Goal: Task Accomplishment & Management: Manage account settings

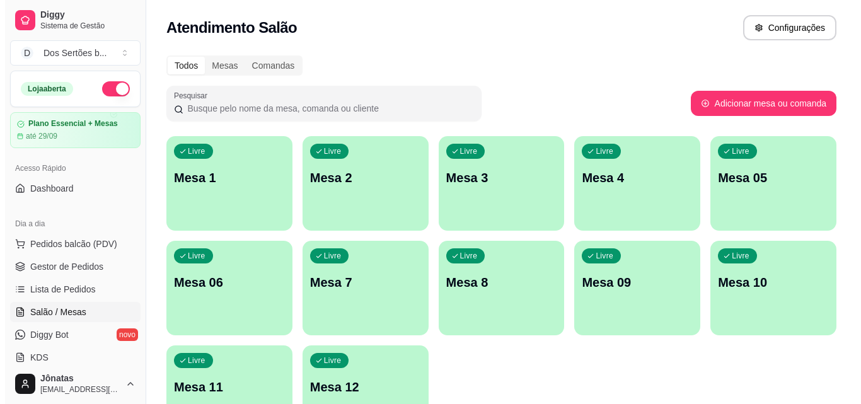
scroll to position [87, 0]
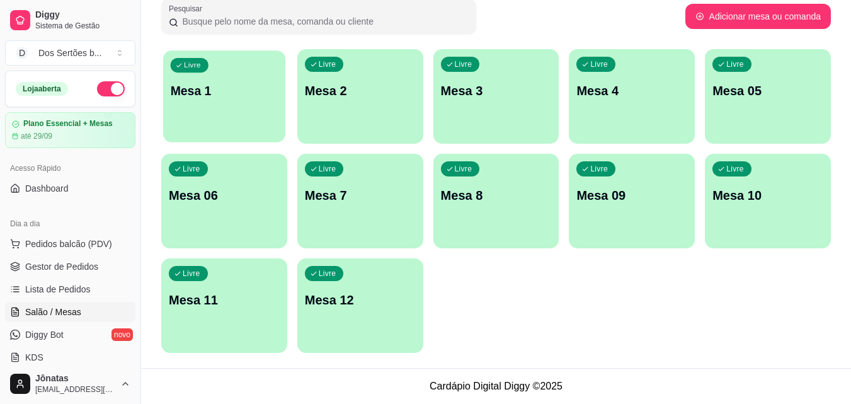
click at [241, 98] on p "Mesa 1" at bounding box center [225, 91] width 108 height 17
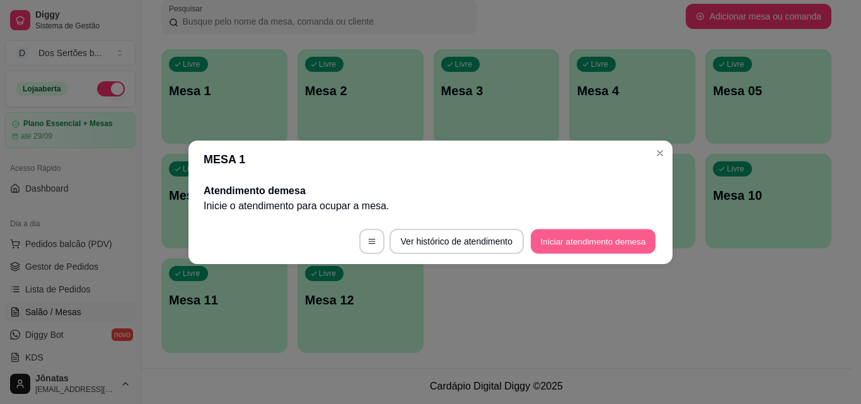
click at [586, 244] on button "Iniciar atendimento de mesa" at bounding box center [593, 241] width 125 height 25
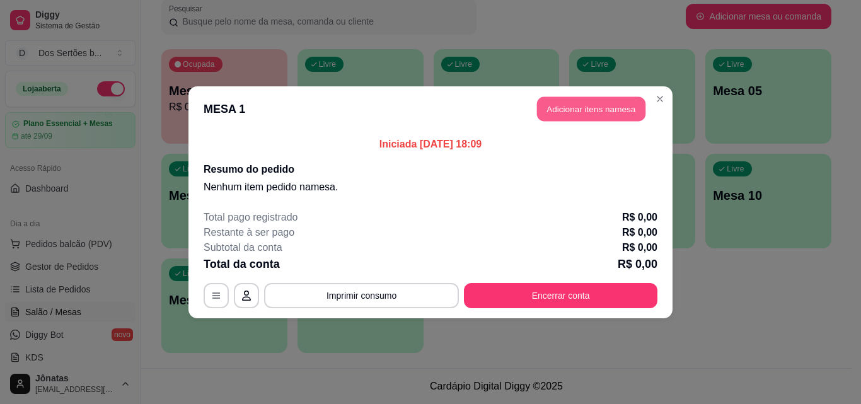
click at [589, 108] on button "Adicionar itens na mesa" at bounding box center [591, 108] width 108 height 25
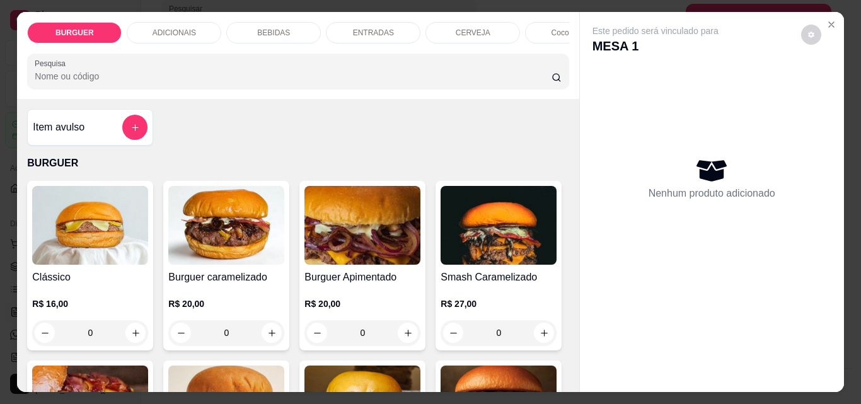
scroll to position [100, 0]
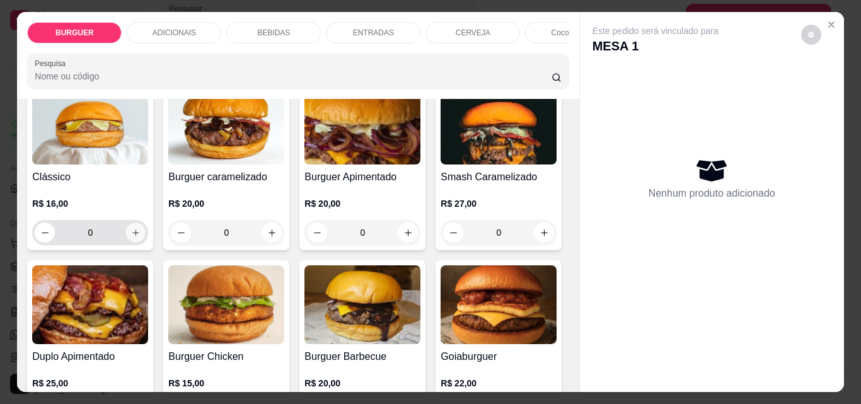
click at [128, 231] on button "increase-product-quantity" at bounding box center [136, 233] width 20 height 20
type input "1"
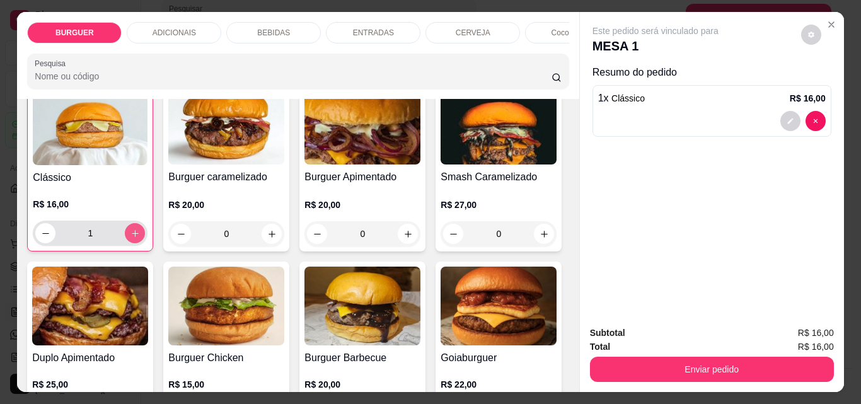
scroll to position [101, 0]
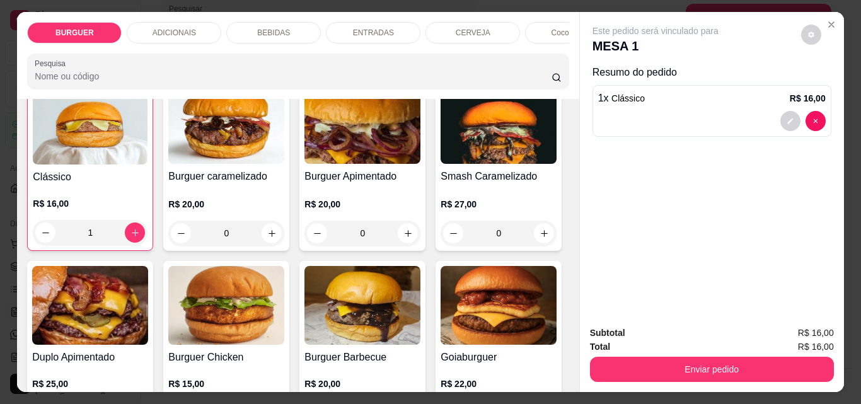
click at [268, 32] on p "BEBIDAS" at bounding box center [273, 33] width 33 height 10
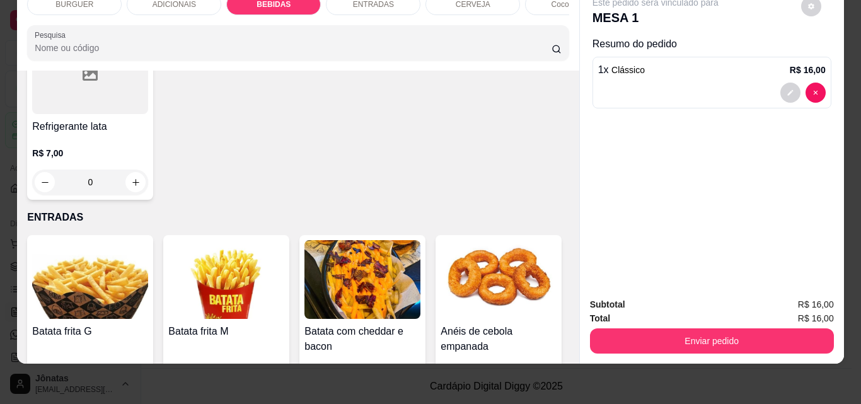
scroll to position [1888, 0]
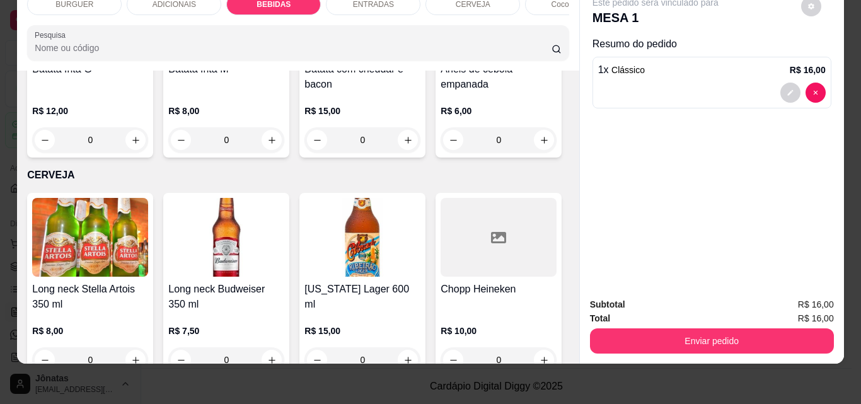
type input "1"
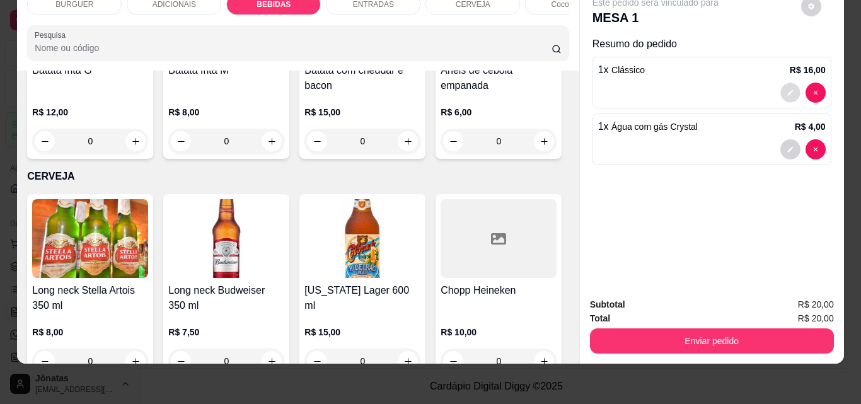
click at [786, 89] on icon "decrease-product-quantity" at bounding box center [790, 93] width 8 height 8
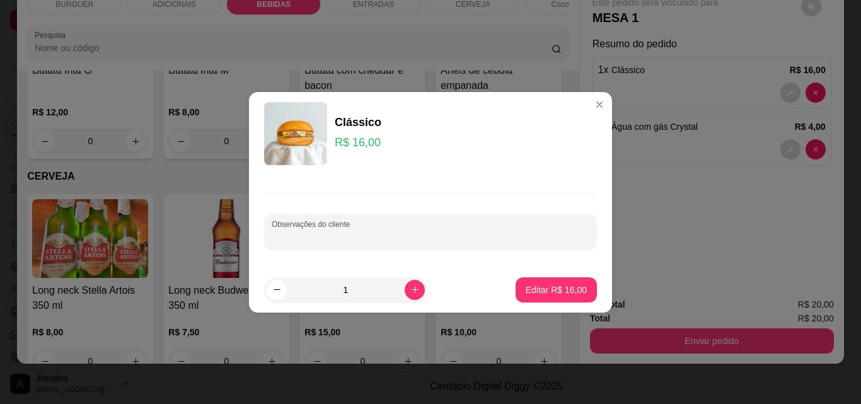
click at [272, 237] on input "Observações do cliente" at bounding box center [431, 237] width 318 height 13
type input "troca o pão pelo breoche"
click at [538, 280] on button "Editar R$ 16,00" at bounding box center [556, 289] width 79 height 25
type input "0"
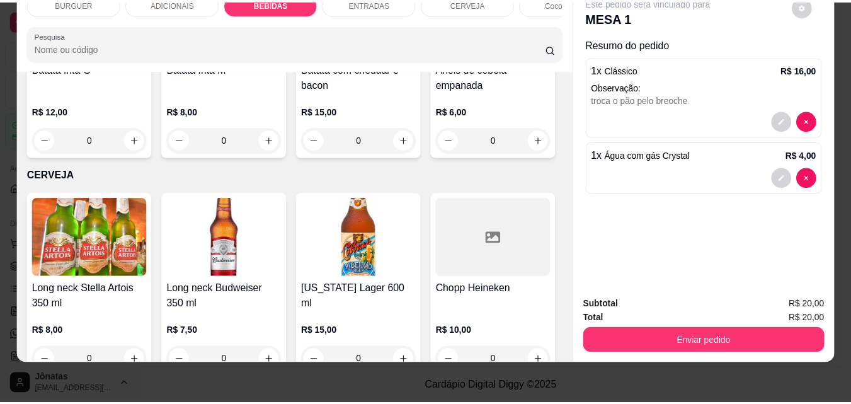
scroll to position [1886, 0]
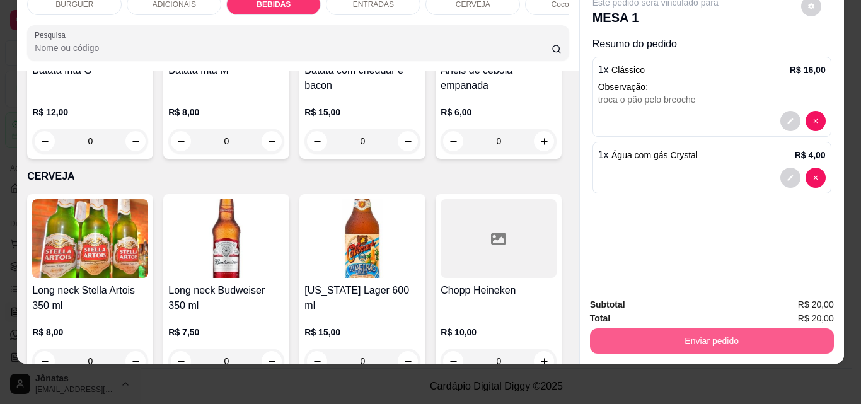
click at [619, 328] on button "Enviar pedido" at bounding box center [712, 340] width 244 height 25
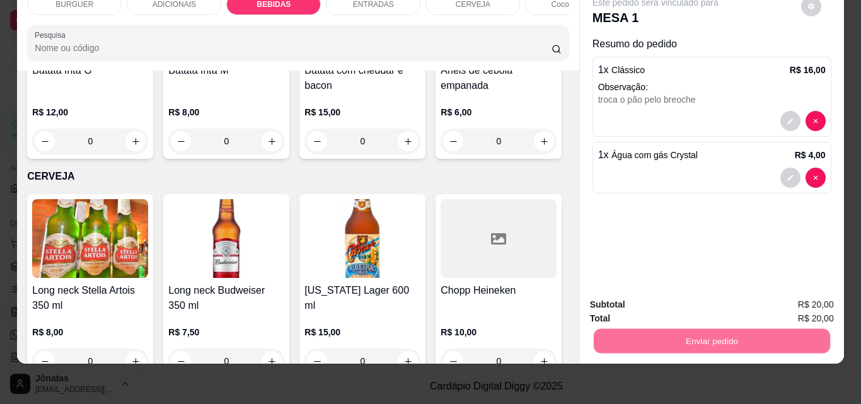
click at [653, 302] on button "Não registrar e enviar pedido" at bounding box center [669, 300] width 127 height 23
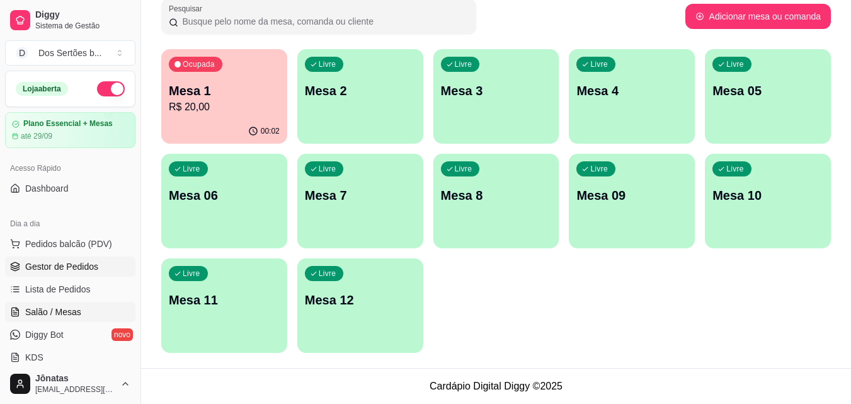
click at [16, 271] on icon at bounding box center [15, 266] width 10 height 10
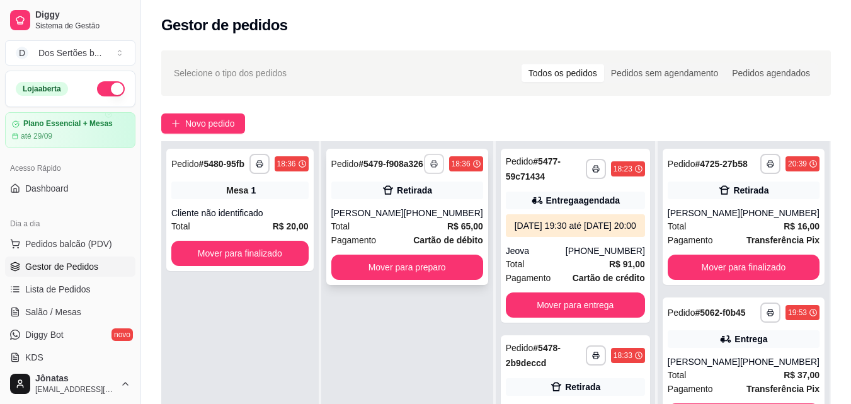
scroll to position [192, 0]
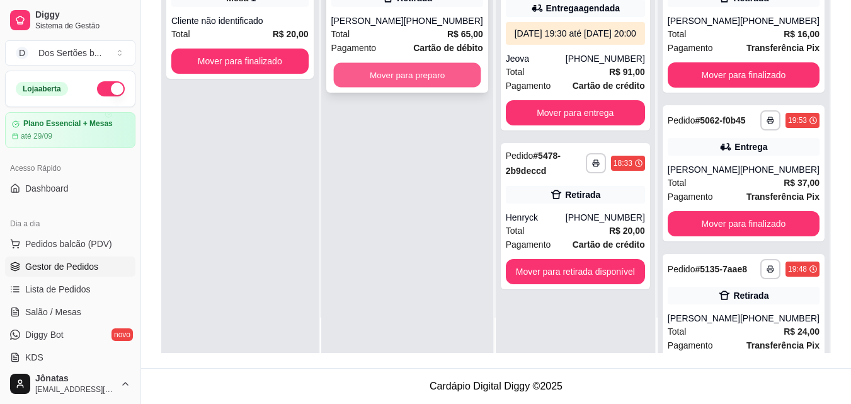
click at [406, 78] on button "Mover para preparo" at bounding box center [406, 75] width 147 height 25
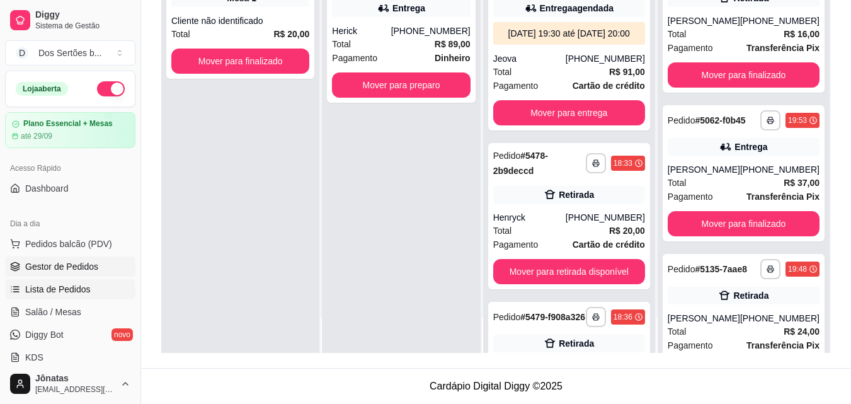
click at [45, 287] on span "Lista de Pedidos" at bounding box center [58, 289] width 66 height 13
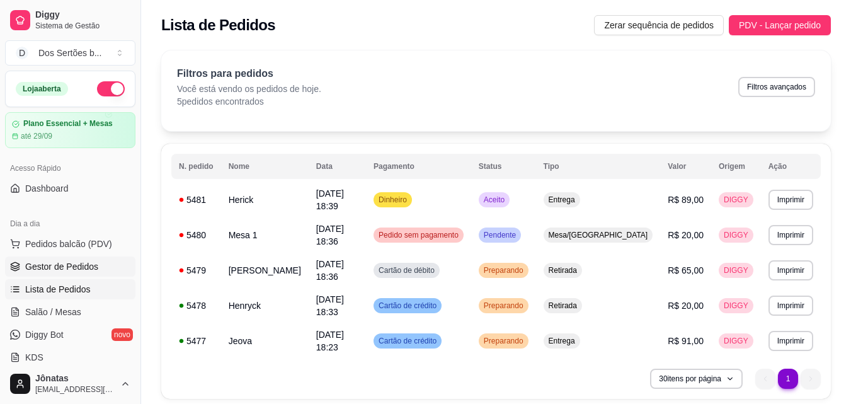
click at [50, 265] on span "Gestor de Pedidos" at bounding box center [61, 266] width 73 height 13
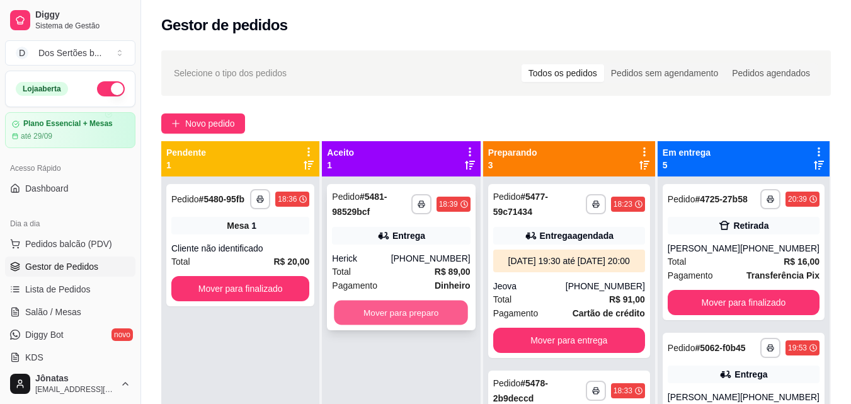
click at [387, 304] on button "Mover para preparo" at bounding box center [402, 313] width 134 height 25
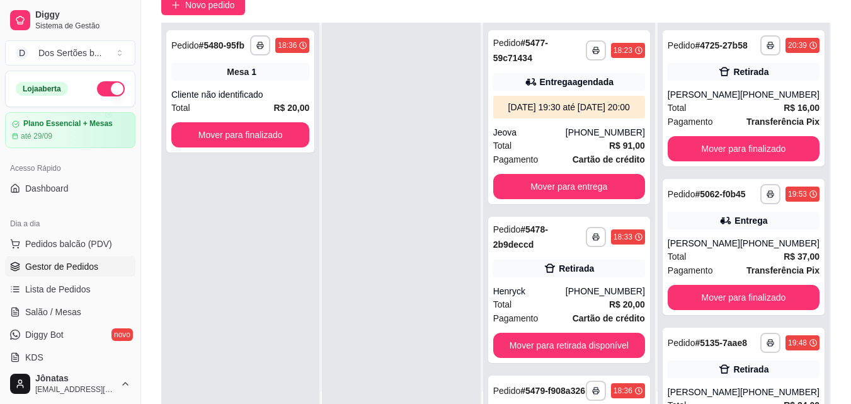
scroll to position [192, 0]
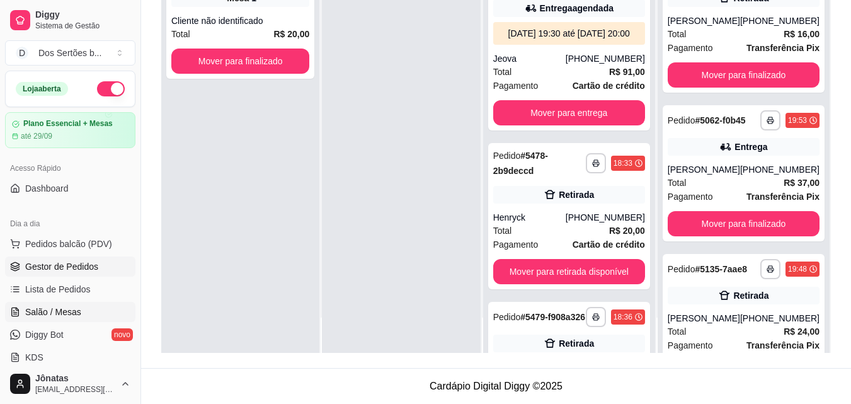
click at [36, 314] on span "Salão / Mesas" at bounding box center [53, 312] width 56 height 13
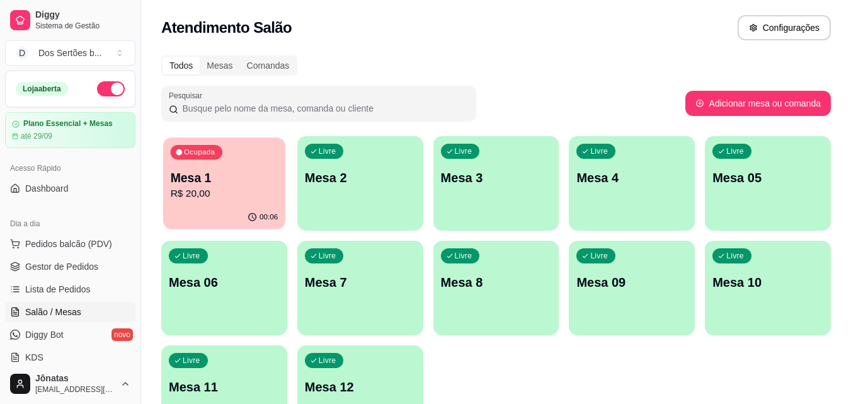
click at [217, 185] on p "Mesa 1" at bounding box center [225, 177] width 108 height 17
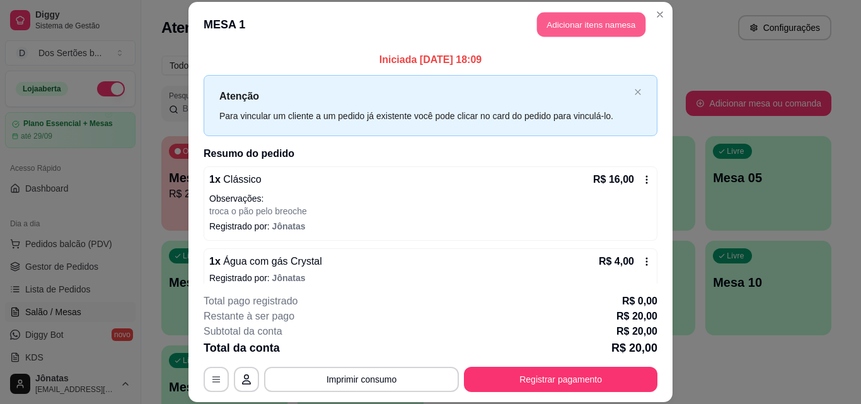
click at [553, 28] on button "Adicionar itens na mesa" at bounding box center [591, 25] width 108 height 25
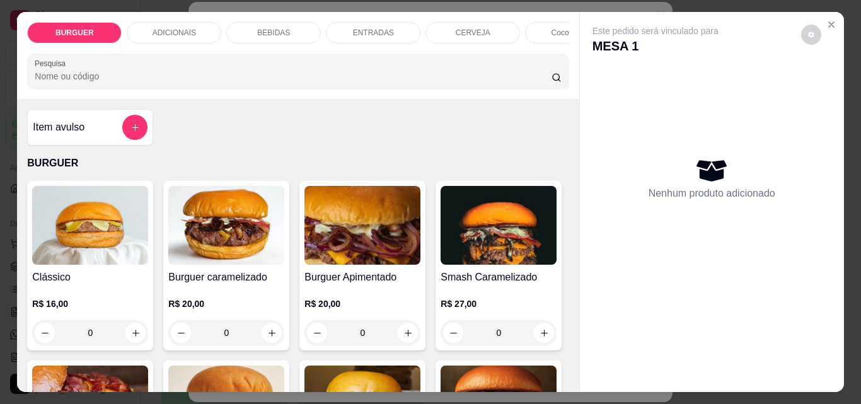
click at [379, 22] on div "ENTRADAS" at bounding box center [373, 32] width 95 height 21
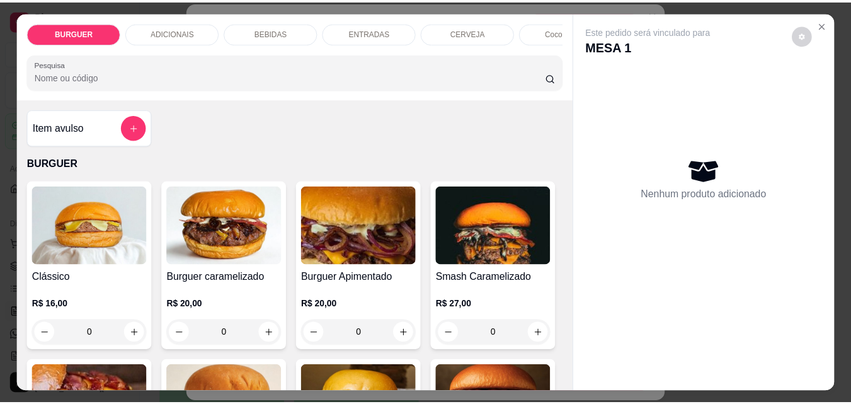
scroll to position [33, 0]
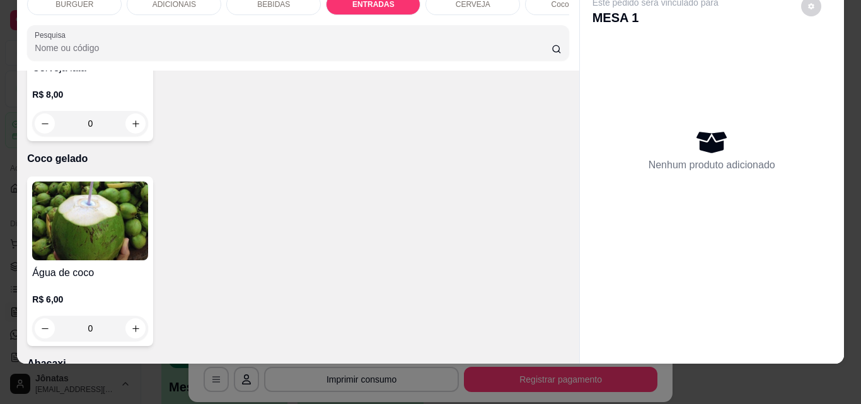
type input "1"
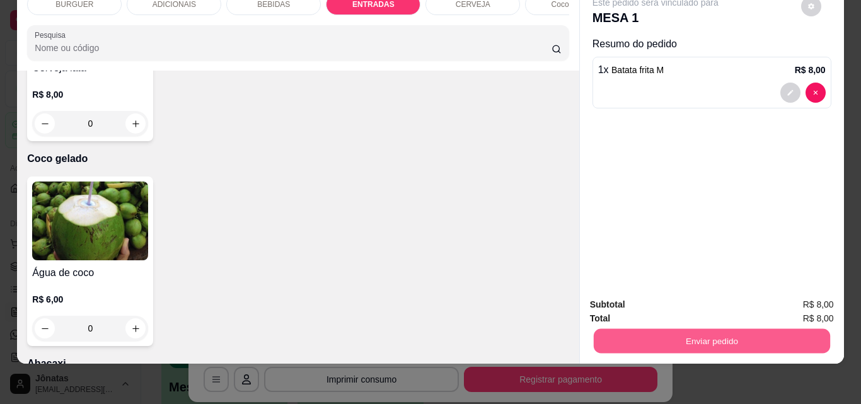
click at [634, 340] on button "Enviar pedido" at bounding box center [711, 340] width 236 height 25
click at [665, 299] on button "Não registrar e enviar pedido" at bounding box center [669, 300] width 127 height 23
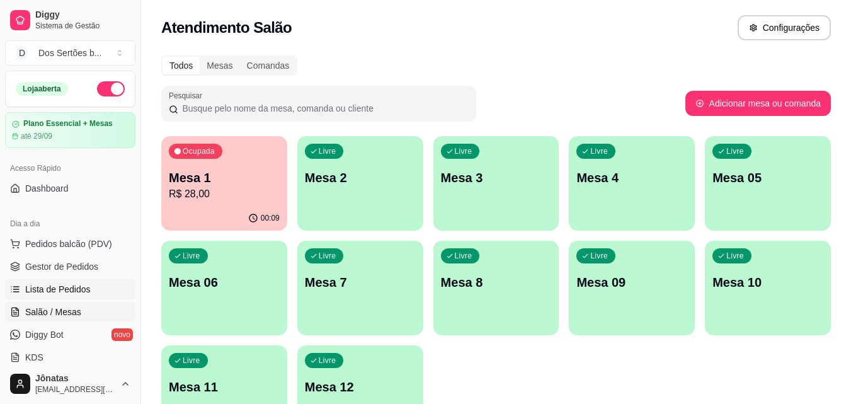
click at [77, 285] on span "Lista de Pedidos" at bounding box center [58, 289] width 66 height 13
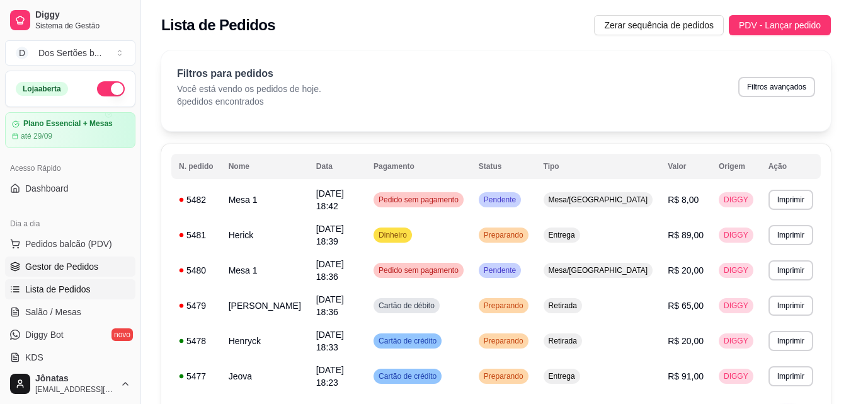
click at [57, 271] on span "Gestor de Pedidos" at bounding box center [61, 266] width 73 height 13
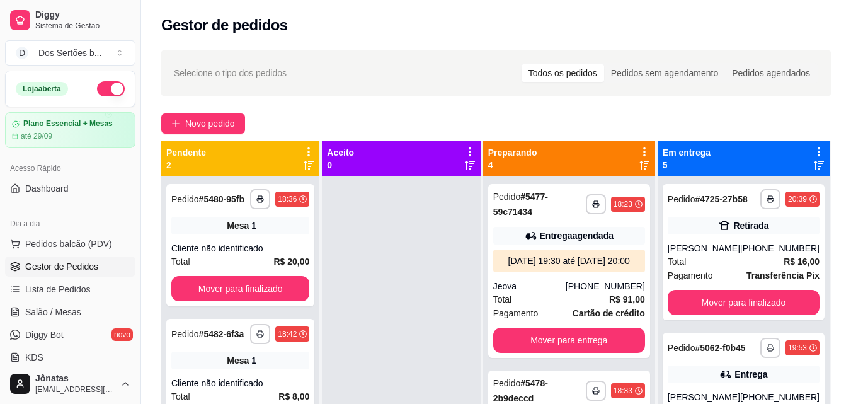
scroll to position [35, 0]
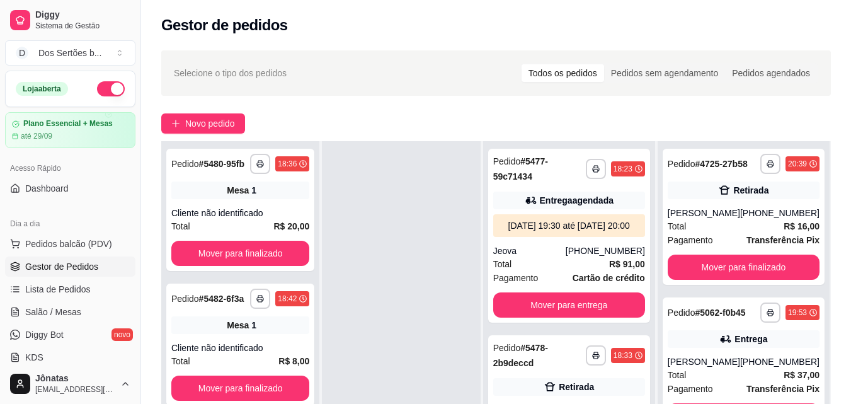
click at [820, 372] on div "**********" at bounding box center [744, 325] width 173 height 439
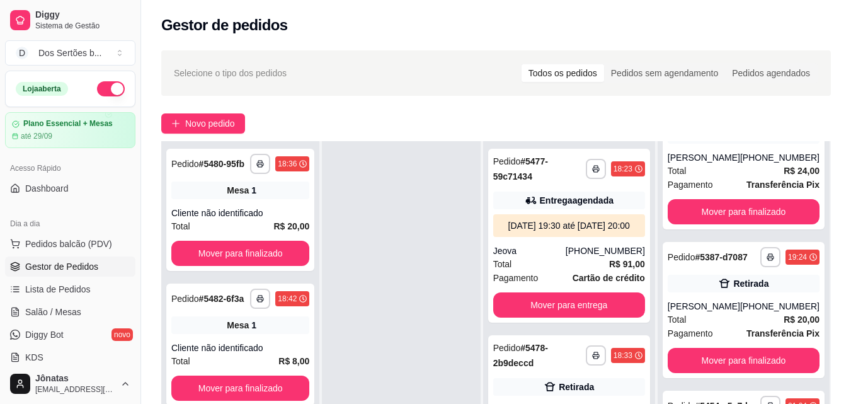
scroll to position [192, 0]
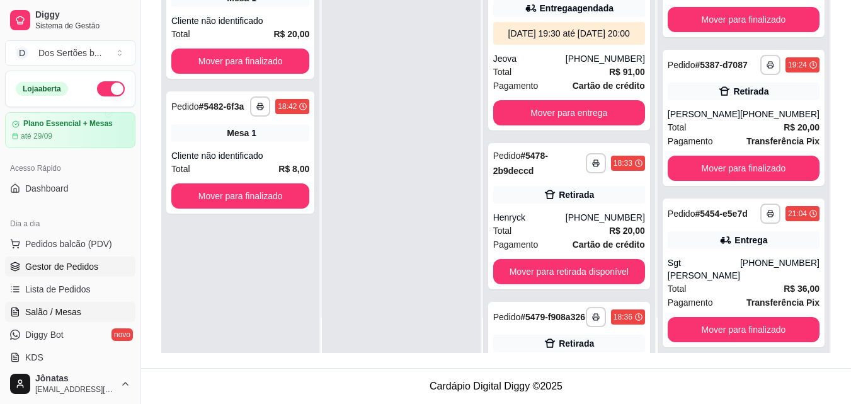
click at [59, 318] on link "Salão / Mesas" at bounding box center [70, 312] width 130 height 20
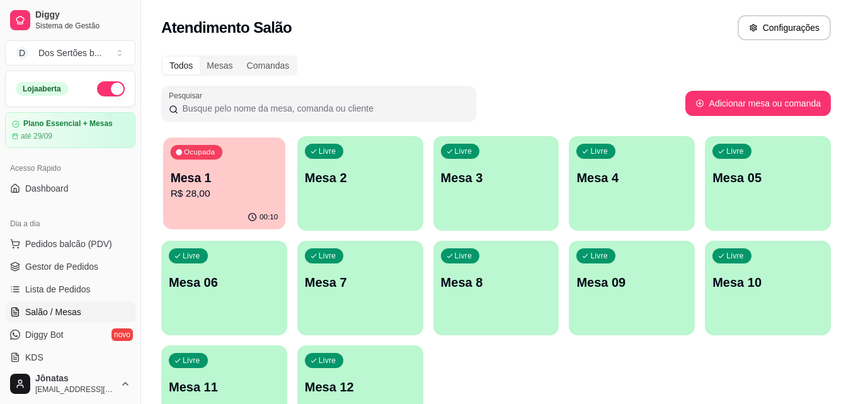
click at [210, 165] on div "Ocupada Mesa 1 R$ 28,00" at bounding box center [224, 171] width 122 height 68
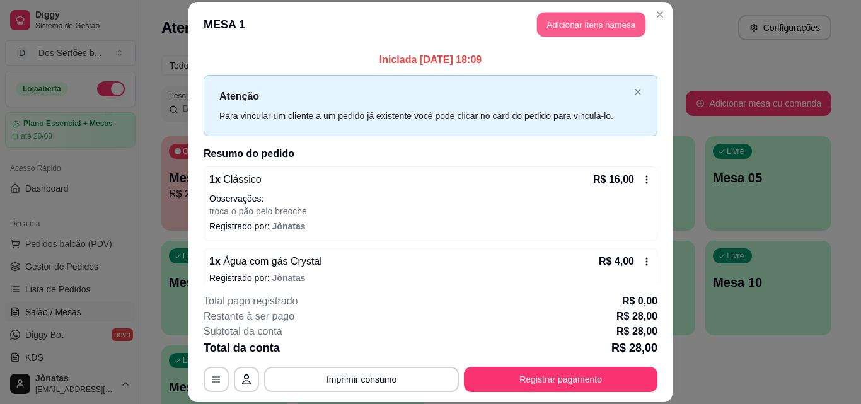
click at [548, 18] on button "Adicionar itens na mesa" at bounding box center [591, 25] width 108 height 25
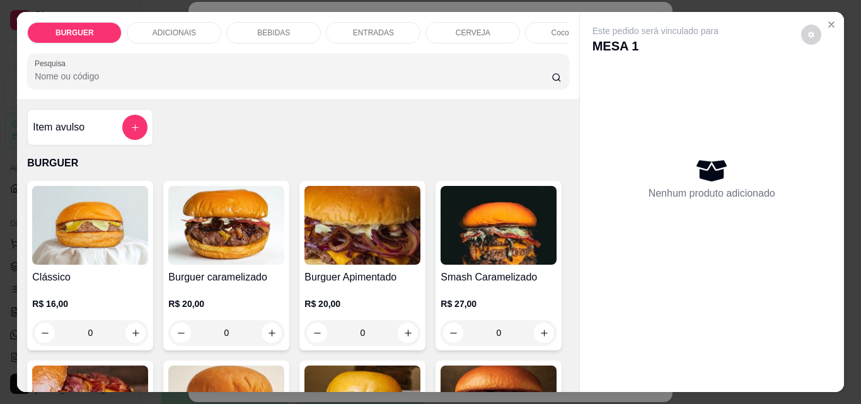
scroll to position [93, 0]
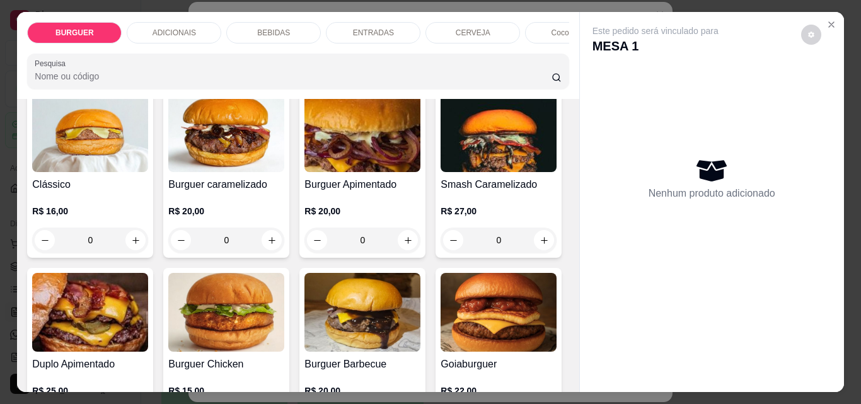
click at [363, 22] on div "ENTRADAS" at bounding box center [373, 32] width 95 height 21
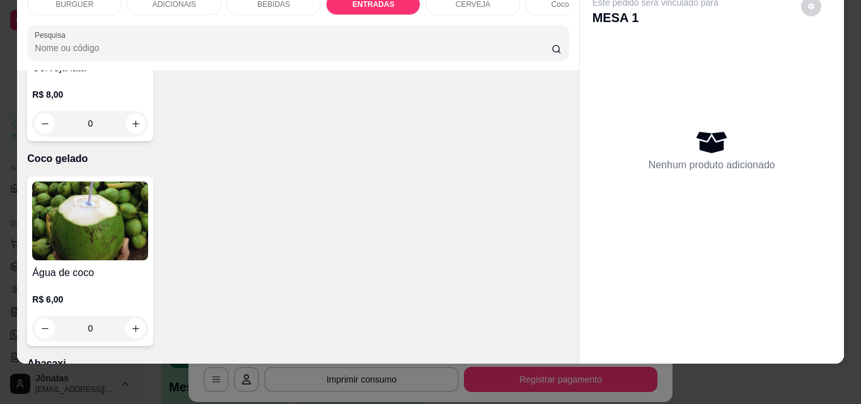
type input "1"
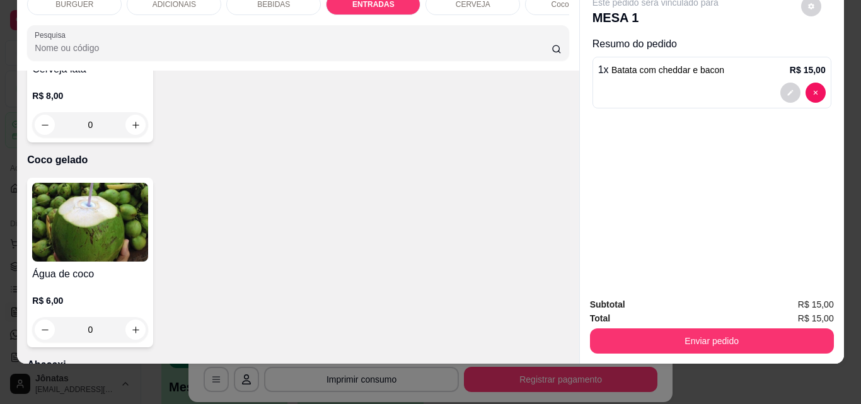
click at [162, 1] on div "ADICIONAIS" at bounding box center [174, 4] width 95 height 21
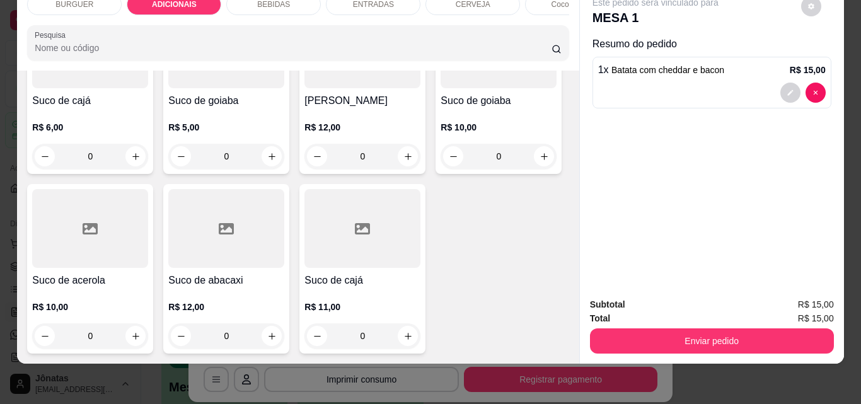
scroll to position [3628, 0]
type input "2"
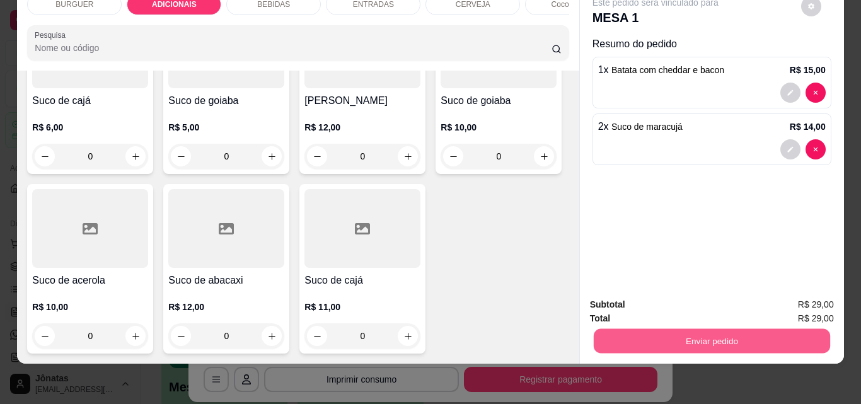
click at [629, 328] on button "Enviar pedido" at bounding box center [711, 340] width 236 height 25
click at [655, 302] on button "Não registrar e enviar pedido" at bounding box center [669, 300] width 127 height 23
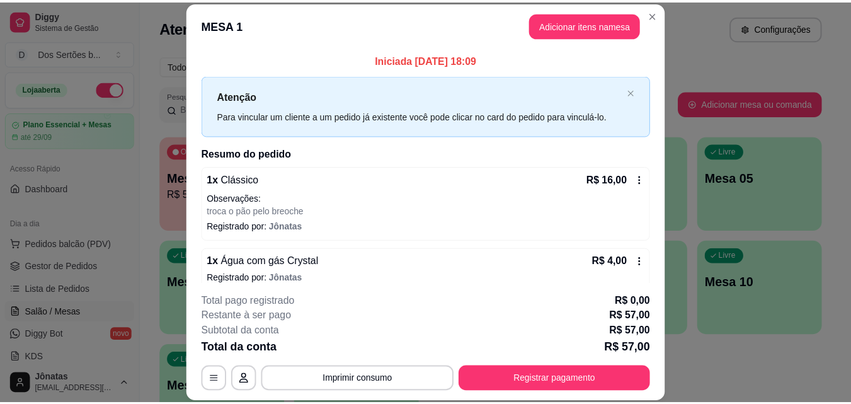
scroll to position [147, 0]
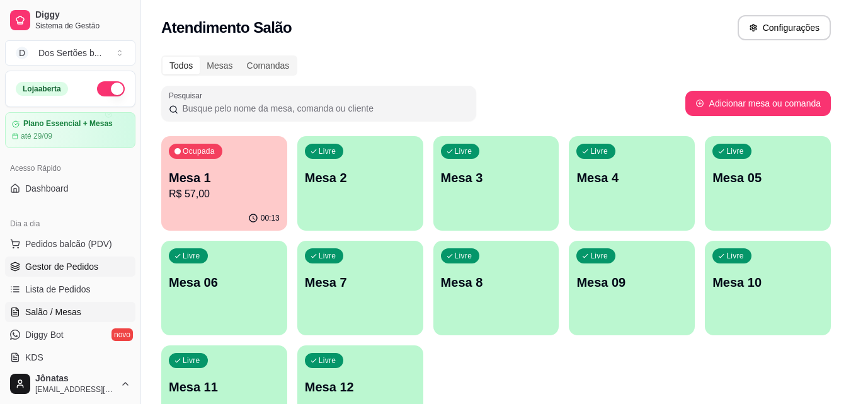
click at [79, 267] on span "Gestor de Pedidos" at bounding box center [61, 266] width 73 height 13
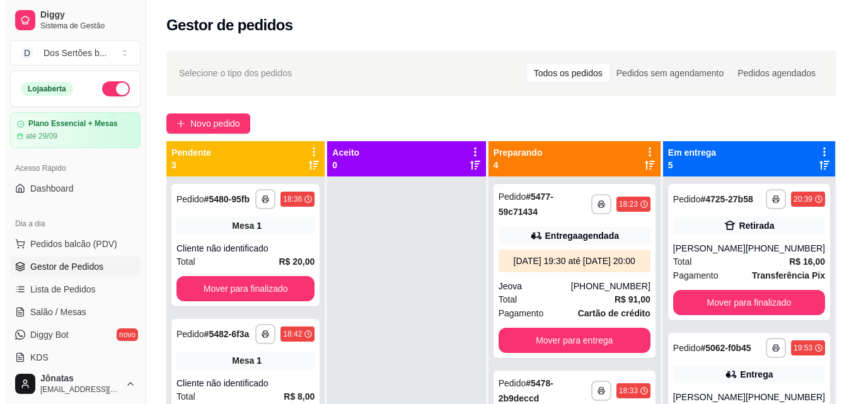
scroll to position [35, 0]
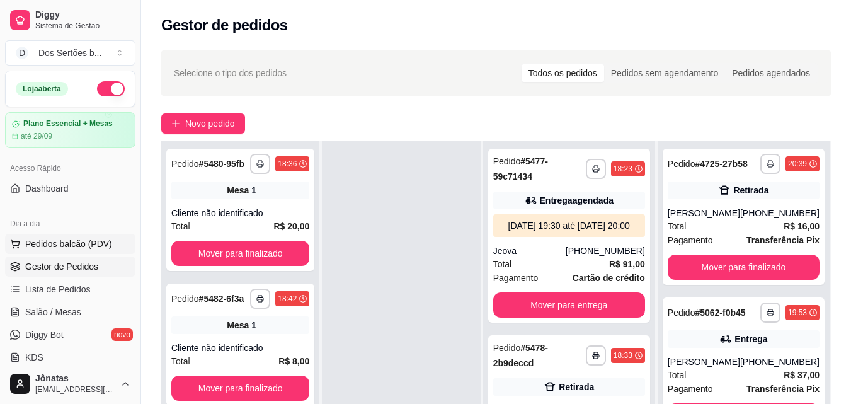
click at [86, 237] on button "Pedidos balcão (PDV)" at bounding box center [70, 244] width 130 height 20
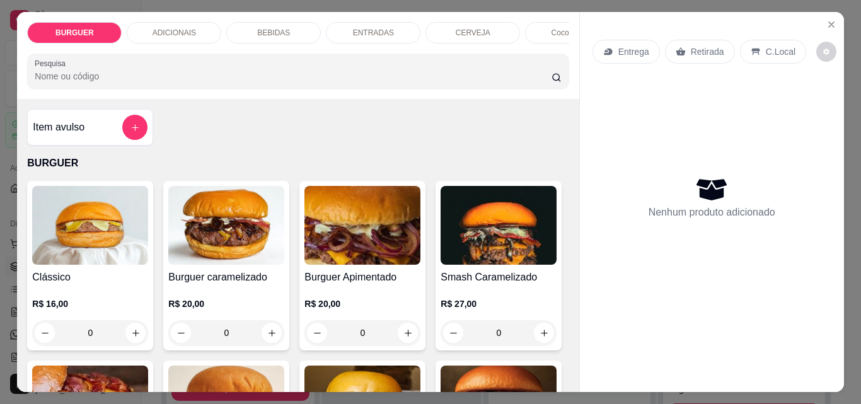
scroll to position [90, 0]
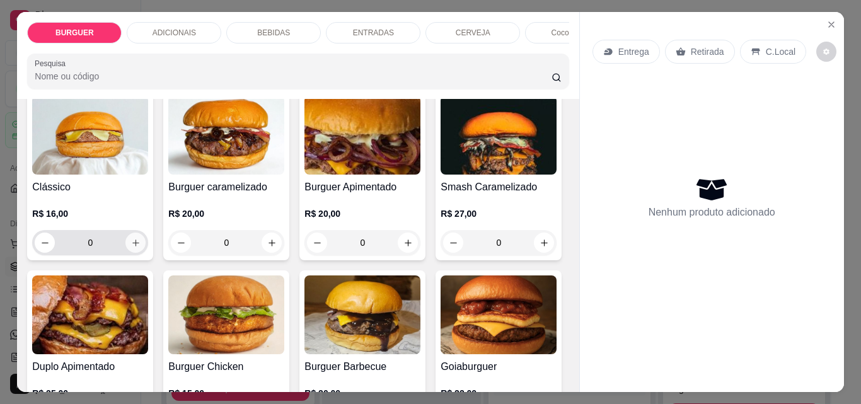
click at [133, 246] on icon "increase-product-quantity" at bounding box center [135, 242] width 9 height 9
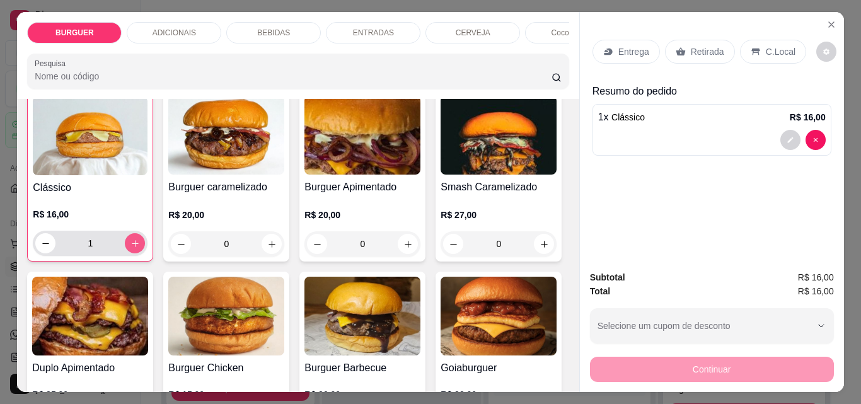
scroll to position [91, 0]
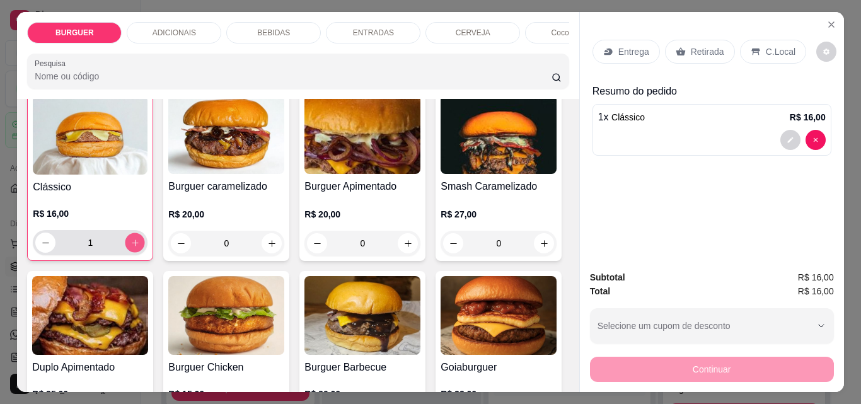
click at [133, 246] on icon "increase-product-quantity" at bounding box center [134, 242] width 9 height 9
type input "2"
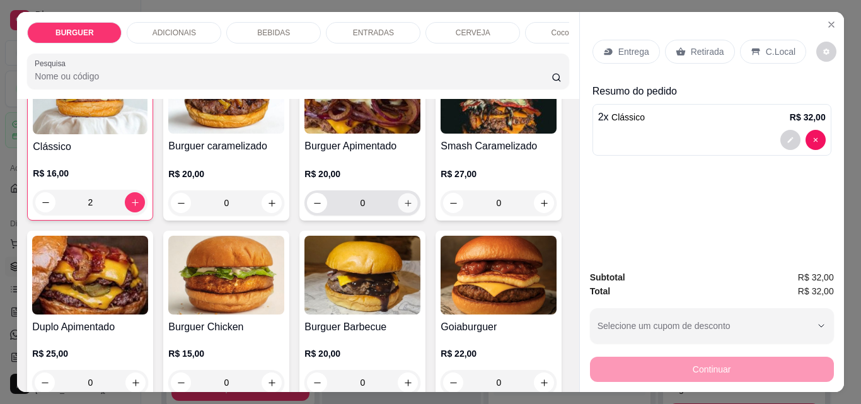
click at [403, 206] on icon "increase-product-quantity" at bounding box center [407, 202] width 9 height 9
type input "1"
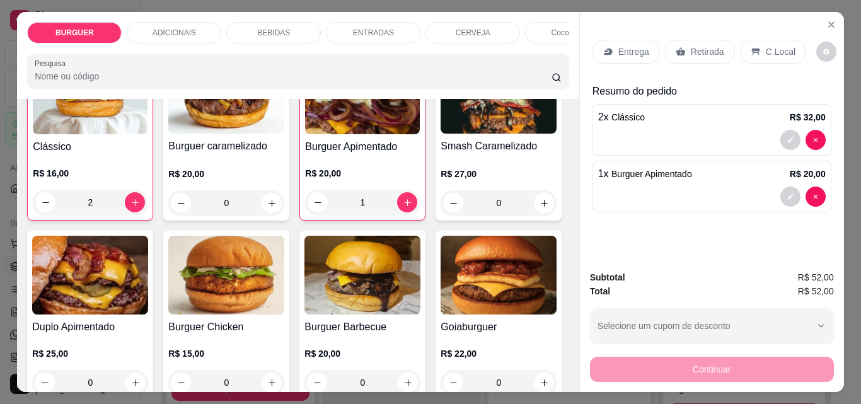
click at [692, 45] on p "Retirada" at bounding box center [707, 51] width 33 height 13
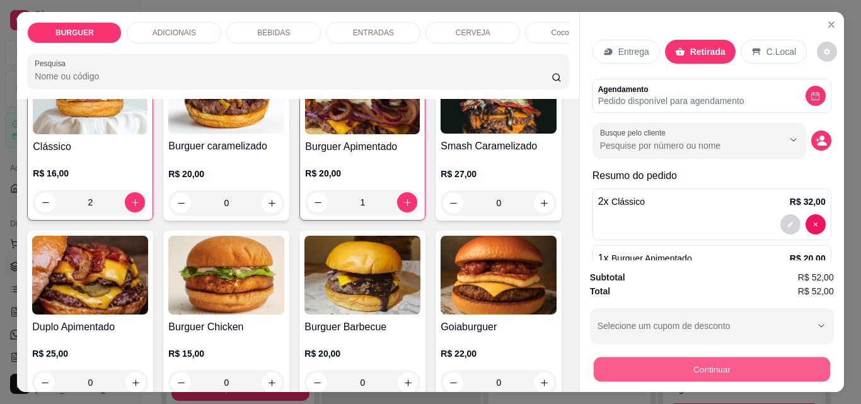
click at [712, 368] on button "Continuar" at bounding box center [711, 369] width 236 height 25
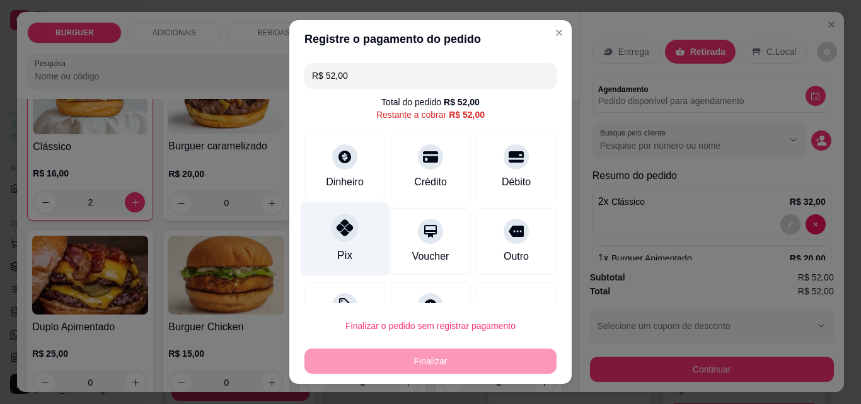
click at [336, 235] on icon at bounding box center [344, 227] width 16 height 16
type input "R$ 0,00"
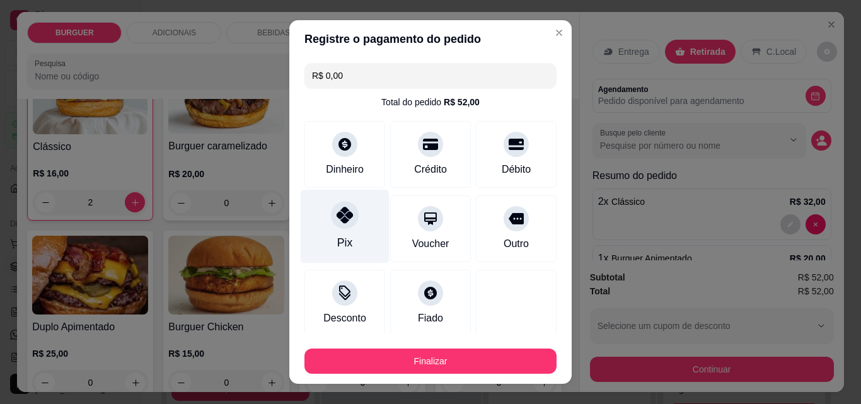
scroll to position [74, 0]
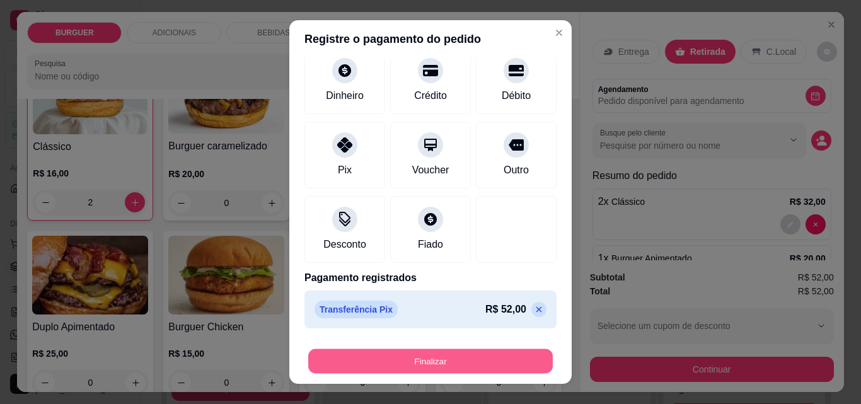
click at [489, 359] on button "Finalizar" at bounding box center [430, 361] width 244 height 25
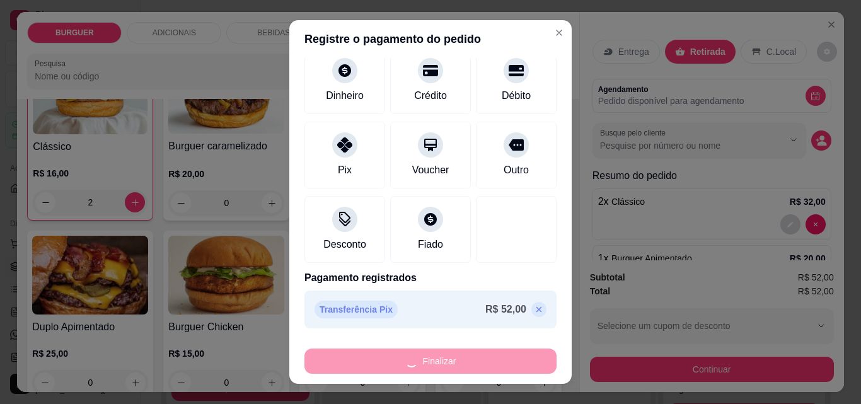
type input "0"
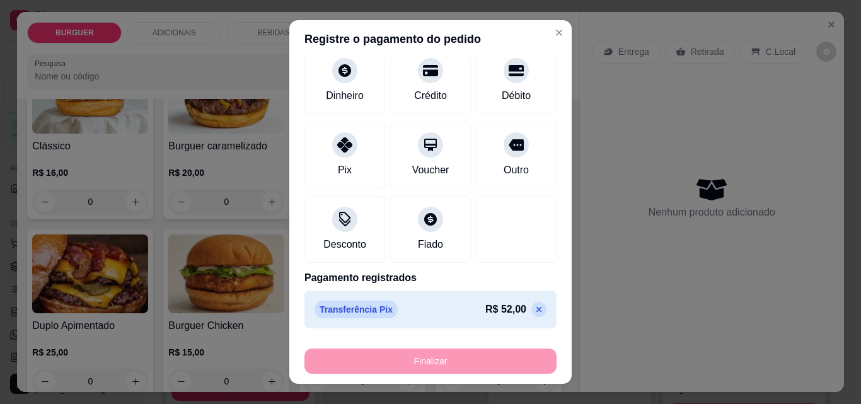
type input "-R$ 52,00"
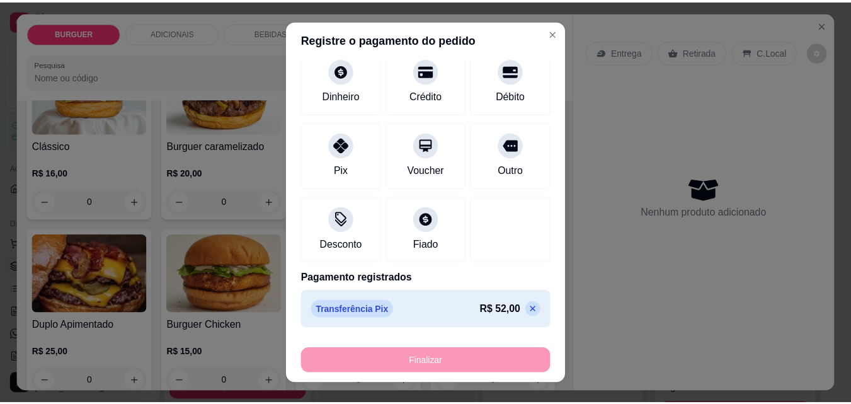
scroll to position [130, 0]
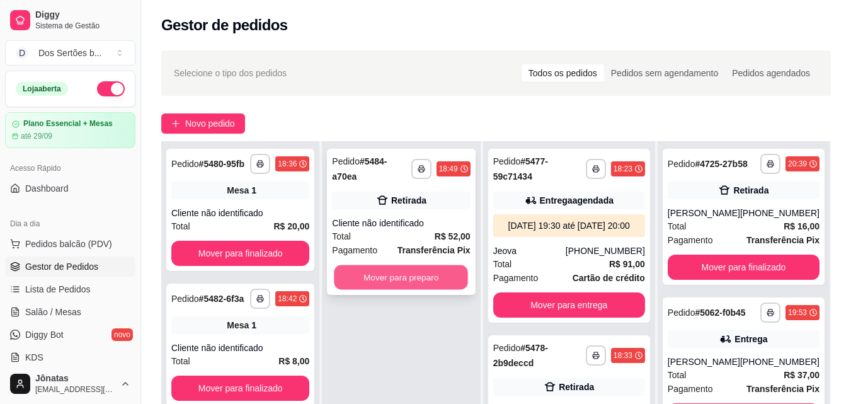
click at [437, 265] on button "Mover para preparo" at bounding box center [402, 277] width 134 height 25
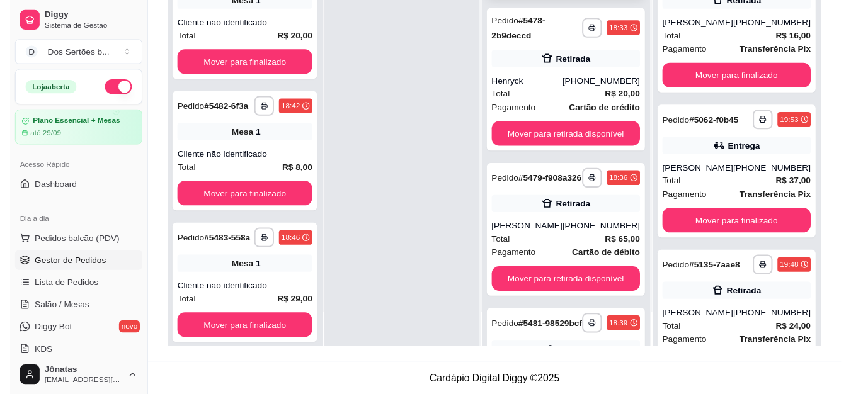
scroll to position [151, 0]
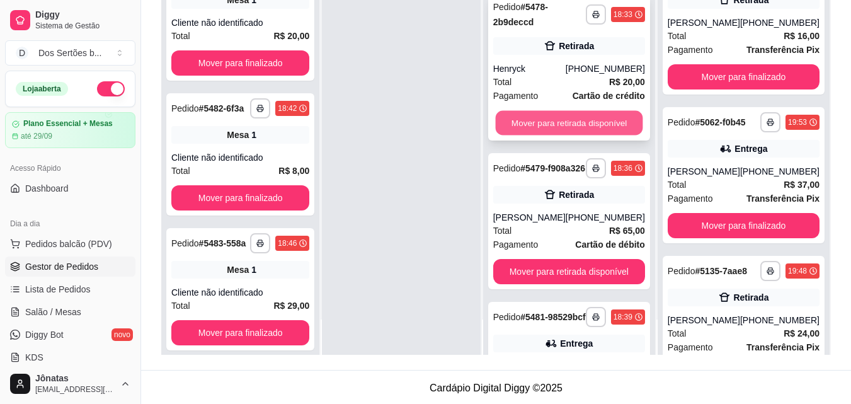
click at [573, 130] on button "Mover para retirada disponível" at bounding box center [568, 123] width 147 height 25
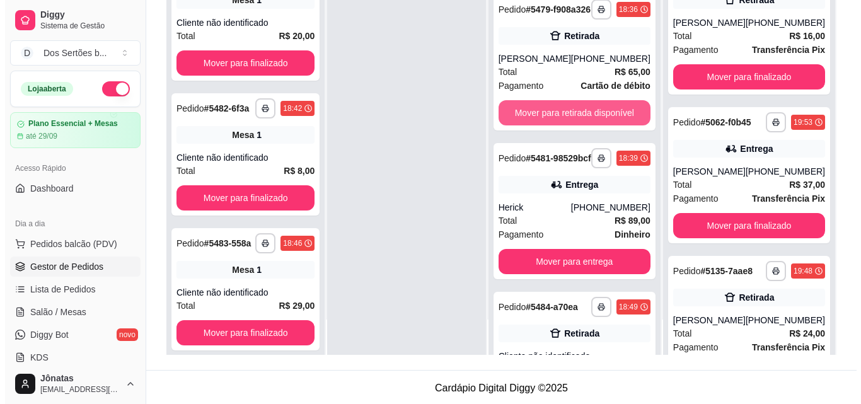
scroll to position [0, 0]
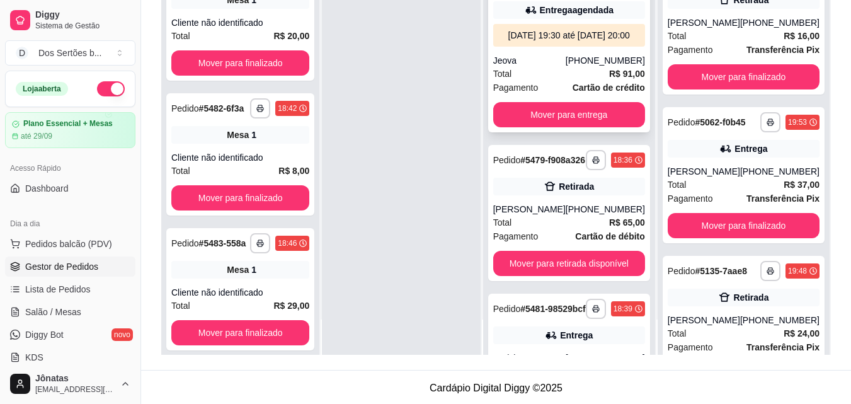
click at [595, 67] on div "[PHONE_NUMBER]" at bounding box center [605, 60] width 79 height 13
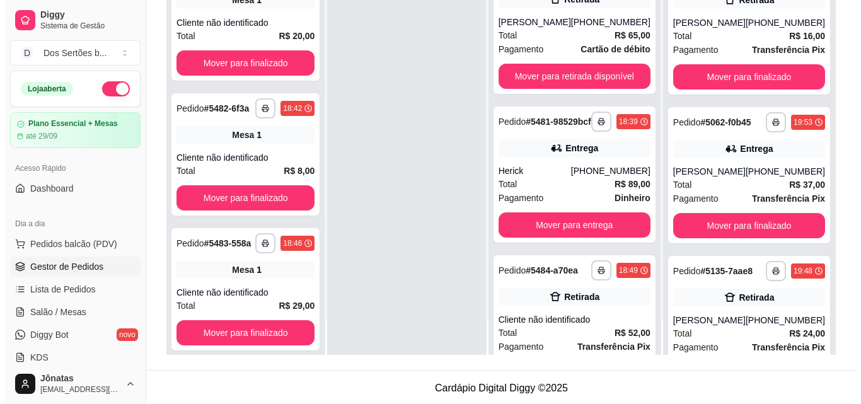
scroll to position [284, 0]
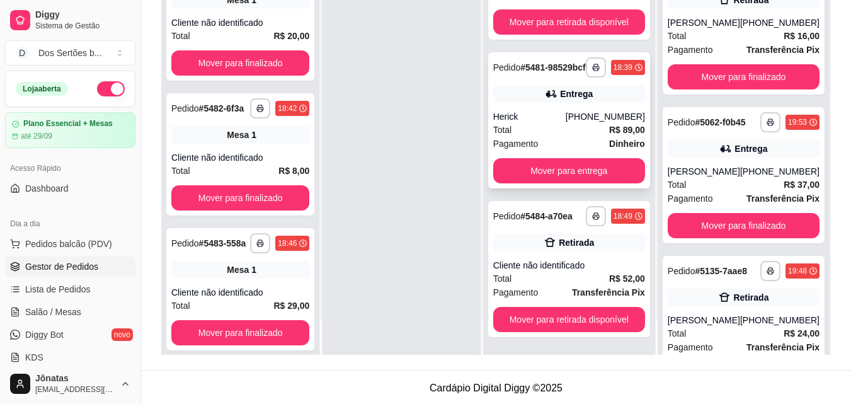
click at [595, 110] on div "[PHONE_NUMBER]" at bounding box center [605, 116] width 79 height 13
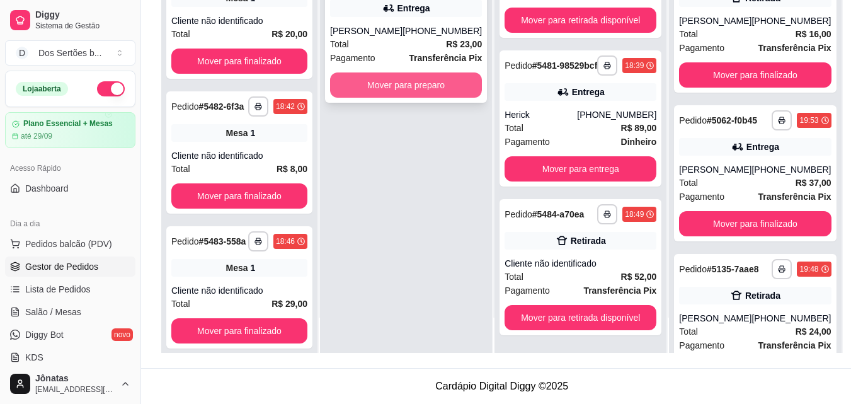
click at [364, 79] on button "Mover para preparo" at bounding box center [406, 84] width 152 height 25
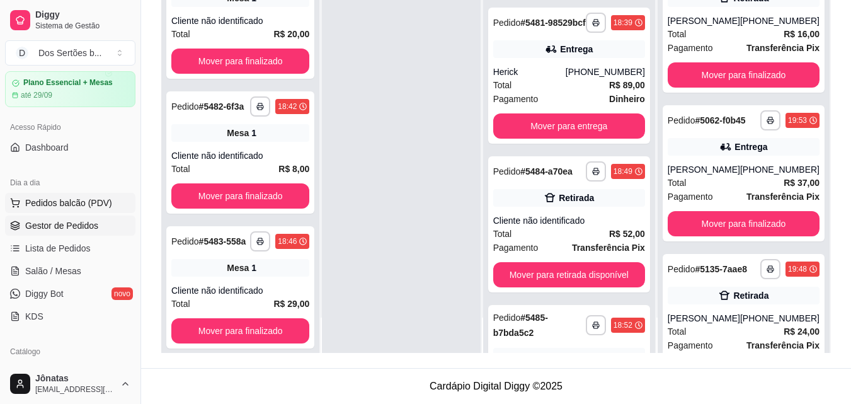
scroll to position [42, 0]
click at [48, 267] on span "Salão / Mesas" at bounding box center [53, 270] width 56 height 13
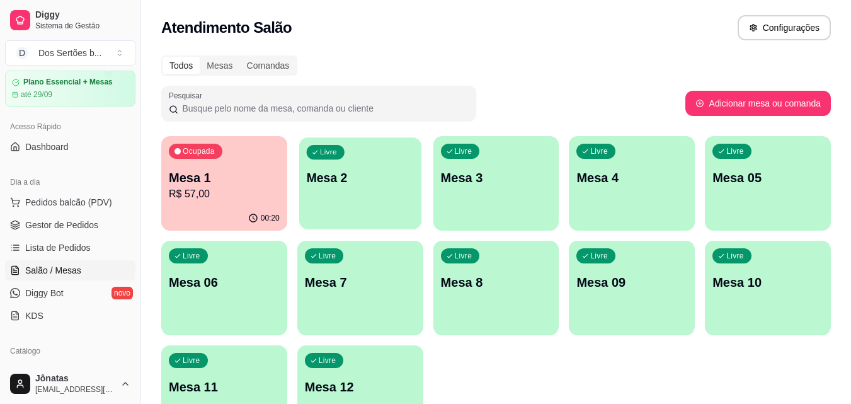
click at [374, 164] on div "Livre Mesa 2" at bounding box center [360, 175] width 122 height 77
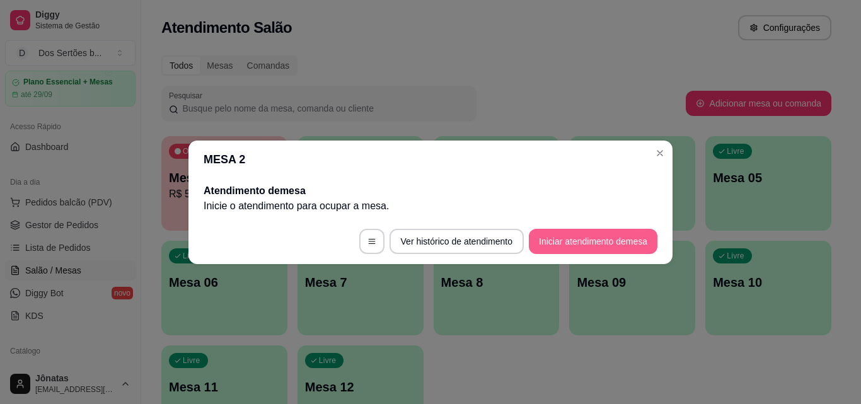
click at [560, 241] on button "Iniciar atendimento de mesa" at bounding box center [593, 241] width 129 height 25
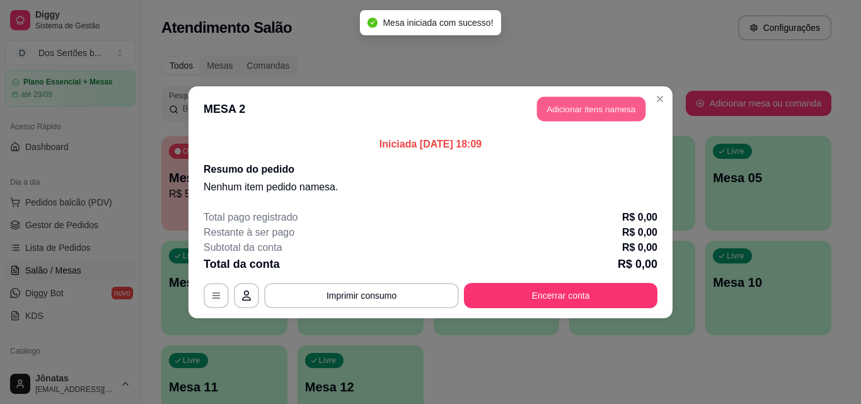
click at [554, 109] on button "Adicionar itens na mesa" at bounding box center [591, 108] width 108 height 25
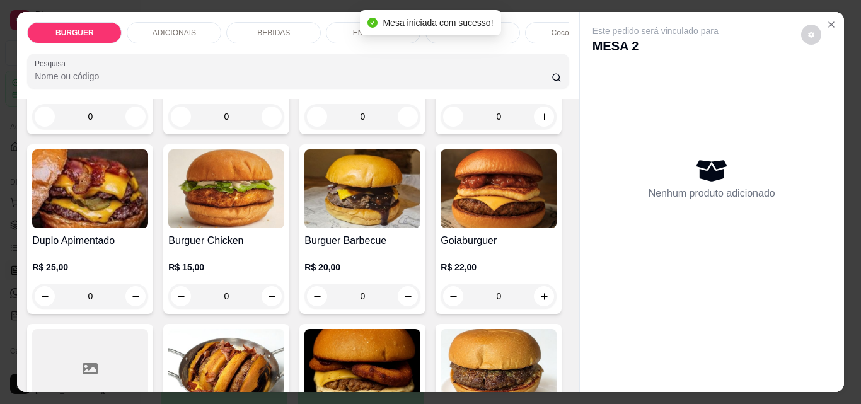
scroll to position [321, 0]
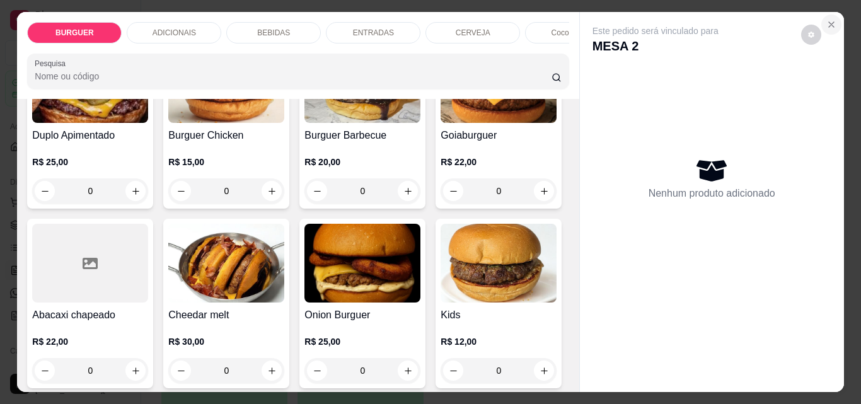
click at [831, 20] on icon "Close" at bounding box center [831, 25] width 10 height 10
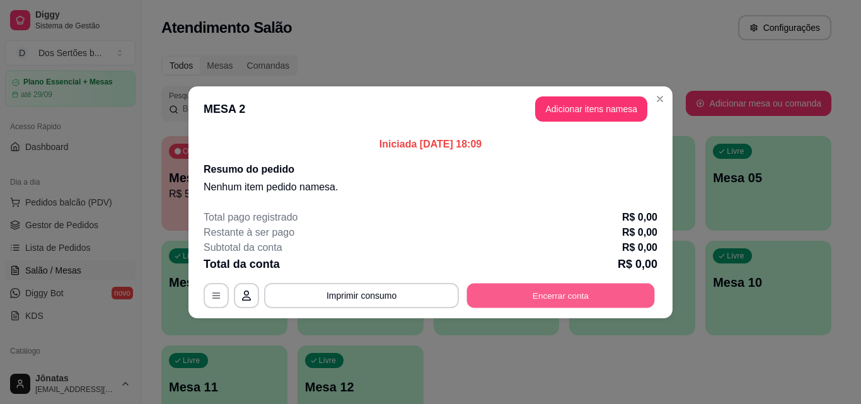
click at [581, 301] on button "Encerrar conta" at bounding box center [561, 295] width 188 height 25
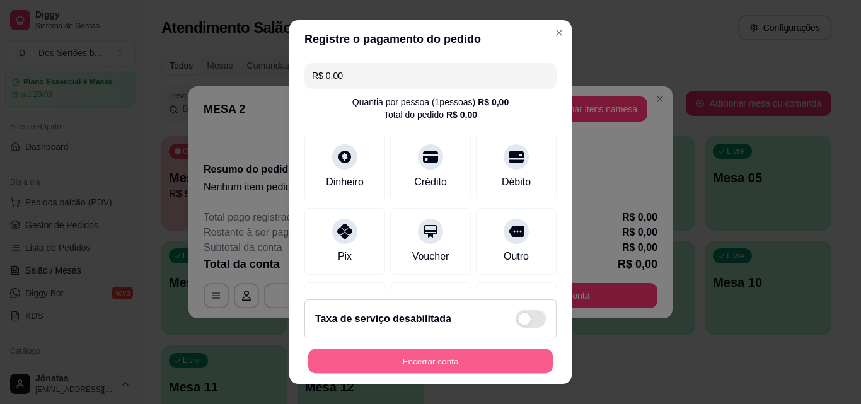
click at [399, 355] on button "Encerrar conta" at bounding box center [430, 361] width 244 height 25
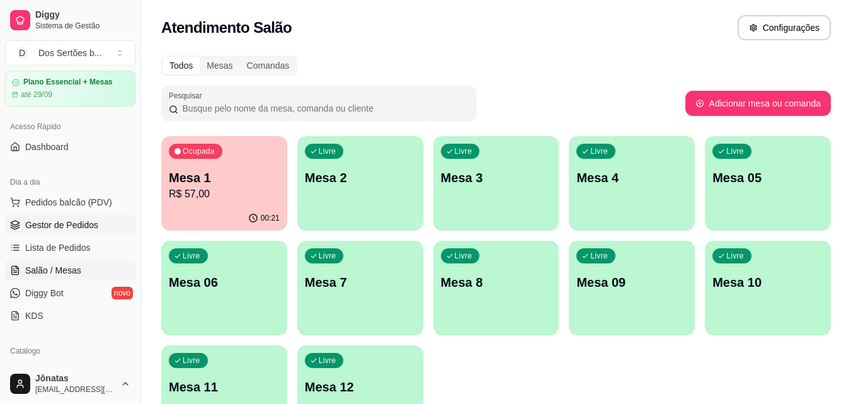
click at [33, 230] on span "Gestor de Pedidos" at bounding box center [61, 225] width 73 height 13
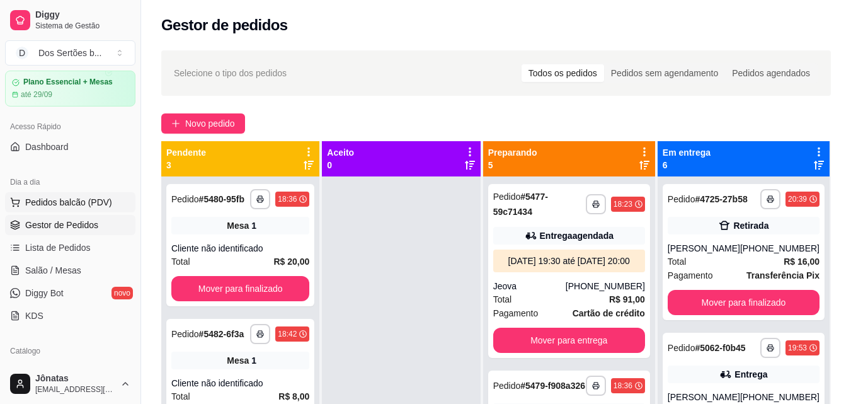
click at [48, 200] on span "Pedidos balcão (PDV)" at bounding box center [68, 202] width 87 height 13
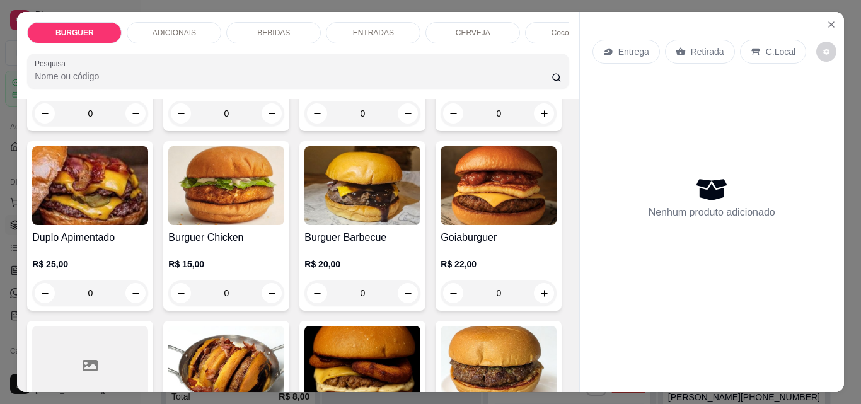
scroll to position [312, 0]
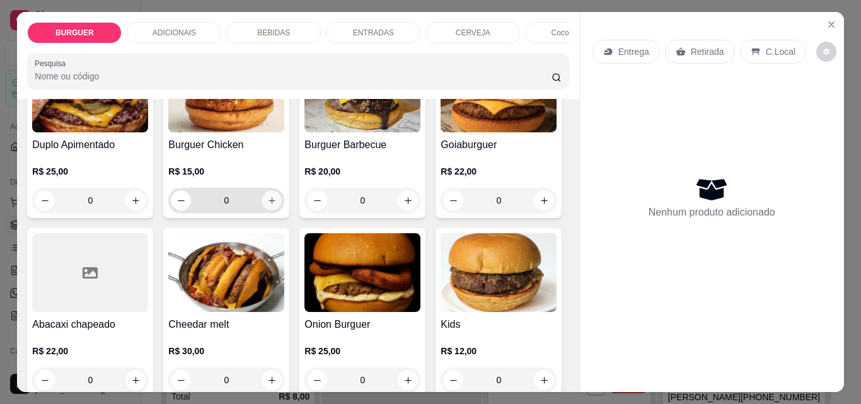
click at [275, 203] on icon "increase-product-quantity" at bounding box center [271, 200] width 6 height 6
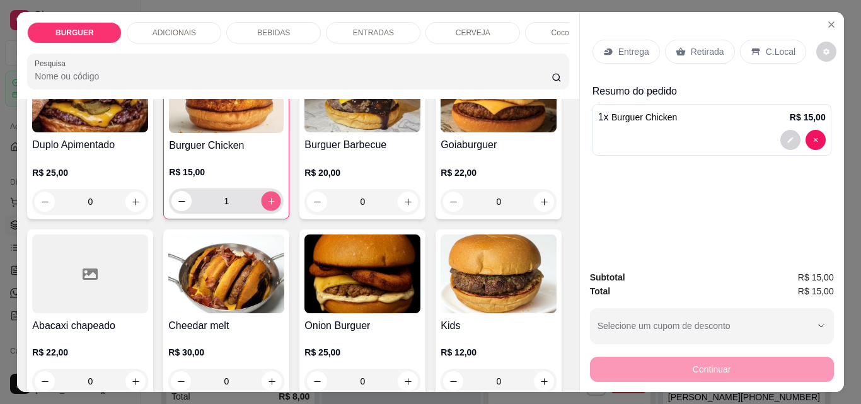
click at [276, 203] on icon "increase-product-quantity" at bounding box center [271, 201] width 9 height 9
type input "3"
click at [279, 28] on p "BEBIDAS" at bounding box center [273, 33] width 33 height 10
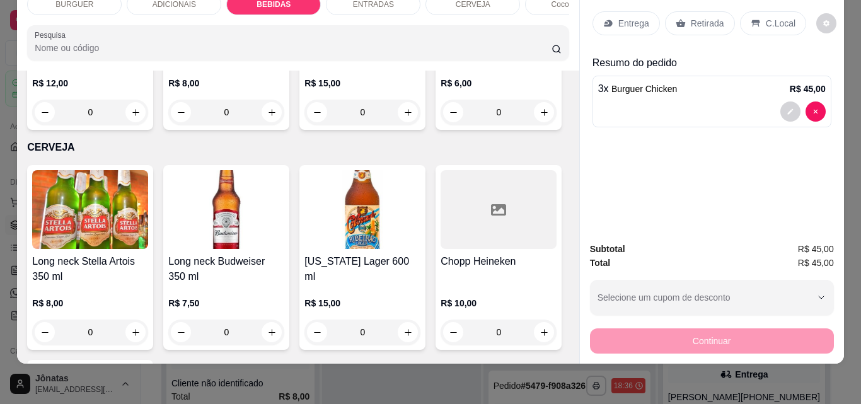
scroll to position [1931, 0]
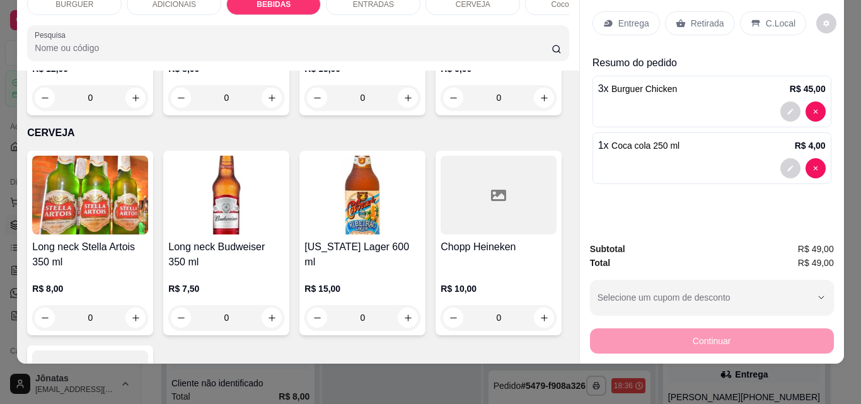
type input "2"
type input "1"
click at [694, 17] on p "Retirada" at bounding box center [707, 23] width 33 height 13
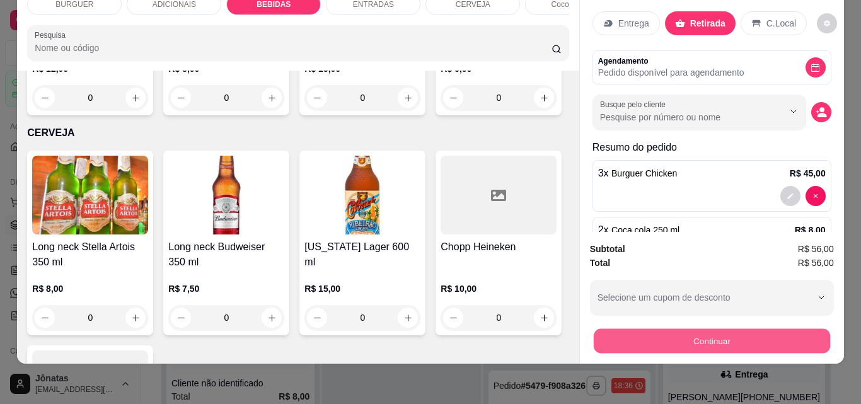
click at [708, 330] on button "Continuar" at bounding box center [711, 340] width 236 height 25
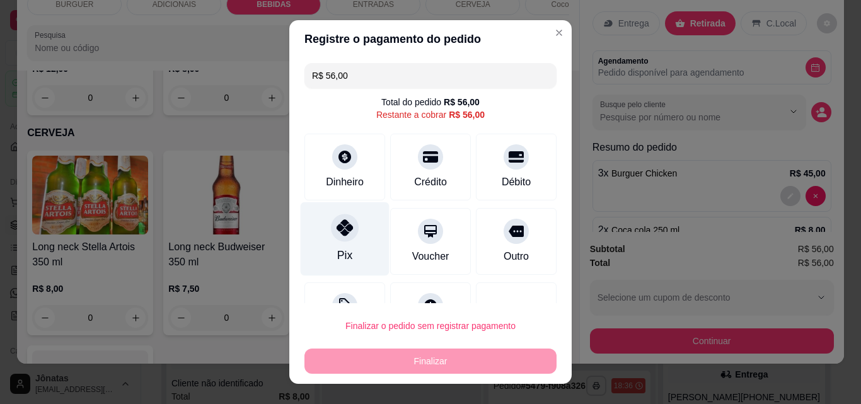
click at [360, 245] on div "Pix" at bounding box center [345, 239] width 89 height 74
type input "R$ 0,00"
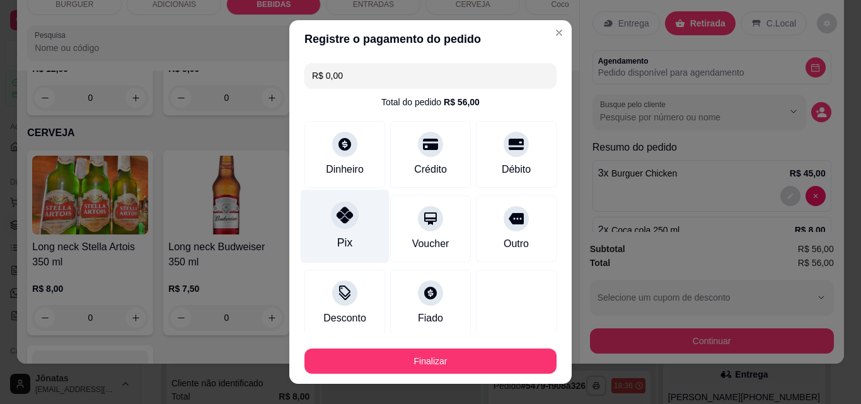
scroll to position [74, 0]
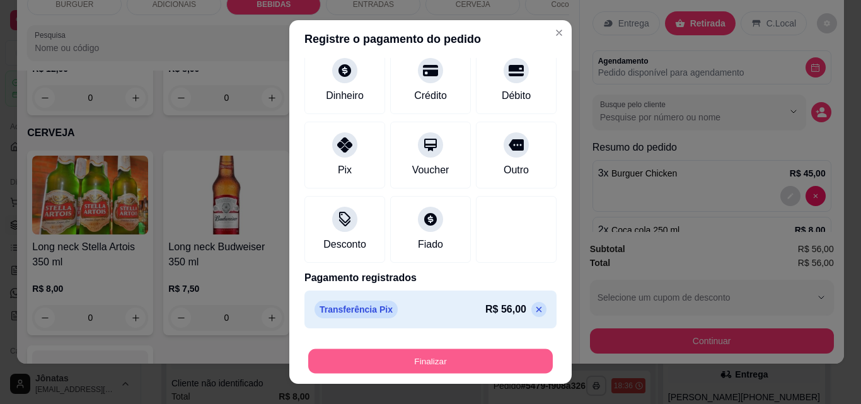
click at [459, 349] on button "Finalizar" at bounding box center [430, 361] width 244 height 25
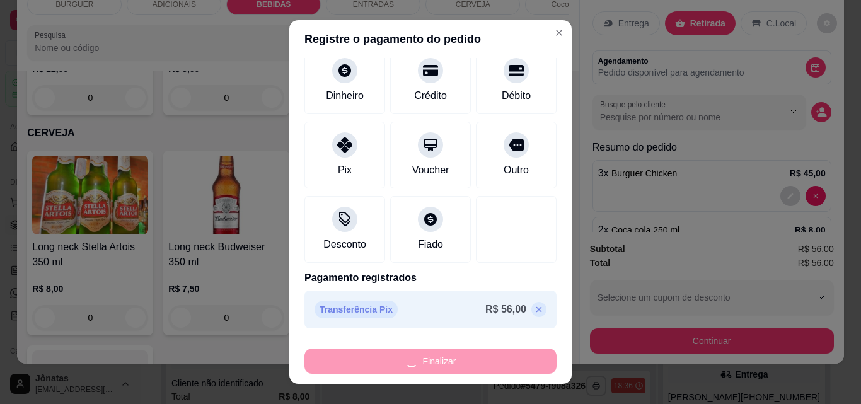
type input "0"
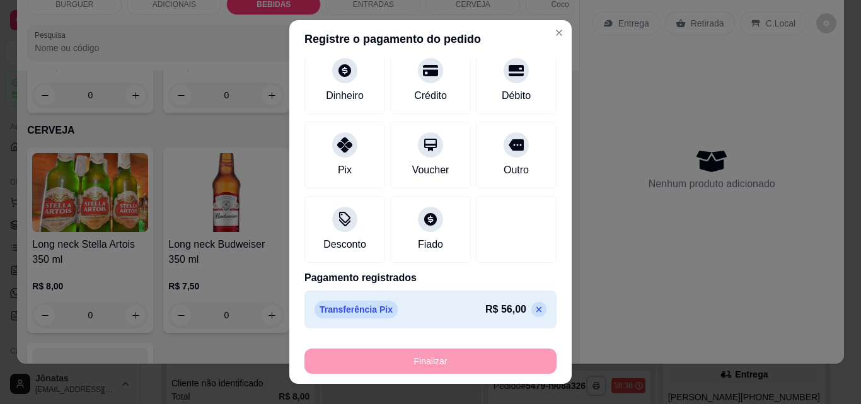
type input "-R$ 56,00"
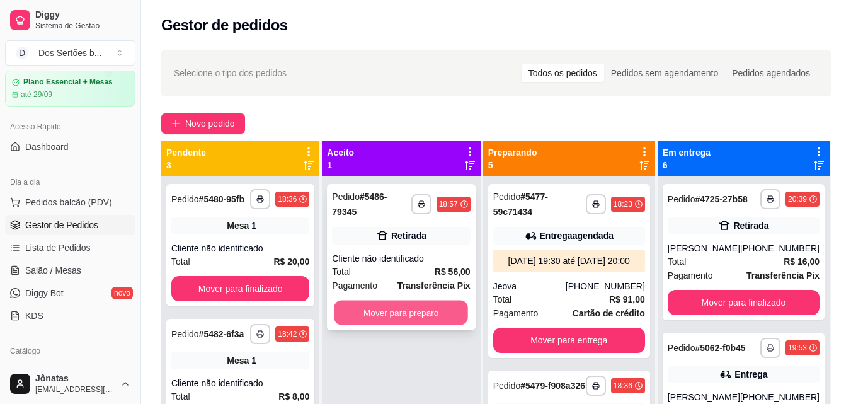
click at [423, 302] on button "Mover para preparo" at bounding box center [402, 313] width 134 height 25
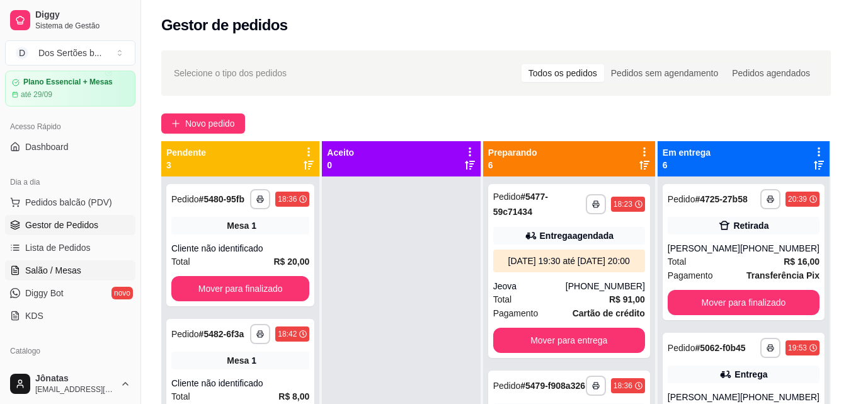
click at [64, 265] on span "Salão / Mesas" at bounding box center [53, 270] width 56 height 13
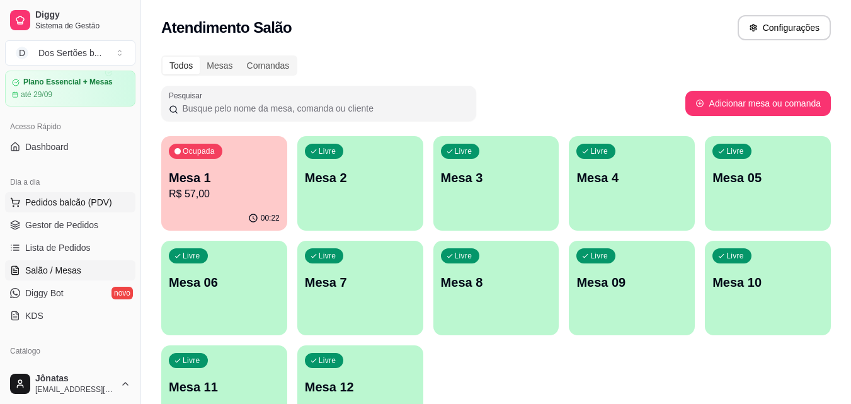
click at [60, 196] on span "Pedidos balcão (PDV)" at bounding box center [68, 202] width 87 height 13
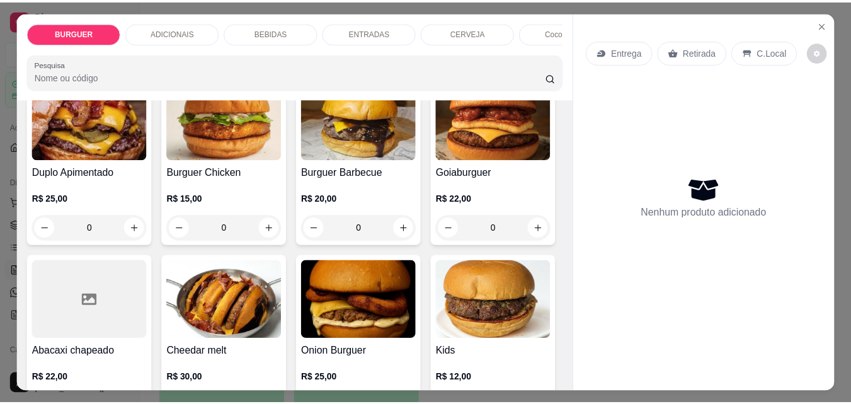
scroll to position [385, 0]
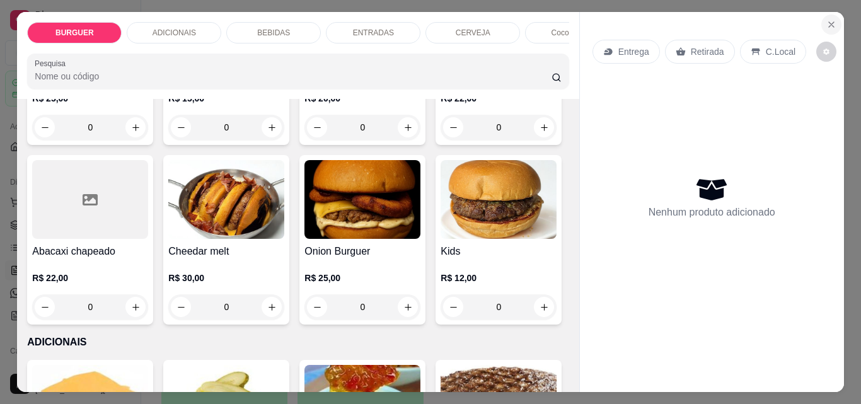
click at [828, 14] on button "Close" at bounding box center [831, 24] width 20 height 20
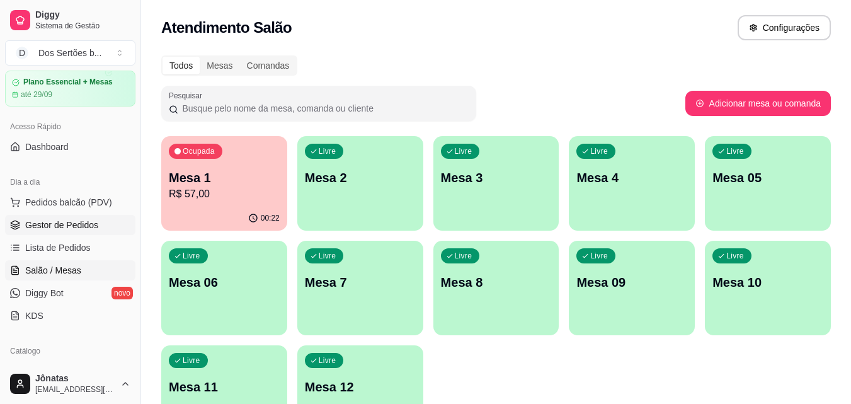
click at [28, 231] on span "Gestor de Pedidos" at bounding box center [61, 225] width 73 height 13
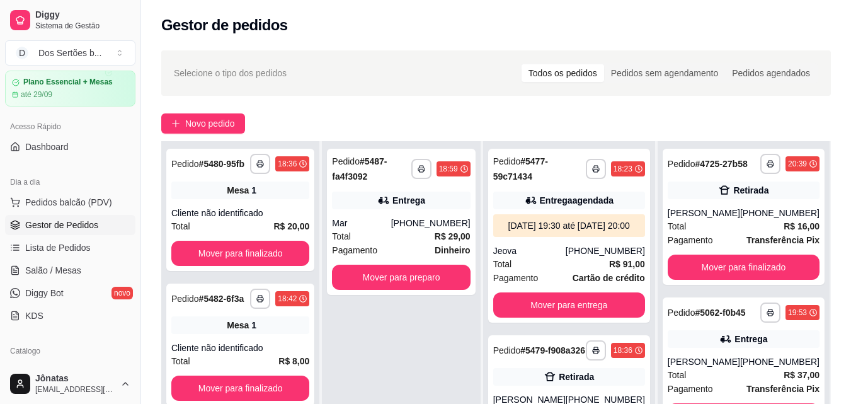
scroll to position [175, 0]
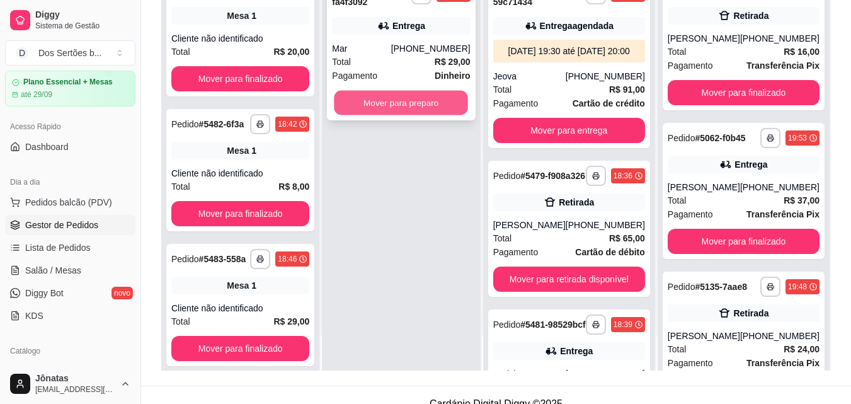
click at [377, 104] on button "Mover para preparo" at bounding box center [402, 103] width 134 height 25
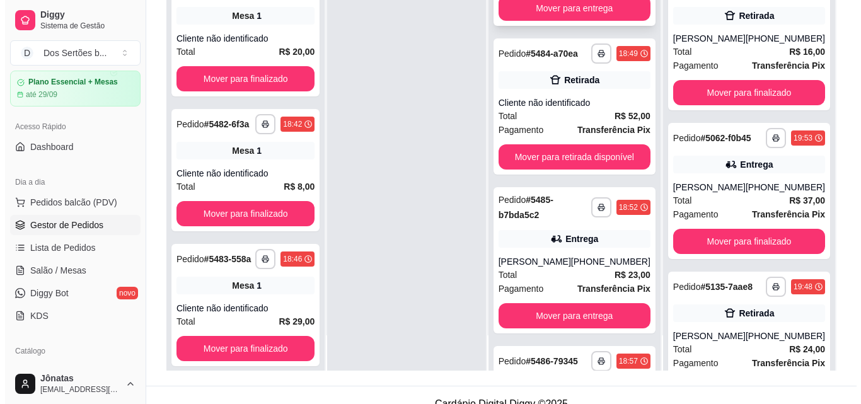
scroll to position [427, 0]
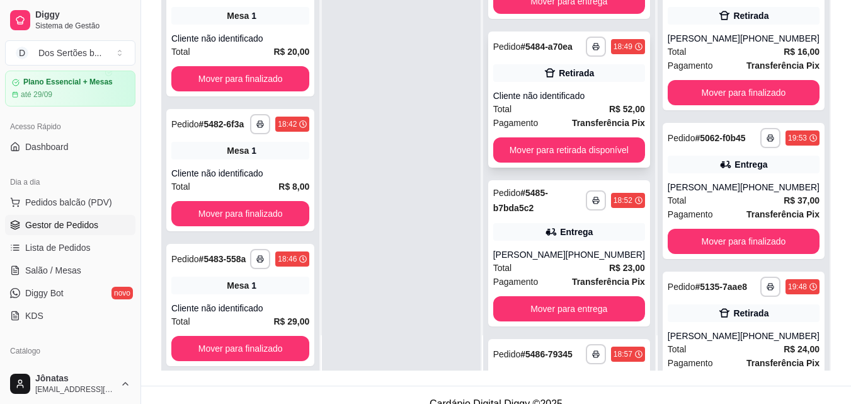
click at [602, 128] on div "**********" at bounding box center [569, 100] width 162 height 136
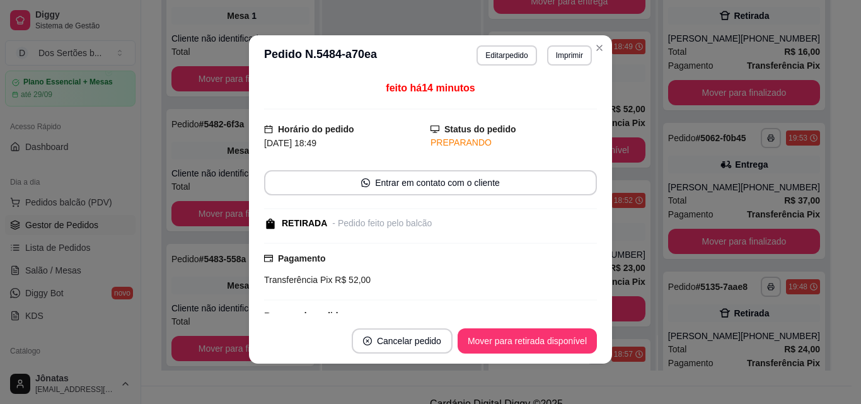
scroll to position [132, 0]
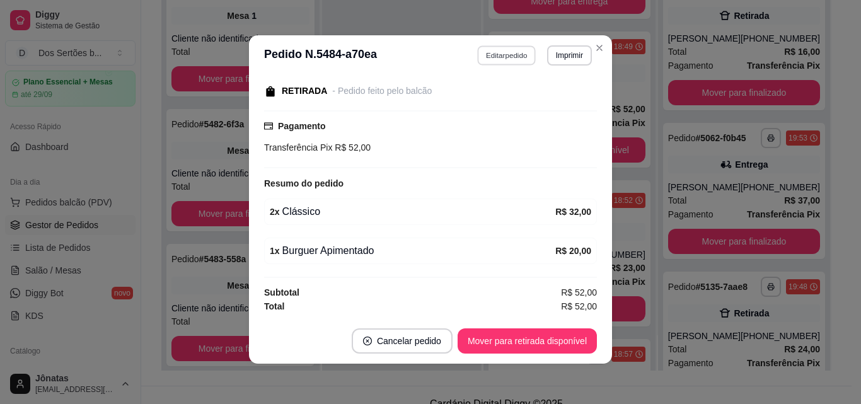
click at [499, 54] on button "Editar pedido" at bounding box center [507, 55] width 59 height 20
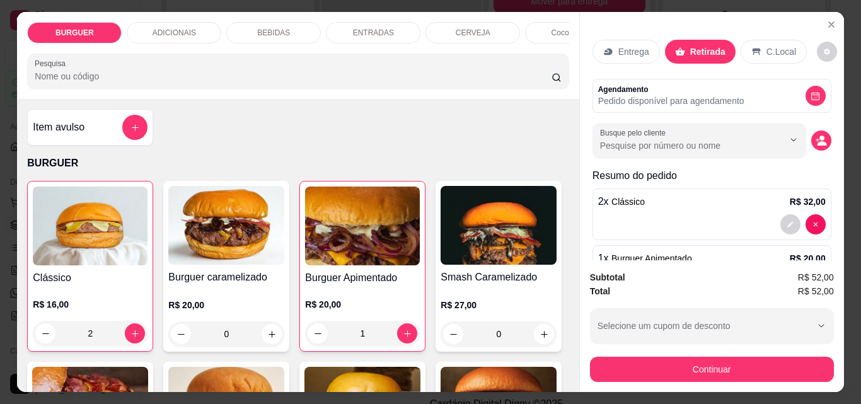
scroll to position [54, 0]
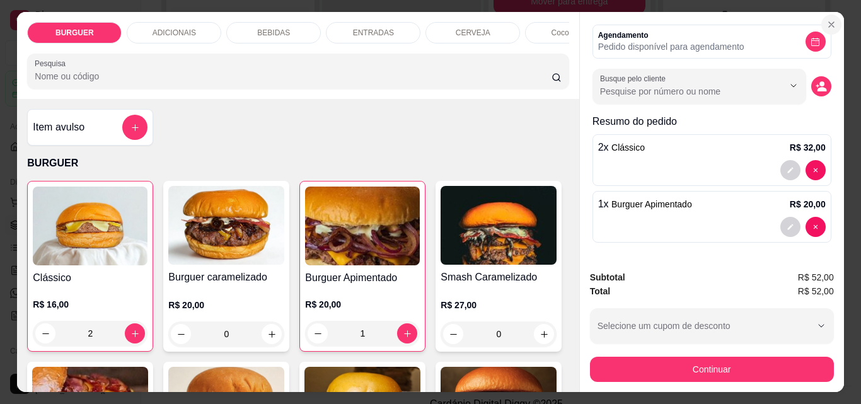
click at [827, 20] on icon "Close" at bounding box center [831, 25] width 10 height 10
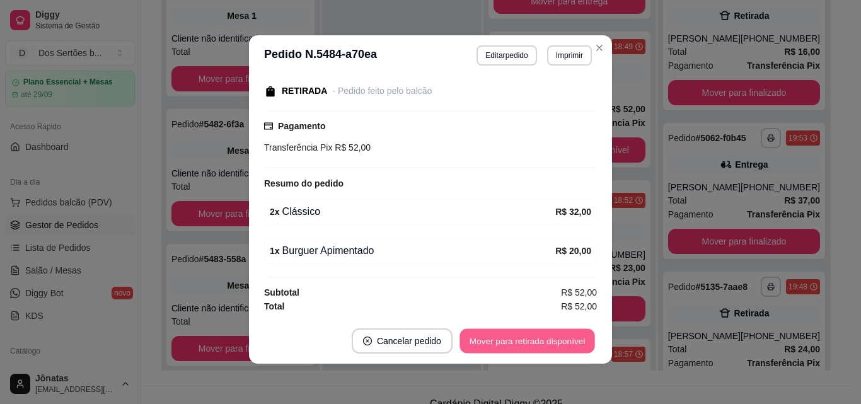
click at [507, 340] on button "Mover para retirada disponível" at bounding box center [526, 341] width 135 height 25
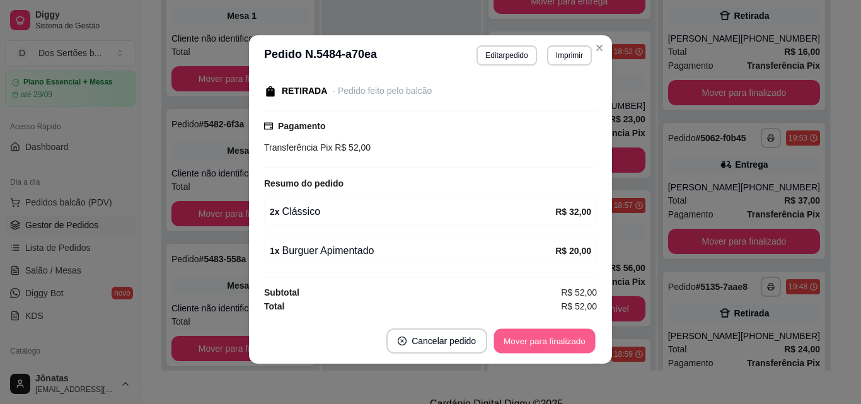
click at [527, 340] on button "Mover para finalizado" at bounding box center [544, 341] width 101 height 25
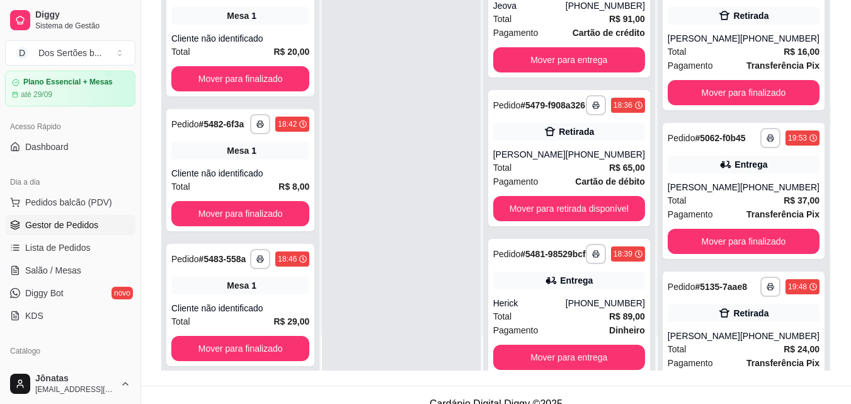
scroll to position [0, 0]
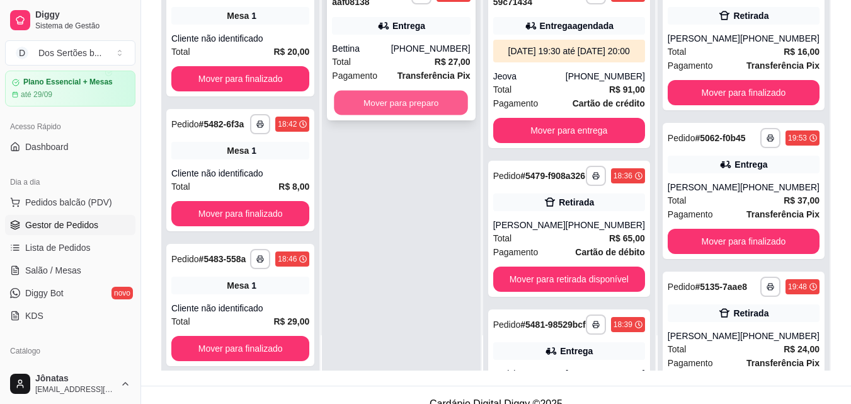
click at [372, 101] on button "Mover para preparo" at bounding box center [402, 103] width 134 height 25
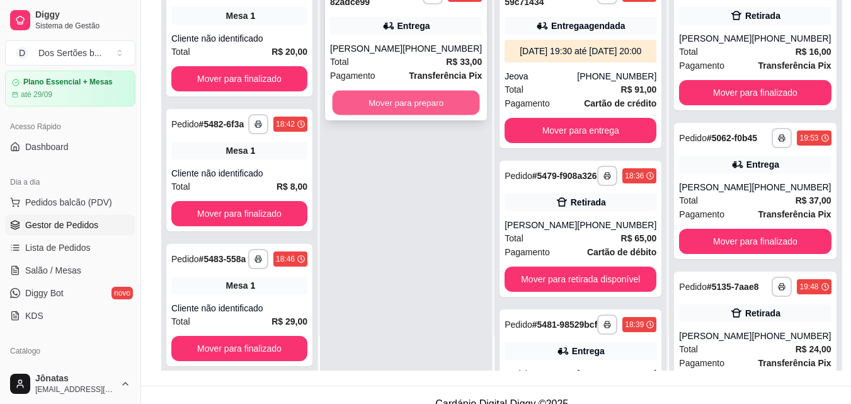
click at [384, 113] on button "Mover para preparo" at bounding box center [406, 103] width 147 height 25
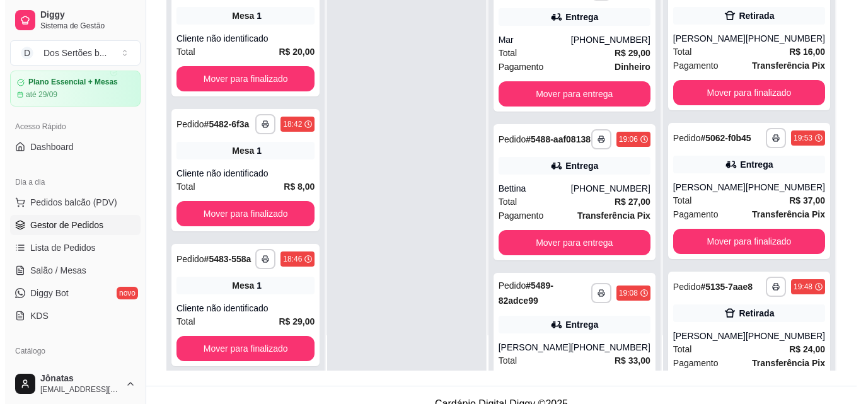
scroll to position [932, 0]
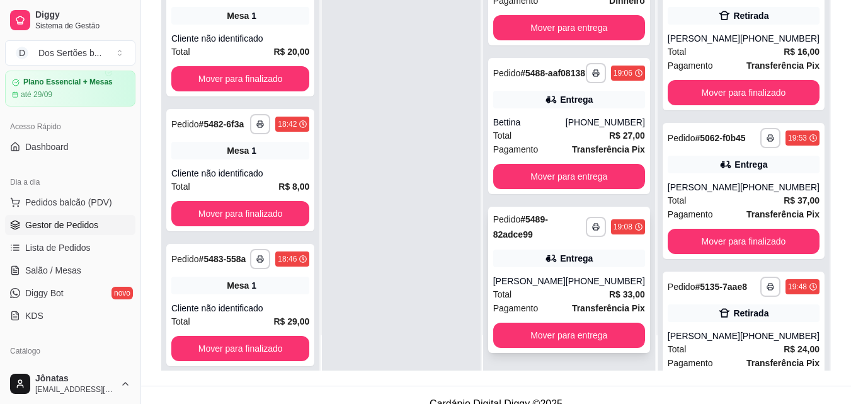
click at [602, 287] on div "Total R$ 33,00" at bounding box center [569, 294] width 152 height 14
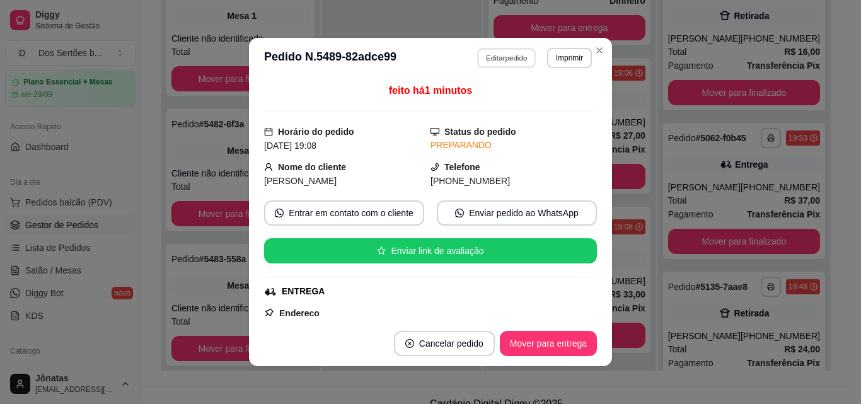
click at [491, 54] on button "Editar pedido" at bounding box center [507, 58] width 59 height 20
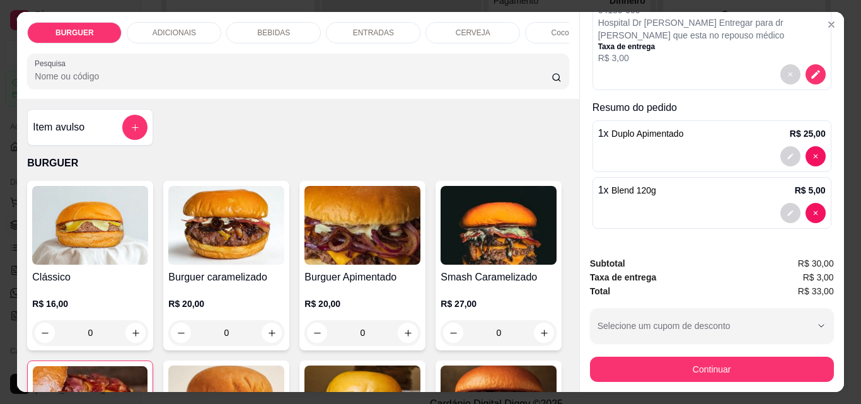
scroll to position [33, 0]
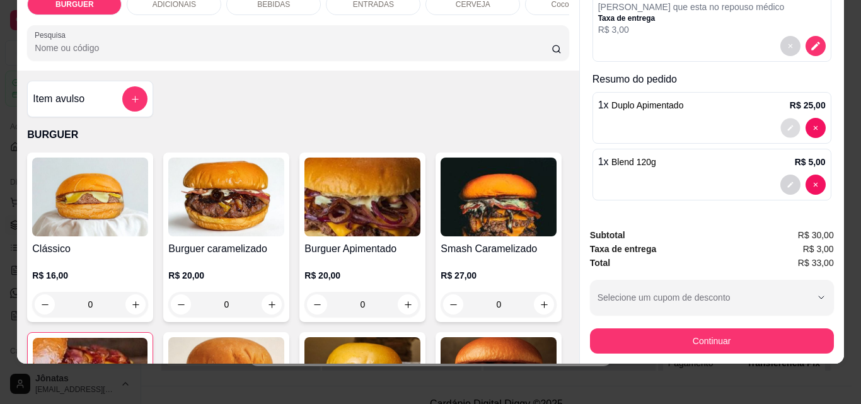
click at [786, 124] on icon "decrease-product-quantity" at bounding box center [790, 128] width 8 height 8
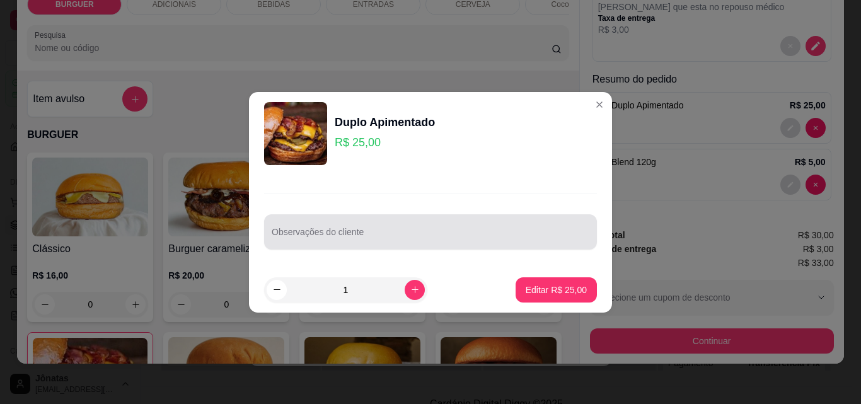
click at [309, 228] on div at bounding box center [431, 231] width 318 height 25
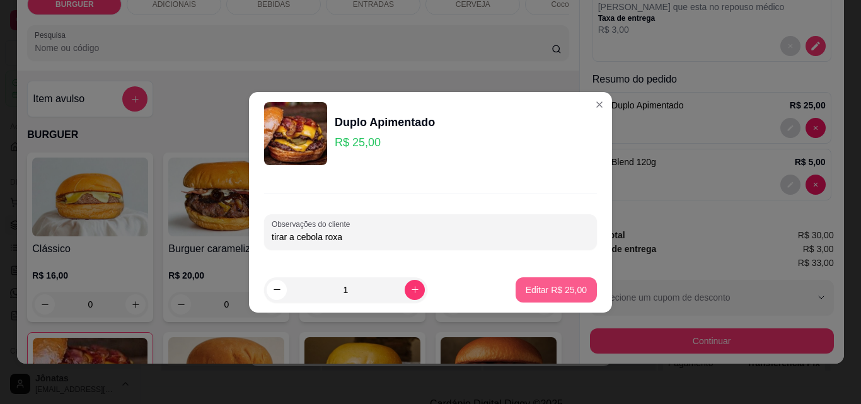
type input "tirar a cebola roxa"
click at [546, 293] on p "Editar R$ 25,00" at bounding box center [555, 290] width 59 height 12
type input "0"
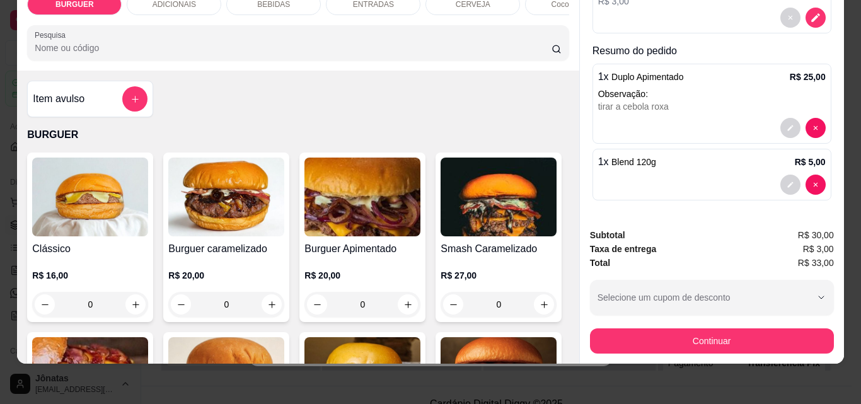
scroll to position [0, 0]
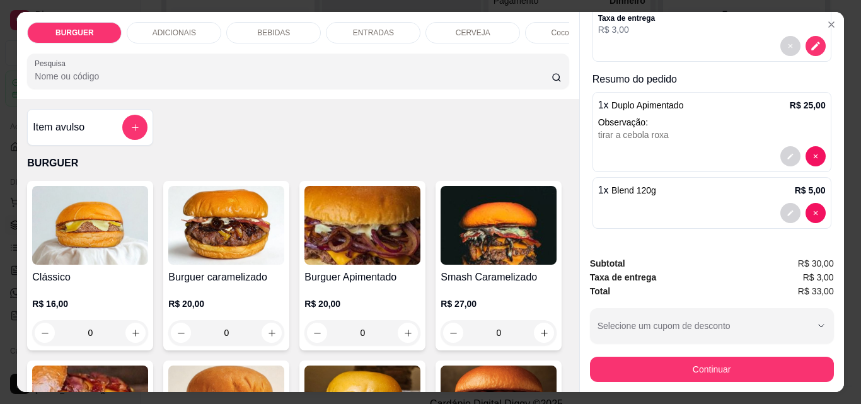
click at [274, 22] on div "BEBIDAS" at bounding box center [273, 32] width 95 height 21
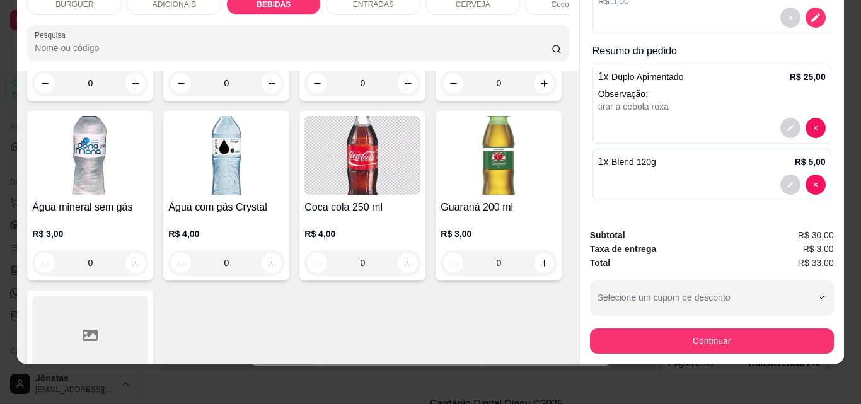
scroll to position [1566, 0]
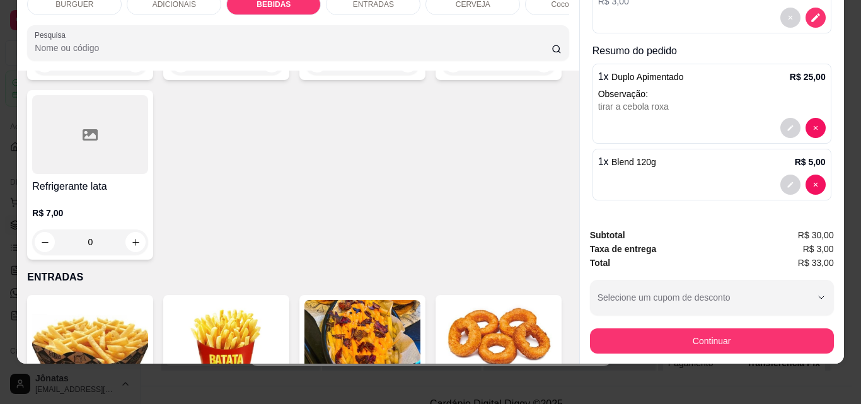
type input "1"
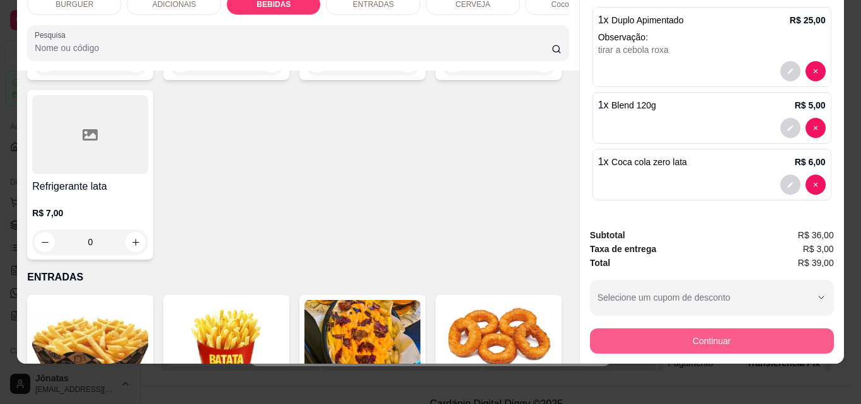
click at [612, 333] on button "Continuar" at bounding box center [712, 340] width 244 height 25
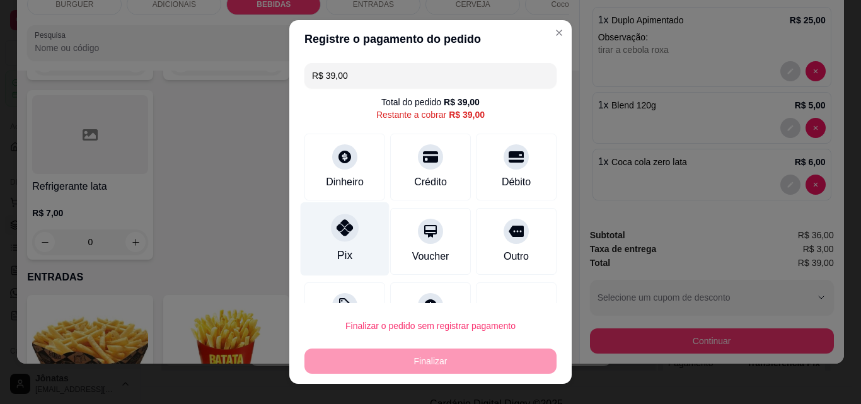
click at [334, 239] on div at bounding box center [345, 228] width 28 height 28
type input "R$ 0,00"
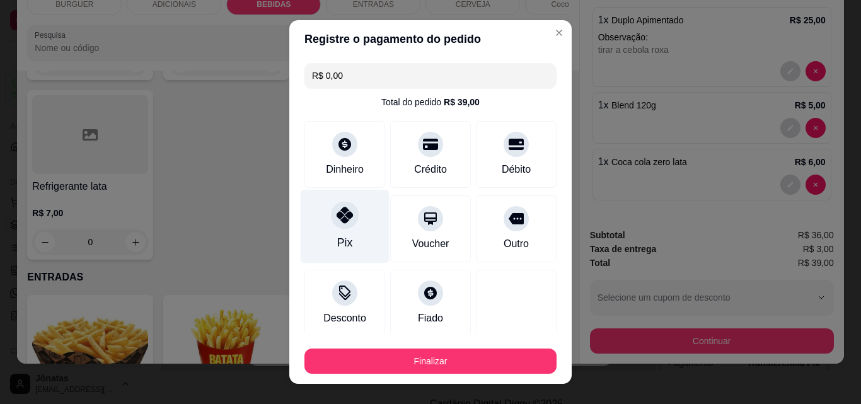
scroll to position [74, 0]
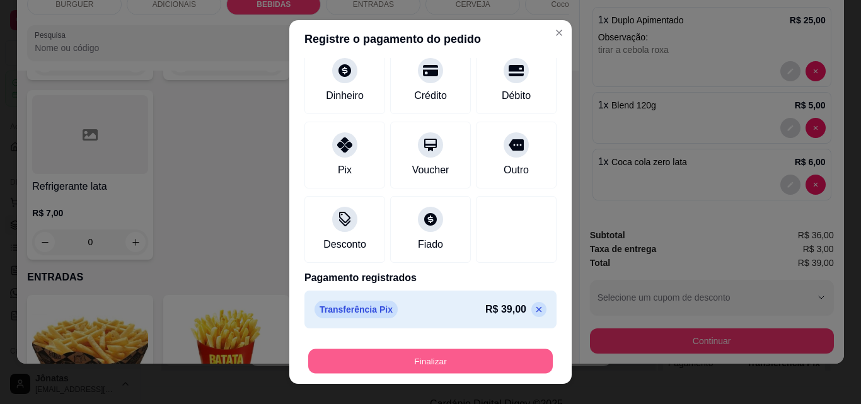
click at [495, 361] on button "Finalizar" at bounding box center [430, 361] width 244 height 25
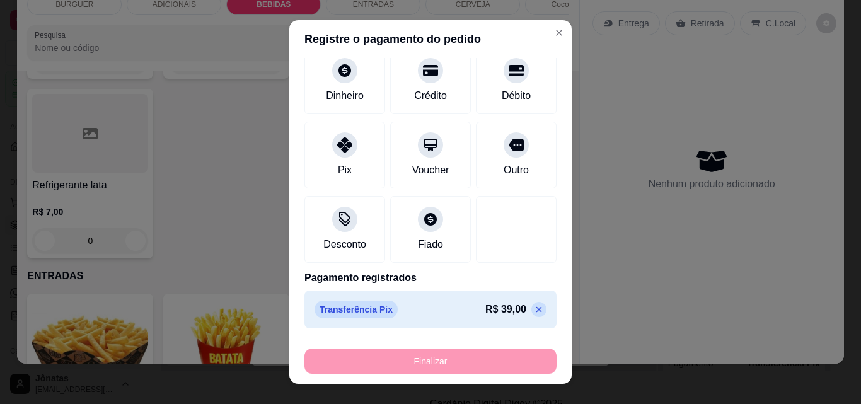
type input "0"
type input "-R$ 39,00"
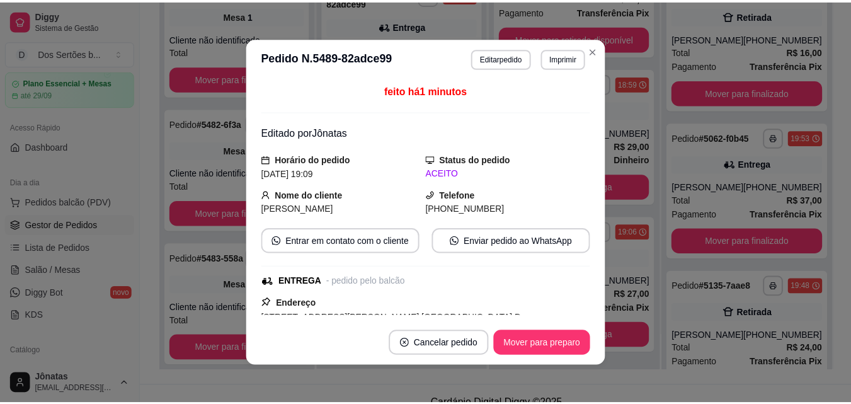
scroll to position [373, 0]
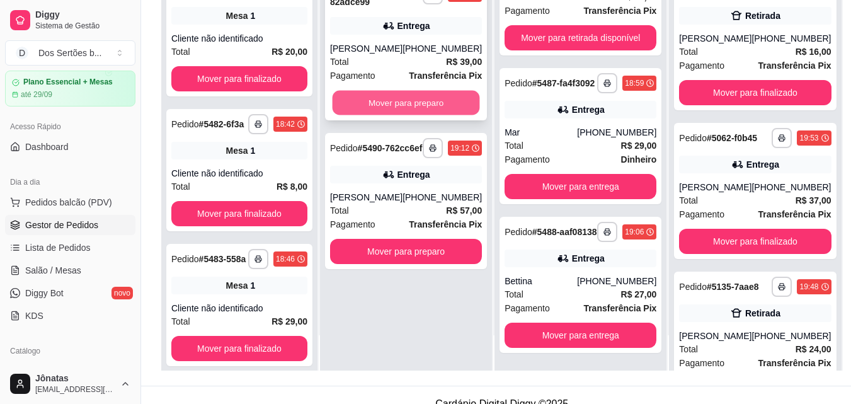
click at [403, 115] on button "Mover para preparo" at bounding box center [406, 103] width 147 height 25
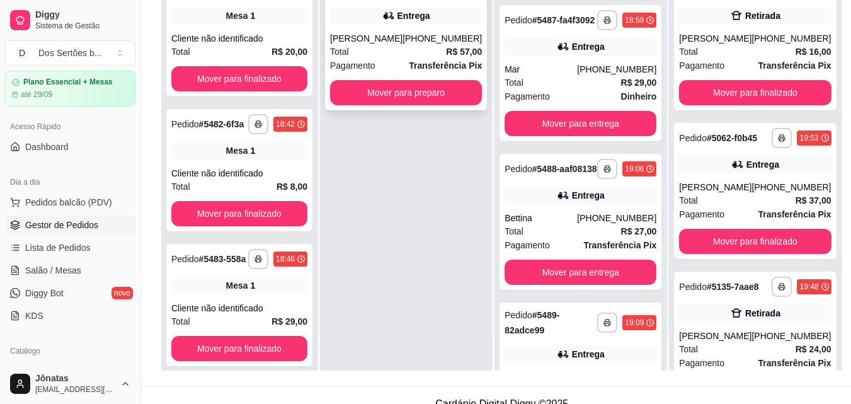
scroll to position [932, 0]
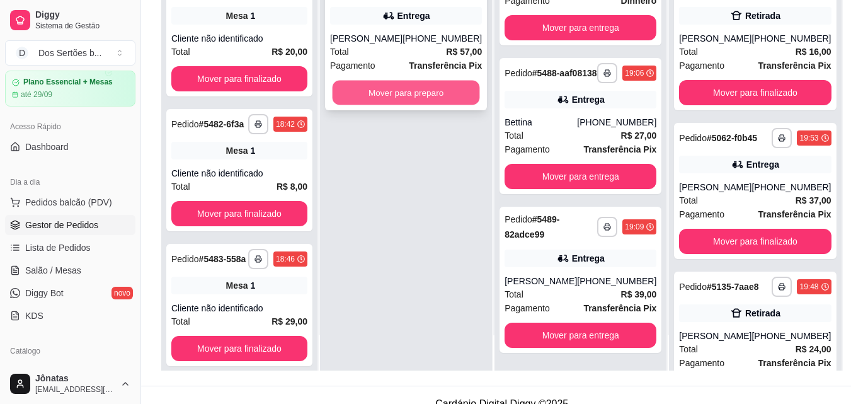
click at [418, 105] on button "Mover para preparo" at bounding box center [406, 93] width 147 height 25
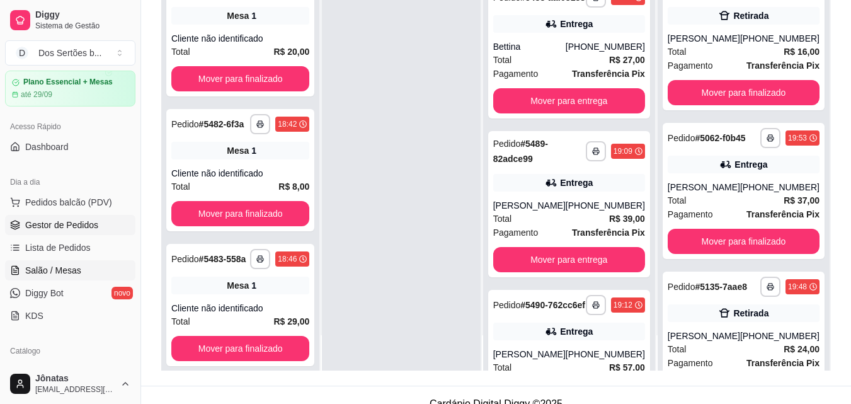
click at [72, 268] on span "Salão / Mesas" at bounding box center [53, 270] width 56 height 13
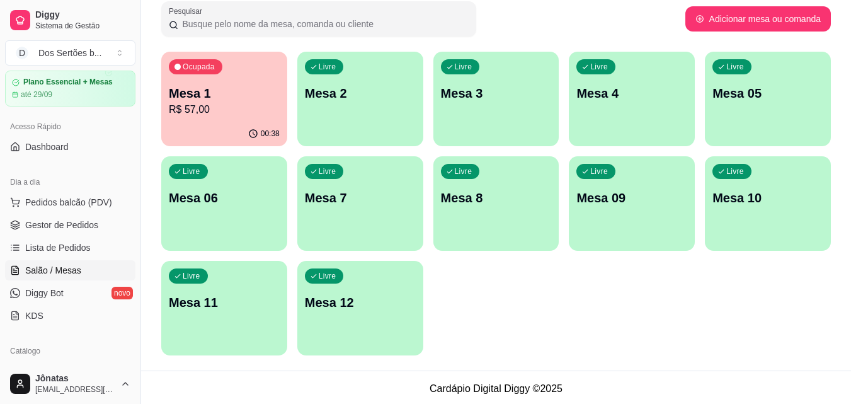
scroll to position [87, 0]
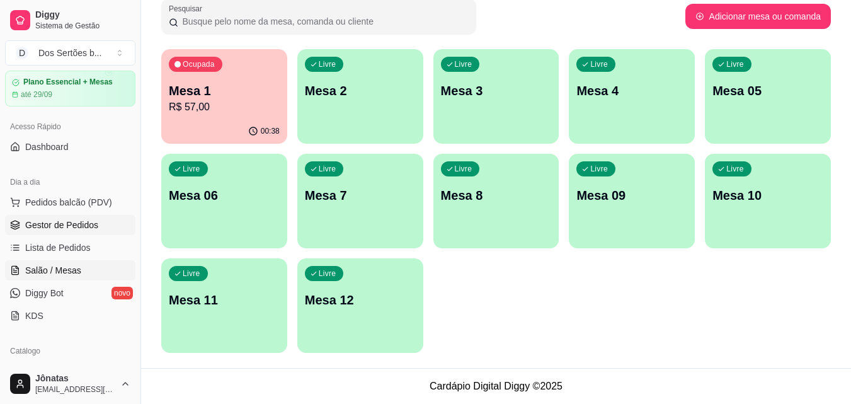
click at [25, 224] on span "Gestor de Pedidos" at bounding box center [61, 225] width 73 height 13
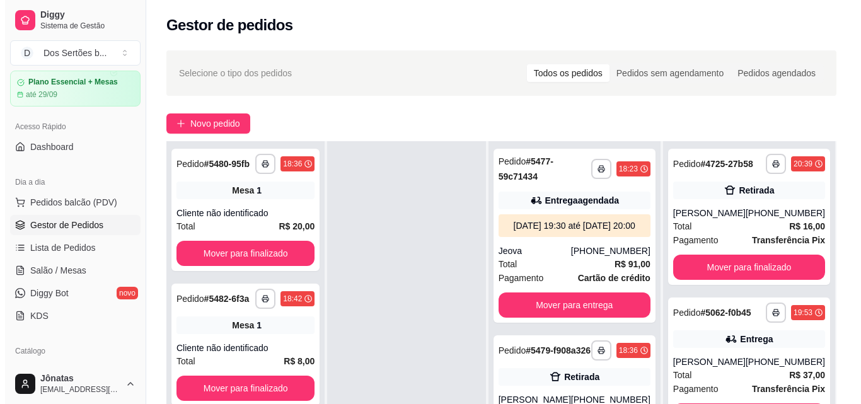
scroll to position [192, 0]
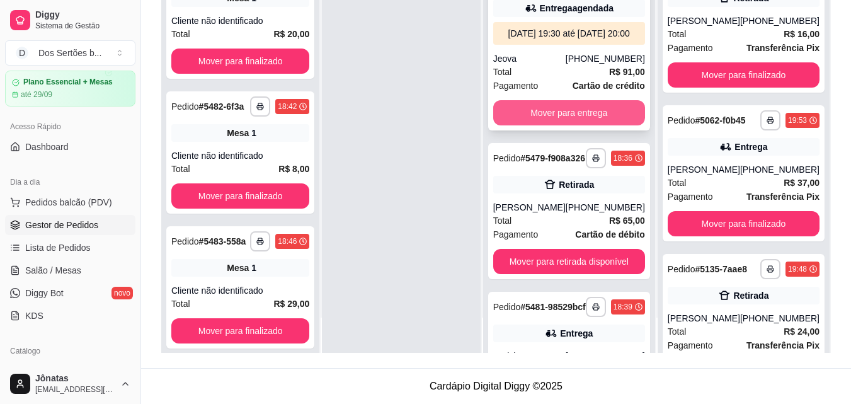
click at [528, 121] on button "Mover para entrega" at bounding box center [569, 112] width 152 height 25
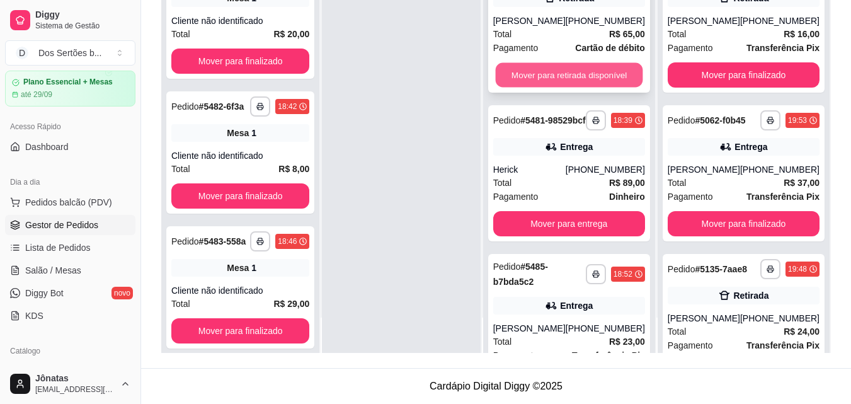
click at [562, 84] on button "Mover para retirada disponível" at bounding box center [568, 75] width 147 height 25
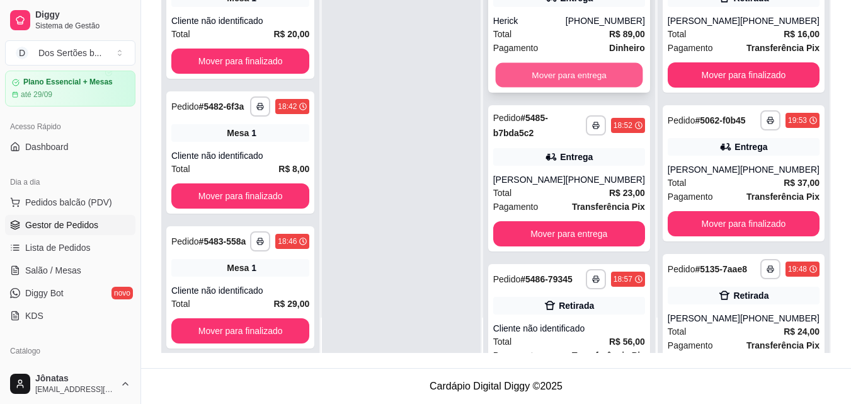
click at [548, 86] on button "Mover para entrega" at bounding box center [568, 75] width 147 height 25
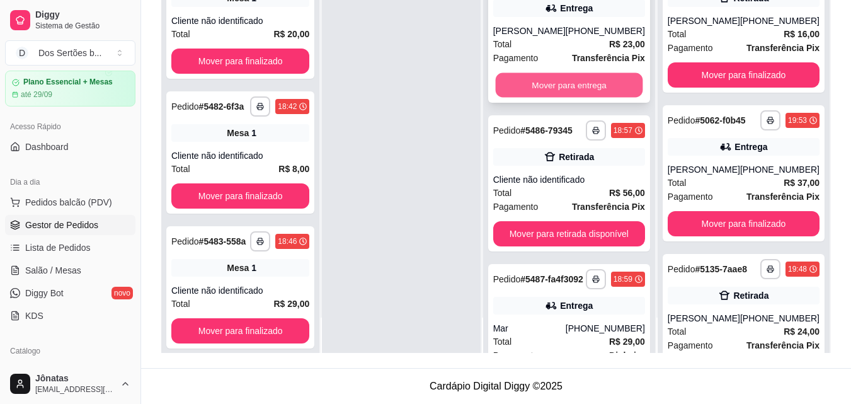
click at [554, 84] on button "Mover para entrega" at bounding box center [568, 85] width 147 height 25
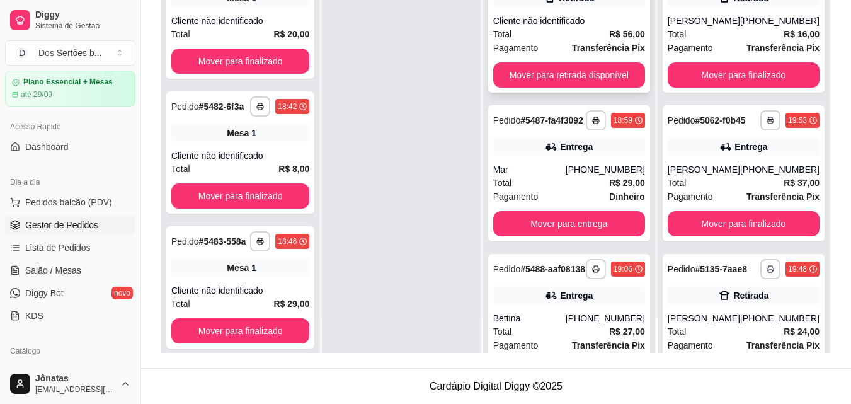
click at [557, 55] on div "Pagamento Transferência Pix" at bounding box center [569, 48] width 152 height 14
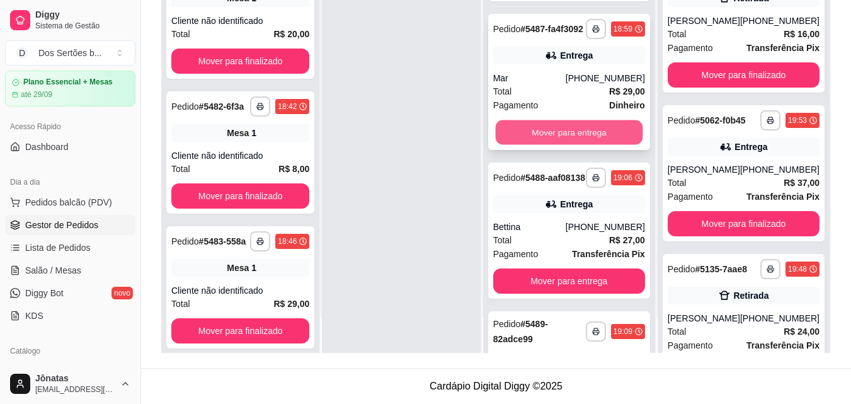
click at [571, 145] on button "Mover para entrega" at bounding box center [568, 132] width 147 height 25
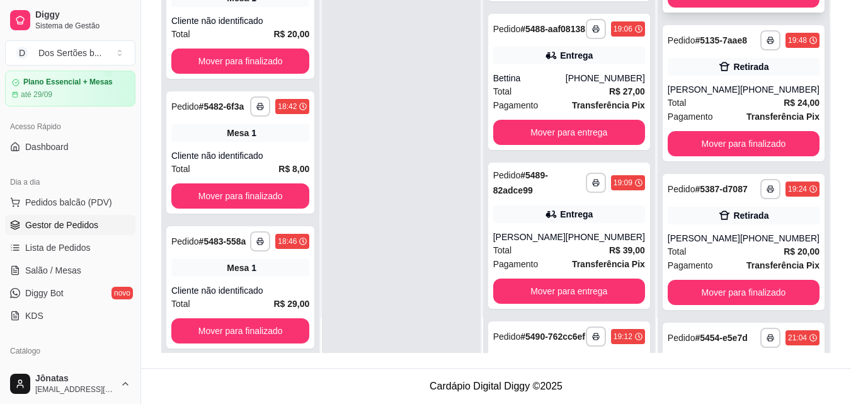
scroll to position [418, 0]
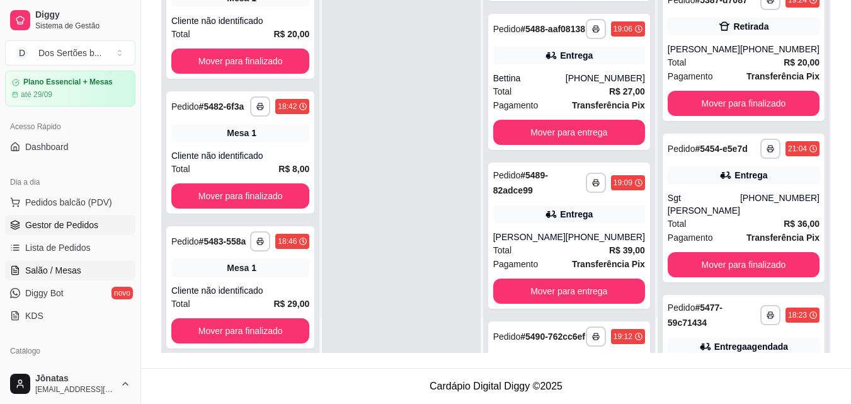
click at [56, 273] on span "Salão / Mesas" at bounding box center [53, 270] width 56 height 13
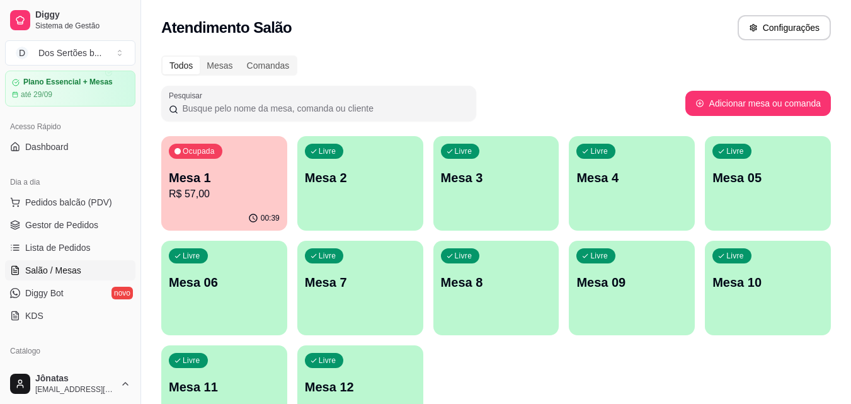
click at [359, 200] on div "Livre Mesa 2" at bounding box center [360, 175] width 126 height 79
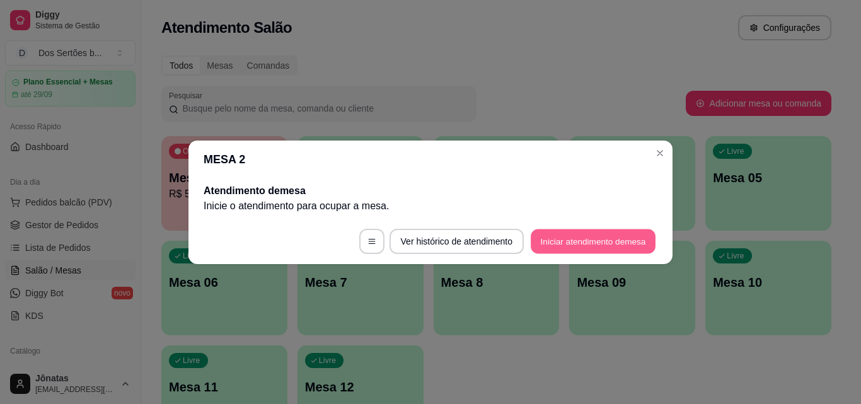
click at [566, 239] on button "Iniciar atendimento de mesa" at bounding box center [593, 241] width 125 height 25
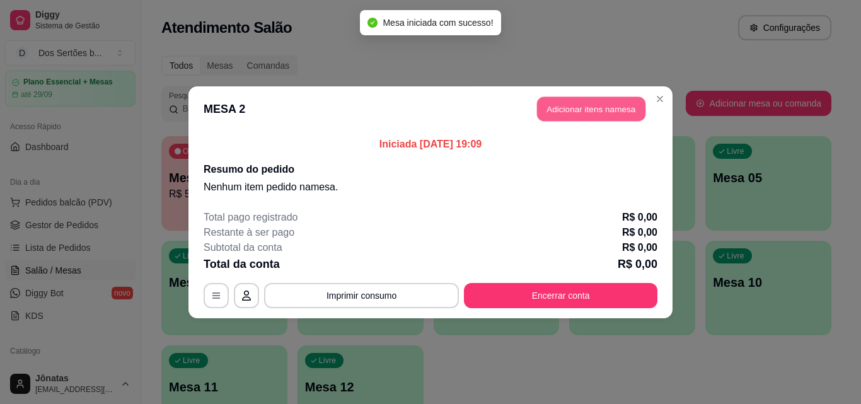
click at [546, 101] on button "Adicionar itens na mesa" at bounding box center [591, 108] width 108 height 25
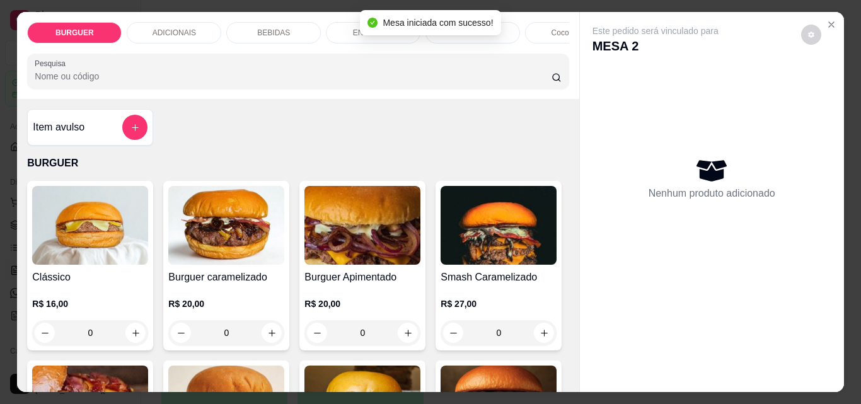
scroll to position [110, 0]
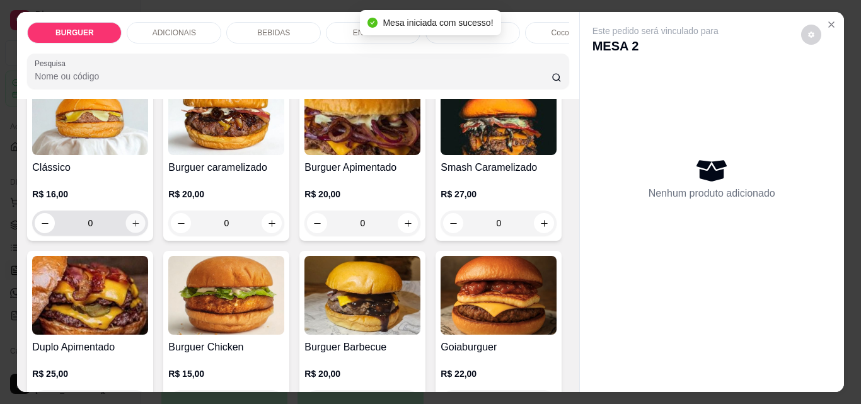
click at [129, 221] on button "increase-product-quantity" at bounding box center [136, 224] width 20 height 20
type input "2"
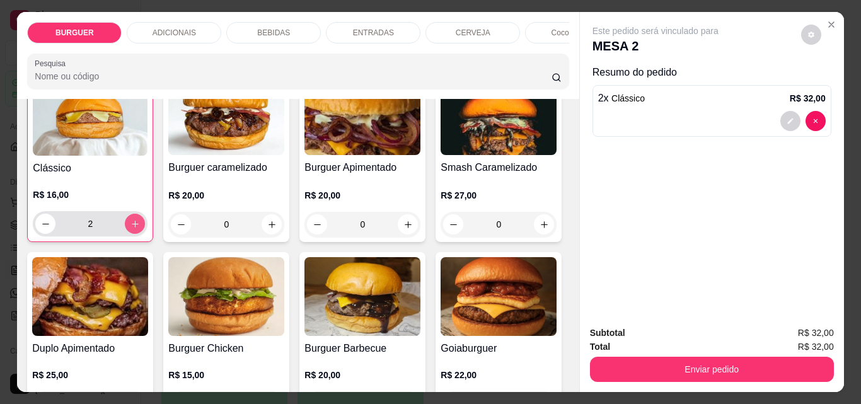
scroll to position [110, 0]
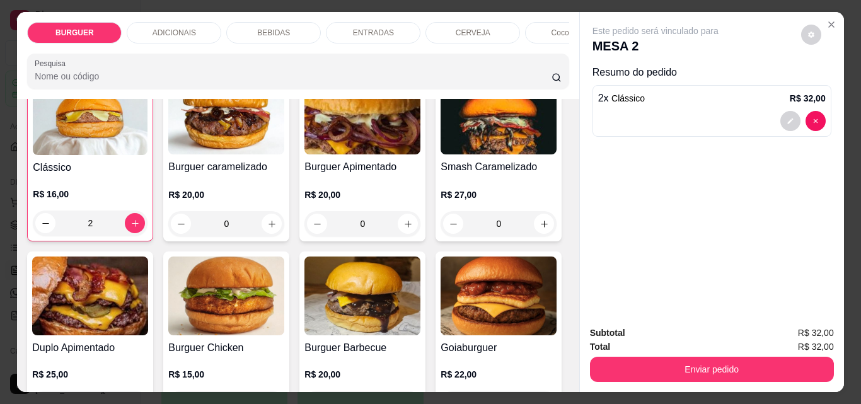
click at [181, 28] on p "ADICIONAIS" at bounding box center [173, 33] width 43 height 10
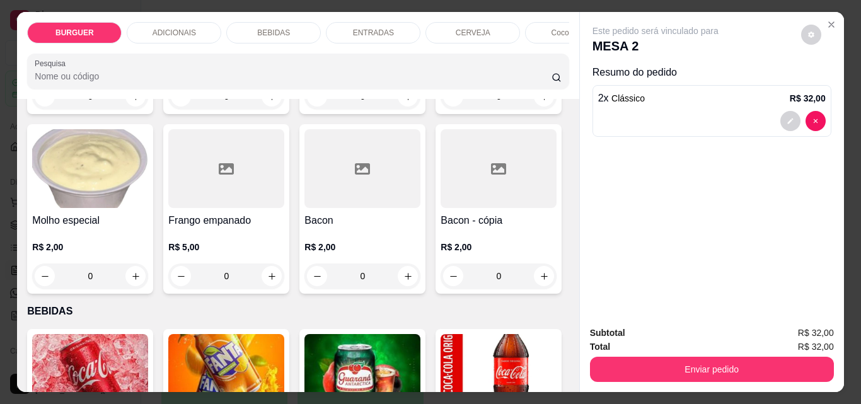
scroll to position [33, 0]
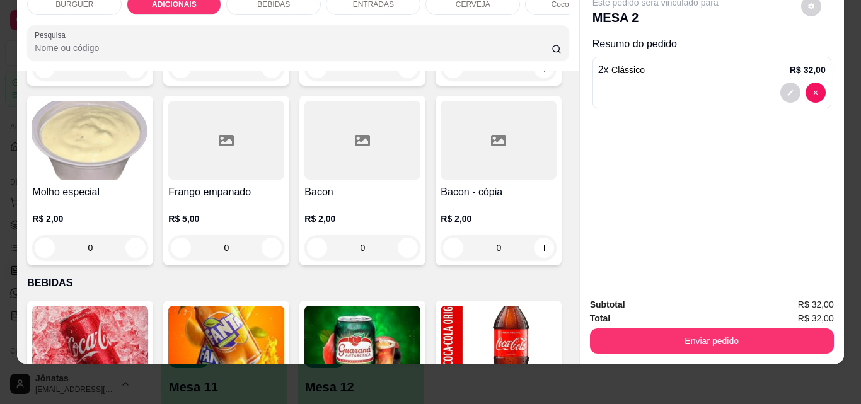
click at [260, 1] on div "BEBIDAS" at bounding box center [273, 4] width 95 height 21
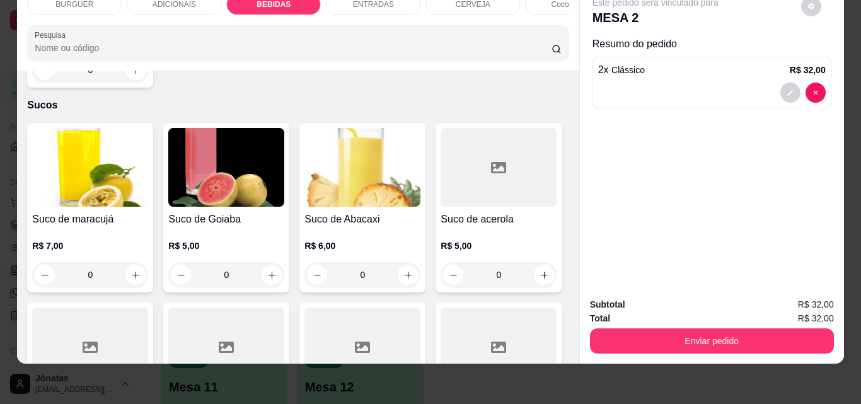
scroll to position [2881, 0]
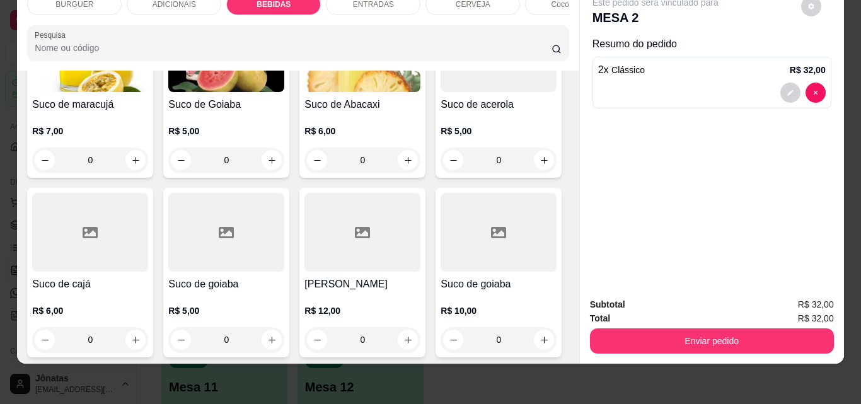
type input "1"
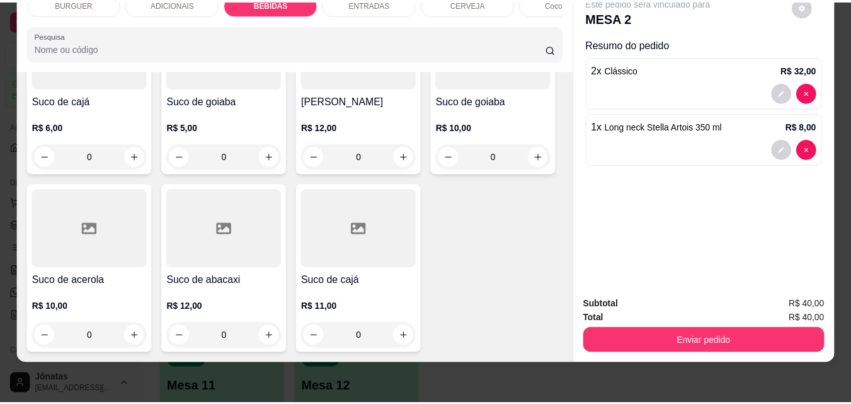
scroll to position [3988, 0]
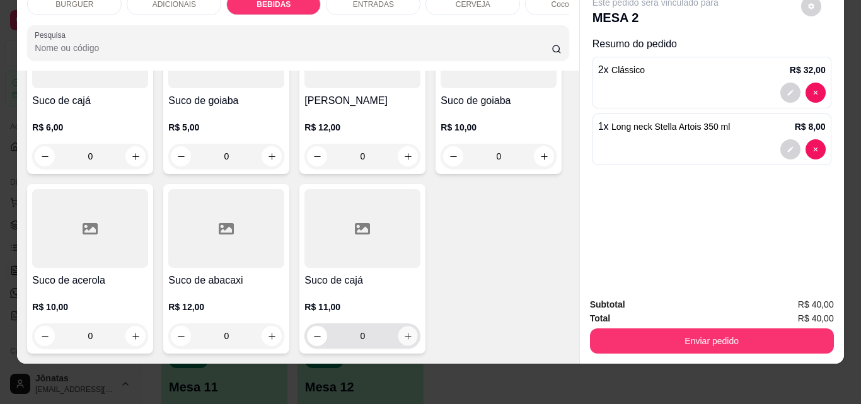
click at [403, 331] on icon "increase-product-quantity" at bounding box center [407, 335] width 9 height 9
type input "1"
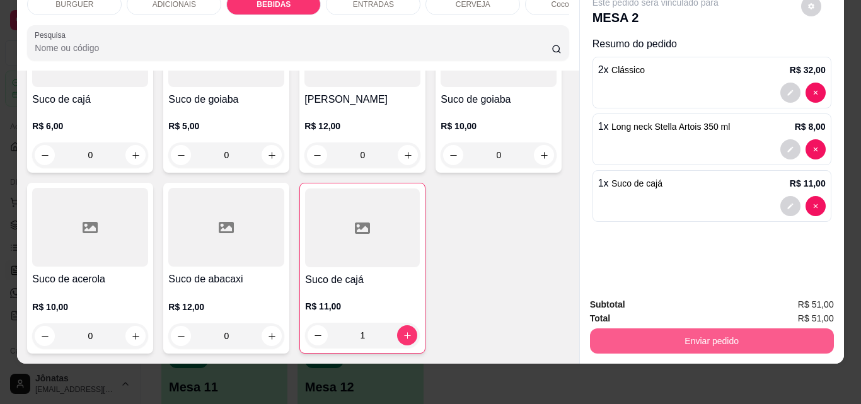
click at [690, 338] on button "Enviar pedido" at bounding box center [712, 340] width 244 height 25
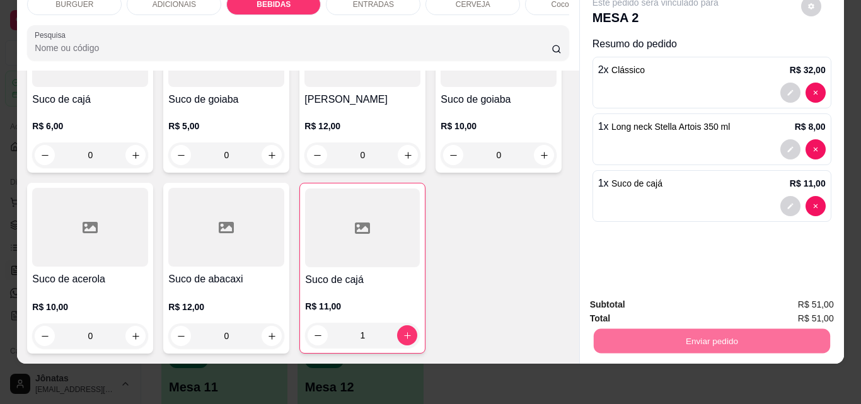
click at [684, 302] on button "Não registrar e enviar pedido" at bounding box center [669, 300] width 127 height 23
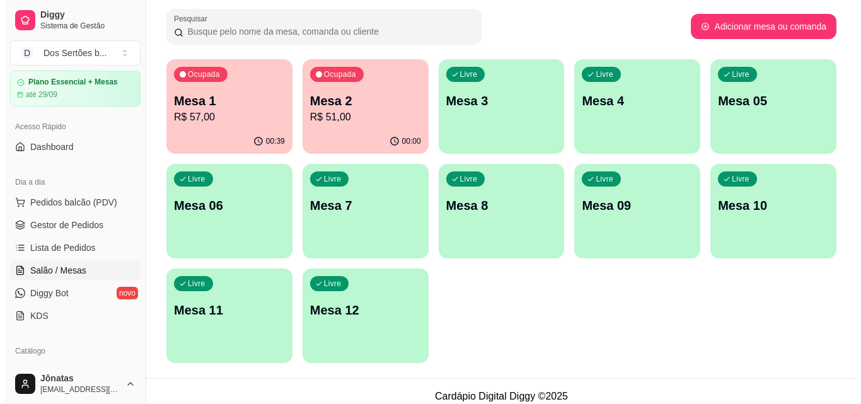
scroll to position [79, 0]
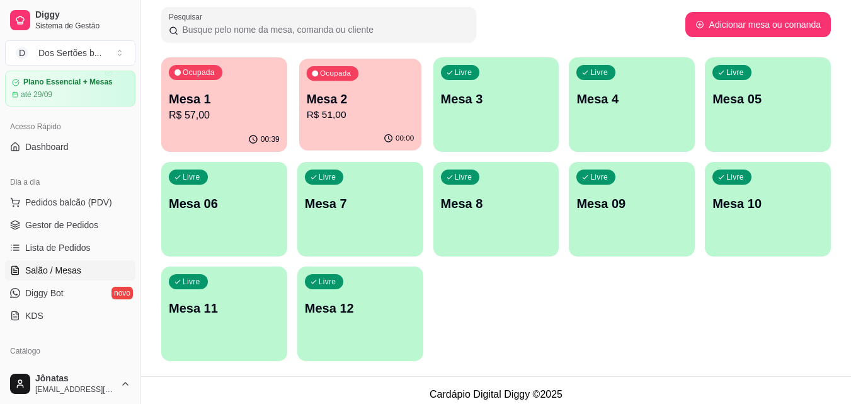
click at [365, 129] on div "00:00" at bounding box center [360, 139] width 122 height 24
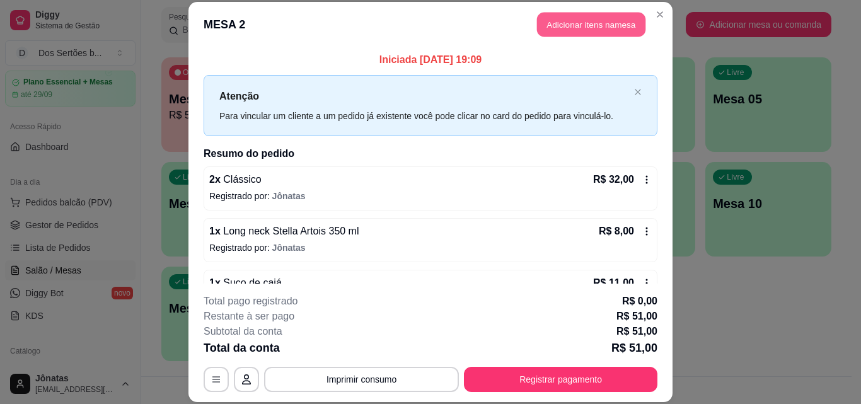
click at [587, 25] on button "Adicionar itens na mesa" at bounding box center [591, 25] width 108 height 25
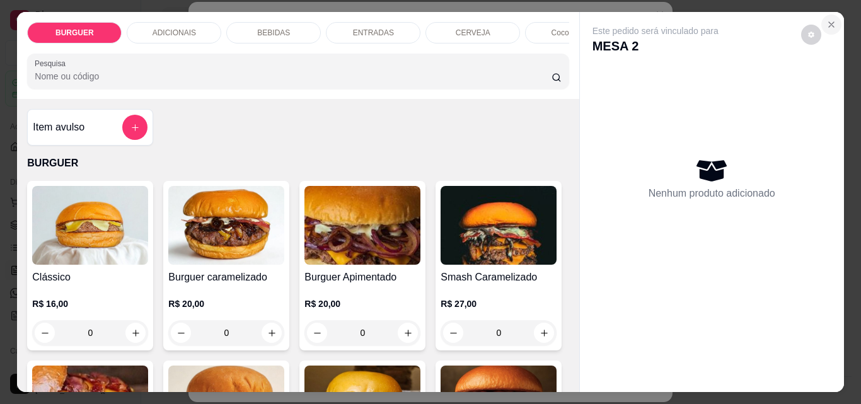
click at [826, 20] on icon "Close" at bounding box center [831, 25] width 10 height 10
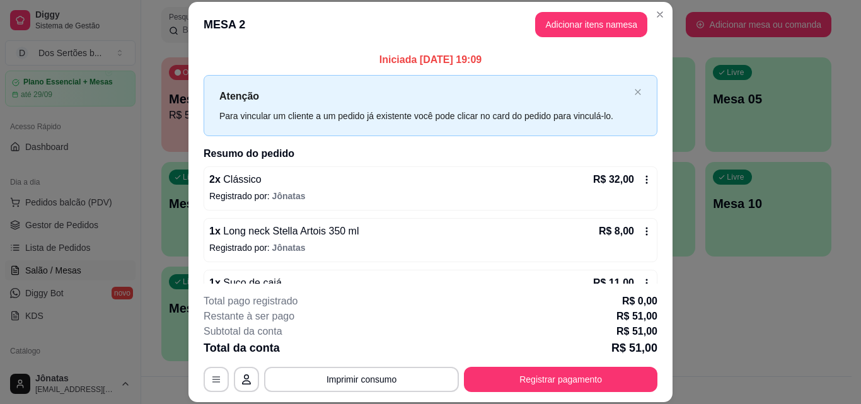
scroll to position [35, 0]
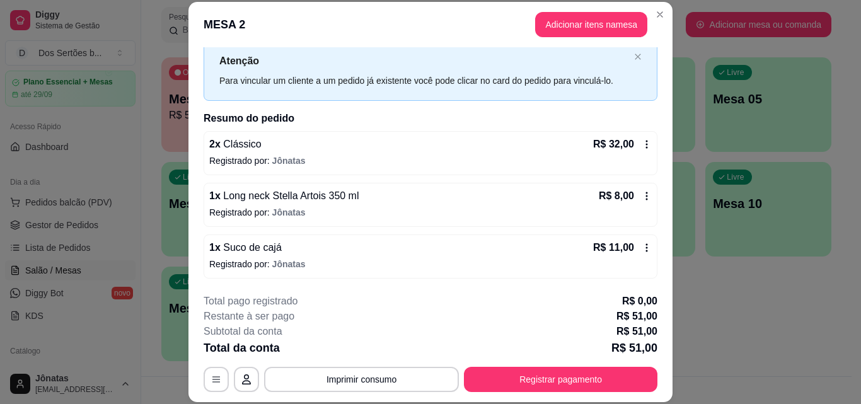
click at [641, 146] on icon at bounding box center [646, 144] width 10 height 10
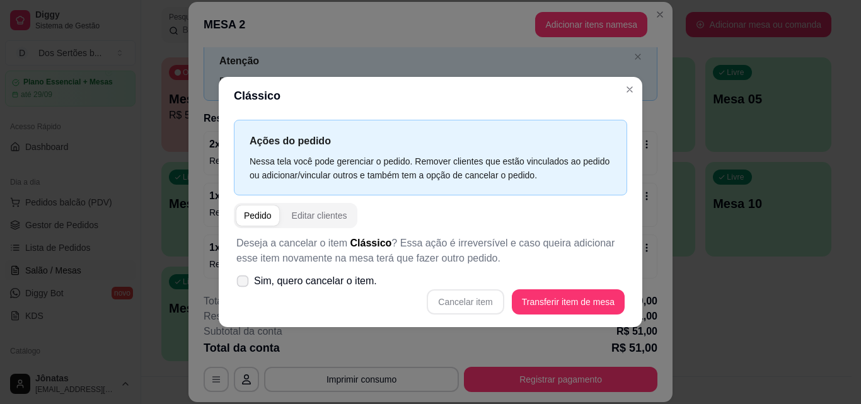
click at [238, 283] on icon at bounding box center [242, 280] width 9 height 7
click at [238, 283] on input "Sim, quero cancelar o item." at bounding box center [240, 287] width 8 height 8
checkbox input "true"
click at [454, 307] on button "Cancelar item" at bounding box center [465, 301] width 75 height 25
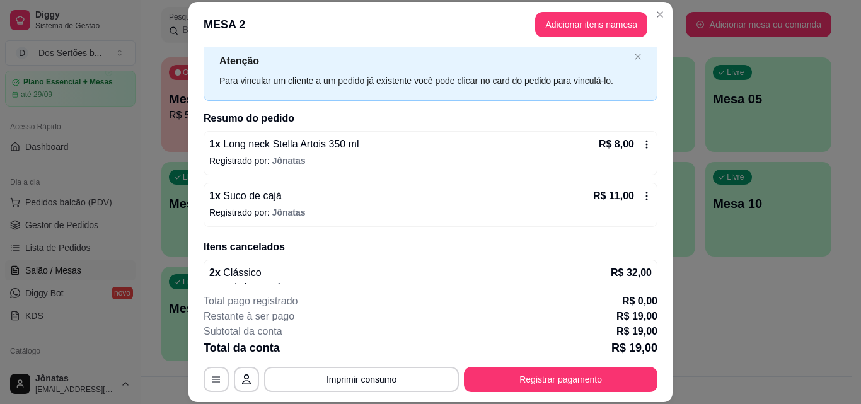
scroll to position [55, 0]
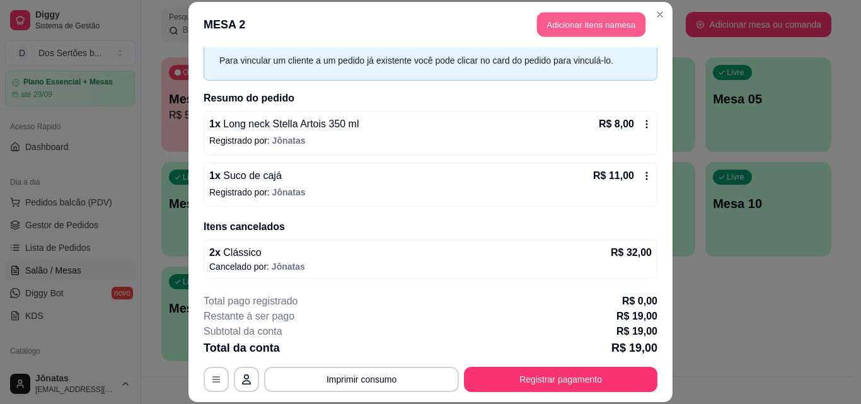
click at [561, 25] on button "Adicionar itens na mesa" at bounding box center [591, 25] width 108 height 25
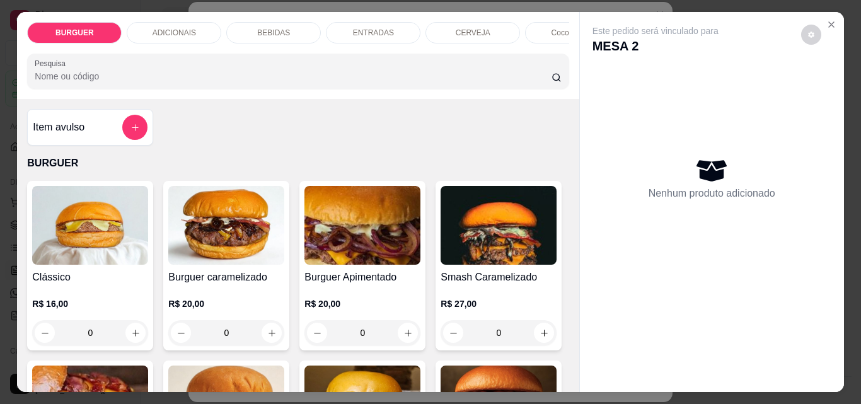
scroll to position [139, 0]
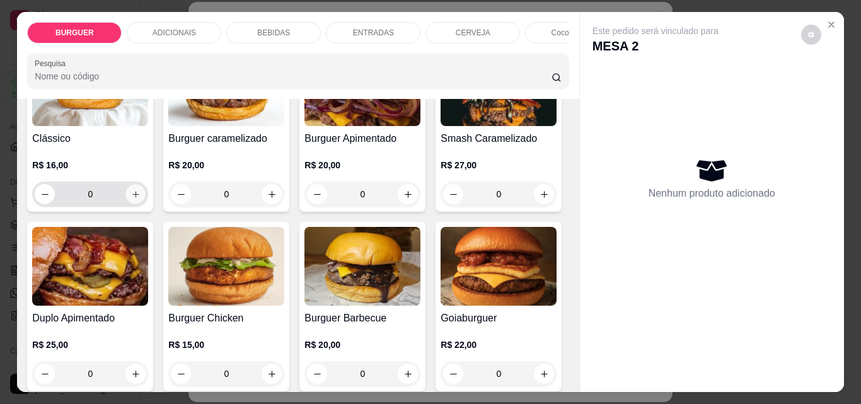
click at [131, 199] on icon "increase-product-quantity" at bounding box center [135, 194] width 9 height 9
type input "1"
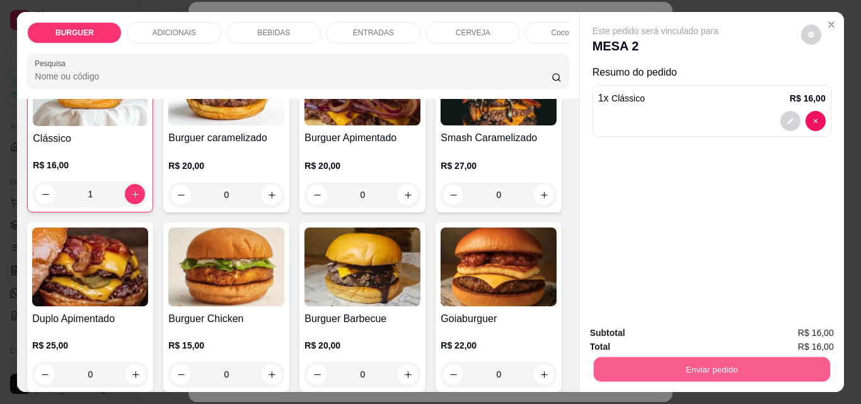
click at [625, 357] on button "Enviar pedido" at bounding box center [711, 369] width 236 height 25
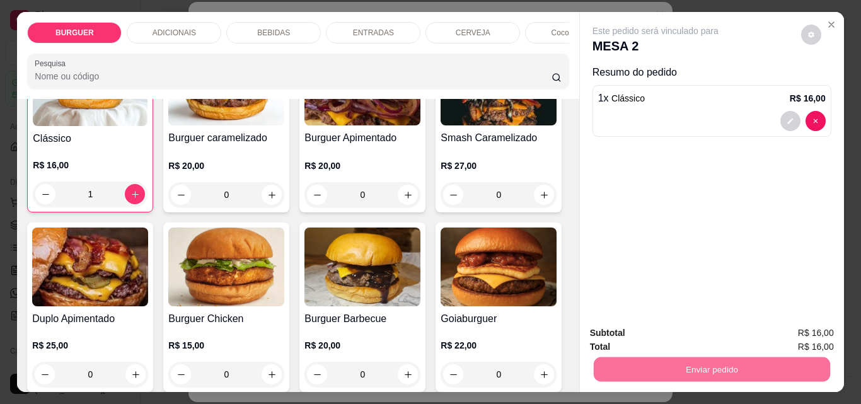
click at [644, 336] on button "Não registrar e enviar pedido" at bounding box center [669, 332] width 127 height 23
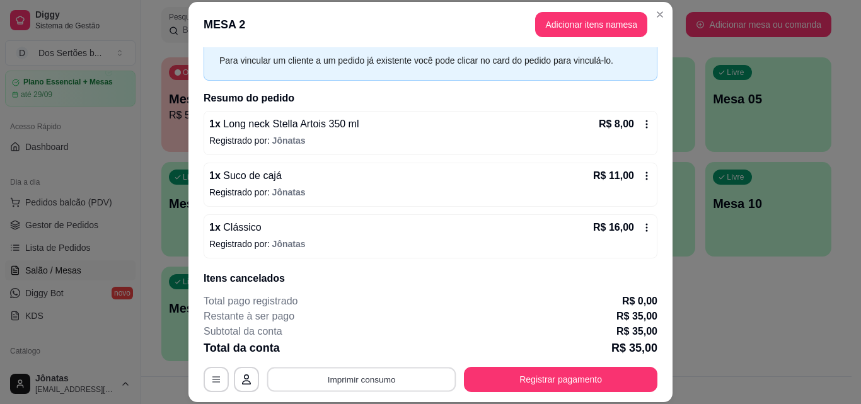
click at [408, 379] on button "Imprimir consumo" at bounding box center [361, 379] width 189 height 25
click at [346, 347] on button "Impressora" at bounding box center [360, 350] width 88 height 20
click at [551, 349] on div "Total da conta R$ 35,00" at bounding box center [431, 348] width 454 height 18
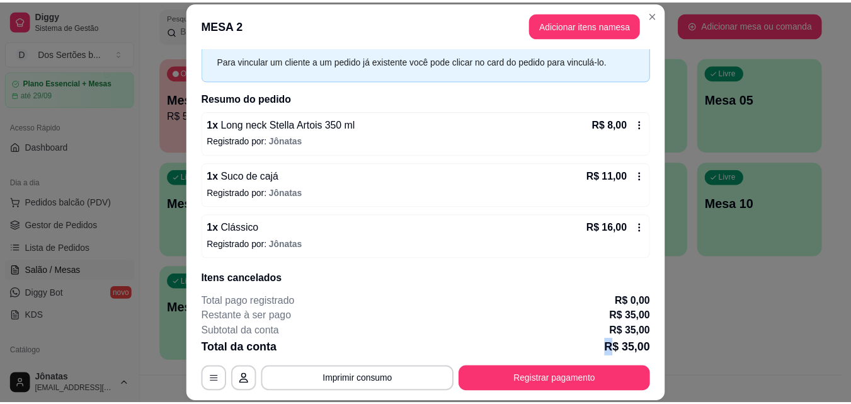
scroll to position [107, 0]
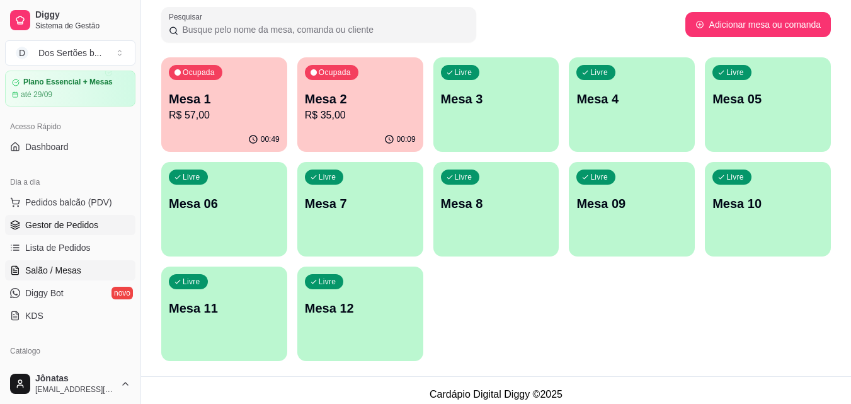
click at [56, 231] on span "Gestor de Pedidos" at bounding box center [61, 225] width 73 height 13
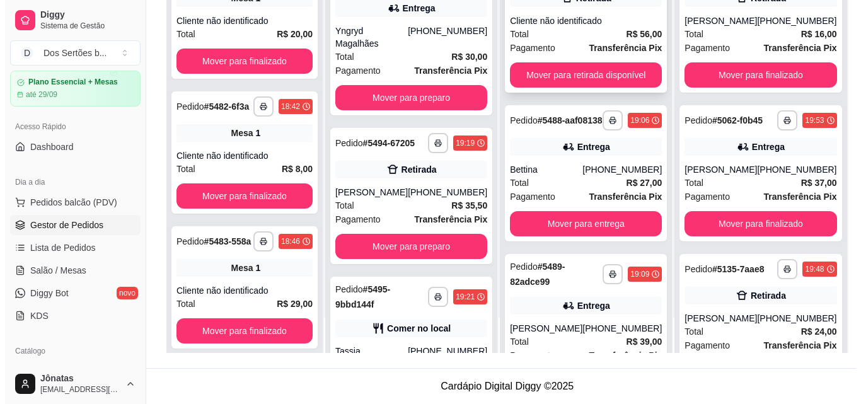
scroll to position [6, 0]
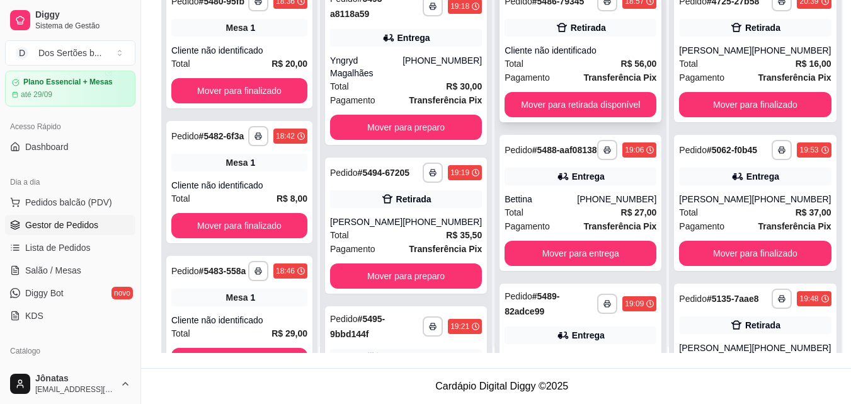
click at [566, 57] on div "Cliente não identificado" at bounding box center [581, 50] width 152 height 13
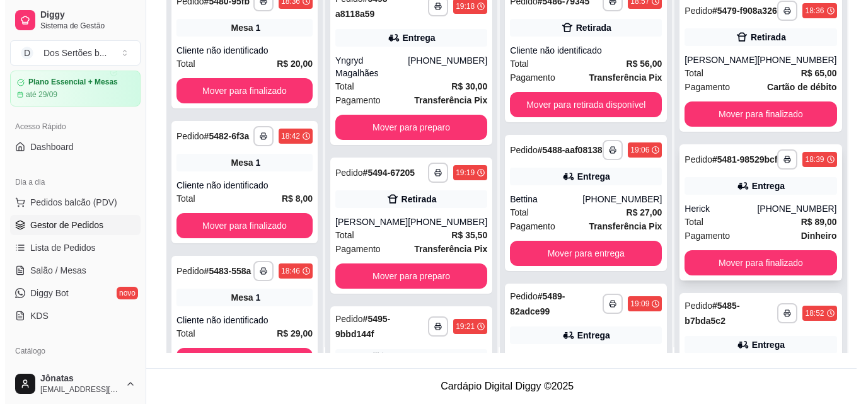
scroll to position [1082, 0]
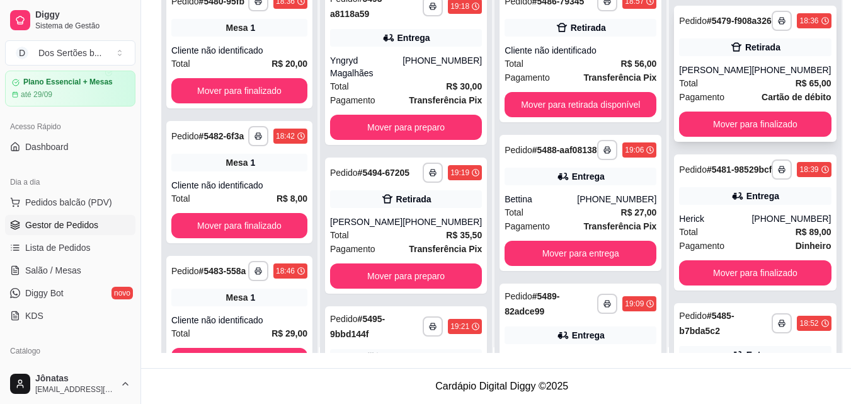
click at [755, 54] on div "Retirada" at bounding box center [762, 47] width 35 height 13
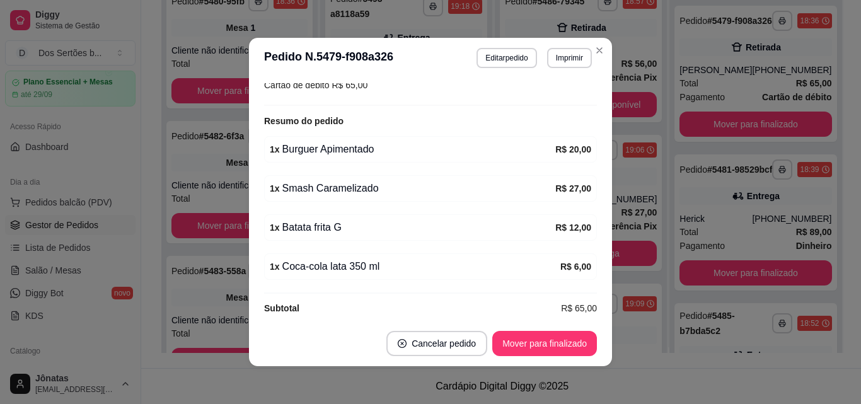
scroll to position [276, 0]
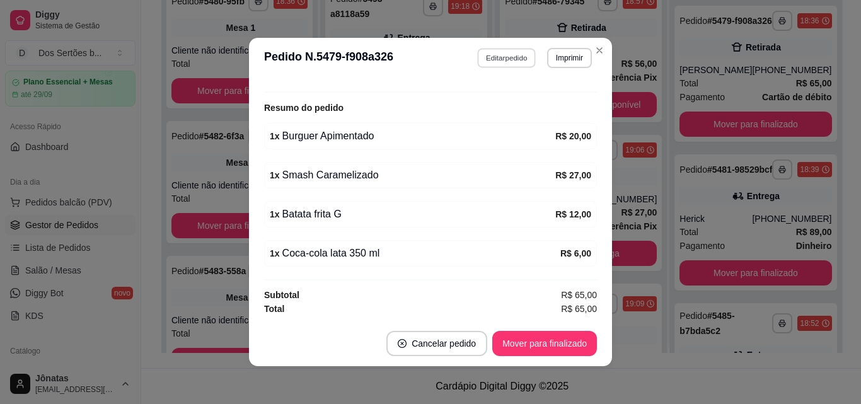
click at [490, 52] on button "Editar pedido" at bounding box center [507, 58] width 59 height 20
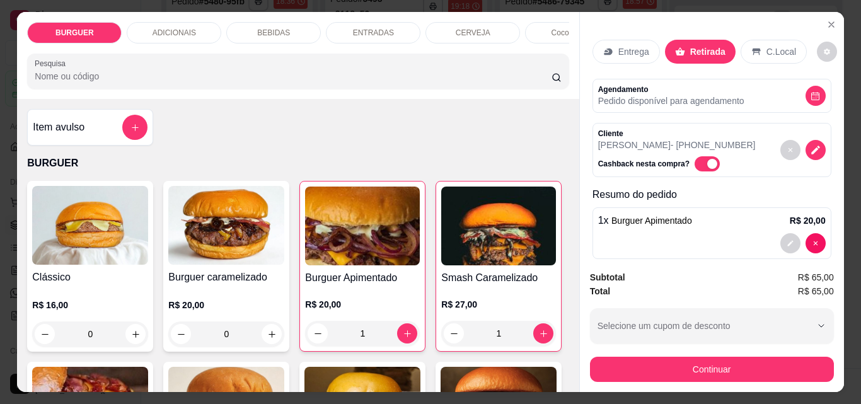
click at [376, 28] on p "ENTRADAS" at bounding box center [373, 33] width 41 height 10
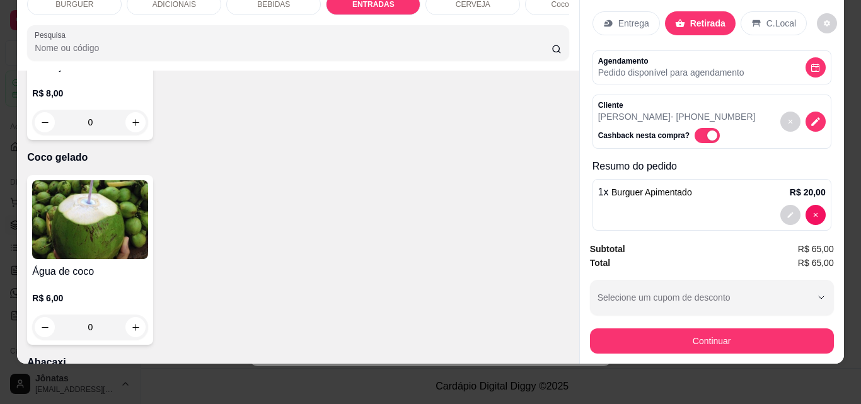
scroll to position [0, 0]
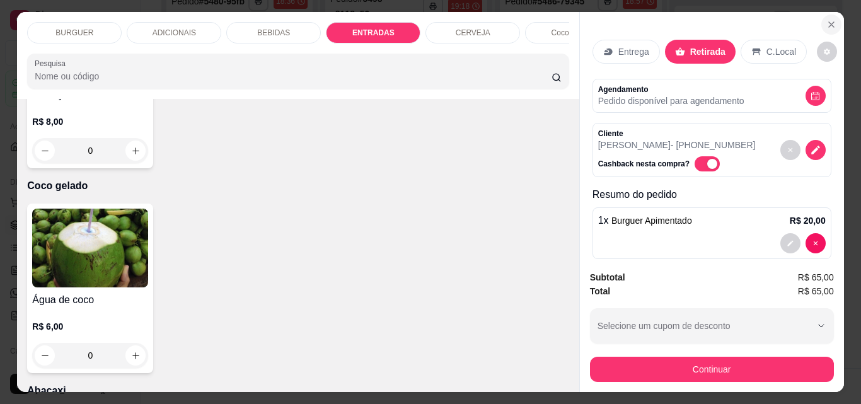
click at [826, 20] on icon "Close" at bounding box center [831, 25] width 10 height 10
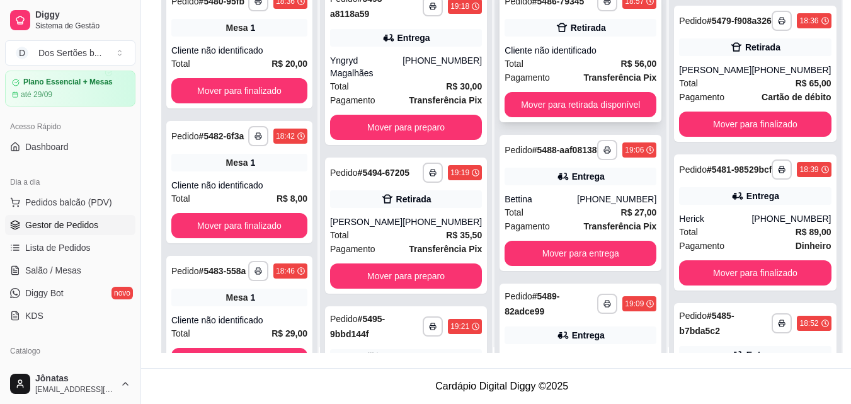
click at [575, 69] on div "Total R$ 56,00" at bounding box center [581, 64] width 152 height 14
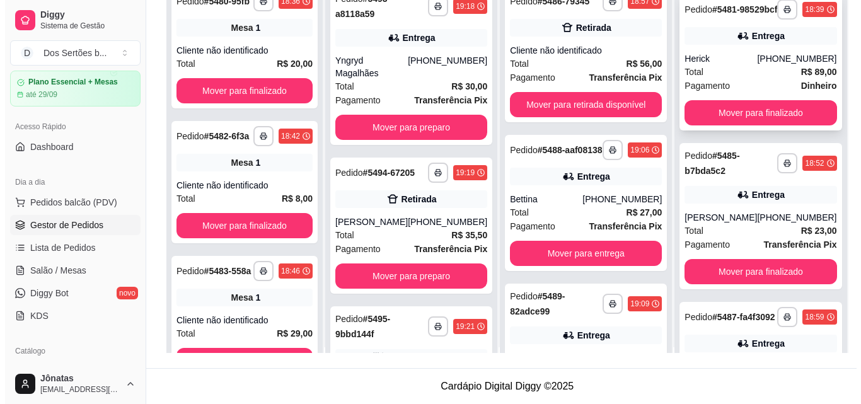
scroll to position [1086, 0]
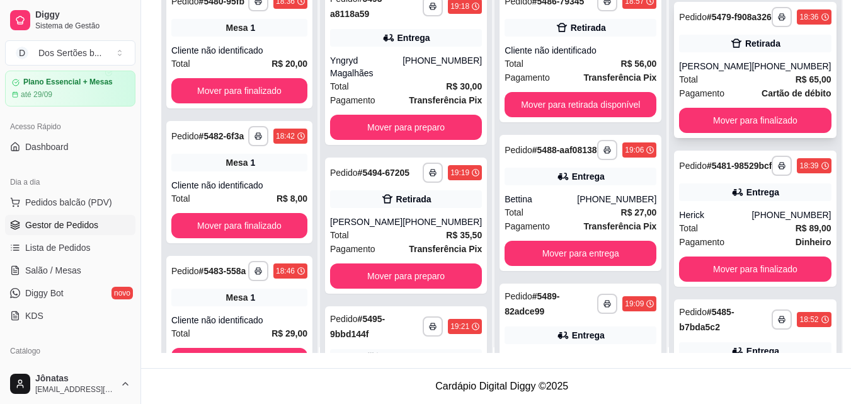
click at [752, 72] on div "[PHONE_NUMBER]" at bounding box center [791, 66] width 79 height 13
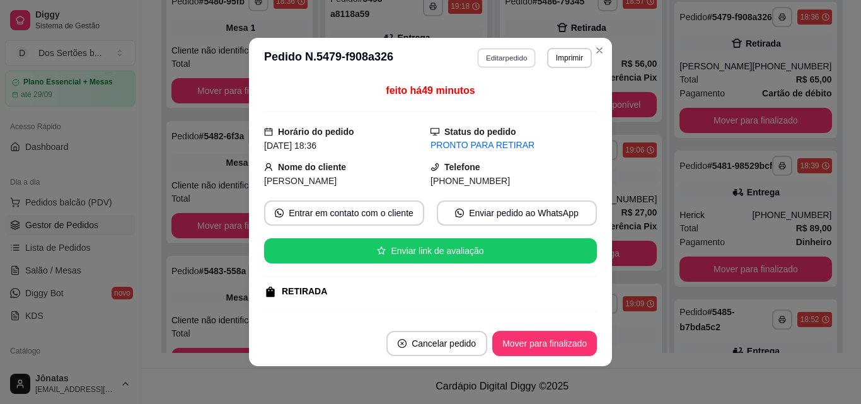
click at [493, 58] on button "Editar pedido" at bounding box center [507, 58] width 59 height 20
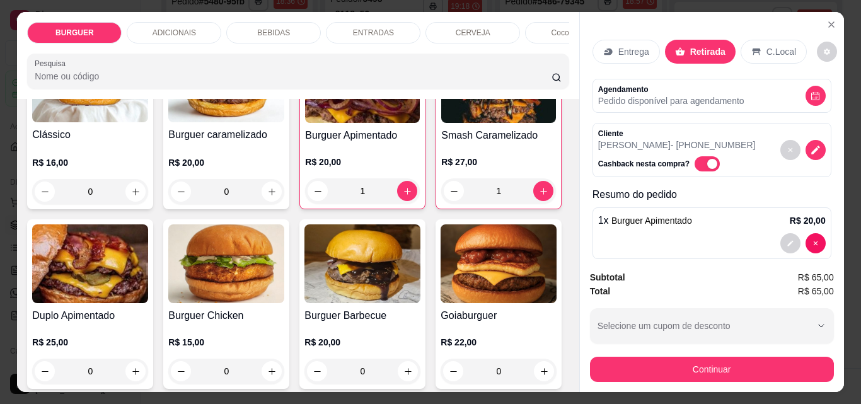
scroll to position [247, 0]
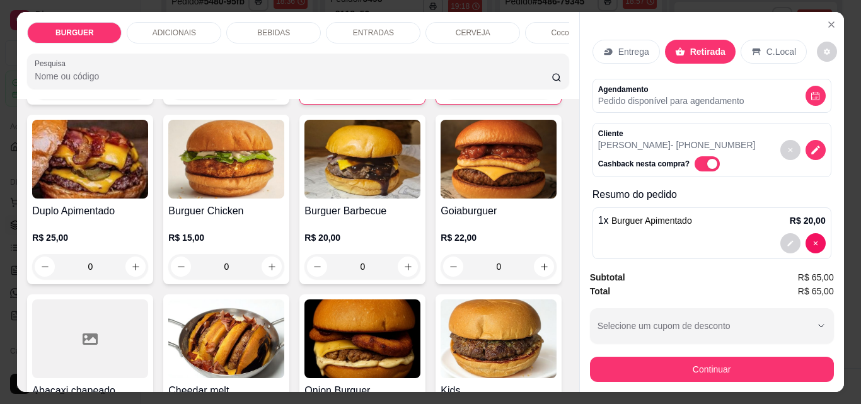
click at [280, 29] on p "BEBIDAS" at bounding box center [273, 33] width 33 height 10
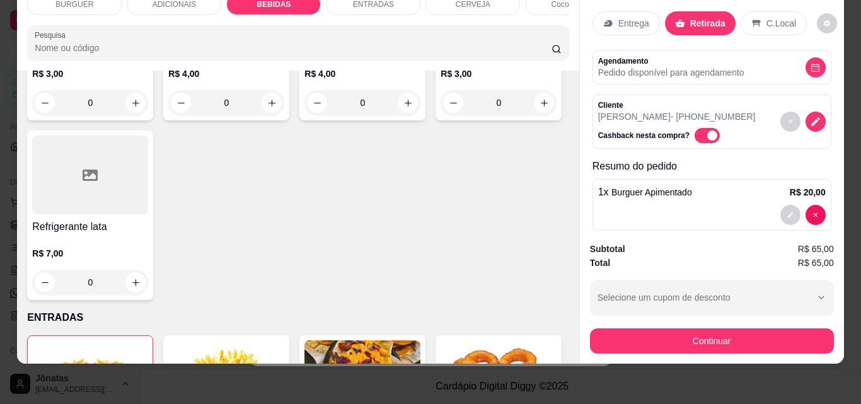
scroll to position [1438, 0]
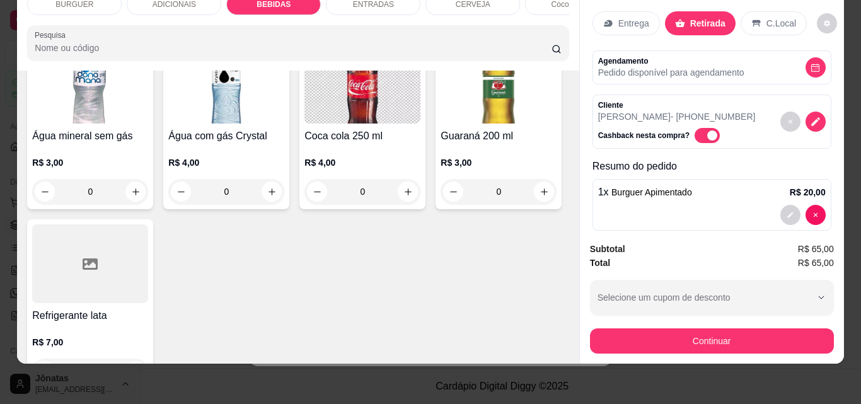
type input "2"
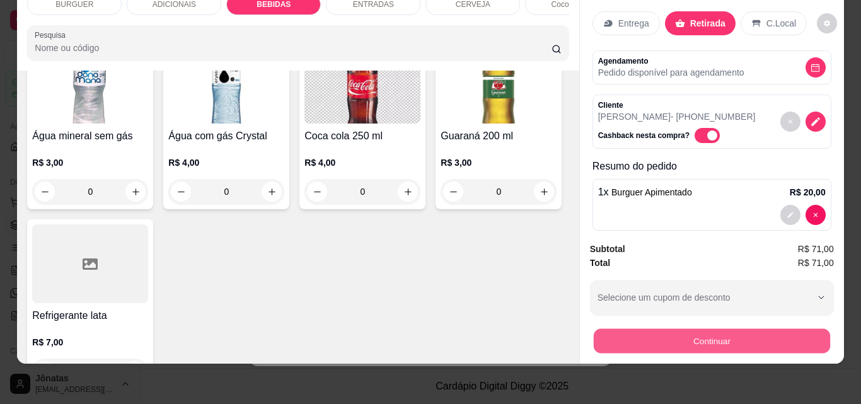
click at [619, 328] on button "Continuar" at bounding box center [711, 340] width 236 height 25
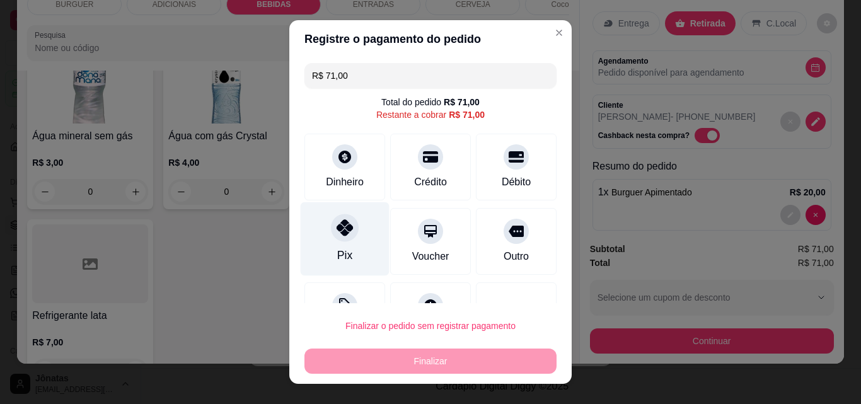
click at [336, 233] on icon at bounding box center [344, 227] width 16 height 16
type input "R$ 0,00"
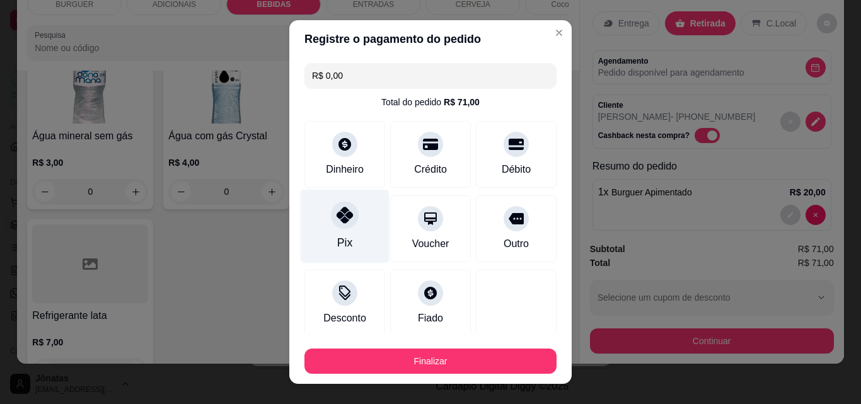
scroll to position [74, 0]
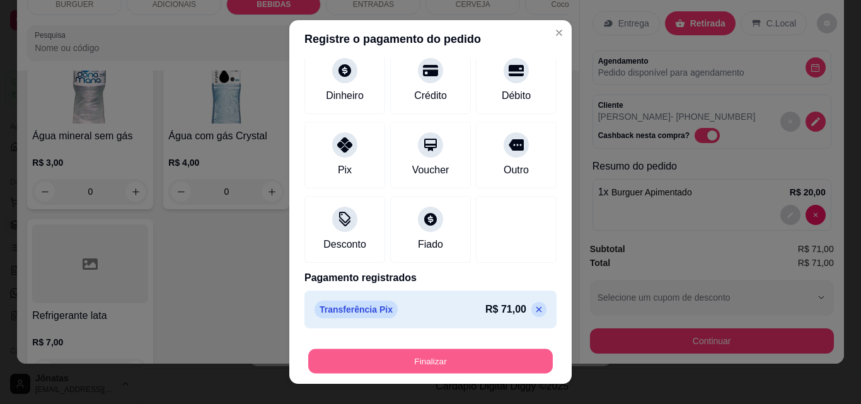
click at [411, 352] on button "Finalizar" at bounding box center [430, 361] width 244 height 25
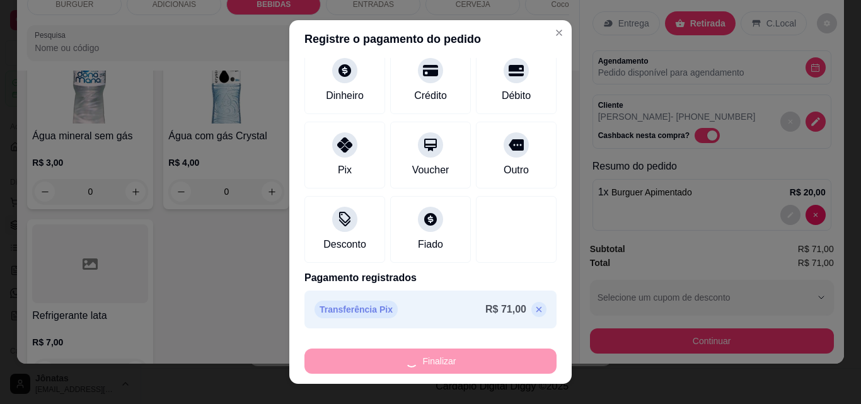
type input "0"
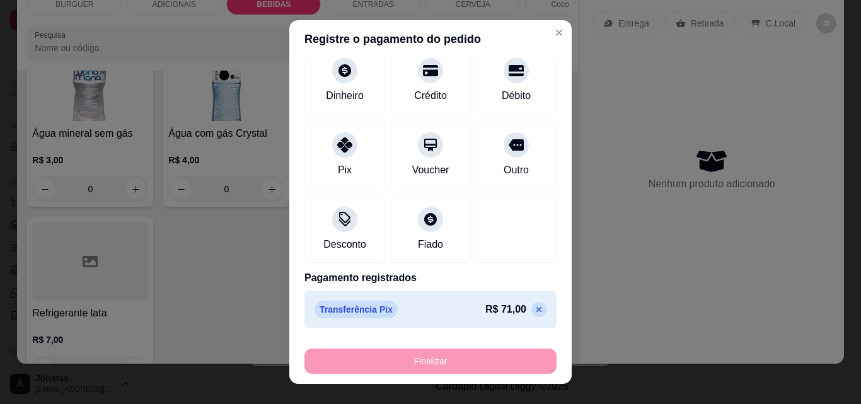
type input "-R$ 71,00"
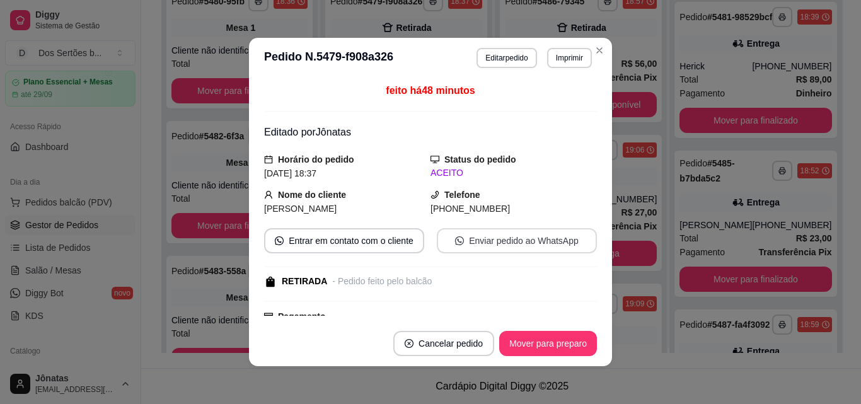
scroll to position [266, 0]
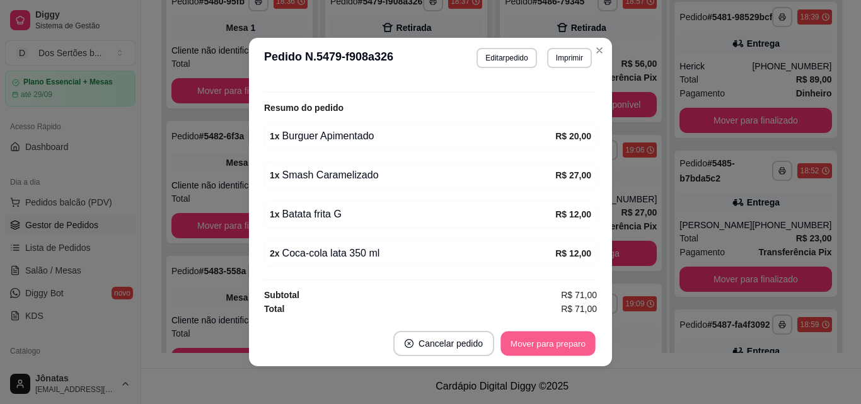
click at [549, 337] on button "Mover para preparo" at bounding box center [547, 343] width 95 height 25
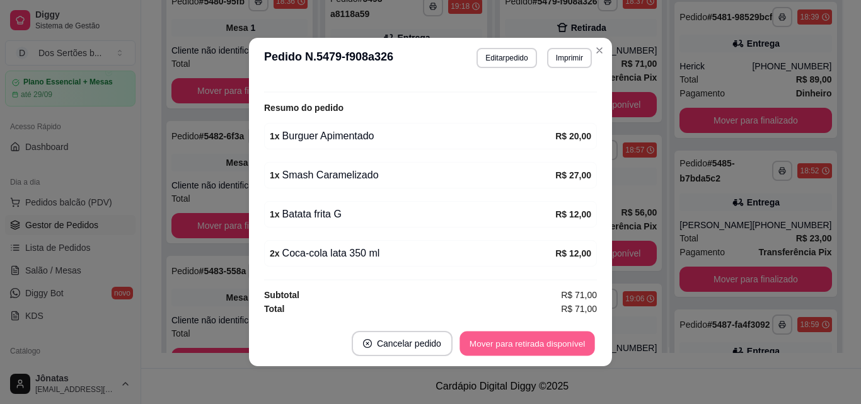
click at [549, 337] on button "Mover para retirada disponível" at bounding box center [526, 343] width 135 height 25
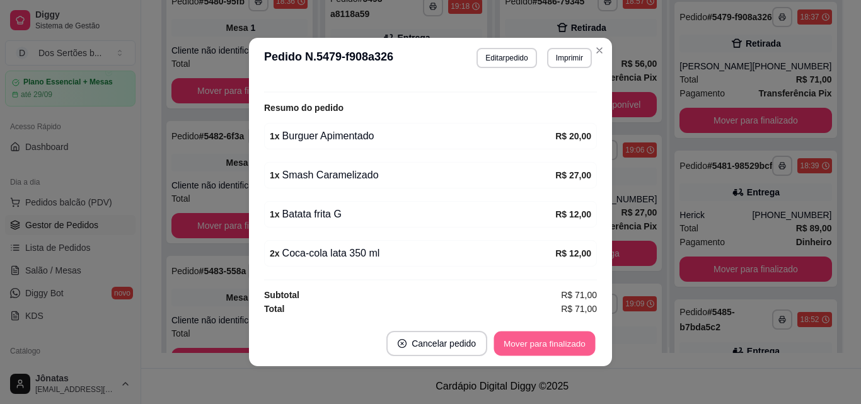
click at [548, 337] on button "Mover para finalizado" at bounding box center [544, 343] width 101 height 25
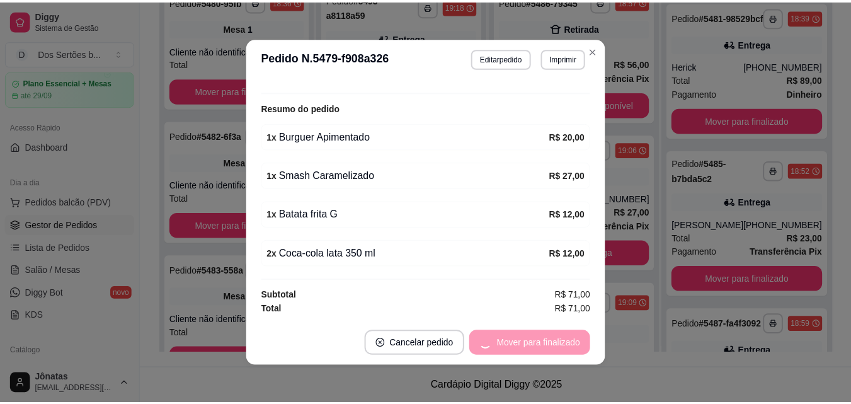
scroll to position [224, 0]
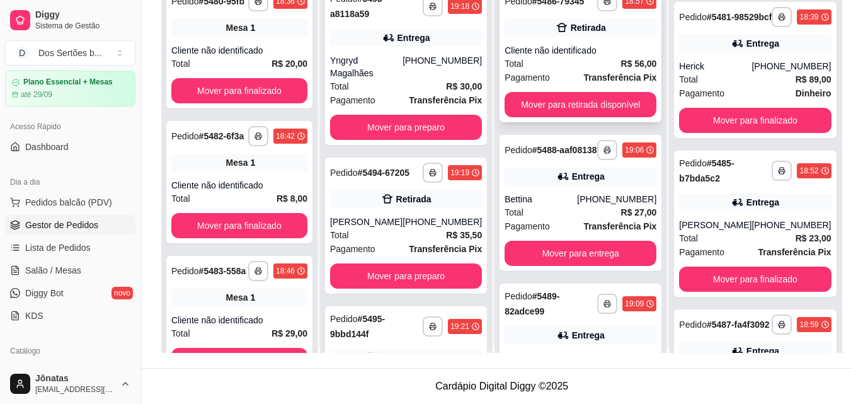
click at [577, 57] on div "Cliente não identificado" at bounding box center [581, 50] width 152 height 13
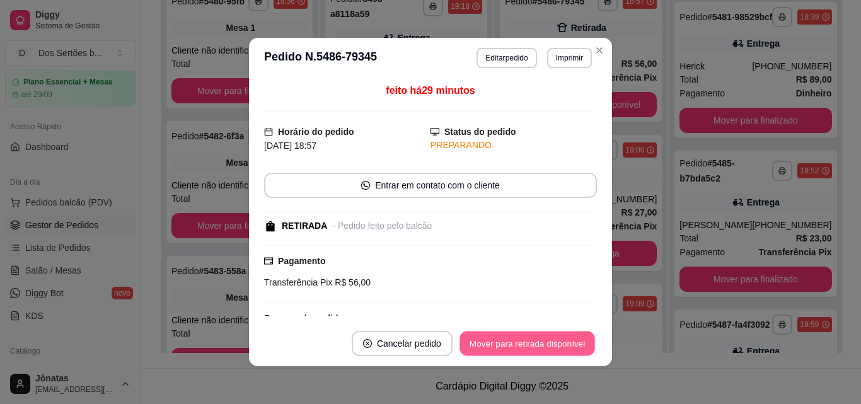
click at [553, 341] on button "Mover para retirada disponível" at bounding box center [526, 343] width 135 height 25
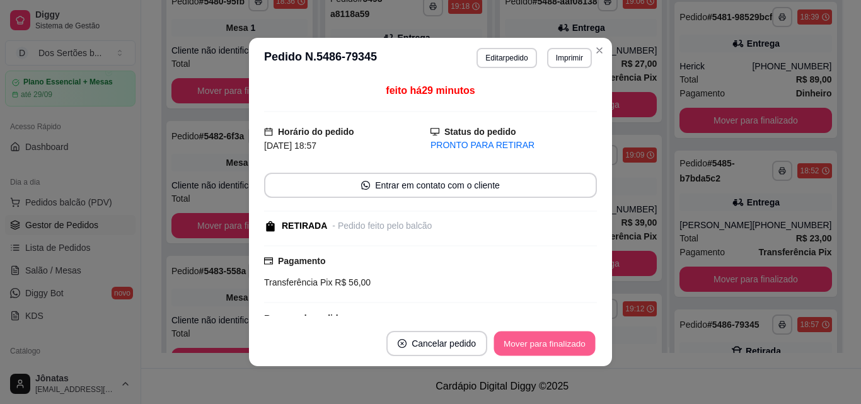
click at [553, 341] on button "Mover para finalizado" at bounding box center [544, 343] width 101 height 25
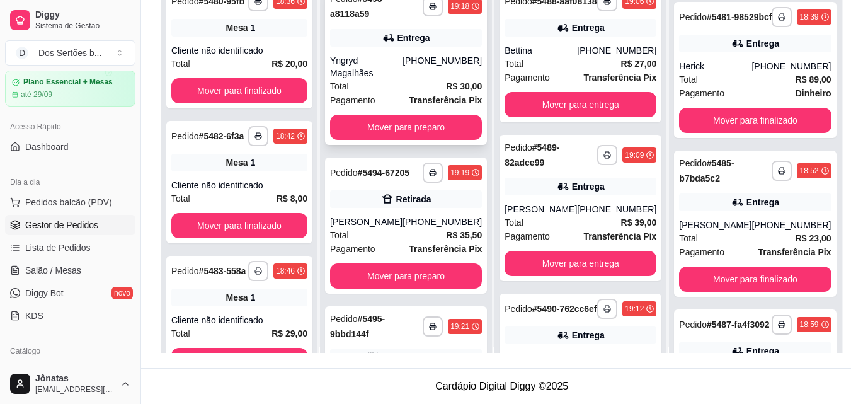
click at [388, 94] on div "Pagamento Transferência Pix" at bounding box center [406, 100] width 152 height 14
click at [422, 123] on button "Mover para preparo" at bounding box center [406, 127] width 147 height 25
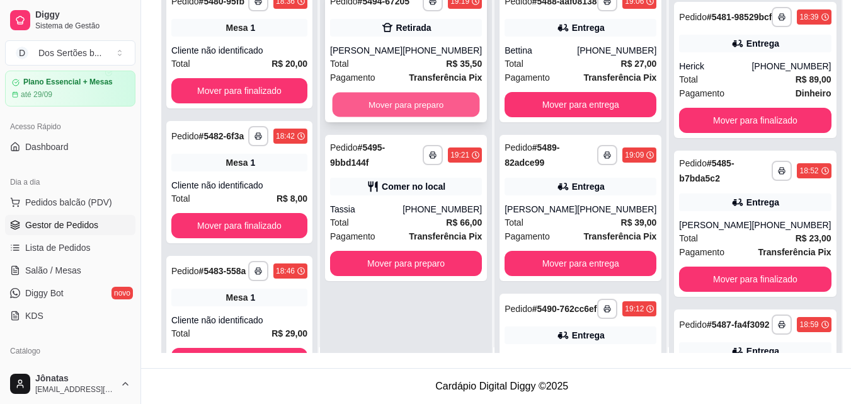
click at [413, 112] on button "Mover para preparo" at bounding box center [406, 105] width 147 height 25
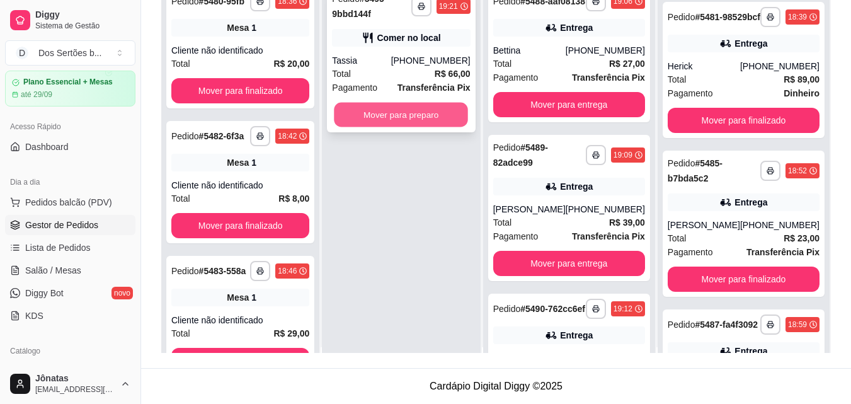
click at [410, 110] on button "Mover para preparo" at bounding box center [402, 115] width 134 height 25
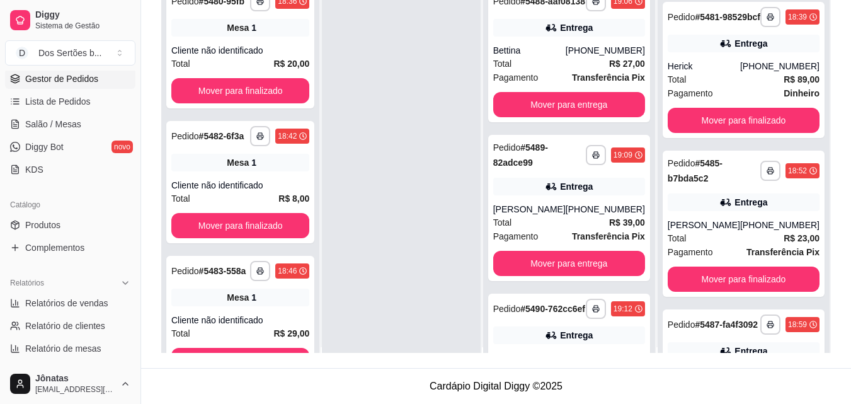
scroll to position [115, 0]
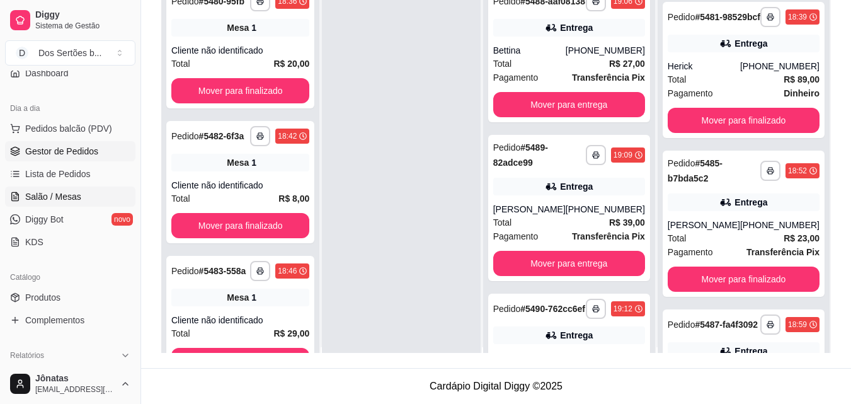
click at [88, 192] on link "Salão / Mesas" at bounding box center [70, 197] width 130 height 20
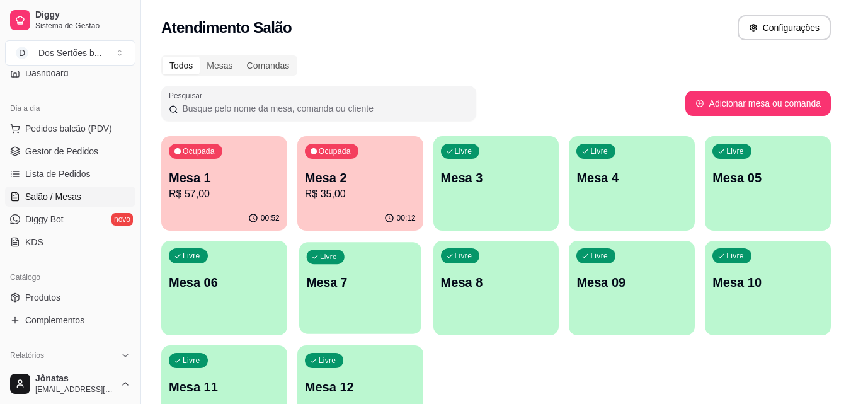
click at [383, 301] on div "Livre Mesa 7" at bounding box center [360, 280] width 122 height 77
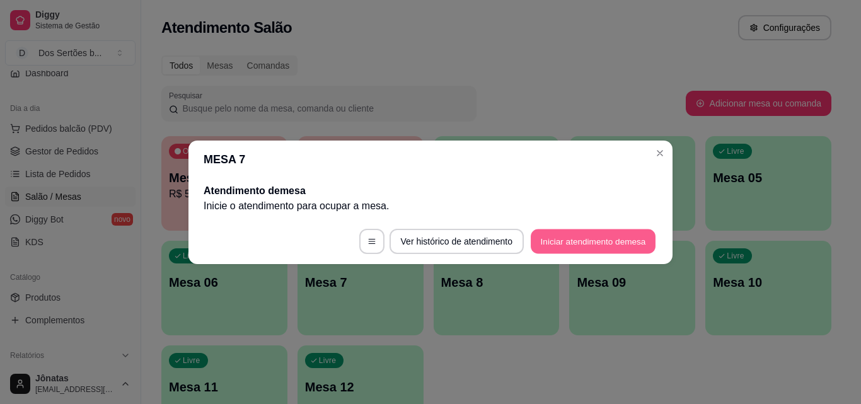
click at [573, 241] on button "Iniciar atendimento de mesa" at bounding box center [593, 241] width 125 height 25
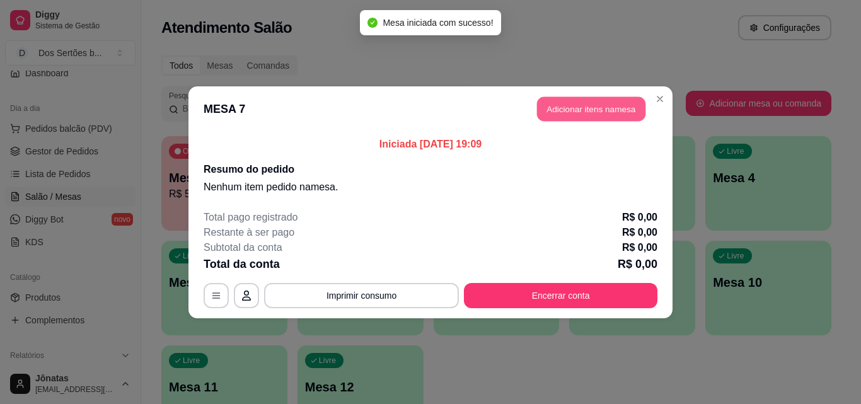
click at [601, 108] on button "Adicionar itens na mesa" at bounding box center [591, 108] width 108 height 25
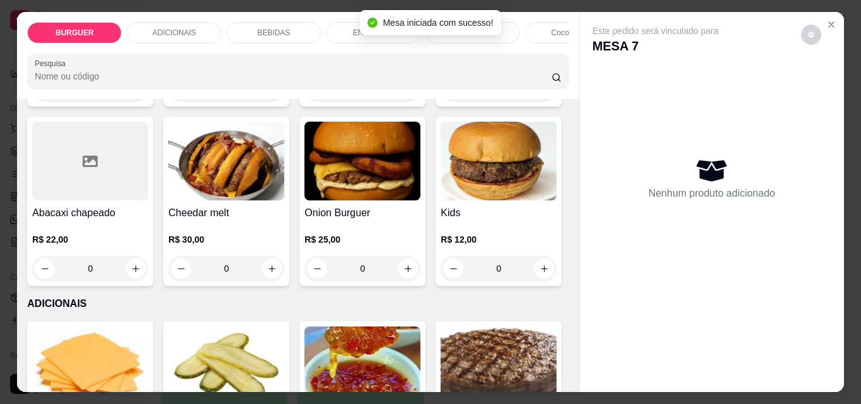
scroll to position [544, 0]
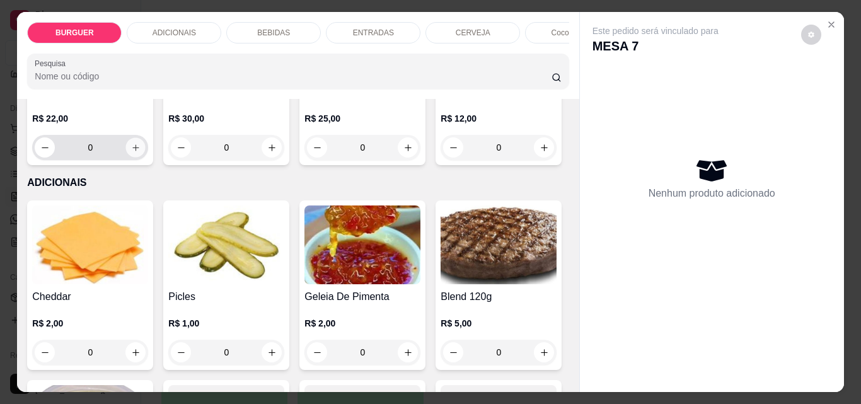
click at [141, 152] on icon "increase-product-quantity" at bounding box center [135, 147] width 9 height 9
type input "1"
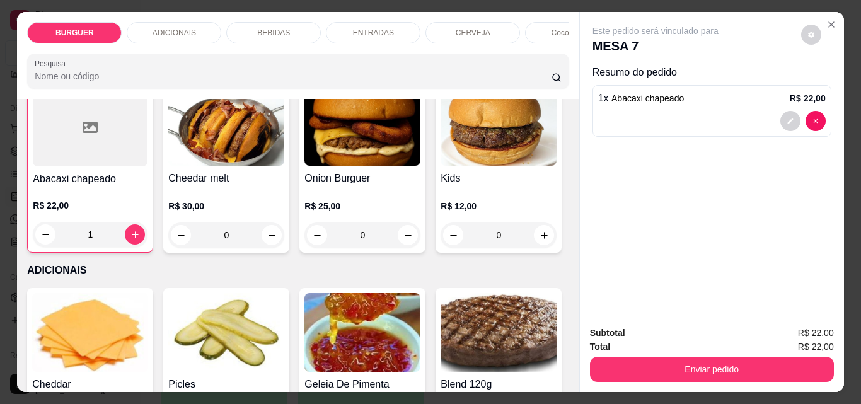
scroll to position [455, 0]
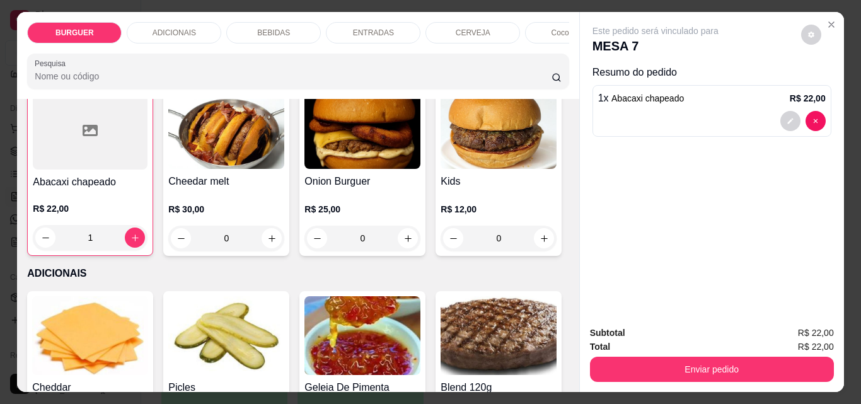
click at [403, 62] on icon "increase-product-quantity" at bounding box center [407, 57] width 9 height 9
type input "1"
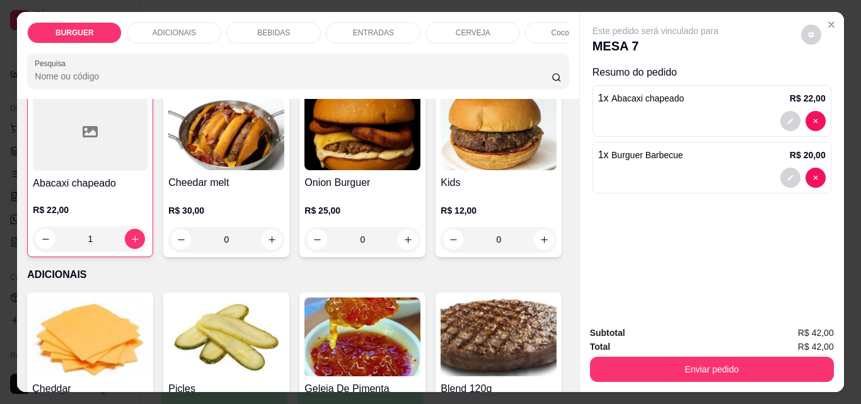
scroll to position [456, 0]
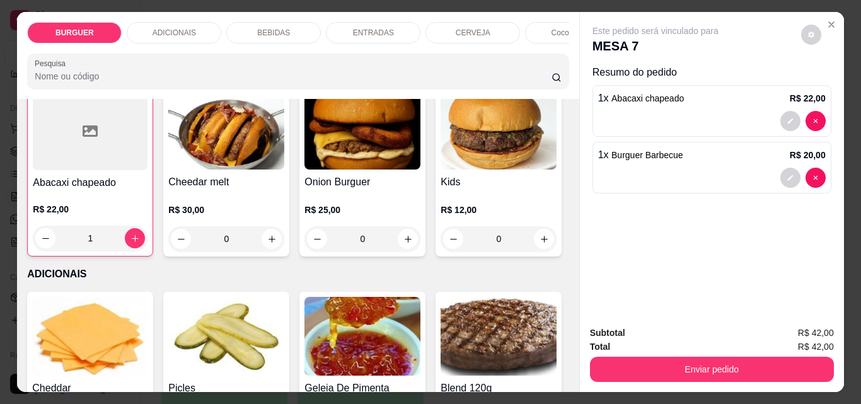
click at [266, 28] on p "BEBIDAS" at bounding box center [273, 33] width 33 height 10
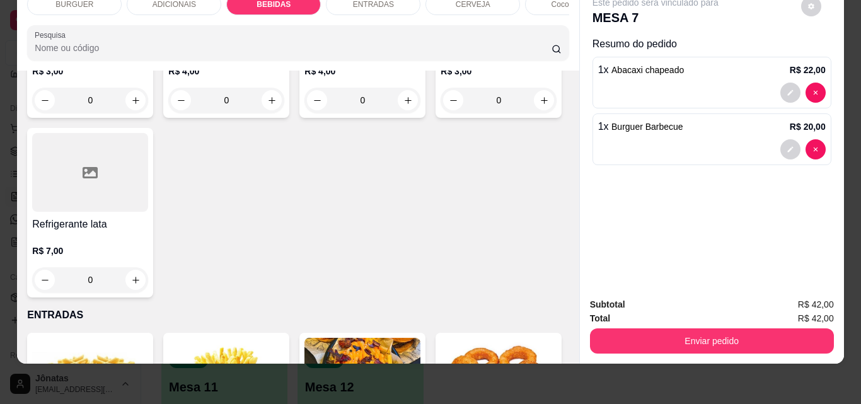
scroll to position [1621, 0]
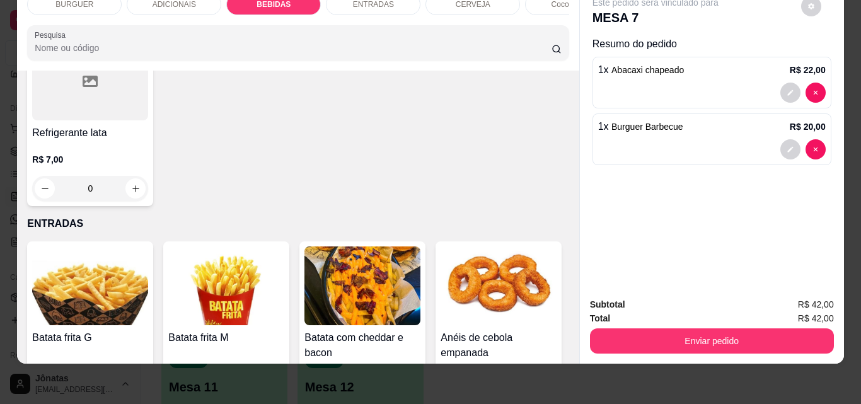
type input "1"
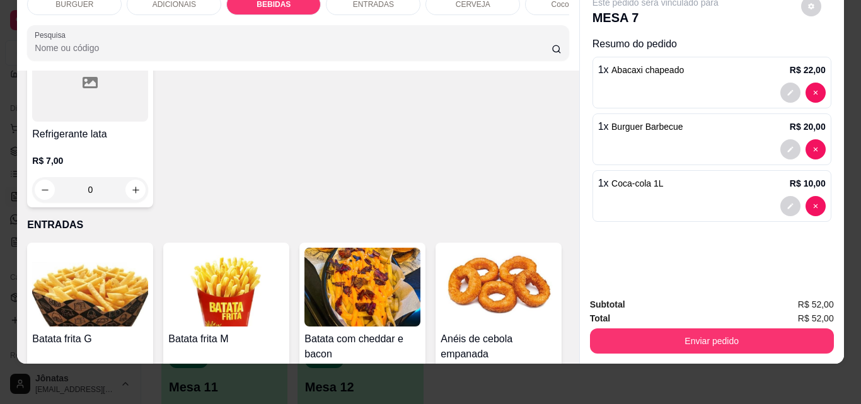
scroll to position [1621, 0]
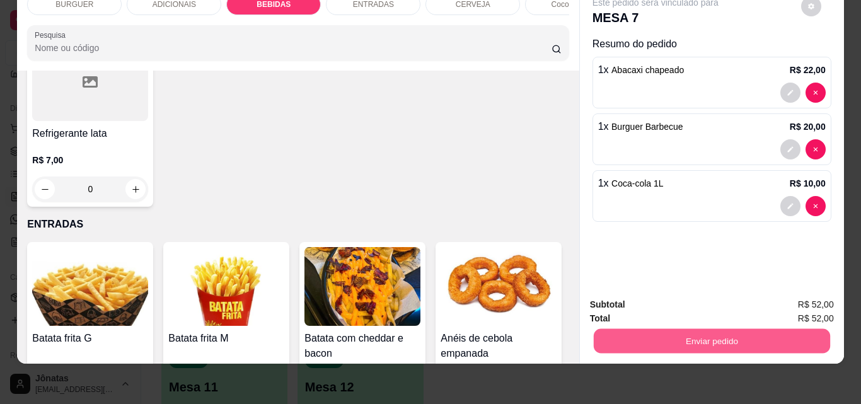
click at [679, 331] on button "Enviar pedido" at bounding box center [711, 340] width 236 height 25
click at [658, 301] on button "Não registrar e enviar pedido" at bounding box center [669, 300] width 127 height 23
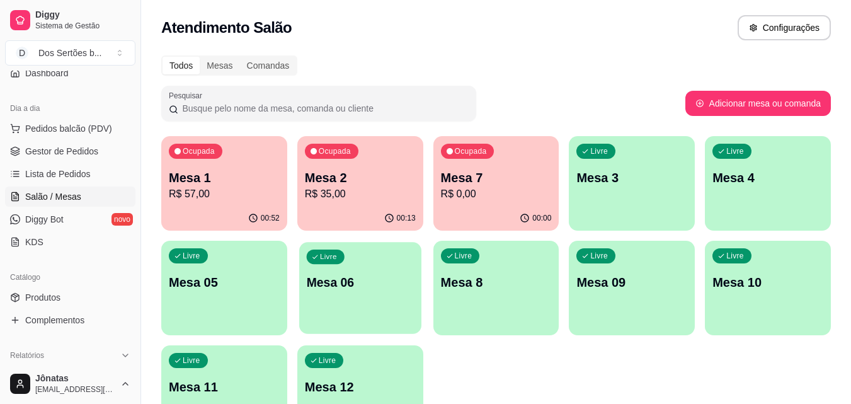
click at [376, 304] on div "Livre Mesa 06" at bounding box center [360, 280] width 122 height 77
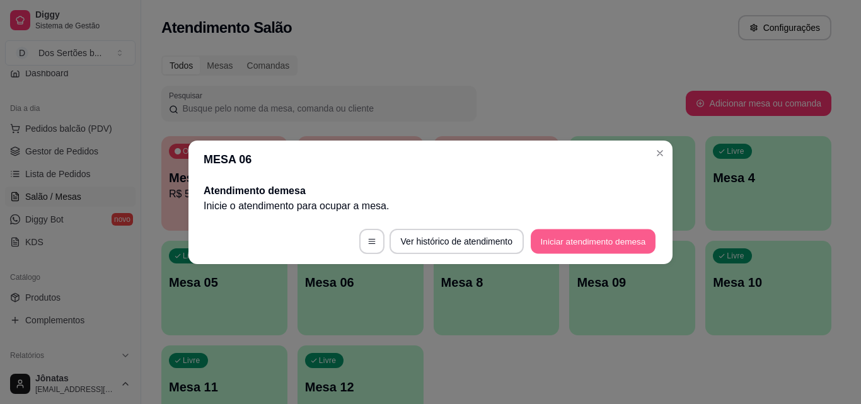
click at [571, 240] on button "Iniciar atendimento de mesa" at bounding box center [593, 241] width 125 height 25
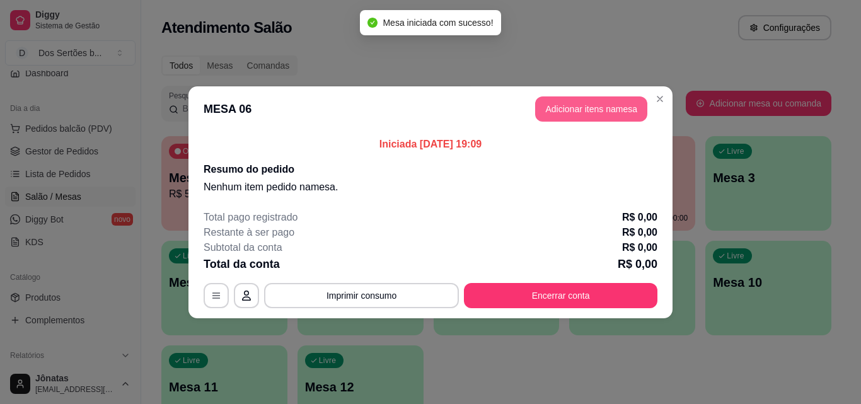
click at [572, 98] on button "Adicionar itens na mesa" at bounding box center [591, 108] width 112 height 25
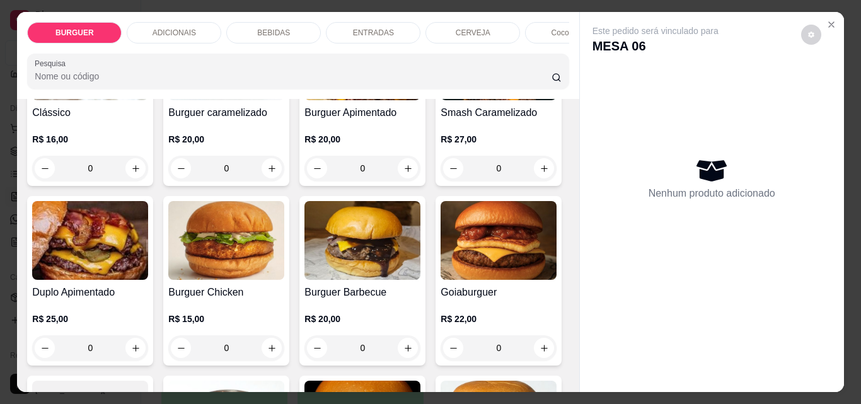
scroll to position [391, 0]
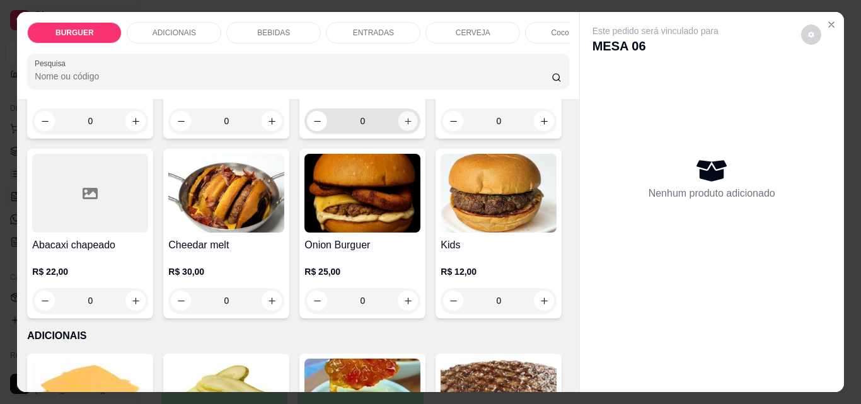
click at [398, 131] on button "increase-product-quantity" at bounding box center [408, 122] width 20 height 20
type input "1"
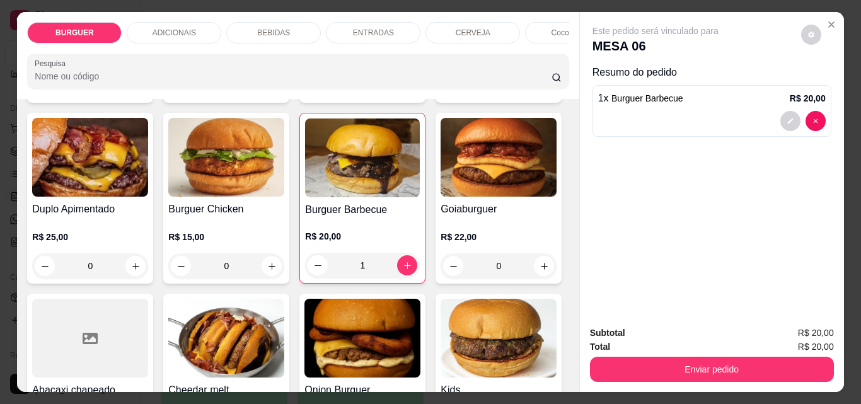
scroll to position [195, 0]
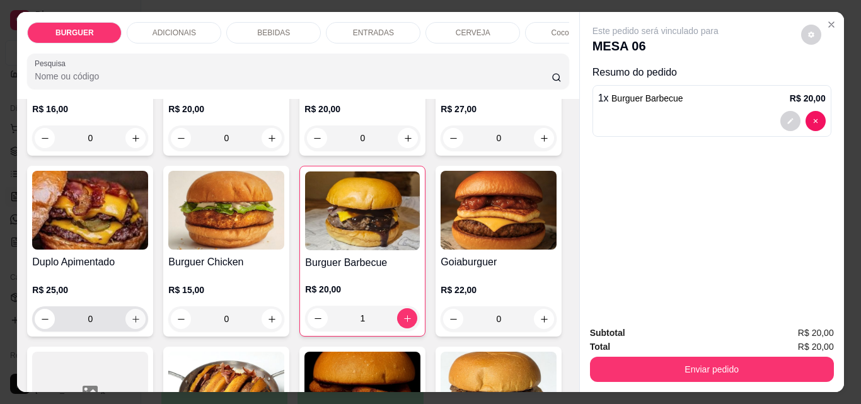
click at [141, 321] on icon "increase-product-quantity" at bounding box center [135, 318] width 9 height 9
type input "1"
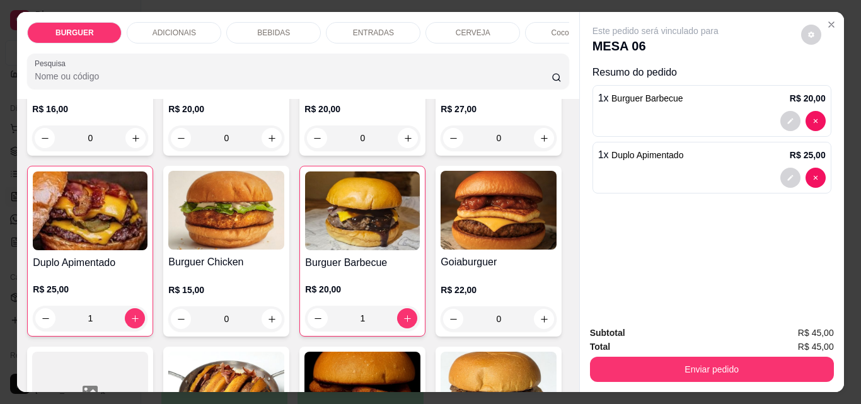
click at [361, 30] on p "ENTRADAS" at bounding box center [373, 33] width 41 height 10
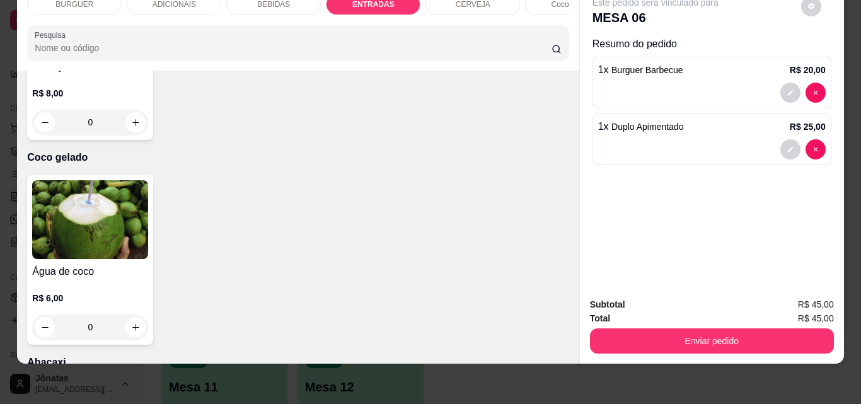
scroll to position [2331, 0]
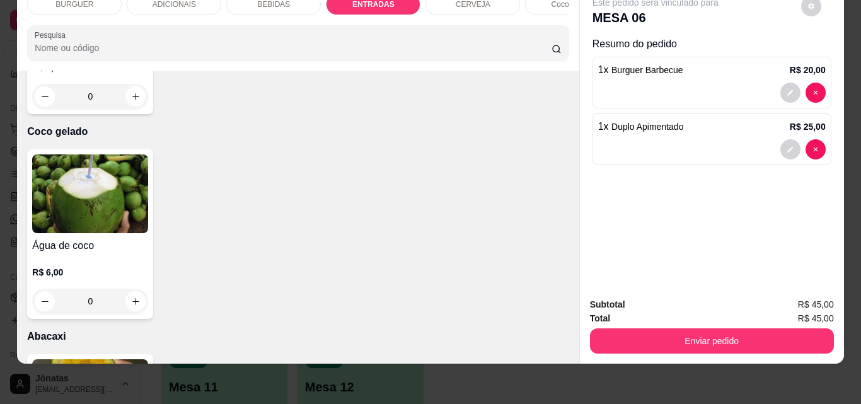
type input "1"
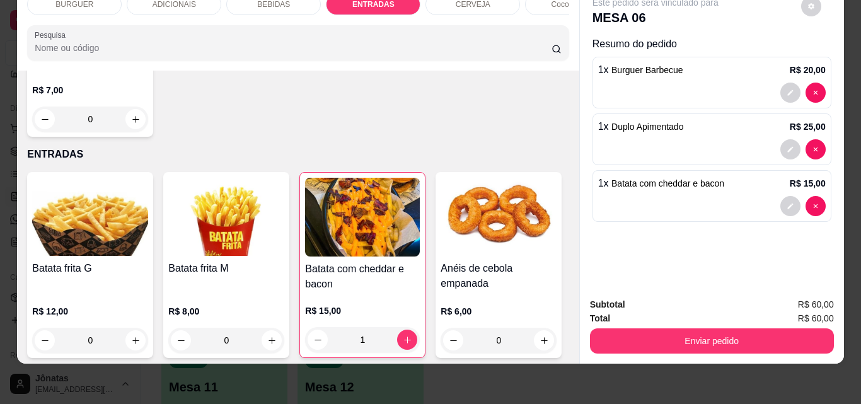
scroll to position [1604, 0]
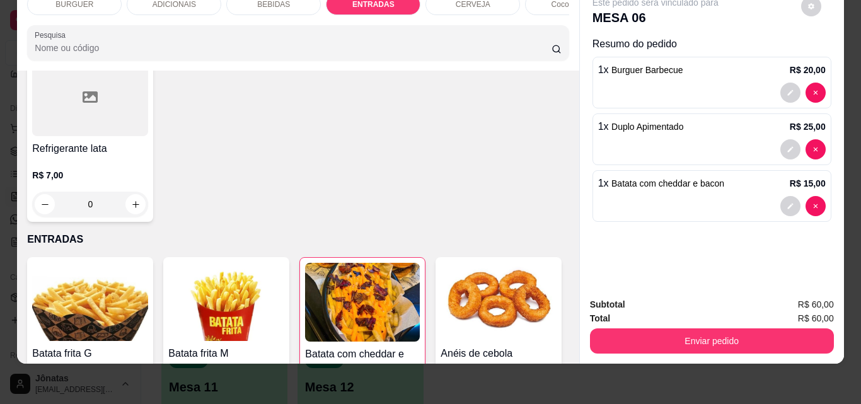
type input "1"
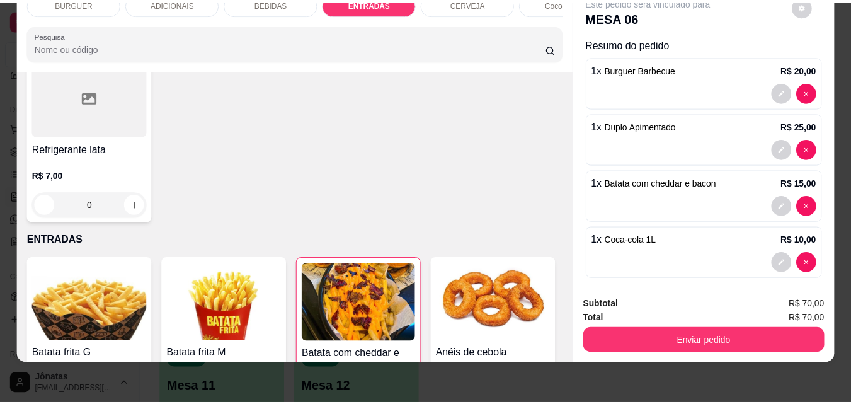
scroll to position [9, 0]
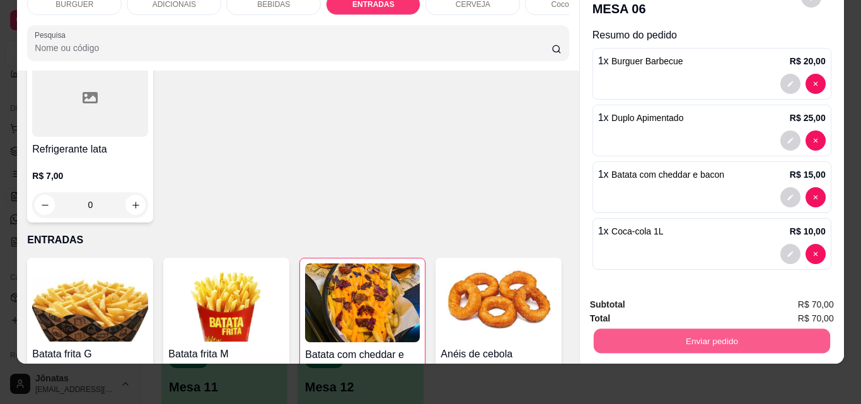
click at [655, 339] on button "Enviar pedido" at bounding box center [711, 340] width 236 height 25
click at [629, 301] on button "Não registrar e enviar pedido" at bounding box center [669, 301] width 131 height 24
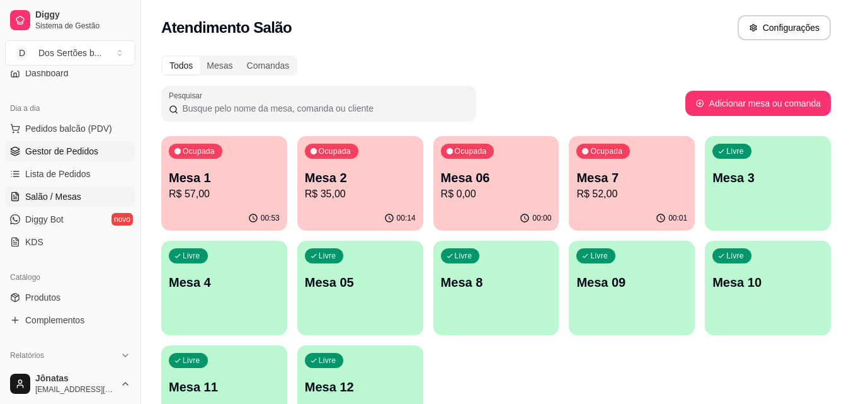
click at [53, 151] on span "Gestor de Pedidos" at bounding box center [61, 151] width 73 height 13
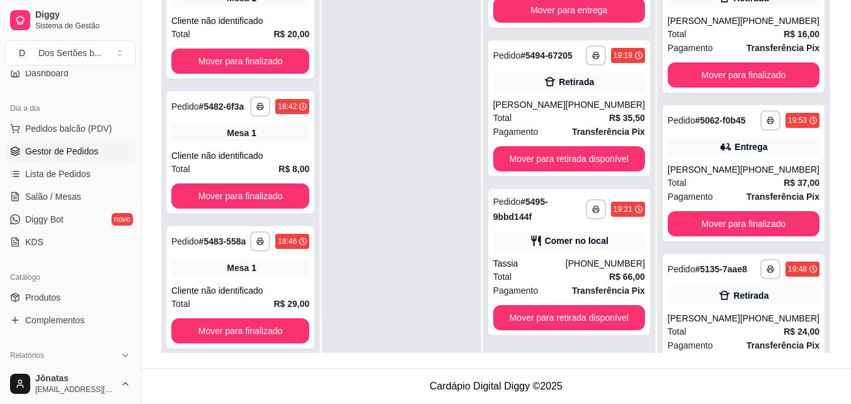
scroll to position [574, 0]
click at [43, 190] on span "Salão / Mesas" at bounding box center [53, 196] width 56 height 13
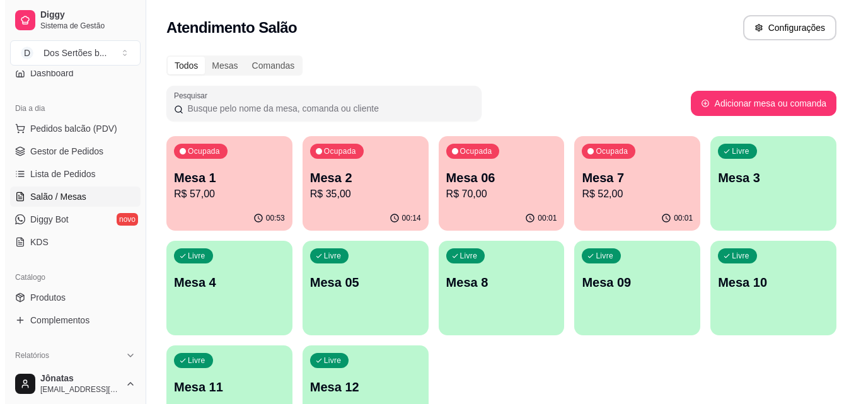
scroll to position [87, 0]
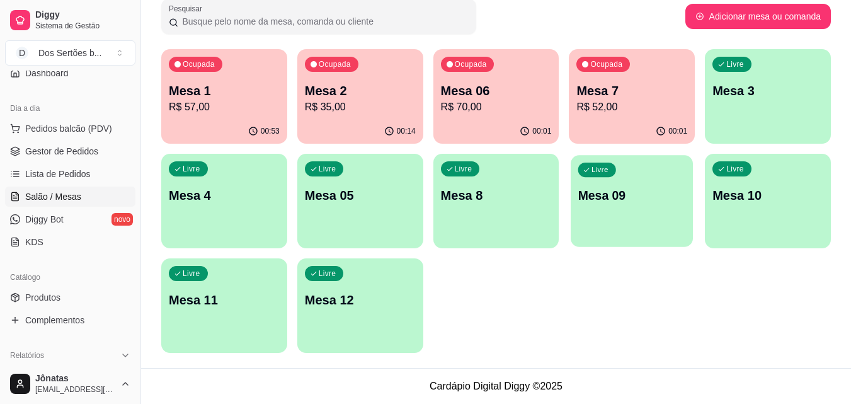
click at [658, 180] on div "Livre Mesa 09" at bounding box center [632, 193] width 122 height 77
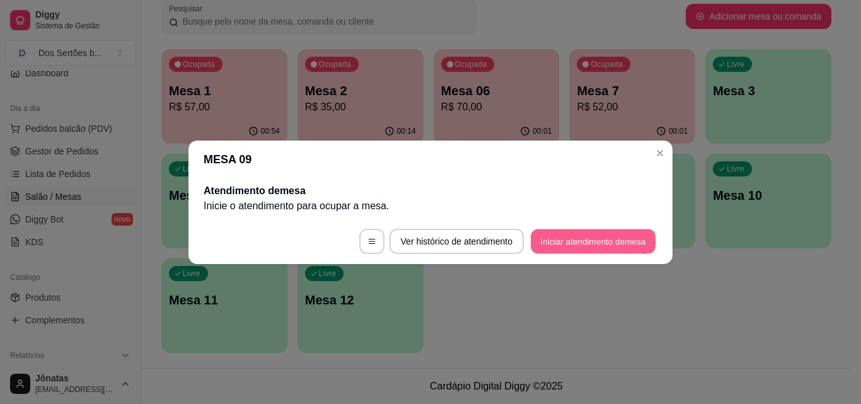
click at [580, 233] on button "Iniciar atendimento de mesa" at bounding box center [593, 241] width 125 height 25
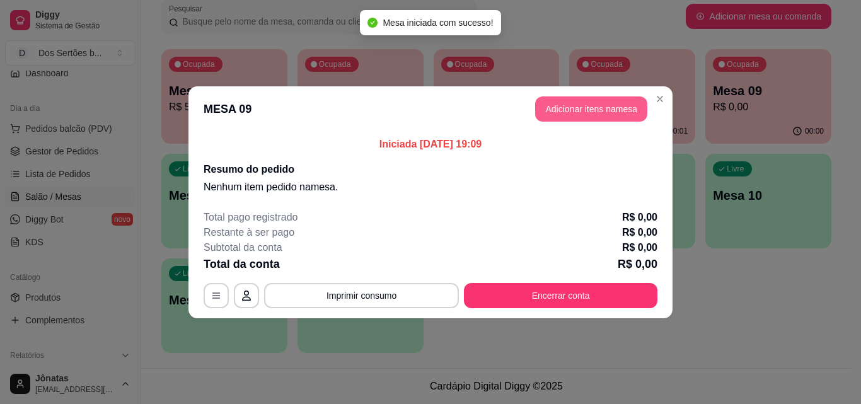
click at [609, 102] on button "Adicionar itens na mesa" at bounding box center [591, 108] width 112 height 25
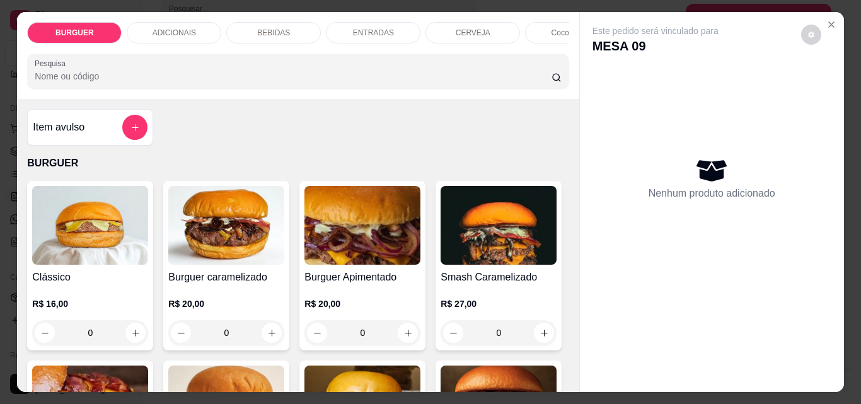
scroll to position [117, 0]
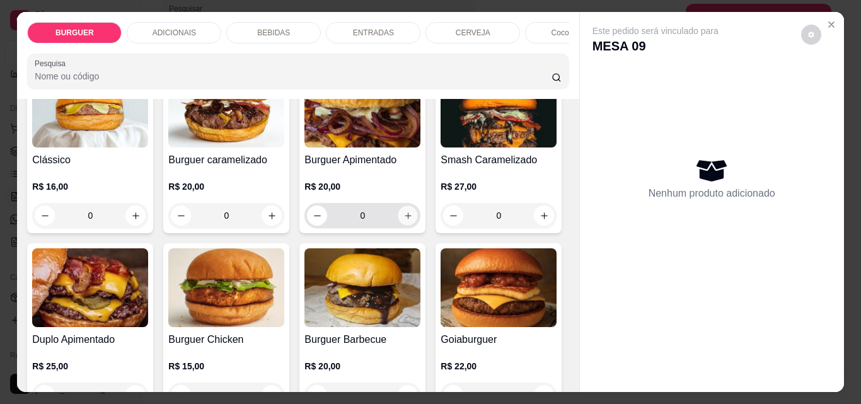
click at [403, 220] on icon "increase-product-quantity" at bounding box center [407, 215] width 9 height 9
type input "1"
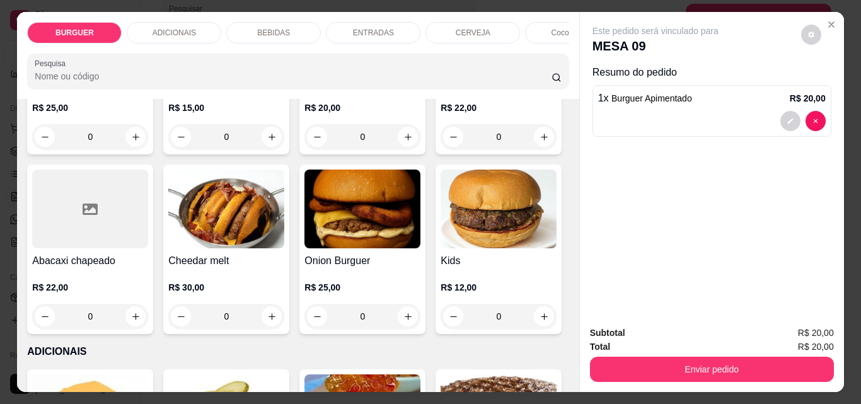
scroll to position [495, 0]
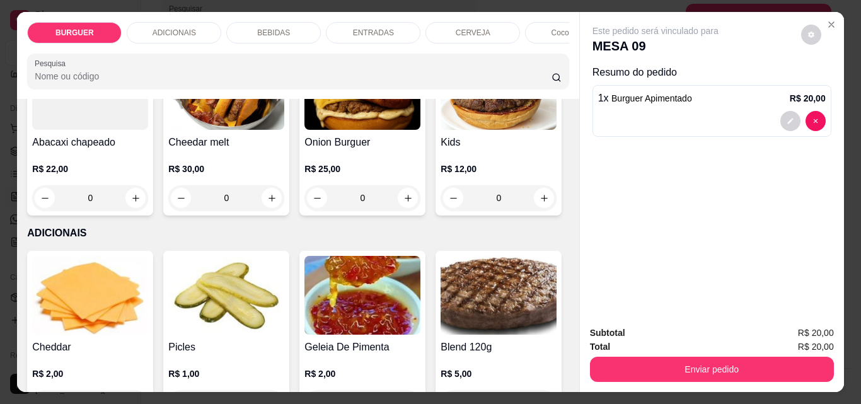
click at [405, 21] on icon "increase-product-quantity" at bounding box center [408, 18] width 6 height 6
type input "1"
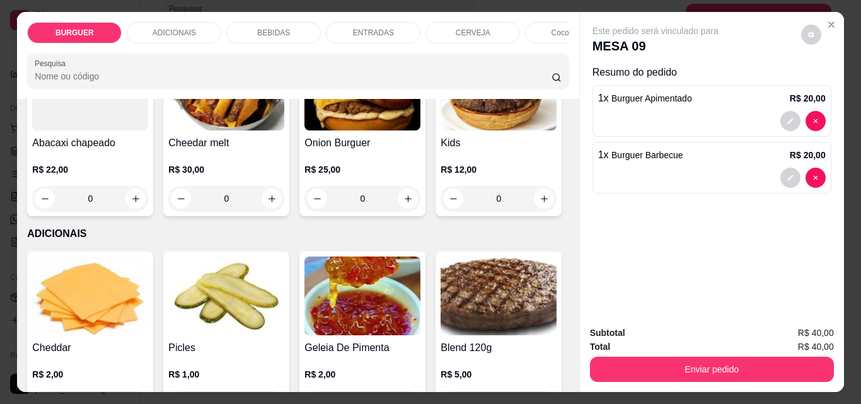
click at [257, 28] on p "BEBIDAS" at bounding box center [273, 33] width 33 height 10
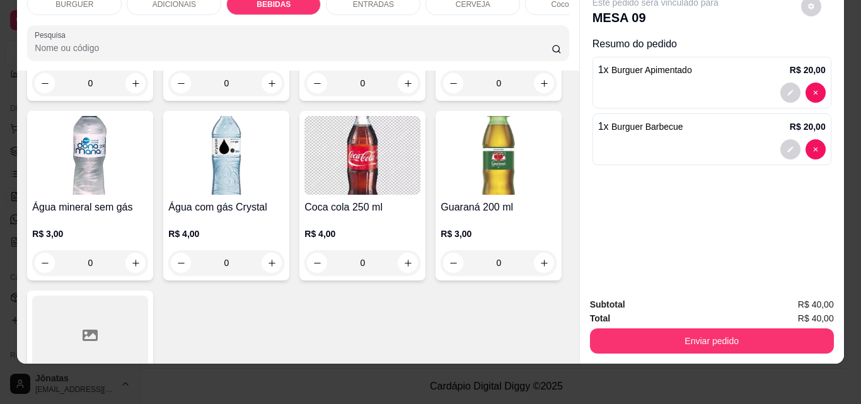
scroll to position [1505, 0]
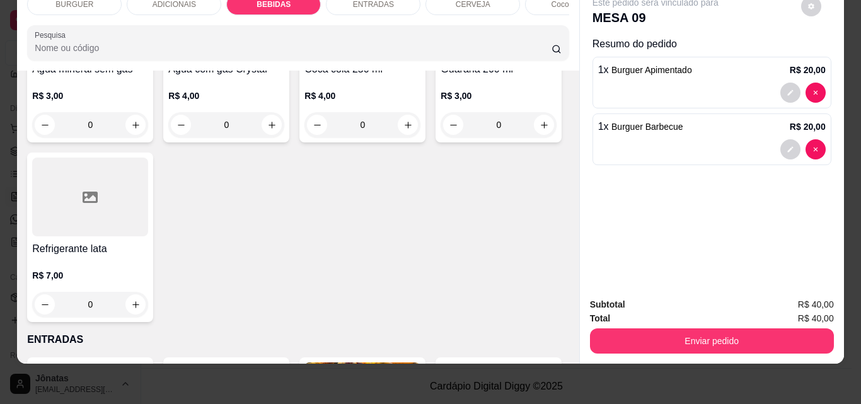
type input "1"
click at [332, 0] on div "ENTRADAS" at bounding box center [373, 4] width 95 height 21
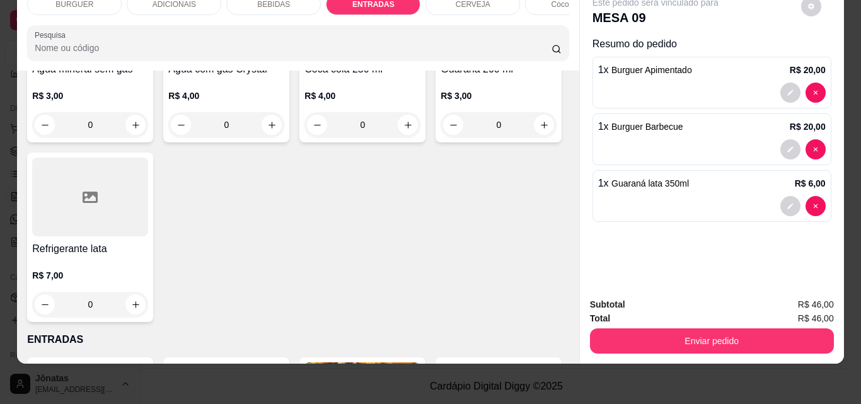
scroll to position [2306, 0]
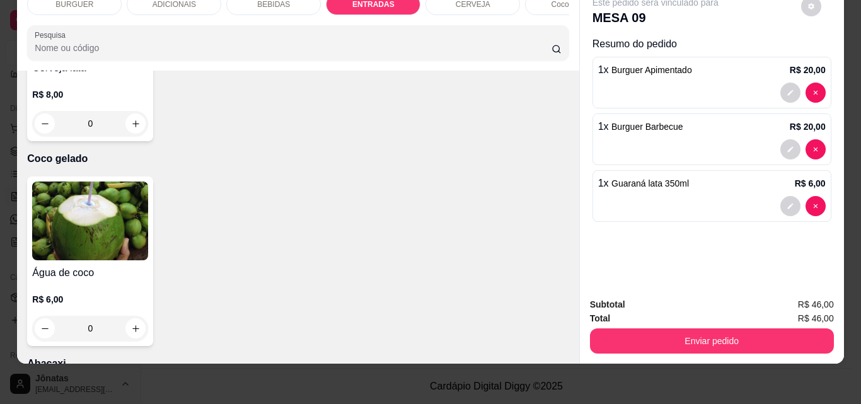
type input "1"
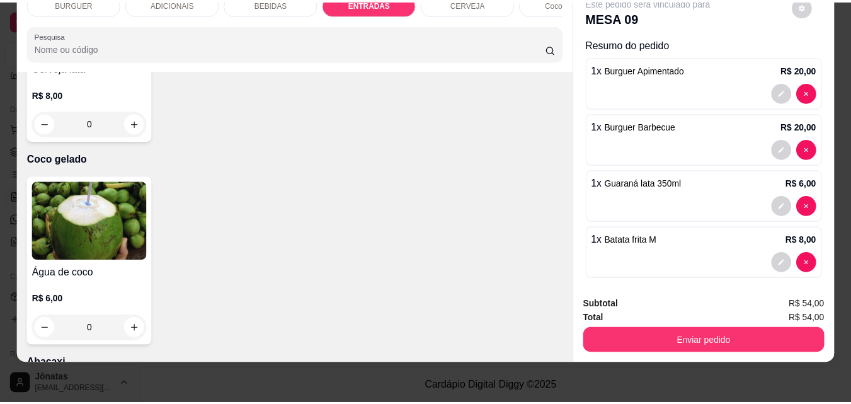
scroll to position [9, 0]
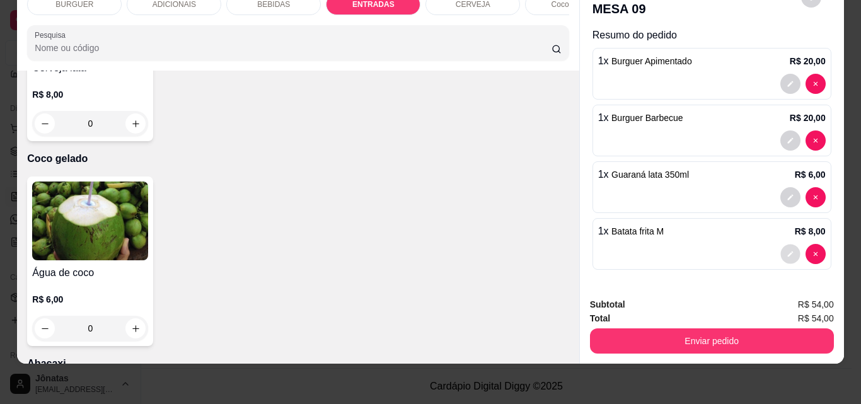
click at [786, 250] on icon "decrease-product-quantity" at bounding box center [790, 254] width 8 height 8
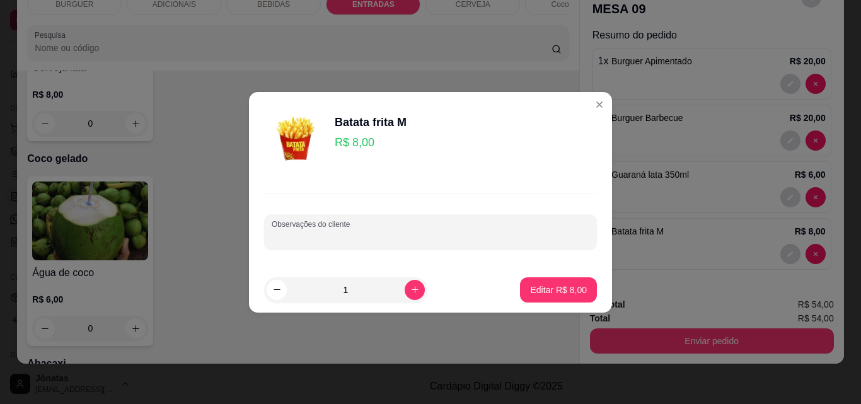
click at [300, 238] on input "Observações do cliente" at bounding box center [431, 237] width 318 height 13
type input "bem seca"
click at [538, 289] on p "Editar R$ 8,00" at bounding box center [558, 290] width 55 height 12
type input "0"
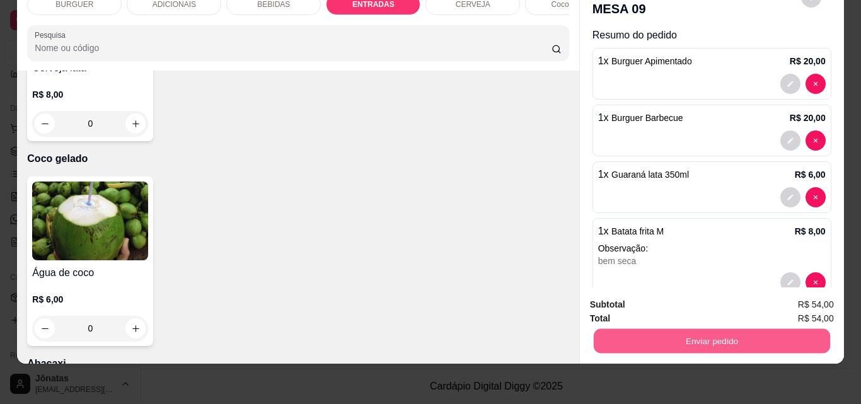
click at [649, 329] on button "Enviar pedido" at bounding box center [711, 340] width 236 height 25
click at [650, 298] on button "Não registrar e enviar pedido" at bounding box center [669, 300] width 127 height 23
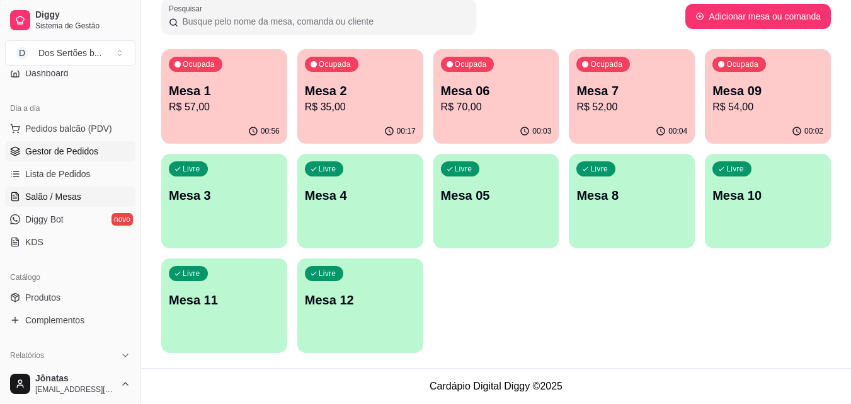
click at [29, 151] on span "Gestor de Pedidos" at bounding box center [61, 151] width 73 height 13
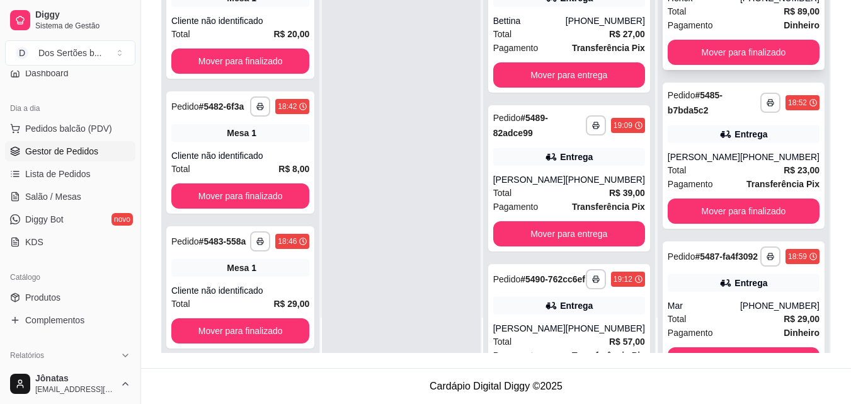
scroll to position [1236, 0]
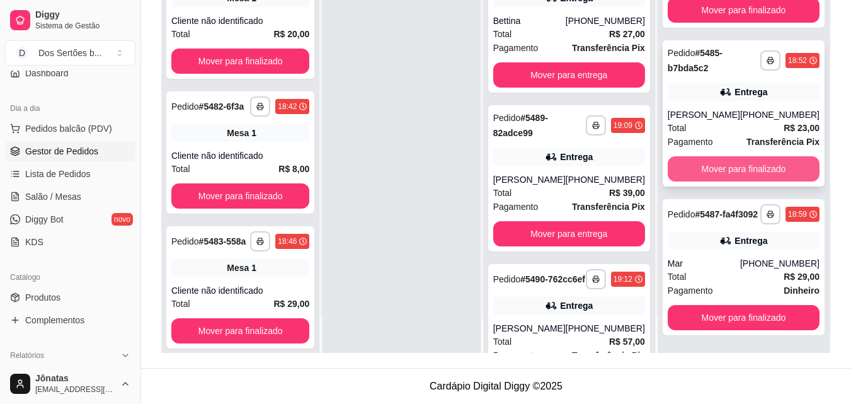
click at [703, 156] on button "Mover para finalizado" at bounding box center [744, 168] width 152 height 25
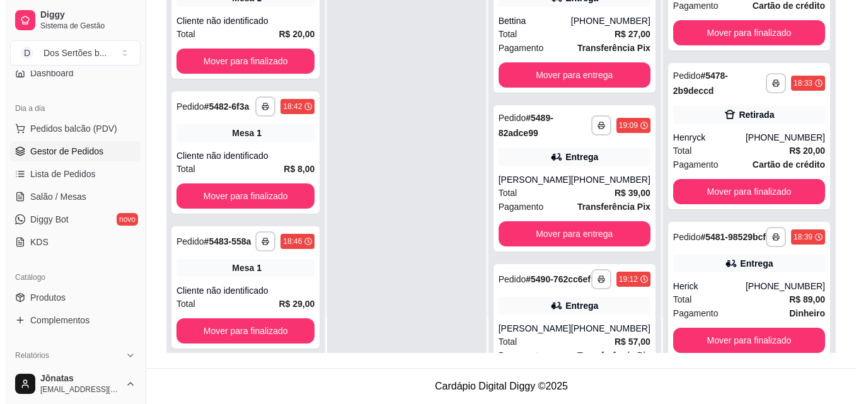
scroll to position [994, 0]
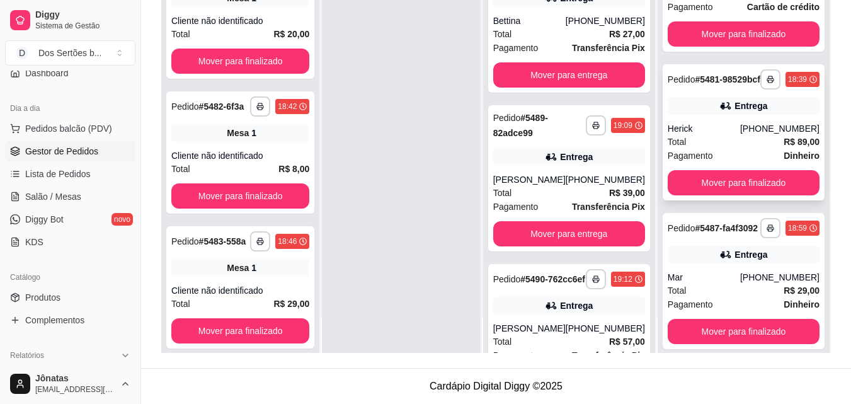
click at [737, 180] on div "**********" at bounding box center [744, 132] width 162 height 136
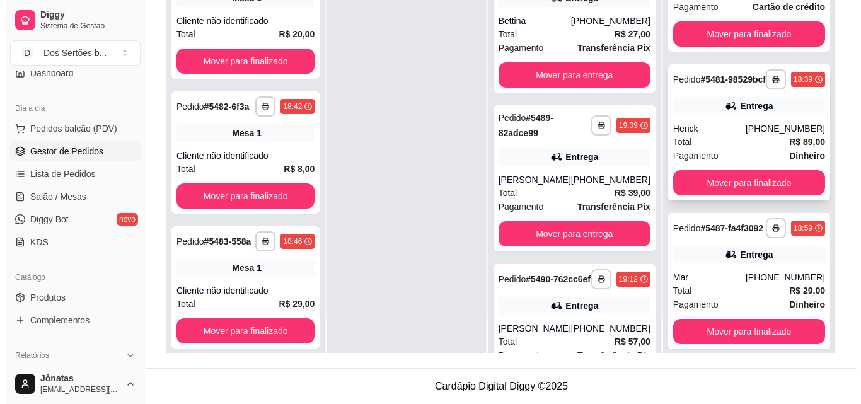
scroll to position [1078, 0]
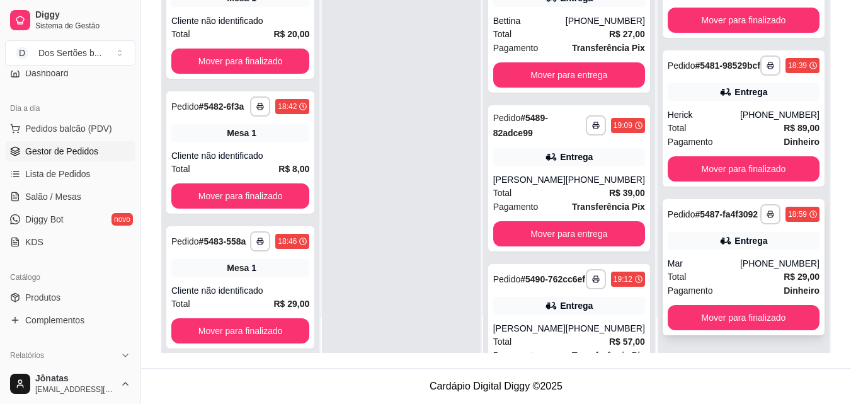
click at [720, 279] on div "Total R$ 29,00" at bounding box center [744, 277] width 152 height 14
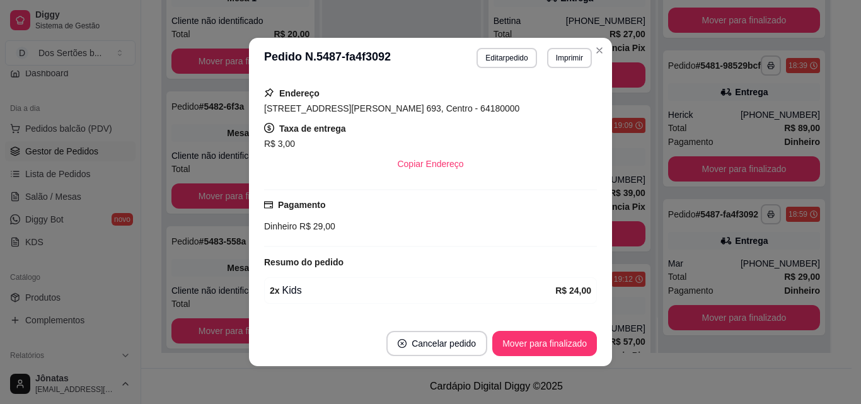
scroll to position [296, 0]
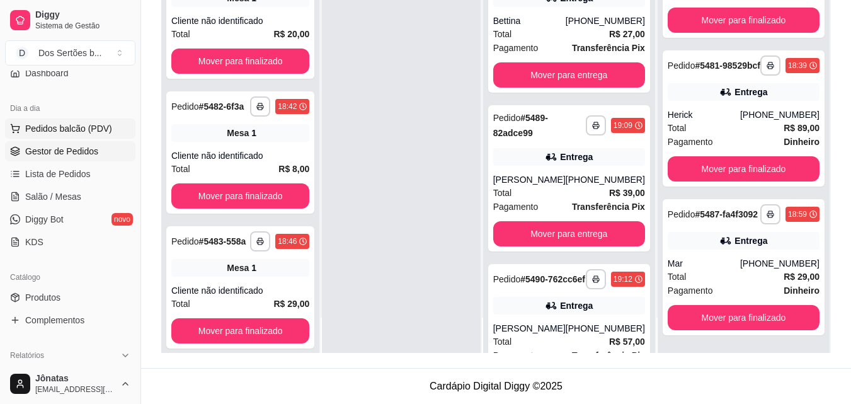
click at [72, 127] on span "Pedidos balcão (PDV)" at bounding box center [68, 128] width 87 height 13
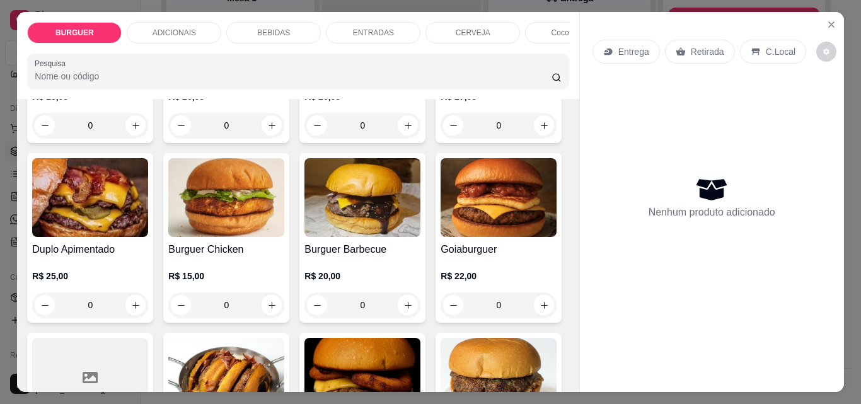
scroll to position [395, 0]
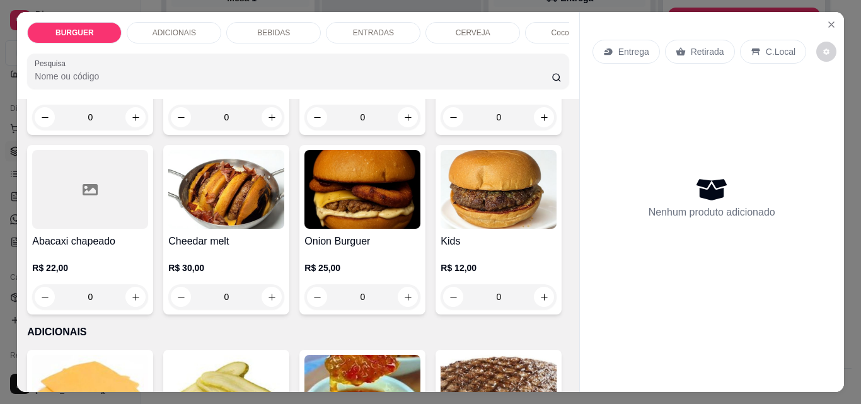
type input "1"
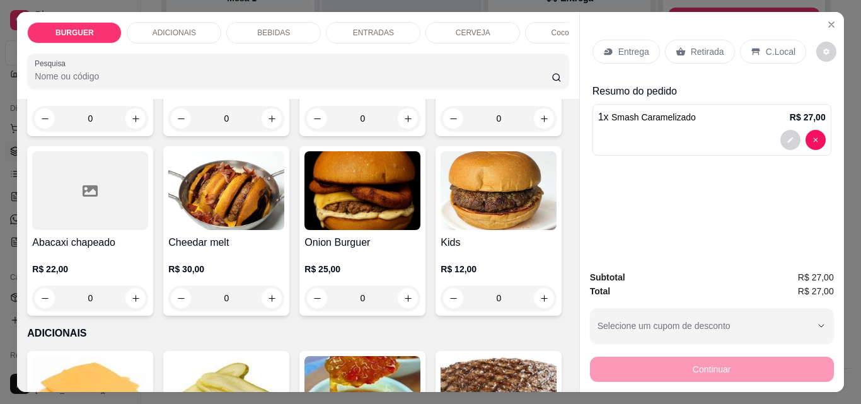
scroll to position [396, 0]
click at [619, 49] on p "Entrega" at bounding box center [633, 51] width 31 height 13
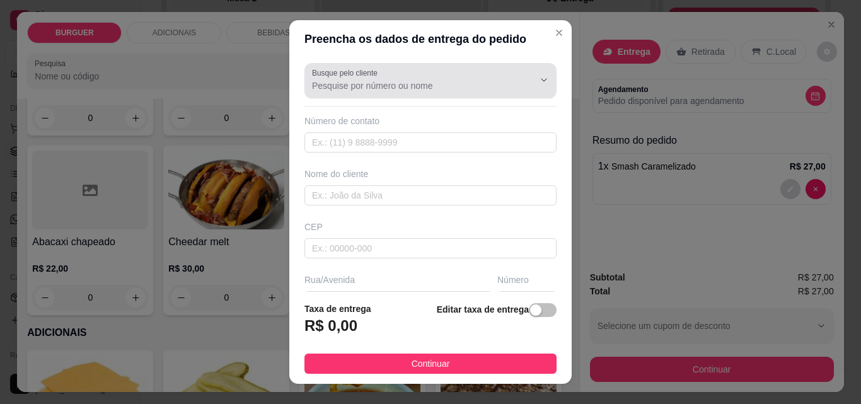
click at [316, 89] on input "Busque pelo cliente" at bounding box center [413, 85] width 202 height 13
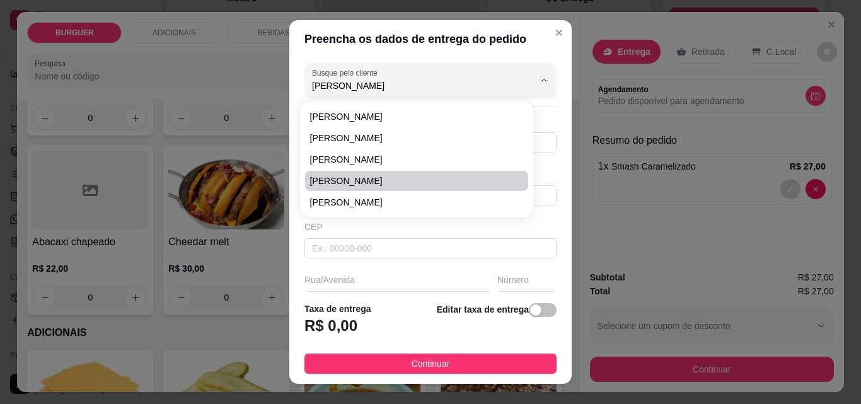
click at [327, 183] on span "[PERSON_NAME]" at bounding box center [410, 181] width 200 height 13
type input "[PERSON_NAME]"
type input "8698608693"
type input "[PERSON_NAME]"
type input "Rua [PERSON_NAME]"
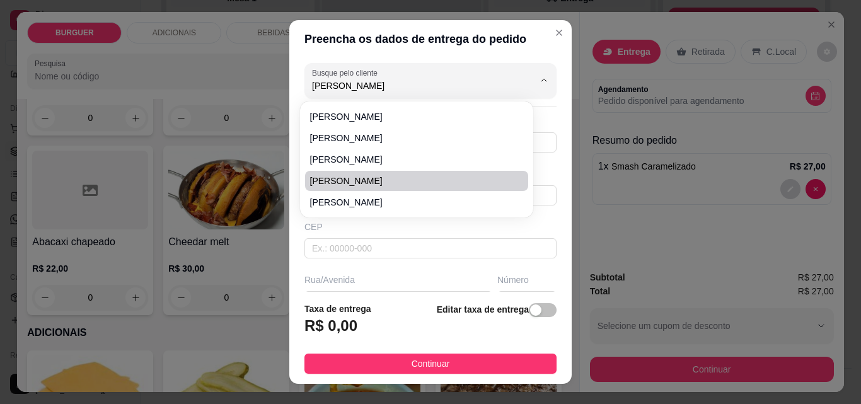
type input "1022"
type input "Casa do [PERSON_NAME]"
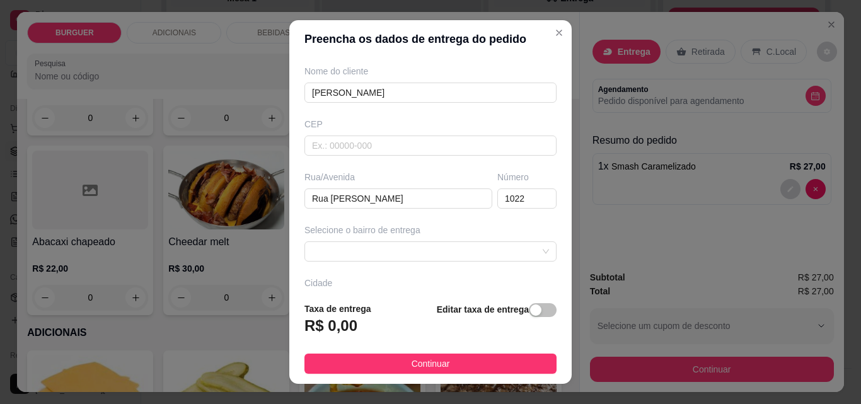
scroll to position [191, 0]
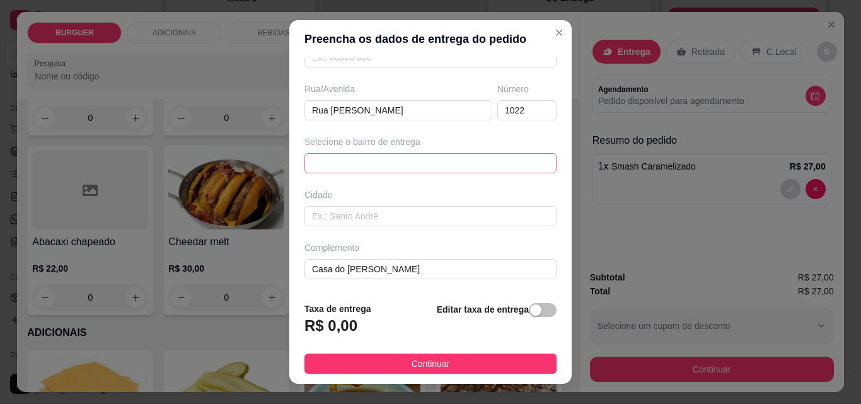
click at [364, 166] on div "67d0a9f2ac621123795caa57 67d0aa4c10a7c36e1d729bd0 [PERSON_NAME] - ESPERANTINA -…" at bounding box center [430, 163] width 252 height 20
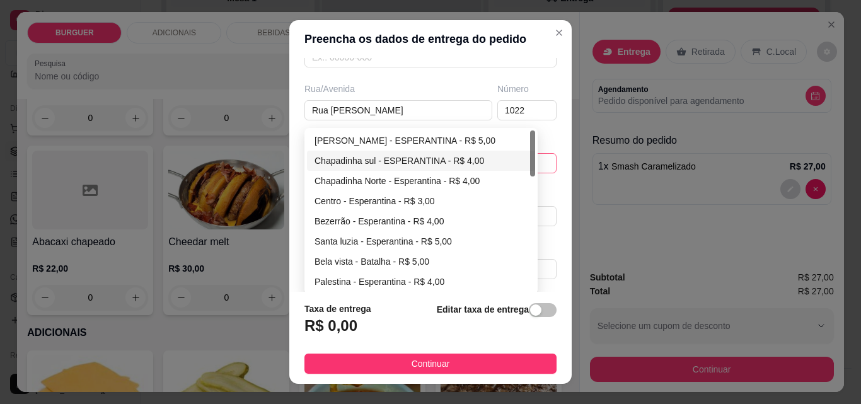
type input "[PERSON_NAME]"
click at [342, 158] on div "Chapadinha sul - ESPERANTINA - R$ 4,00" at bounding box center [420, 161] width 213 height 14
type input "ESPERANTINA"
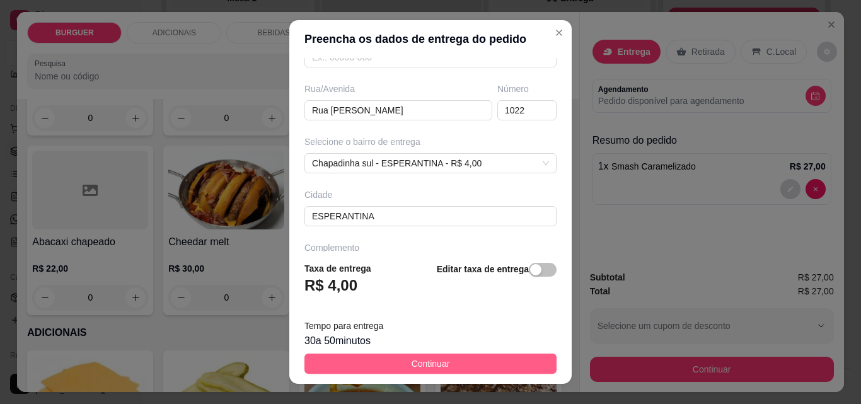
click at [438, 365] on span "Continuar" at bounding box center [430, 364] width 38 height 14
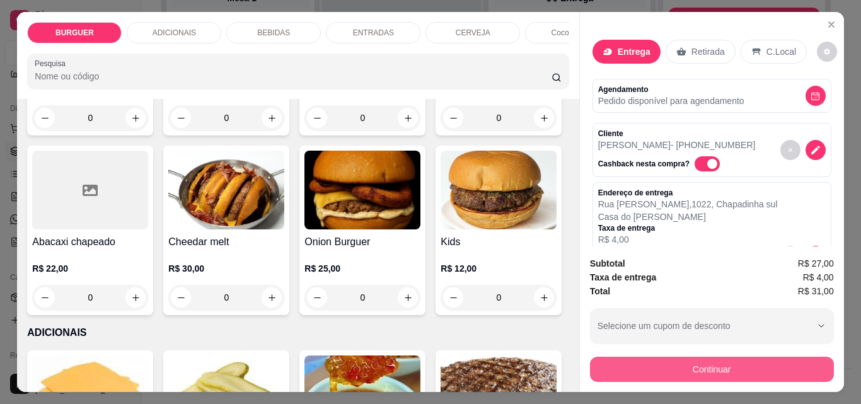
click at [665, 359] on button "Continuar" at bounding box center [712, 369] width 244 height 25
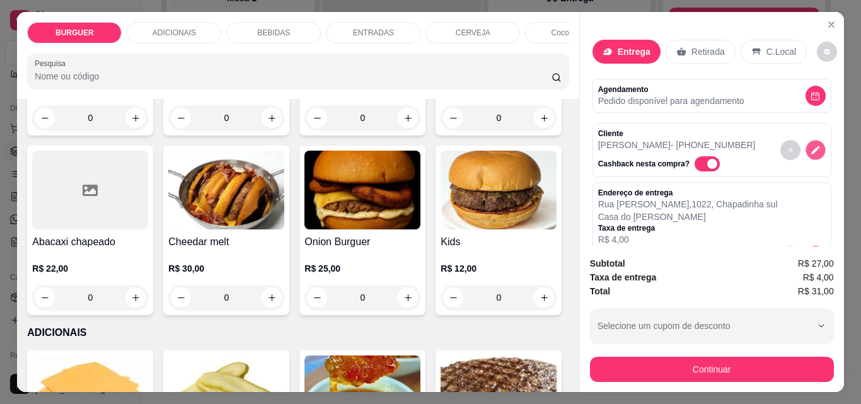
click at [810, 147] on icon "decrease-product-quantity" at bounding box center [815, 150] width 11 height 11
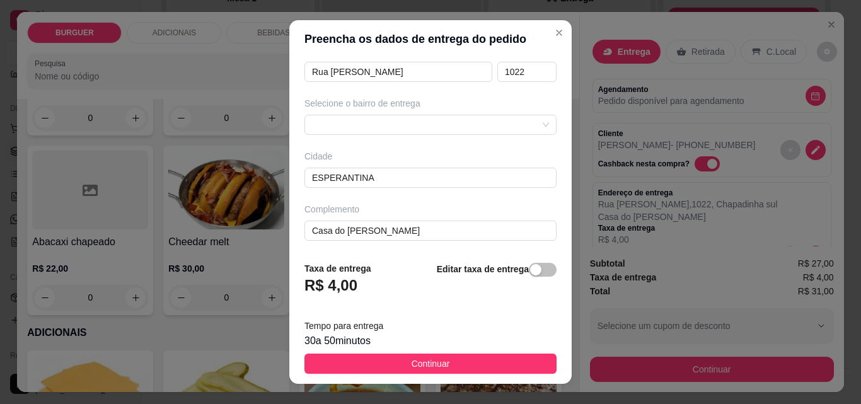
scroll to position [231, 0]
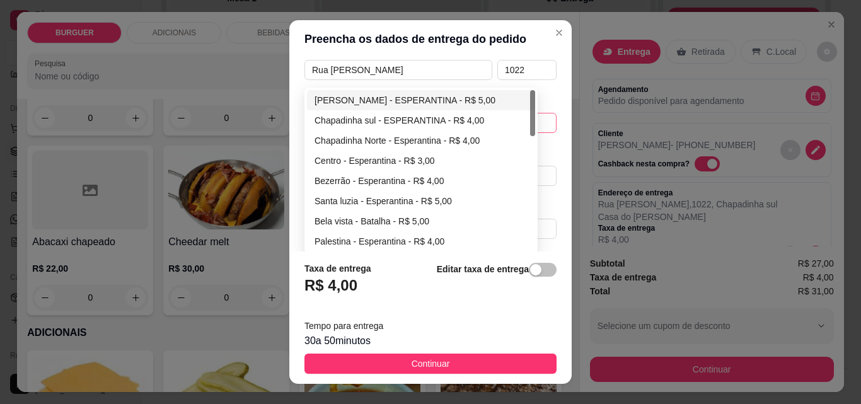
click at [382, 121] on div "67d0a9f2ac621123795caa57 67d0aa4c10a7c36e1d729bd0 [PERSON_NAME] - ESPERANTINA -…" at bounding box center [430, 123] width 252 height 20
click at [325, 158] on div "Centro - Esperantina - R$ 3,00" at bounding box center [420, 161] width 213 height 14
type input "Esperantina"
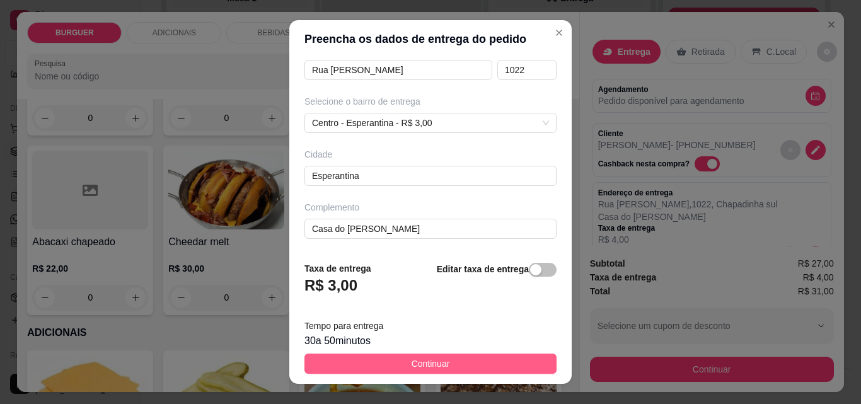
click at [427, 364] on span "Continuar" at bounding box center [430, 364] width 38 height 14
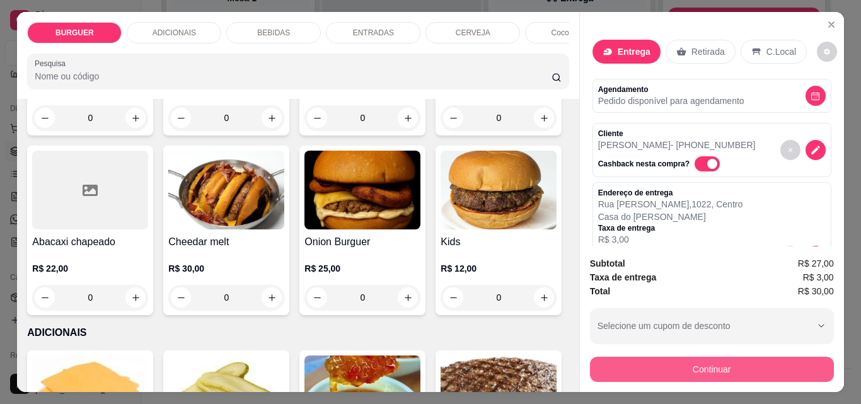
click at [650, 360] on button "Continuar" at bounding box center [712, 369] width 244 height 25
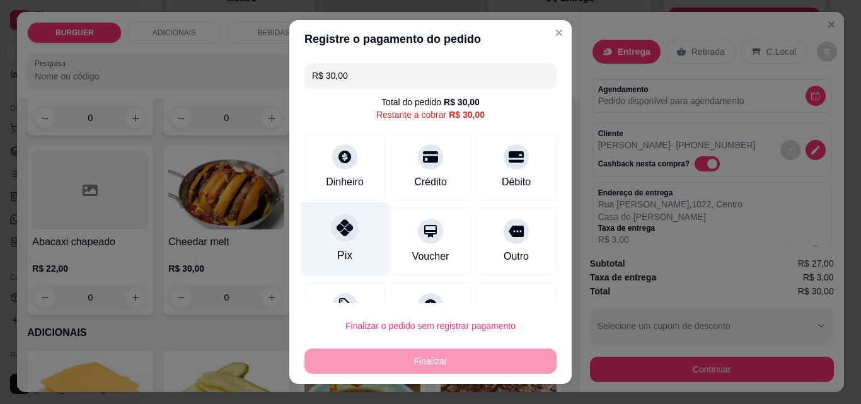
click at [318, 248] on div "Pix" at bounding box center [345, 239] width 89 height 74
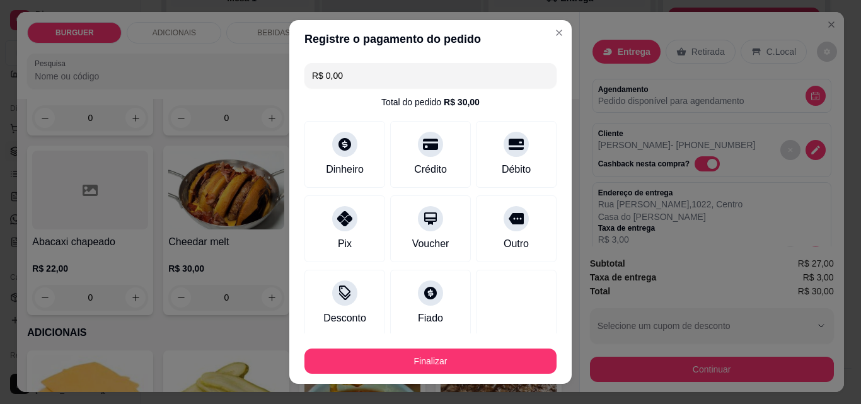
scroll to position [74, 0]
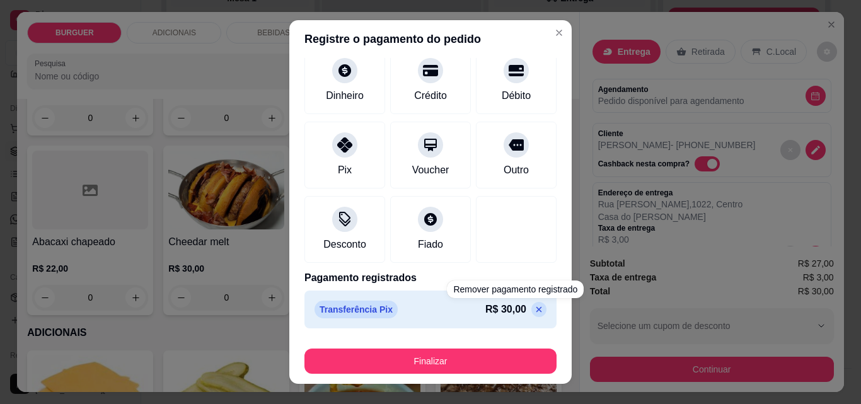
click at [531, 303] on p at bounding box center [538, 309] width 15 height 15
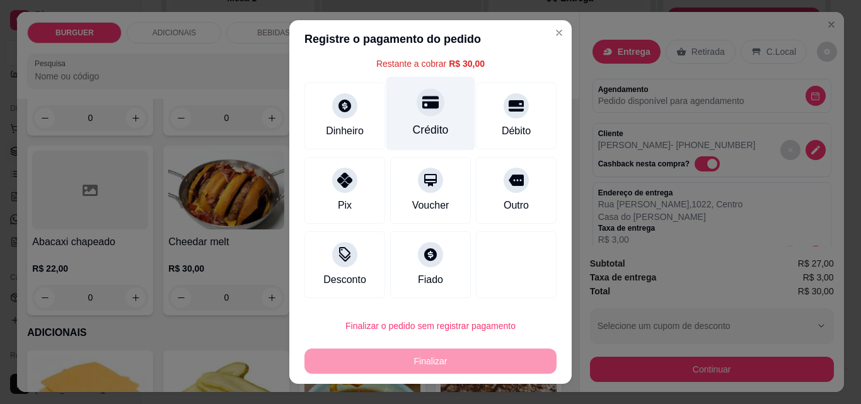
click at [419, 115] on div at bounding box center [430, 102] width 28 height 28
type input "R$ 0,00"
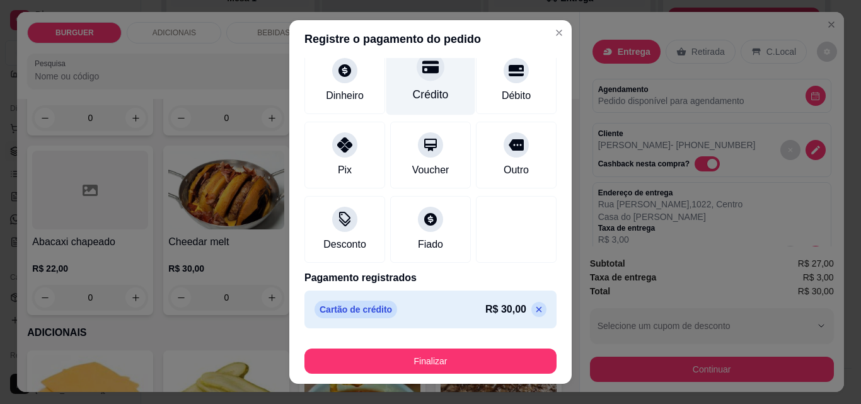
scroll to position [20, 0]
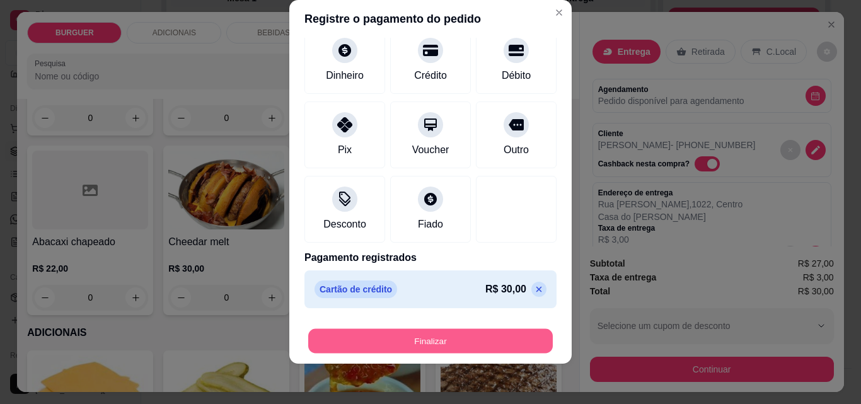
click at [473, 349] on button "Finalizar" at bounding box center [430, 341] width 244 height 25
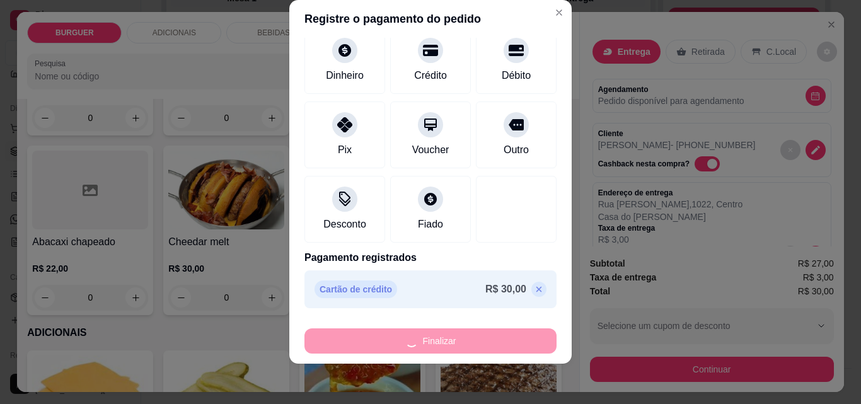
type input "0"
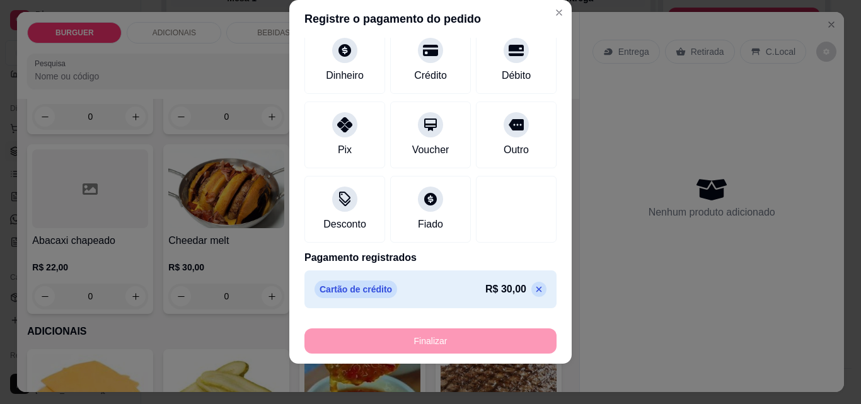
type input "-R$ 30,00"
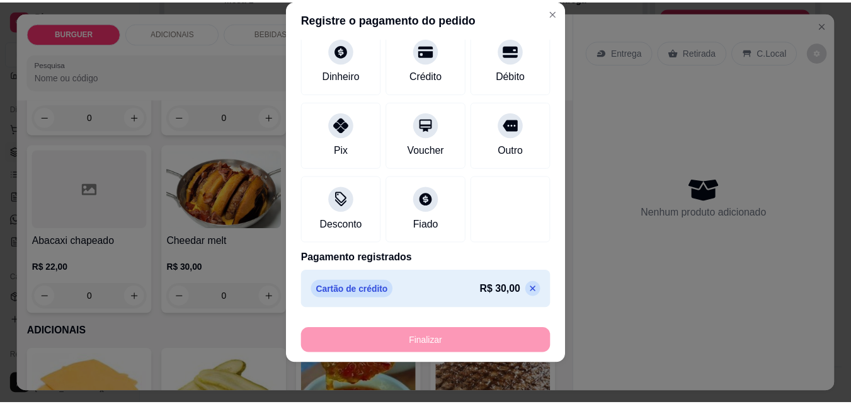
scroll to position [395, 0]
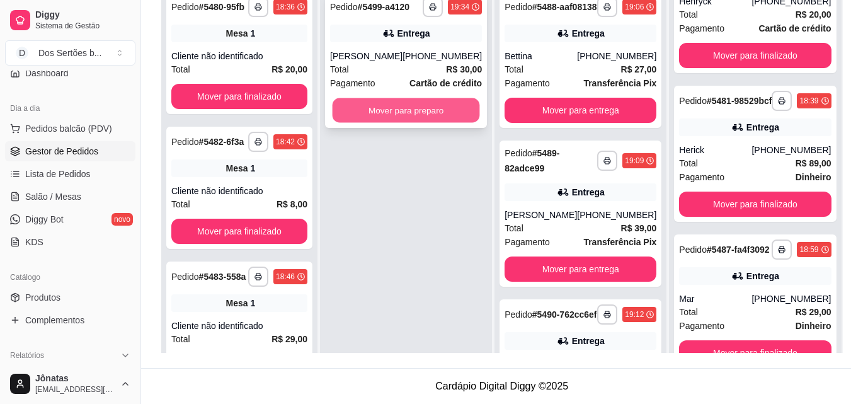
click at [364, 101] on button "Mover para preparo" at bounding box center [406, 110] width 147 height 25
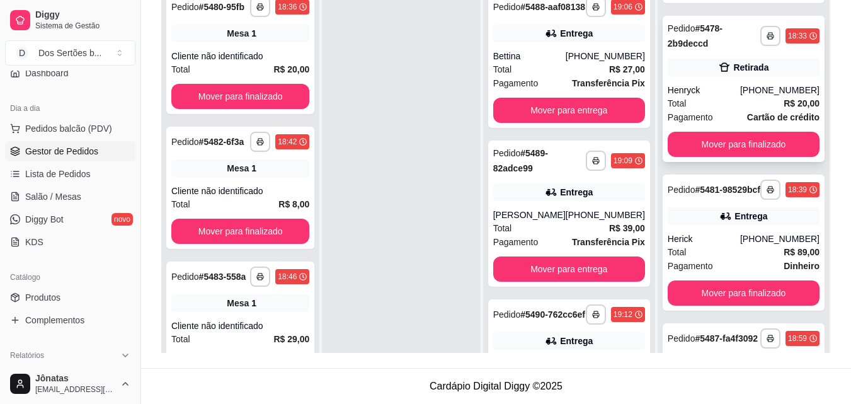
scroll to position [734, 0]
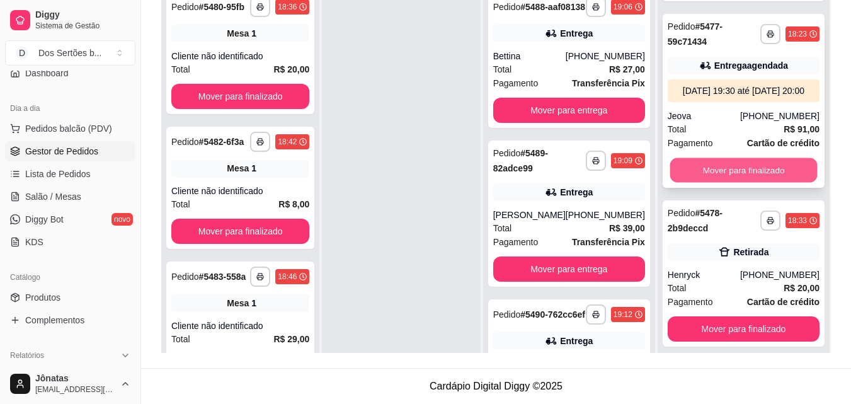
click at [723, 183] on button "Mover para finalizado" at bounding box center [743, 170] width 147 height 25
click at [722, 183] on button "Mover para finalizado" at bounding box center [743, 170] width 147 height 25
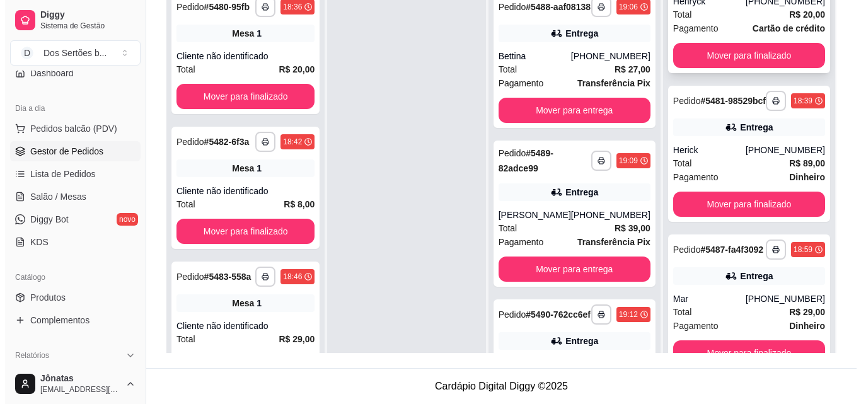
scroll to position [879, 0]
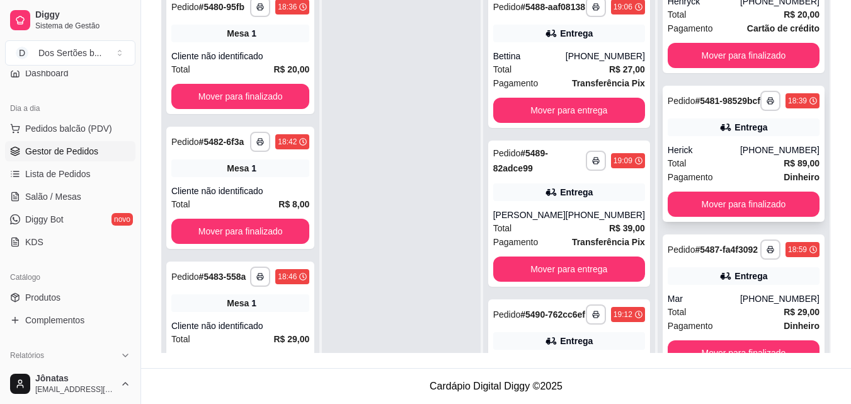
click at [722, 156] on div "Total R$ 89,00" at bounding box center [744, 163] width 152 height 14
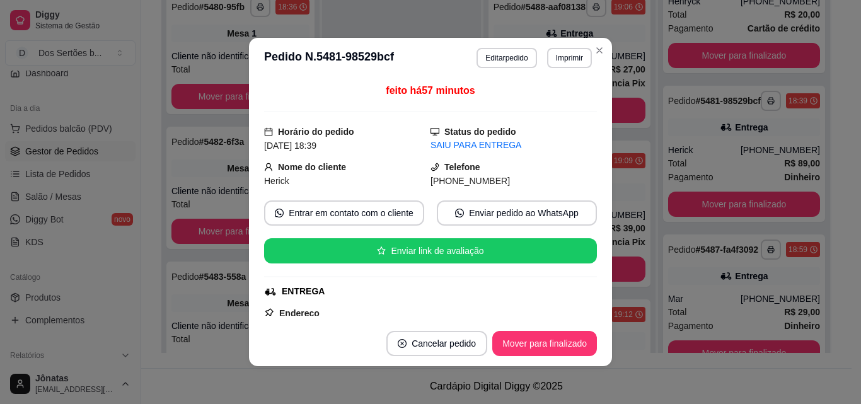
scroll to position [324, 0]
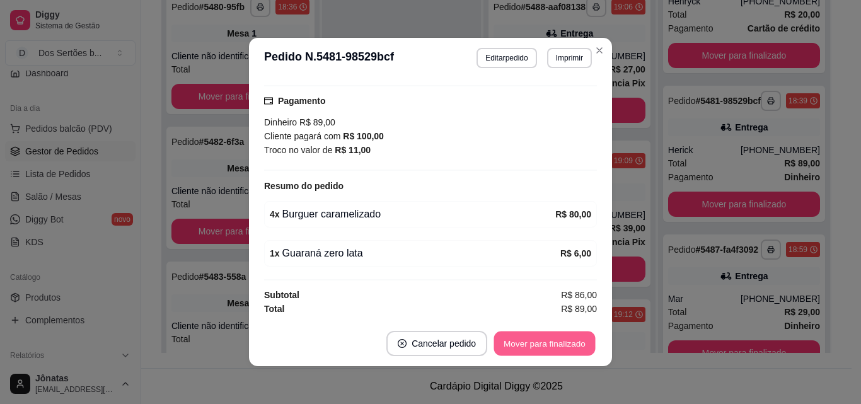
click at [523, 340] on button "Mover para finalizado" at bounding box center [544, 343] width 101 height 25
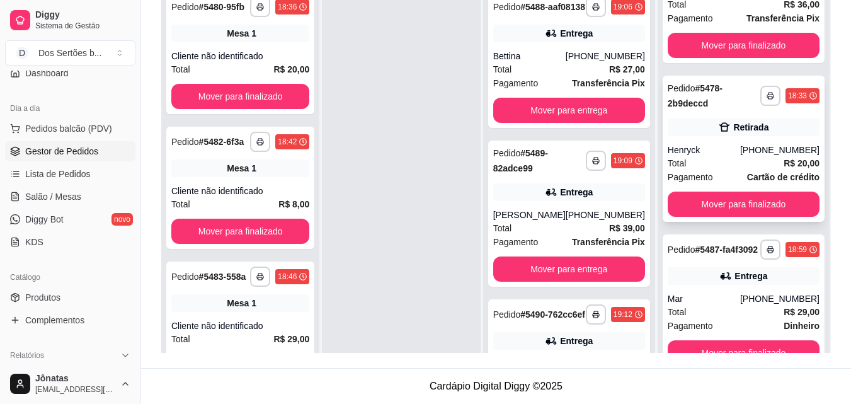
scroll to position [35, 0]
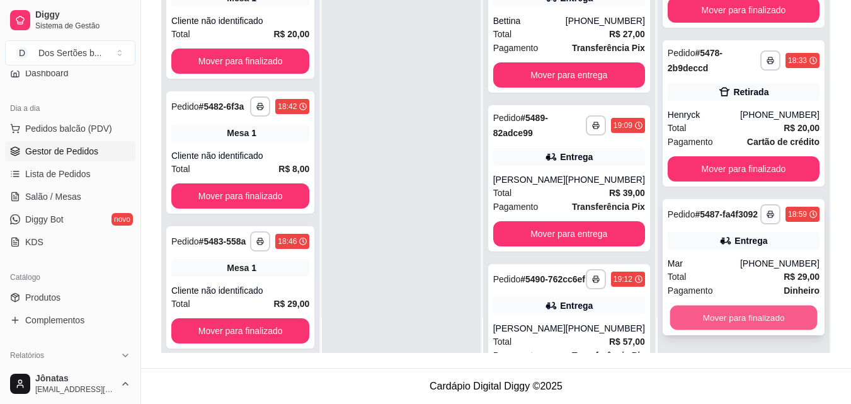
click at [726, 320] on button "Mover para finalizado" at bounding box center [743, 318] width 147 height 25
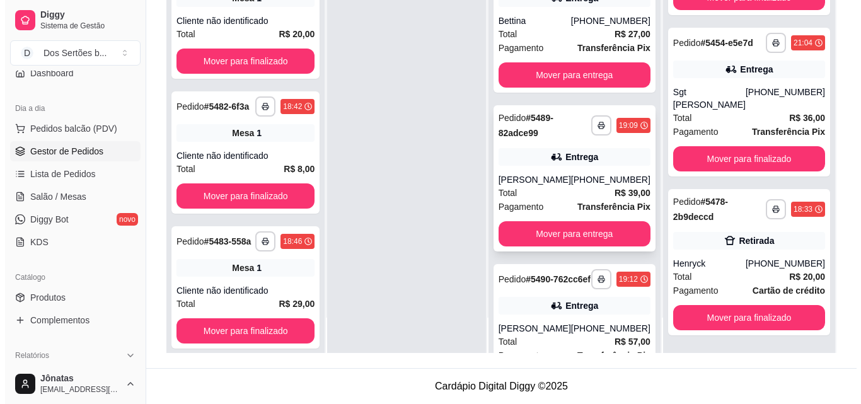
scroll to position [0, 0]
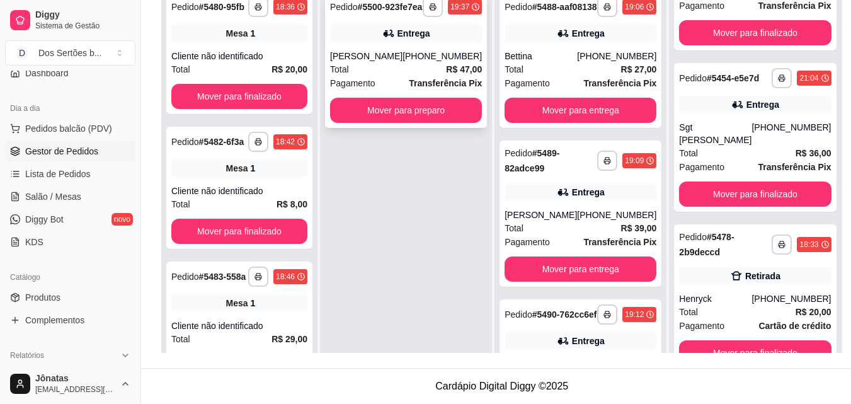
click at [382, 40] on icon at bounding box center [388, 33] width 13 height 13
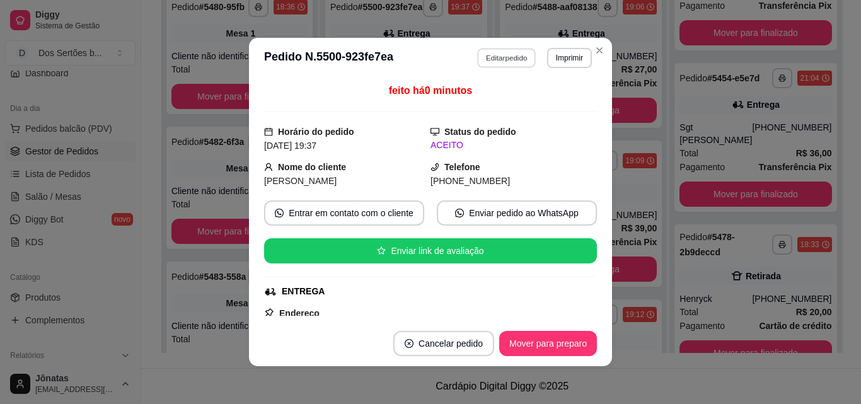
click at [485, 51] on button "Editar pedido" at bounding box center [507, 58] width 59 height 20
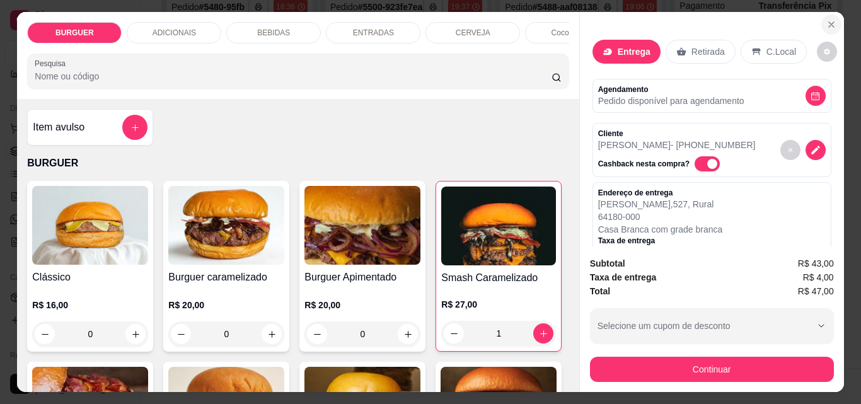
click at [829, 22] on icon "Close" at bounding box center [831, 24] width 5 height 5
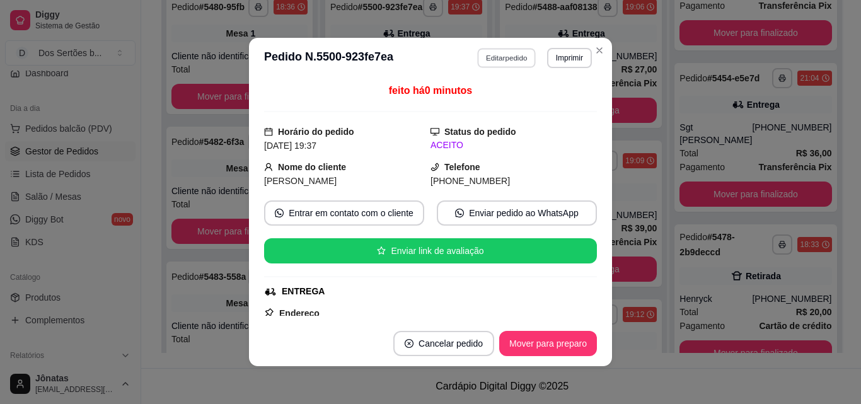
click at [495, 60] on button "Editar pedido" at bounding box center [507, 58] width 59 height 20
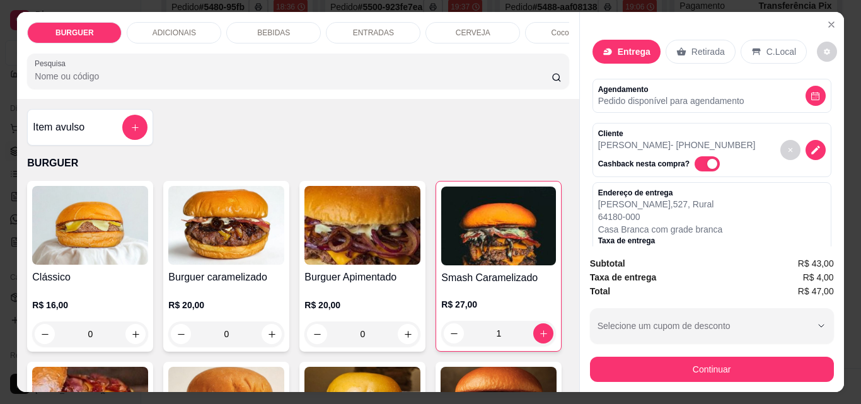
click at [362, 28] on p "ENTRADAS" at bounding box center [373, 33] width 41 height 10
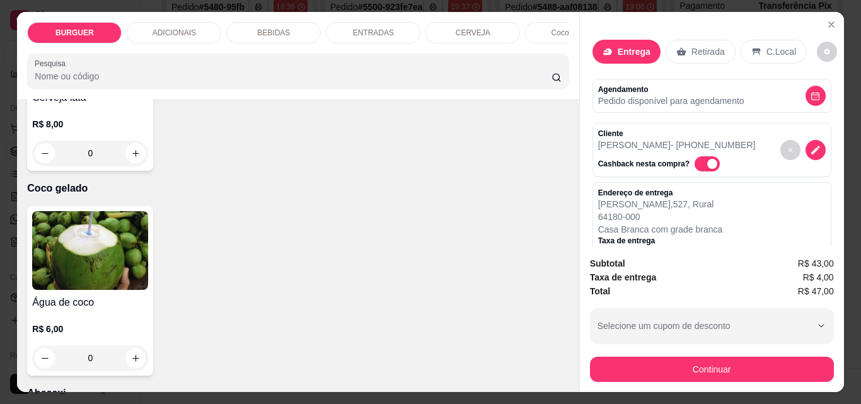
scroll to position [33, 0]
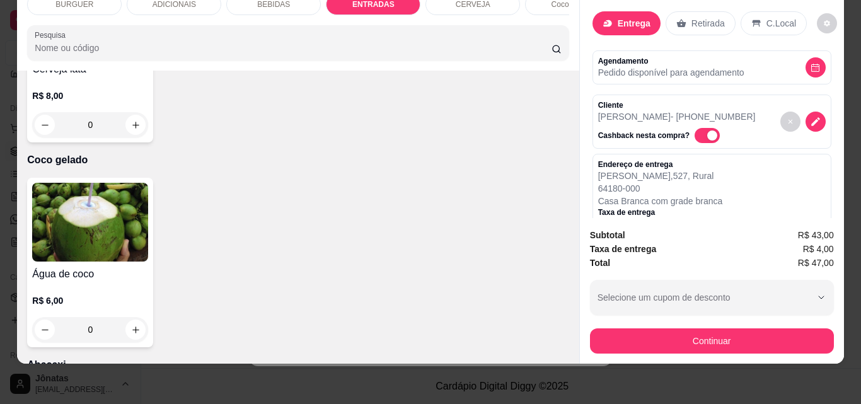
click at [263, 4] on div "BEBIDAS" at bounding box center [273, 4] width 95 height 21
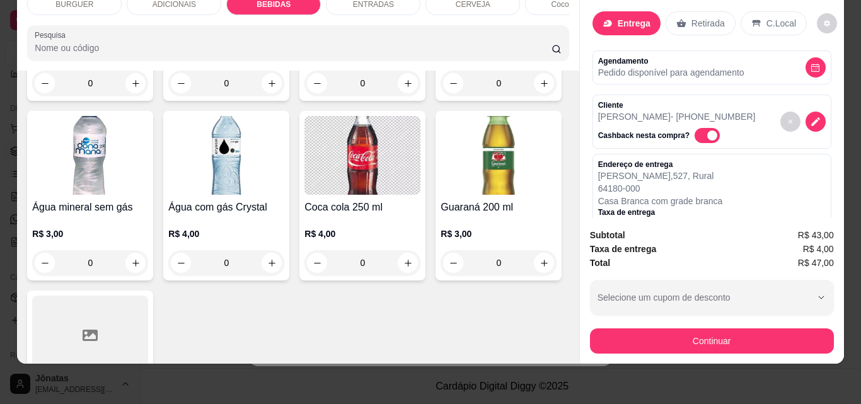
scroll to position [1544, 0]
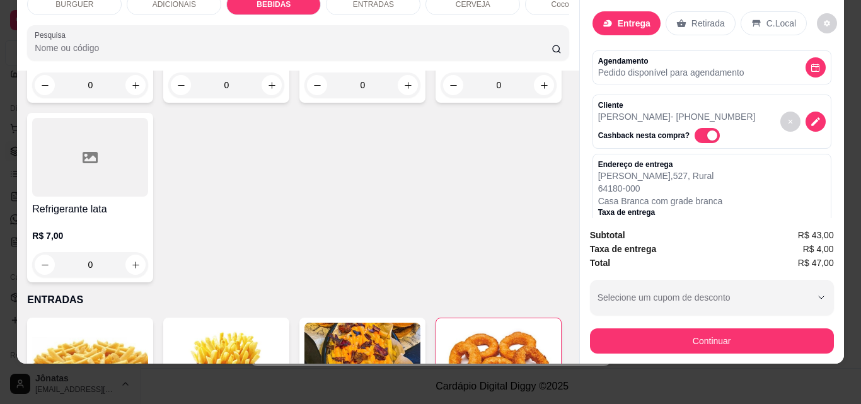
type input "1"
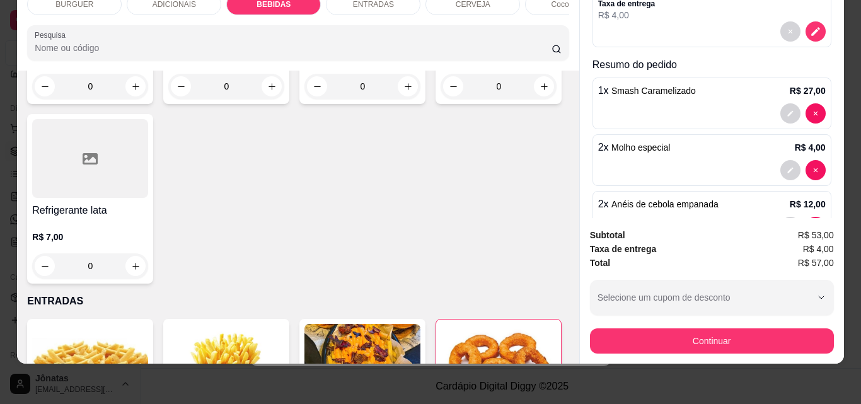
scroll to position [307, 0]
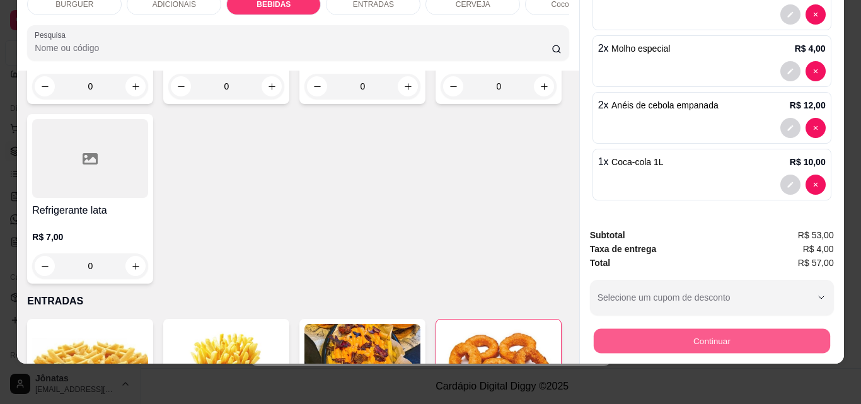
click at [691, 328] on button "Continuar" at bounding box center [711, 340] width 236 height 25
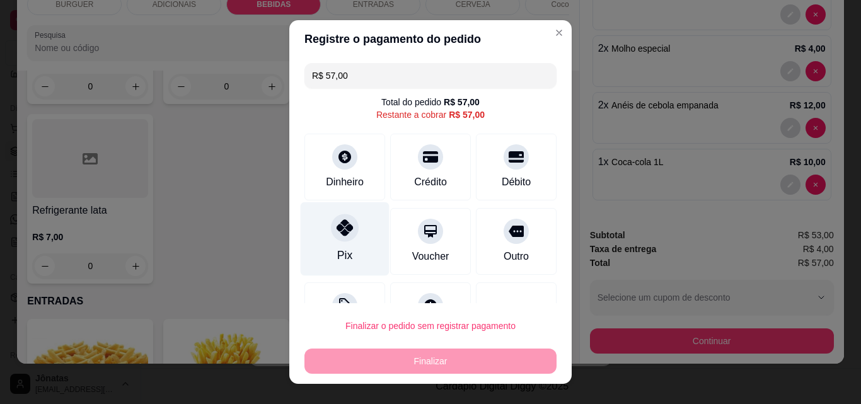
click at [345, 228] on icon at bounding box center [344, 227] width 16 height 16
type input "R$ 0,00"
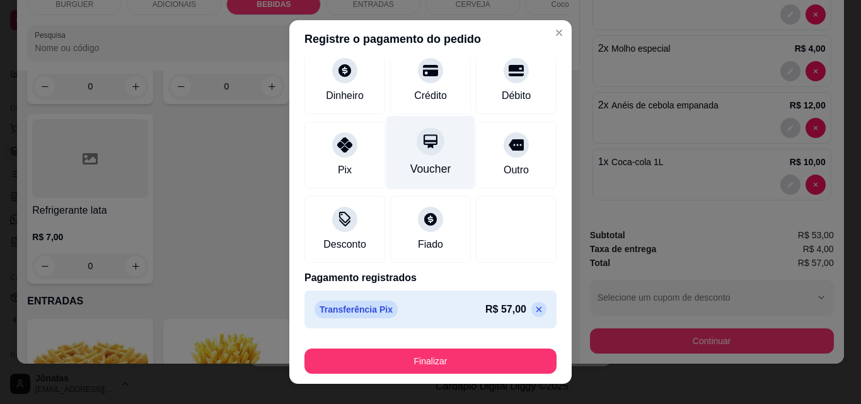
scroll to position [20, 0]
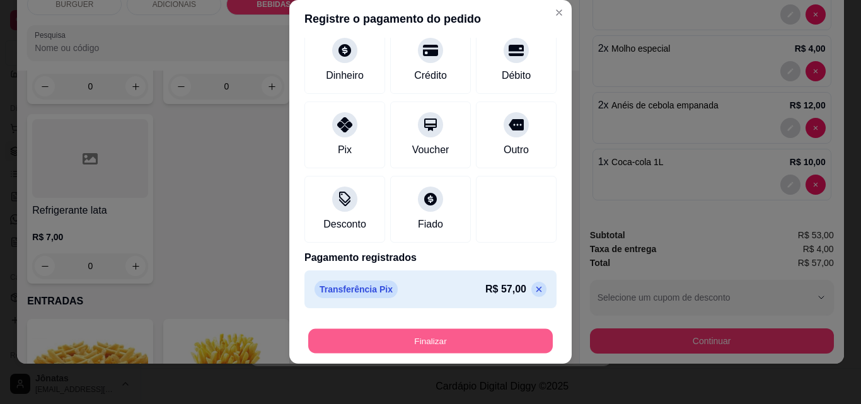
click at [473, 338] on button "Finalizar" at bounding box center [430, 341] width 244 height 25
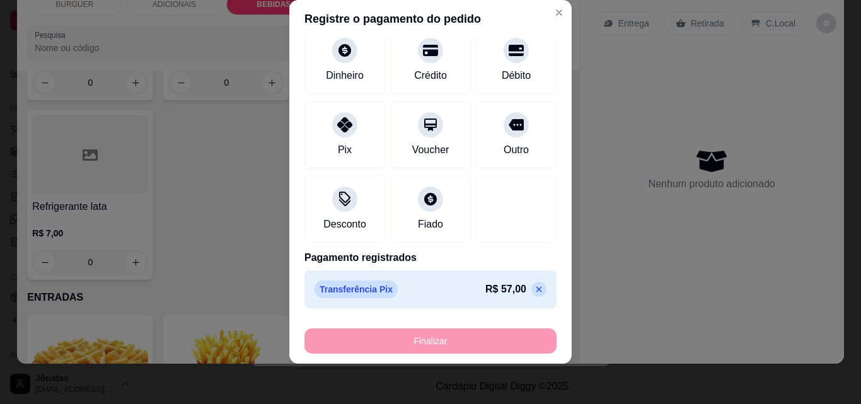
type input "0"
type input "-R$ 57,00"
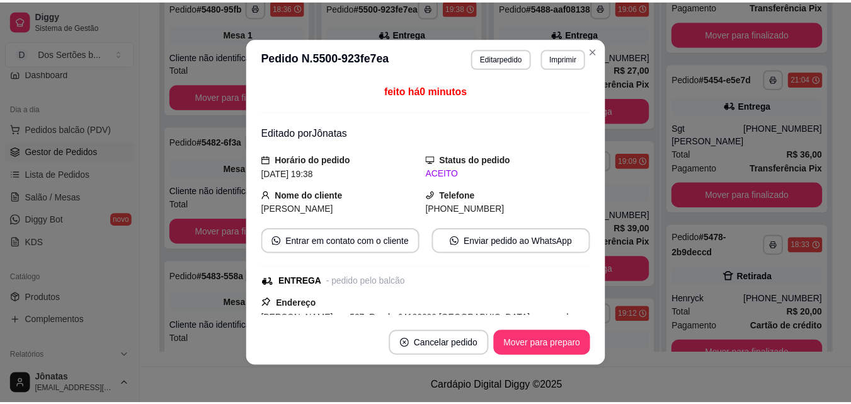
scroll to position [157, 0]
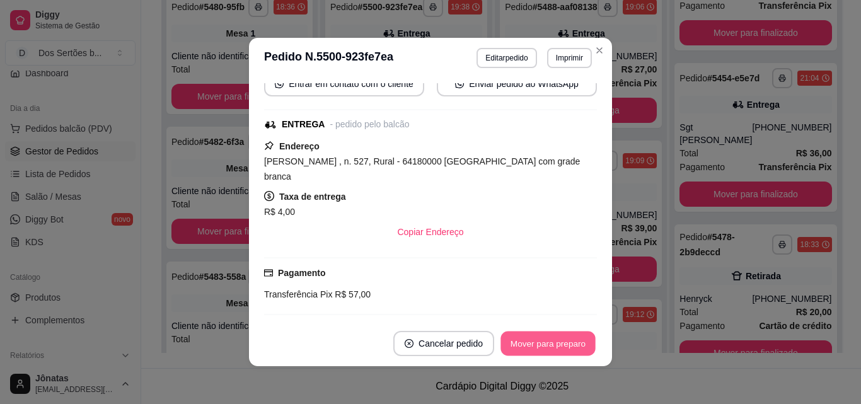
click at [534, 341] on button "Mover para preparo" at bounding box center [547, 343] width 95 height 25
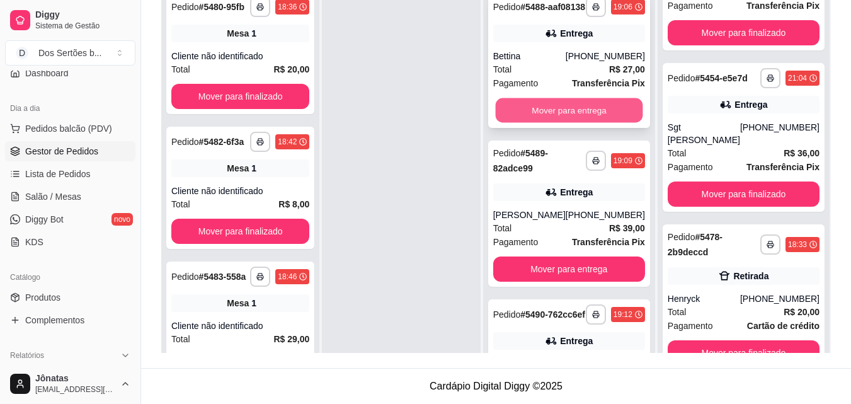
click at [547, 122] on button "Mover para entrega" at bounding box center [568, 110] width 147 height 25
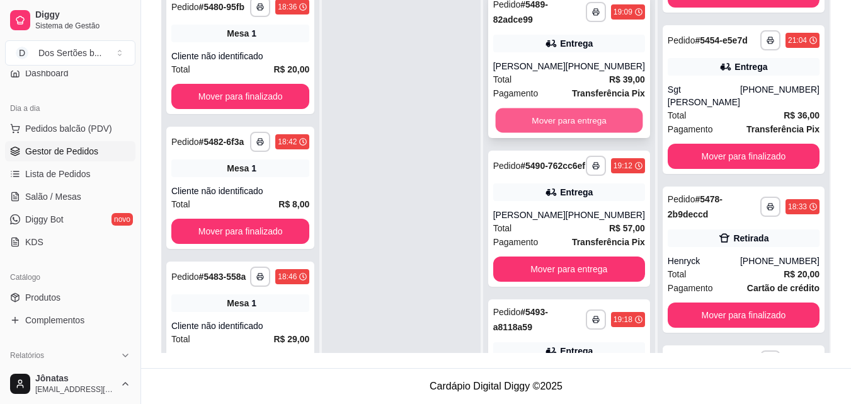
click at [561, 129] on button "Mover para entrega" at bounding box center [568, 120] width 147 height 25
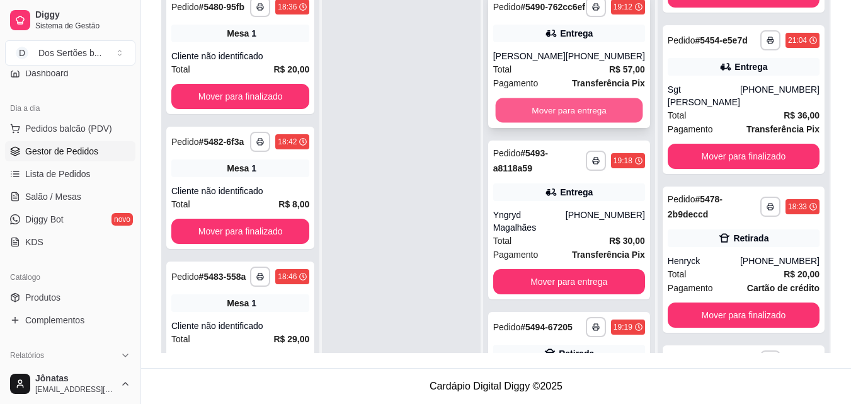
click at [577, 118] on button "Mover para entrega" at bounding box center [568, 110] width 147 height 25
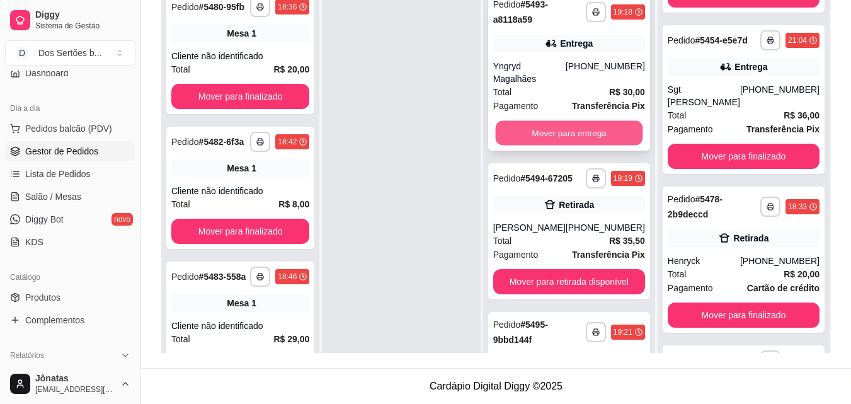
click at [535, 121] on button "Mover para entrega" at bounding box center [568, 133] width 147 height 25
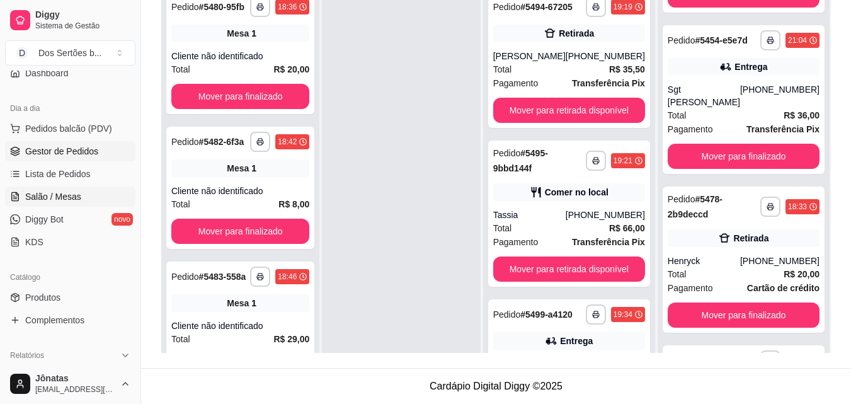
click at [13, 200] on icon at bounding box center [15, 196] width 7 height 8
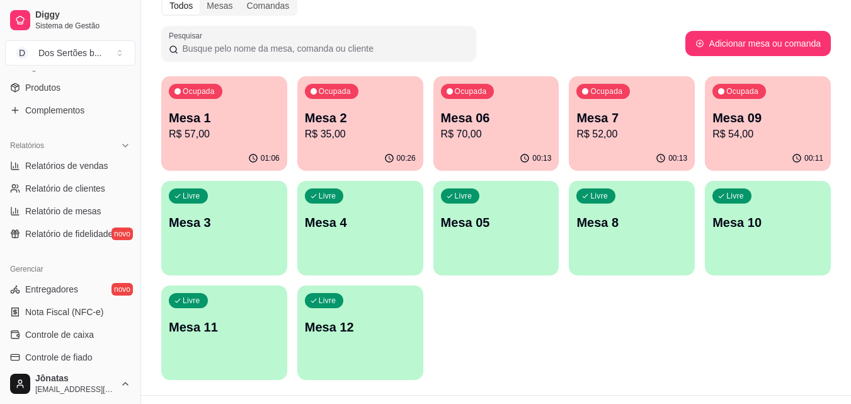
scroll to position [404, 0]
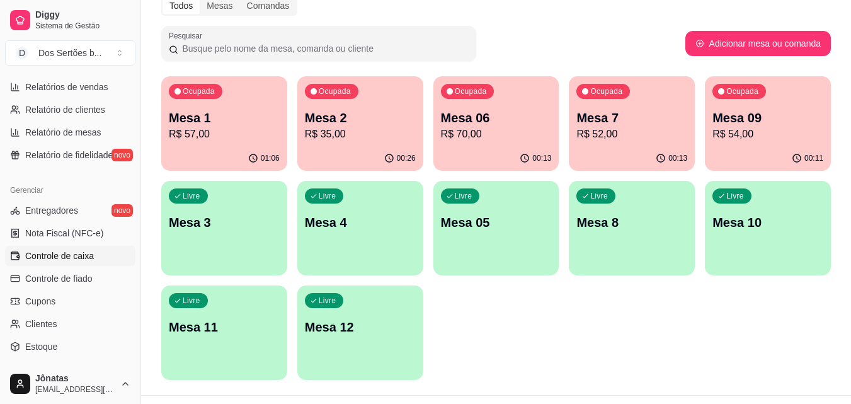
click at [64, 258] on span "Controle de caixa" at bounding box center [59, 256] width 69 height 13
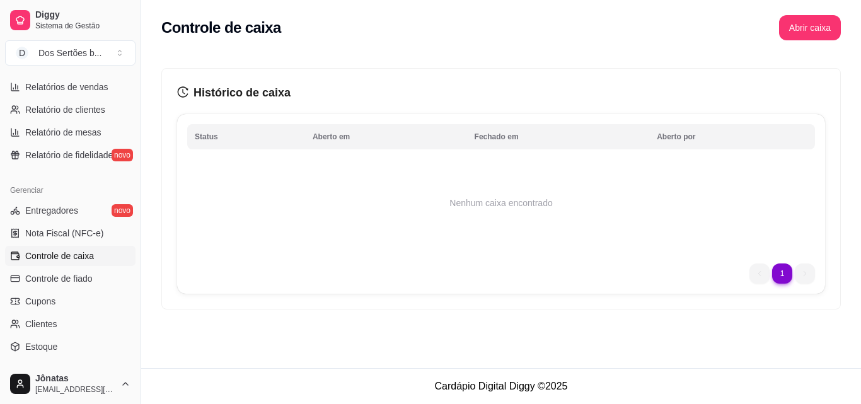
click at [76, 252] on span "Controle de caixa" at bounding box center [59, 256] width 69 height 13
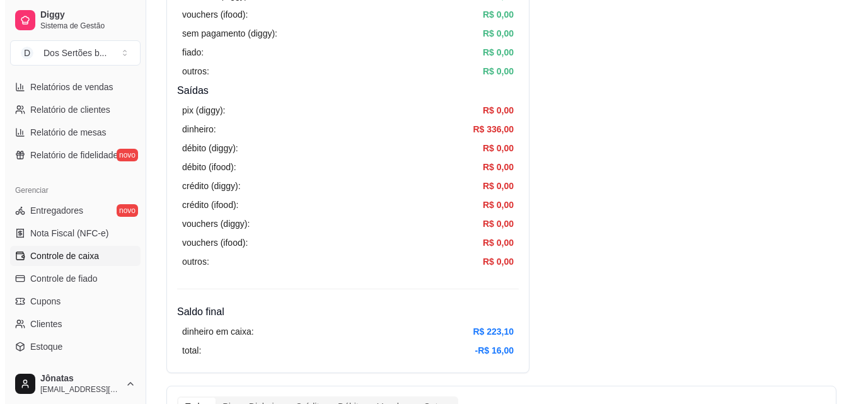
scroll to position [29, 0]
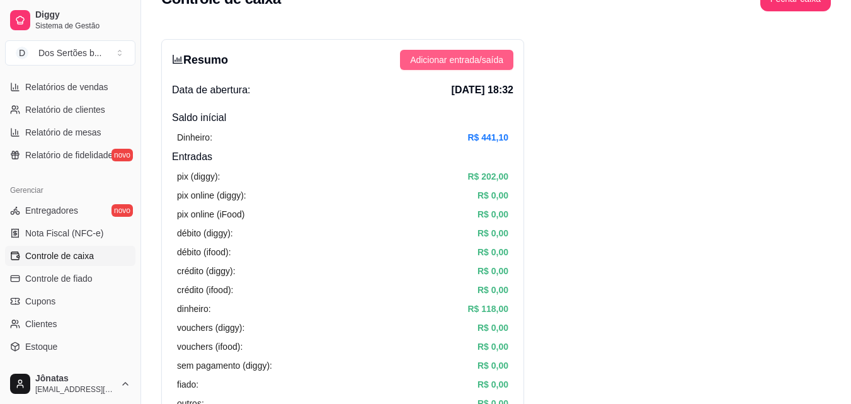
click at [452, 59] on span "Adicionar entrada/saída" at bounding box center [456, 60] width 93 height 14
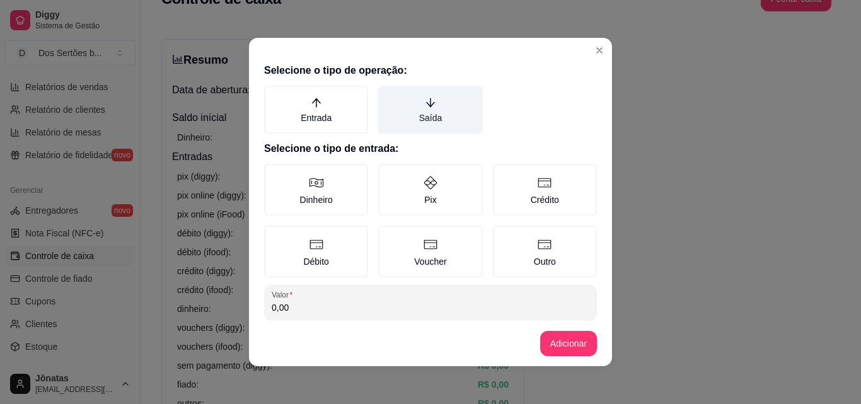
click at [405, 113] on label "Saída" at bounding box center [430, 110] width 104 height 48
click at [388, 95] on button "Saída" at bounding box center [382, 90] width 10 height 10
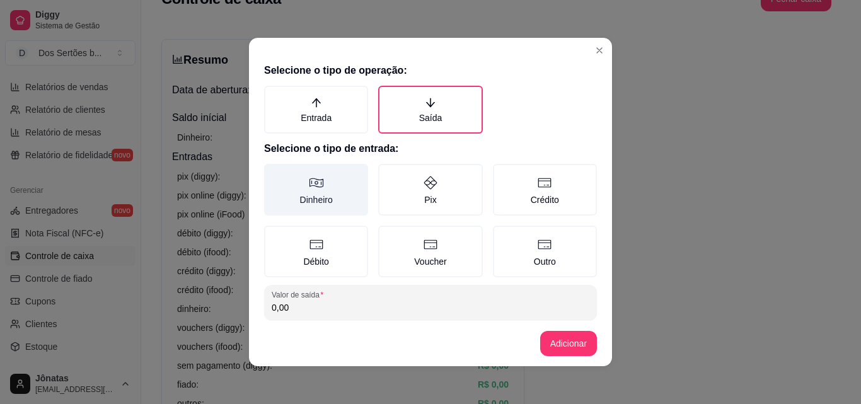
click at [324, 185] on label "Dinheiro" at bounding box center [316, 190] width 104 height 52
click at [273, 173] on button "Dinheiro" at bounding box center [268, 168] width 10 height 10
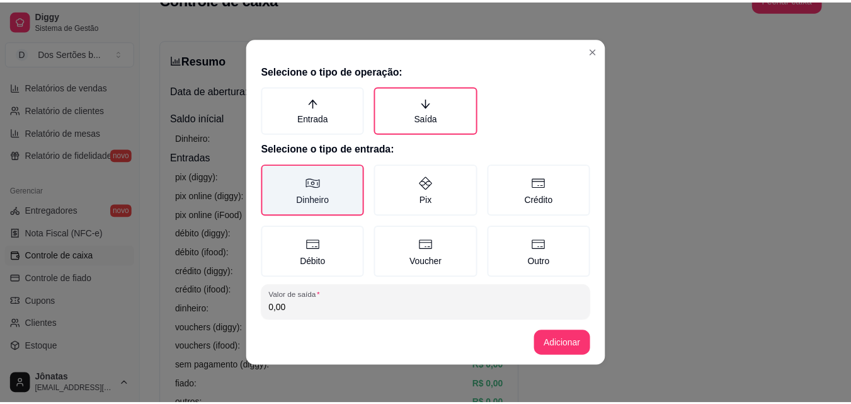
scroll to position [67, 0]
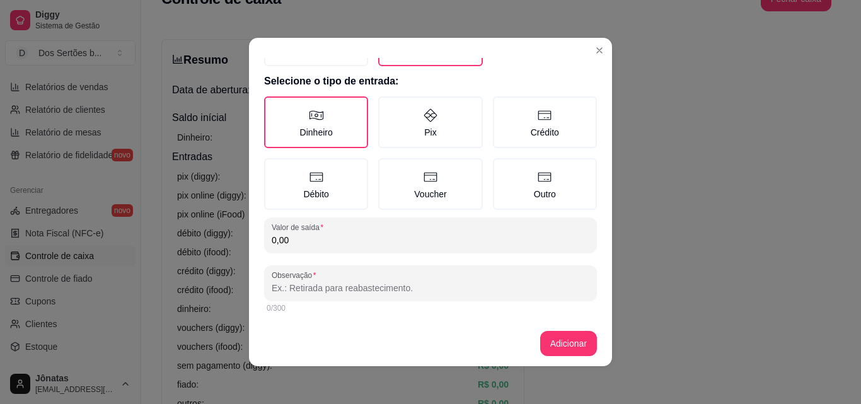
click at [289, 242] on input "0,00" at bounding box center [431, 240] width 318 height 13
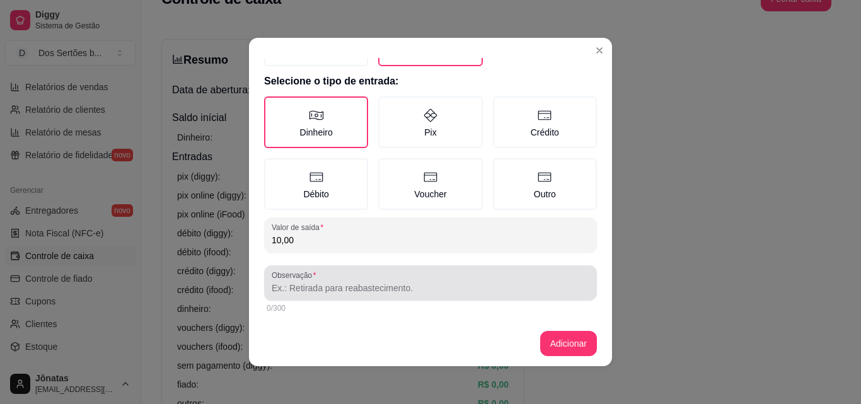
type input "10,00"
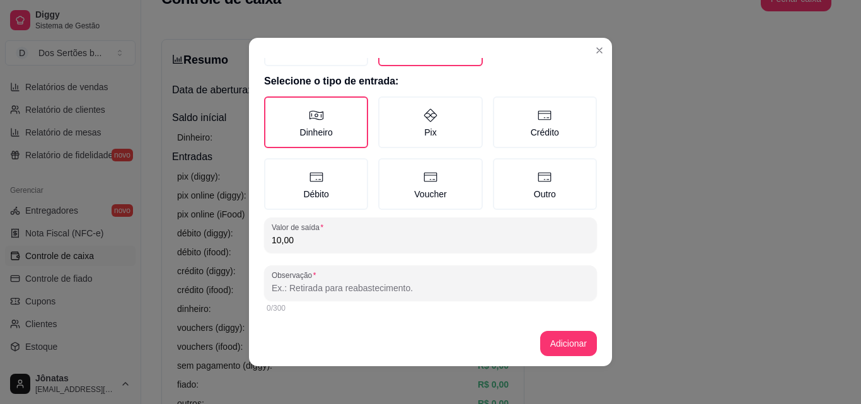
click at [277, 285] on input "Observação" at bounding box center [431, 288] width 318 height 13
type input "gasolina\entregador"
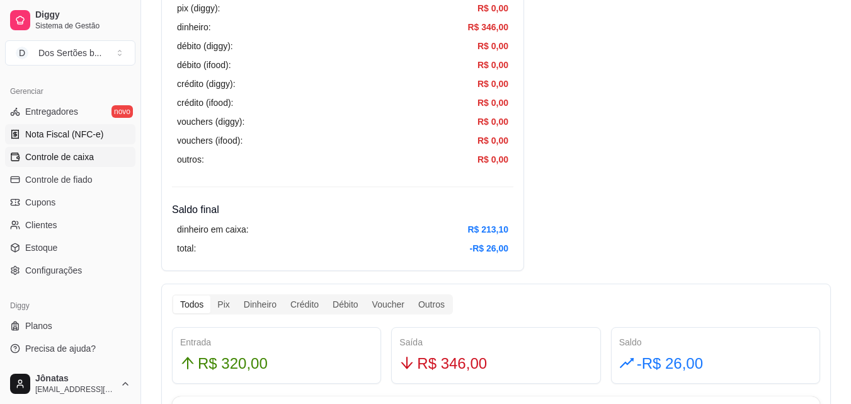
scroll to position [277, 0]
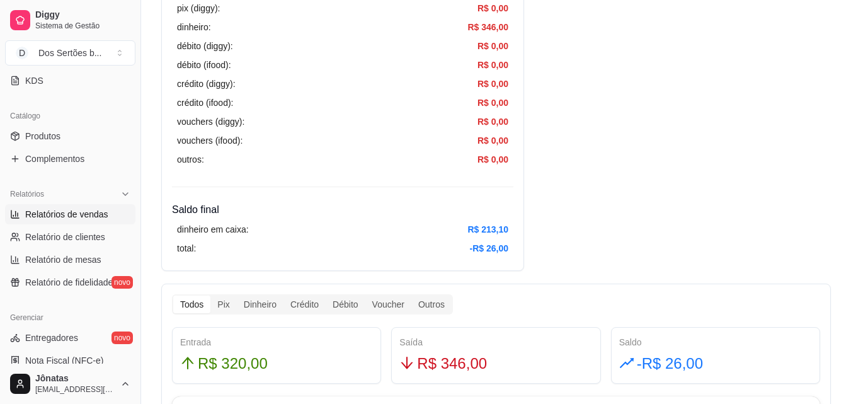
click at [59, 213] on span "Relatórios de vendas" at bounding box center [66, 214] width 83 height 13
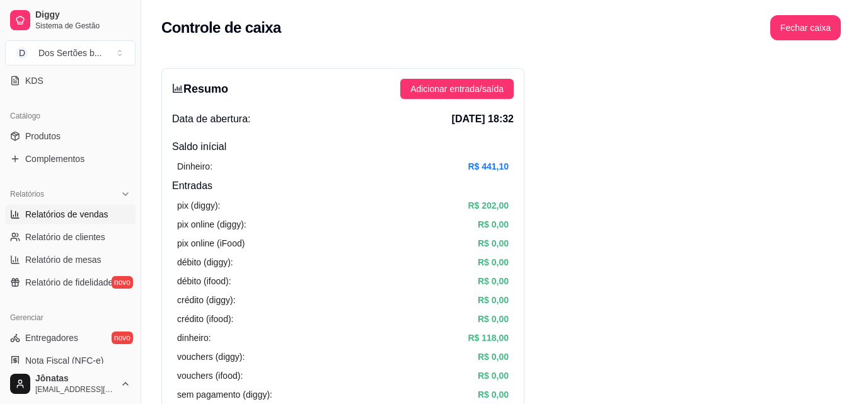
select select "ALL"
select select "0"
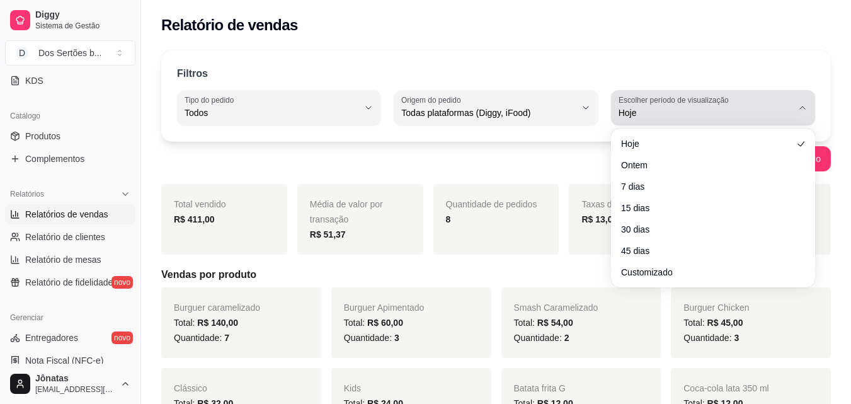
click at [690, 102] on label "Escolher período de visualização" at bounding box center [676, 100] width 114 height 11
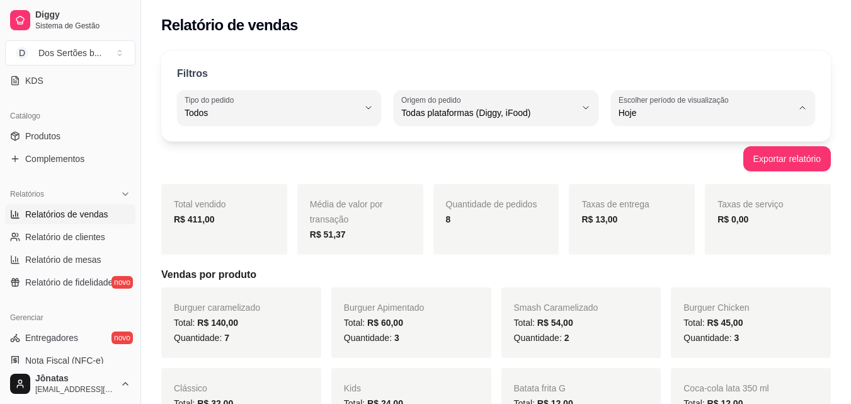
click at [652, 272] on span "Customizado" at bounding box center [706, 266] width 164 height 12
type input "-1"
select select "-1"
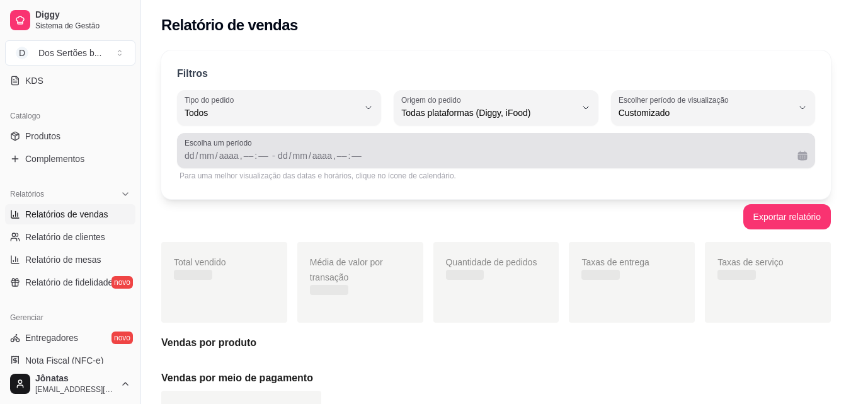
scroll to position [116, 0]
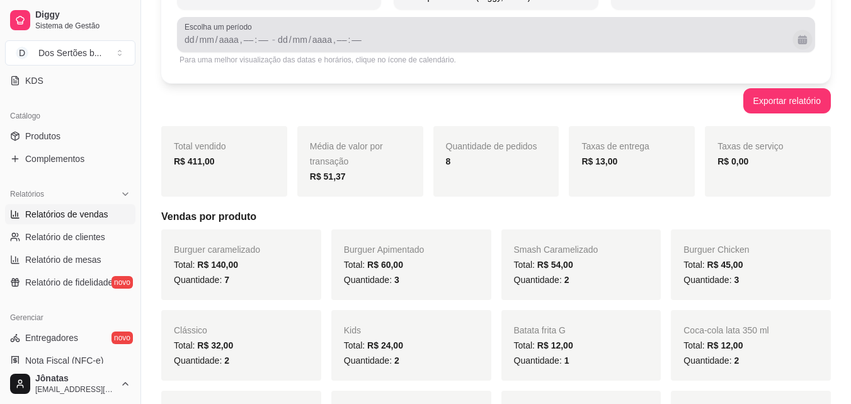
click at [798, 43] on button "Calendário" at bounding box center [803, 40] width 20 height 20
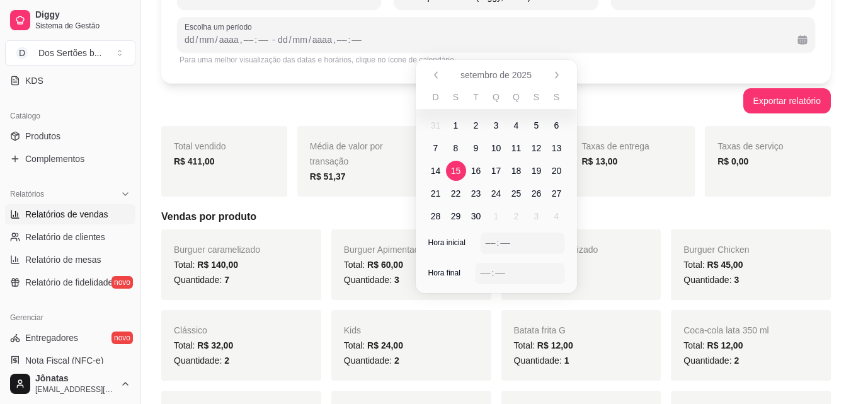
click at [459, 166] on span "15" at bounding box center [456, 170] width 10 height 13
click at [434, 193] on span "21" at bounding box center [436, 193] width 10 height 13
click at [491, 241] on div "––" at bounding box center [491, 242] width 13 height 13
click at [484, 277] on div "––" at bounding box center [485, 273] width 13 height 13
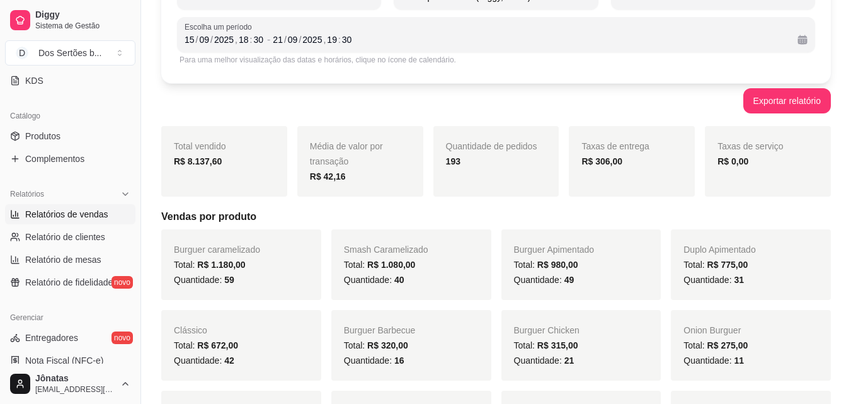
click at [619, 195] on div "Taxas de entrega R$ 306,00" at bounding box center [632, 161] width 126 height 71
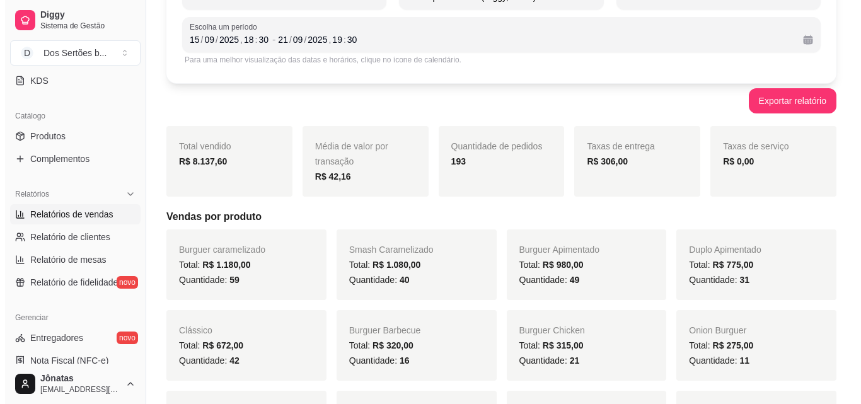
scroll to position [0, 0]
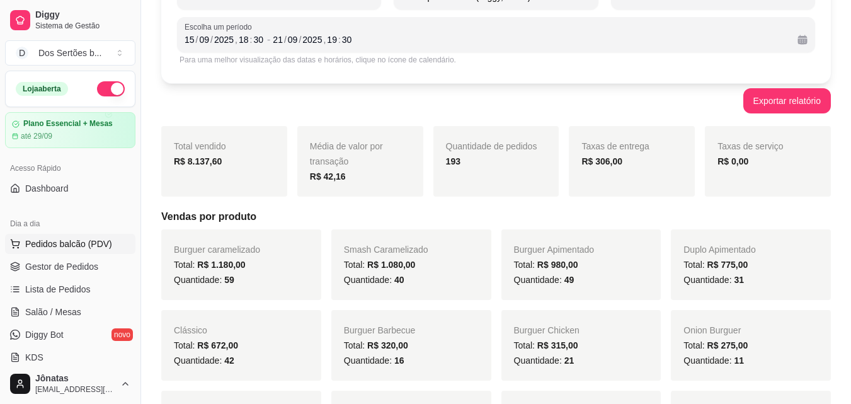
click at [54, 244] on span "Pedidos balcão (PDV)" at bounding box center [68, 244] width 87 height 13
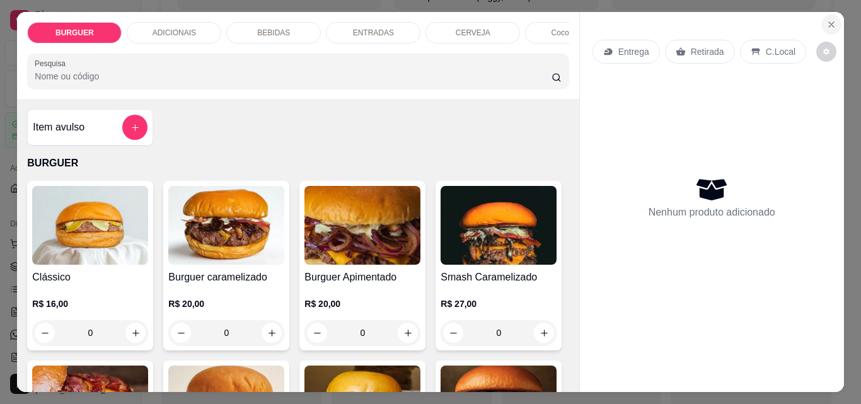
click at [826, 20] on icon "Close" at bounding box center [831, 25] width 10 height 10
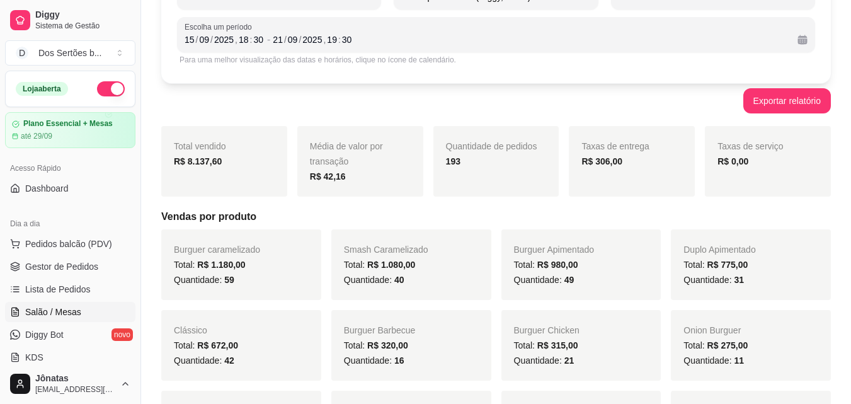
click at [43, 308] on span "Salão / Mesas" at bounding box center [53, 312] width 56 height 13
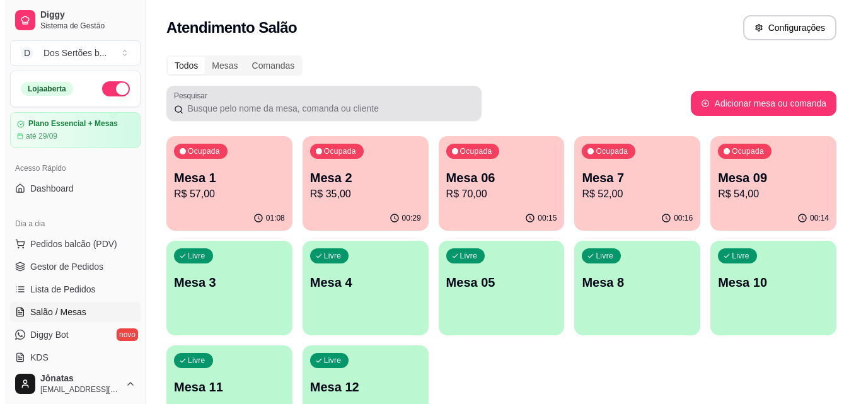
scroll to position [87, 0]
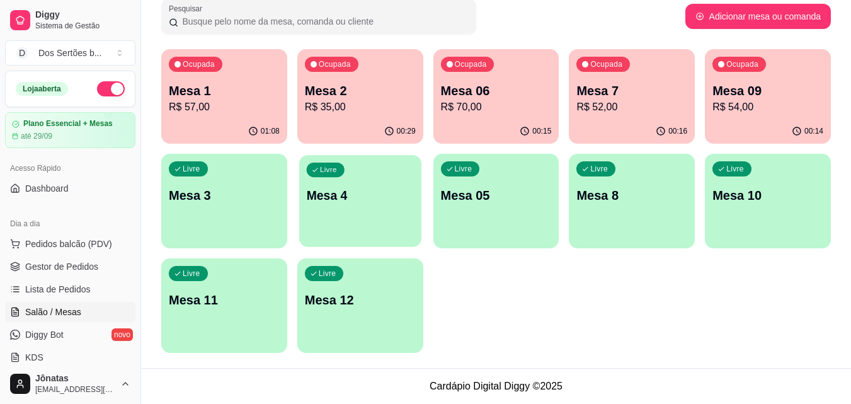
click at [385, 203] on p "Mesa 4" at bounding box center [360, 195] width 108 height 17
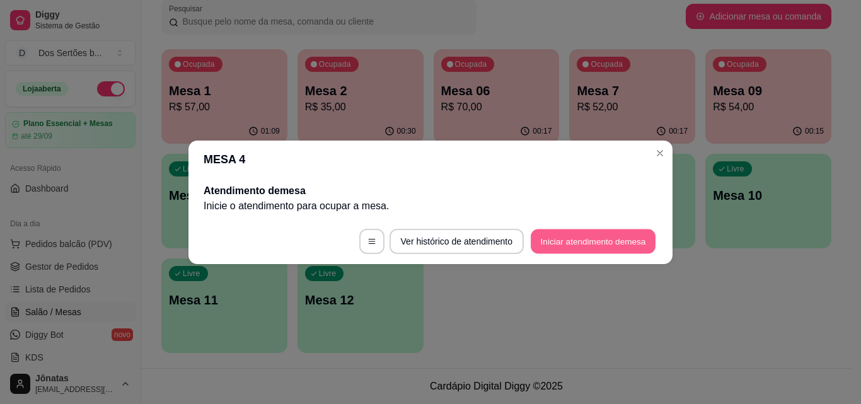
click at [584, 237] on button "Iniciar atendimento de mesa" at bounding box center [593, 241] width 125 height 25
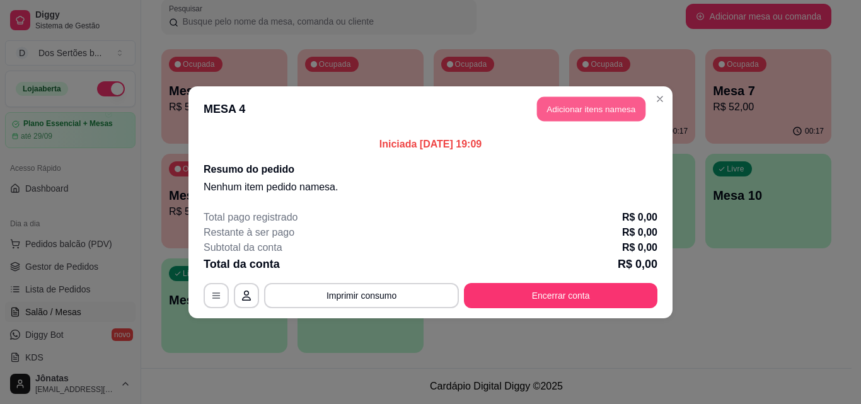
click at [584, 103] on button "Adicionar itens na mesa" at bounding box center [591, 108] width 108 height 25
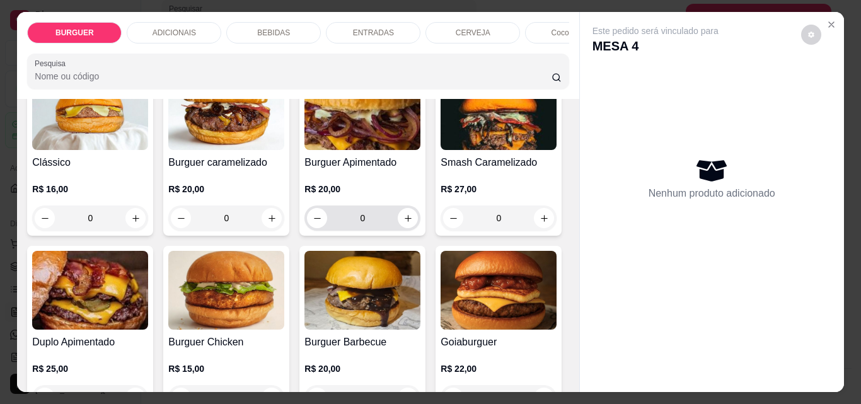
scroll to position [260, 0]
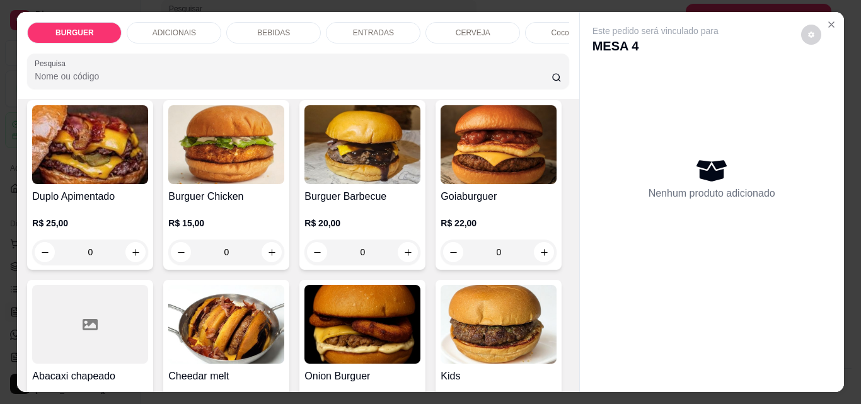
click at [534, 83] on button "increase-product-quantity" at bounding box center [544, 73] width 20 height 20
type input "1"
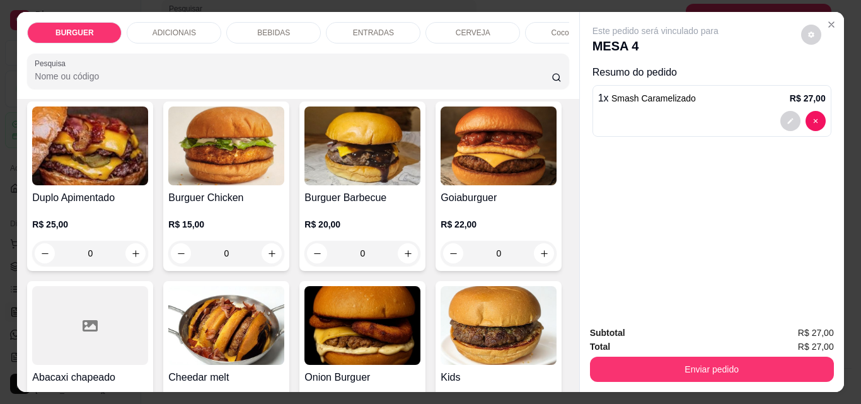
scroll to position [335, 0]
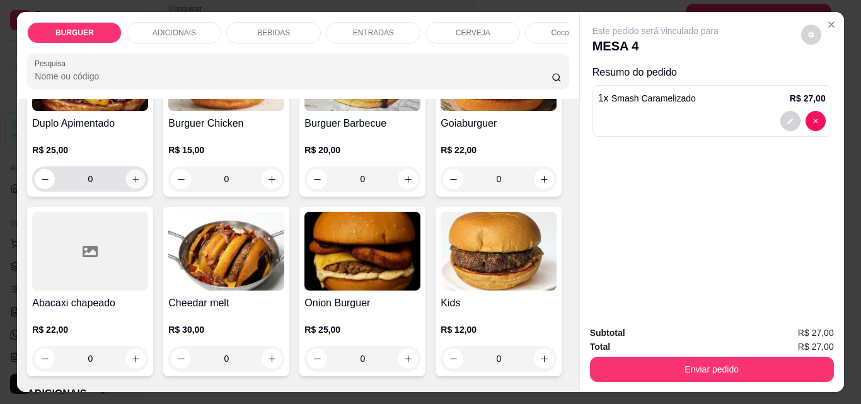
click at [141, 180] on icon "increase-product-quantity" at bounding box center [135, 179] width 9 height 9
type input "1"
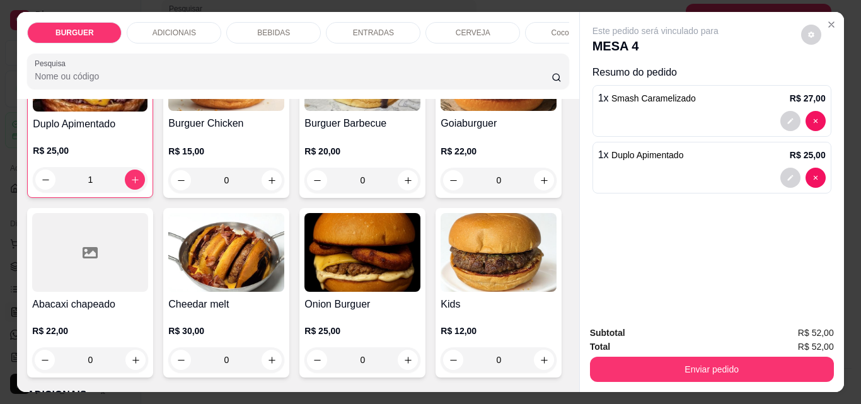
click at [276, 29] on p "BEBIDAS" at bounding box center [273, 33] width 33 height 10
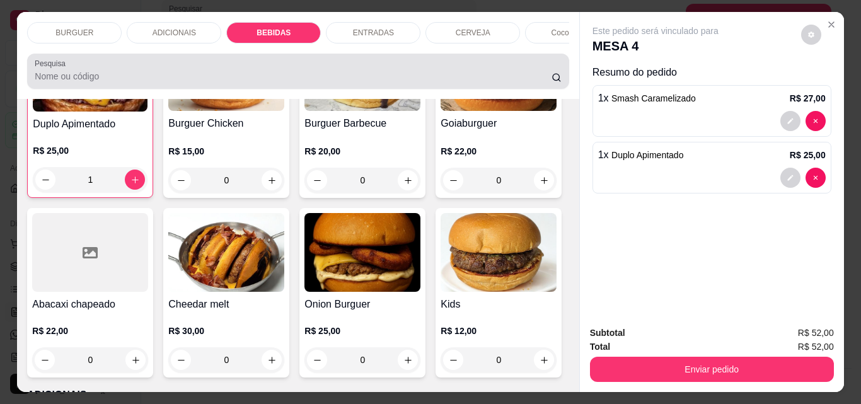
scroll to position [33, 0]
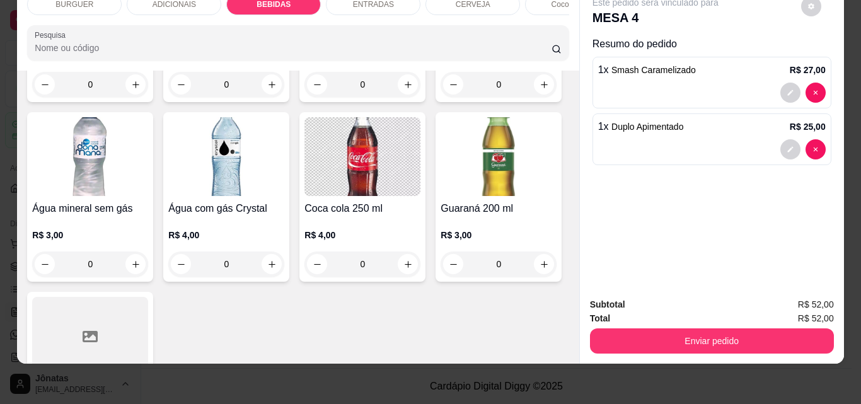
type input "1"
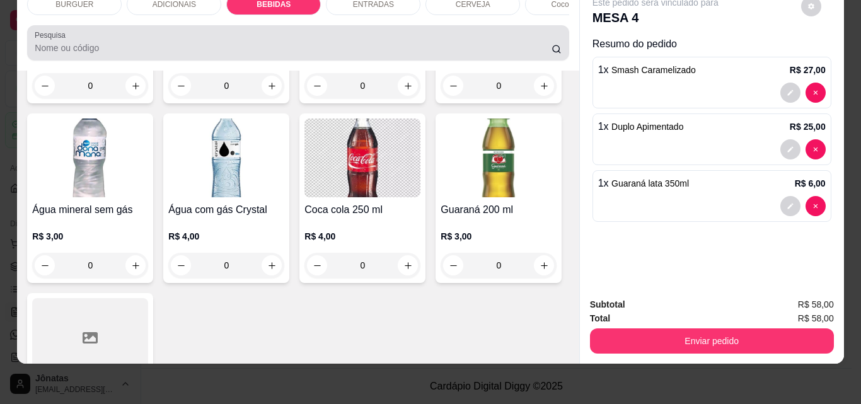
scroll to position [0, 0]
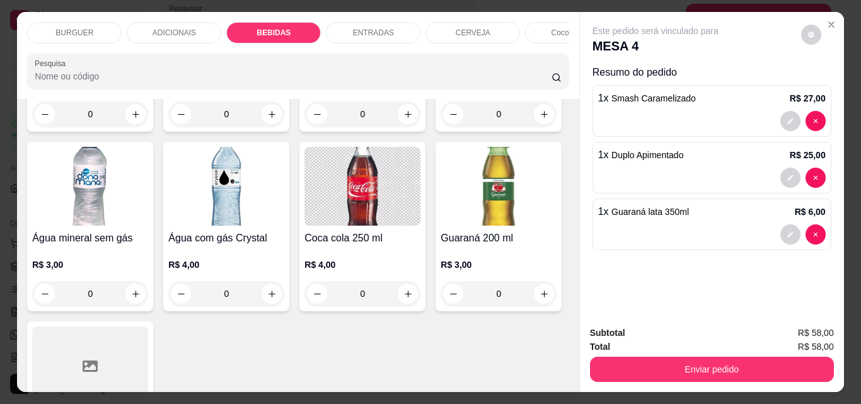
click at [344, 25] on div "ENTRADAS" at bounding box center [373, 32] width 95 height 21
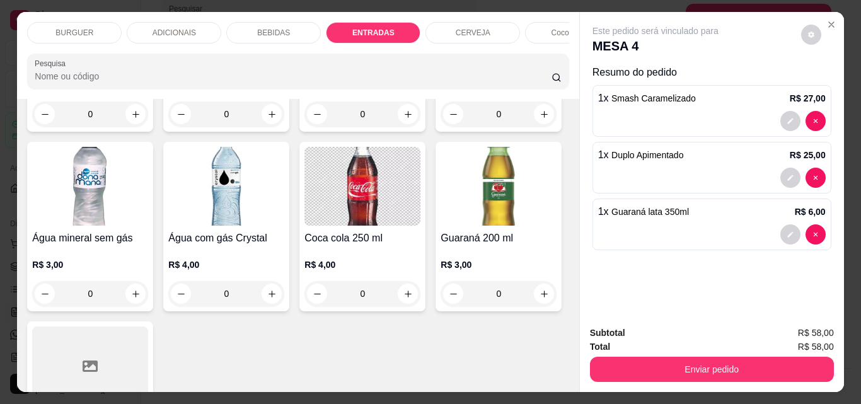
scroll to position [33, 0]
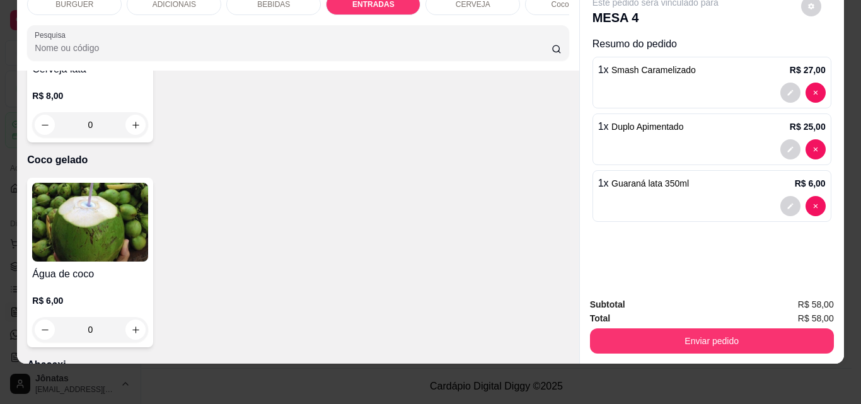
type input "1"
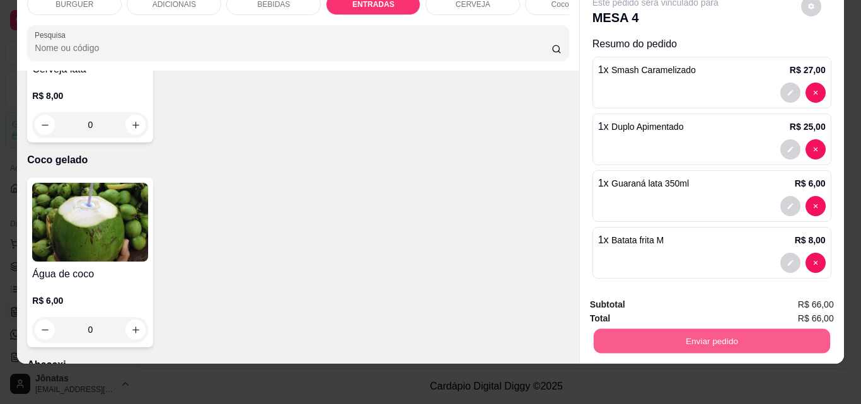
click at [682, 328] on button "Enviar pedido" at bounding box center [711, 340] width 236 height 25
click at [671, 301] on button "Não registrar e enviar pedido" at bounding box center [669, 300] width 127 height 23
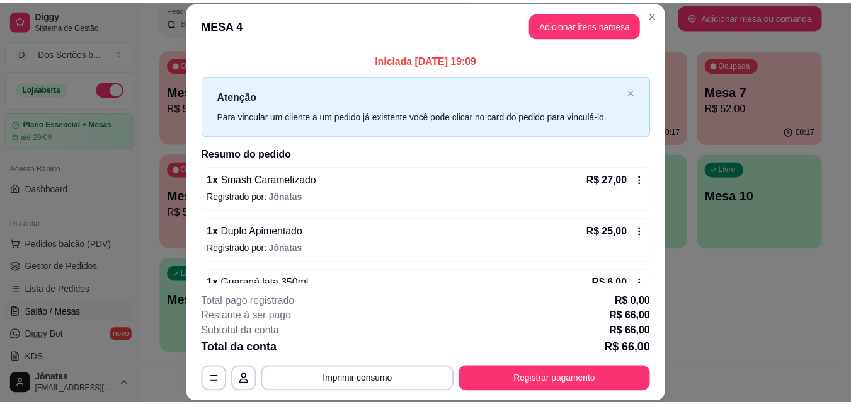
scroll to position [87, 0]
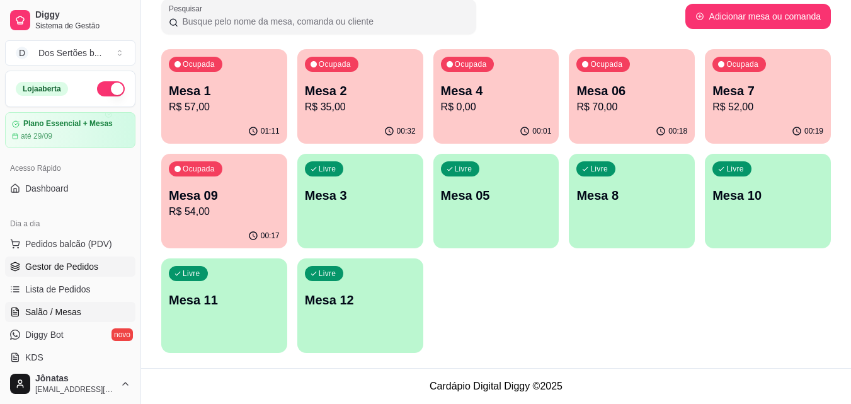
click at [37, 257] on link "Gestor de Pedidos" at bounding box center [70, 266] width 130 height 20
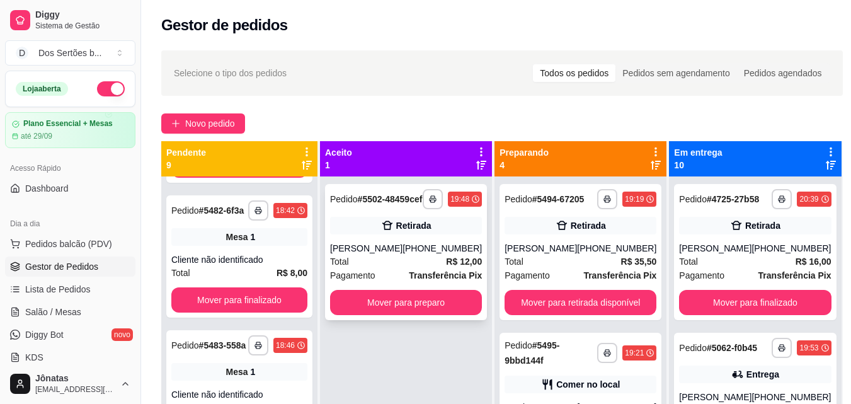
scroll to position [35, 0]
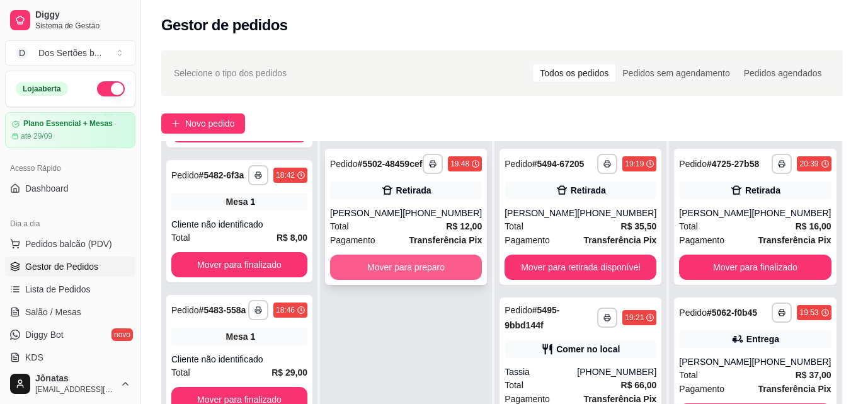
click at [439, 271] on button "Mover para preparo" at bounding box center [406, 267] width 152 height 25
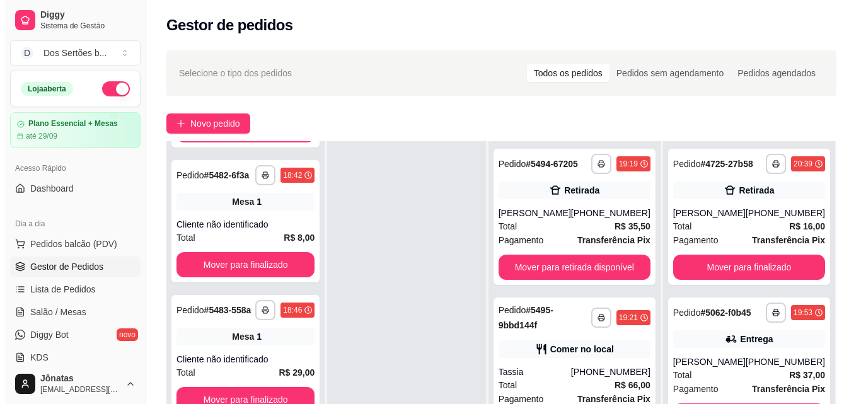
scroll to position [192, 0]
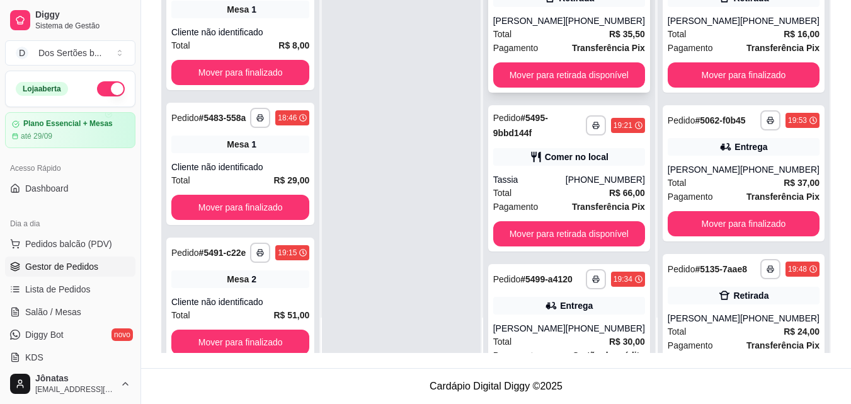
click at [563, 51] on div "Pagamento Transferência Pix" at bounding box center [569, 48] width 152 height 14
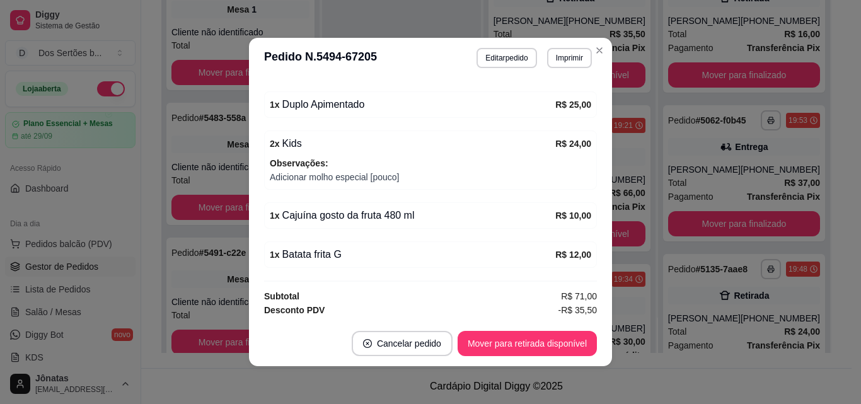
scroll to position [285, 0]
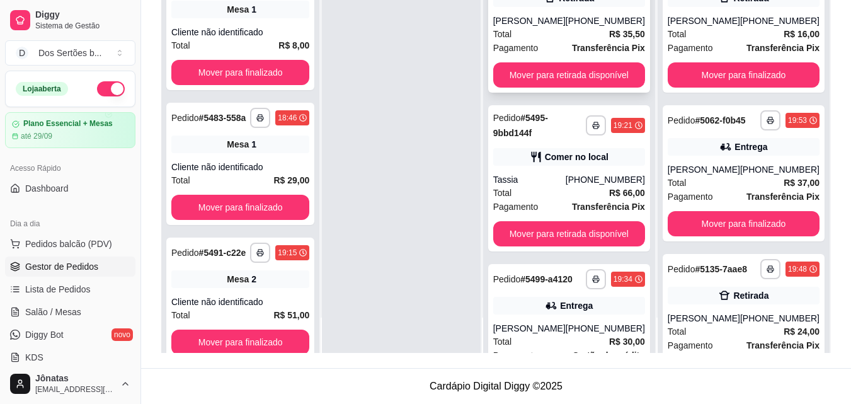
click at [572, 41] on div "Total R$ 35,50" at bounding box center [569, 34] width 152 height 14
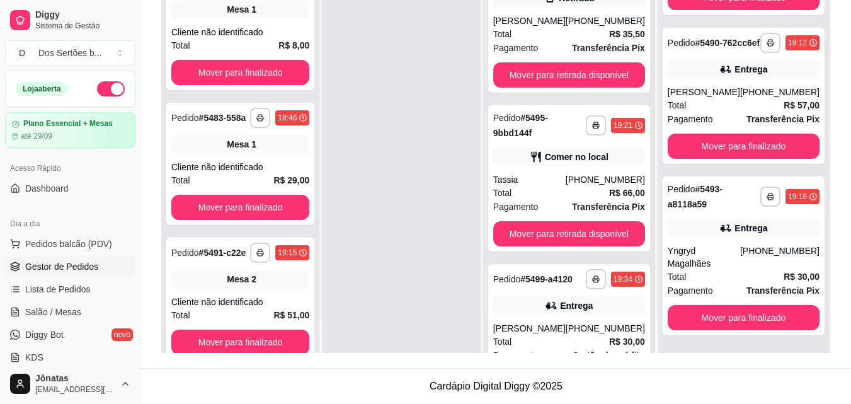
scroll to position [1222, 0]
click at [713, 142] on button "Mover para finalizado" at bounding box center [743, 146] width 147 height 25
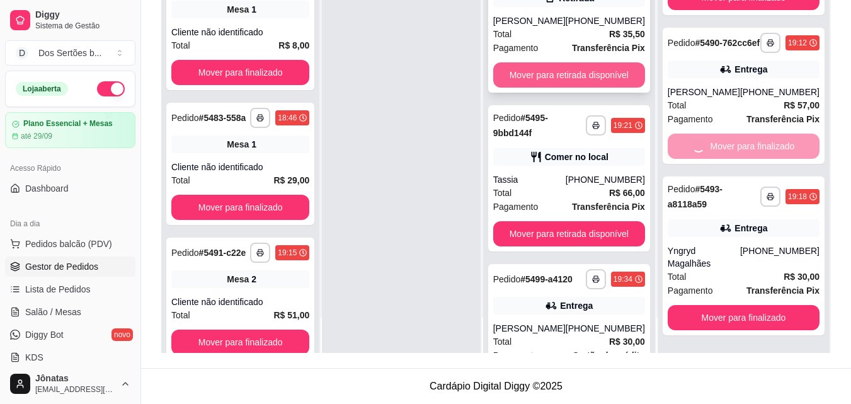
scroll to position [1063, 0]
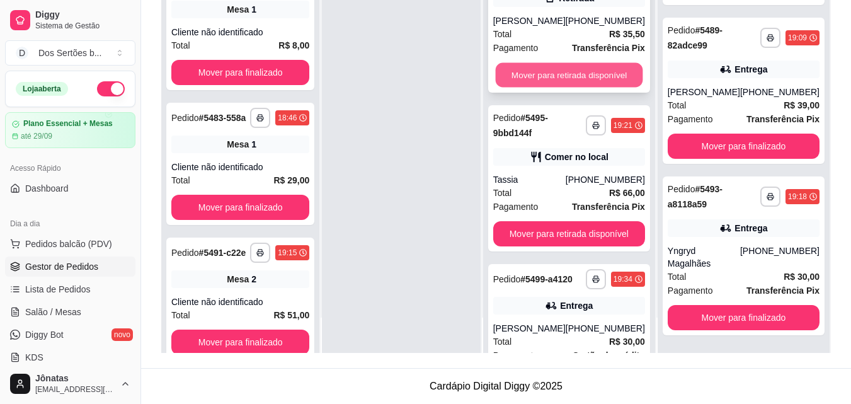
click at [552, 86] on button "Mover para retirada disponível" at bounding box center [568, 75] width 147 height 25
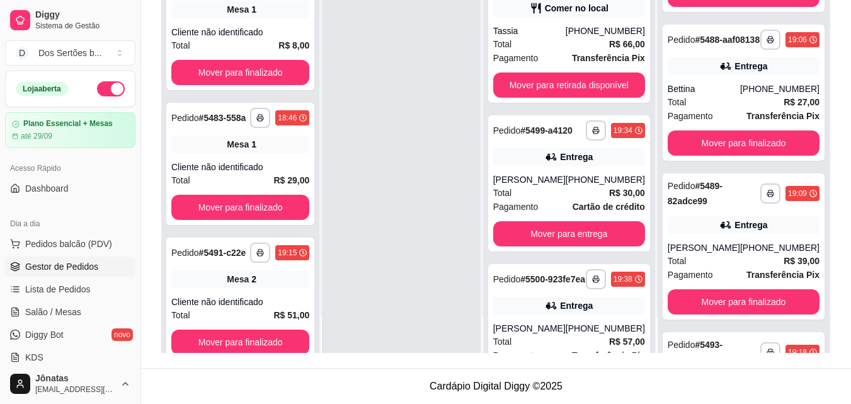
scroll to position [848, 0]
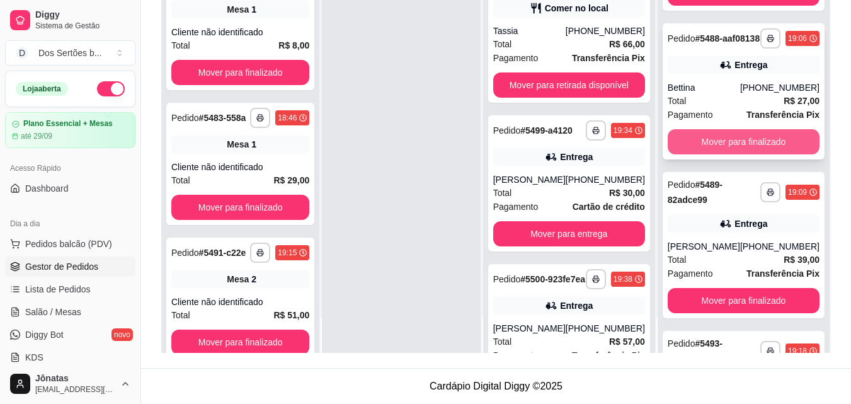
click at [719, 154] on button "Mover para finalizado" at bounding box center [744, 141] width 152 height 25
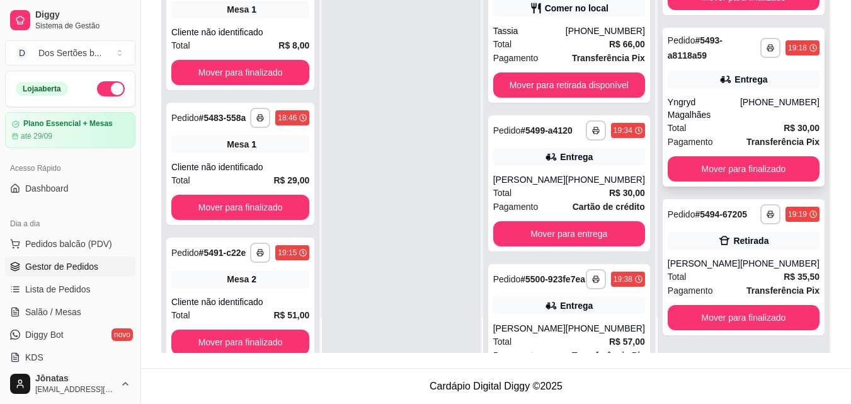
scroll to position [1062, 0]
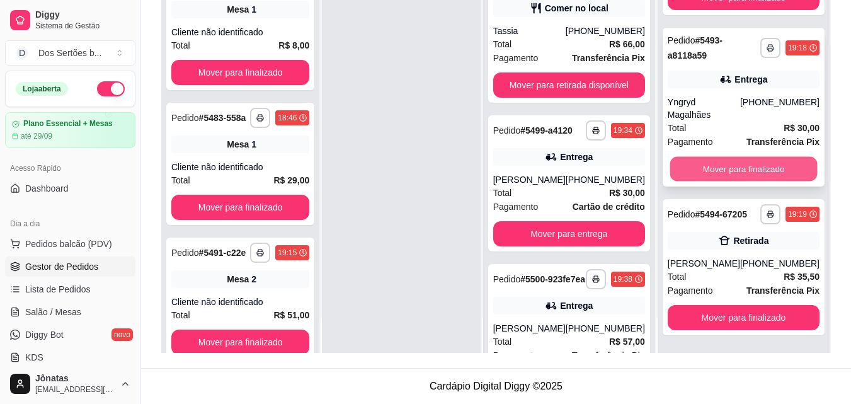
click at [740, 159] on button "Mover para finalizado" at bounding box center [743, 169] width 147 height 25
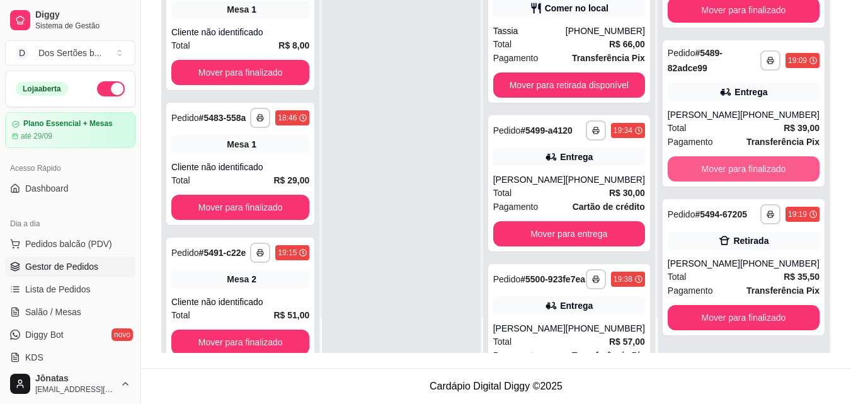
scroll to position [892, 0]
click at [726, 158] on button "Mover para finalizado" at bounding box center [743, 169] width 147 height 25
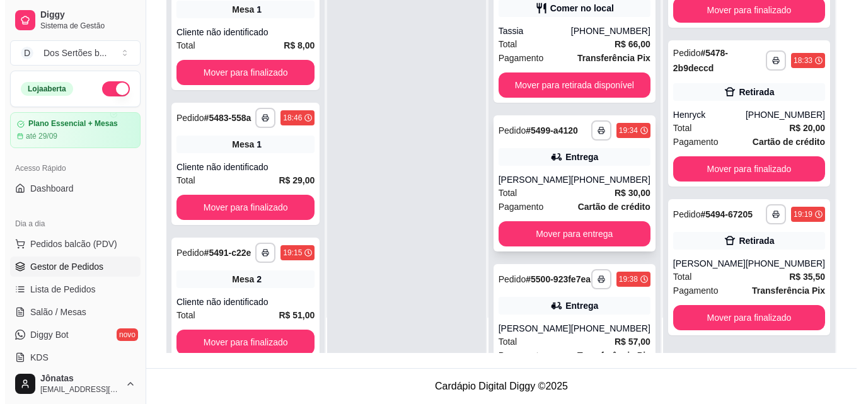
scroll to position [0, 0]
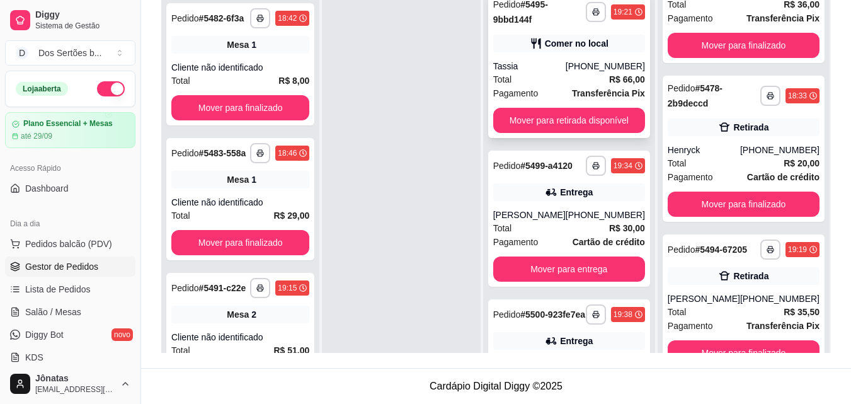
click at [554, 93] on div "Pagamento Transferência Pix" at bounding box center [569, 93] width 152 height 14
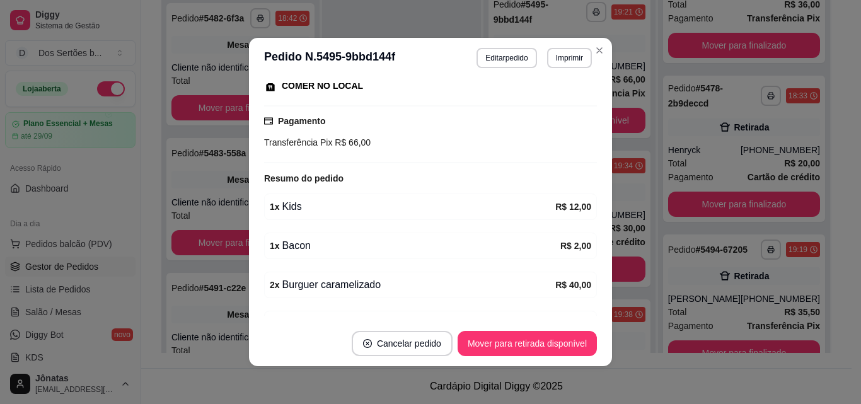
scroll to position [238, 0]
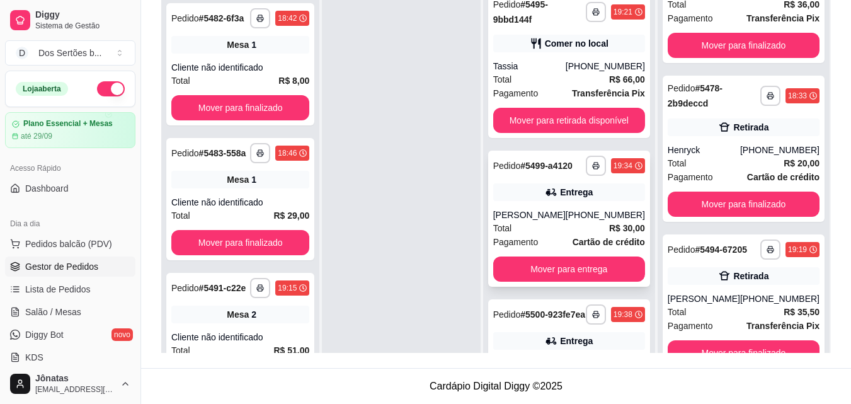
click at [522, 235] on div "Total R$ 30,00" at bounding box center [569, 228] width 152 height 14
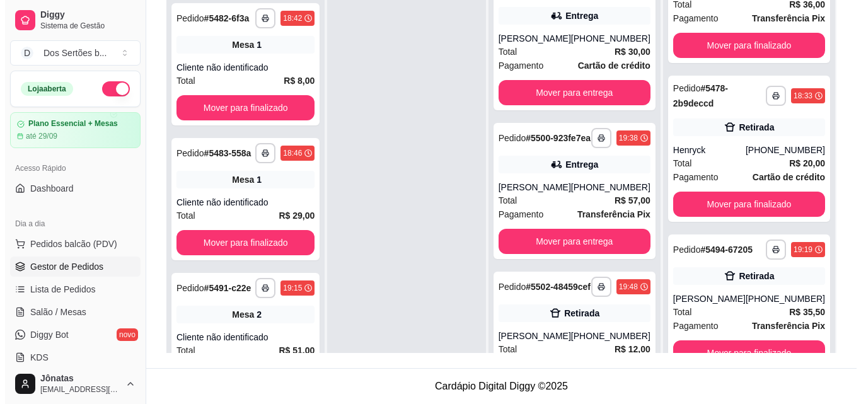
scroll to position [244, 0]
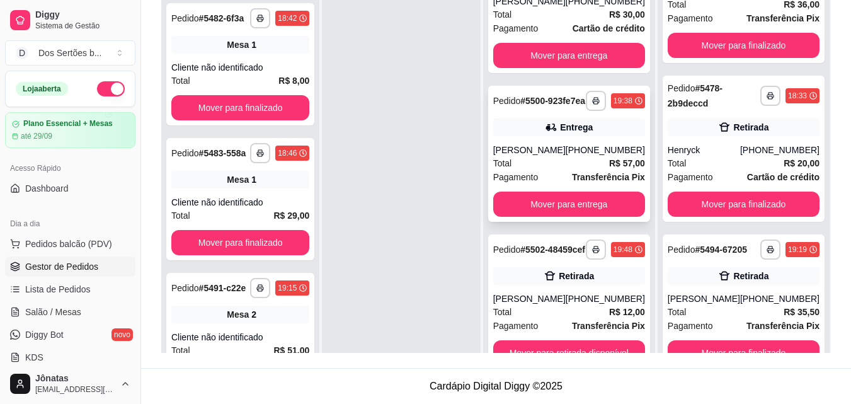
click at [558, 159] on div "Total R$ 57,00" at bounding box center [569, 163] width 152 height 14
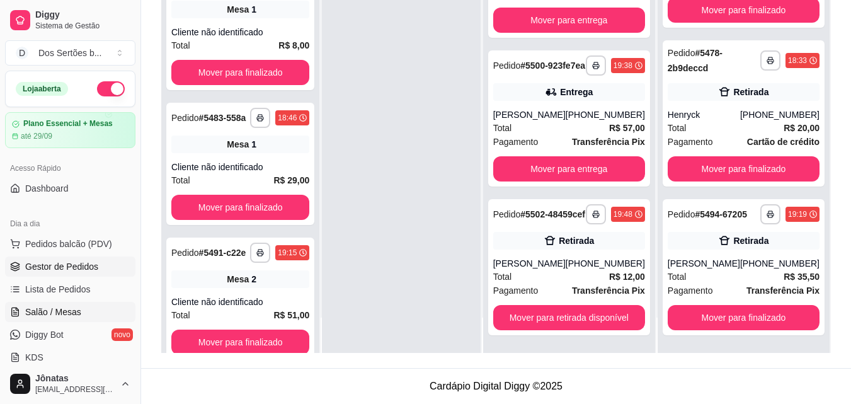
click at [57, 319] on link "Salão / Mesas" at bounding box center [70, 312] width 130 height 20
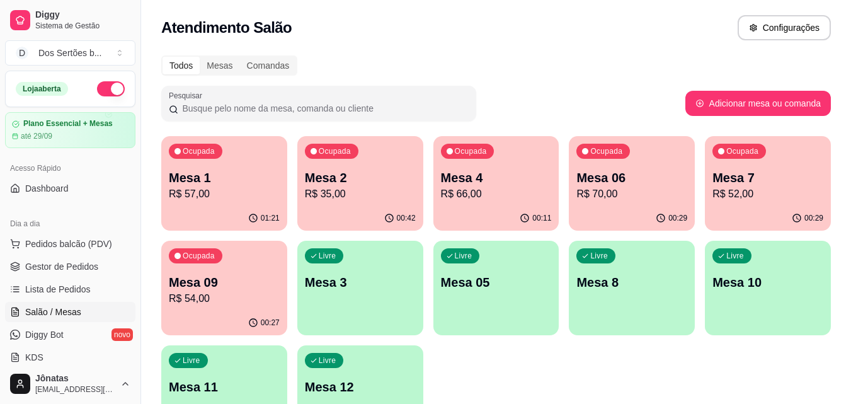
scroll to position [71, 0]
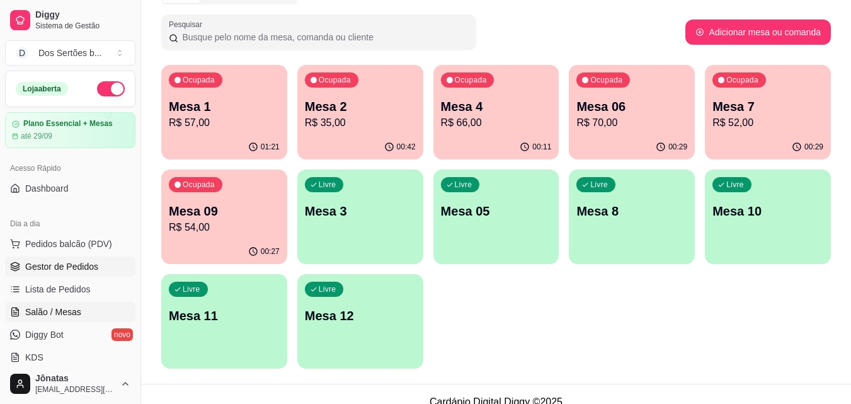
click at [41, 271] on span "Gestor de Pedidos" at bounding box center [61, 266] width 73 height 13
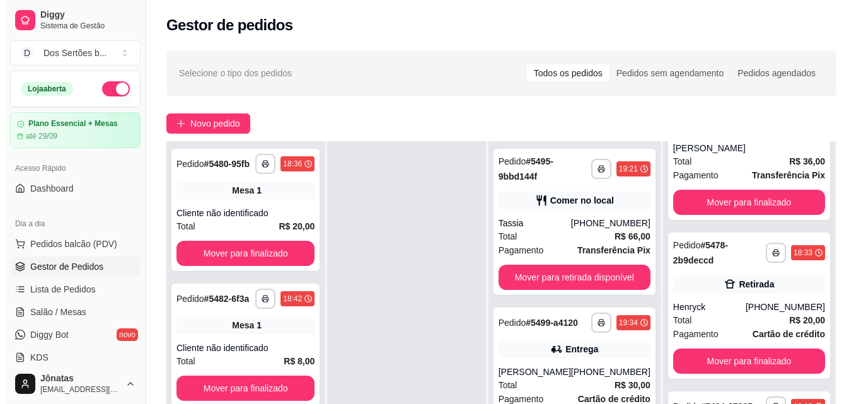
scroll to position [192, 0]
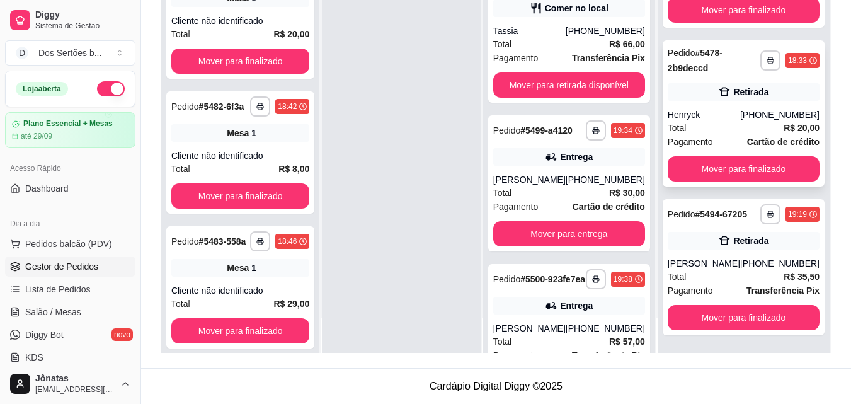
click at [740, 121] on div "Total R$ 20,00" at bounding box center [744, 128] width 152 height 14
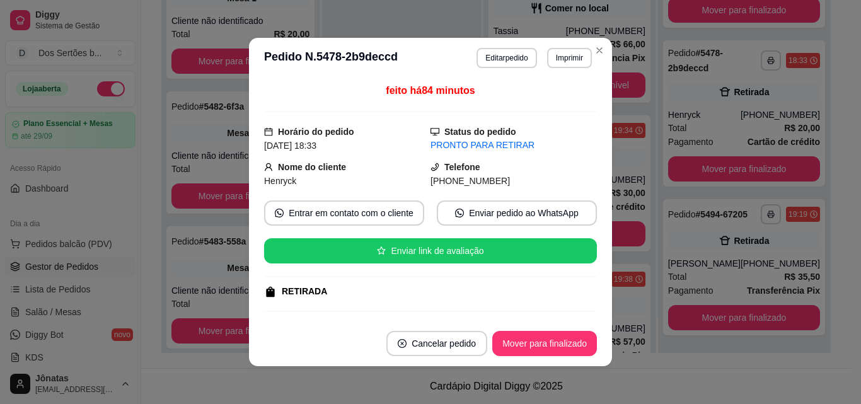
scroll to position [159, 0]
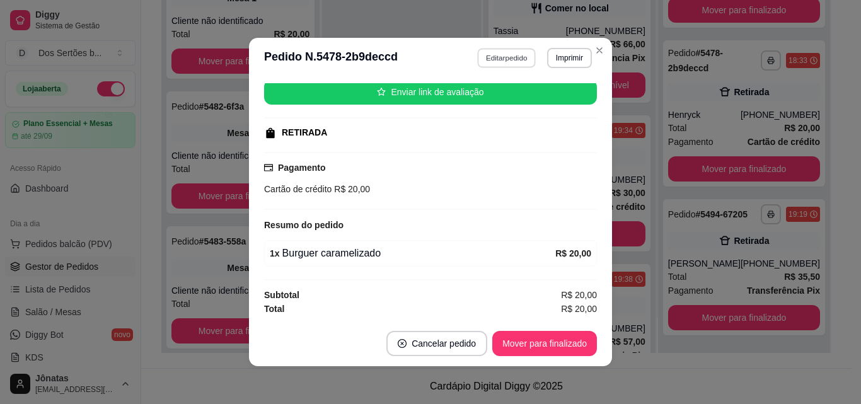
click at [483, 55] on button "Editar pedido" at bounding box center [507, 58] width 59 height 20
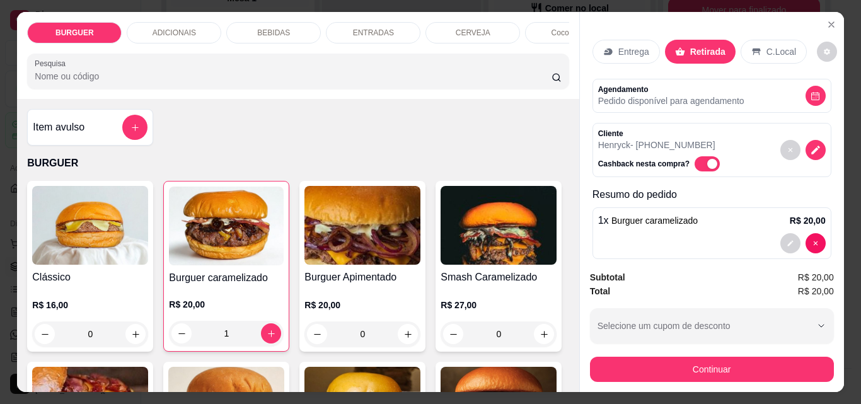
click at [288, 22] on div "BEBIDAS" at bounding box center [273, 32] width 95 height 21
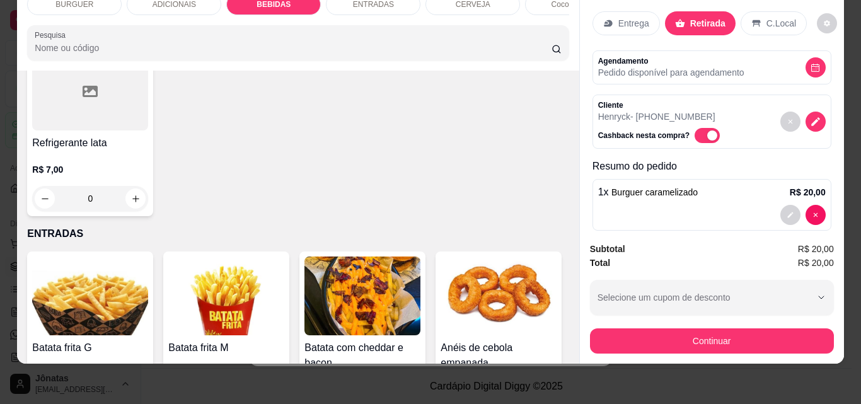
scroll to position [1399, 0]
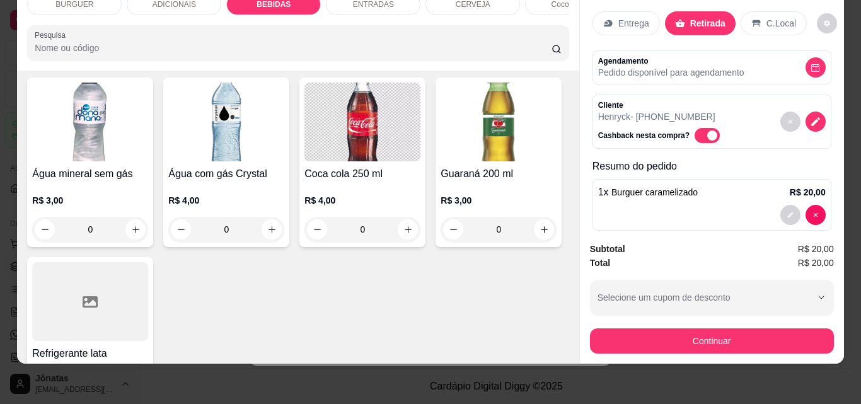
type input "1"
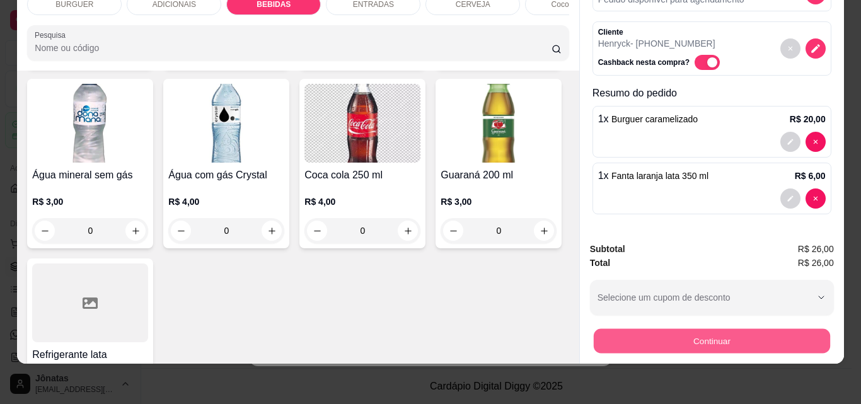
click at [679, 328] on button "Continuar" at bounding box center [711, 340] width 236 height 25
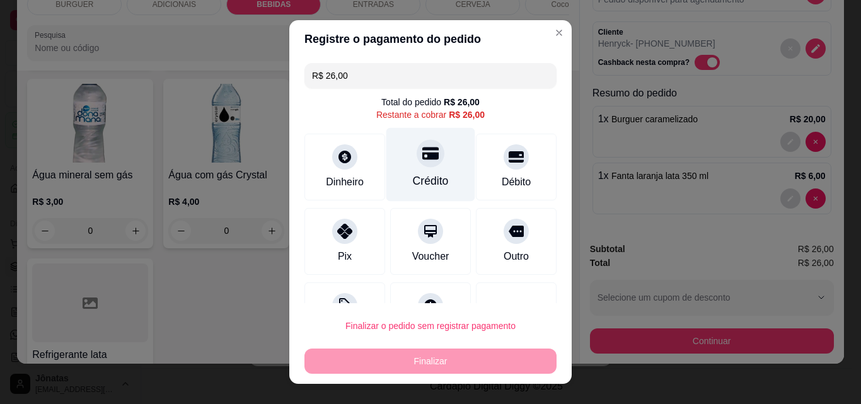
scroll to position [51, 0]
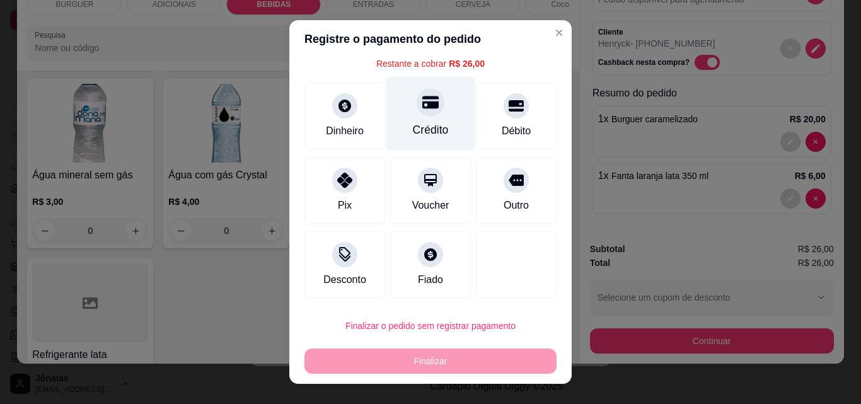
click at [387, 112] on div "Crédito" at bounding box center [430, 114] width 89 height 74
type input "R$ 0,00"
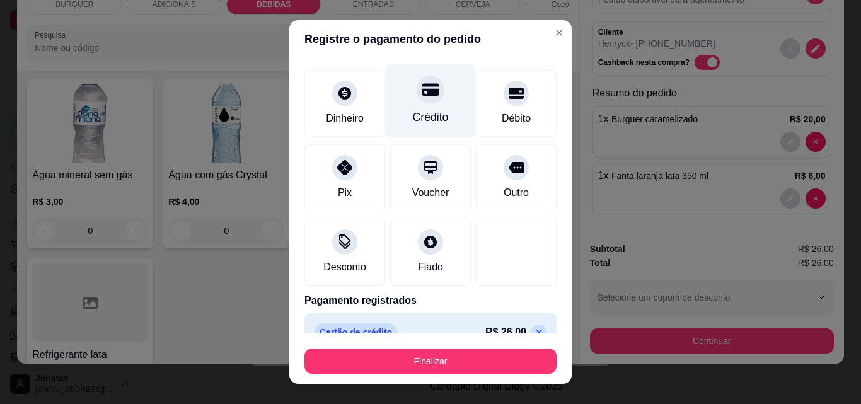
scroll to position [74, 0]
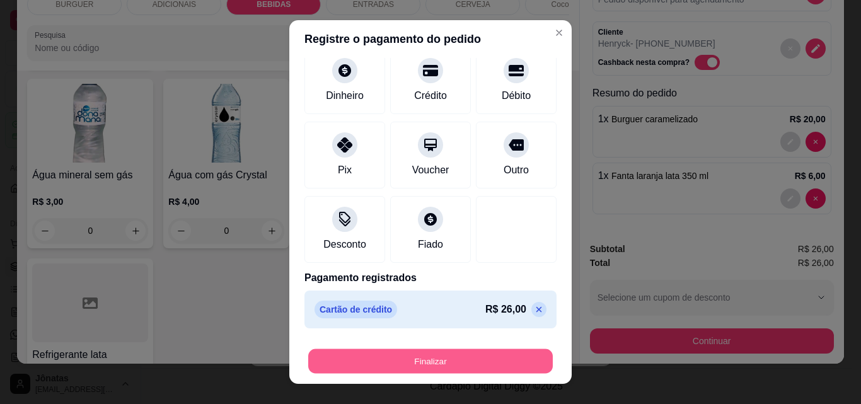
click at [512, 361] on button "Finalizar" at bounding box center [430, 361] width 244 height 25
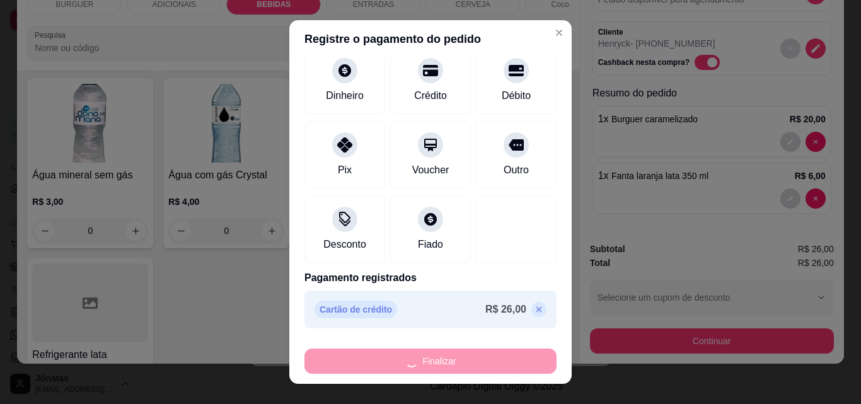
type input "0"
type input "-R$ 26,00"
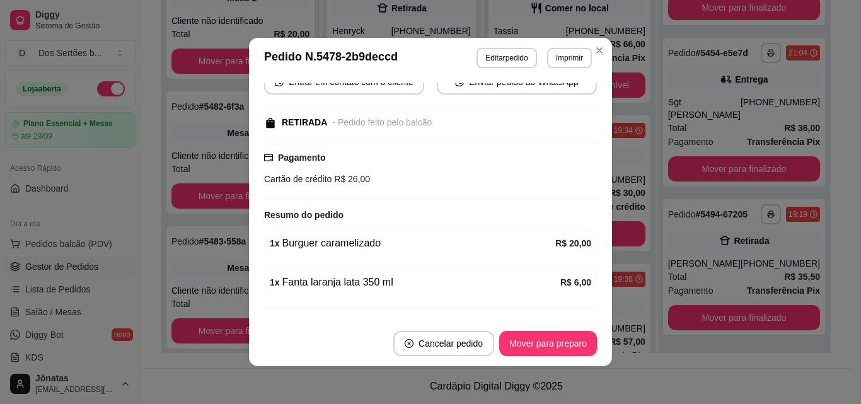
scroll to position [149, 0]
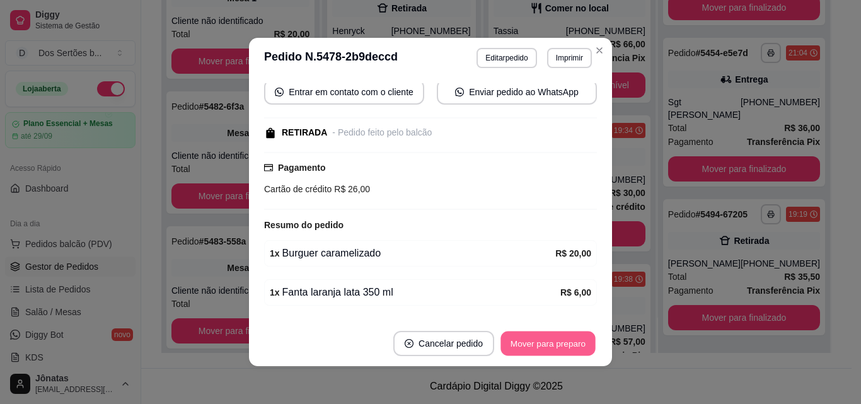
click at [537, 343] on button "Mover para preparo" at bounding box center [547, 343] width 95 height 25
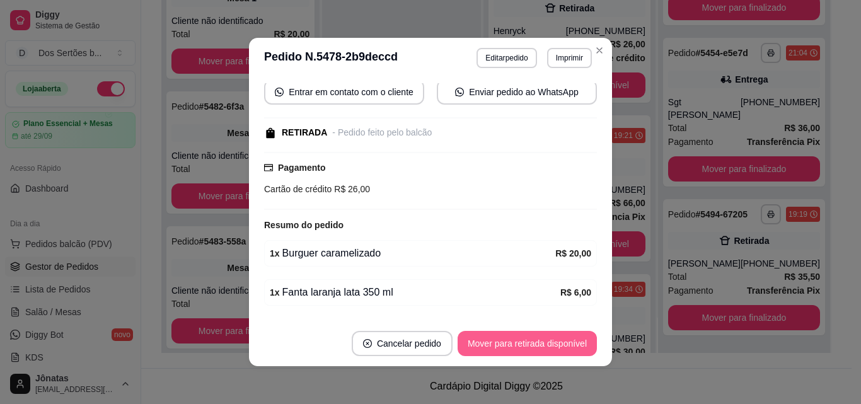
click at [519, 343] on button "Mover para retirada disponível" at bounding box center [526, 343] width 139 height 25
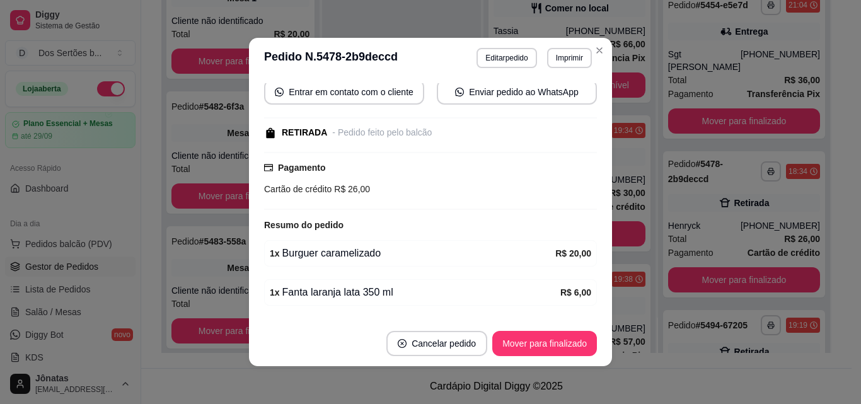
scroll to position [720, 0]
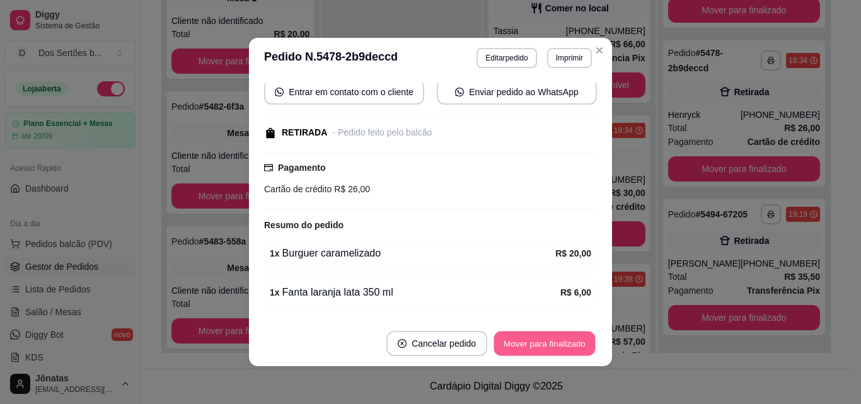
click at [519, 343] on button "Mover para finalizado" at bounding box center [544, 343] width 101 height 25
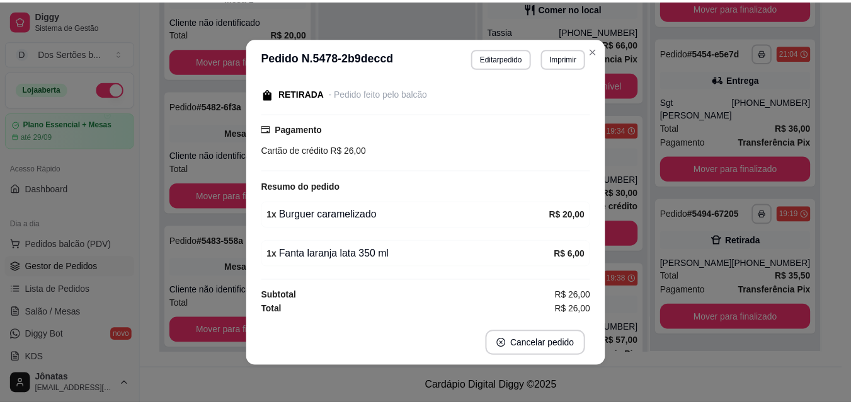
scroll to position [107, 0]
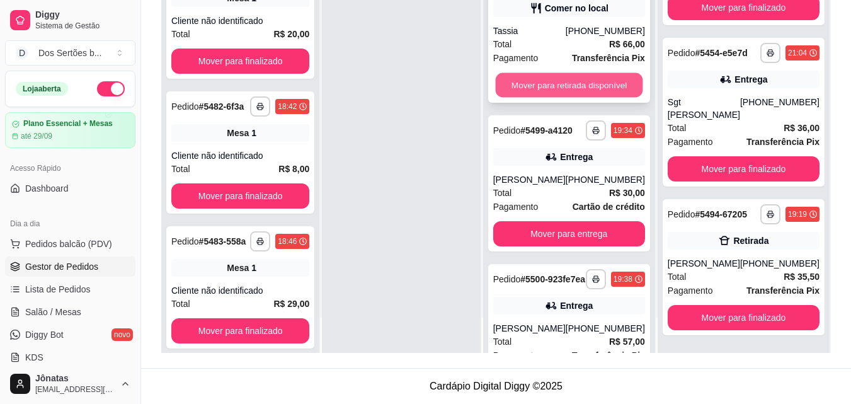
click at [558, 78] on button "Mover para retirada disponível" at bounding box center [568, 85] width 147 height 25
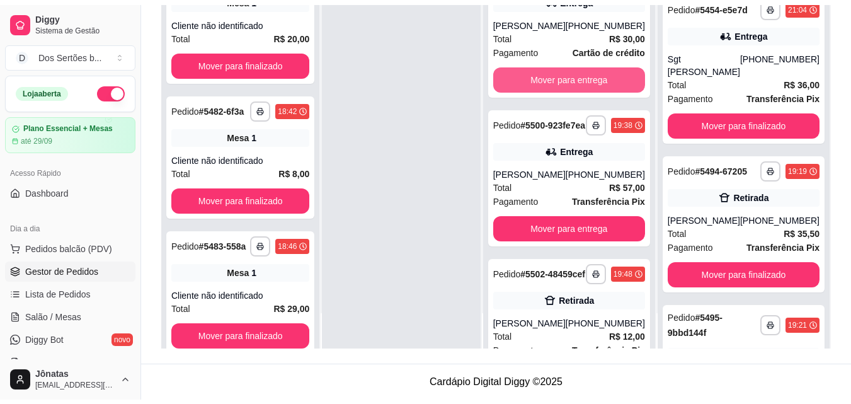
scroll to position [720, 0]
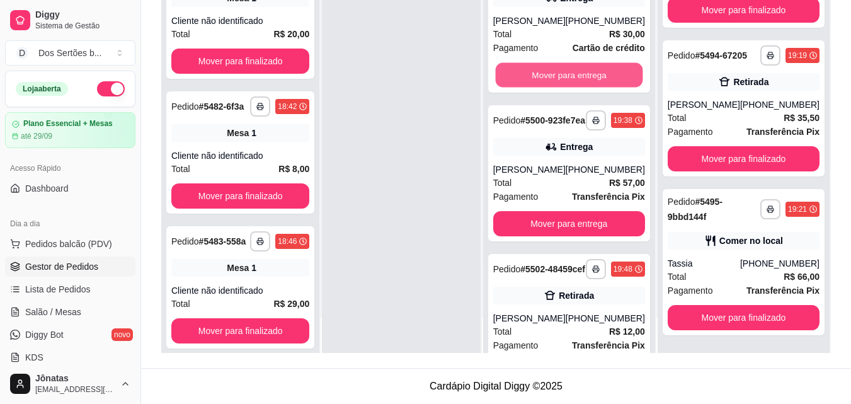
click at [558, 78] on button "Mover para entrega" at bounding box center [568, 75] width 147 height 25
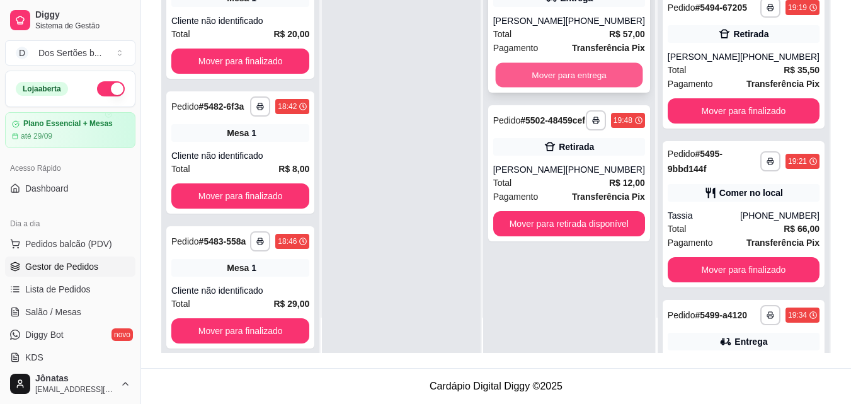
click at [557, 78] on button "Mover para entrega" at bounding box center [568, 75] width 147 height 25
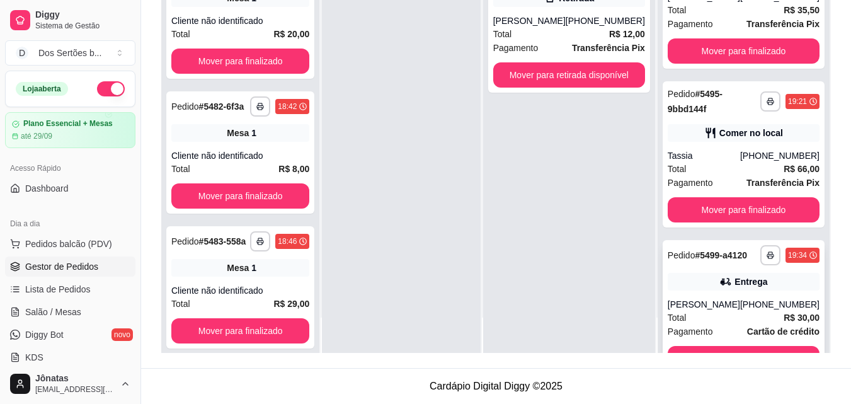
scroll to position [1038, 0]
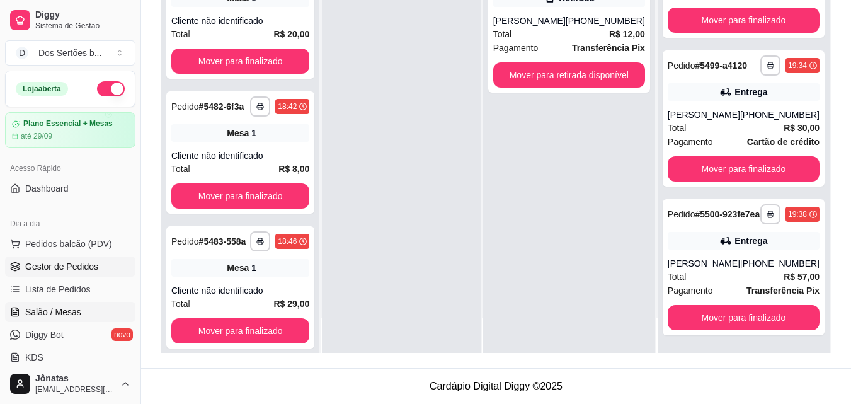
click at [57, 309] on span "Salão / Mesas" at bounding box center [53, 312] width 56 height 13
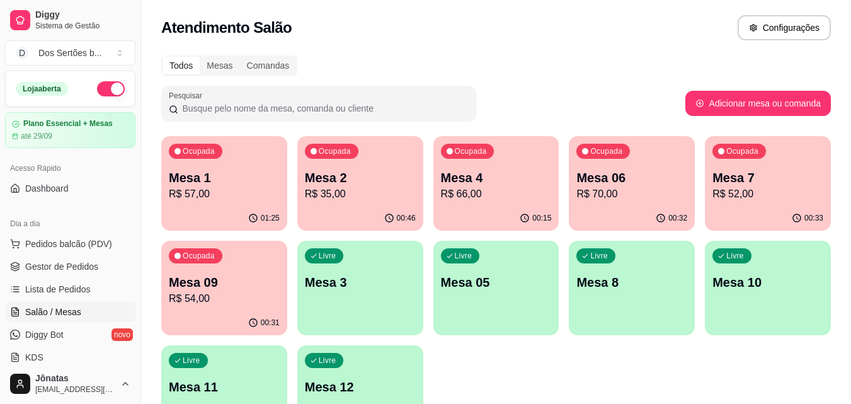
click at [227, 205] on button "Ocupada Mesa 1 R$ 57,00 01:25" at bounding box center [224, 183] width 126 height 95
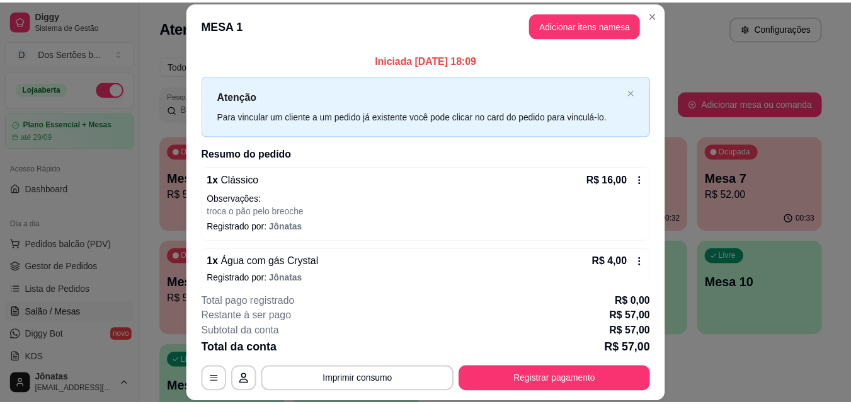
scroll to position [169, 0]
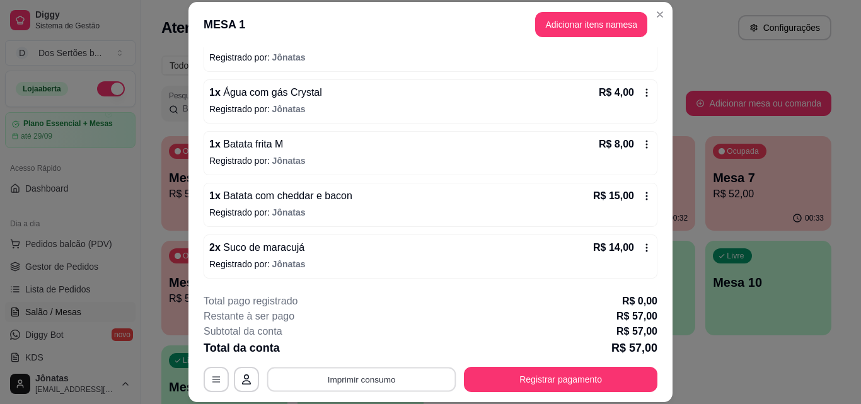
click at [361, 385] on button "Imprimir consumo" at bounding box center [361, 379] width 189 height 25
click at [362, 353] on button "Impressora" at bounding box center [360, 350] width 88 height 20
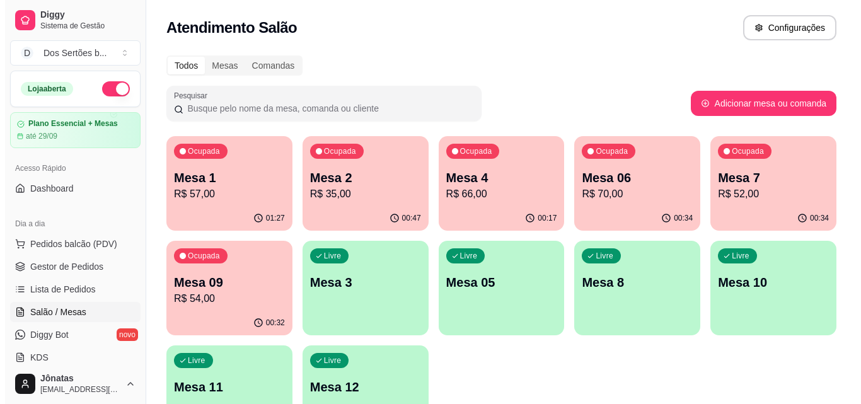
scroll to position [87, 0]
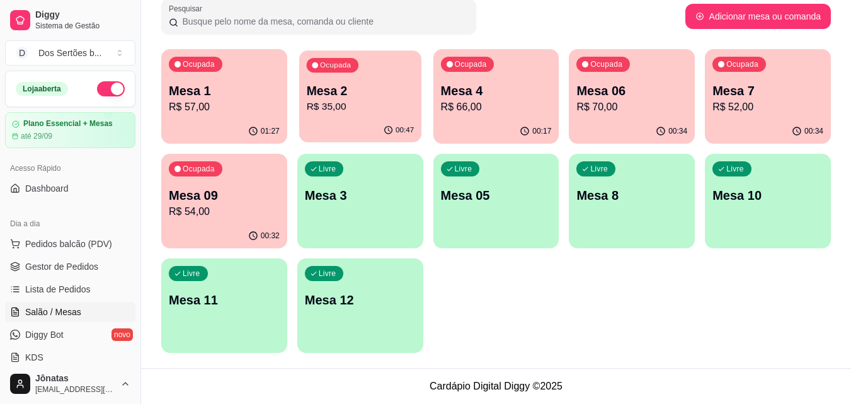
click at [374, 83] on p "Mesa 2" at bounding box center [360, 91] width 108 height 17
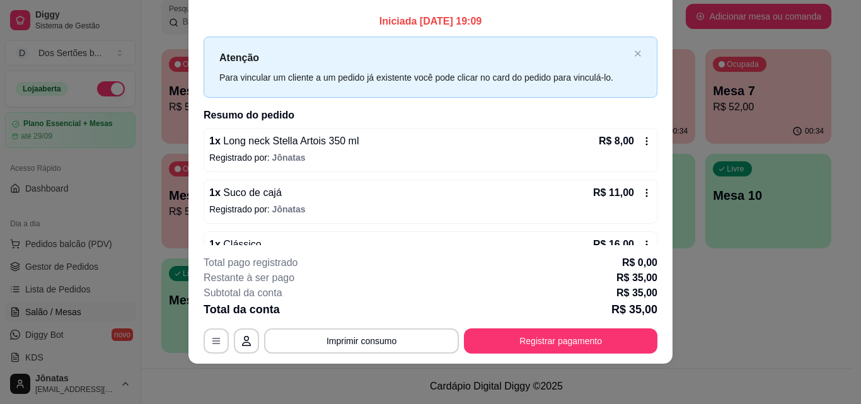
scroll to position [107, 0]
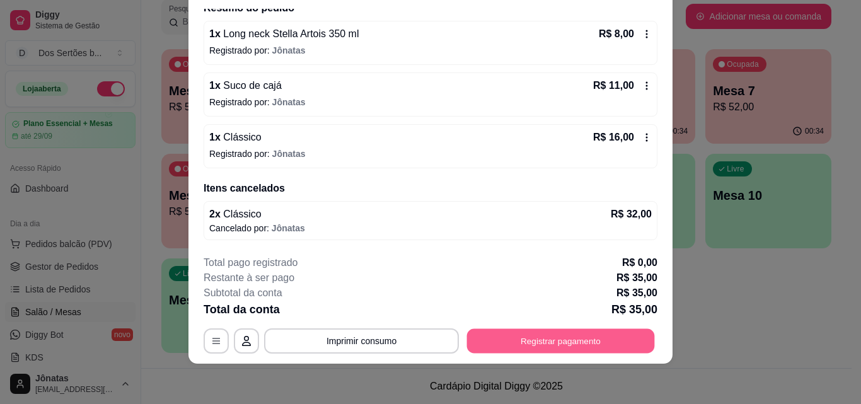
click at [587, 343] on button "Registrar pagamento" at bounding box center [561, 340] width 188 height 25
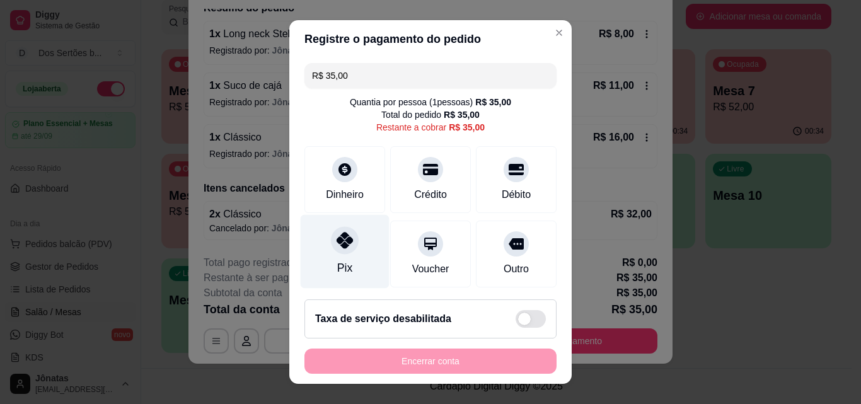
click at [336, 239] on icon at bounding box center [344, 240] width 16 height 16
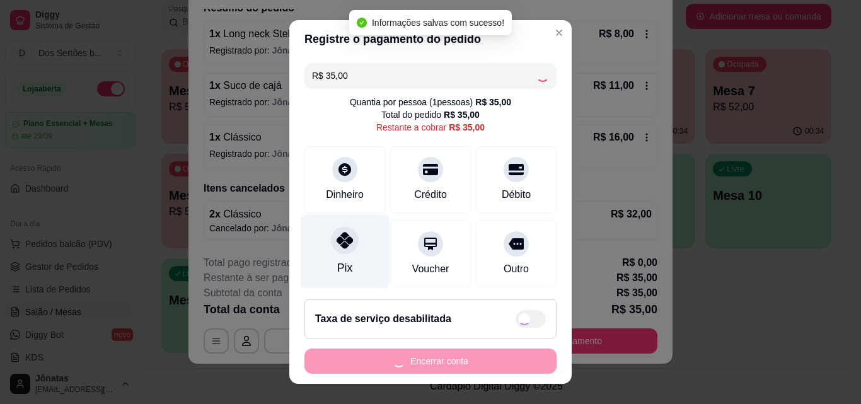
type input "R$ 0,00"
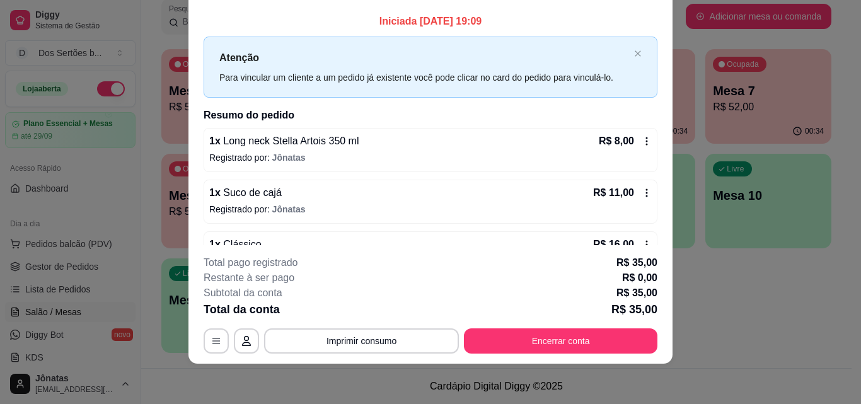
scroll to position [92, 0]
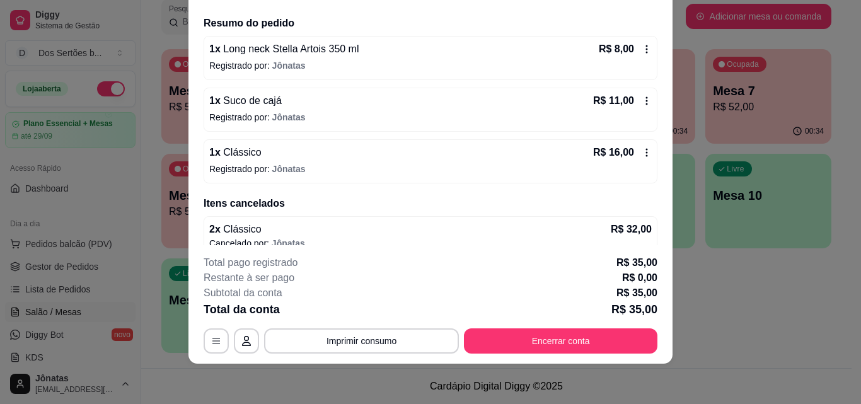
click at [641, 100] on icon at bounding box center [646, 101] width 10 height 10
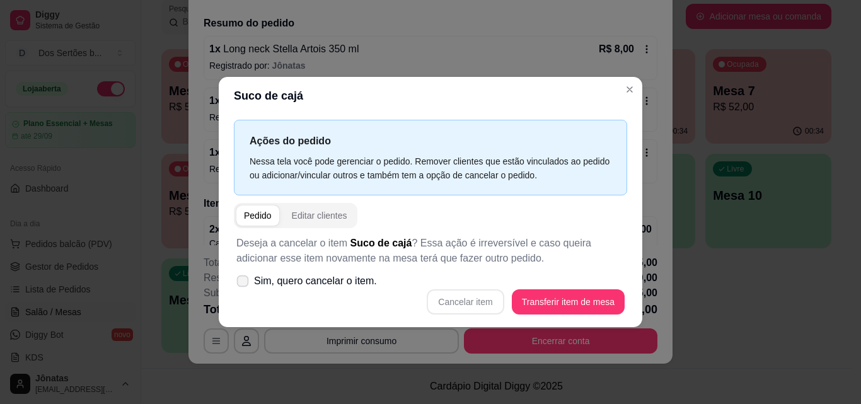
click at [244, 282] on icon at bounding box center [242, 280] width 9 height 7
click at [244, 283] on input "Sim, quero cancelar o item." at bounding box center [240, 287] width 8 height 8
checkbox input "true"
click at [470, 299] on button "Cancelar item" at bounding box center [465, 301] width 77 height 25
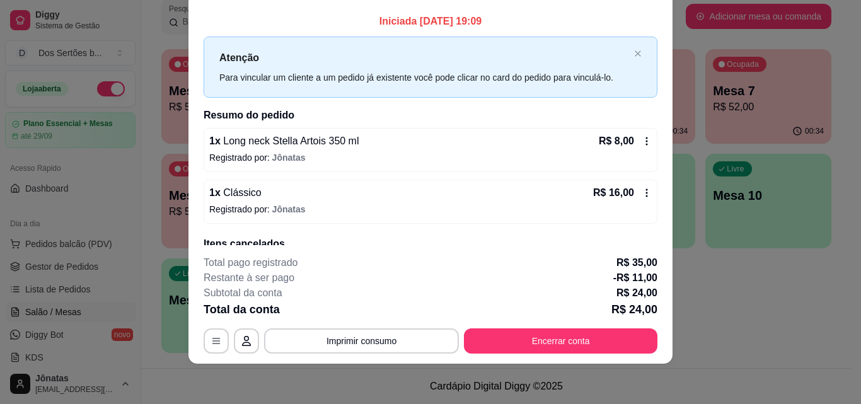
scroll to position [0, 0]
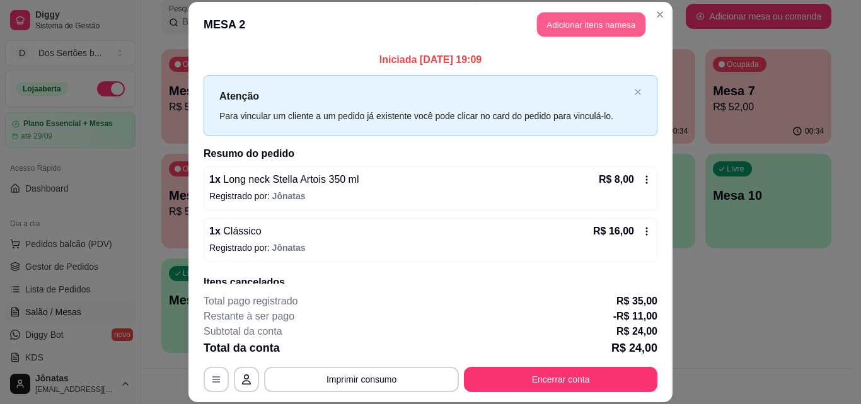
click at [575, 28] on button "Adicionar itens na mesa" at bounding box center [591, 25] width 108 height 25
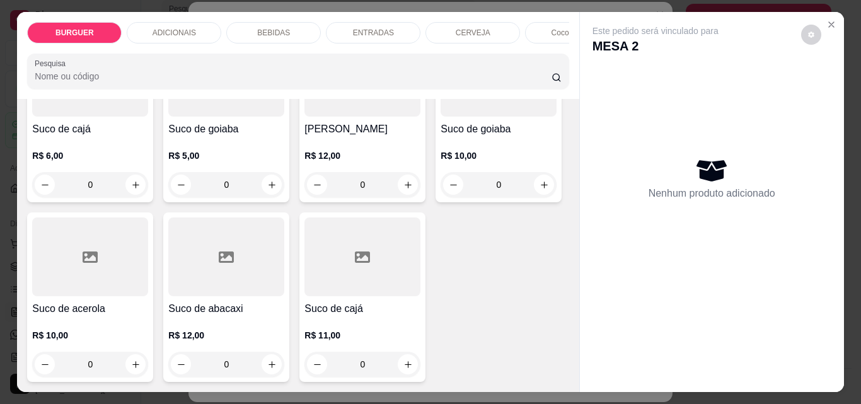
scroll to position [3710, 0]
click at [141, 190] on icon "increase-product-quantity" at bounding box center [135, 184] width 9 height 9
type input "1"
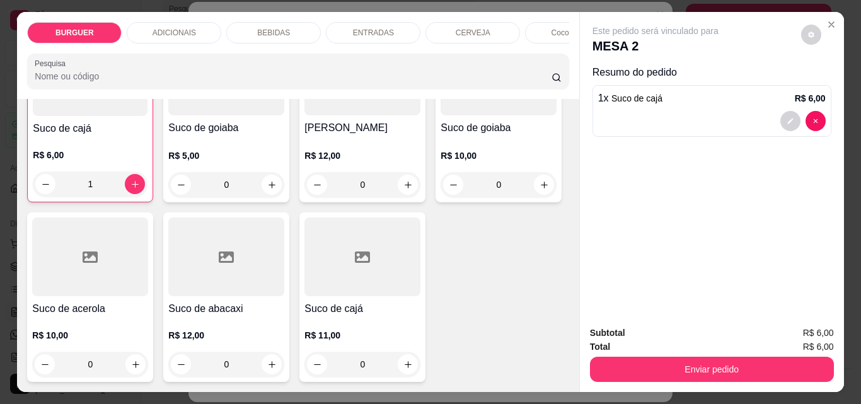
scroll to position [3987, 0]
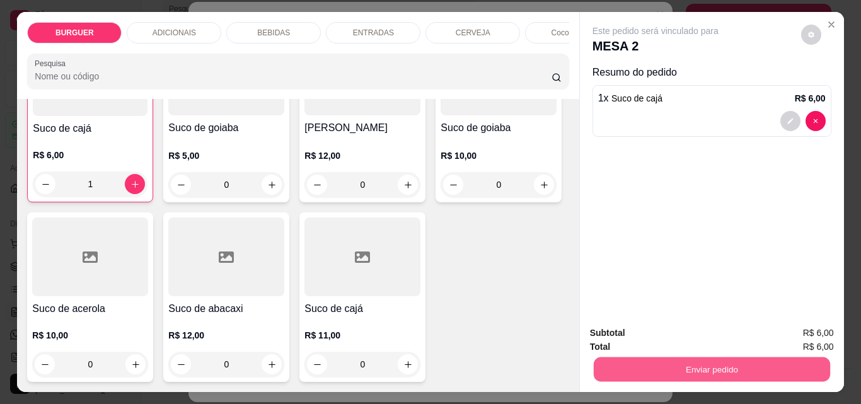
click at [638, 360] on button "Enviar pedido" at bounding box center [711, 369] width 236 height 25
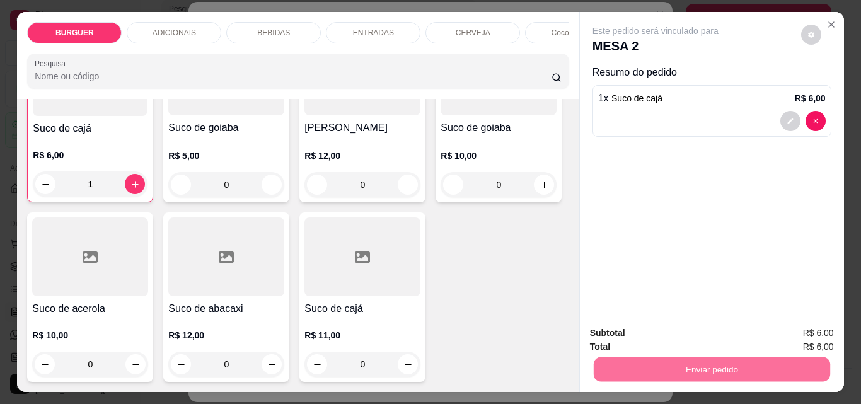
click at [650, 328] on button "Não registrar e enviar pedido" at bounding box center [669, 333] width 131 height 24
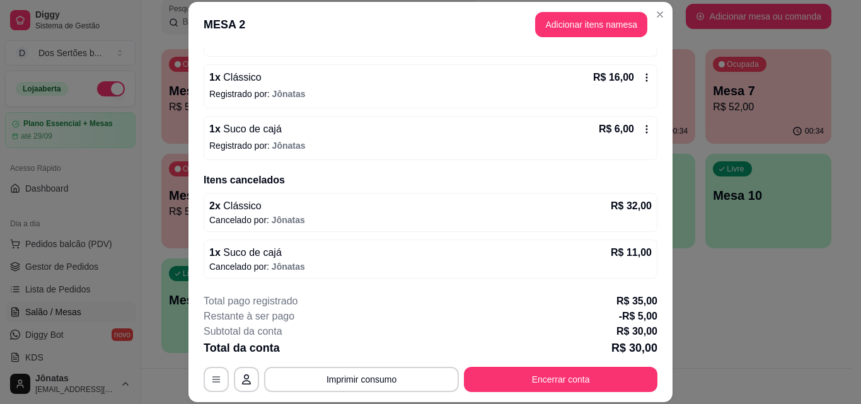
scroll to position [70, 0]
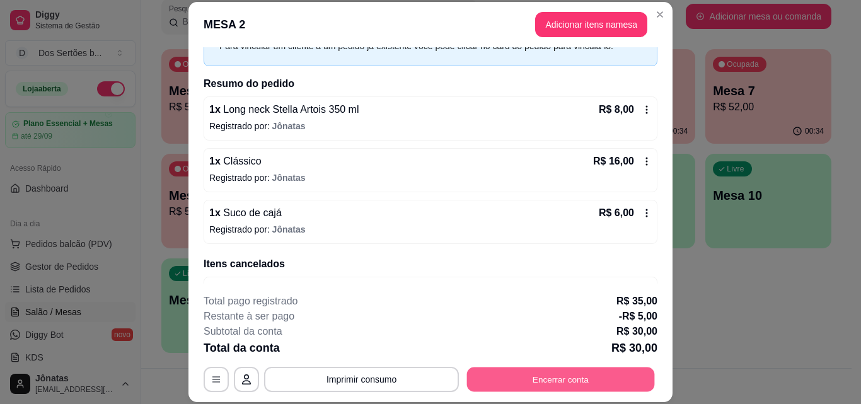
click at [529, 371] on button "Encerrar conta" at bounding box center [561, 379] width 188 height 25
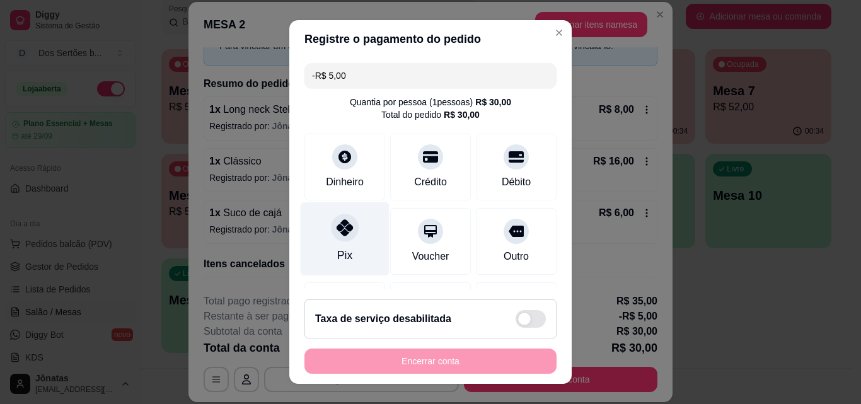
click at [343, 235] on icon at bounding box center [344, 227] width 16 height 16
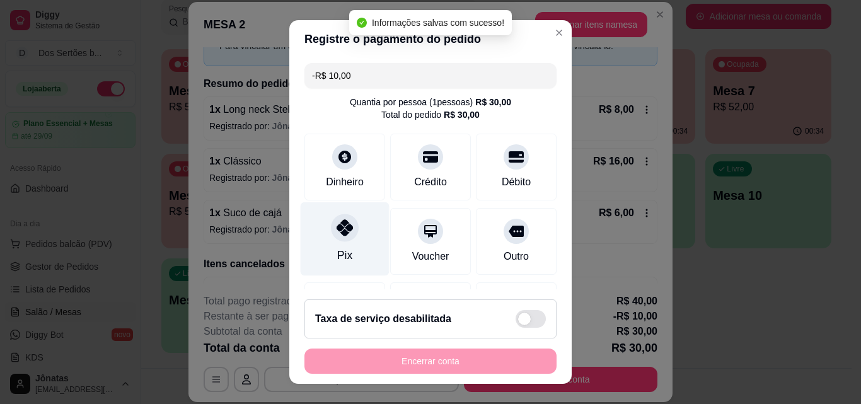
scroll to position [193, 0]
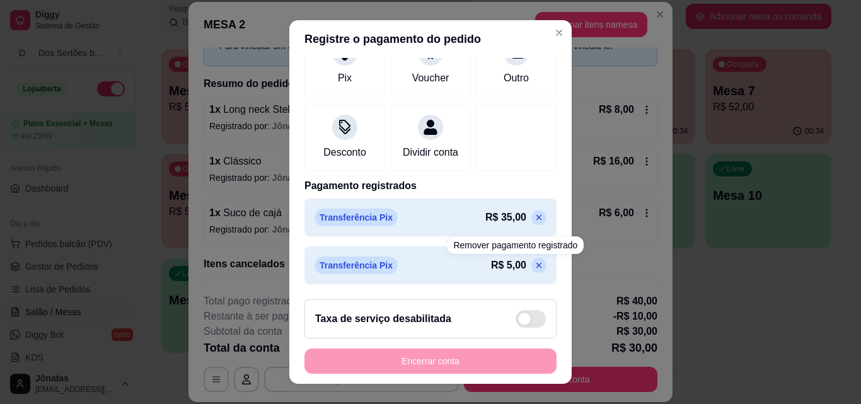
click at [536, 263] on icon at bounding box center [539, 266] width 6 height 6
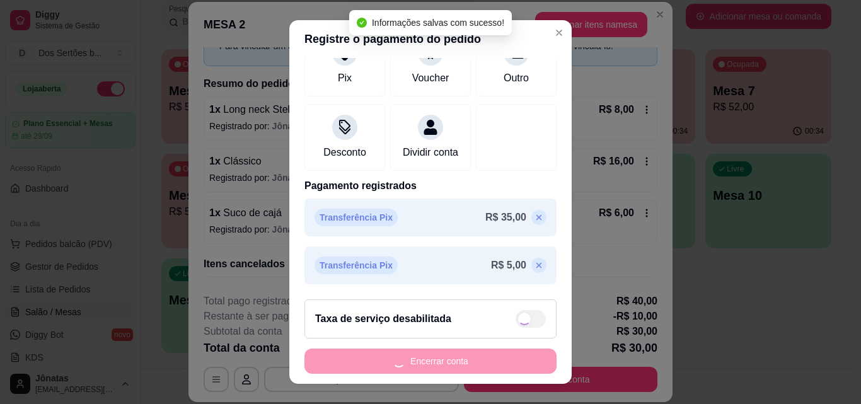
scroll to position [146, 0]
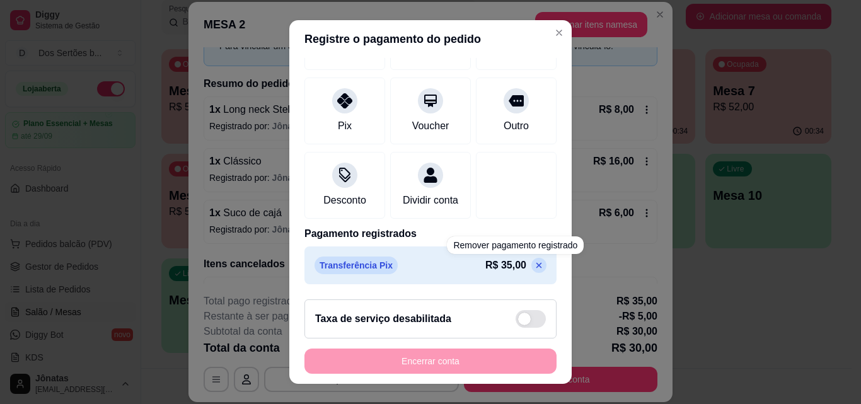
click at [536, 265] on icon at bounding box center [539, 266] width 6 height 6
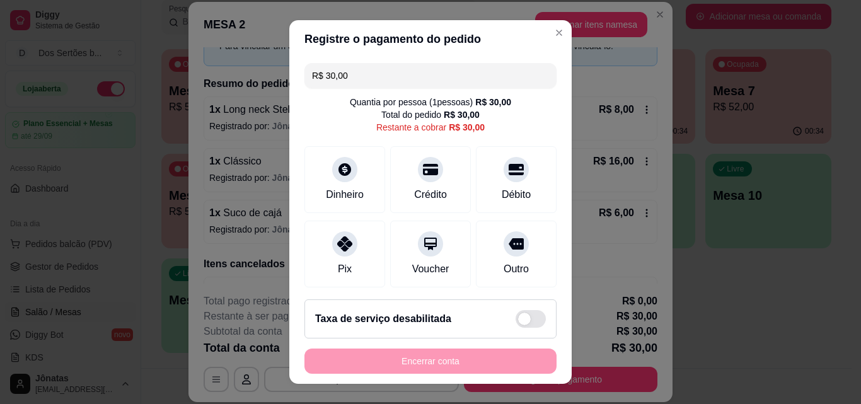
scroll to position [8, 0]
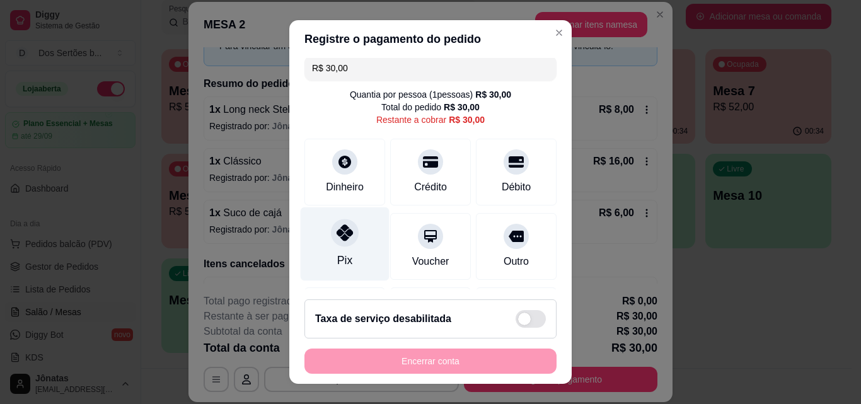
click at [314, 239] on div "Pix" at bounding box center [345, 244] width 89 height 74
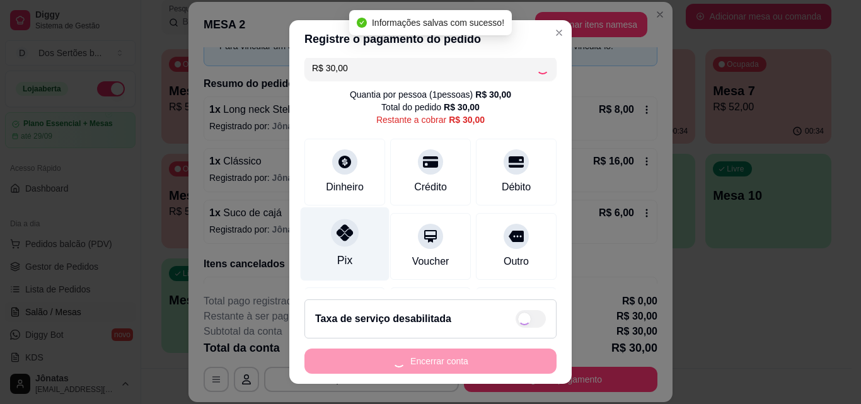
type input "R$ 0,00"
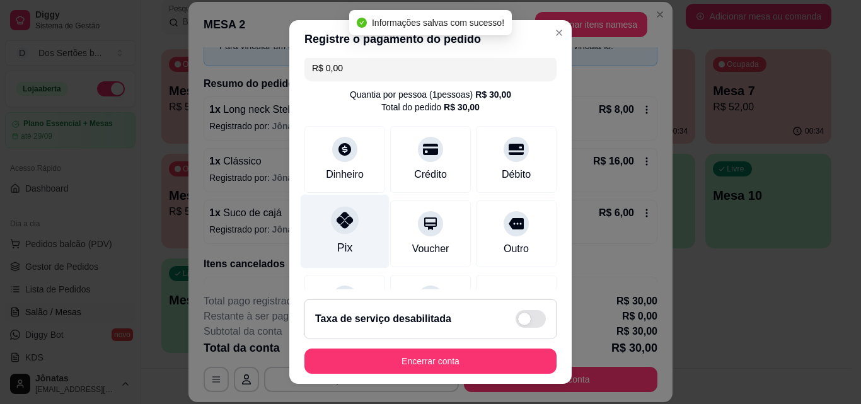
scroll to position [146, 0]
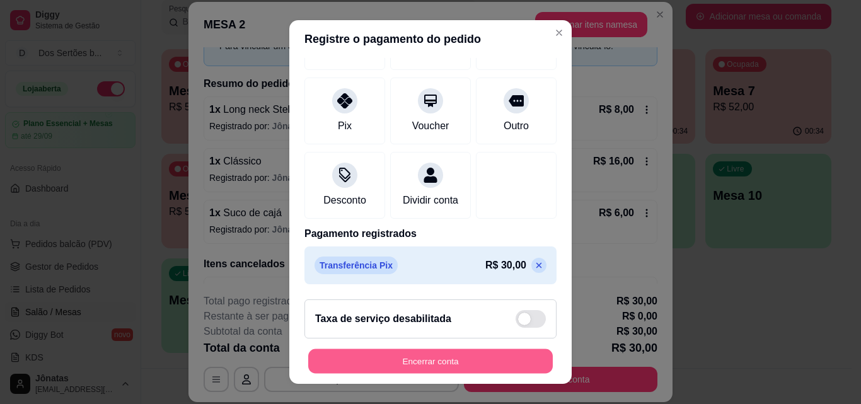
click at [503, 357] on button "Encerrar conta" at bounding box center [430, 361] width 244 height 25
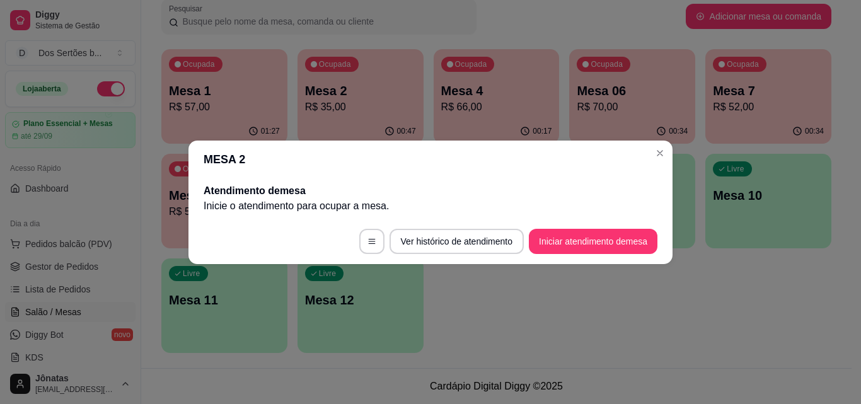
scroll to position [0, 0]
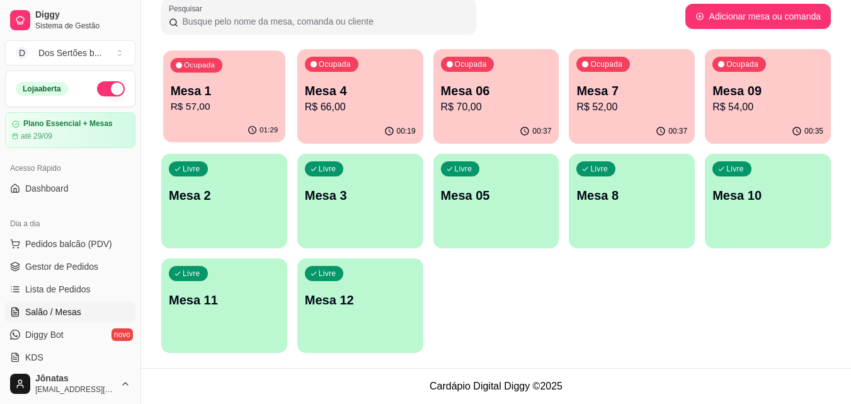
click at [198, 95] on p "Mesa 1" at bounding box center [225, 91] width 108 height 17
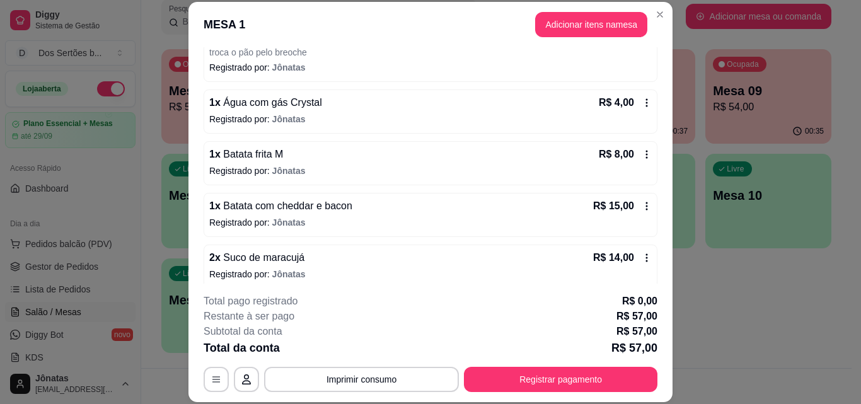
scroll to position [169, 0]
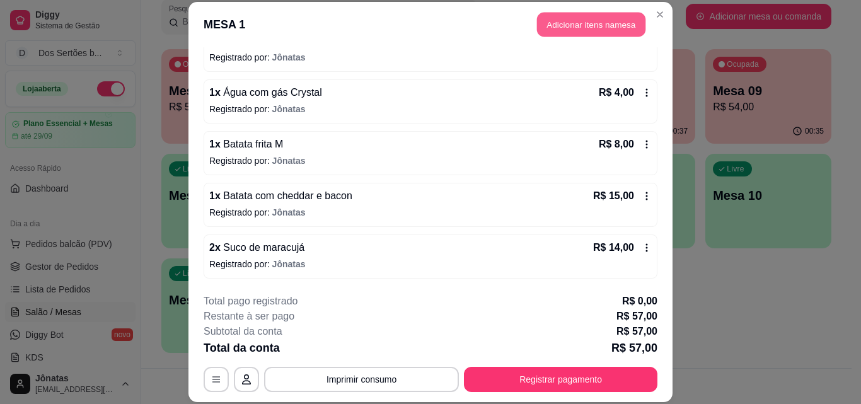
click at [553, 19] on button "Adicionar itens na mesa" at bounding box center [591, 25] width 108 height 25
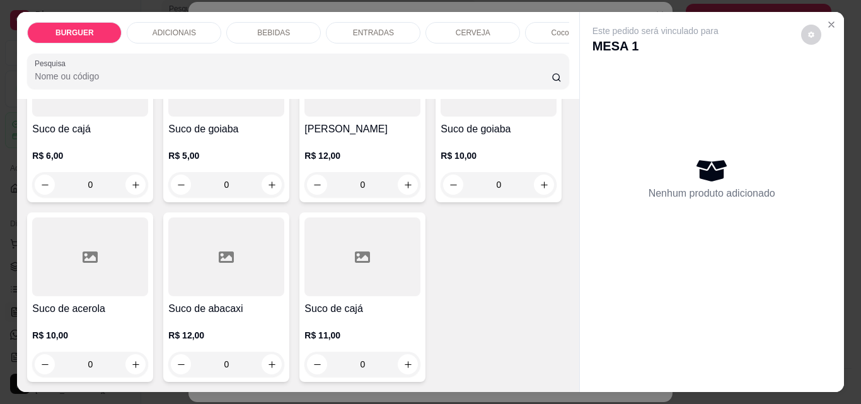
scroll to position [3555, 0]
click at [829, 22] on icon "Close" at bounding box center [831, 24] width 5 height 5
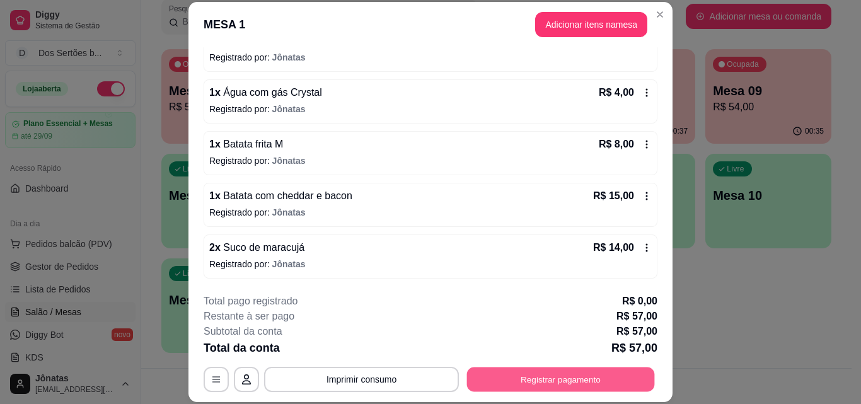
click at [600, 375] on button "Registrar pagamento" at bounding box center [561, 379] width 188 height 25
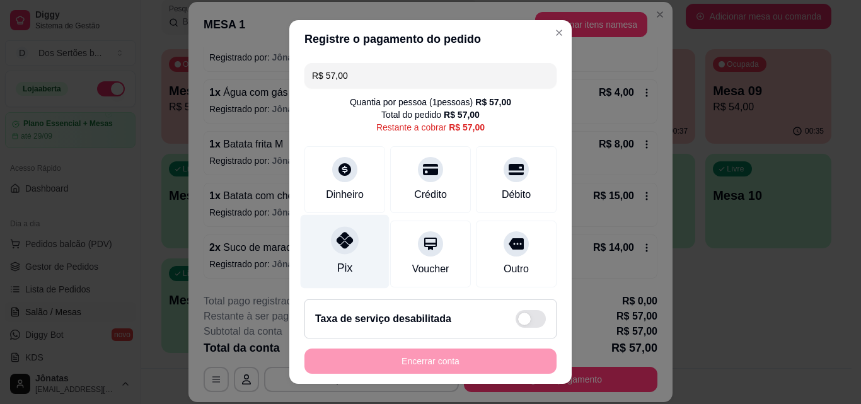
click at [323, 233] on div "Pix" at bounding box center [345, 252] width 89 height 74
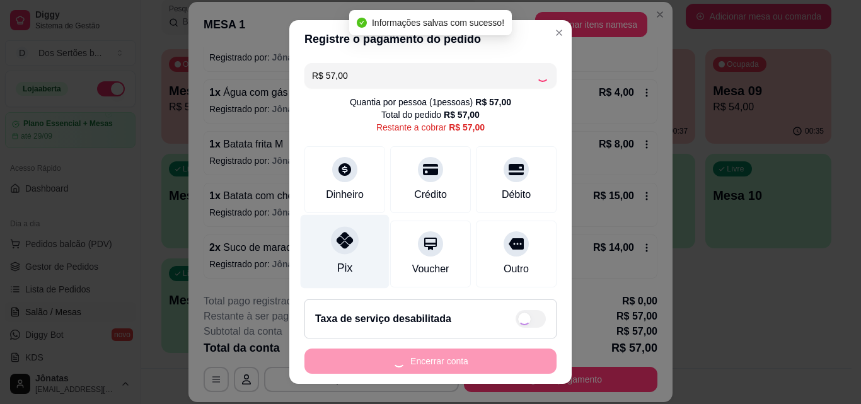
type input "R$ 0,00"
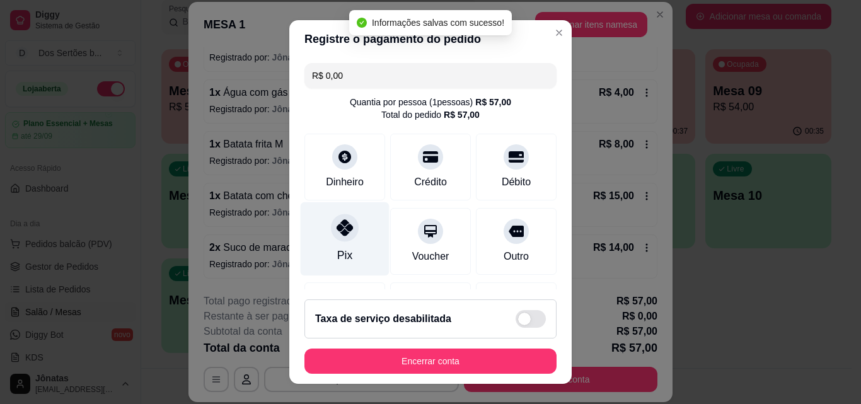
scroll to position [146, 0]
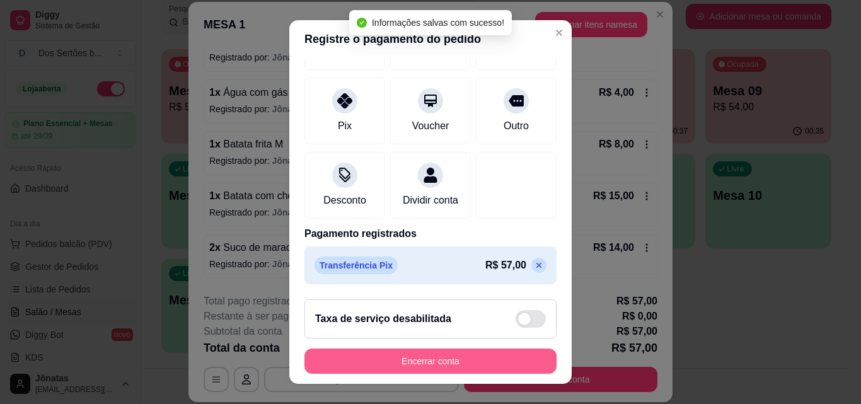
click at [510, 357] on button "Encerrar conta" at bounding box center [430, 360] width 252 height 25
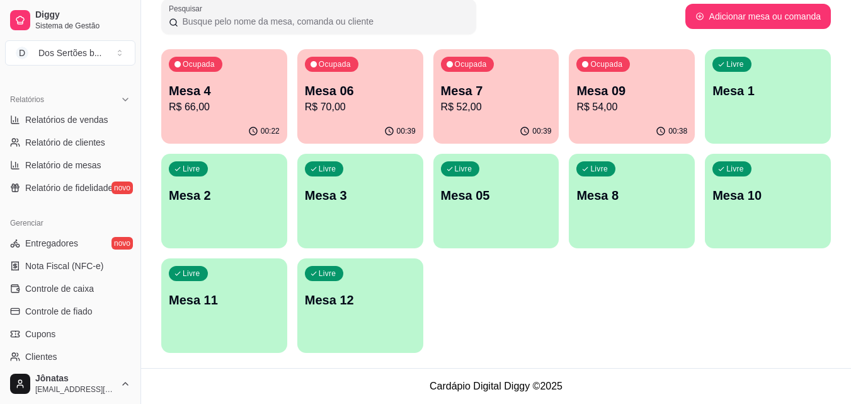
scroll to position [486, 0]
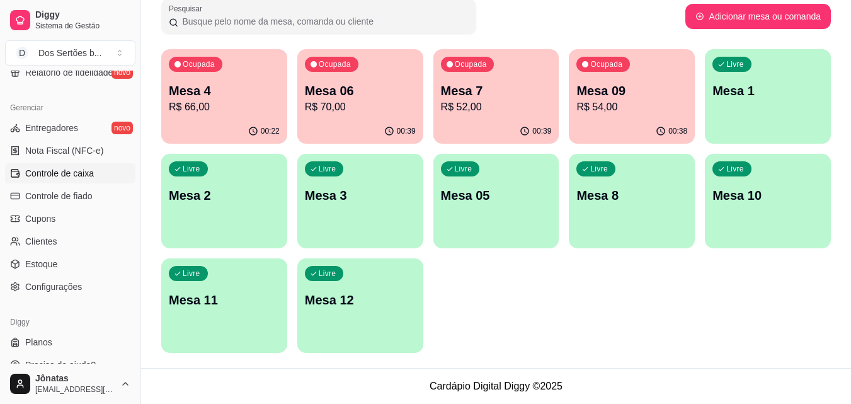
click at [54, 173] on span "Controle de caixa" at bounding box center [59, 173] width 69 height 13
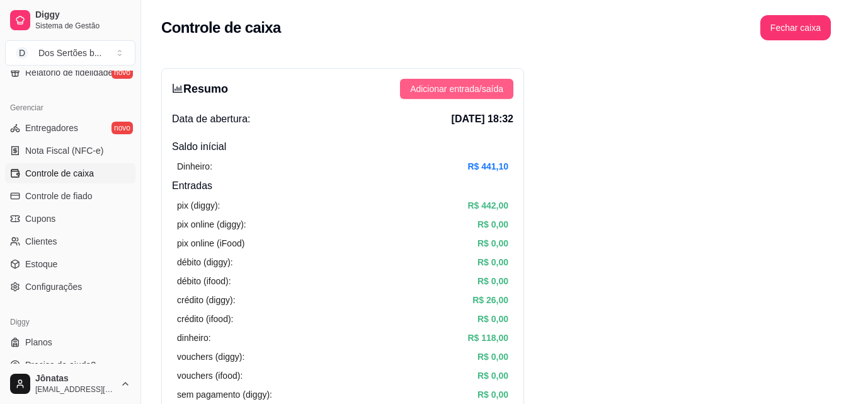
click at [447, 88] on span "Adicionar entrada/saída" at bounding box center [456, 89] width 93 height 14
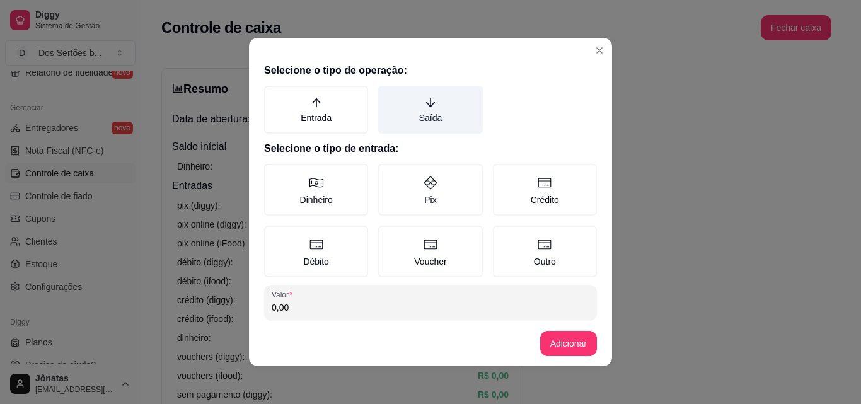
click at [409, 117] on label "Saída" at bounding box center [430, 110] width 104 height 48
click at [388, 95] on button "Saída" at bounding box center [382, 90] width 10 height 10
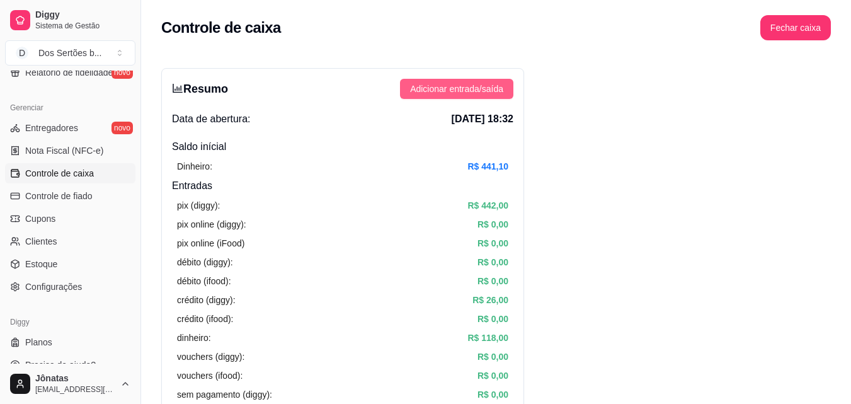
click at [485, 89] on span "Adicionar entrada/saída" at bounding box center [456, 89] width 93 height 14
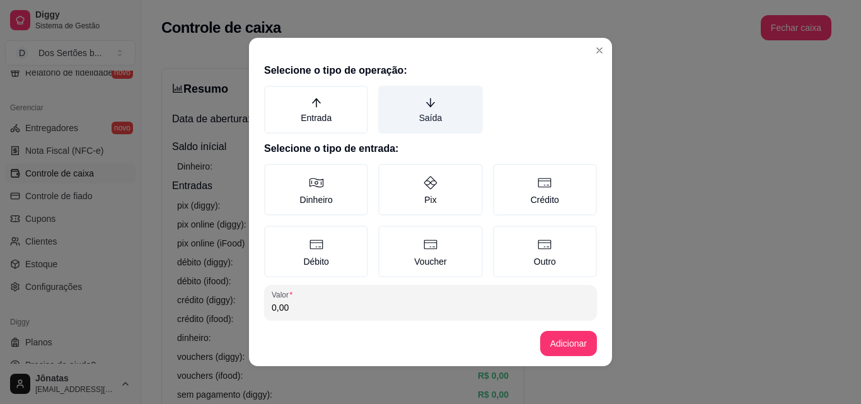
click at [427, 107] on label "Saída" at bounding box center [430, 110] width 104 height 48
click at [388, 95] on button "Saída" at bounding box center [382, 90] width 10 height 10
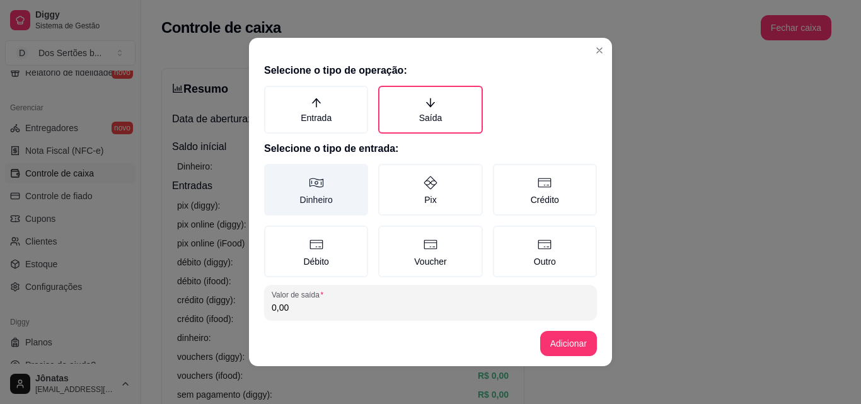
click at [299, 193] on label "Dinheiro" at bounding box center [316, 190] width 104 height 52
click at [273, 173] on button "Dinheiro" at bounding box center [268, 168] width 10 height 10
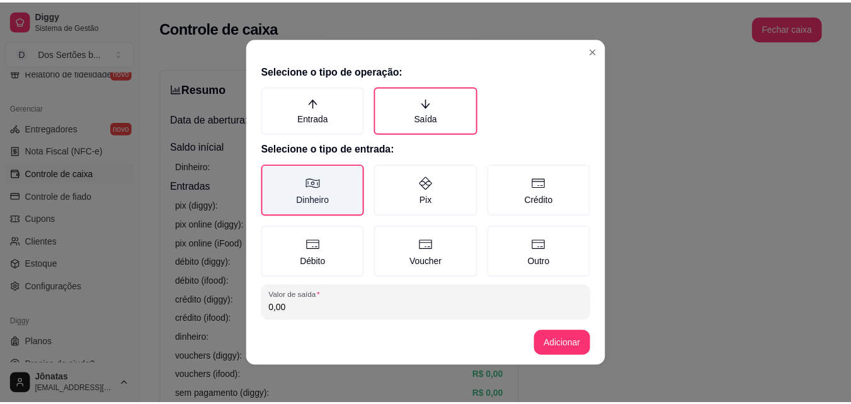
scroll to position [67, 0]
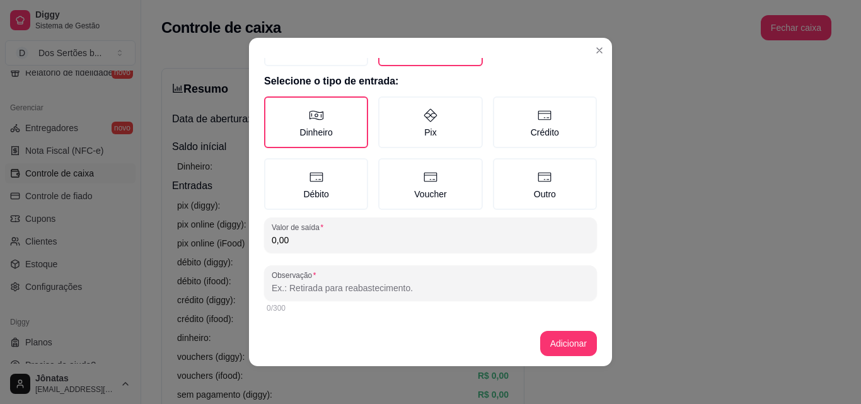
click at [290, 242] on input "0,00" at bounding box center [431, 240] width 318 height 13
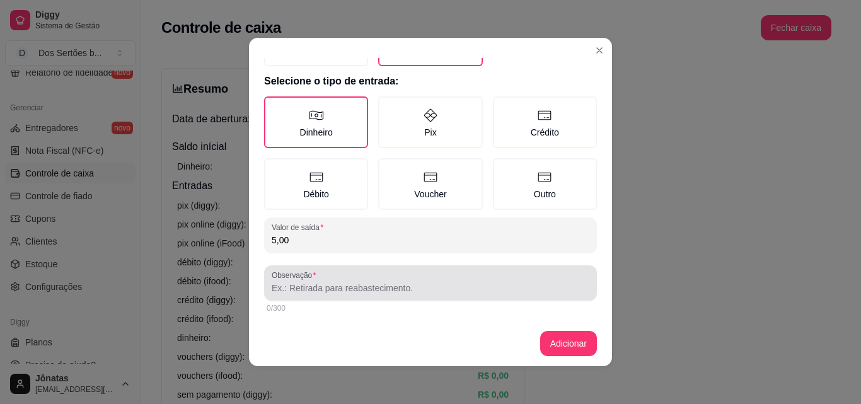
type input "5,00"
click at [272, 290] on input "Observação" at bounding box center [431, 288] width 318 height 13
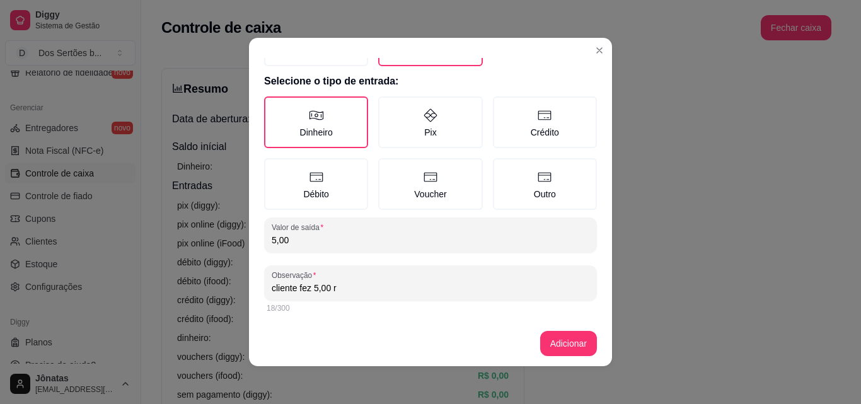
click at [272, 291] on input "cliente fez 5,00 r" at bounding box center [431, 288] width 318 height 13
click at [324, 287] on input "liente fez 5,00 r" at bounding box center [431, 288] width 318 height 13
click at [333, 287] on input "liente fez 5,00 r" at bounding box center [431, 288] width 318 height 13
type input "l"
click at [277, 292] on input "cleinte pagou 5,00 a mais." at bounding box center [431, 288] width 318 height 13
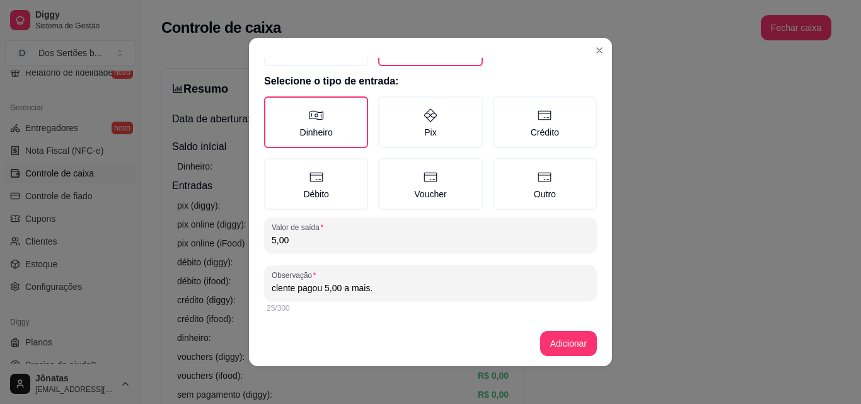
click at [280, 287] on input "clente pagou 5,00 a mais." at bounding box center [431, 288] width 318 height 13
type input "cliente pagou 5,00 a mais."
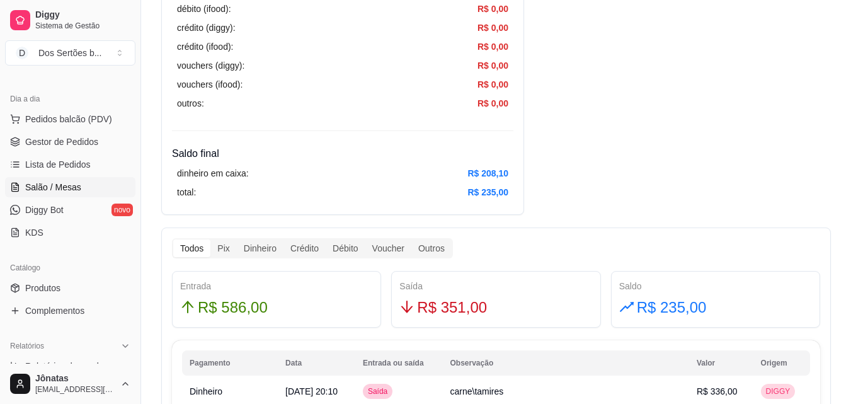
scroll to position [0, 0]
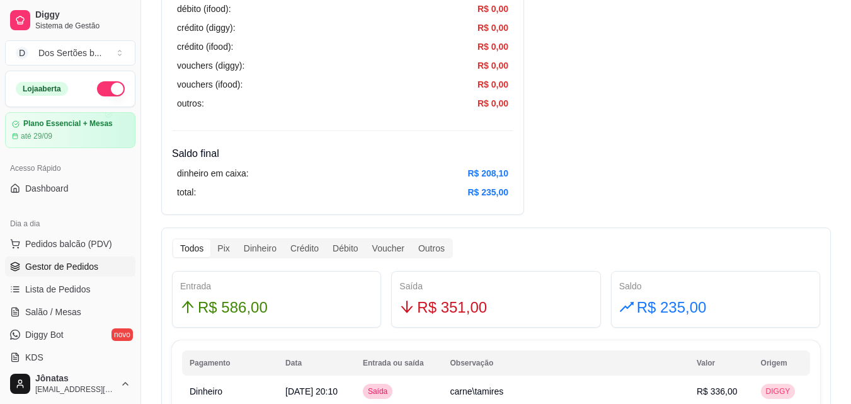
click at [38, 265] on span "Gestor de Pedidos" at bounding box center [61, 266] width 73 height 13
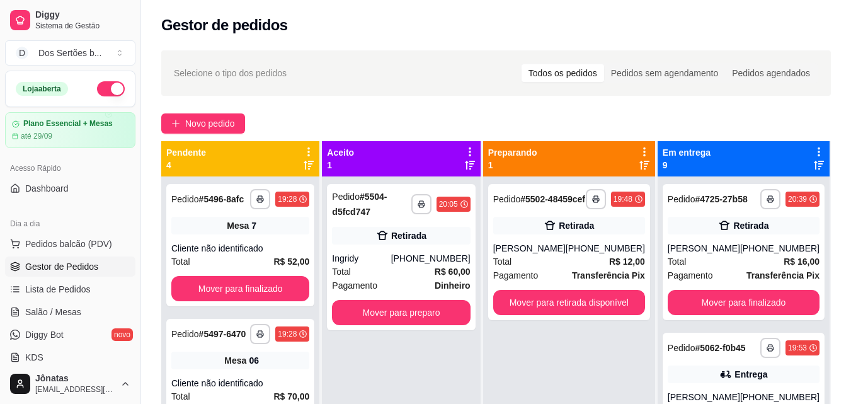
scroll to position [192, 0]
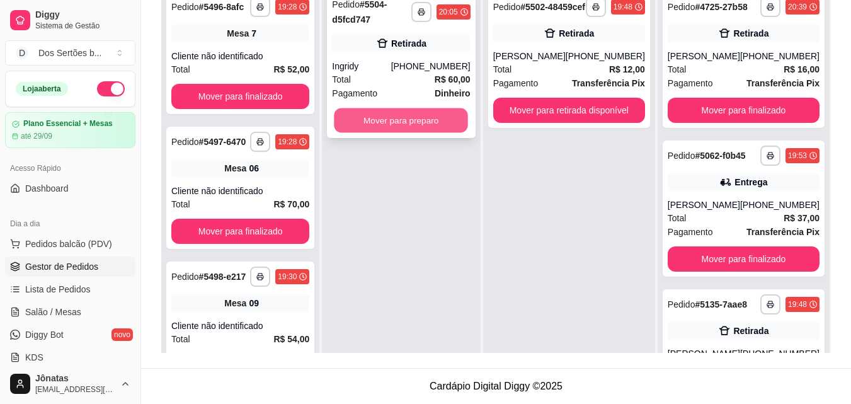
click at [412, 119] on button "Mover para preparo" at bounding box center [402, 120] width 134 height 25
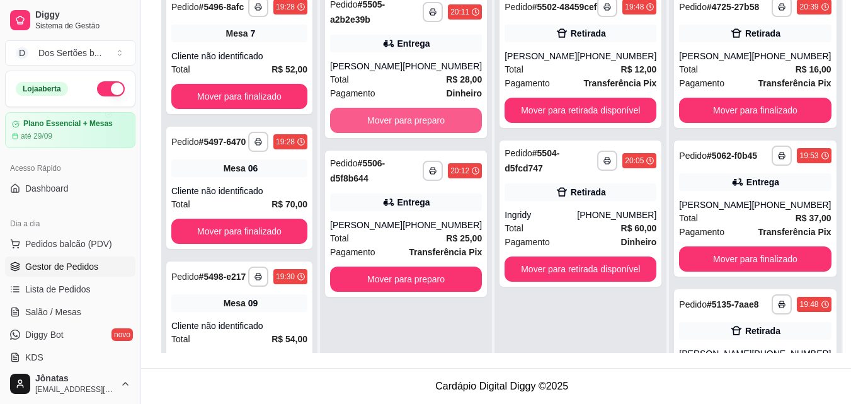
click at [405, 120] on button "Mover para preparo" at bounding box center [406, 120] width 152 height 25
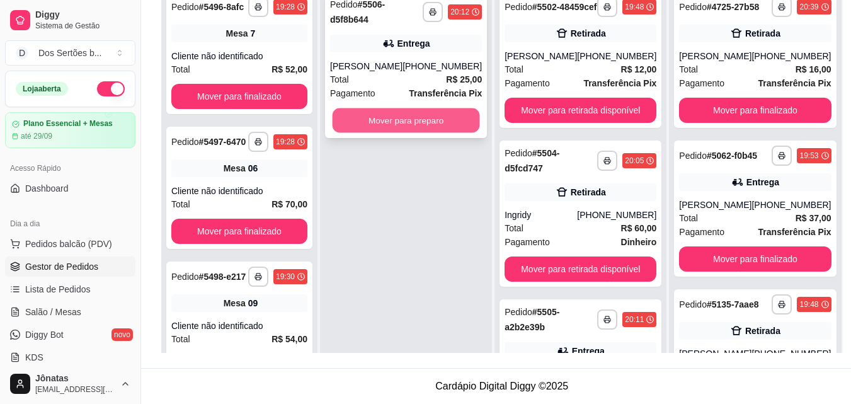
click at [413, 118] on button "Mover para preparo" at bounding box center [406, 120] width 147 height 25
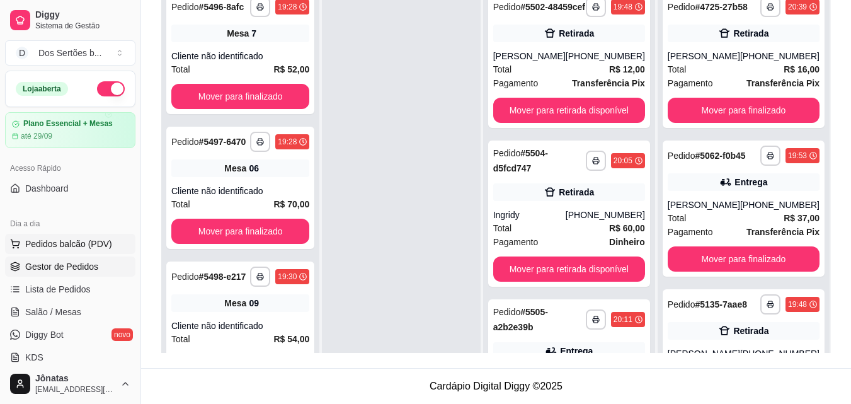
click at [50, 241] on span "Pedidos balcão (PDV)" at bounding box center [68, 244] width 87 height 13
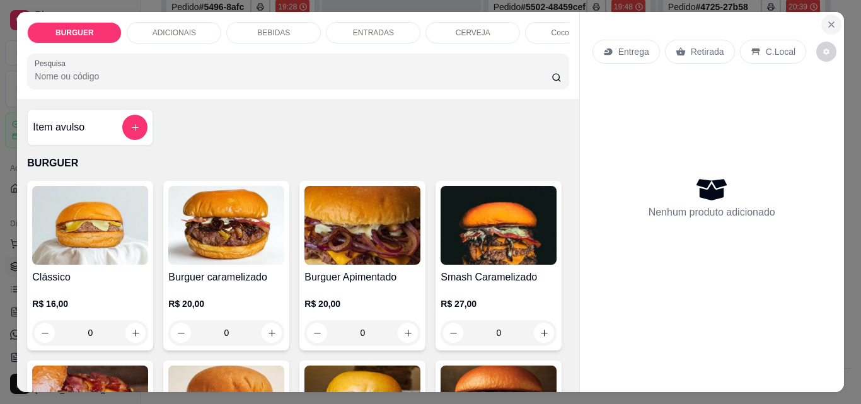
click at [826, 20] on icon "Close" at bounding box center [831, 25] width 10 height 10
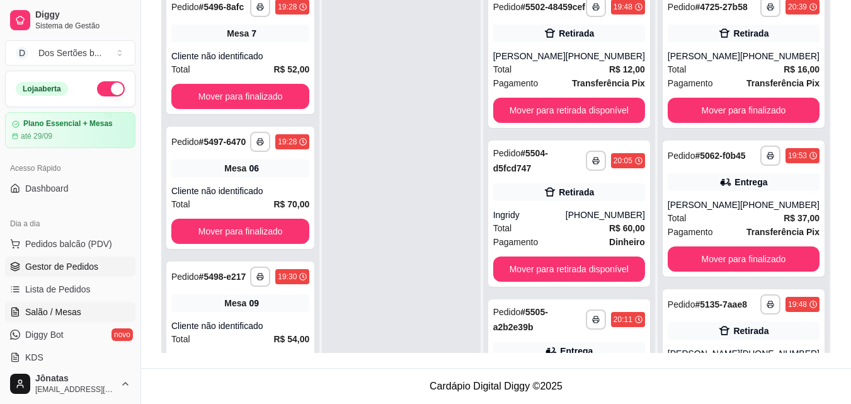
click at [99, 316] on link "Salão / Mesas" at bounding box center [70, 312] width 130 height 20
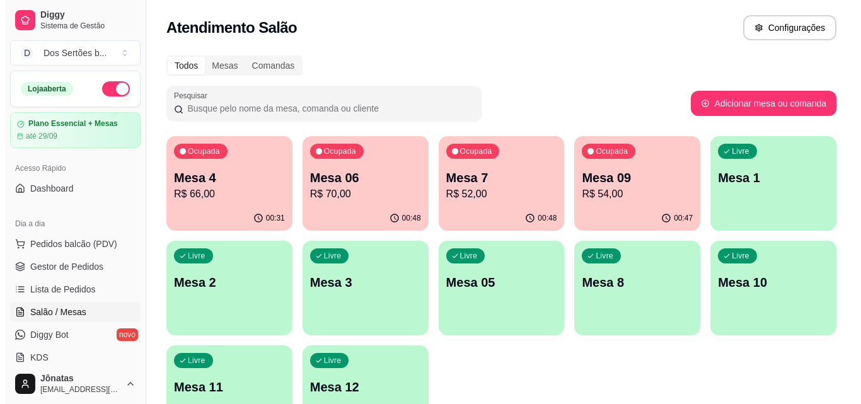
scroll to position [87, 0]
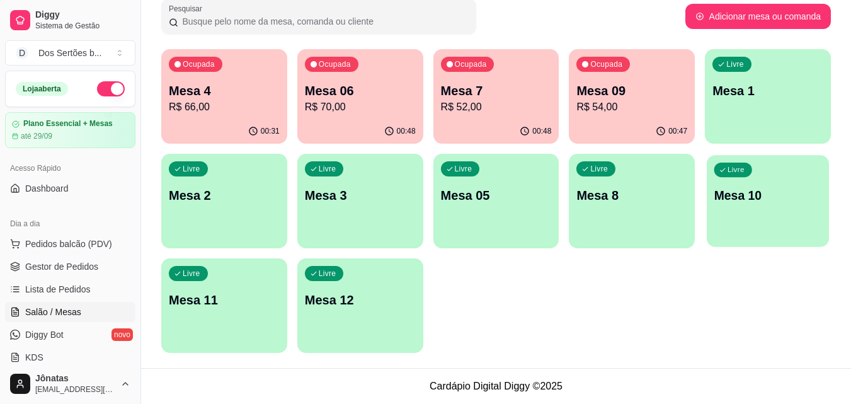
click at [751, 193] on p "Mesa 10" at bounding box center [769, 195] width 108 height 17
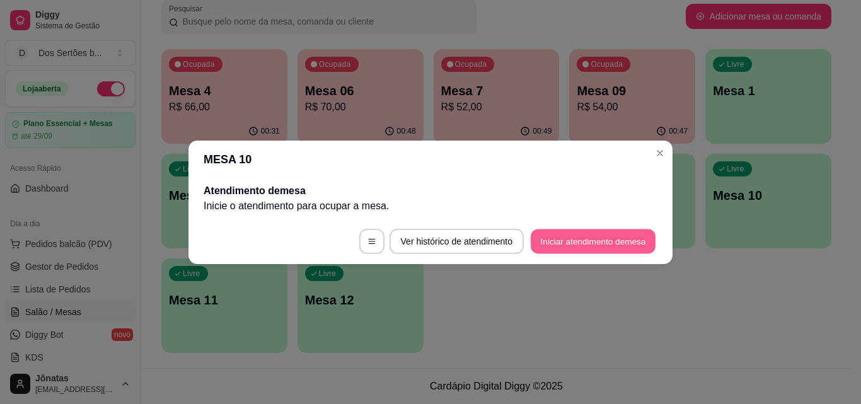
click at [571, 236] on button "Iniciar atendimento de mesa" at bounding box center [593, 241] width 125 height 25
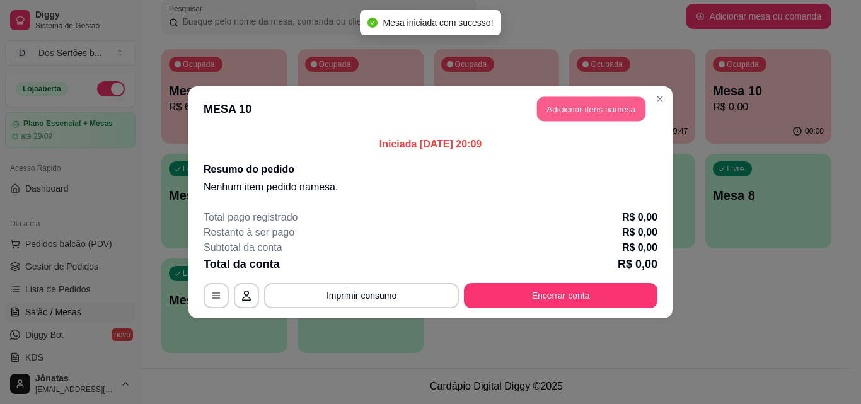
click at [571, 103] on button "Adicionar itens na mesa" at bounding box center [591, 108] width 108 height 25
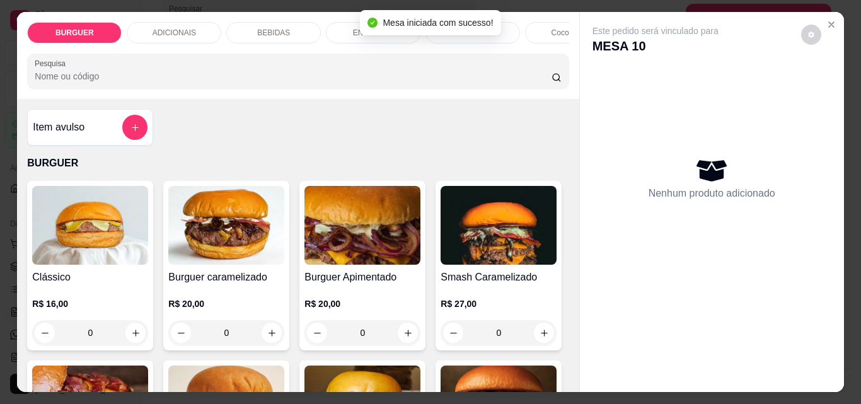
scroll to position [176, 0]
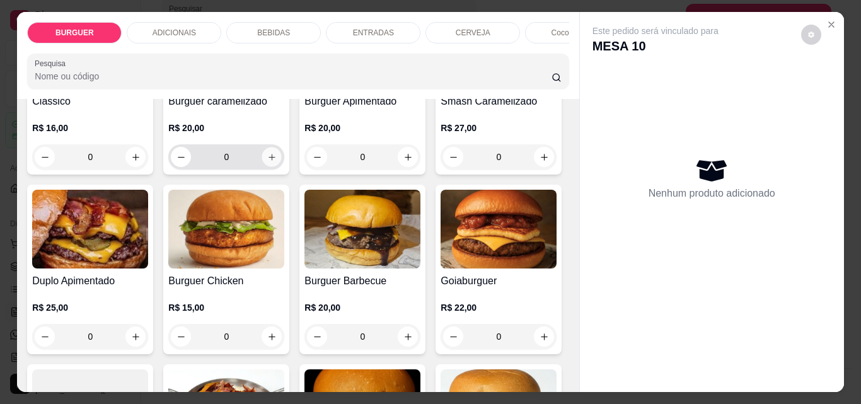
click at [267, 162] on icon "increase-product-quantity" at bounding box center [271, 156] width 9 height 9
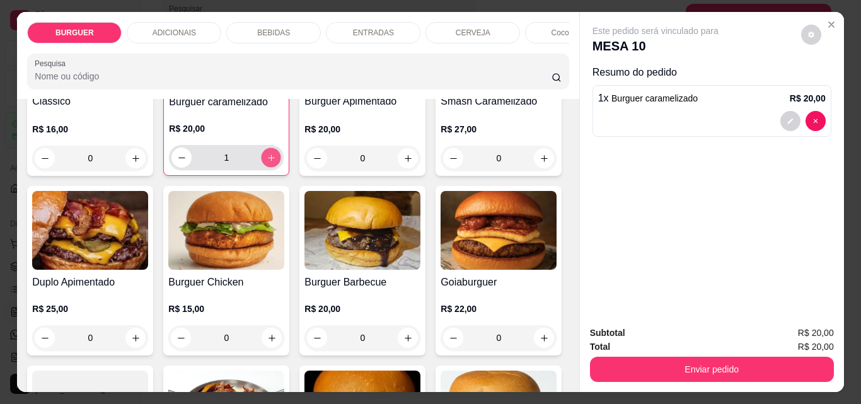
click at [267, 163] on icon "increase-product-quantity" at bounding box center [271, 157] width 9 height 9
type input "2"
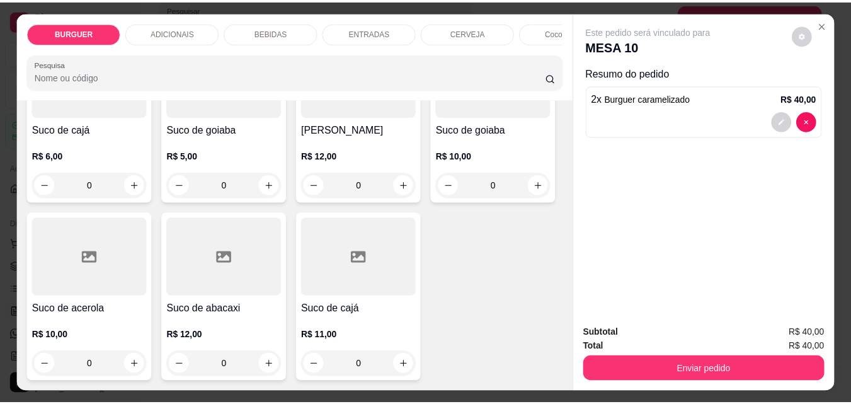
scroll to position [3875, 0]
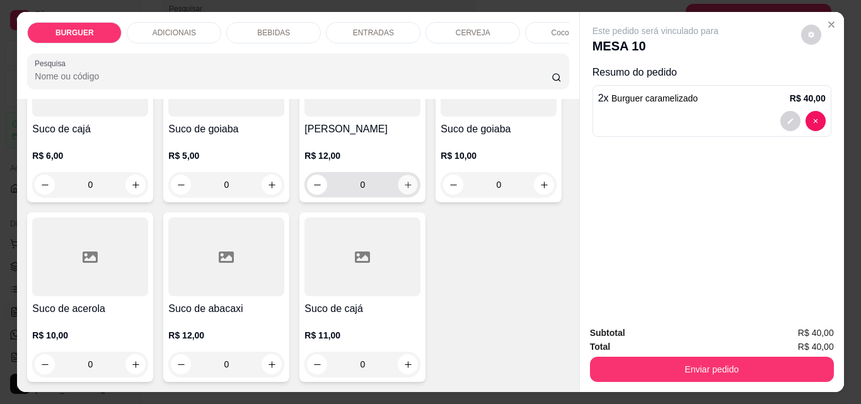
click at [403, 190] on icon "increase-product-quantity" at bounding box center [407, 184] width 9 height 9
type input "1"
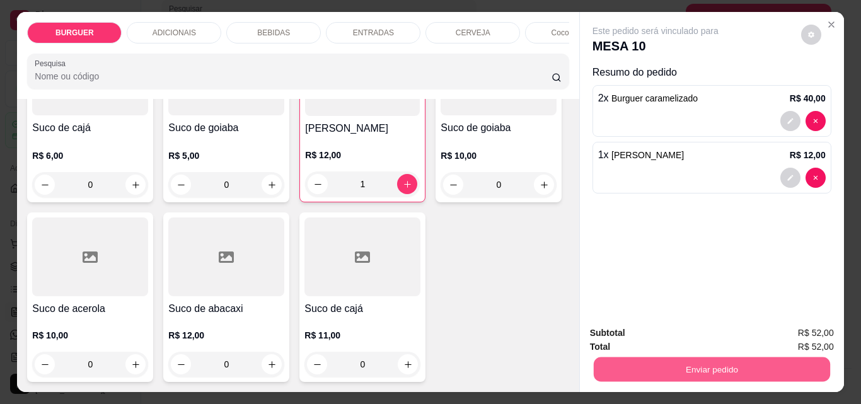
click at [694, 362] on button "Enviar pedido" at bounding box center [711, 369] width 236 height 25
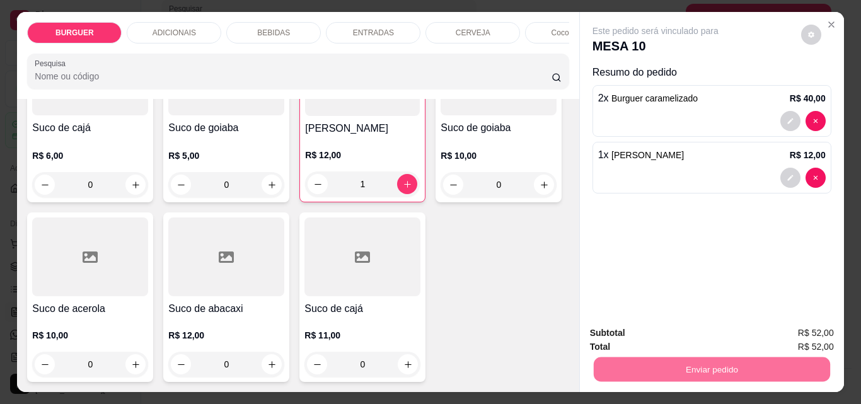
click at [674, 332] on button "Não registrar e enviar pedido" at bounding box center [669, 332] width 127 height 23
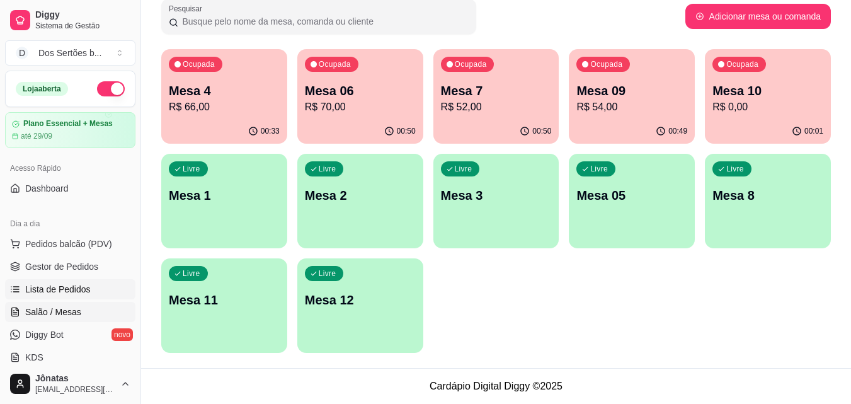
click at [57, 287] on span "Lista de Pedidos" at bounding box center [58, 289] width 66 height 13
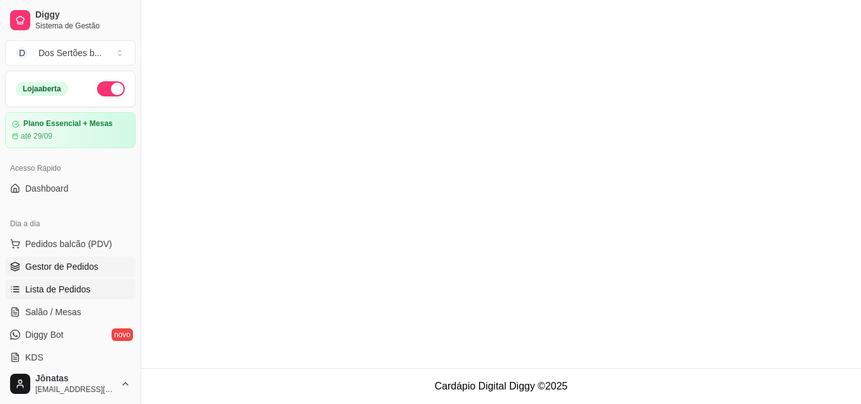
click at [77, 266] on span "Gestor de Pedidos" at bounding box center [61, 266] width 73 height 13
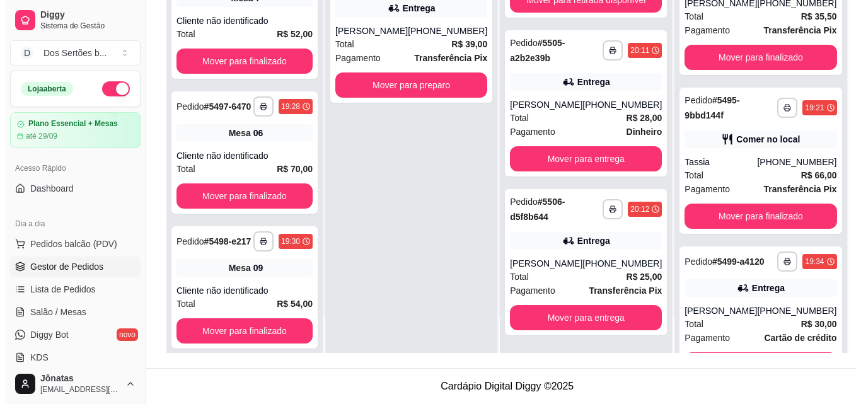
scroll to position [768, 0]
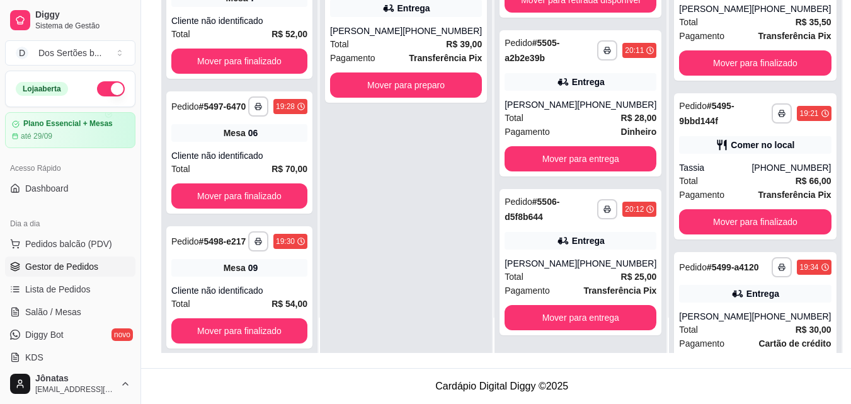
click at [716, 151] on icon at bounding box center [722, 145] width 13 height 13
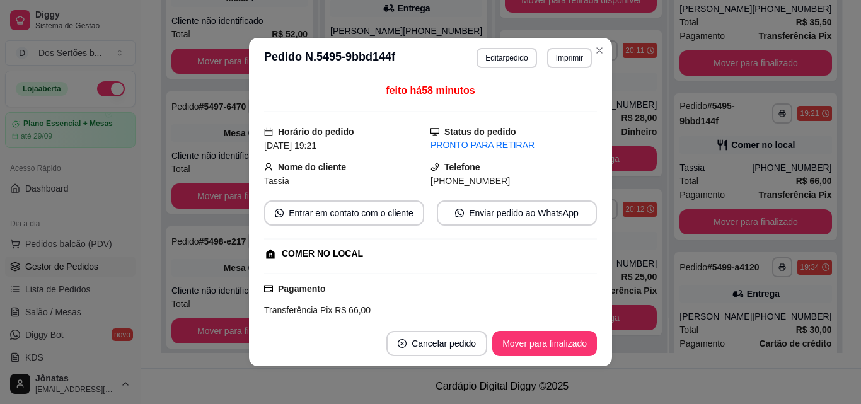
scroll to position [238, 0]
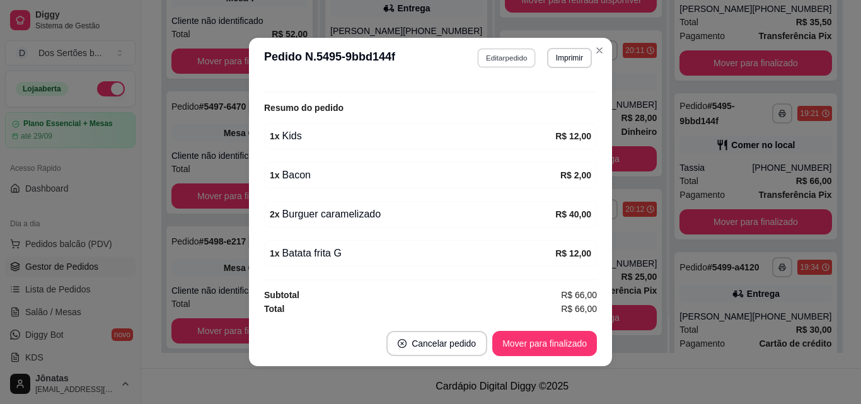
click at [511, 55] on button "Editar pedido" at bounding box center [507, 58] width 59 height 20
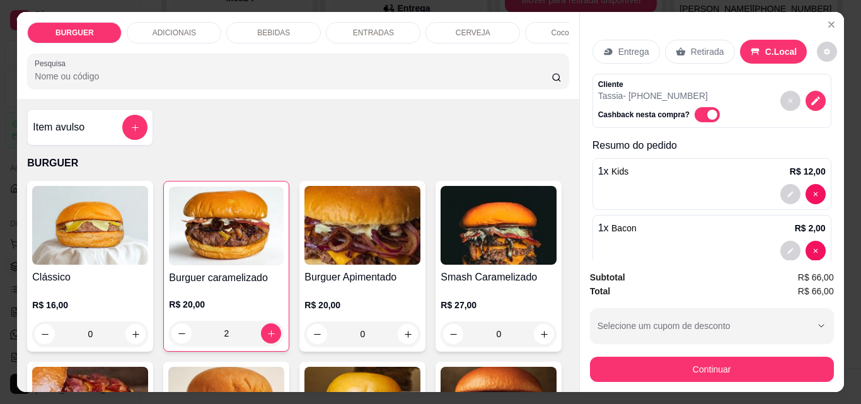
click at [269, 28] on p "BEBIDAS" at bounding box center [273, 33] width 33 height 10
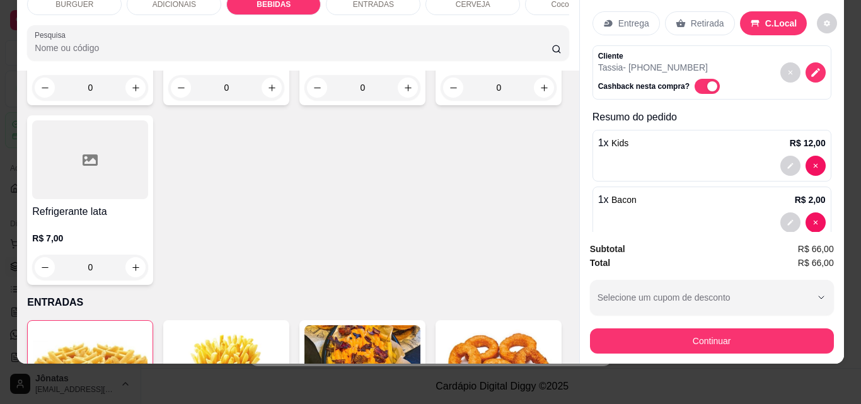
scroll to position [1661, 0]
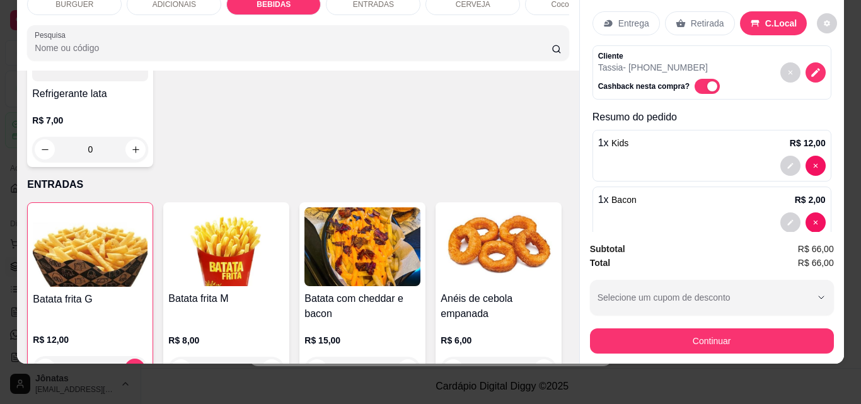
type input "1"
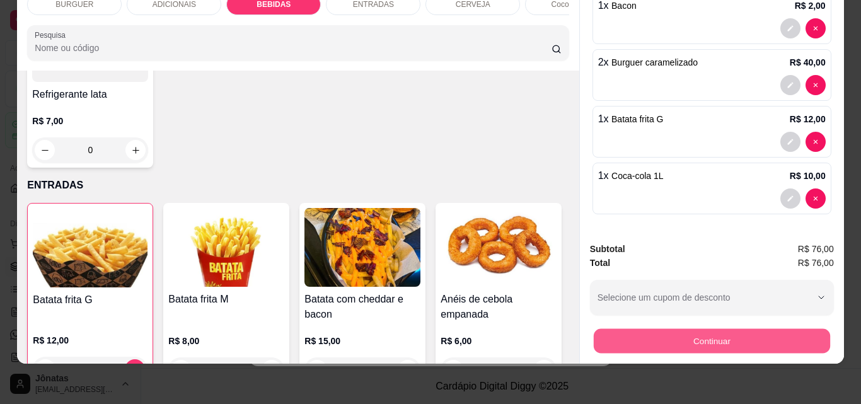
click at [660, 333] on button "Continuar" at bounding box center [711, 340] width 236 height 25
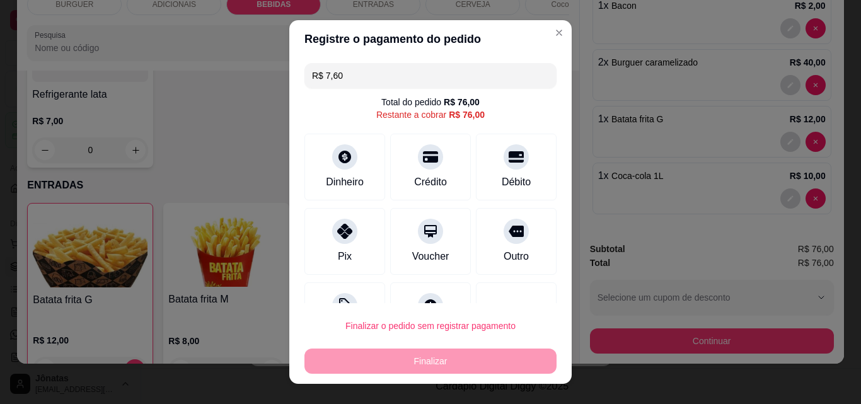
click at [348, 80] on input "R$ 7,60" at bounding box center [430, 75] width 237 height 25
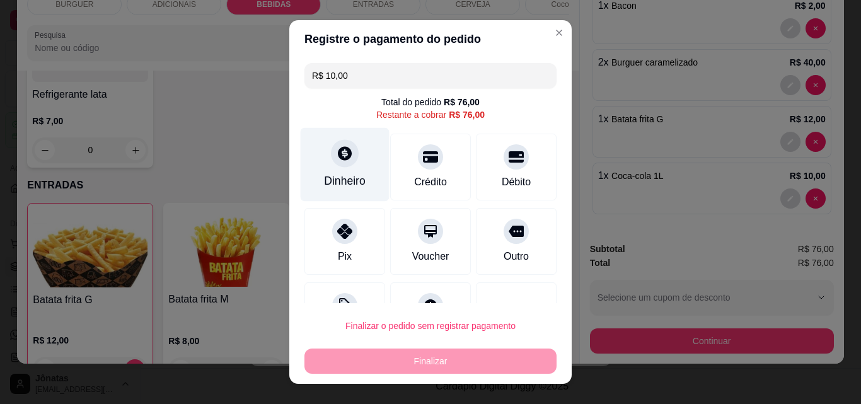
click at [346, 173] on div "Dinheiro" at bounding box center [345, 181] width 42 height 16
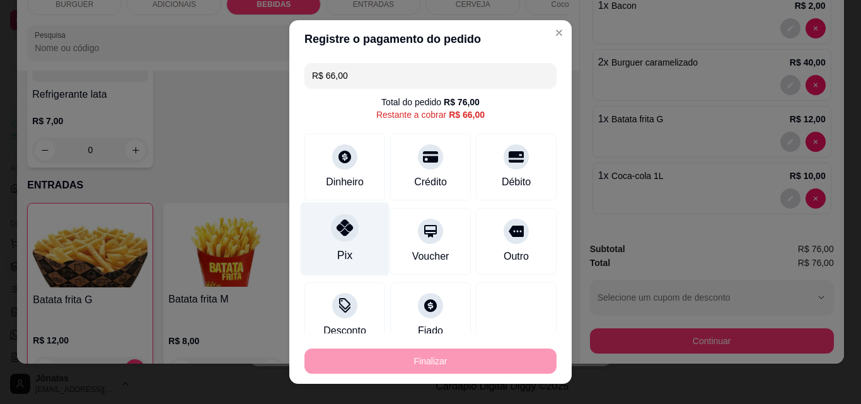
click at [328, 247] on div "Pix" at bounding box center [345, 239] width 89 height 74
type input "R$ 0,00"
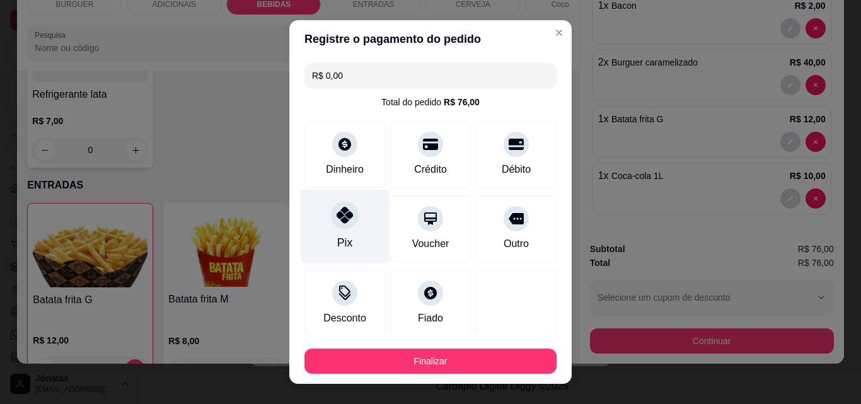
scroll to position [122, 0]
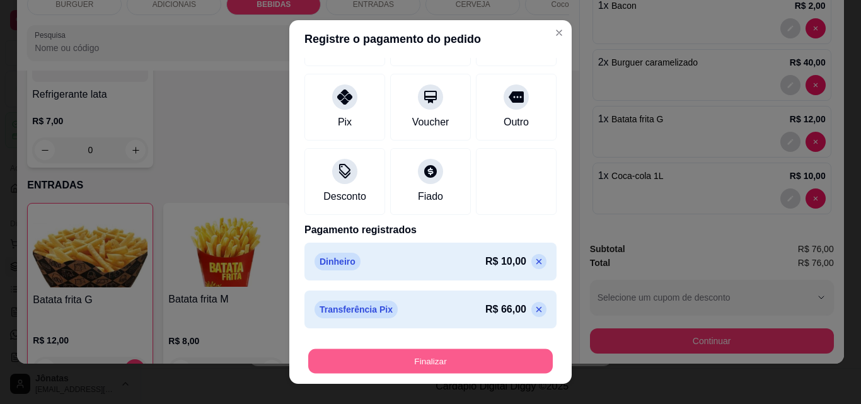
click at [491, 366] on button "Finalizar" at bounding box center [430, 361] width 244 height 25
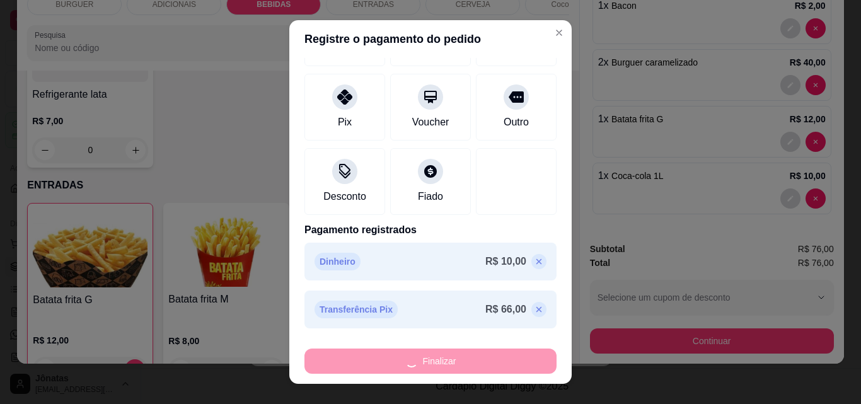
type input "0"
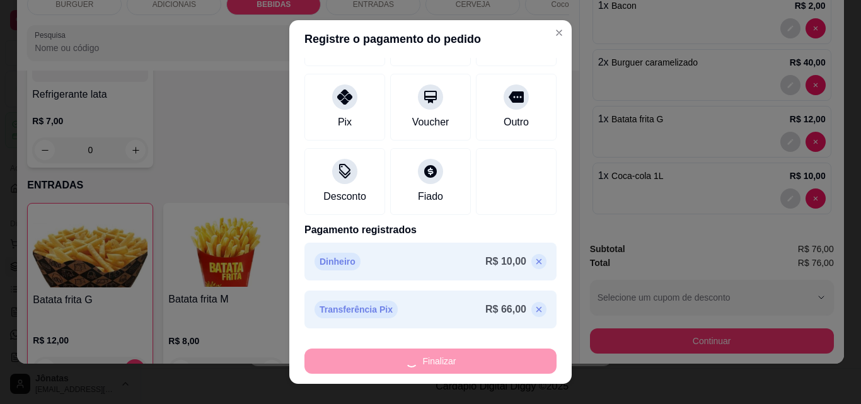
type input "-R$ 76,00"
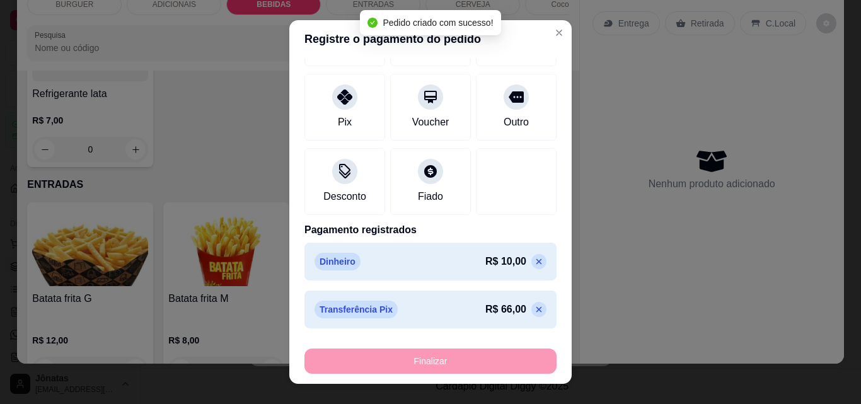
scroll to position [280, 0]
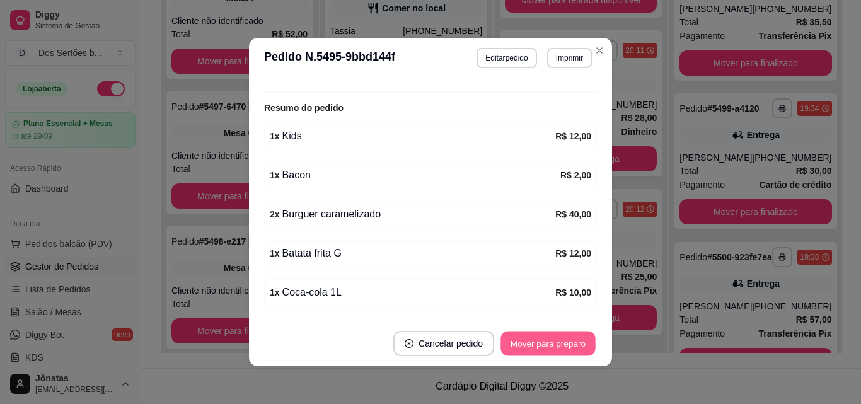
click at [525, 343] on button "Mover para preparo" at bounding box center [547, 343] width 95 height 25
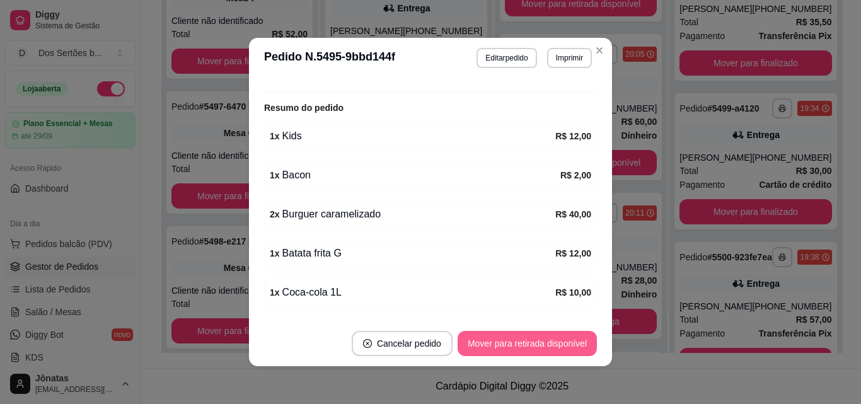
scroll to position [416, 0]
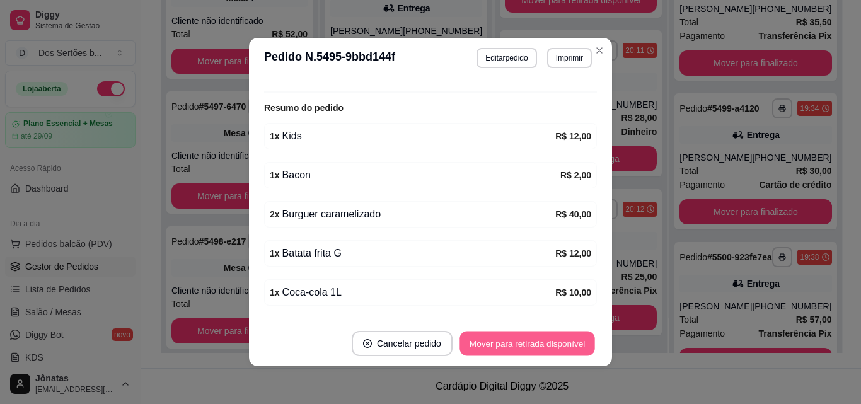
click at [525, 343] on button "Mover para retirada disponível" at bounding box center [526, 343] width 135 height 25
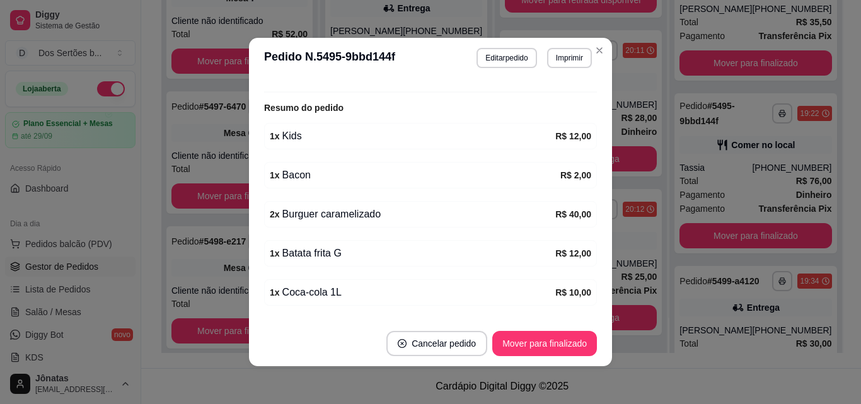
scroll to position [244, 0]
click at [524, 344] on button "Mover para finalizado" at bounding box center [544, 343] width 101 height 25
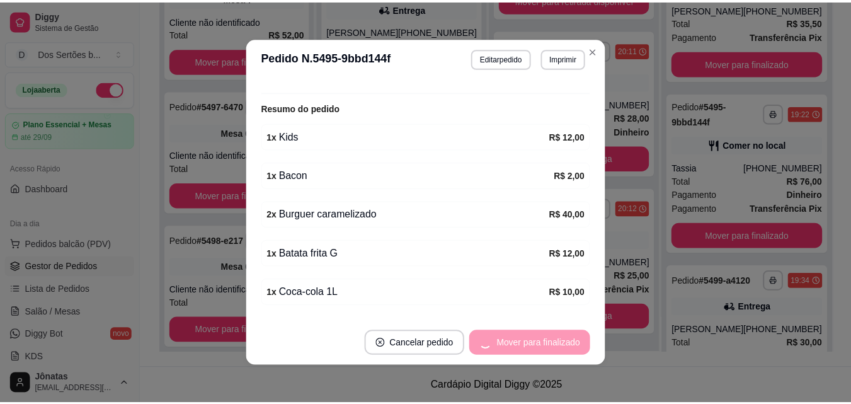
scroll to position [238, 0]
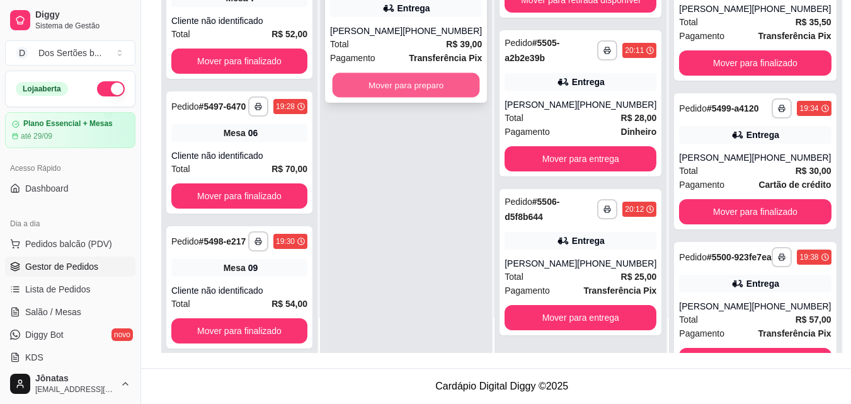
click at [362, 81] on button "Mover para preparo" at bounding box center [406, 85] width 147 height 25
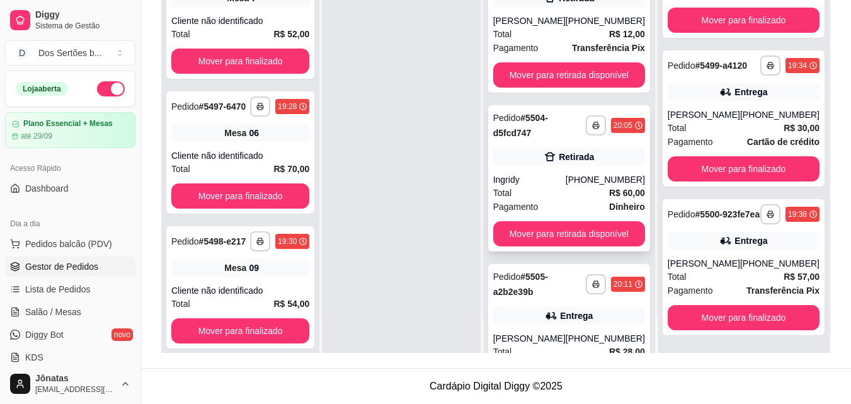
scroll to position [0, 0]
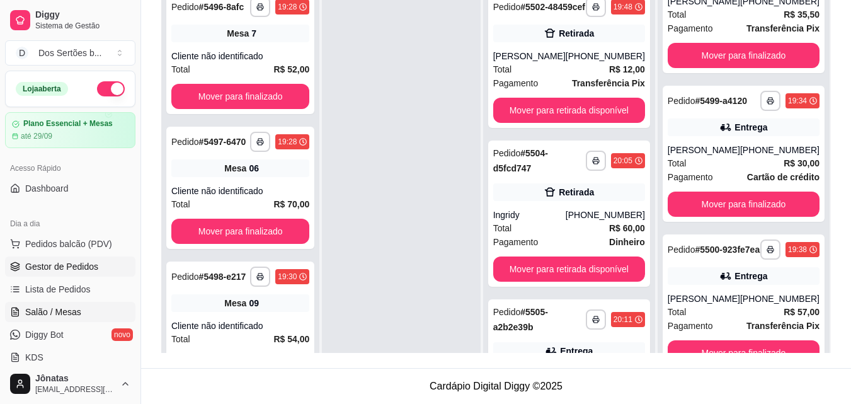
click at [59, 311] on span "Salão / Mesas" at bounding box center [53, 312] width 56 height 13
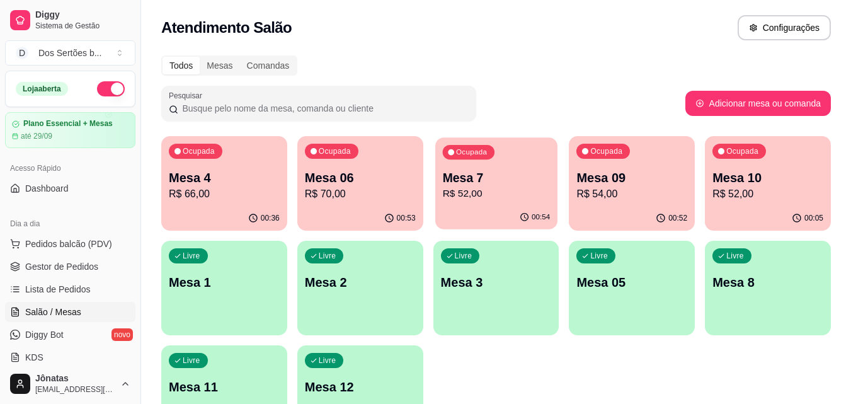
click at [519, 193] on p "R$ 52,00" at bounding box center [496, 194] width 108 height 14
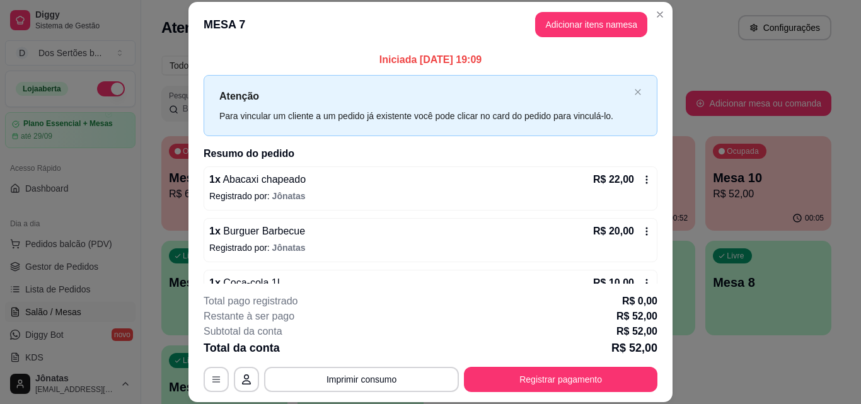
scroll to position [35, 0]
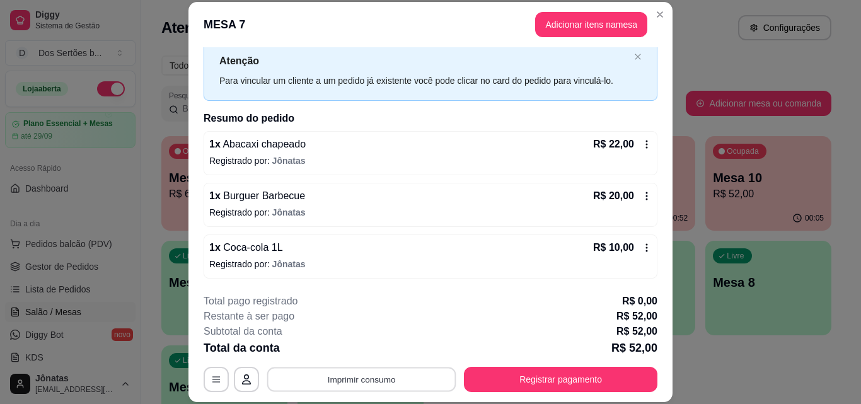
click at [397, 372] on button "Imprimir consumo" at bounding box center [361, 379] width 189 height 25
click at [368, 350] on button "Impressora" at bounding box center [360, 350] width 88 height 20
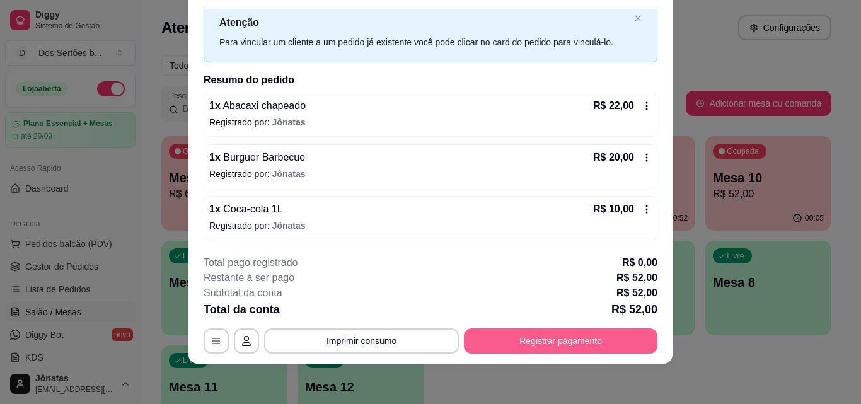
click at [570, 338] on button "Registrar pagamento" at bounding box center [560, 340] width 193 height 25
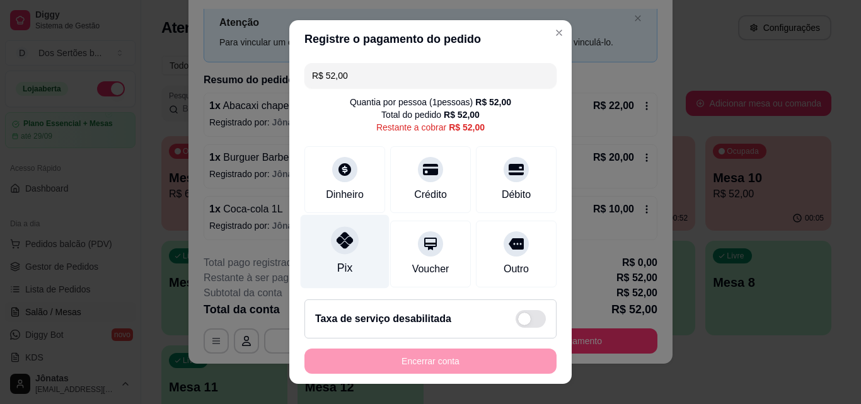
click at [321, 275] on div "Pix" at bounding box center [345, 252] width 89 height 74
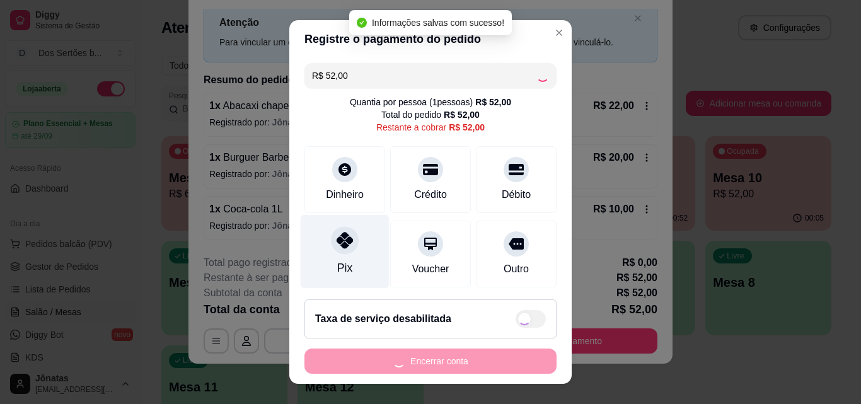
type input "R$ 0,00"
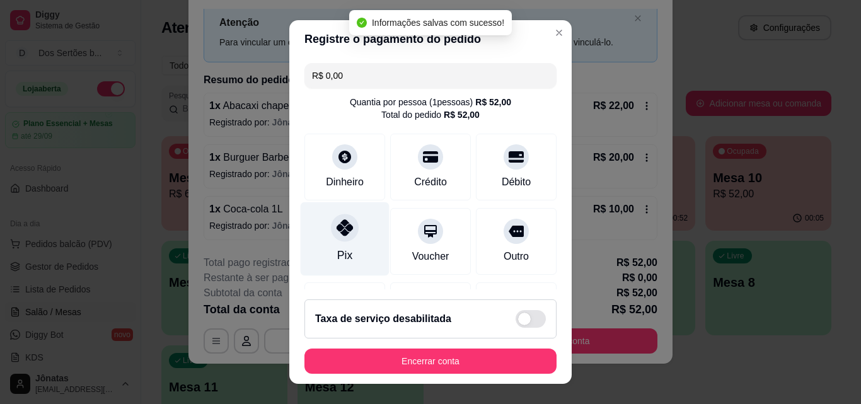
scroll to position [146, 0]
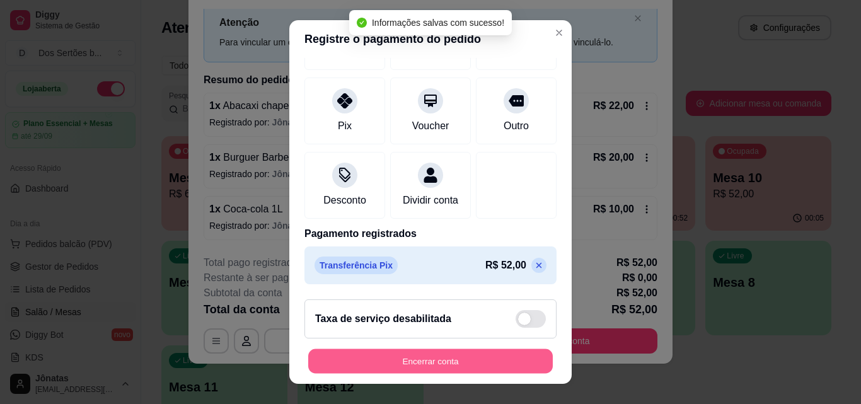
click at [517, 364] on button "Encerrar conta" at bounding box center [430, 361] width 244 height 25
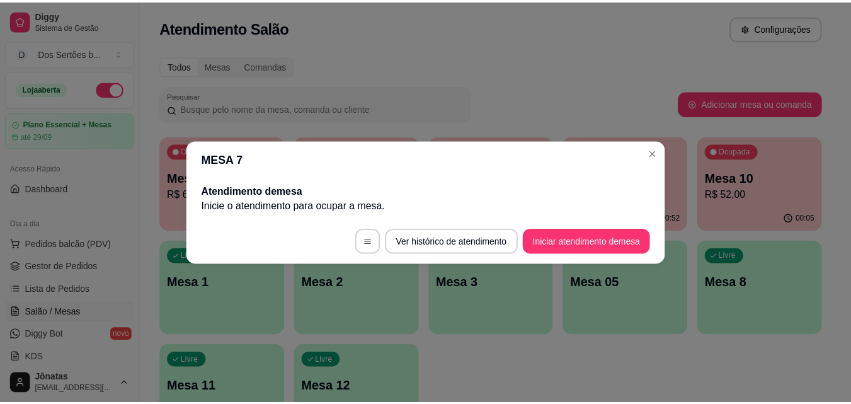
scroll to position [0, 0]
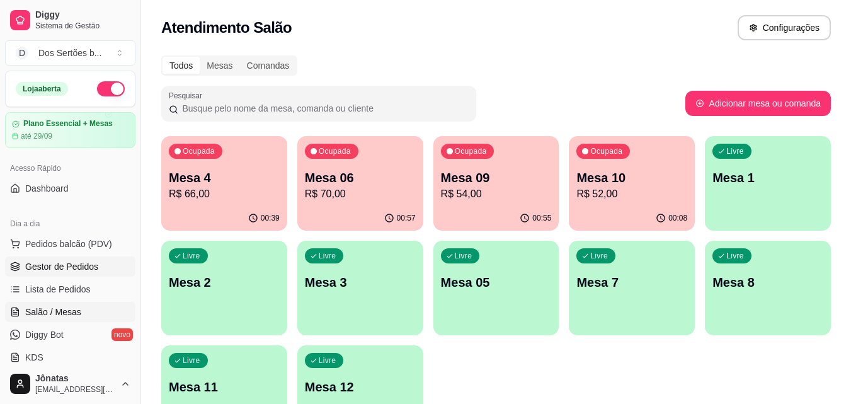
click at [68, 263] on span "Gestor de Pedidos" at bounding box center [61, 266] width 73 height 13
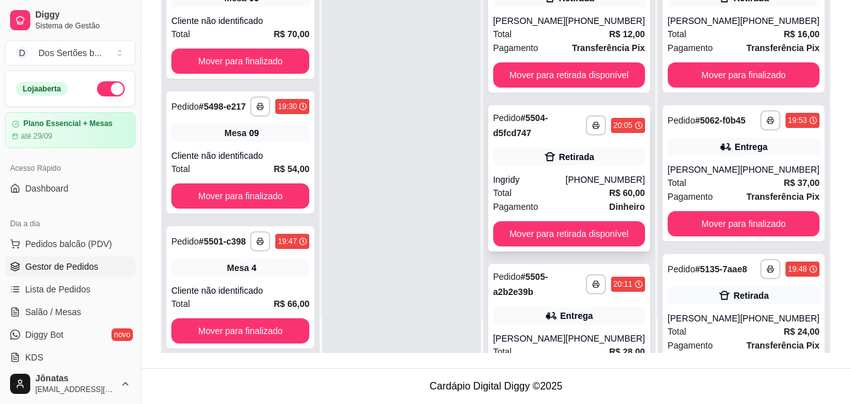
scroll to position [112, 0]
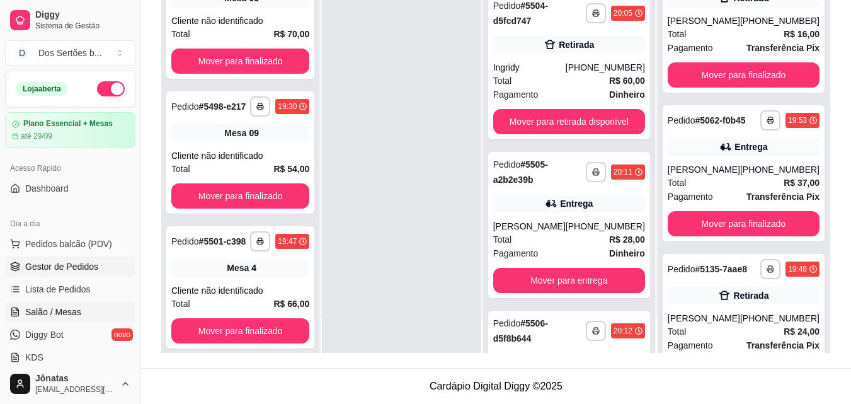
click at [47, 313] on span "Salão / Mesas" at bounding box center [53, 312] width 56 height 13
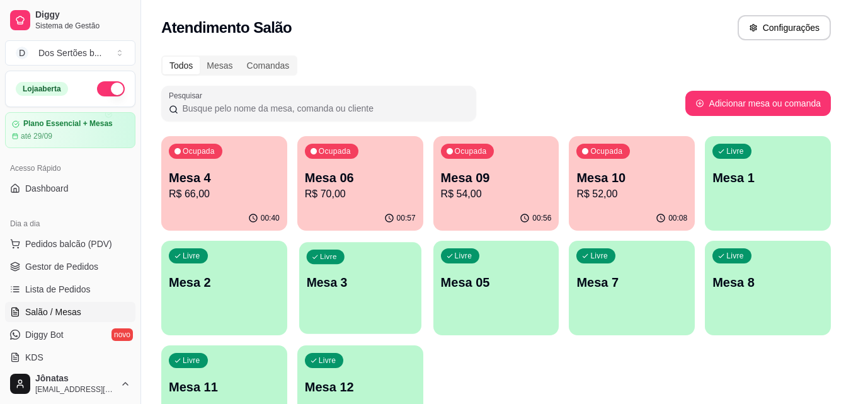
click at [372, 287] on p "Mesa 3" at bounding box center [360, 282] width 108 height 17
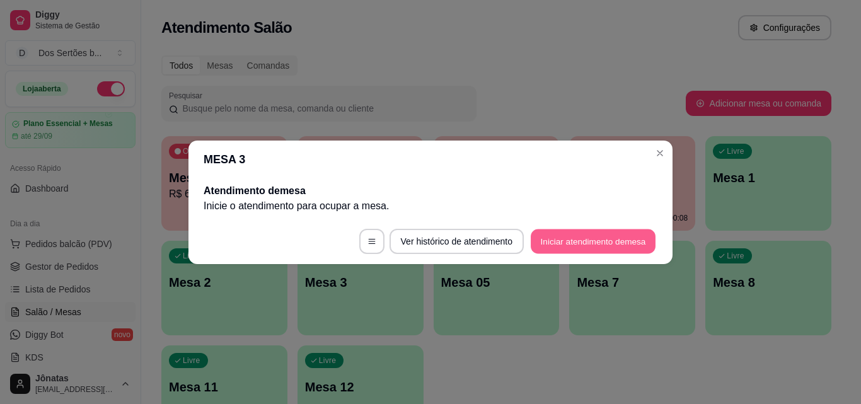
click at [600, 245] on button "Iniciar atendimento de mesa" at bounding box center [593, 241] width 125 height 25
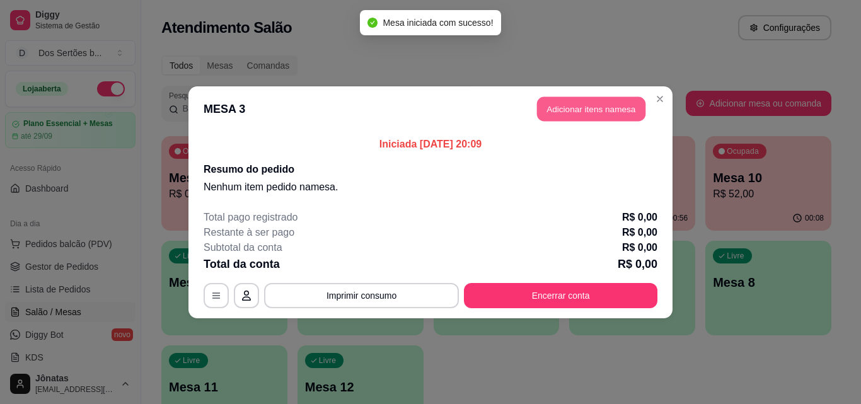
click at [558, 112] on button "Adicionar itens na mesa" at bounding box center [591, 108] width 108 height 25
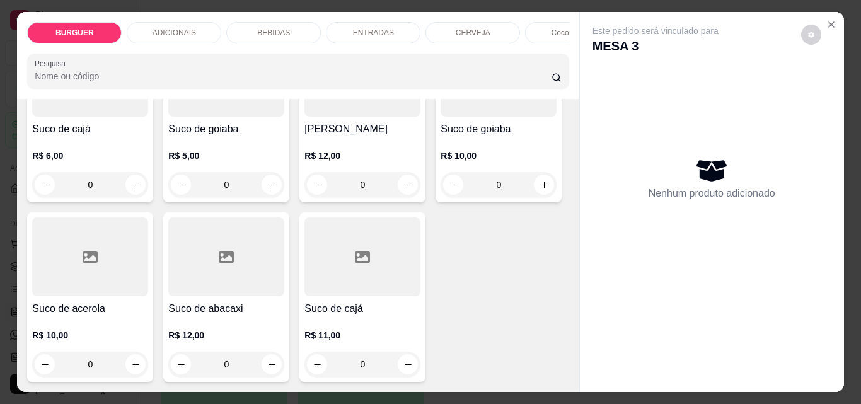
scroll to position [3665, 0]
click at [131, 10] on icon "increase-product-quantity" at bounding box center [135, 5] width 9 height 9
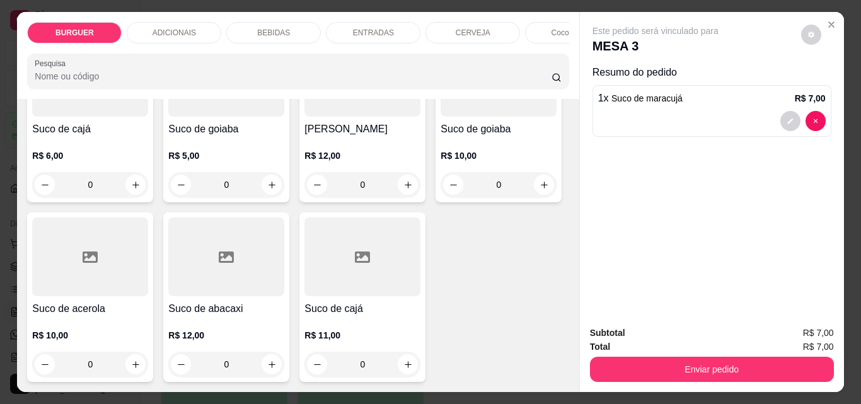
scroll to position [3666, 0]
click at [130, 9] on icon "increase-product-quantity" at bounding box center [134, 4] width 9 height 9
type input "2"
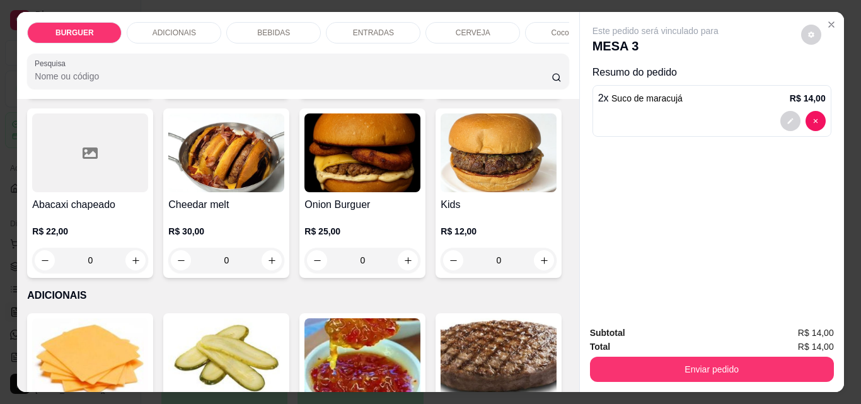
scroll to position [229, 0]
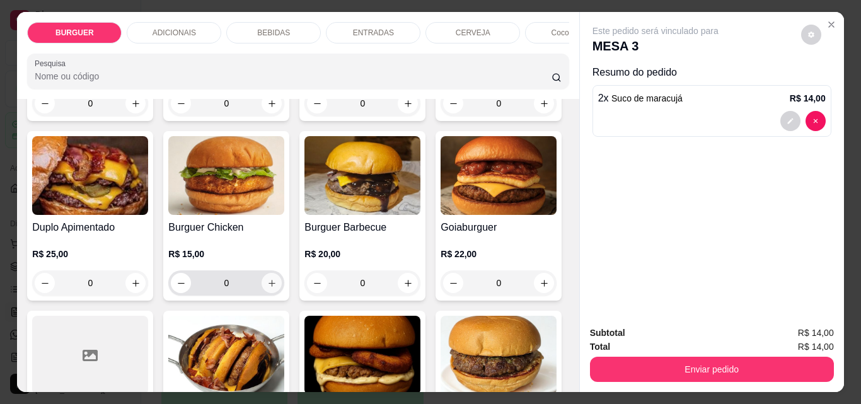
click at [275, 285] on icon "increase-product-quantity" at bounding box center [271, 283] width 7 height 7
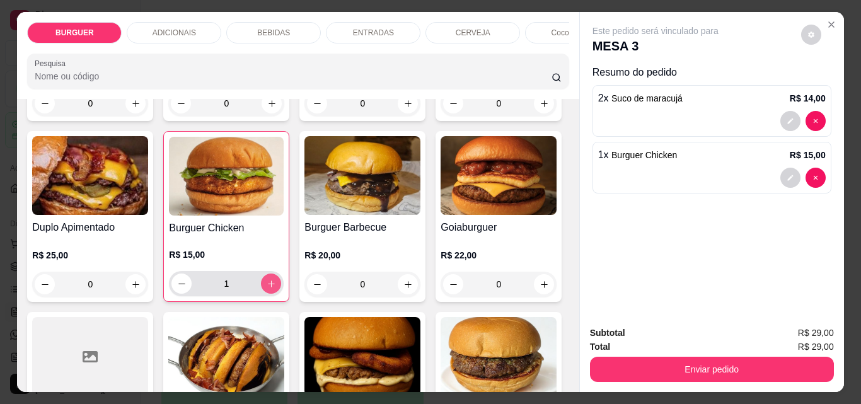
click at [276, 286] on icon "increase-product-quantity" at bounding box center [271, 283] width 9 height 9
type input "2"
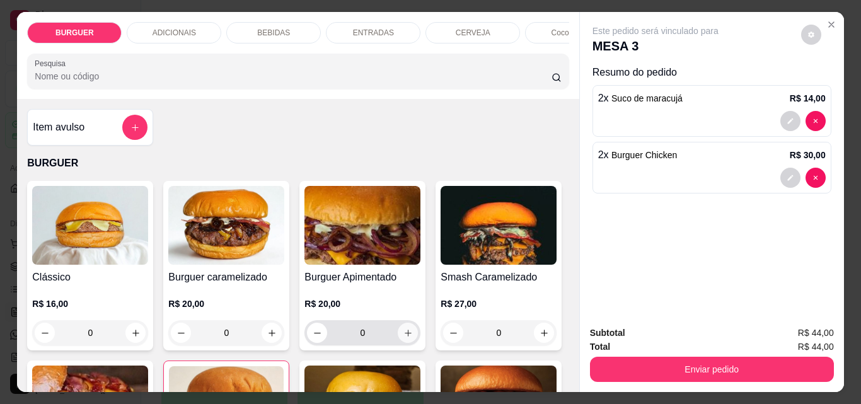
click at [403, 338] on icon "increase-product-quantity" at bounding box center [407, 332] width 9 height 9
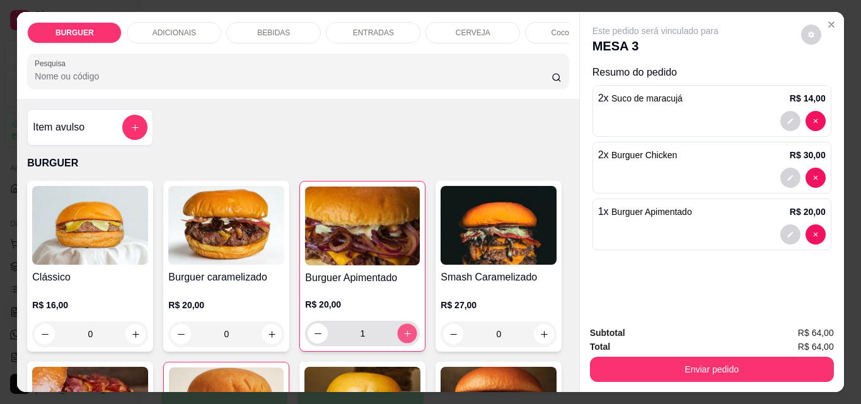
click at [403, 338] on icon "increase-product-quantity" at bounding box center [407, 333] width 9 height 9
type input "2"
click at [268, 22] on div "BEBIDAS" at bounding box center [273, 32] width 95 height 21
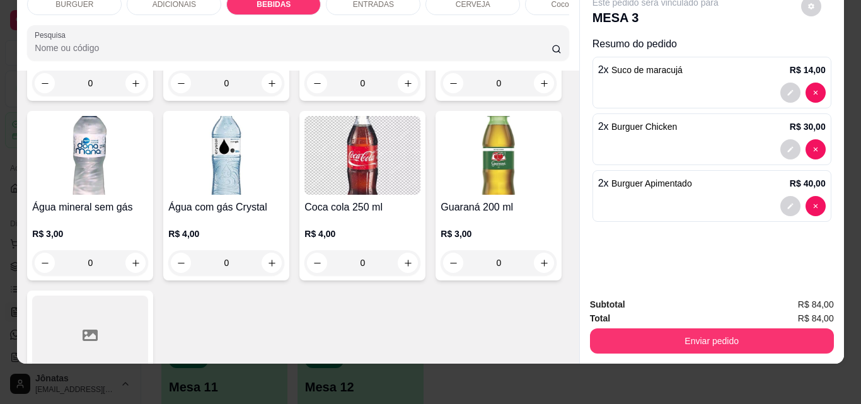
scroll to position [1595, 0]
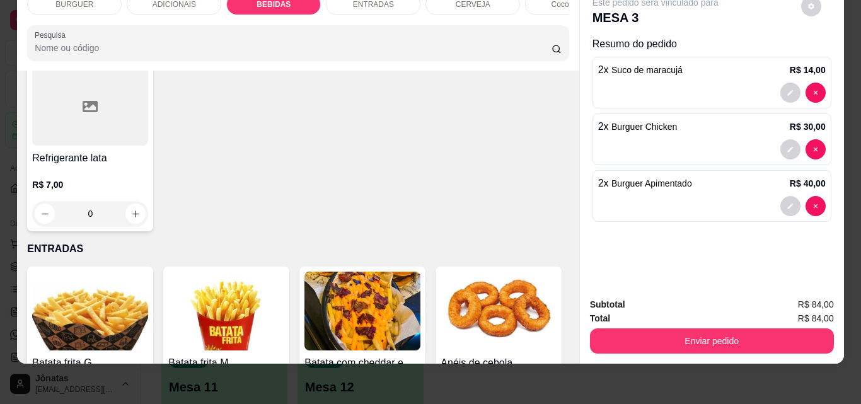
type input "2"
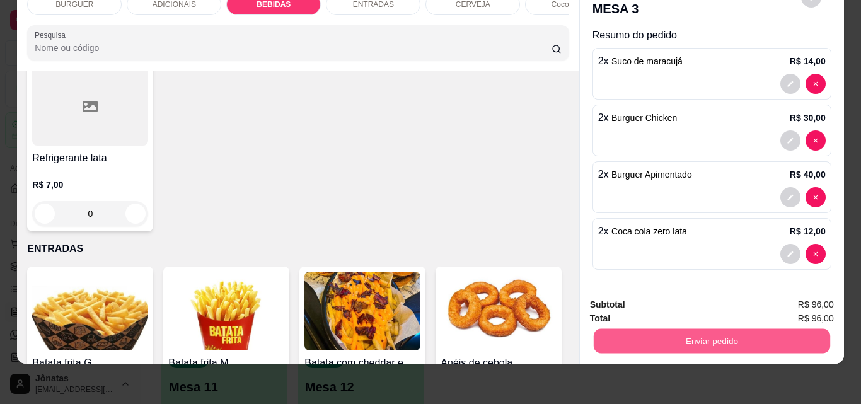
click at [738, 329] on button "Enviar pedido" at bounding box center [711, 340] width 236 height 25
click at [640, 294] on button "Não registrar e enviar pedido" at bounding box center [669, 300] width 127 height 23
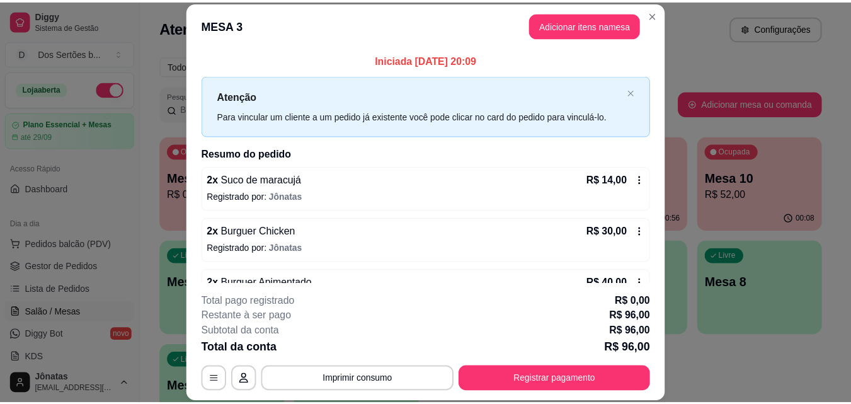
scroll to position [87, 0]
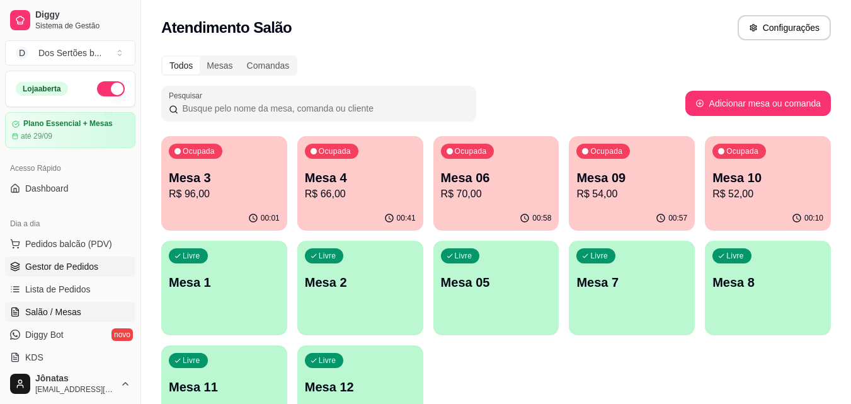
click at [27, 260] on link "Gestor de Pedidos" at bounding box center [70, 266] width 130 height 20
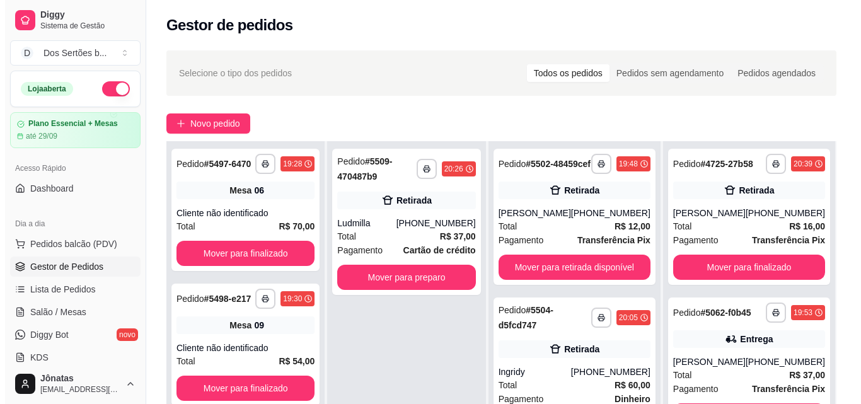
scroll to position [192, 0]
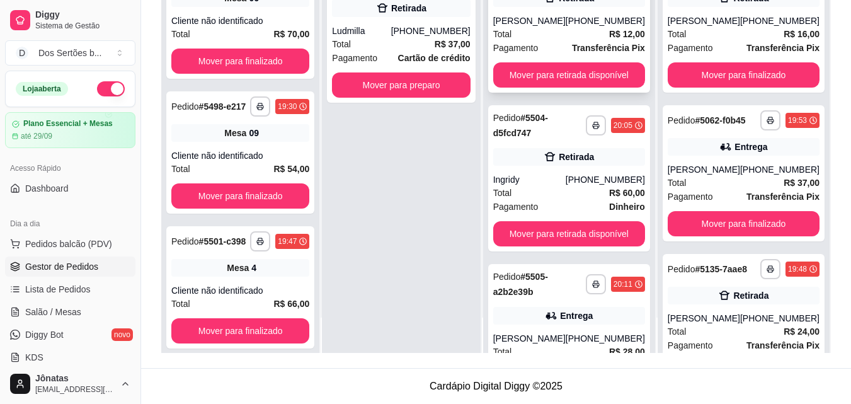
click at [585, 41] on div "Total R$ 12,00" at bounding box center [569, 34] width 152 height 14
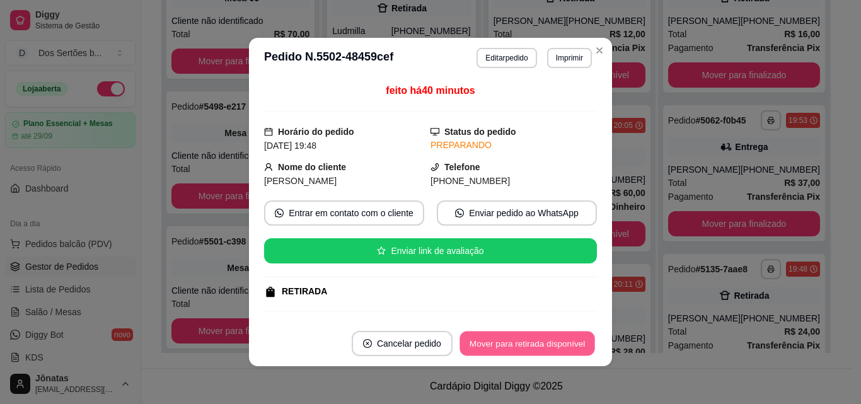
click at [553, 338] on button "Mover para retirada disponível" at bounding box center [526, 343] width 135 height 25
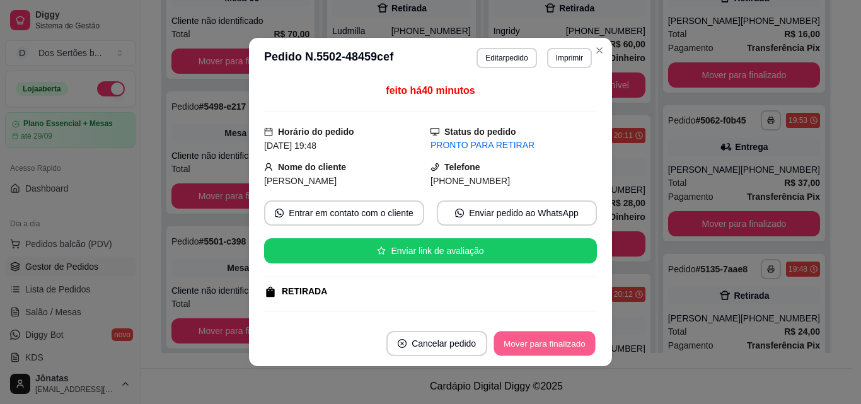
click at [553, 338] on button "Mover para finalizado" at bounding box center [544, 343] width 101 height 25
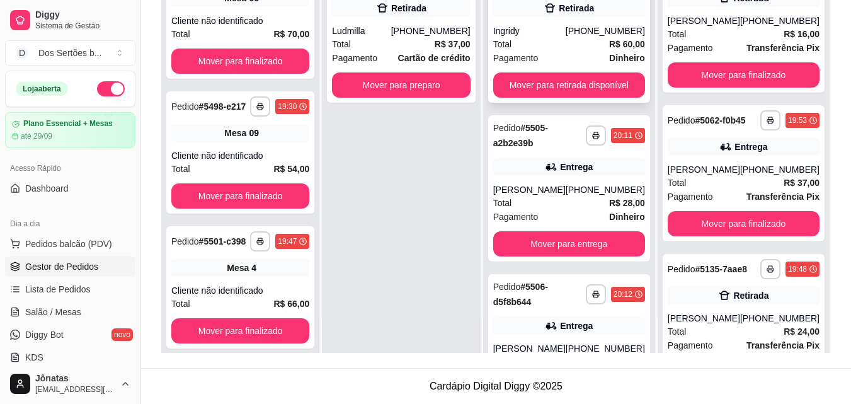
click at [553, 43] on div "Total R$ 60,00" at bounding box center [569, 44] width 152 height 14
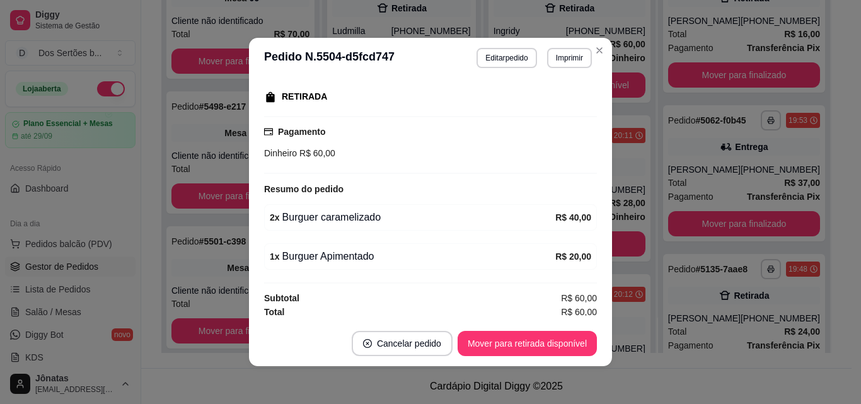
scroll to position [198, 0]
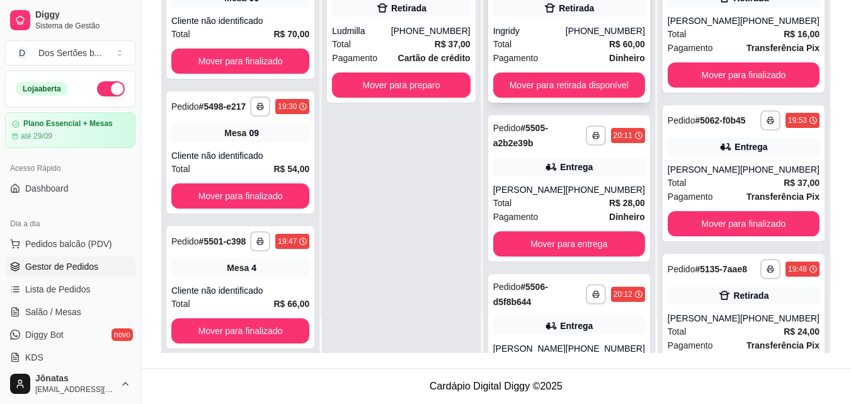
click at [595, 52] on div "Pagamento Dinheiro" at bounding box center [569, 58] width 152 height 14
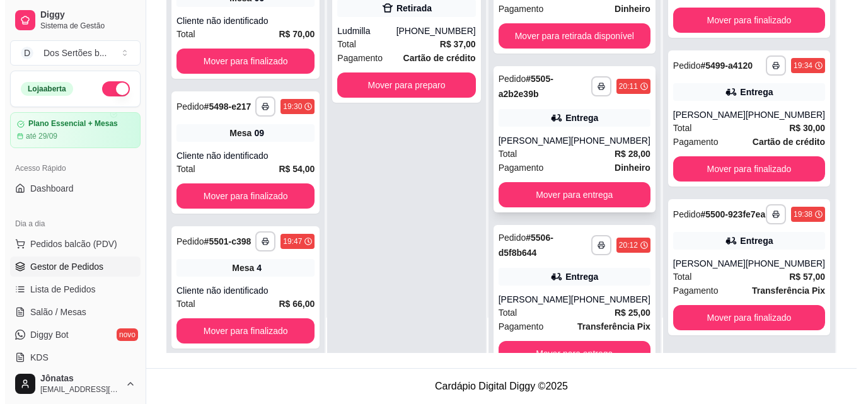
scroll to position [0, 0]
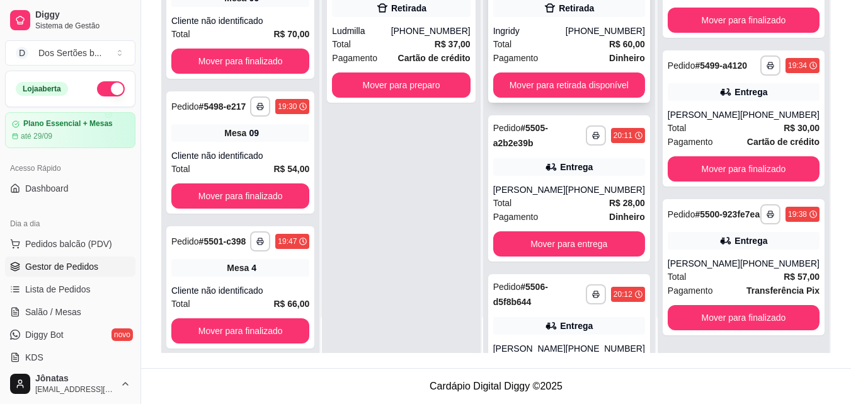
click at [589, 43] on div "Total R$ 60,00" at bounding box center [569, 44] width 152 height 14
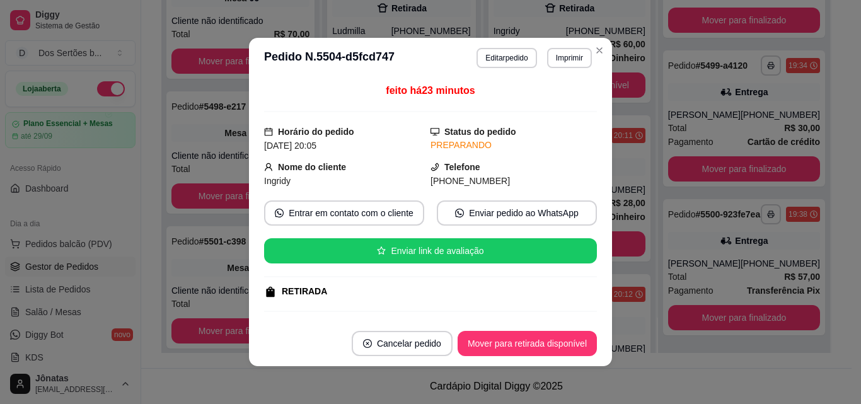
scroll to position [198, 0]
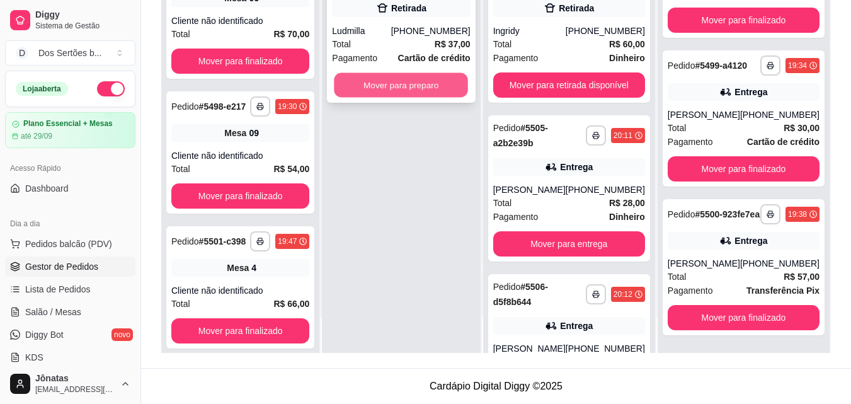
click at [406, 81] on button "Mover para preparo" at bounding box center [402, 85] width 134 height 25
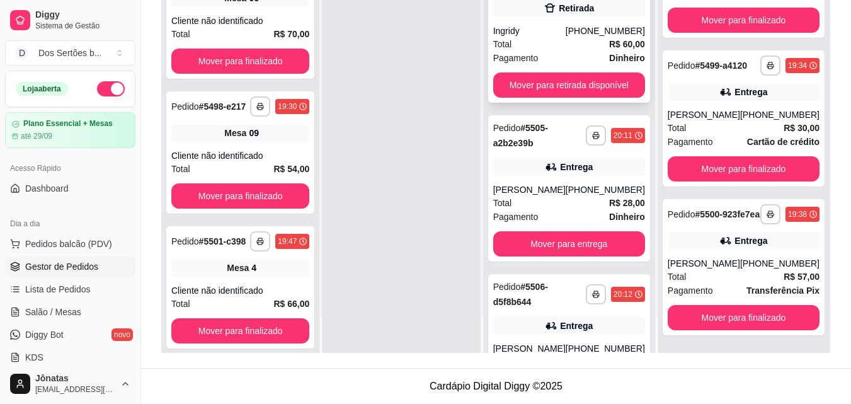
click at [628, 40] on strong "R$ 60,00" at bounding box center [627, 44] width 36 height 10
click at [43, 311] on span "Salão / Mesas" at bounding box center [53, 312] width 56 height 13
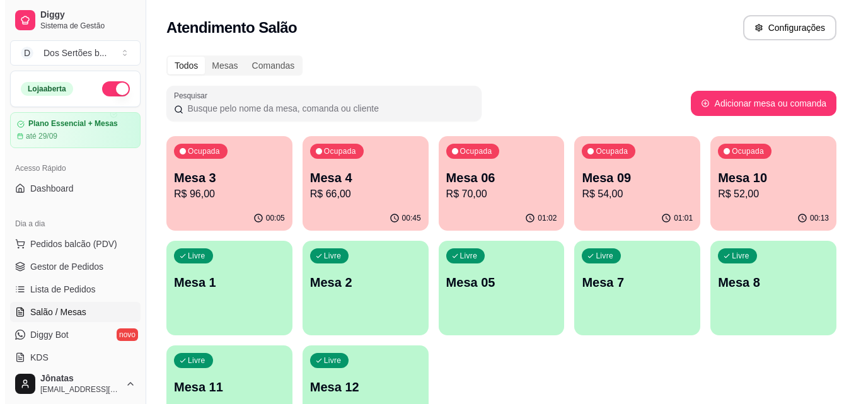
scroll to position [87, 0]
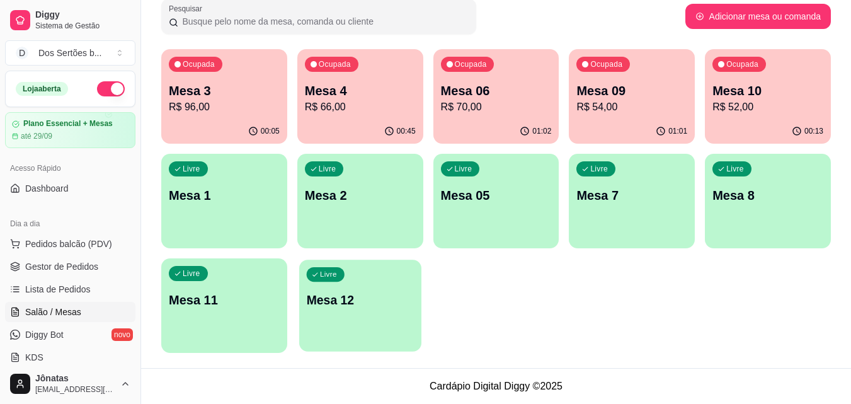
click at [340, 289] on div "Livre Mesa 12" at bounding box center [360, 298] width 122 height 77
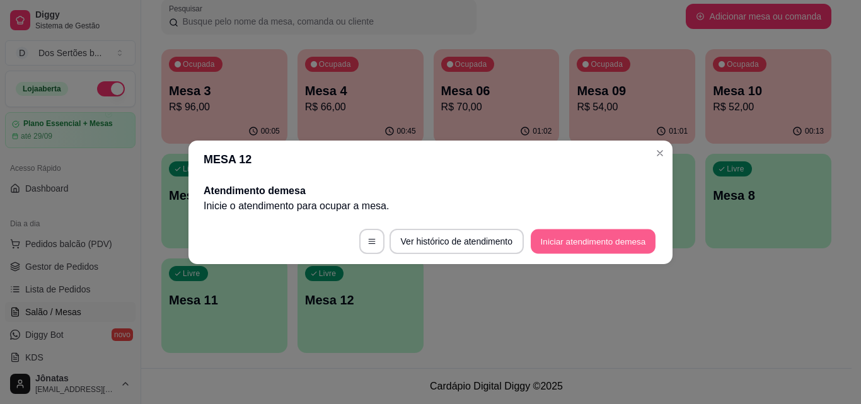
click at [602, 233] on button "Iniciar atendimento de mesa" at bounding box center [593, 241] width 125 height 25
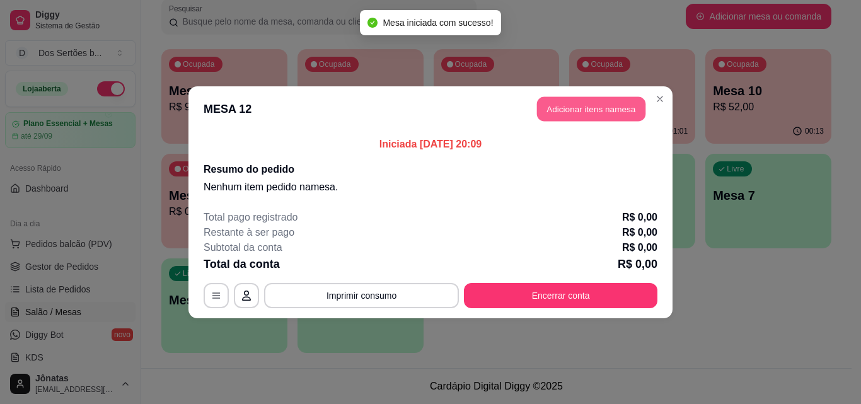
click at [562, 113] on button "Adicionar itens na mesa" at bounding box center [591, 108] width 108 height 25
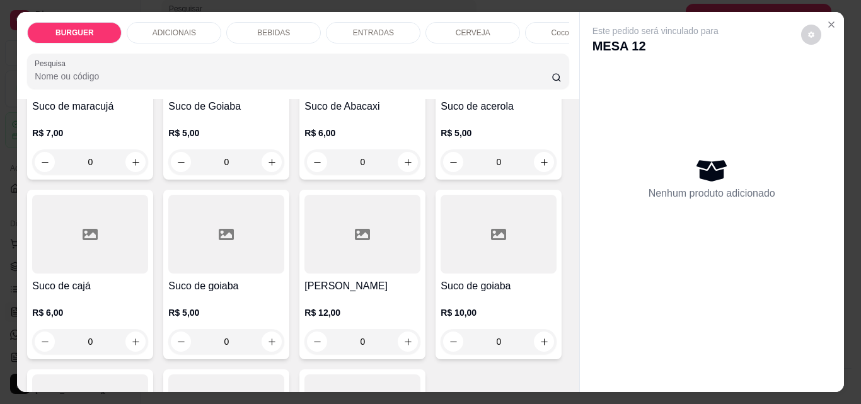
scroll to position [2784, 0]
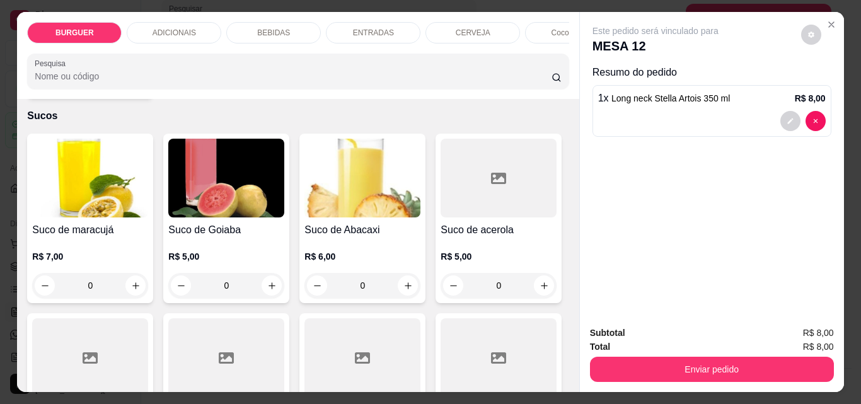
scroll to position [2785, 0]
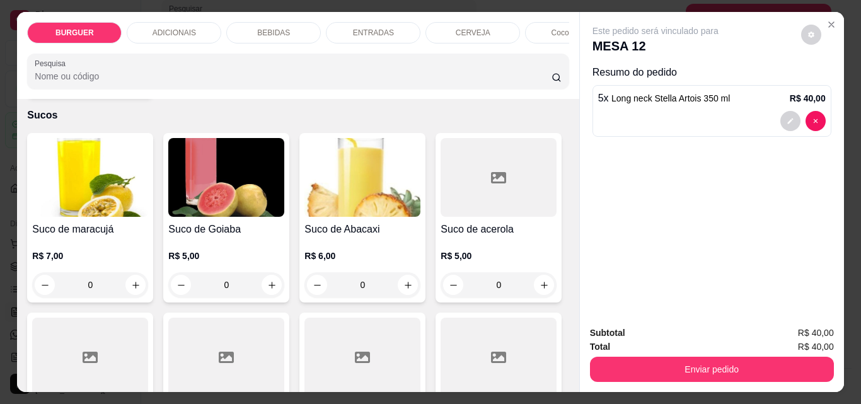
type input "7"
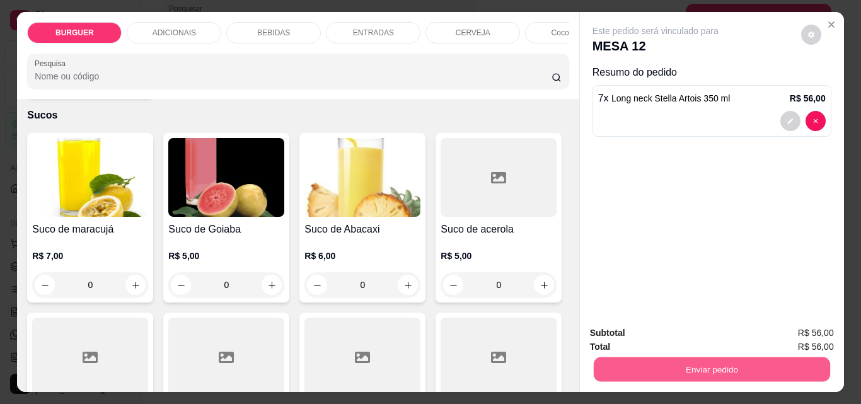
click at [680, 362] on button "Enviar pedido" at bounding box center [711, 369] width 236 height 25
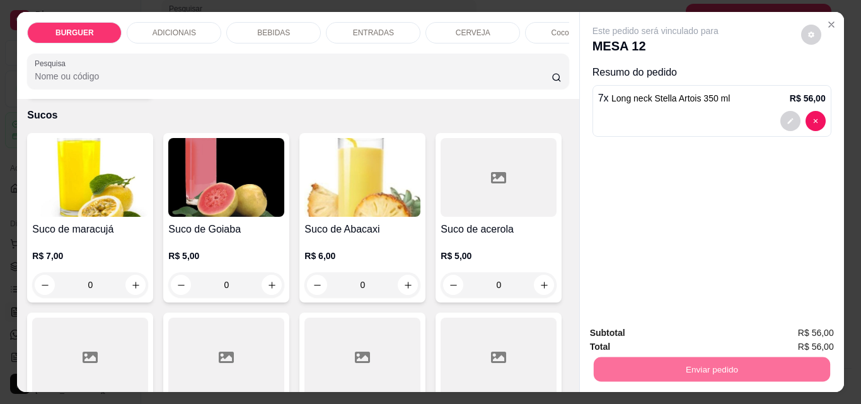
click at [634, 326] on button "Não registrar e enviar pedido" at bounding box center [669, 332] width 127 height 23
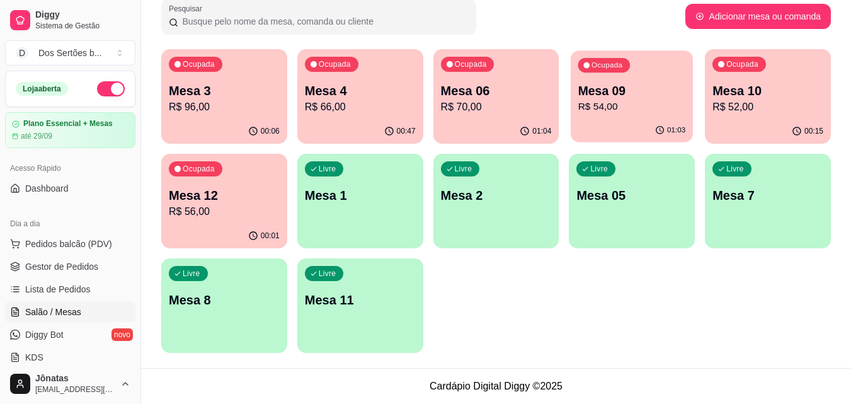
click at [611, 113] on p "R$ 54,00" at bounding box center [632, 107] width 108 height 14
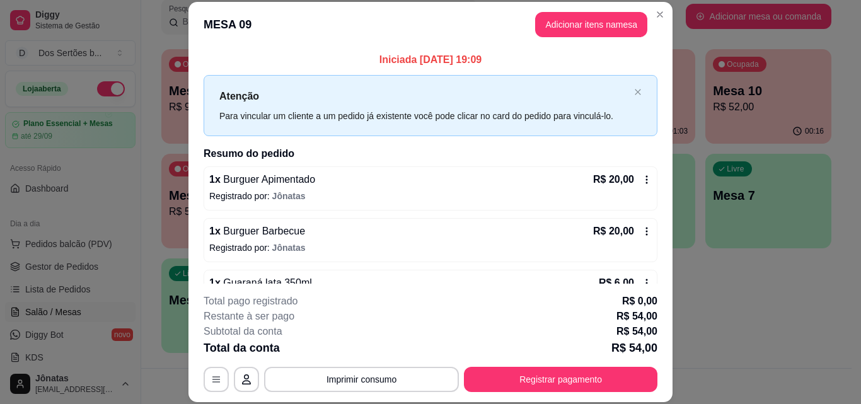
scroll to position [117, 0]
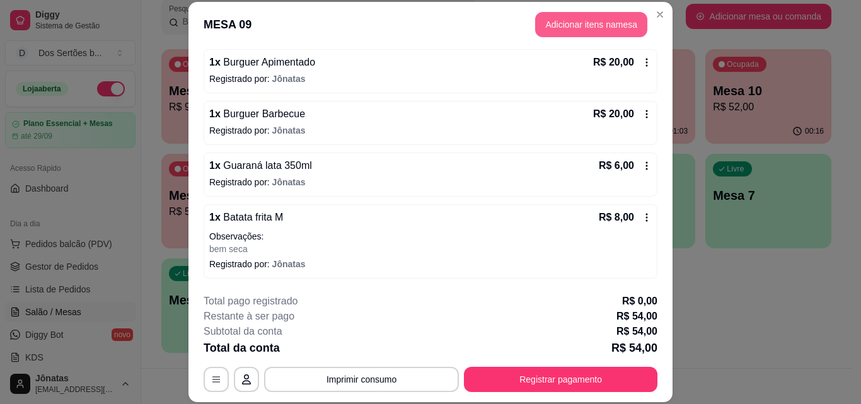
click at [582, 20] on button "Adicionar itens na mesa" at bounding box center [591, 24] width 112 height 25
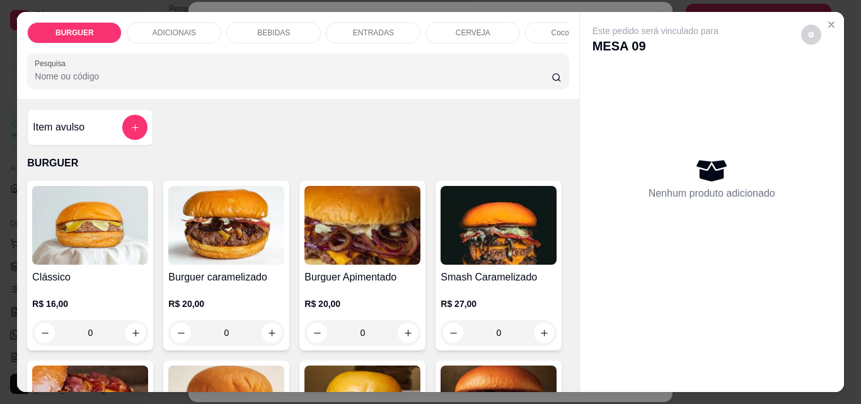
click at [263, 28] on p "BEBIDAS" at bounding box center [273, 33] width 33 height 10
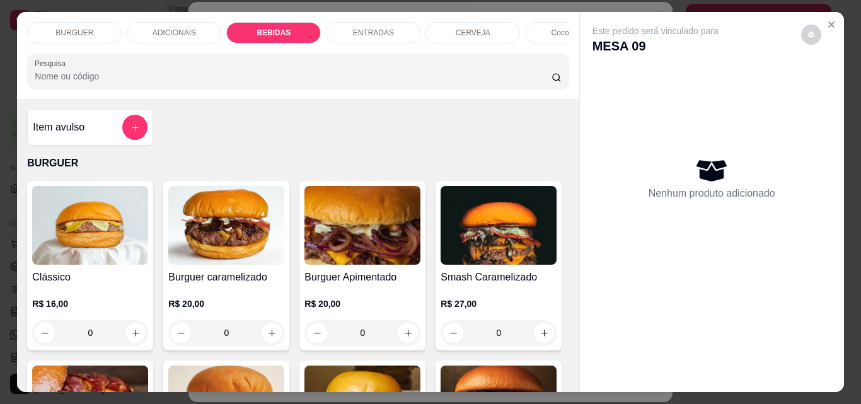
scroll to position [33, 0]
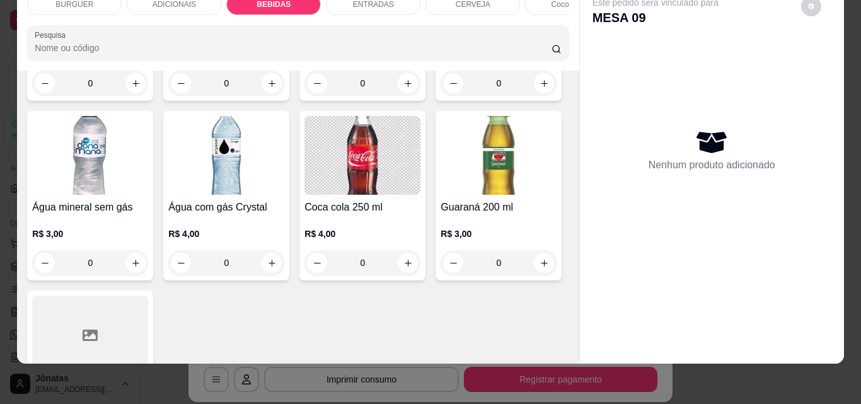
click at [173, 1] on div "ADICIONAIS" at bounding box center [174, 4] width 95 height 21
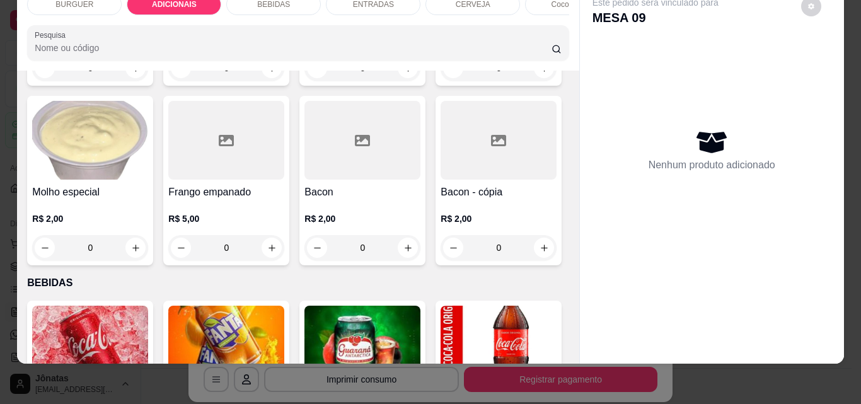
scroll to position [999, 0]
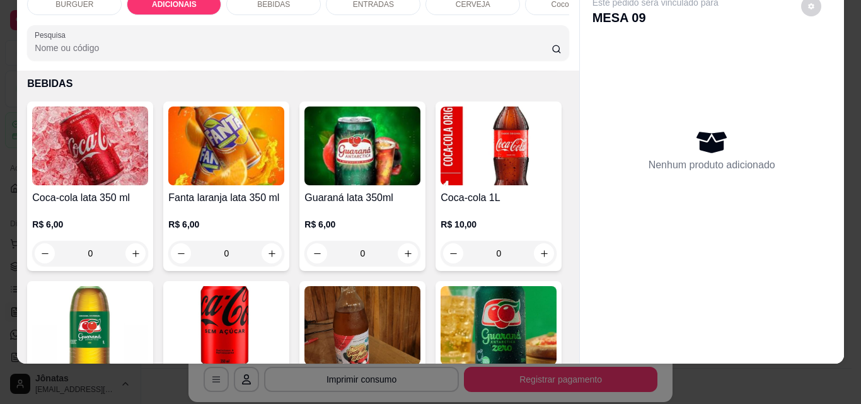
click at [146, 59] on button "increase-product-quantity" at bounding box center [136, 49] width 20 height 20
type input "1"
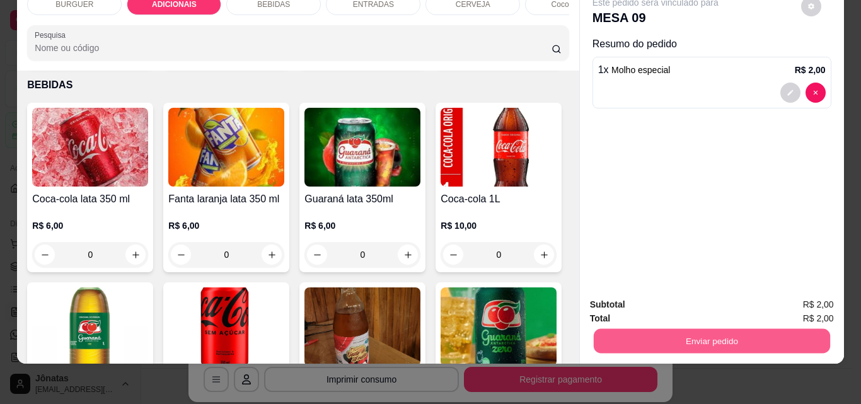
click at [629, 328] on button "Enviar pedido" at bounding box center [711, 340] width 236 height 25
click at [648, 301] on button "Não registrar e enviar pedido" at bounding box center [668, 300] width 132 height 25
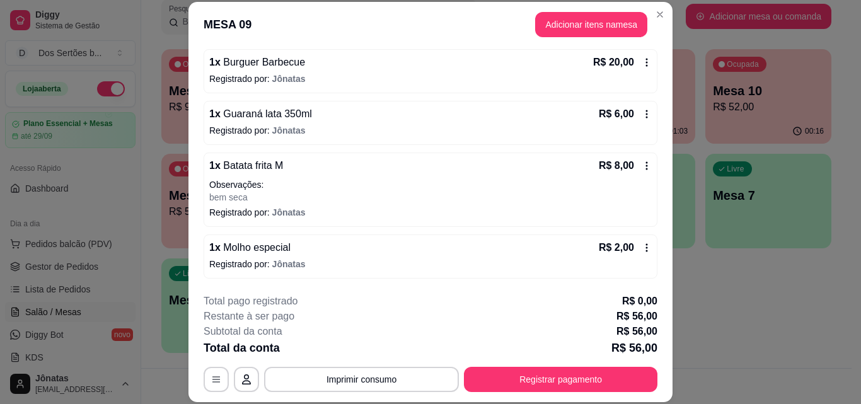
scroll to position [38, 0]
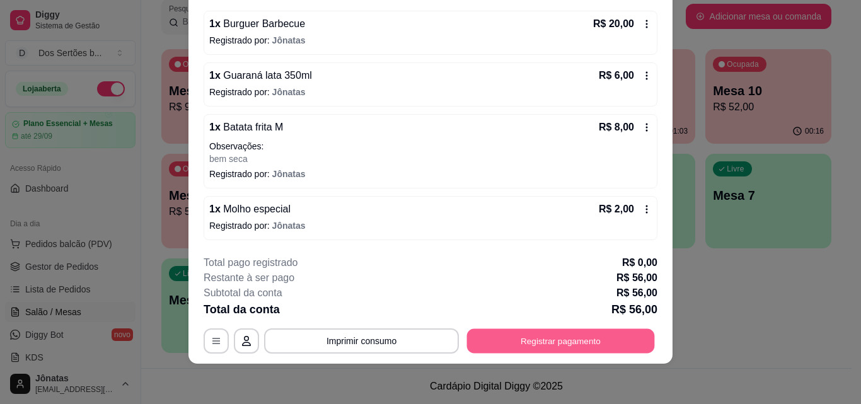
click at [529, 330] on button "Registrar pagamento" at bounding box center [561, 340] width 188 height 25
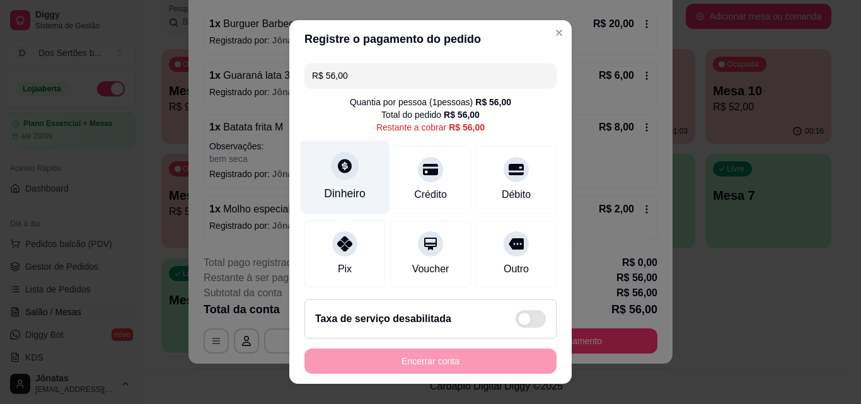
click at [357, 173] on div "Dinheiro" at bounding box center [345, 178] width 89 height 74
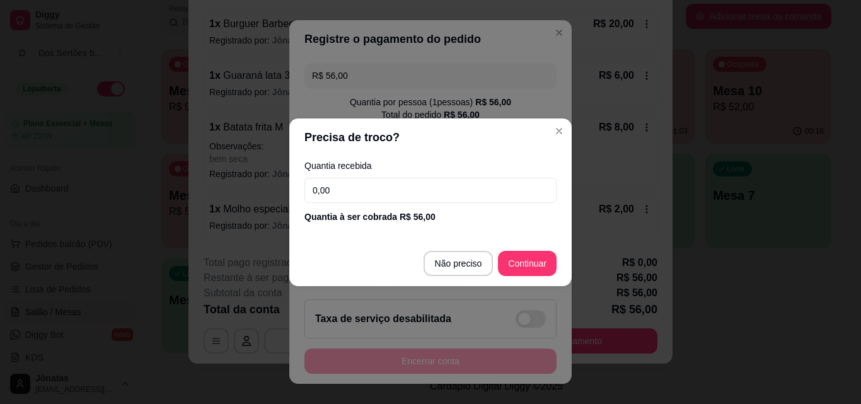
click at [345, 181] on input "0,00" at bounding box center [430, 190] width 252 height 25
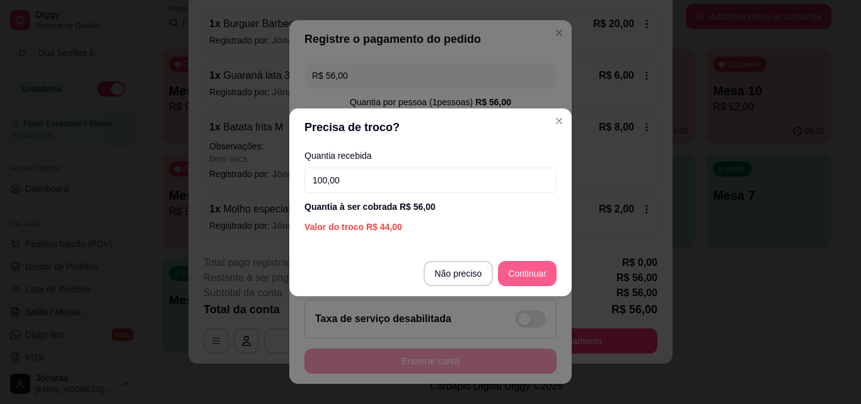
type input "100,00"
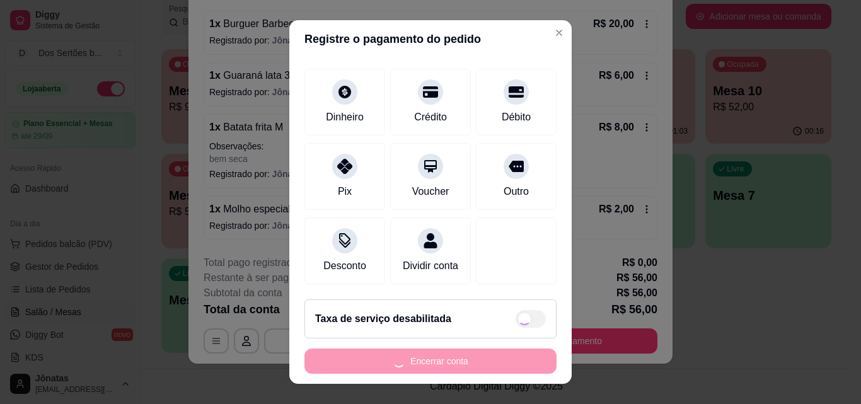
scroll to position [20, 0]
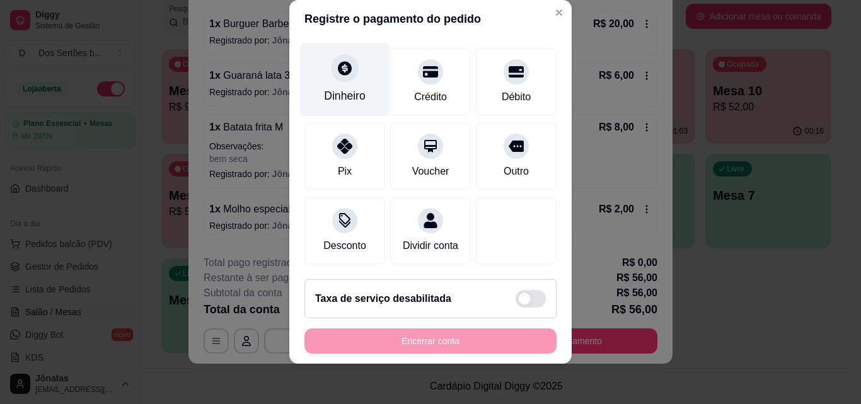
click at [349, 66] on div "Dinheiro" at bounding box center [345, 80] width 89 height 74
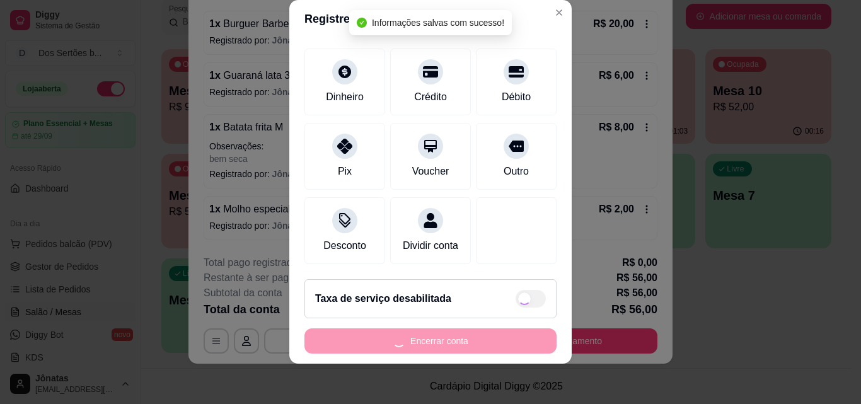
type input "R$ 0,00"
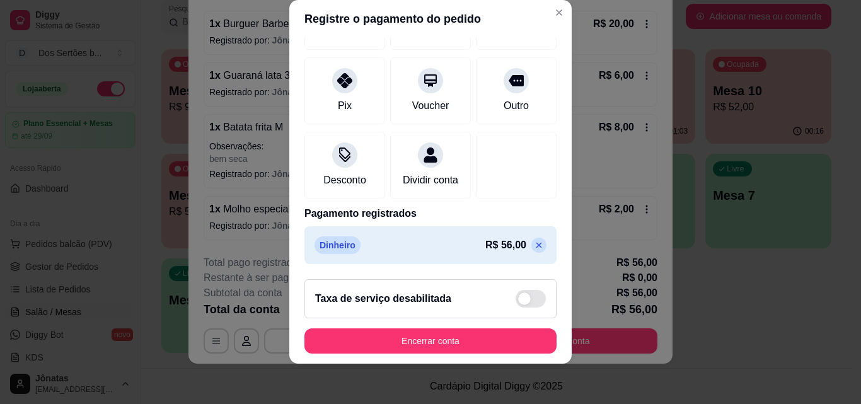
scroll to position [146, 0]
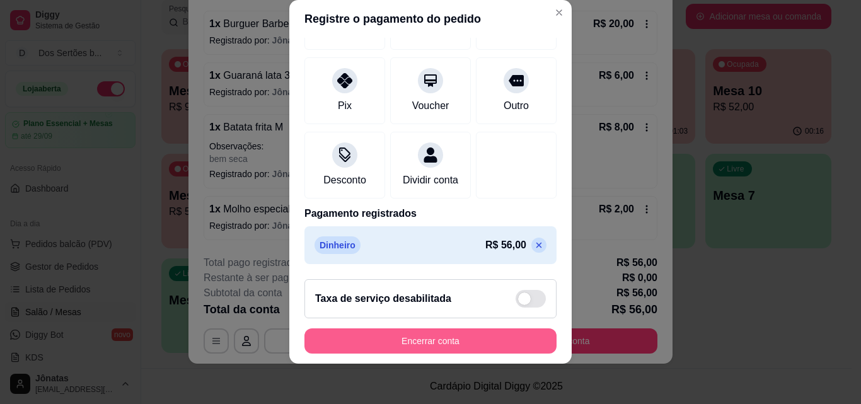
click at [459, 336] on button "Encerrar conta" at bounding box center [430, 340] width 252 height 25
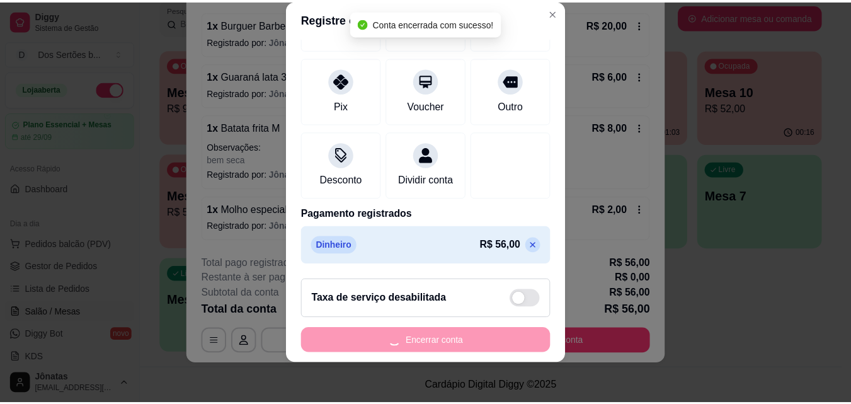
scroll to position [0, 0]
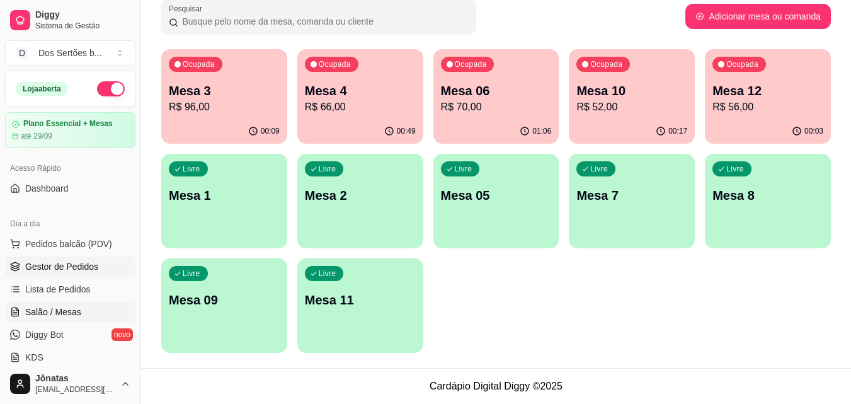
click at [80, 263] on span "Gestor de Pedidos" at bounding box center [61, 266] width 73 height 13
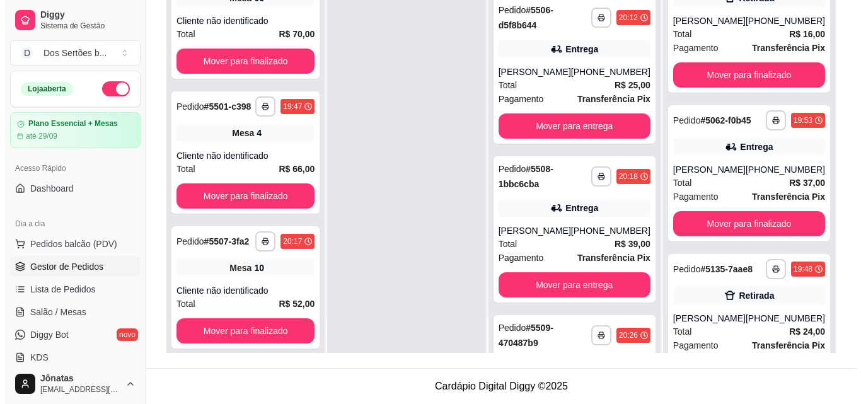
scroll to position [403, 0]
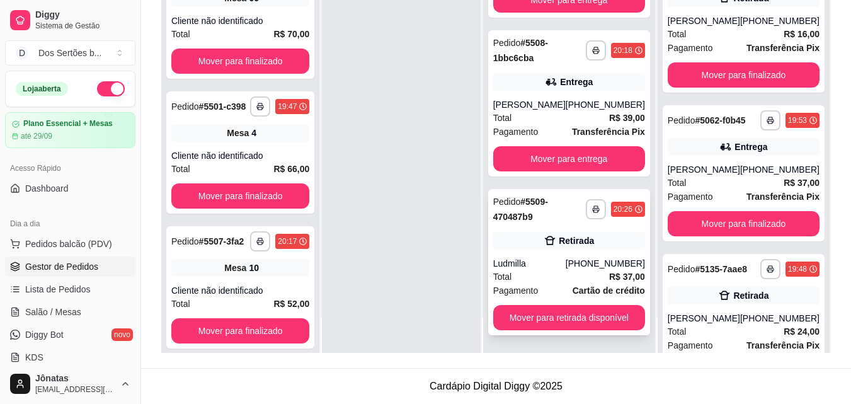
click at [551, 243] on icon at bounding box center [550, 240] width 13 height 13
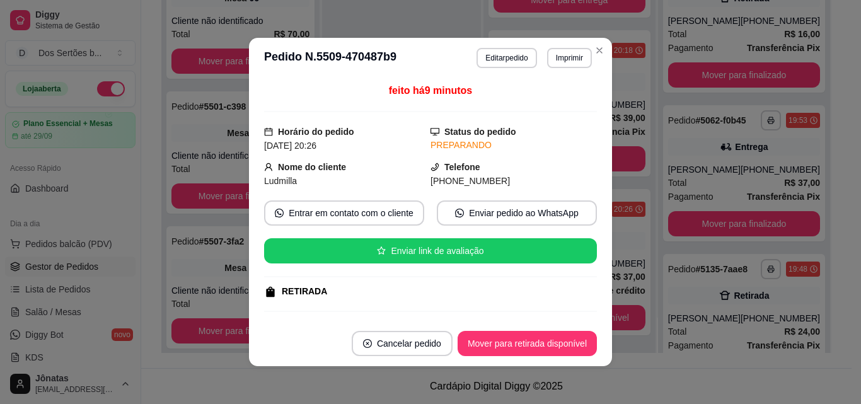
scroll to position [237, 0]
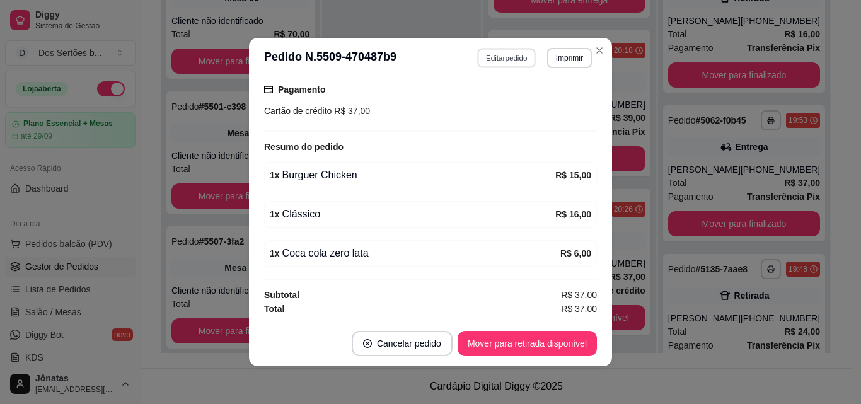
click at [503, 49] on button "Editar pedido" at bounding box center [507, 58] width 59 height 20
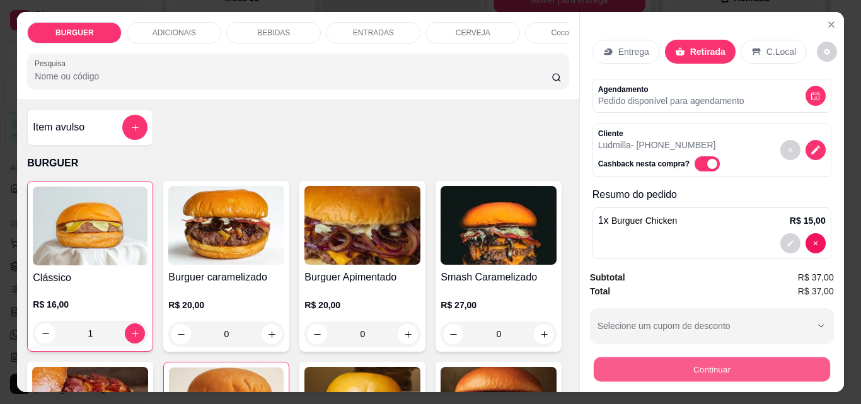
click at [691, 367] on button "Continuar" at bounding box center [711, 369] width 236 height 25
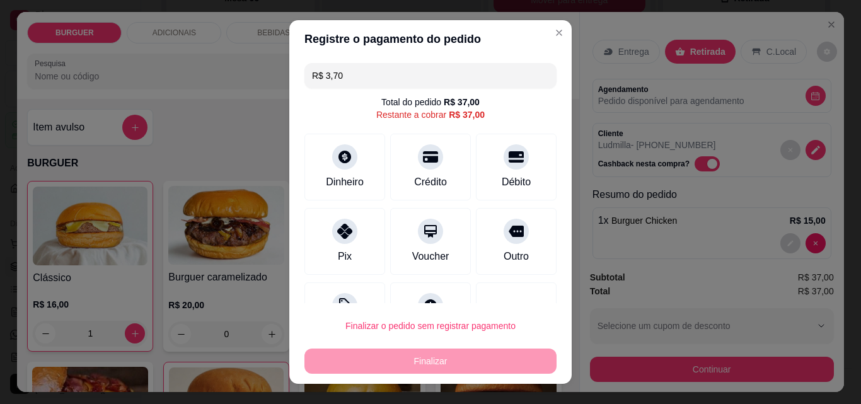
click at [344, 78] on input "R$ 3,70" at bounding box center [430, 75] width 237 height 25
click at [326, 218] on div "Pix" at bounding box center [345, 239] width 89 height 74
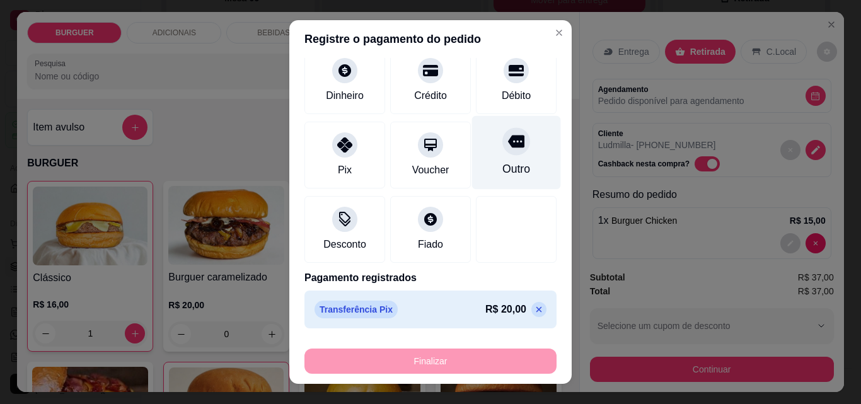
scroll to position [0, 0]
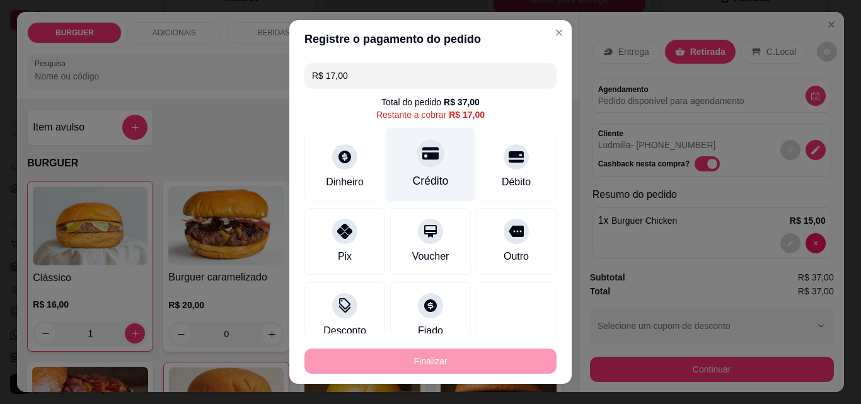
click at [423, 157] on icon at bounding box center [430, 153] width 16 height 13
type input "R$ 0,00"
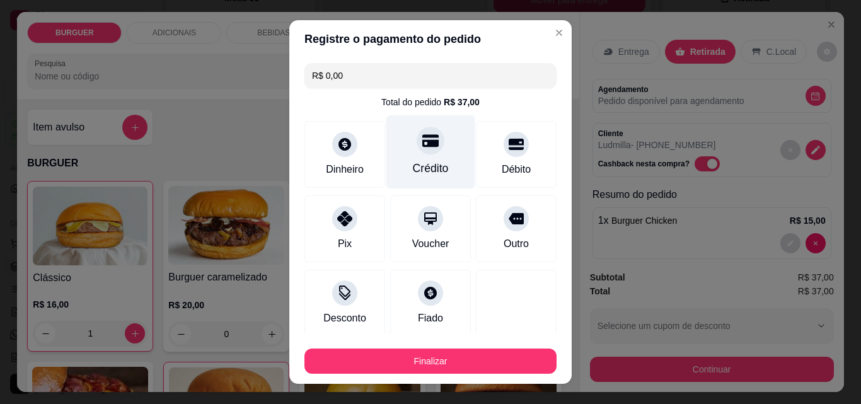
scroll to position [122, 0]
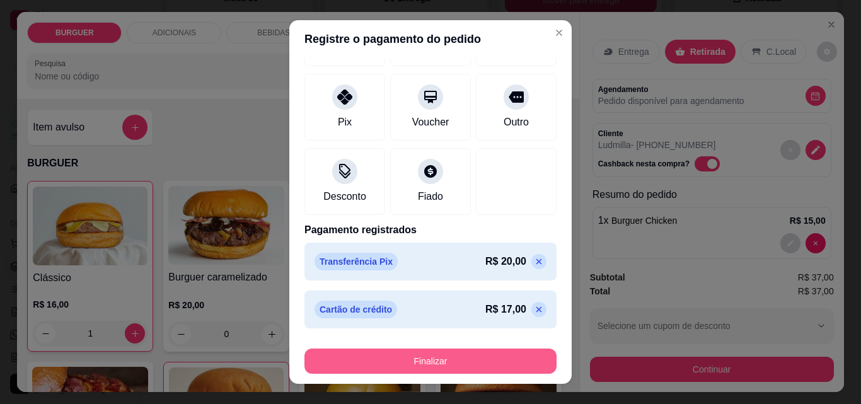
click at [442, 363] on button "Finalizar" at bounding box center [430, 360] width 252 height 25
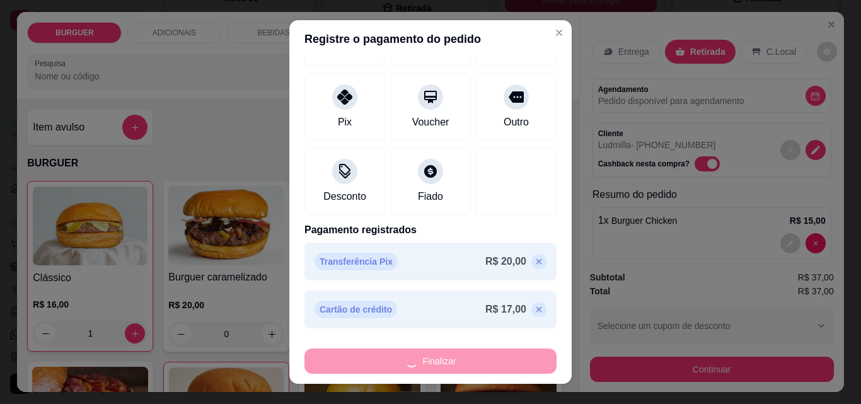
type input "0"
type input "-R$ 37,00"
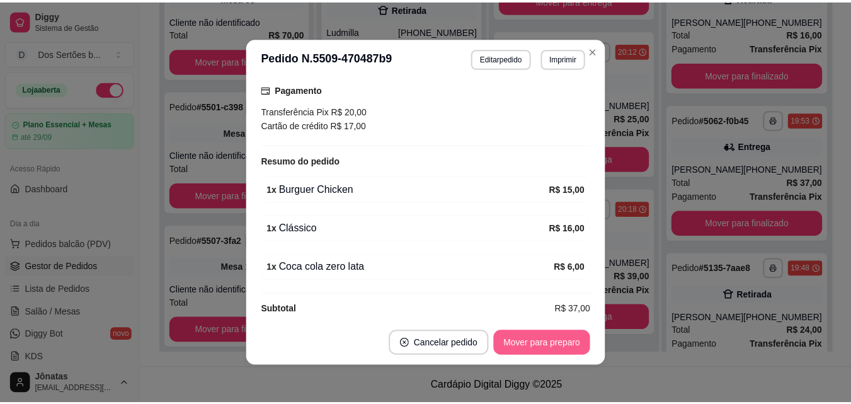
scroll to position [244, 0]
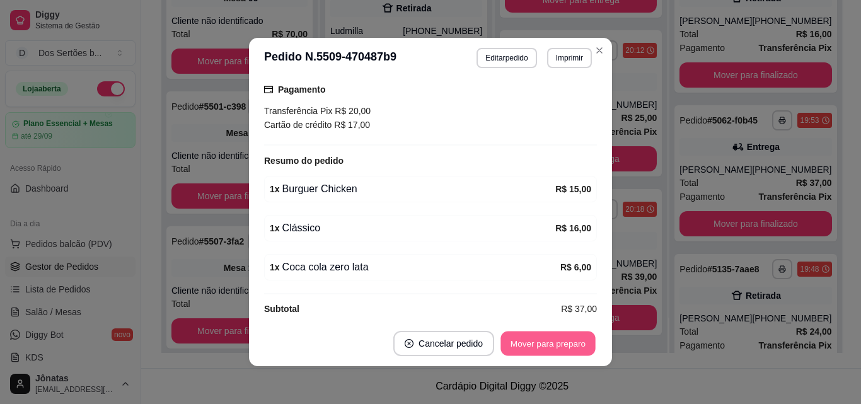
click at [548, 333] on button "Mover para preparo" at bounding box center [547, 343] width 95 height 25
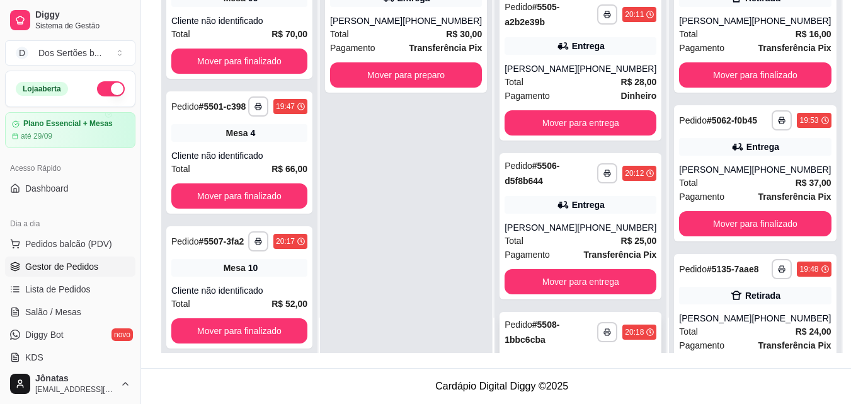
scroll to position [98, 0]
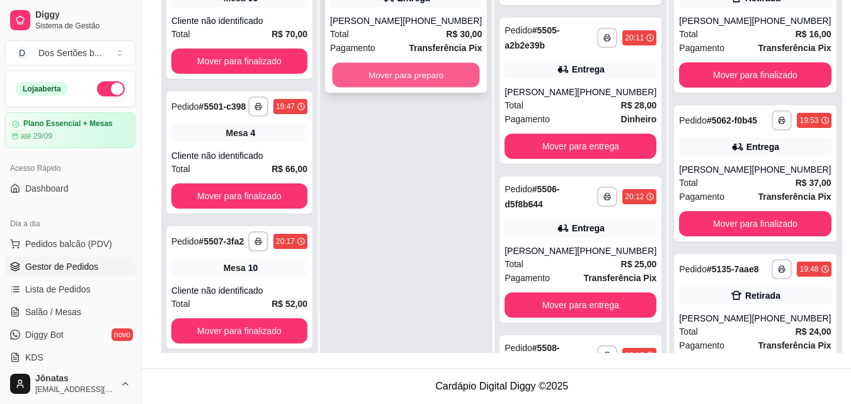
click at [403, 79] on button "Mover para preparo" at bounding box center [406, 75] width 147 height 25
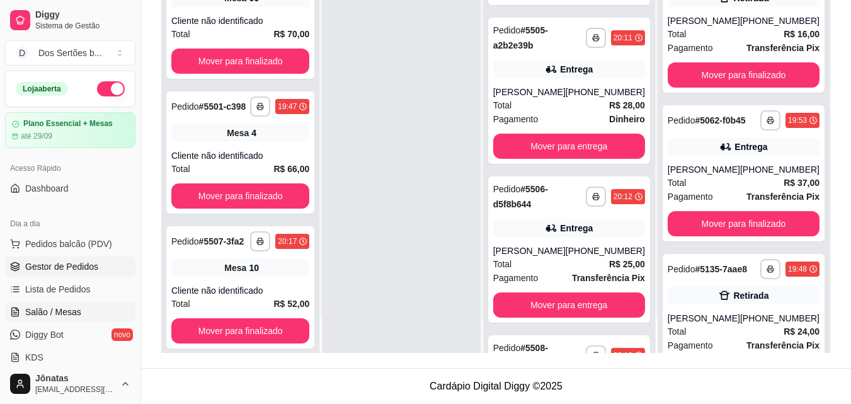
click at [47, 313] on span "Salão / Mesas" at bounding box center [53, 312] width 56 height 13
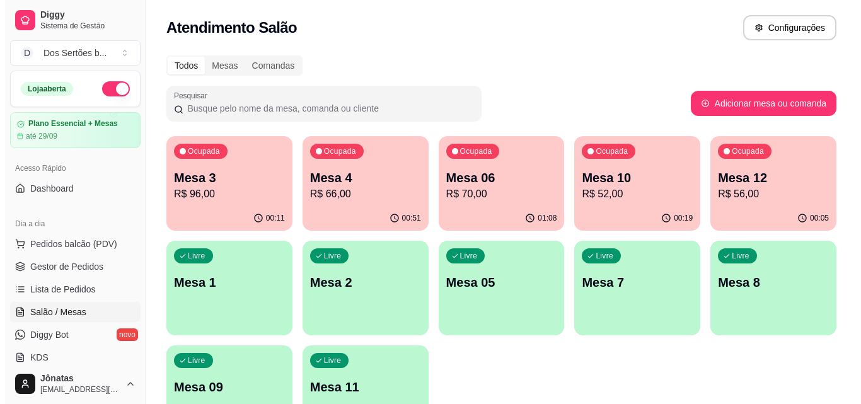
scroll to position [87, 0]
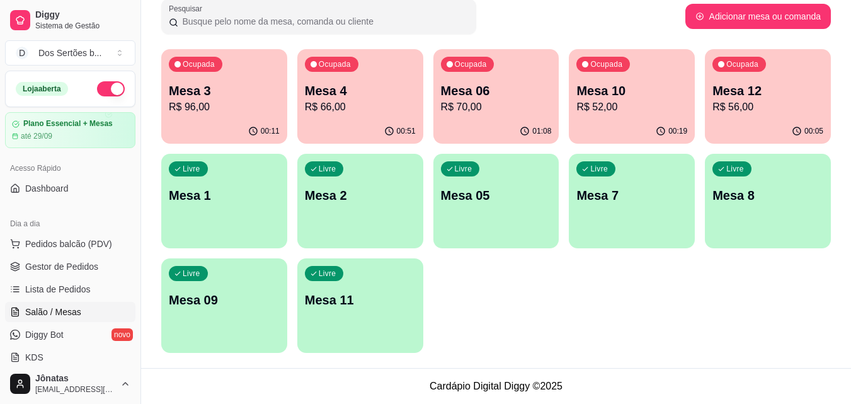
click at [210, 231] on div "Livre Mesa 1" at bounding box center [224, 193] width 126 height 79
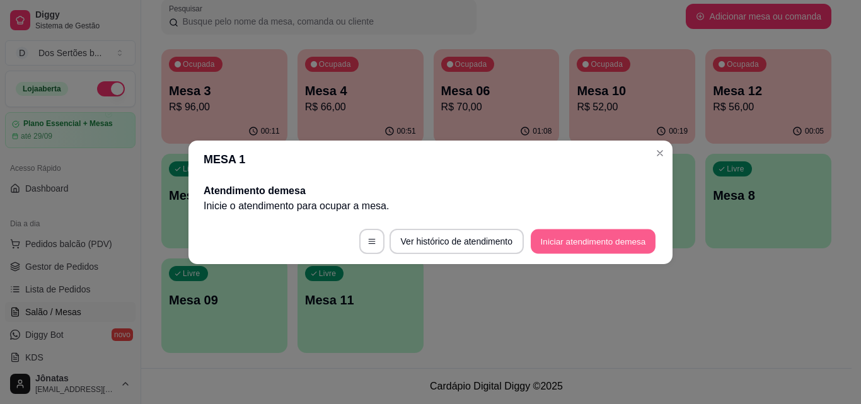
click at [565, 229] on button "Iniciar atendimento de mesa" at bounding box center [593, 241] width 125 height 25
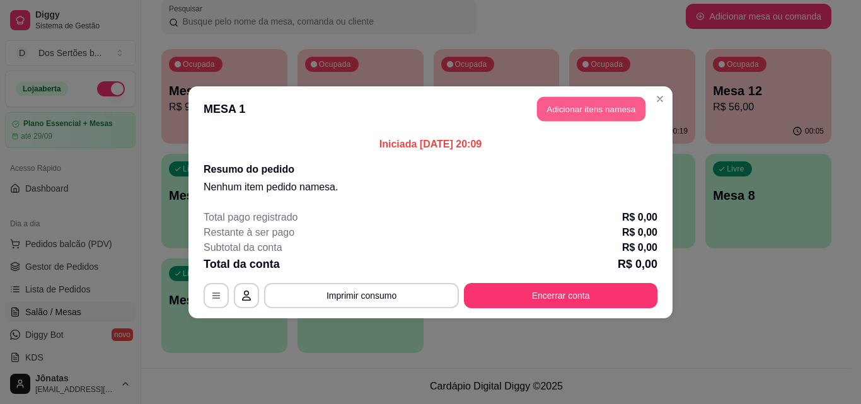
click at [587, 105] on button "Adicionar itens na mesa" at bounding box center [591, 108] width 108 height 25
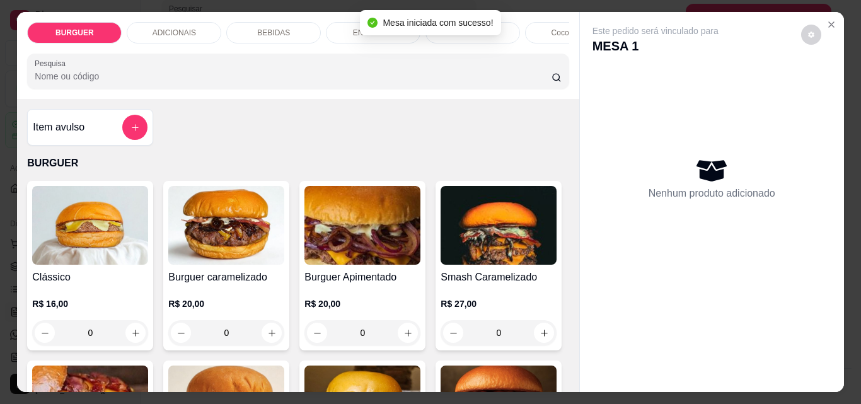
scroll to position [149, 0]
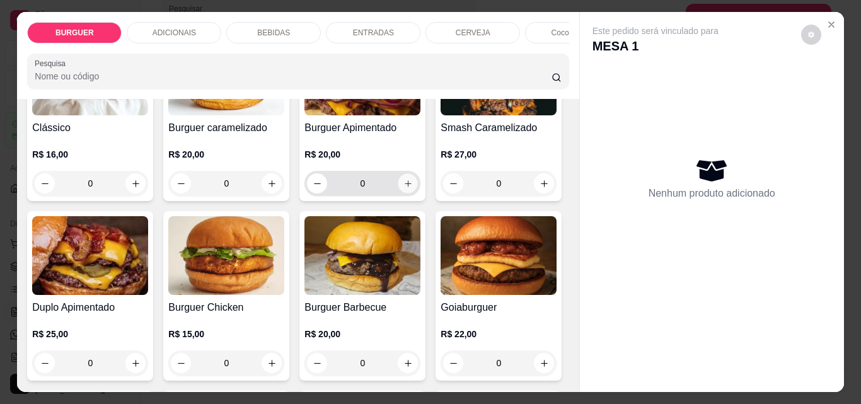
click at [403, 188] on icon "increase-product-quantity" at bounding box center [407, 183] width 9 height 9
type input "1"
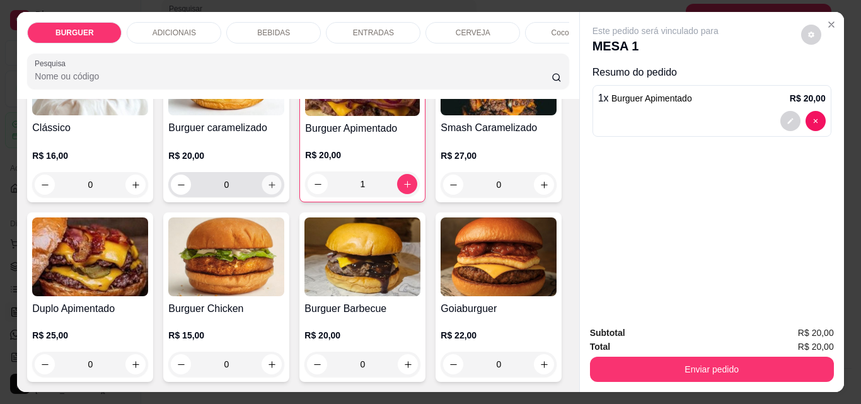
click at [274, 192] on button "increase-product-quantity" at bounding box center [272, 185] width 20 height 20
type input "1"
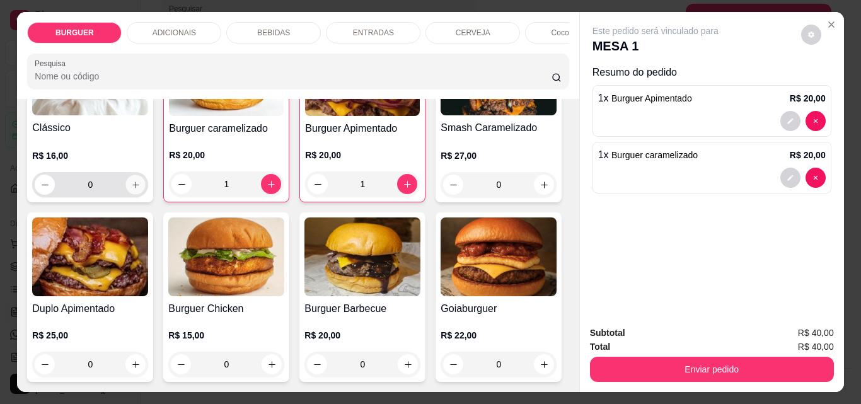
click at [140, 192] on button "increase-product-quantity" at bounding box center [136, 185] width 20 height 20
type input "1"
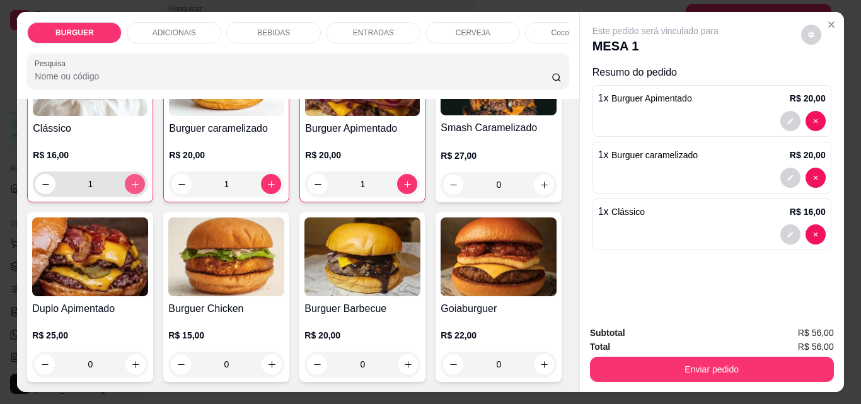
scroll to position [150, 0]
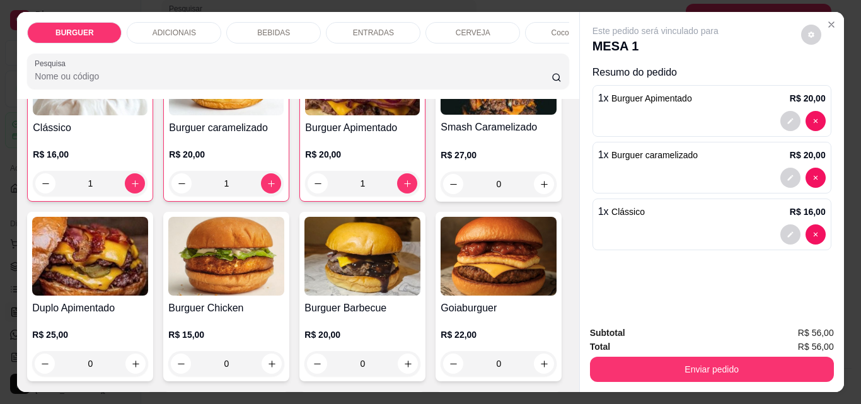
click at [267, 28] on p "BEBIDAS" at bounding box center [273, 33] width 33 height 10
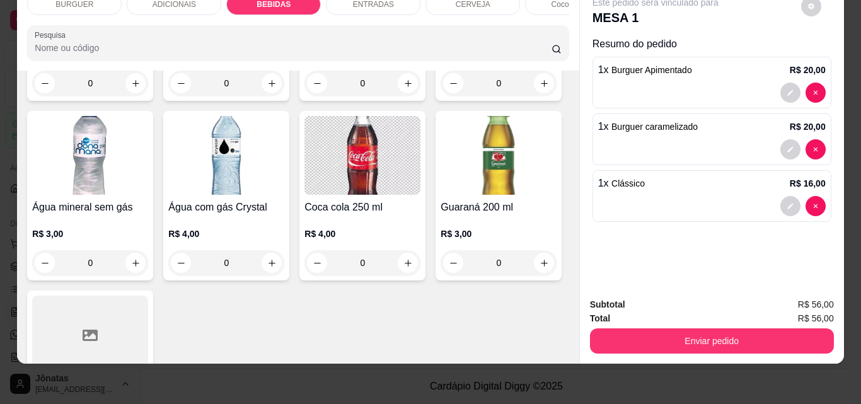
scroll to position [1602, 0]
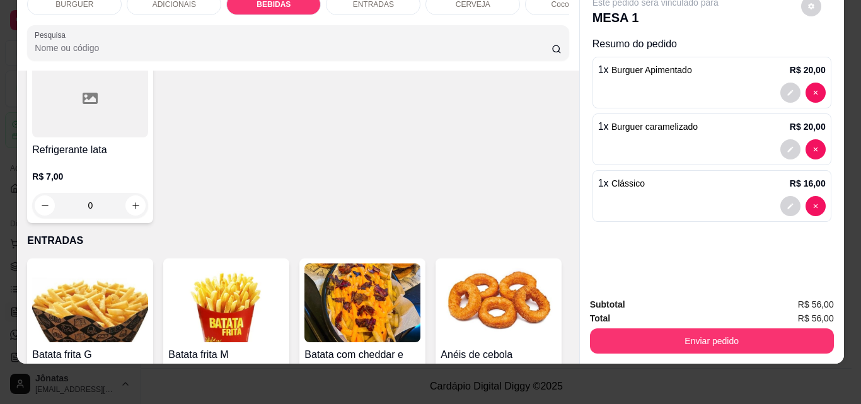
type input "2"
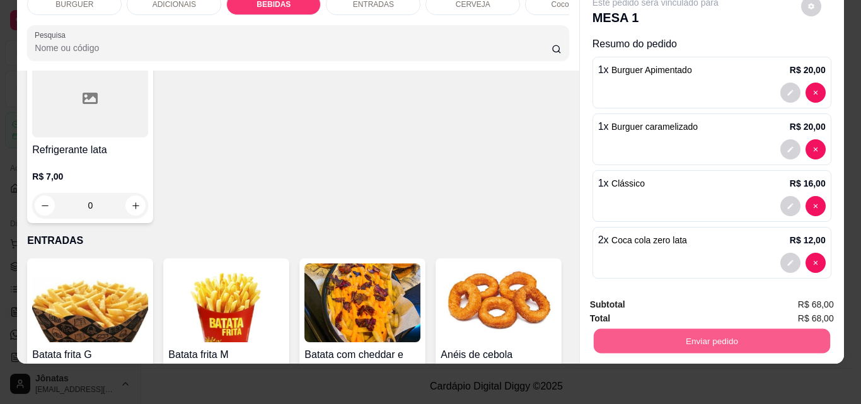
click at [650, 328] on button "Enviar pedido" at bounding box center [711, 340] width 236 height 25
click at [656, 300] on button "Não registrar e enviar pedido" at bounding box center [669, 300] width 127 height 23
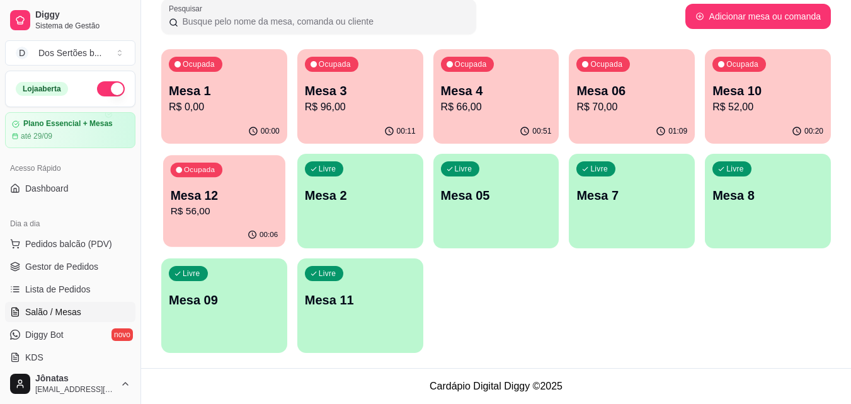
click at [215, 180] on div "Ocupada Mesa 12 R$ 56,00" at bounding box center [224, 189] width 122 height 68
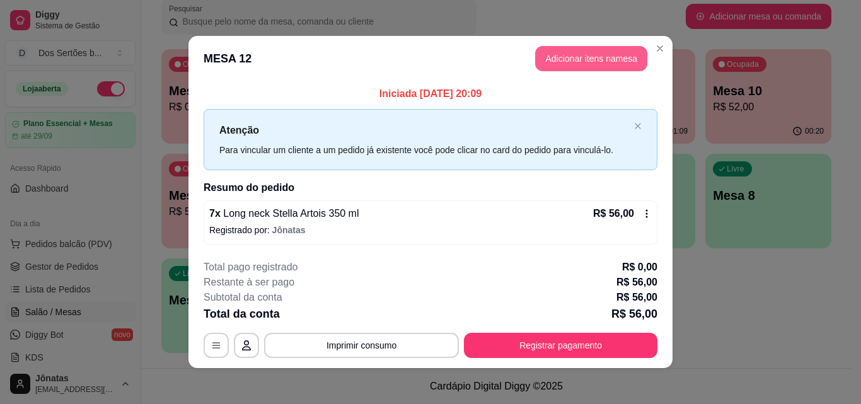
click at [555, 65] on button "Adicionar itens na mesa" at bounding box center [591, 58] width 112 height 25
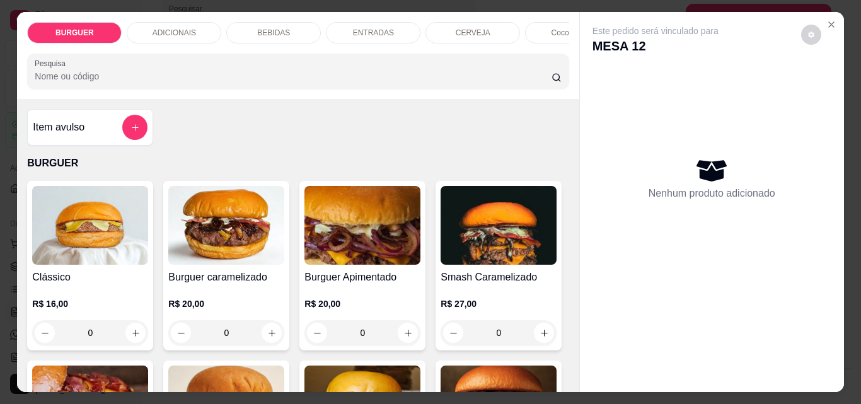
click at [266, 28] on p "BEBIDAS" at bounding box center [273, 33] width 33 height 10
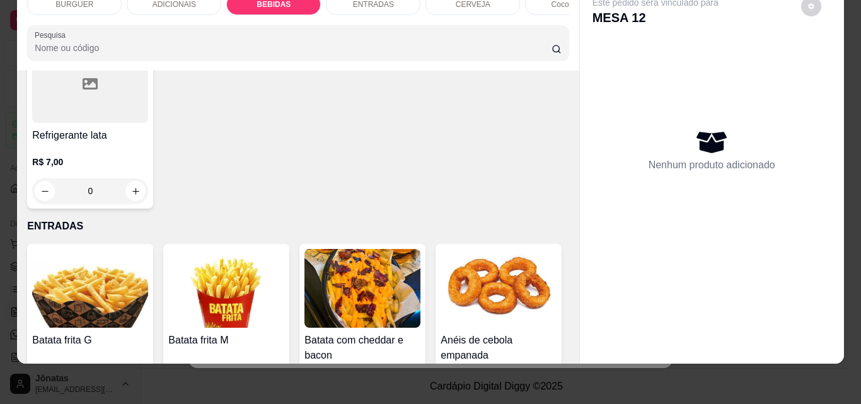
scroll to position [1857, 0]
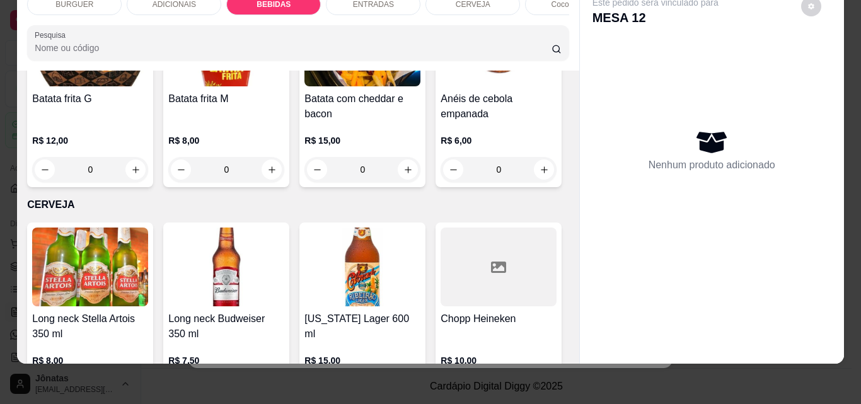
type input "1"
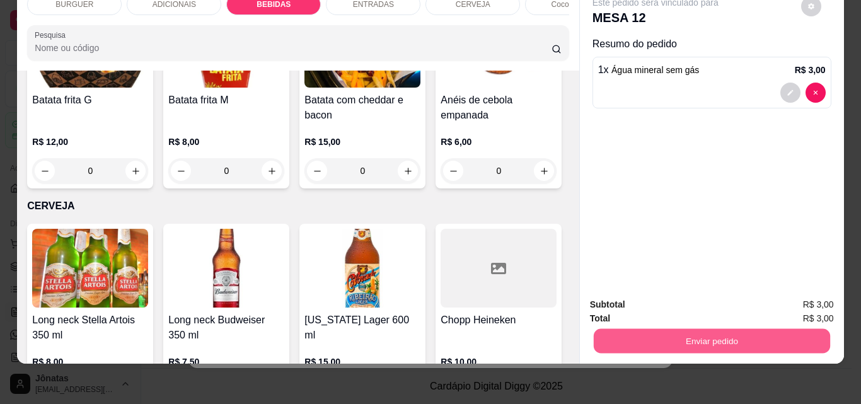
click at [730, 337] on button "Enviar pedido" at bounding box center [711, 340] width 236 height 25
click at [674, 296] on button "Não registrar e enviar pedido" at bounding box center [669, 300] width 127 height 23
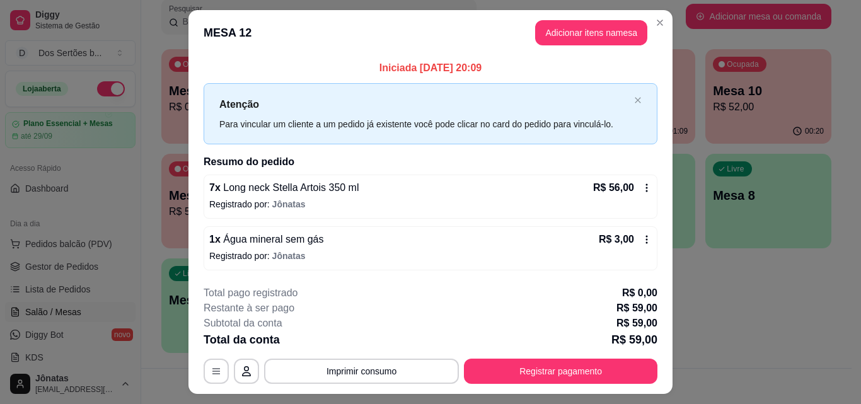
scroll to position [30, 0]
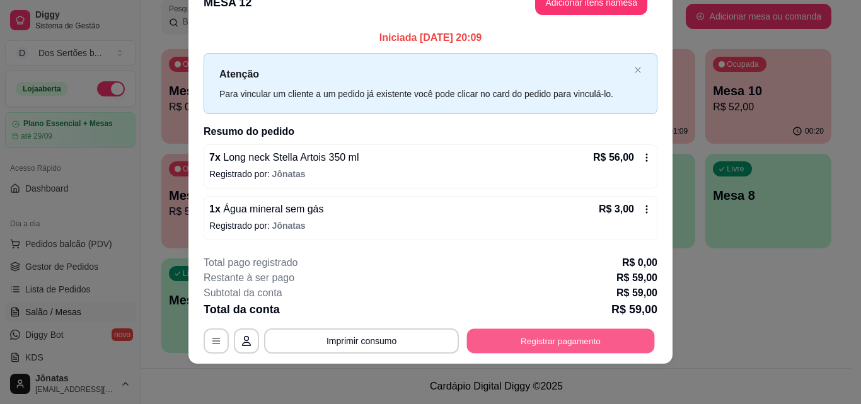
click at [602, 342] on button "Registrar pagamento" at bounding box center [561, 341] width 188 height 25
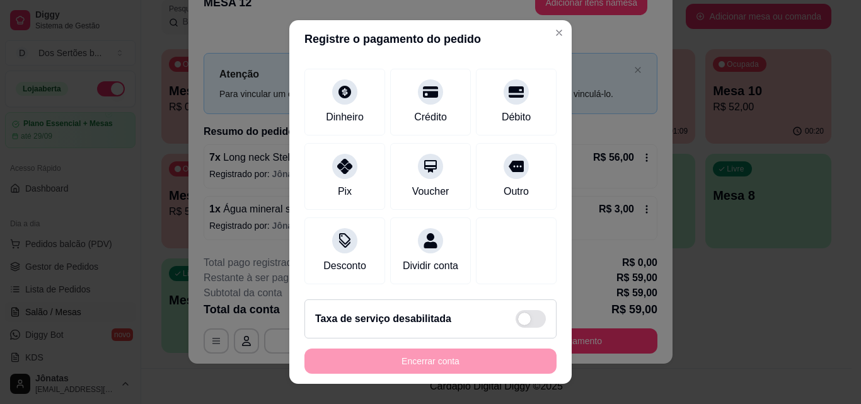
scroll to position [0, 0]
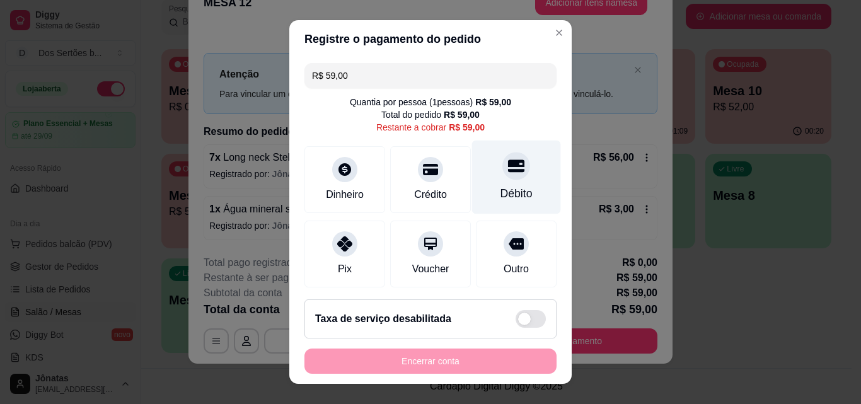
click at [502, 178] on div at bounding box center [516, 166] width 28 height 28
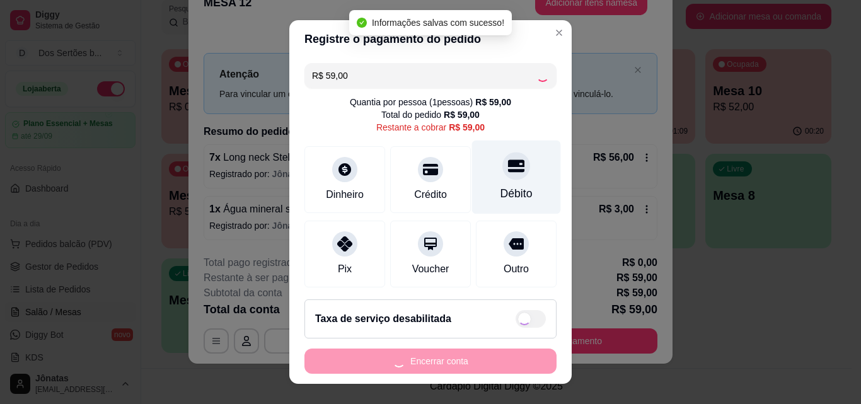
type input "R$ 0,00"
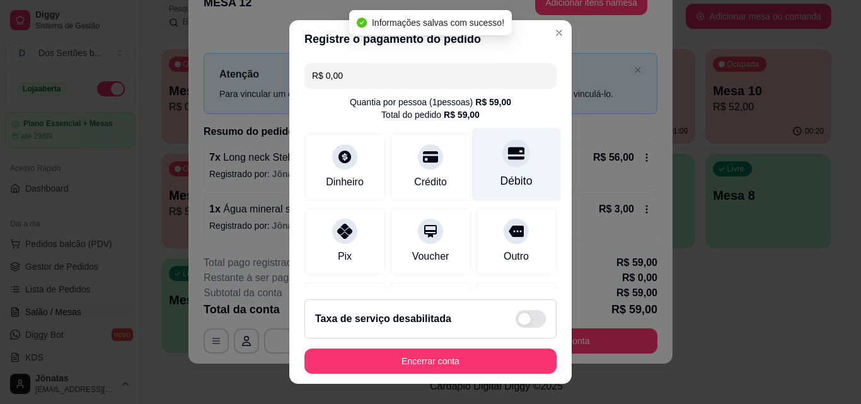
scroll to position [146, 0]
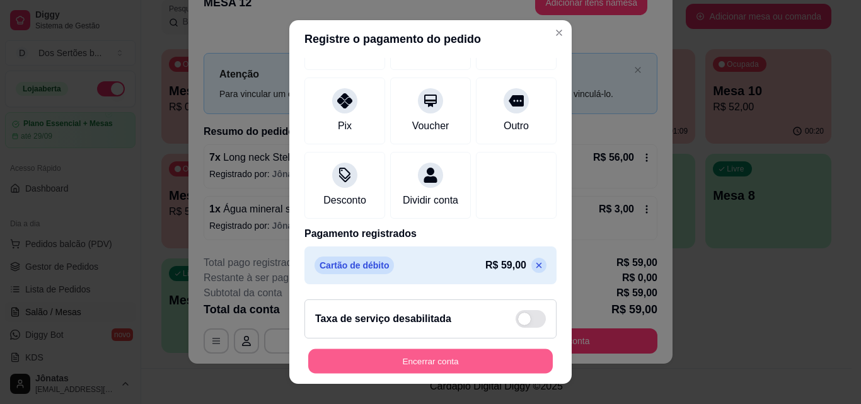
click at [498, 355] on button "Encerrar conta" at bounding box center [430, 361] width 244 height 25
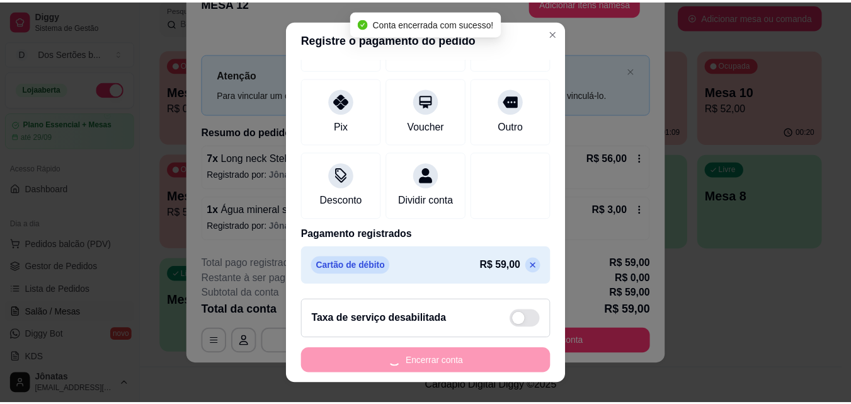
scroll to position [0, 0]
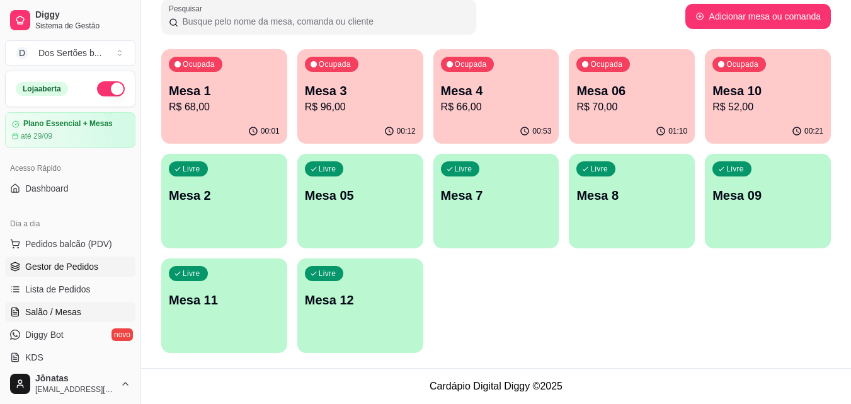
click at [74, 261] on span "Gestor de Pedidos" at bounding box center [61, 266] width 73 height 13
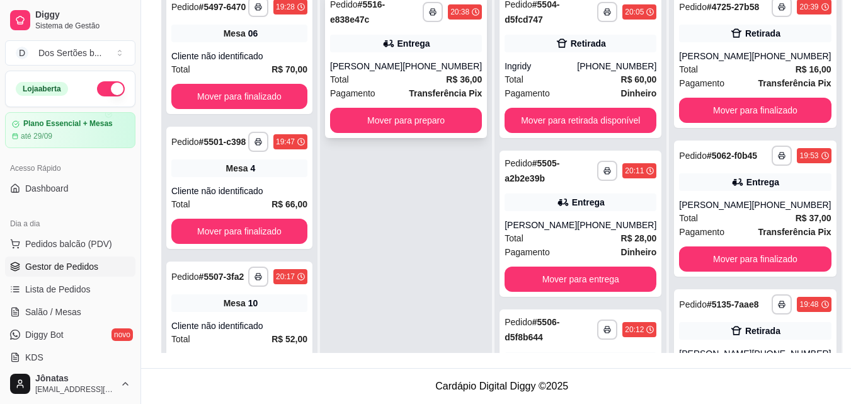
click at [394, 57] on div "**********" at bounding box center [406, 65] width 162 height 146
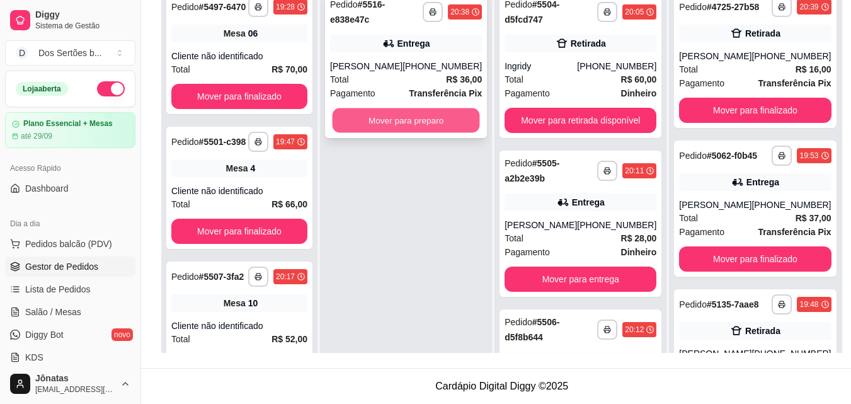
click at [408, 112] on button "Mover para preparo" at bounding box center [406, 120] width 147 height 25
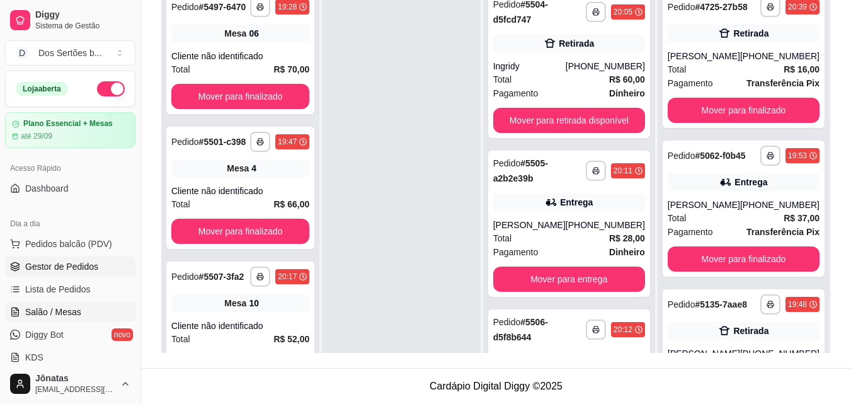
click at [59, 306] on span "Salão / Mesas" at bounding box center [53, 312] width 56 height 13
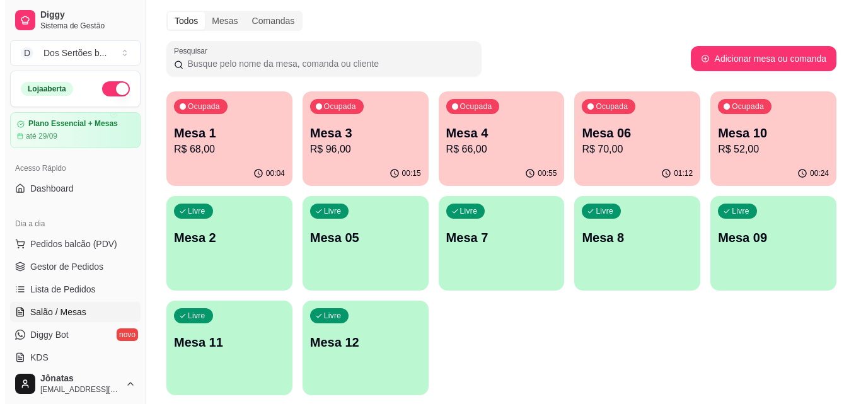
scroll to position [53, 0]
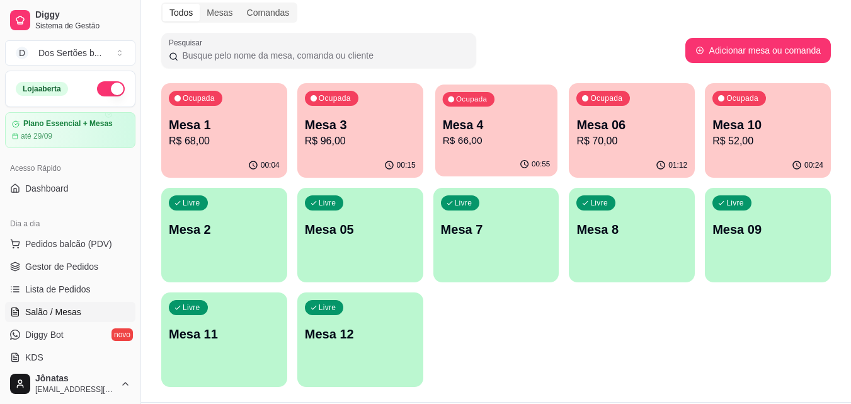
click at [463, 124] on p "Mesa 4" at bounding box center [496, 125] width 108 height 17
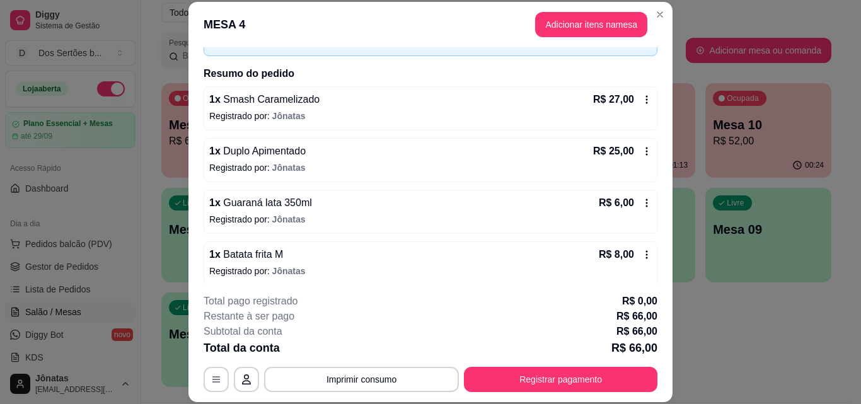
scroll to position [87, 0]
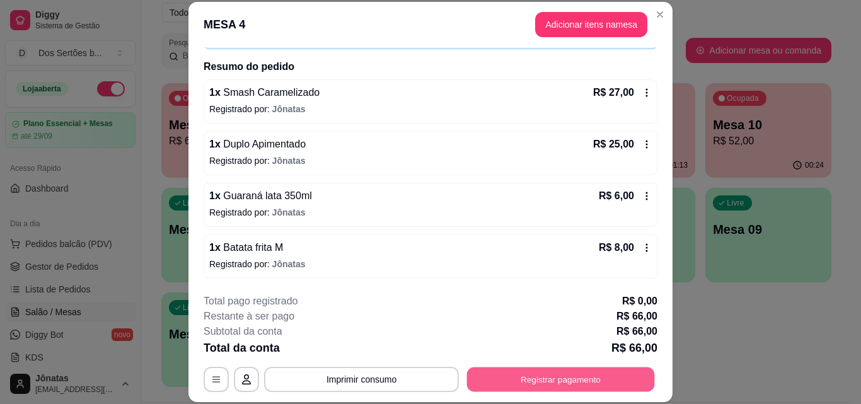
click at [537, 372] on button "Registrar pagamento" at bounding box center [561, 379] width 188 height 25
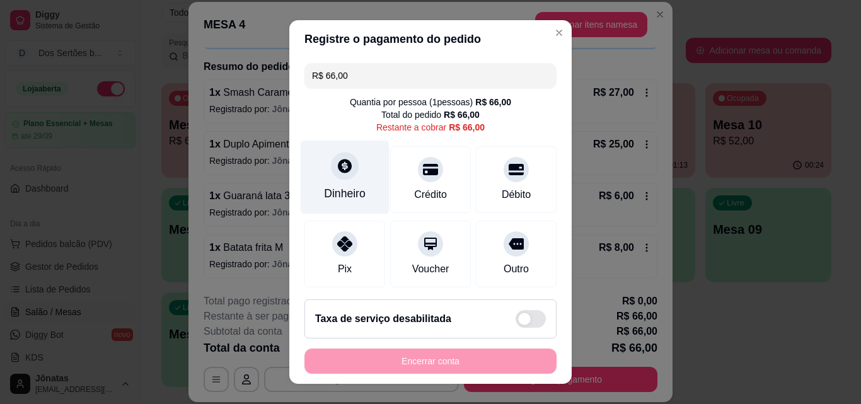
click at [355, 187] on div "Dinheiro" at bounding box center [345, 193] width 42 height 16
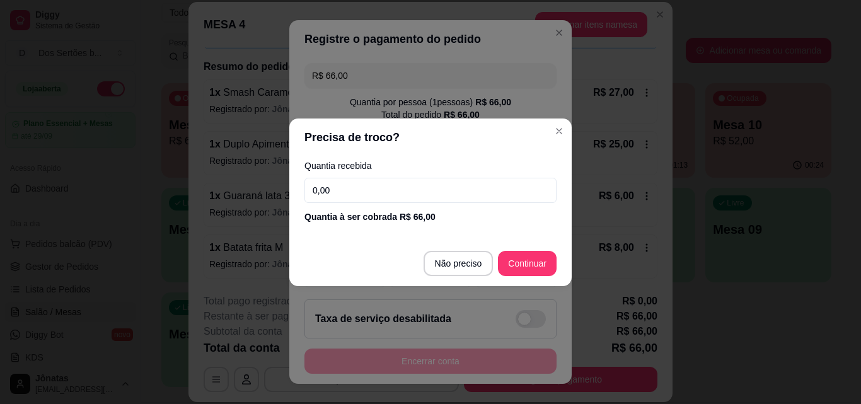
click at [354, 187] on input "0,00" at bounding box center [430, 190] width 252 height 25
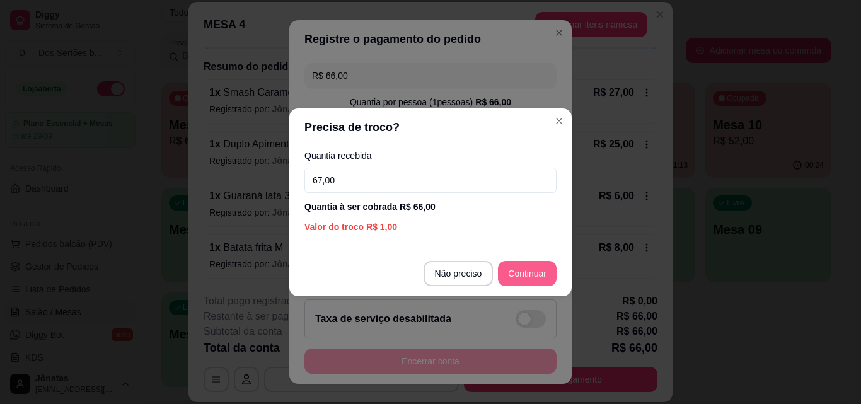
type input "67,00"
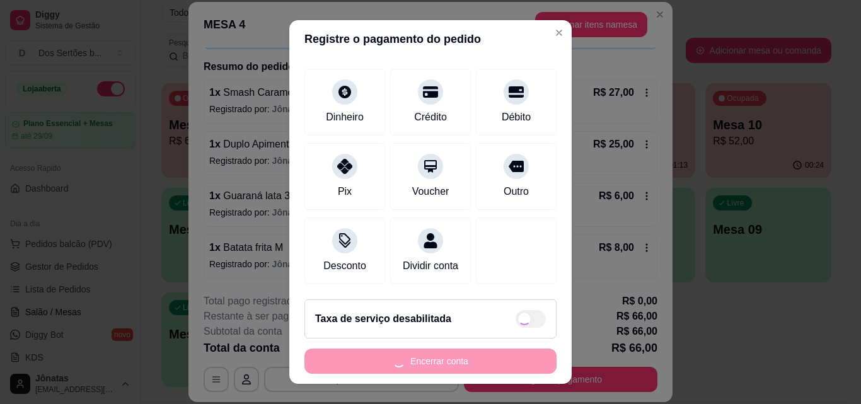
scroll to position [20, 0]
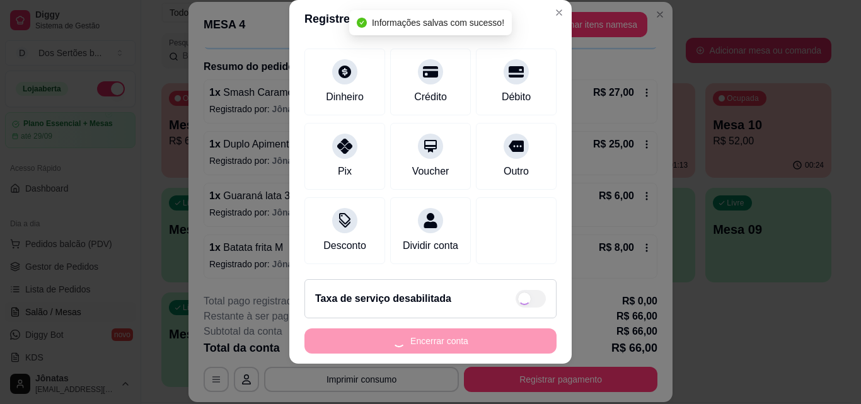
type input "R$ 0,00"
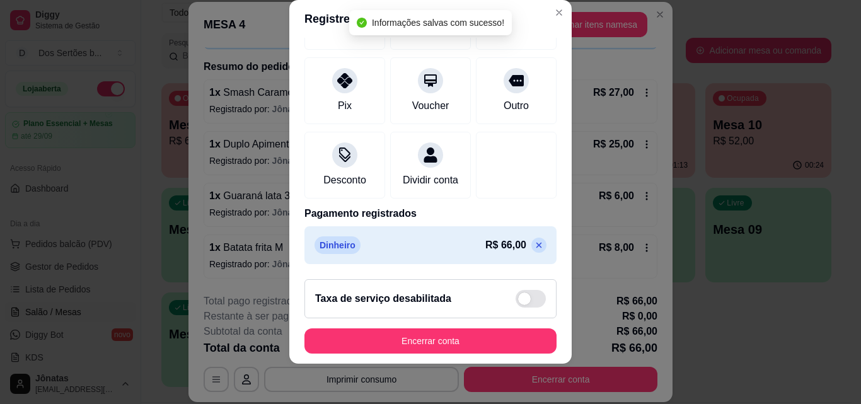
scroll to position [146, 0]
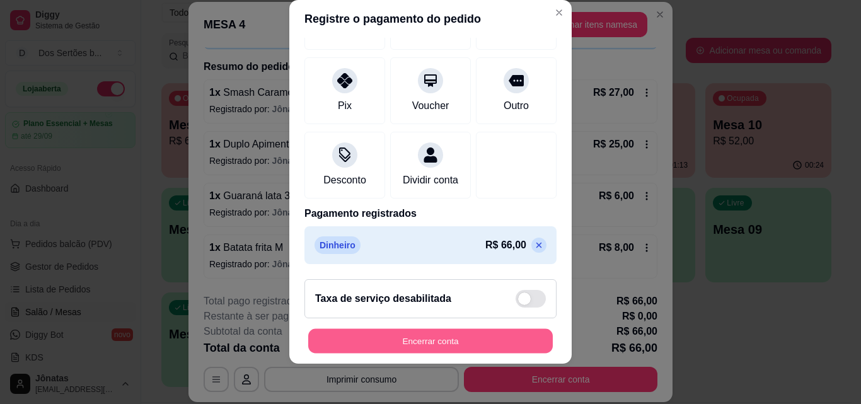
click at [497, 345] on button "Encerrar conta" at bounding box center [430, 341] width 244 height 25
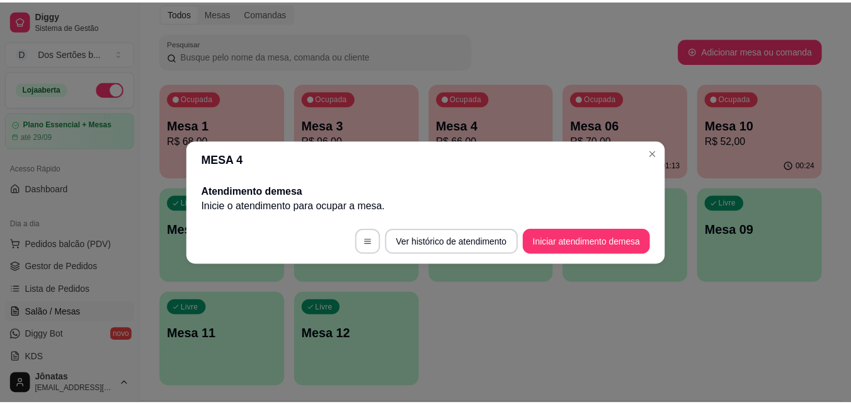
scroll to position [0, 0]
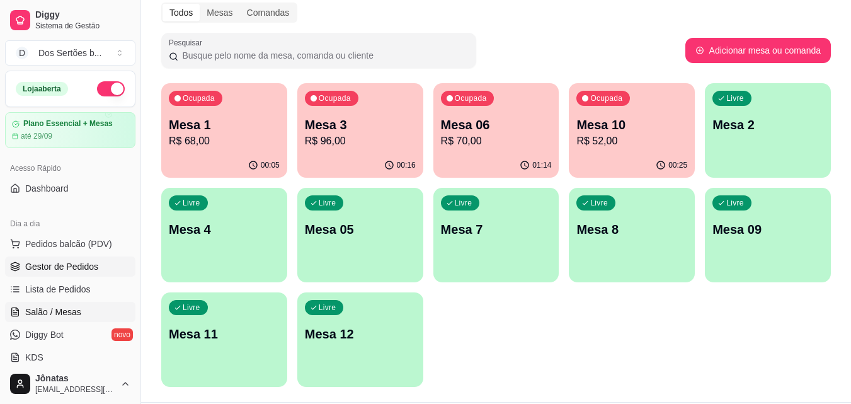
click at [68, 265] on span "Gestor de Pedidos" at bounding box center [61, 266] width 73 height 13
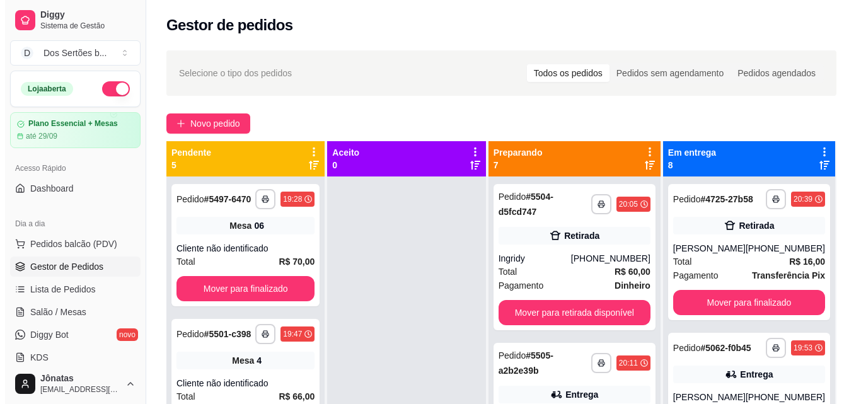
scroll to position [35, 0]
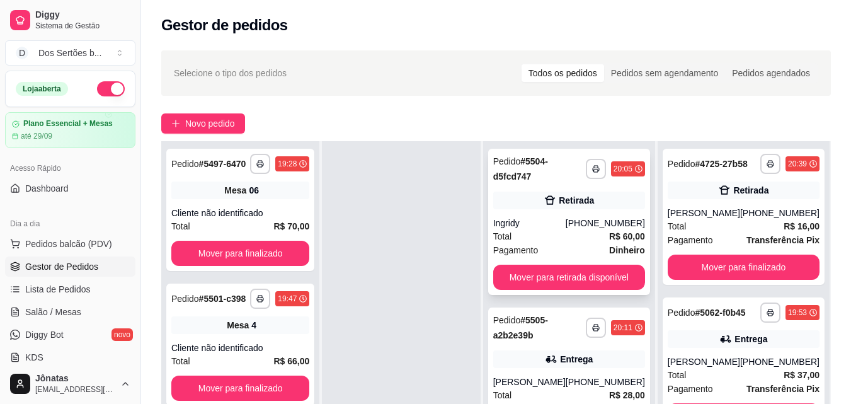
click at [598, 209] on div "Retirada" at bounding box center [569, 201] width 152 height 18
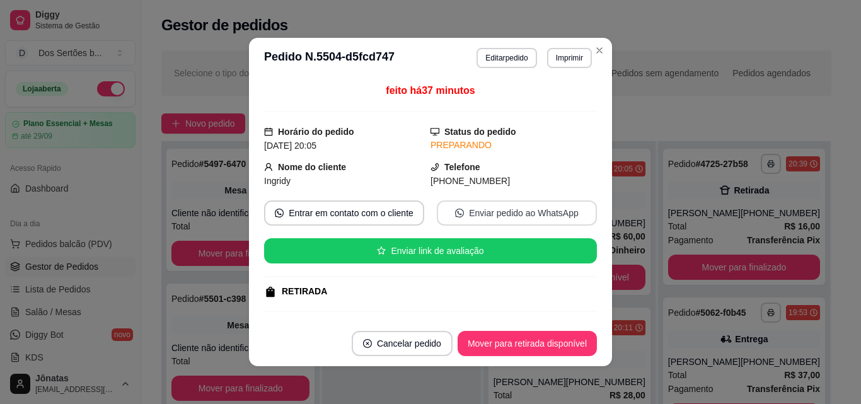
scroll to position [198, 0]
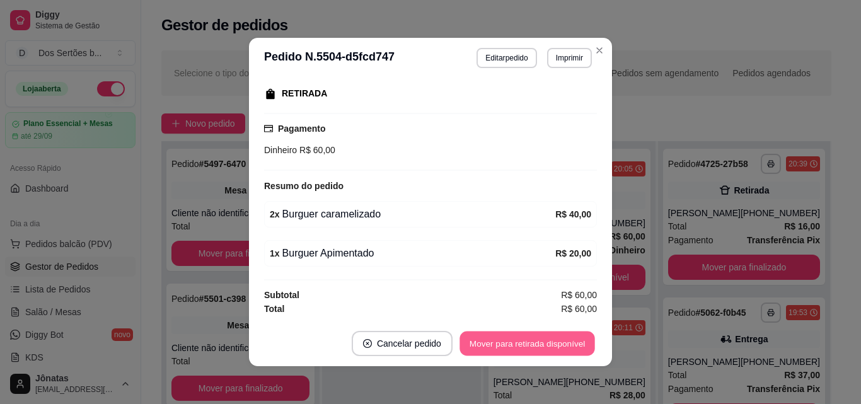
click at [510, 336] on button "Mover para retirada disponível" at bounding box center [526, 343] width 135 height 25
click at [552, 341] on button "Mover para finalizado" at bounding box center [544, 343] width 101 height 25
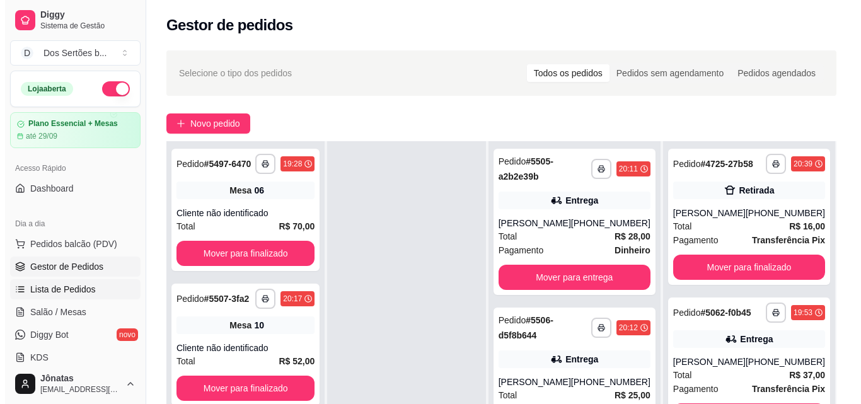
scroll to position [106, 0]
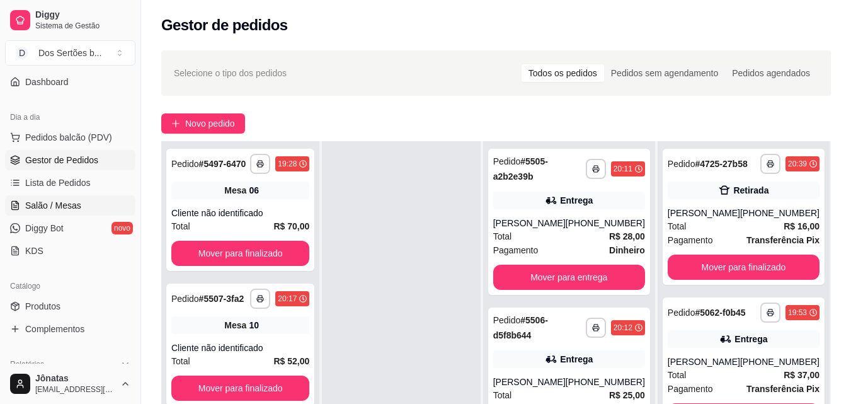
click at [45, 195] on link "Salão / Mesas" at bounding box center [70, 205] width 130 height 20
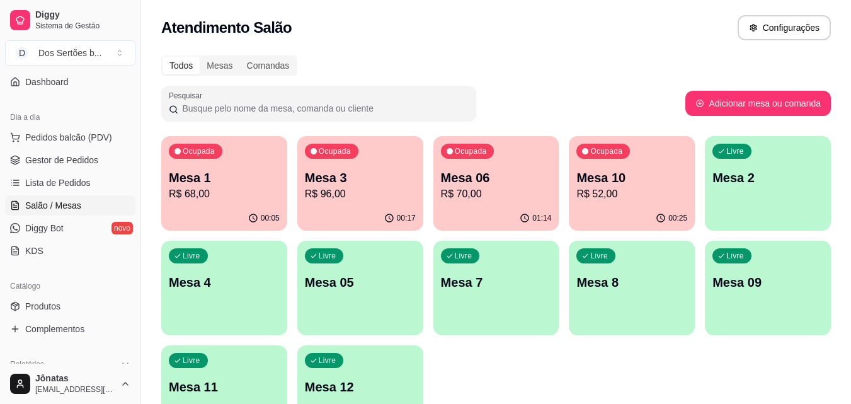
click at [229, 183] on p "Mesa 1" at bounding box center [224, 178] width 111 height 18
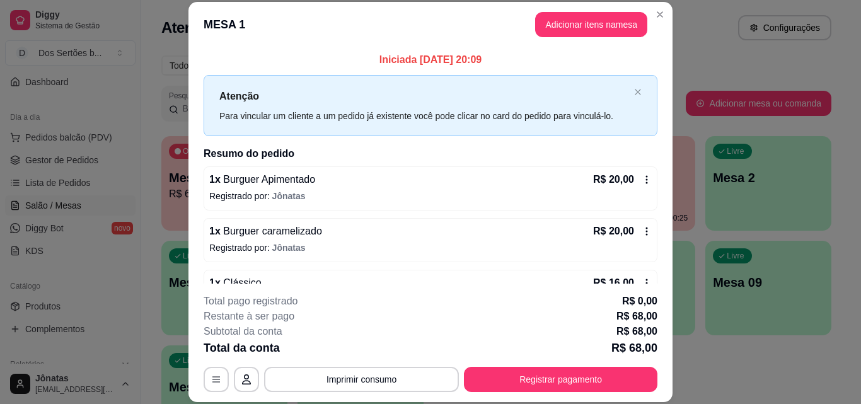
scroll to position [87, 0]
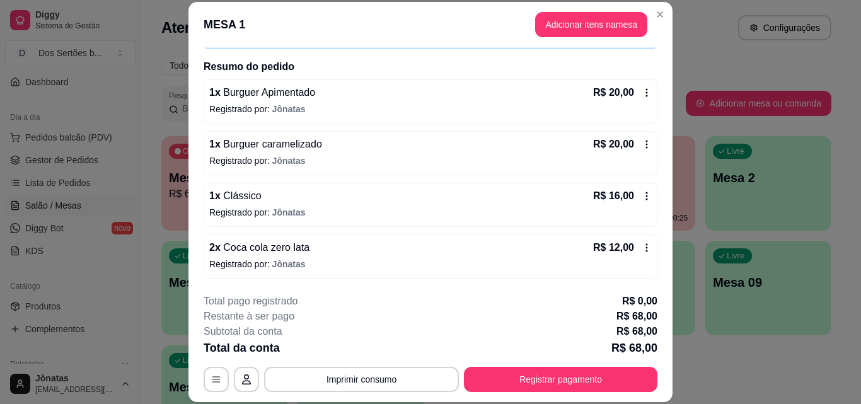
click at [641, 246] on icon at bounding box center [646, 248] width 10 height 10
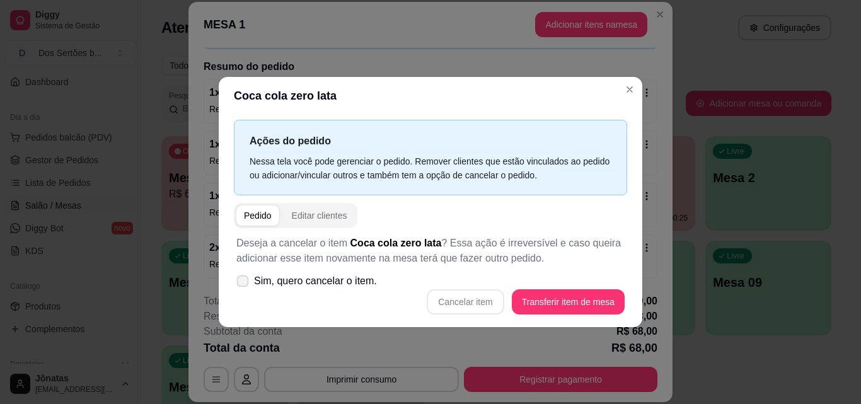
click at [242, 278] on icon at bounding box center [242, 280] width 9 height 7
click at [242, 283] on input "Sim, quero cancelar o item." at bounding box center [240, 287] width 8 height 8
checkbox input "true"
click at [478, 302] on button "Cancelar item" at bounding box center [465, 301] width 77 height 25
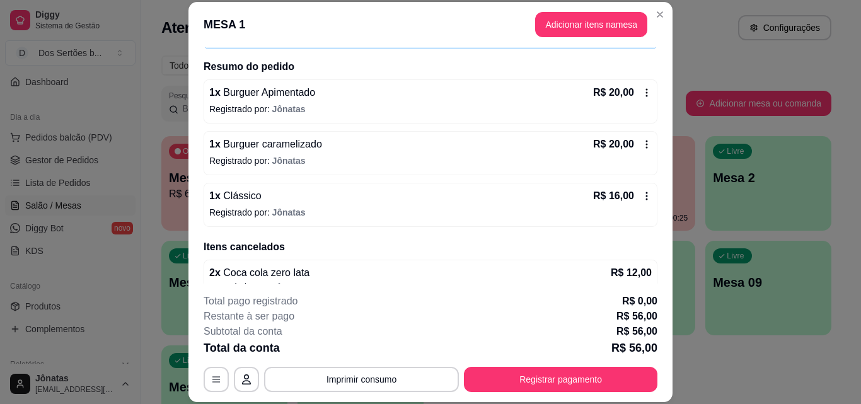
scroll to position [107, 0]
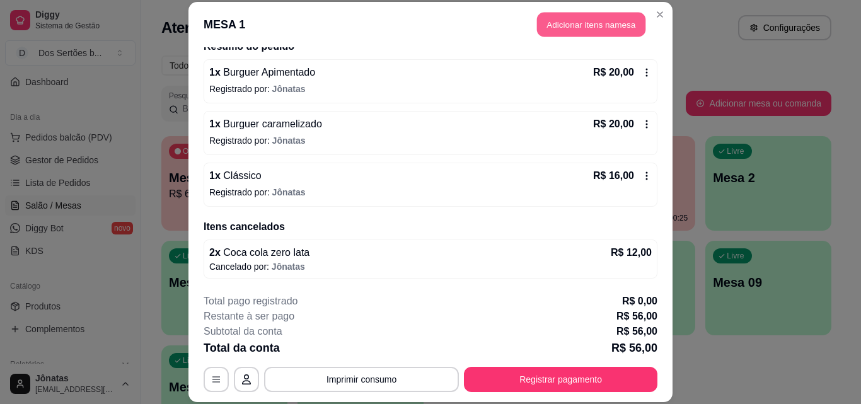
click at [558, 24] on button "Adicionar itens na mesa" at bounding box center [591, 25] width 108 height 25
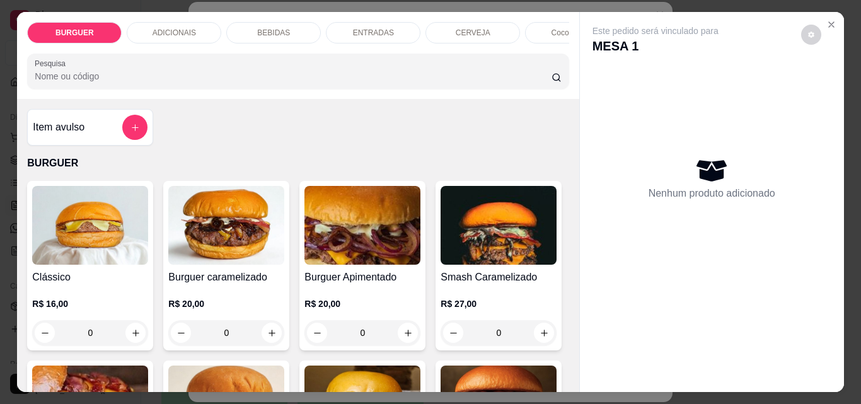
scroll to position [98, 0]
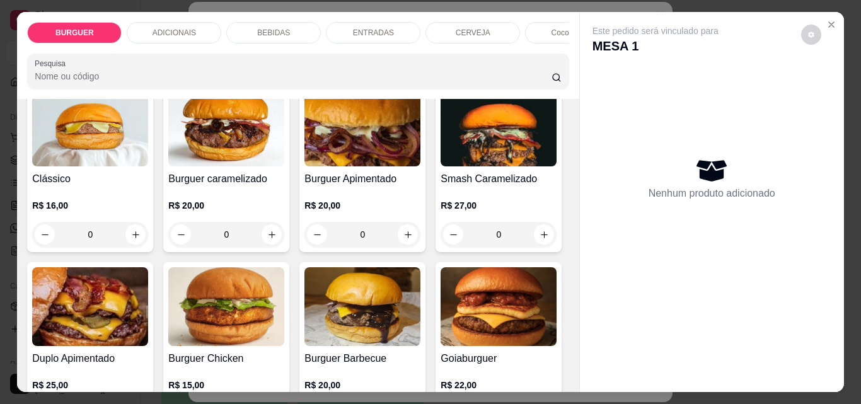
click at [272, 28] on p "BEBIDAS" at bounding box center [273, 33] width 33 height 10
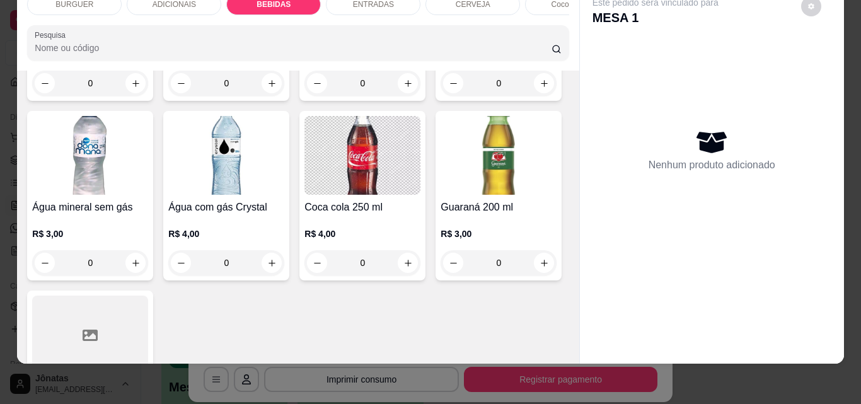
scroll to position [1488, 0]
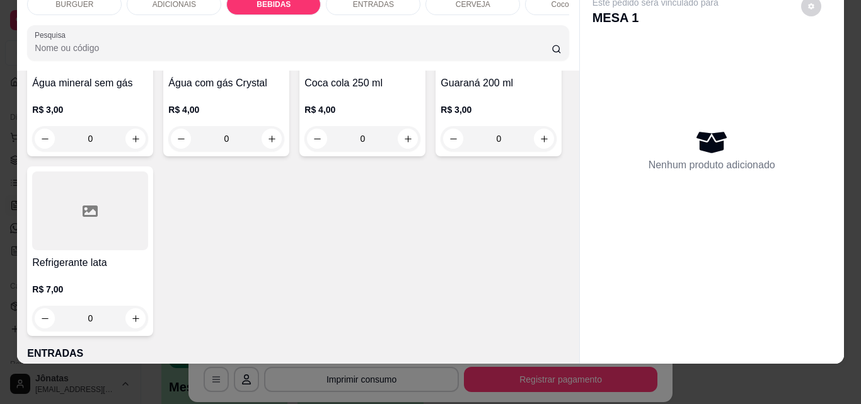
type input "1"
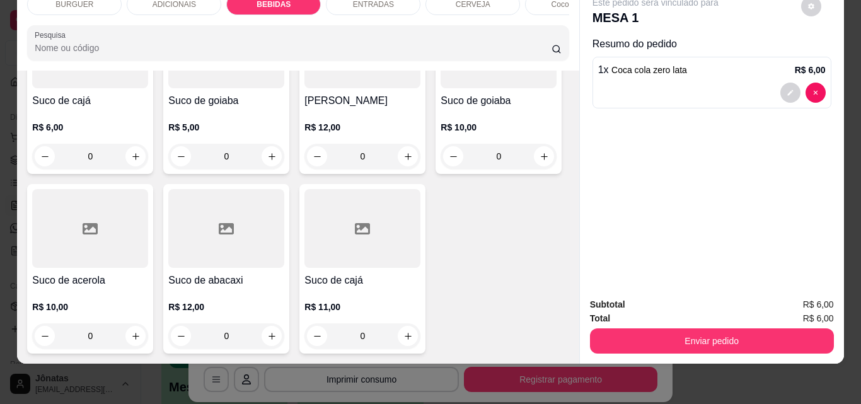
scroll to position [3987, 0]
click at [403, 152] on icon "increase-product-quantity" at bounding box center [407, 156] width 9 height 9
type input "1"
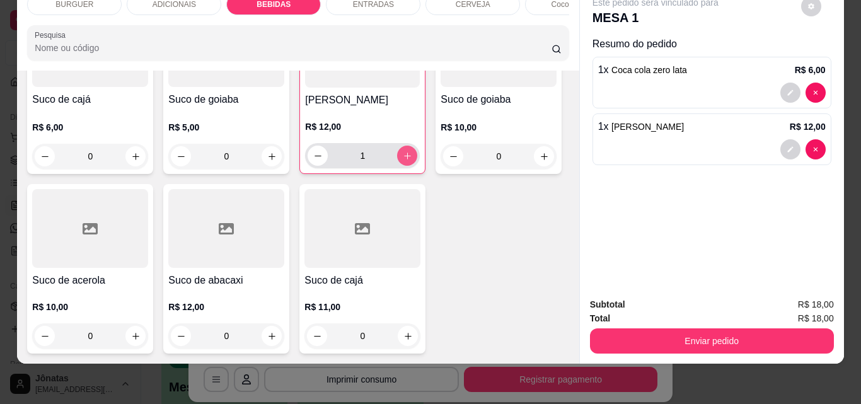
scroll to position [3988, 0]
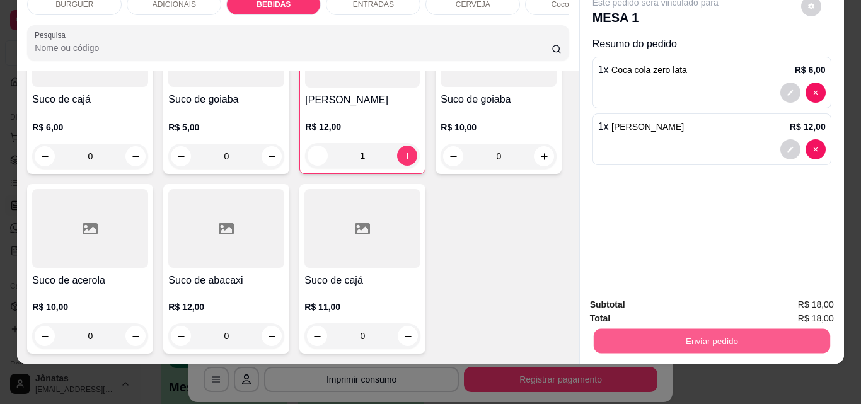
click at [608, 330] on button "Enviar pedido" at bounding box center [711, 340] width 236 height 25
click at [662, 294] on button "Não registrar e enviar pedido" at bounding box center [669, 300] width 127 height 23
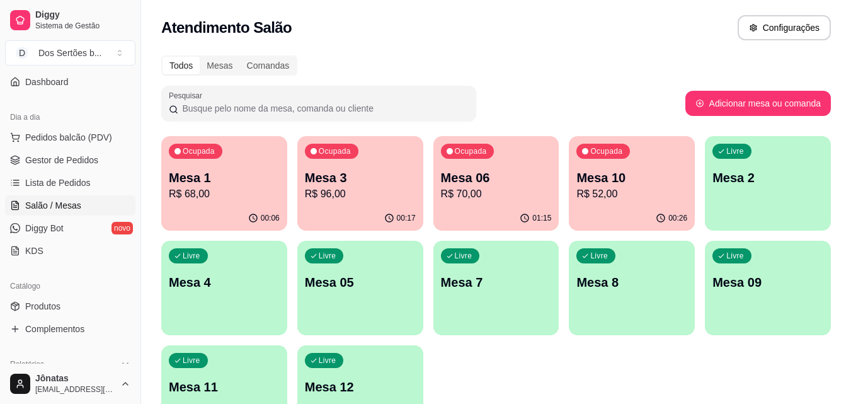
click at [257, 195] on p "R$ 68,00" at bounding box center [224, 194] width 111 height 15
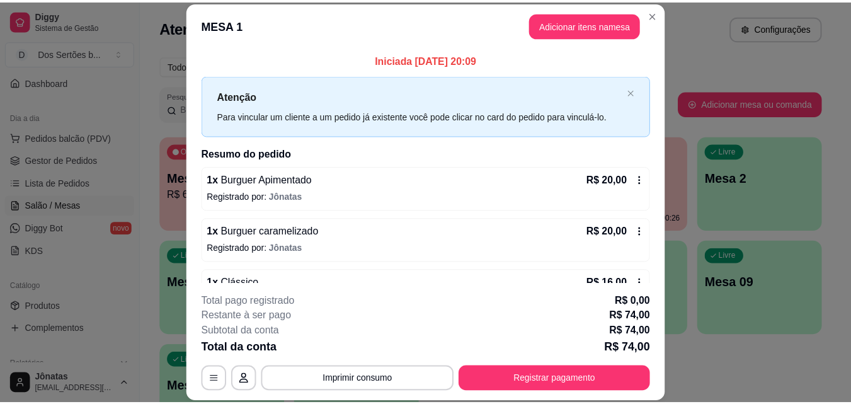
scroll to position [210, 0]
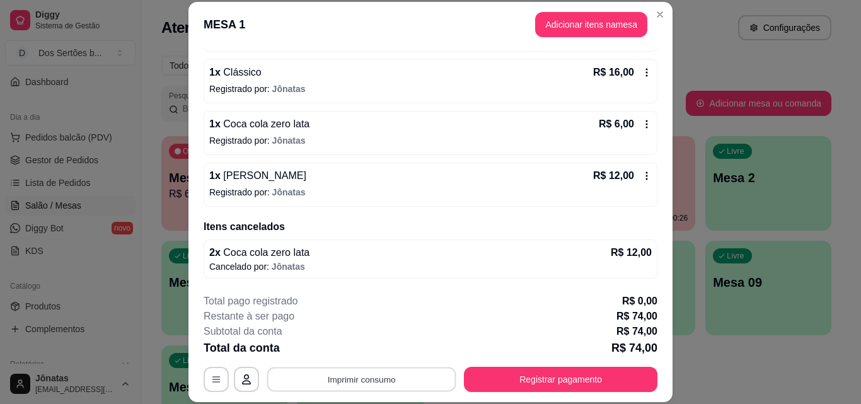
click at [413, 382] on button "Imprimir consumo" at bounding box center [361, 379] width 189 height 25
click at [378, 348] on button "Impressora" at bounding box center [360, 350] width 88 height 20
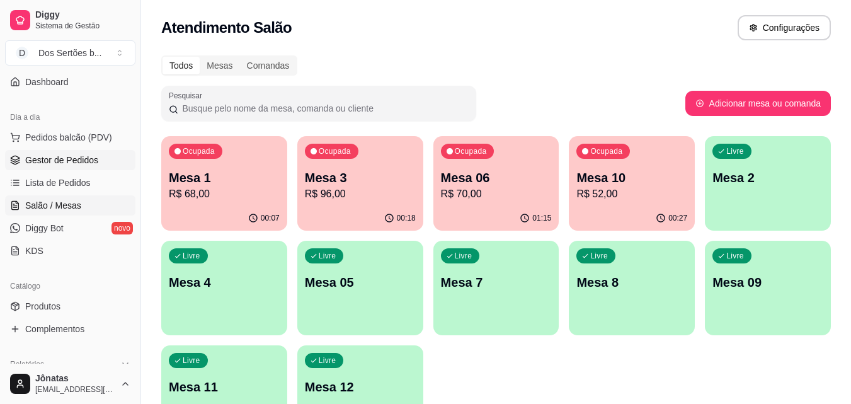
click at [41, 161] on span "Gestor de Pedidos" at bounding box center [61, 160] width 73 height 13
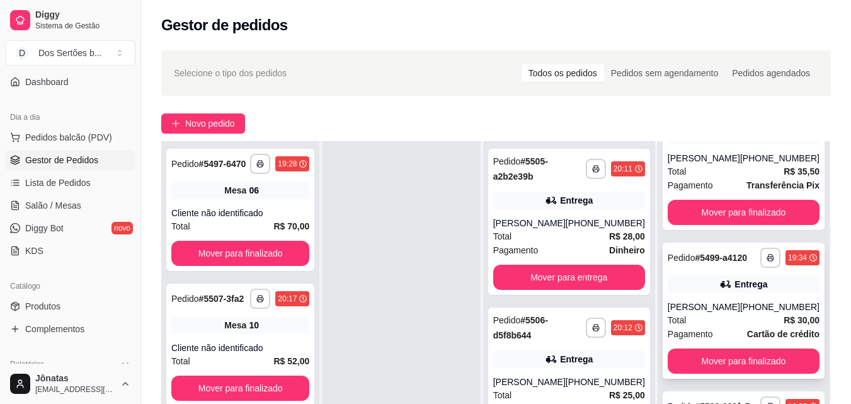
scroll to position [192, 0]
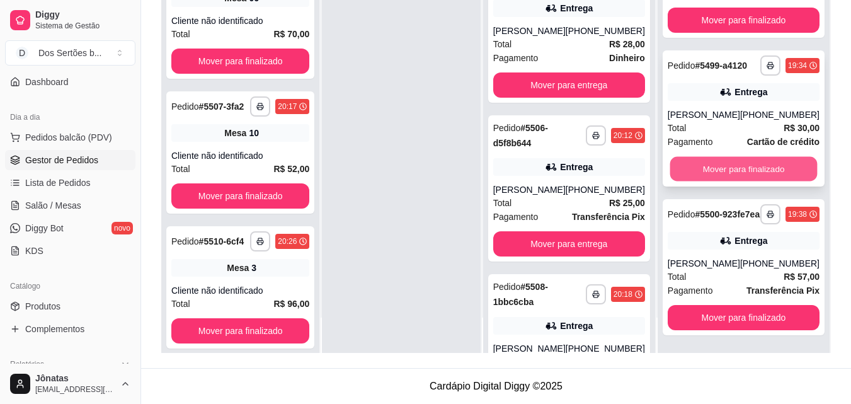
click at [754, 159] on button "Mover para finalizado" at bounding box center [743, 169] width 147 height 25
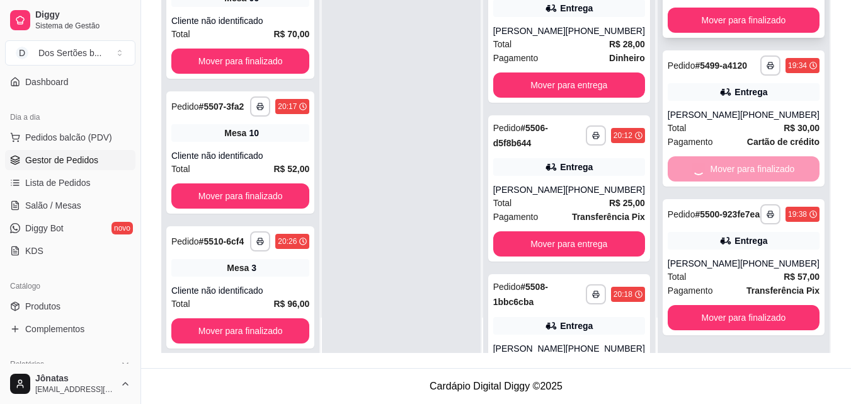
scroll to position [720, 0]
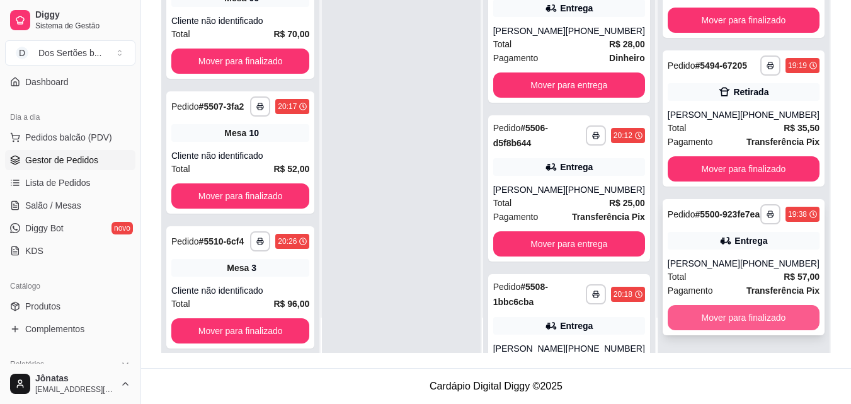
click at [757, 312] on button "Mover para finalizado" at bounding box center [744, 317] width 152 height 25
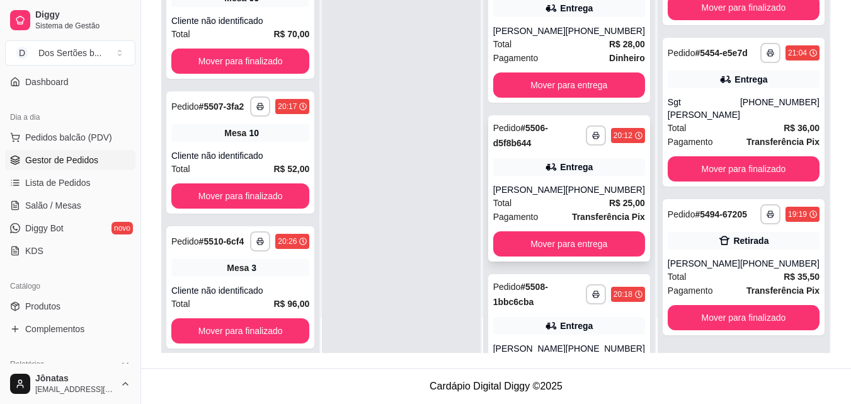
scroll to position [282, 0]
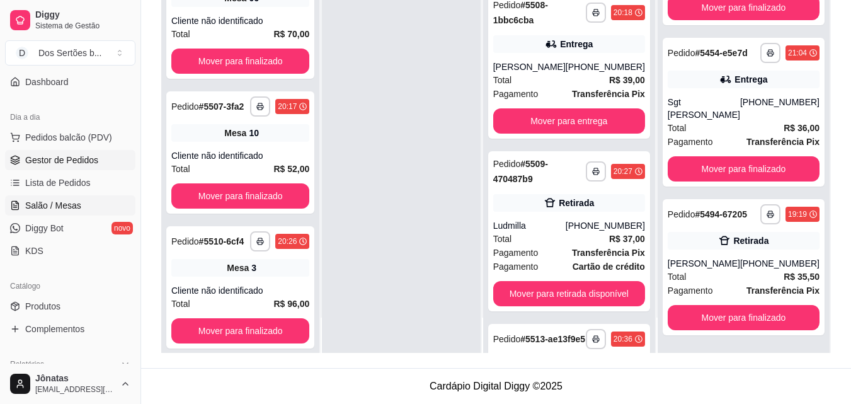
click at [71, 208] on span "Salão / Mesas" at bounding box center [53, 205] width 56 height 13
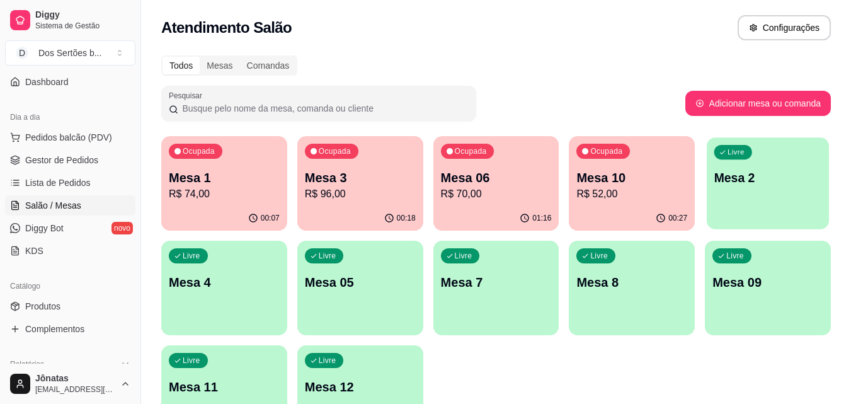
click at [755, 197] on div "Livre Mesa 2" at bounding box center [768, 175] width 122 height 77
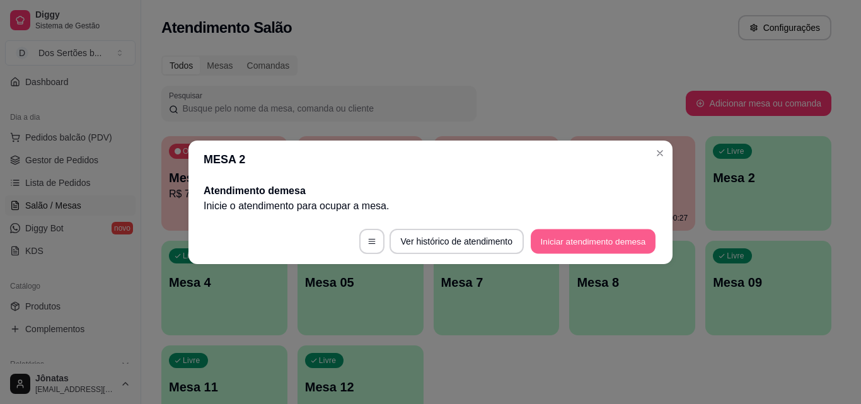
click at [568, 239] on button "Iniciar atendimento de mesa" at bounding box center [593, 241] width 125 height 25
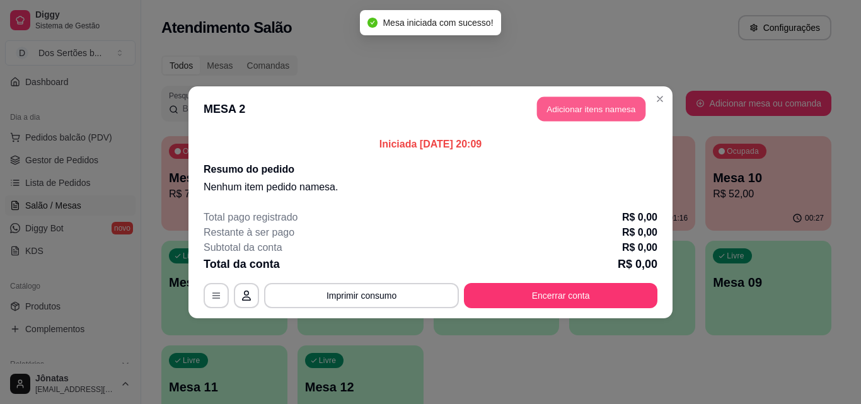
click at [548, 111] on button "Adicionar itens na mesa" at bounding box center [591, 108] width 108 height 25
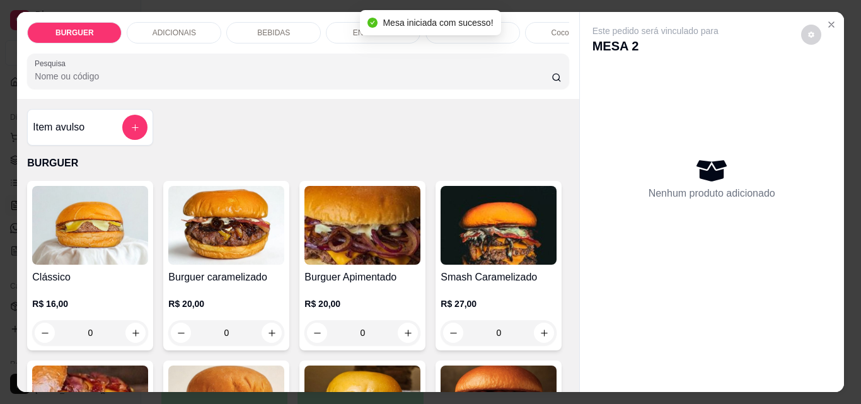
scroll to position [154, 0]
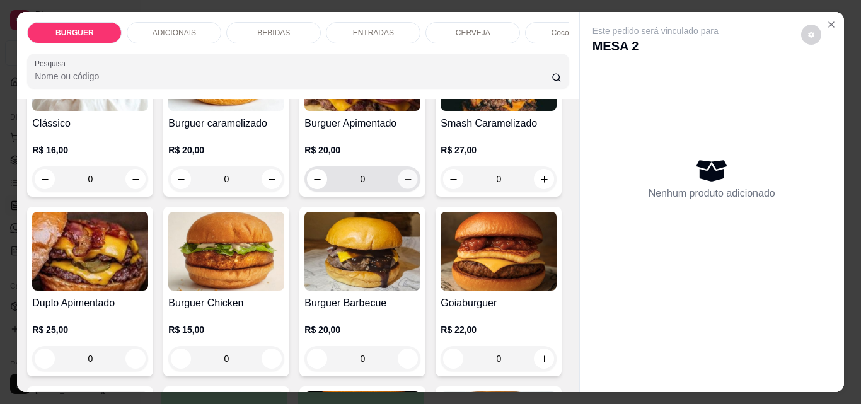
click at [403, 179] on icon "increase-product-quantity" at bounding box center [407, 179] width 9 height 9
type input "1"
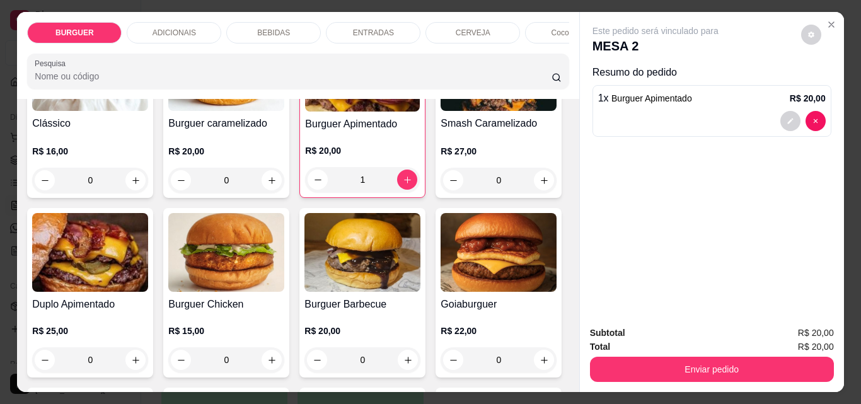
click at [272, 28] on p "BEBIDAS" at bounding box center [273, 33] width 33 height 10
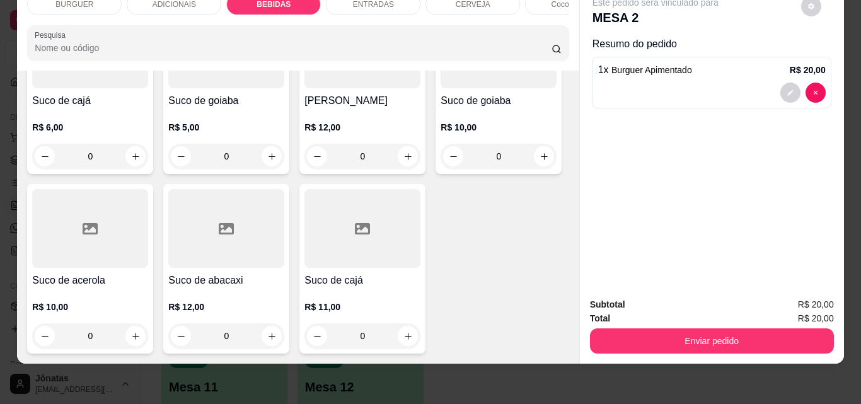
scroll to position [3488, 0]
type input "1"
click at [781, 83] on button "decrease-product-quantity" at bounding box center [790, 93] width 20 height 20
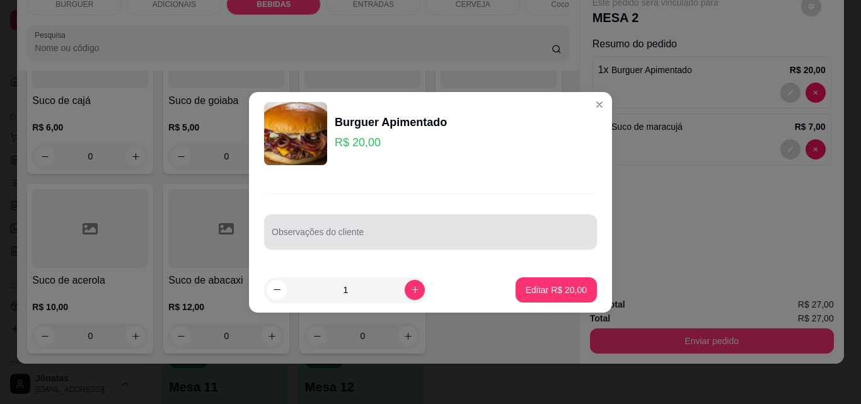
click at [279, 226] on div at bounding box center [431, 231] width 318 height 25
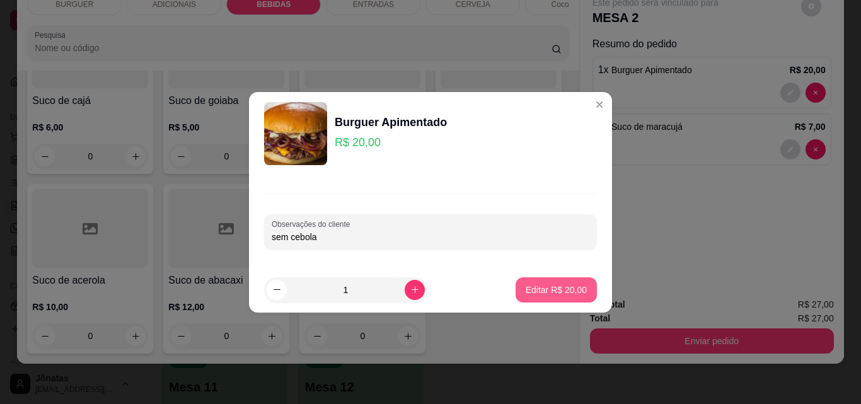
type input "sem cebola"
click at [566, 299] on button "Editar R$ 20,00" at bounding box center [556, 289] width 79 height 25
type input "0"
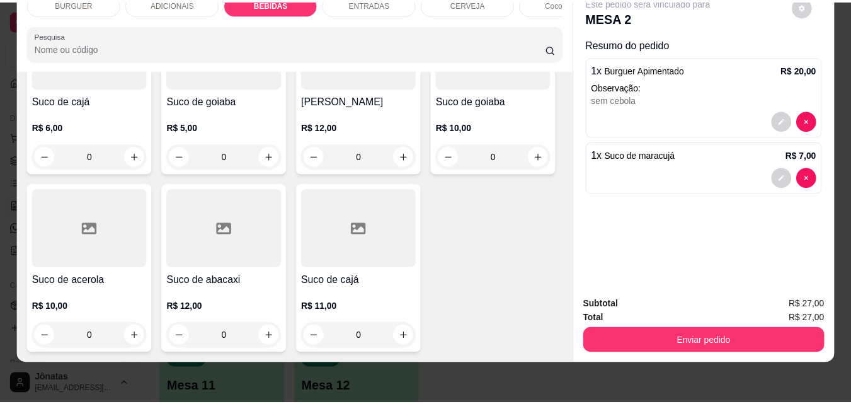
scroll to position [3487, 0]
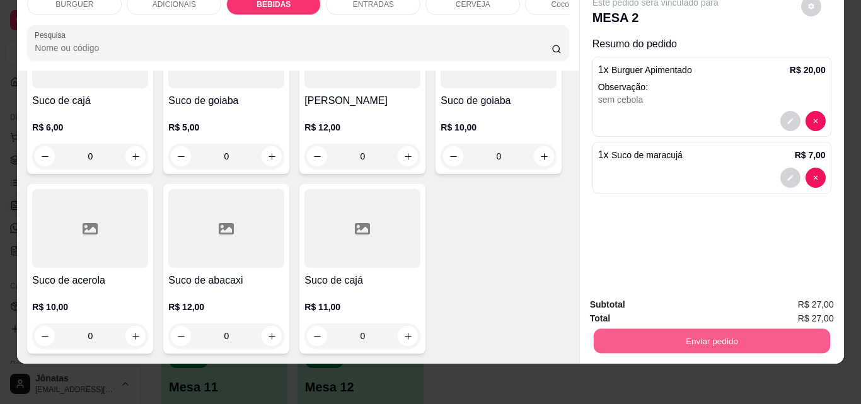
click at [642, 337] on button "Enviar pedido" at bounding box center [711, 340] width 236 height 25
click at [641, 291] on button "Não registrar e enviar pedido" at bounding box center [669, 300] width 127 height 23
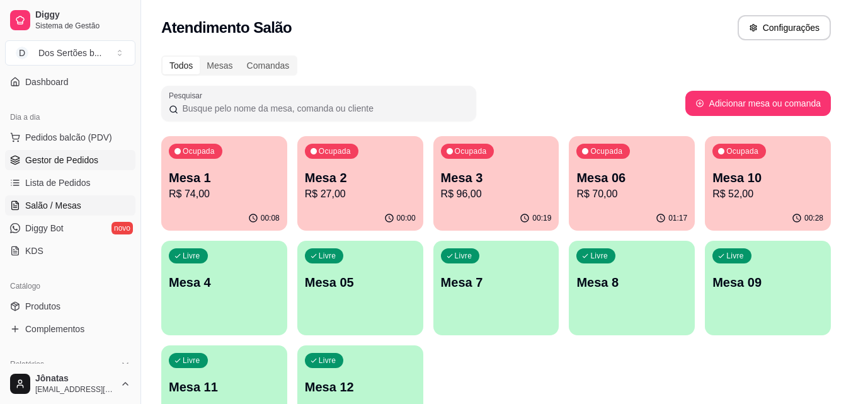
click at [59, 163] on span "Gestor de Pedidos" at bounding box center [61, 160] width 73 height 13
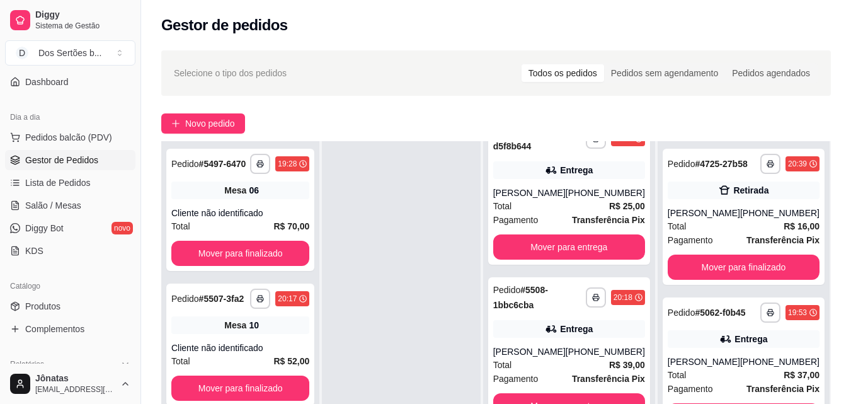
scroll to position [164, 0]
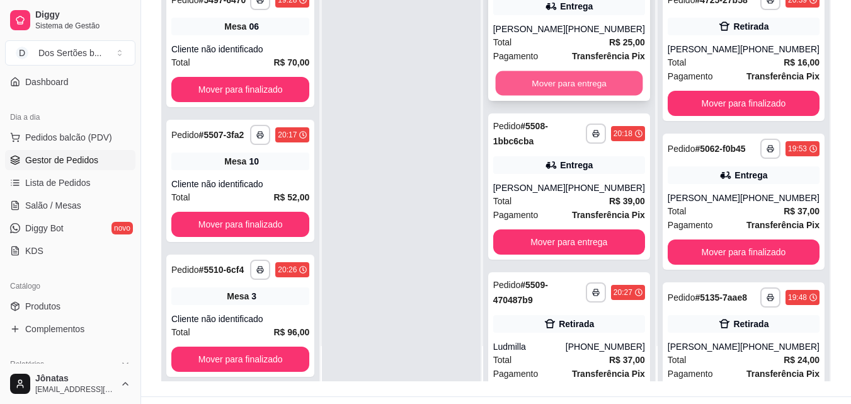
click at [577, 81] on button "Mover para entrega" at bounding box center [568, 83] width 147 height 25
click at [597, 81] on button "Mover para entrega" at bounding box center [568, 83] width 147 height 25
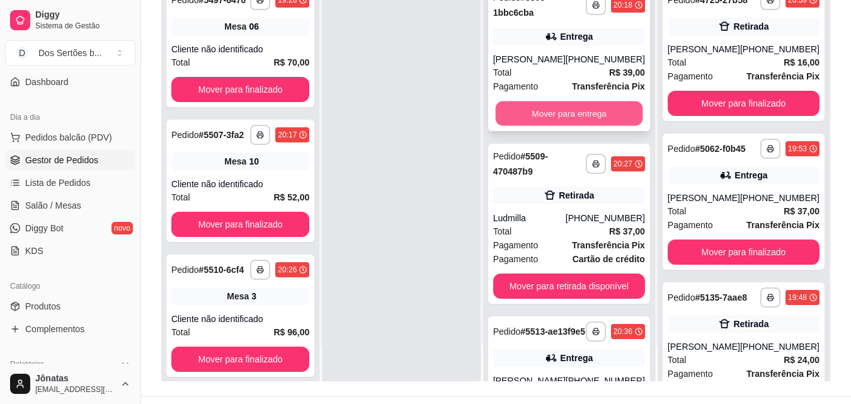
click at [583, 112] on button "Mover para entrega" at bounding box center [568, 113] width 147 height 25
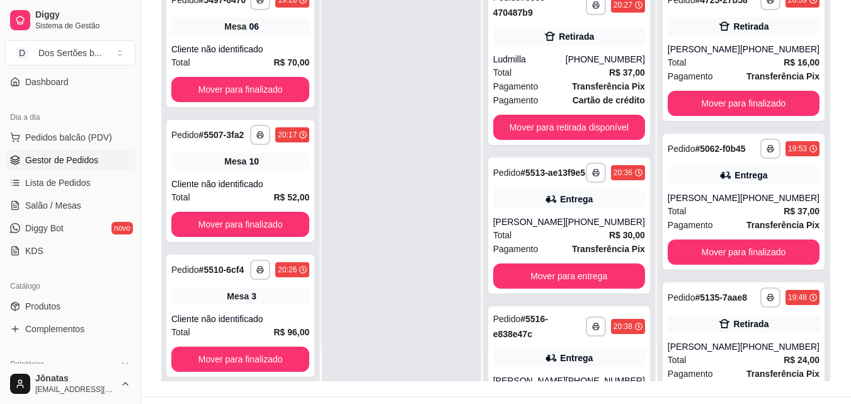
scroll to position [192, 0]
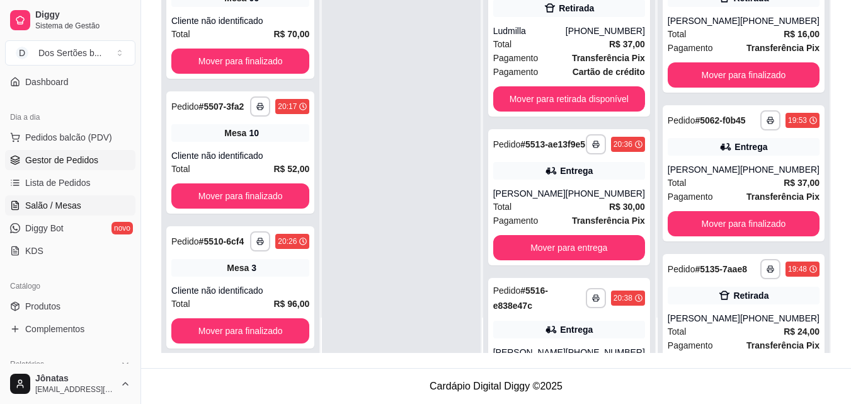
click at [28, 210] on span "Salão / Mesas" at bounding box center [53, 205] width 56 height 13
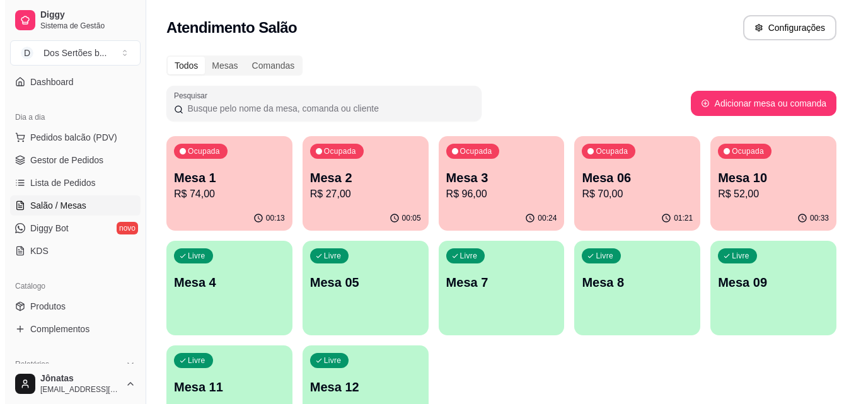
scroll to position [87, 0]
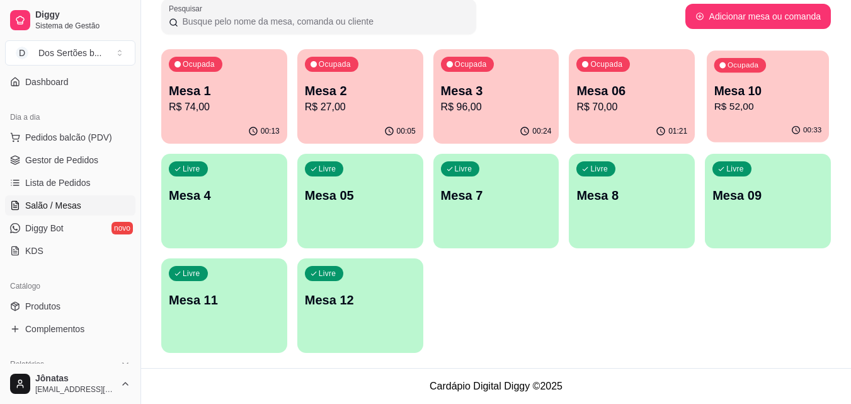
click at [801, 103] on p "R$ 52,00" at bounding box center [769, 107] width 108 height 14
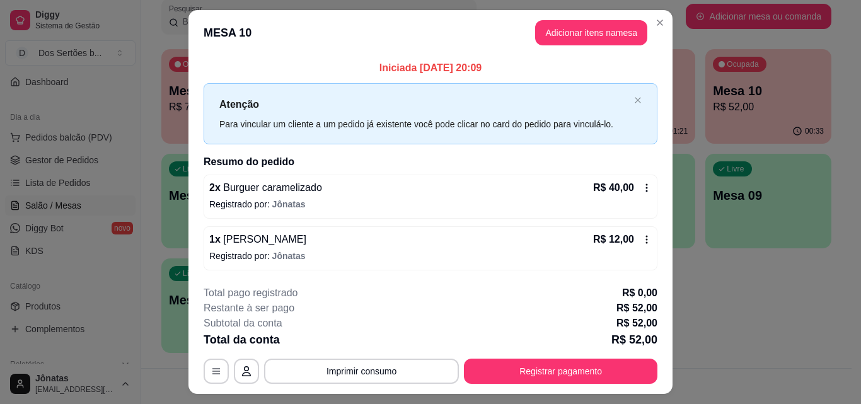
scroll to position [30, 0]
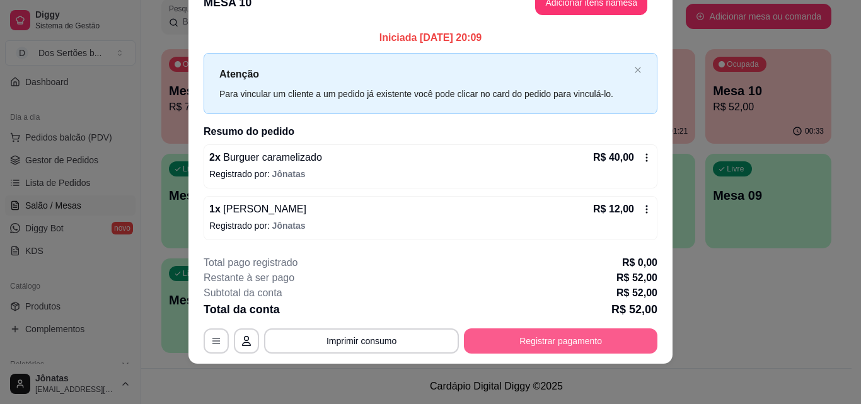
click at [551, 336] on button "Registrar pagamento" at bounding box center [560, 340] width 193 height 25
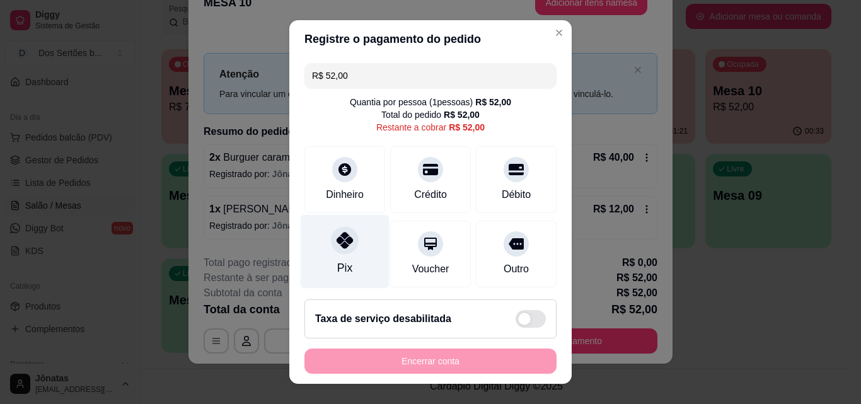
click at [345, 235] on icon at bounding box center [344, 240] width 16 height 16
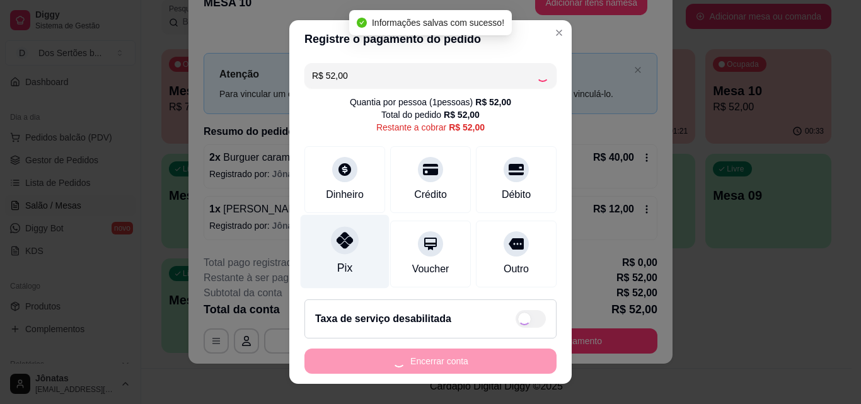
type input "R$ 0,00"
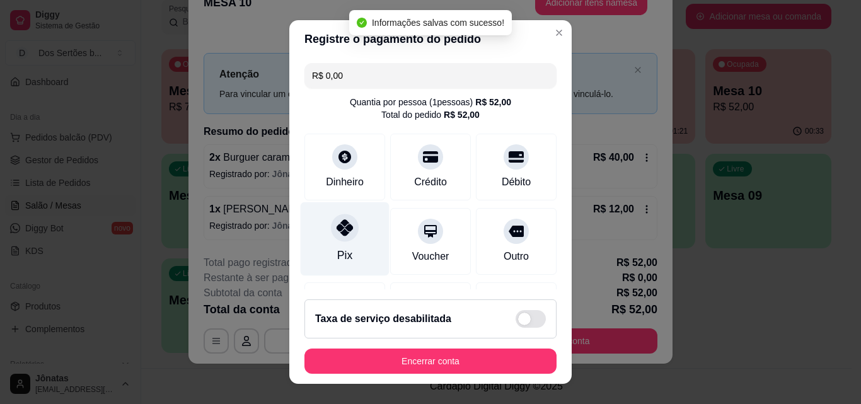
scroll to position [146, 0]
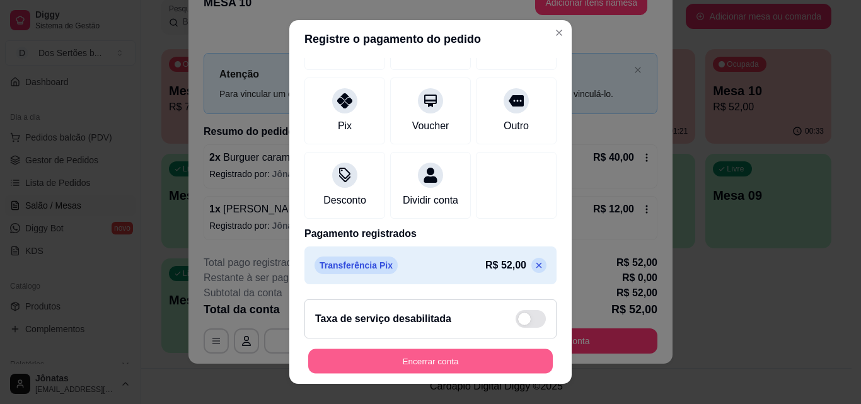
click at [418, 353] on button "Encerrar conta" at bounding box center [430, 361] width 244 height 25
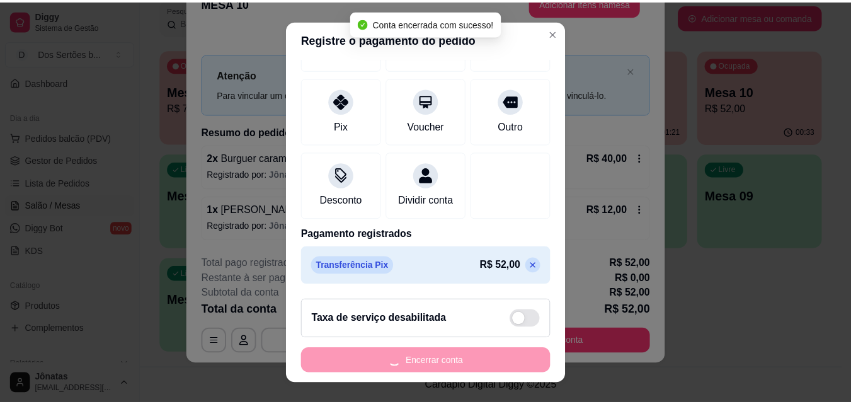
scroll to position [0, 0]
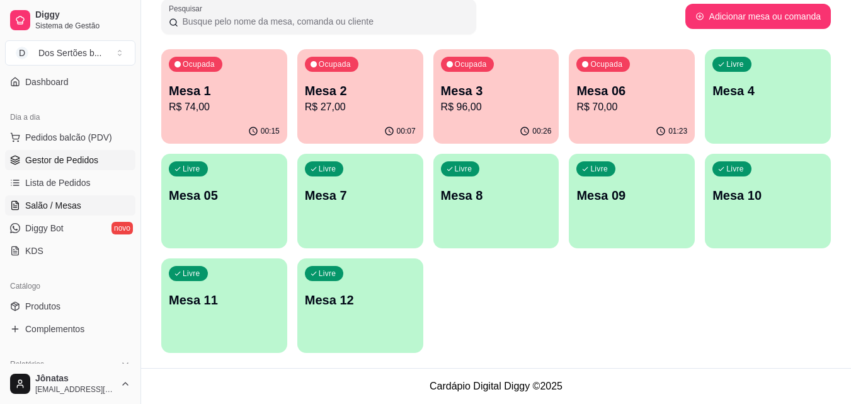
click at [38, 158] on span "Gestor de Pedidos" at bounding box center [61, 160] width 73 height 13
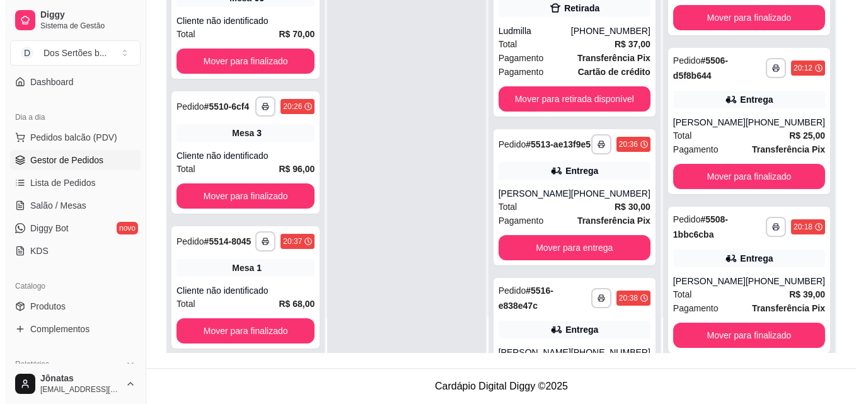
scroll to position [1038, 0]
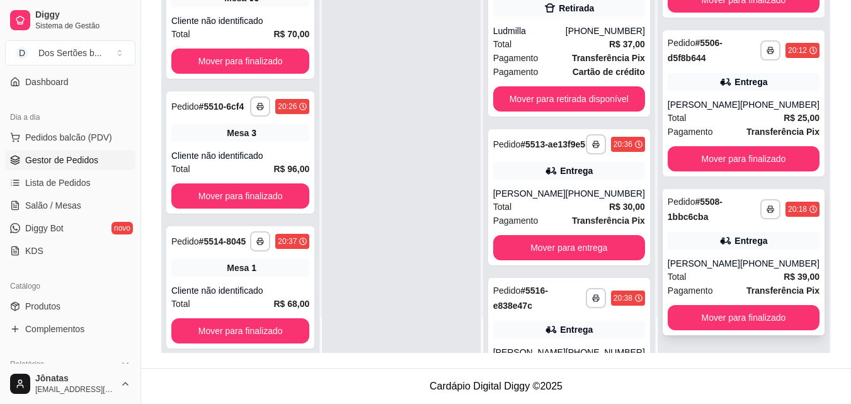
click at [720, 238] on icon at bounding box center [726, 240] width 13 height 13
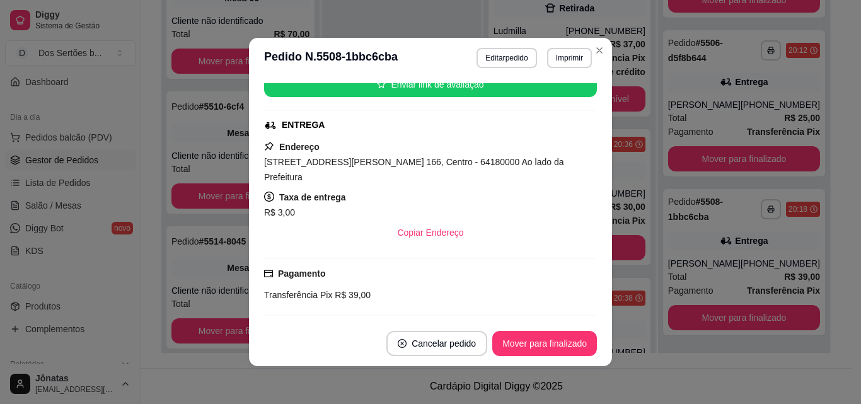
scroll to position [161, 0]
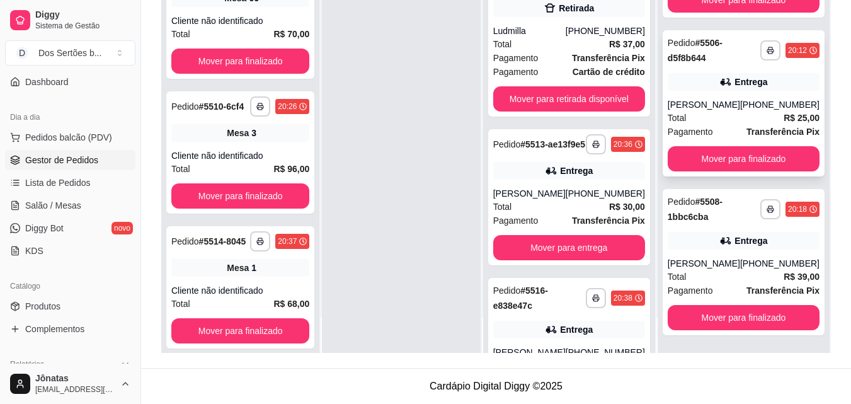
click at [693, 78] on div "Entrega" at bounding box center [744, 82] width 152 height 18
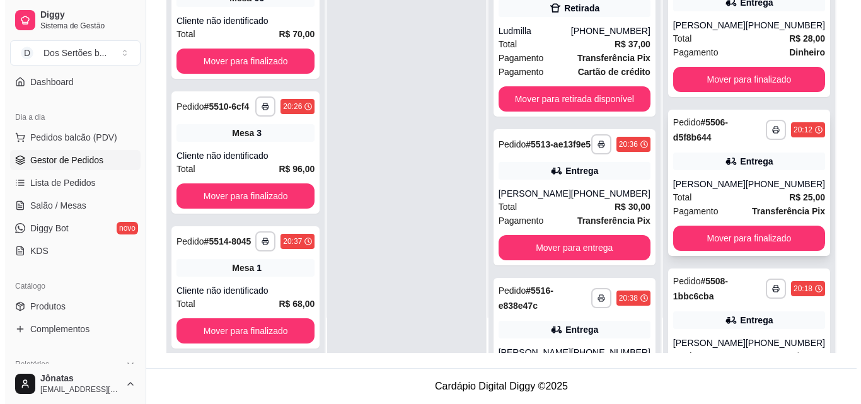
scroll to position [893, 0]
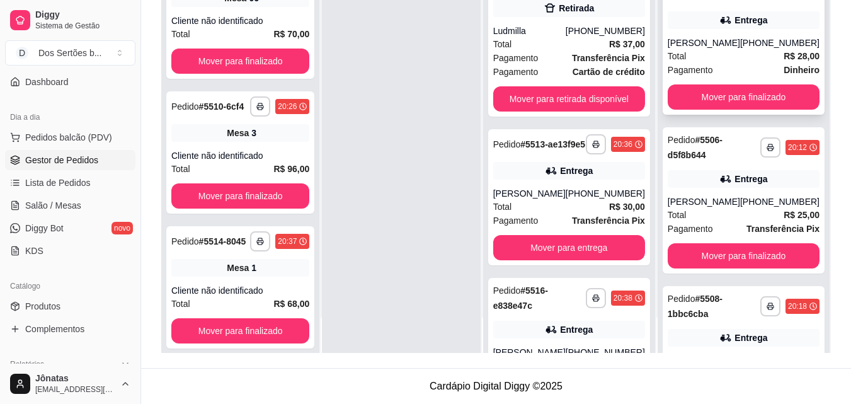
click at [694, 49] on div "[PERSON_NAME]" at bounding box center [704, 43] width 72 height 13
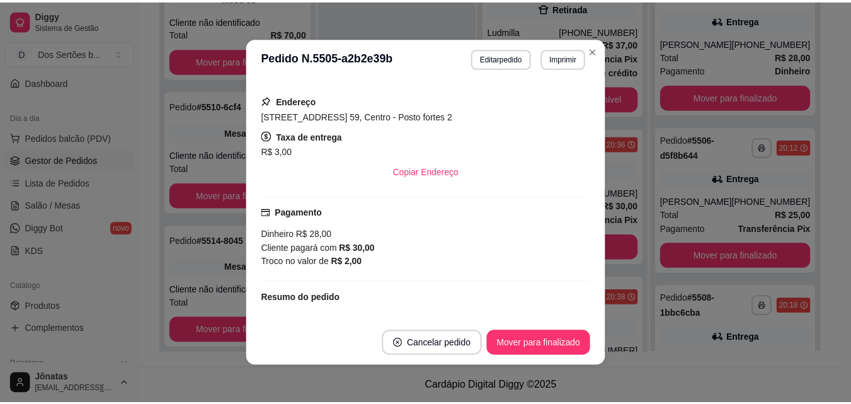
scroll to position [285, 0]
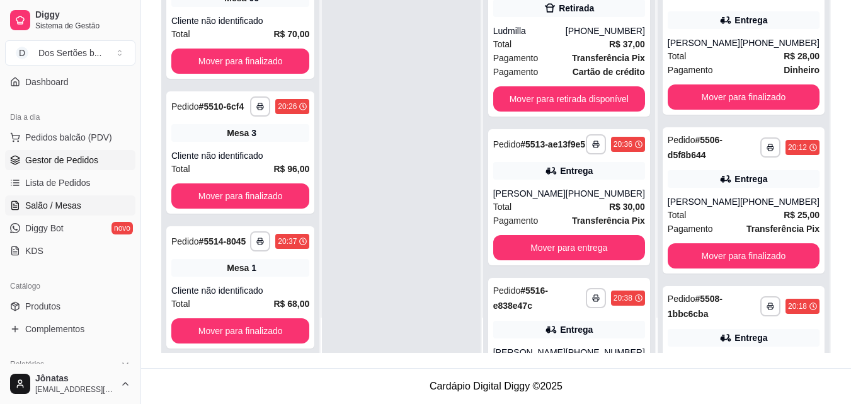
click at [26, 204] on span "Salão / Mesas" at bounding box center [53, 205] width 56 height 13
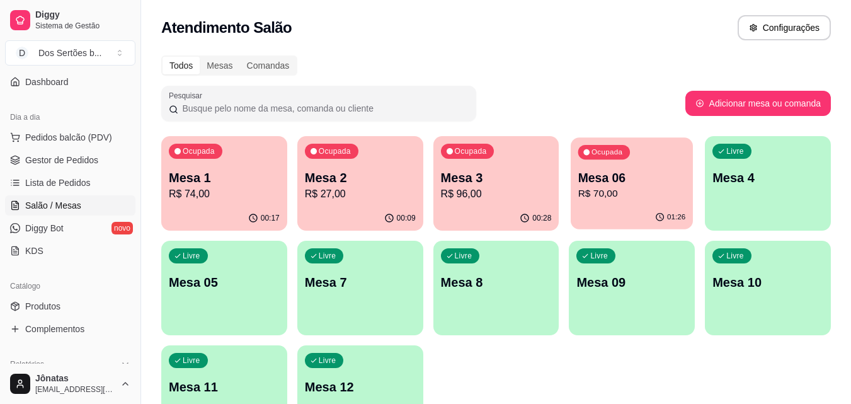
click at [607, 174] on p "Mesa 06" at bounding box center [632, 177] width 108 height 17
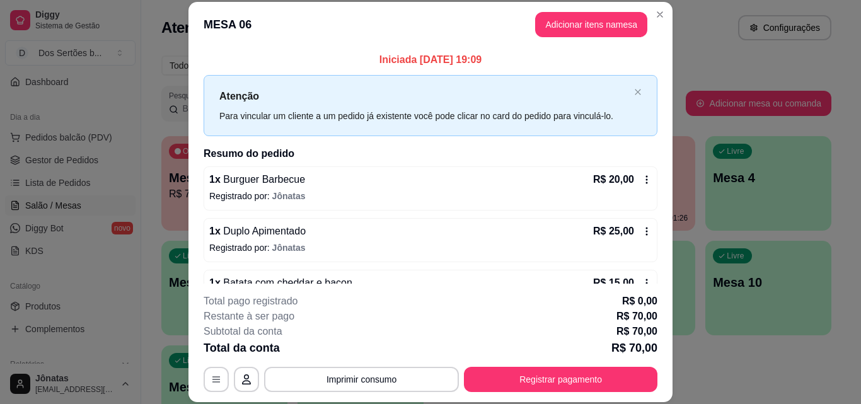
scroll to position [87, 0]
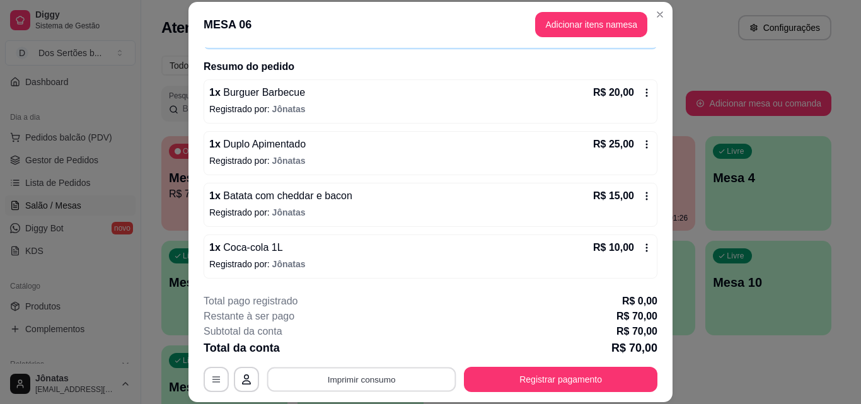
click at [345, 380] on button "Imprimir consumo" at bounding box center [361, 379] width 189 height 25
click at [346, 349] on button "Impressora" at bounding box center [360, 350] width 88 height 20
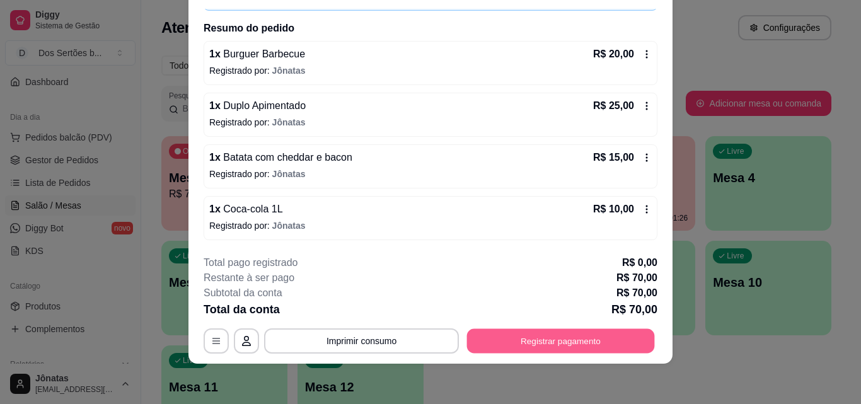
click at [564, 352] on button "Registrar pagamento" at bounding box center [561, 340] width 188 height 25
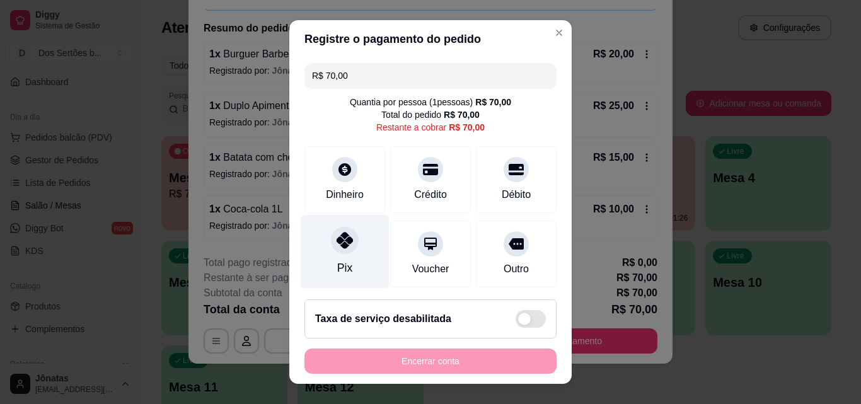
click at [336, 246] on icon at bounding box center [344, 240] width 16 height 16
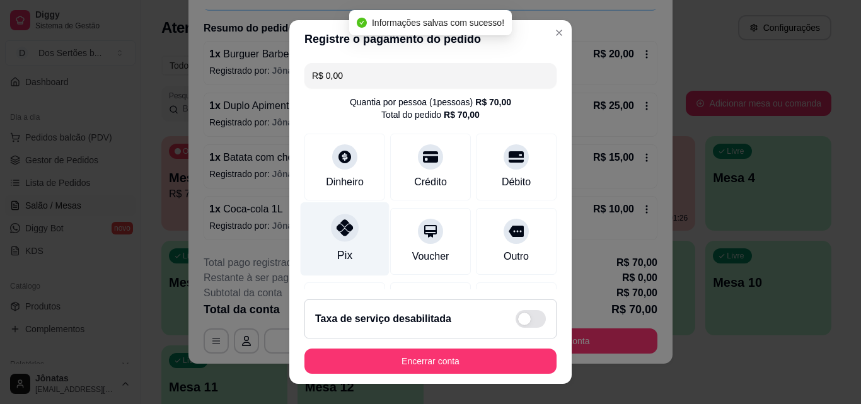
type input "R$ 0,00"
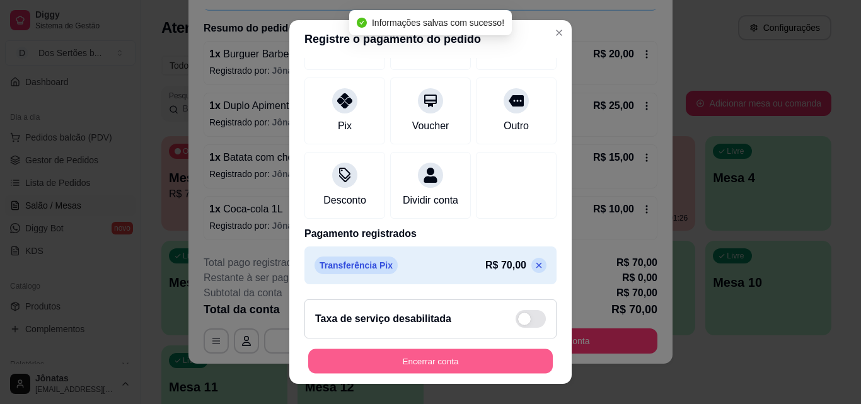
click at [461, 350] on button "Encerrar conta" at bounding box center [430, 361] width 244 height 25
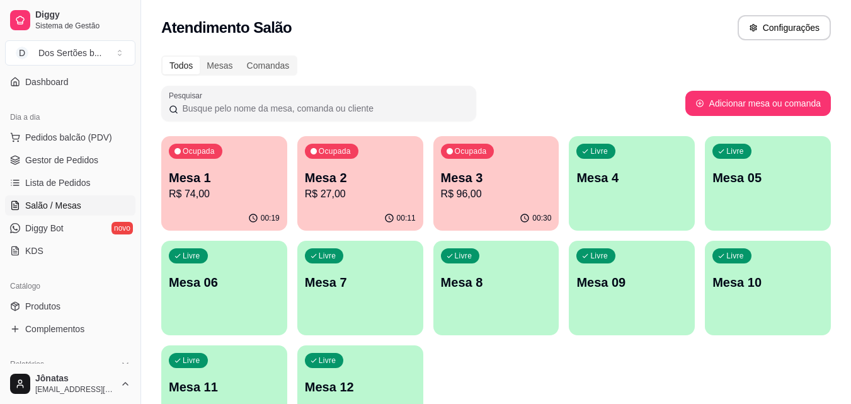
scroll to position [87, 0]
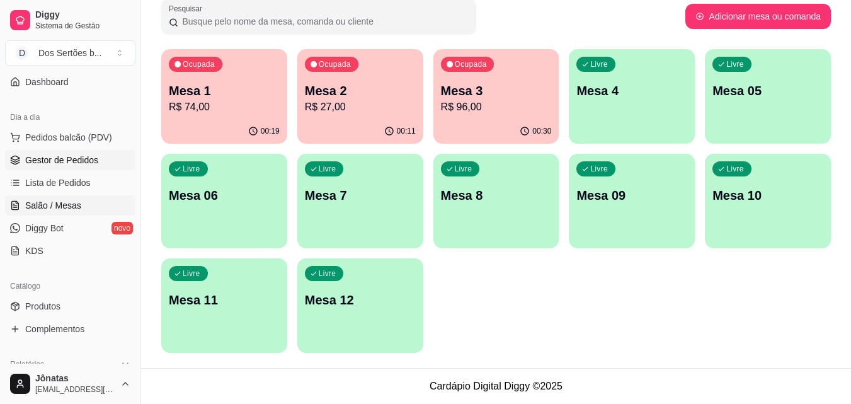
click at [41, 165] on span "Gestor de Pedidos" at bounding box center [61, 160] width 73 height 13
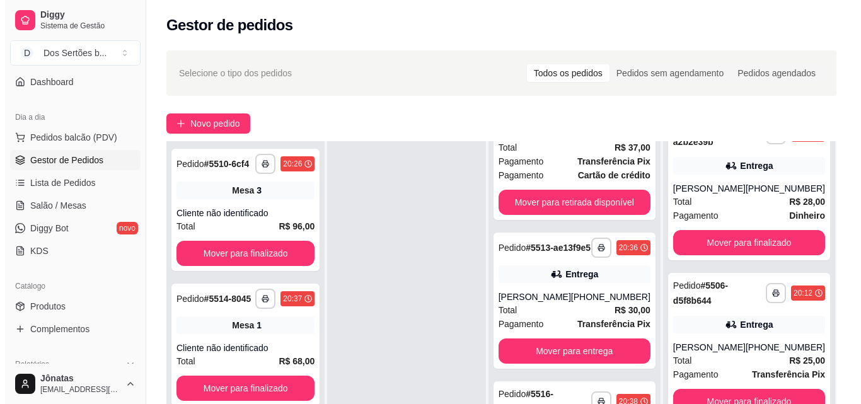
scroll to position [1038, 0]
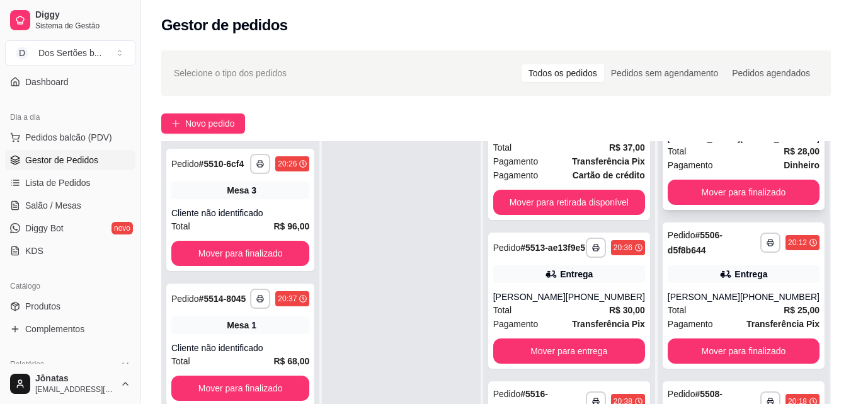
click at [729, 171] on div "Pagamento Dinheiro" at bounding box center [744, 165] width 152 height 14
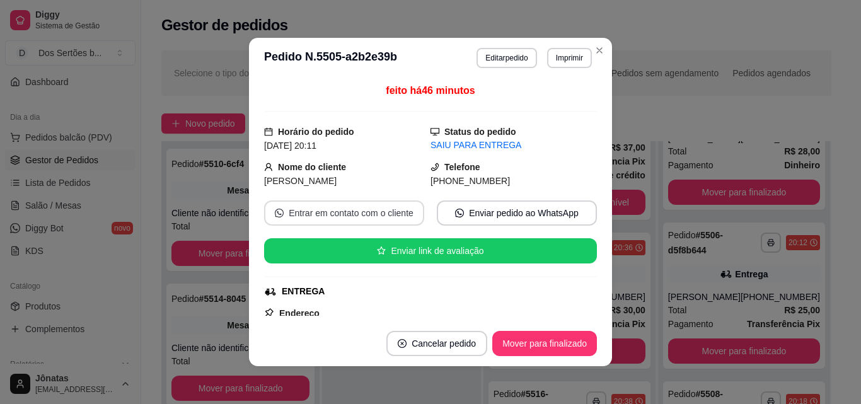
scroll to position [285, 0]
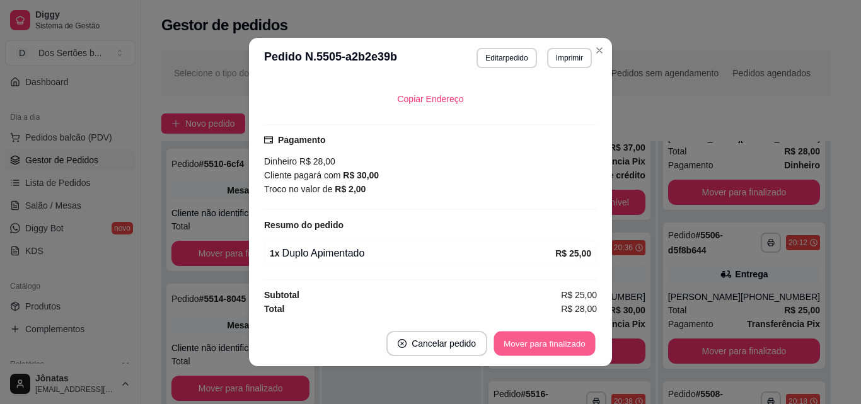
click at [538, 342] on button "Mover para finalizado" at bounding box center [544, 343] width 101 height 25
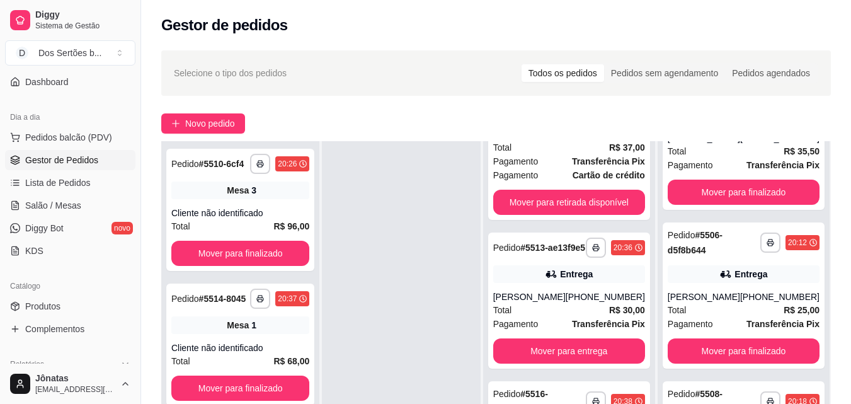
scroll to position [192, 0]
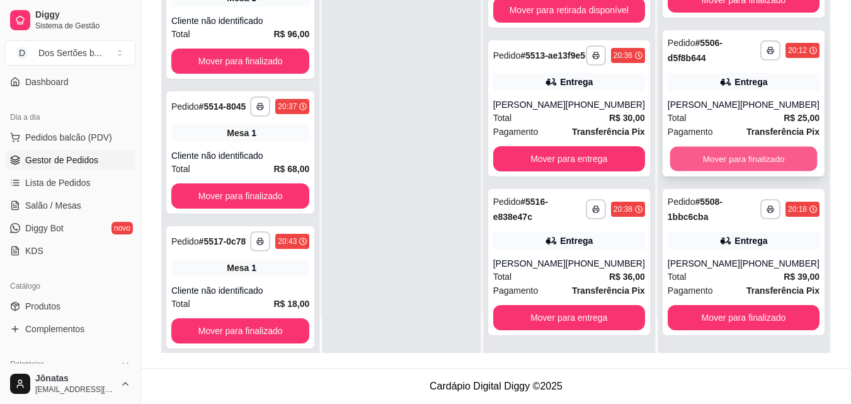
click at [699, 157] on button "Mover para finalizado" at bounding box center [743, 159] width 147 height 25
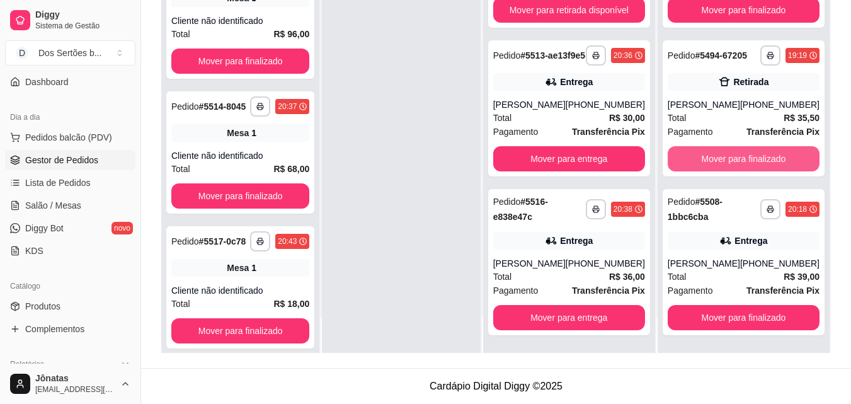
scroll to position [720, 0]
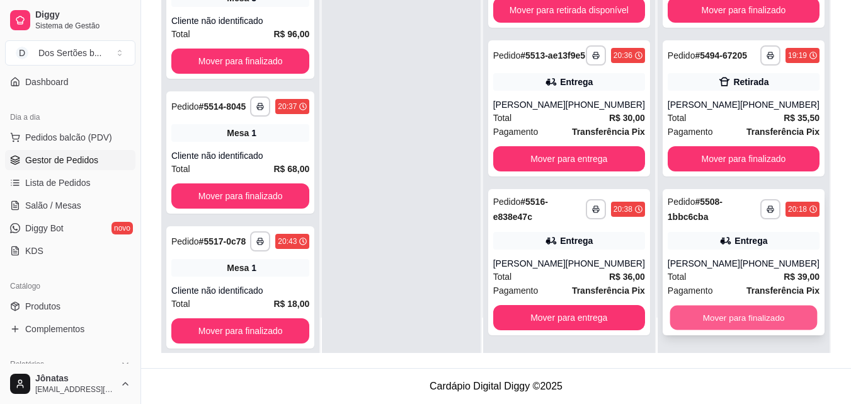
click at [755, 310] on button "Mover para finalizado" at bounding box center [743, 318] width 147 height 25
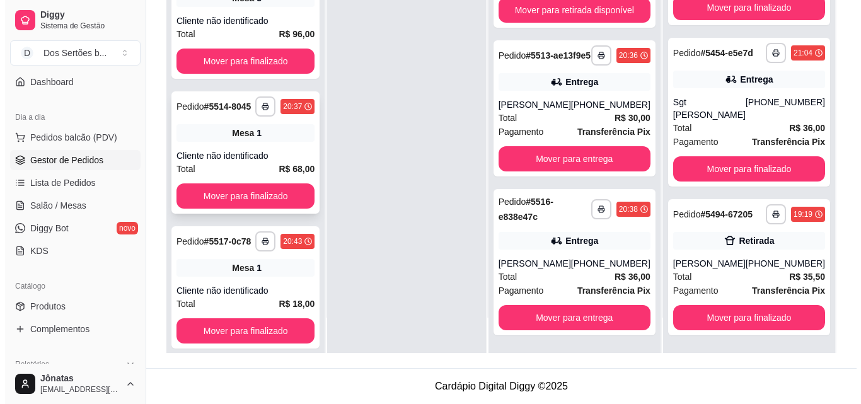
scroll to position [561, 0]
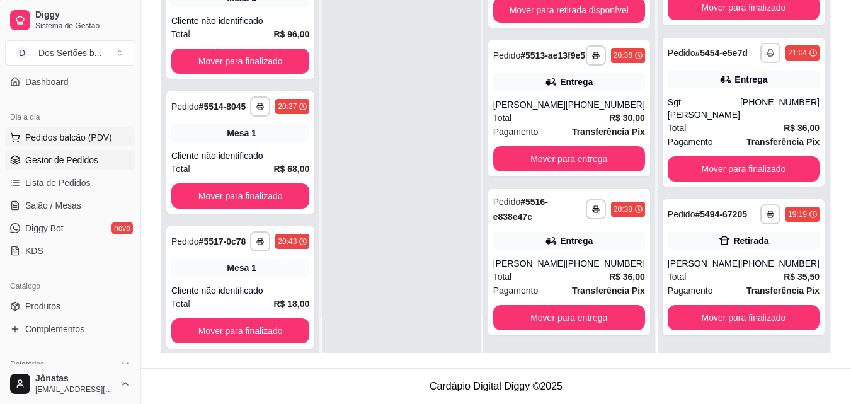
click at [18, 139] on icon at bounding box center [15, 136] width 8 height 6
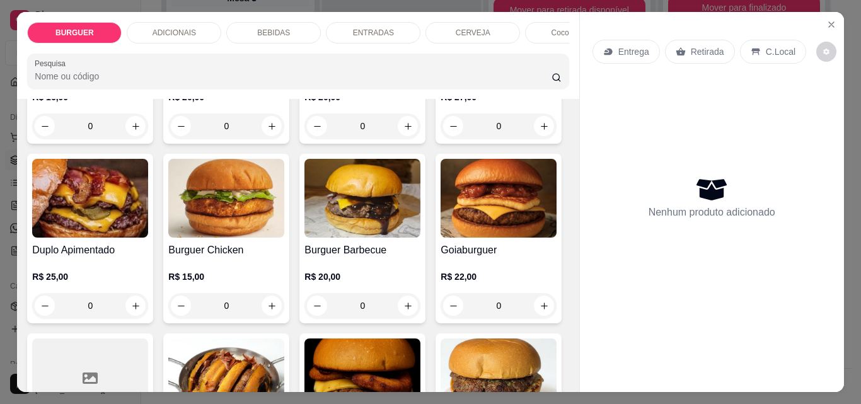
scroll to position [118, 0]
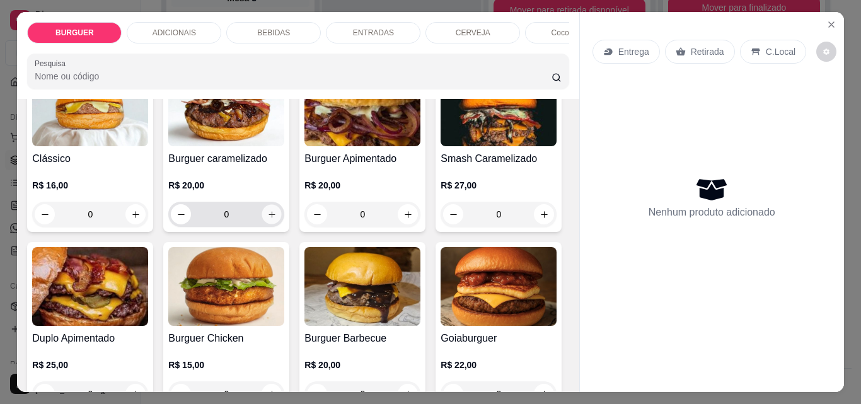
click at [267, 219] on icon "increase-product-quantity" at bounding box center [271, 214] width 9 height 9
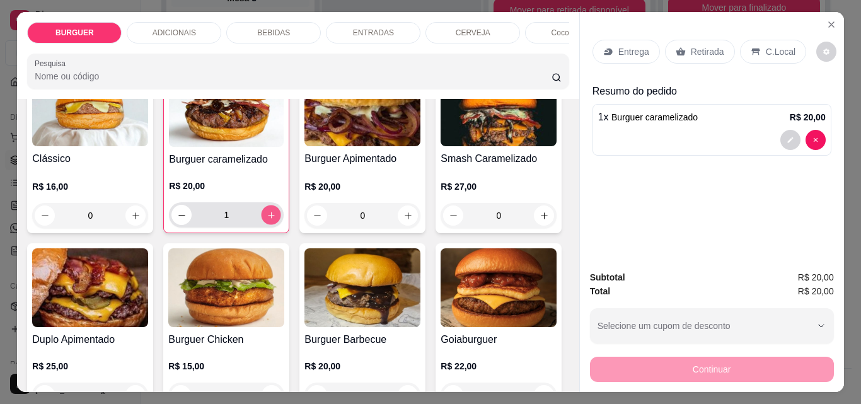
click at [267, 219] on icon "increase-product-quantity" at bounding box center [271, 214] width 9 height 9
click at [267, 218] on icon "increase-product-quantity" at bounding box center [271, 214] width 9 height 9
type input "4"
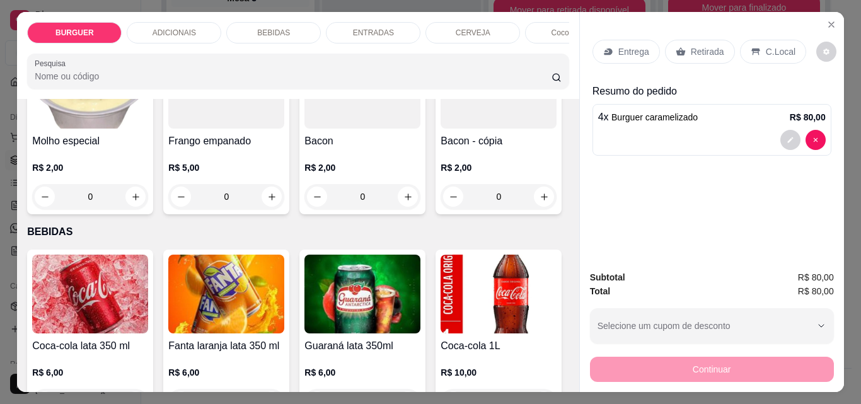
scroll to position [1074, 0]
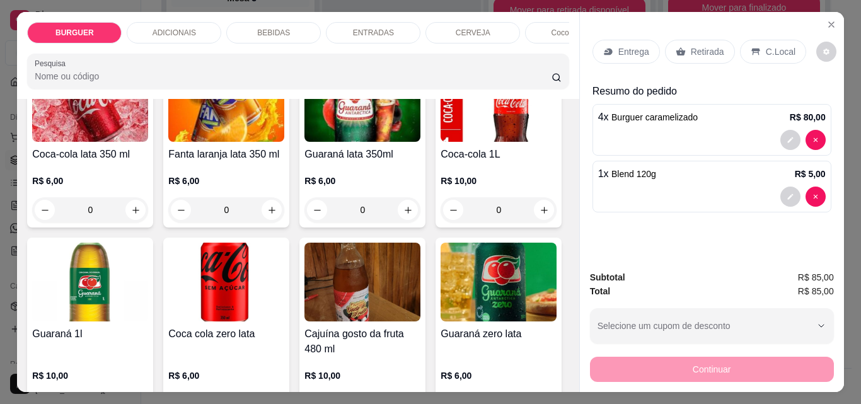
scroll to position [1074, 0]
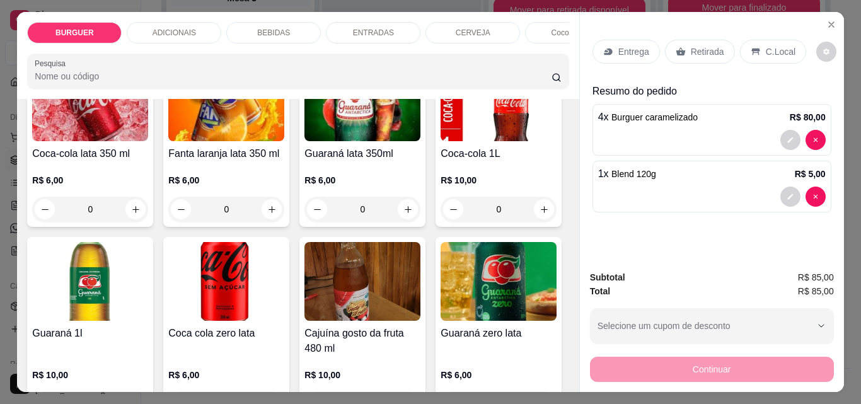
type input "2"
click at [786, 139] on icon "decrease-product-quantity" at bounding box center [790, 140] width 8 height 8
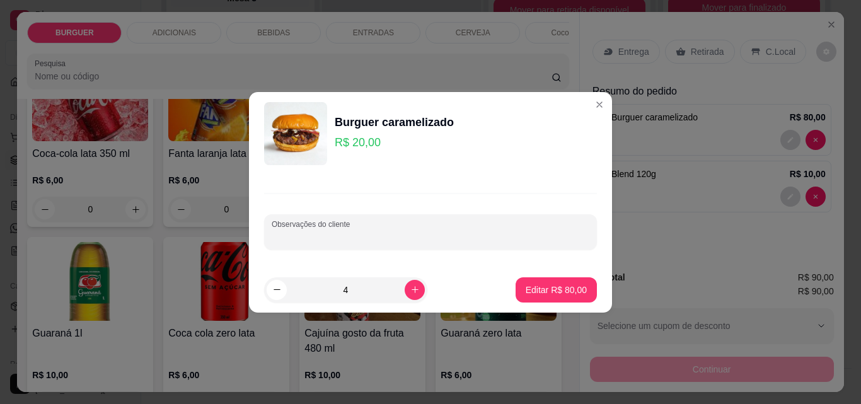
click at [292, 238] on input "Observações do cliente" at bounding box center [431, 237] width 318 height 13
type input "2 com adicional de carne"
click at [536, 289] on p "Editar R$ 80,00" at bounding box center [555, 290] width 59 height 12
type input "0"
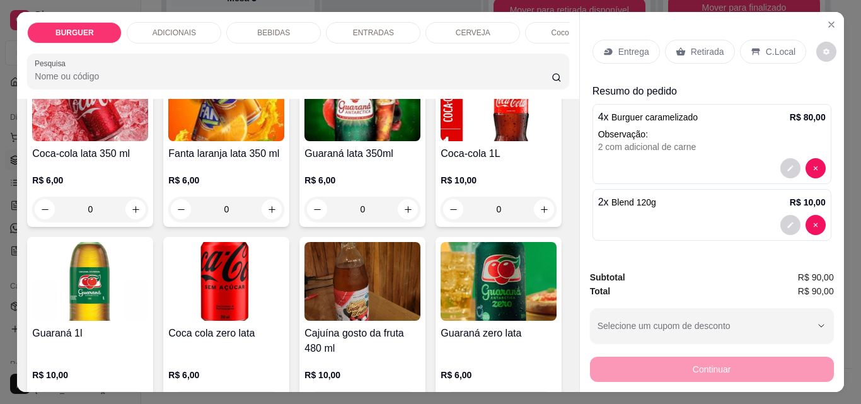
scroll to position [875, 0]
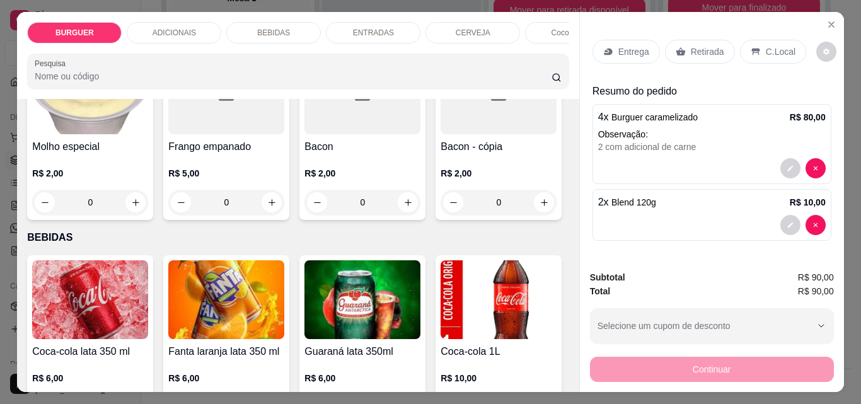
click at [173, 28] on p "ADICIONAIS" at bounding box center [173, 33] width 43 height 10
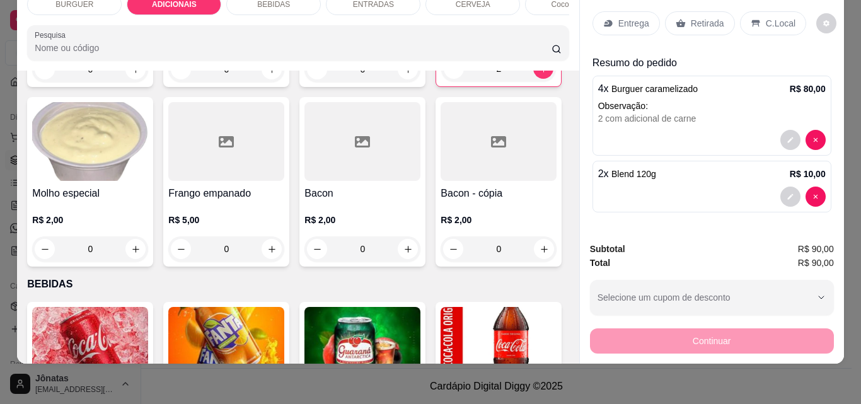
scroll to position [0, 0]
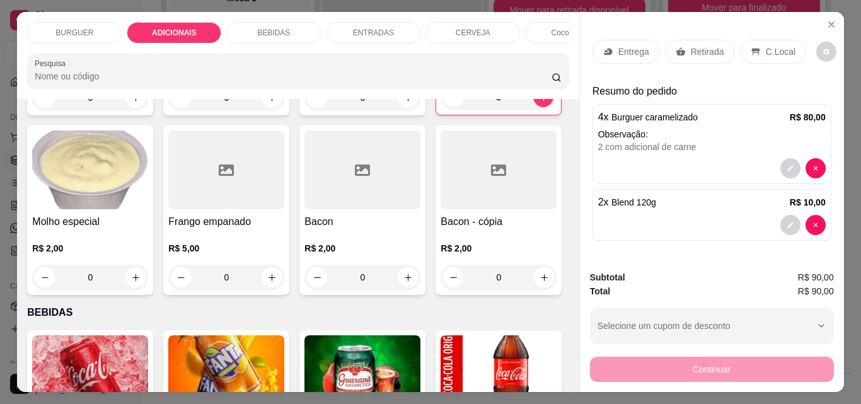
click at [285, 26] on div "BEBIDAS" at bounding box center [273, 32] width 95 height 21
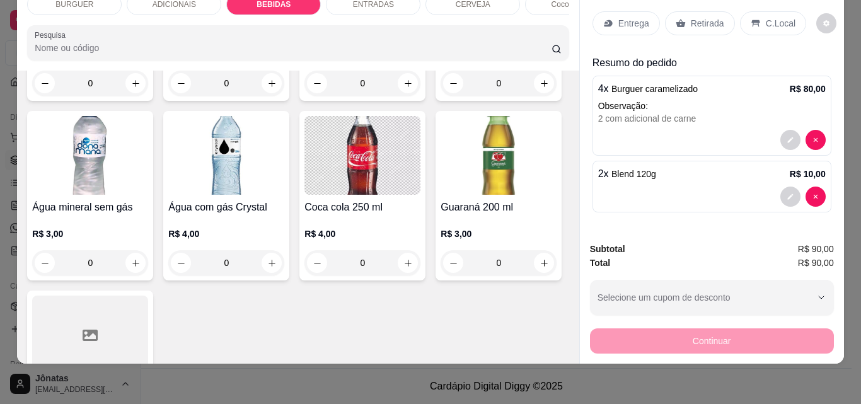
click at [197, 4] on div "ADICIONAIS" at bounding box center [174, 4] width 95 height 21
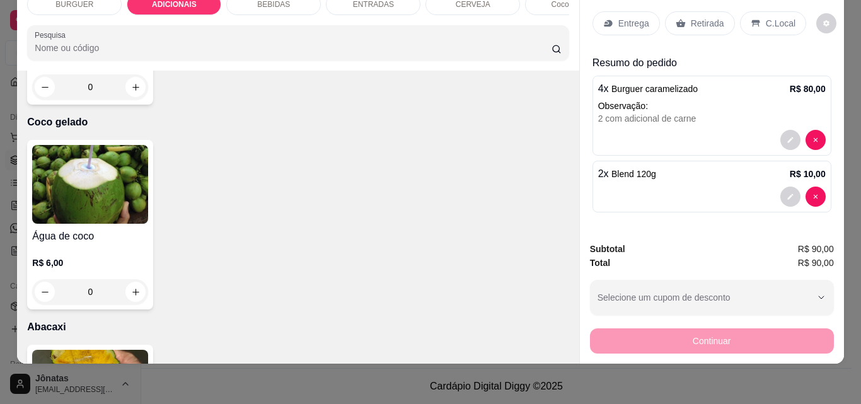
scroll to position [2419, 0]
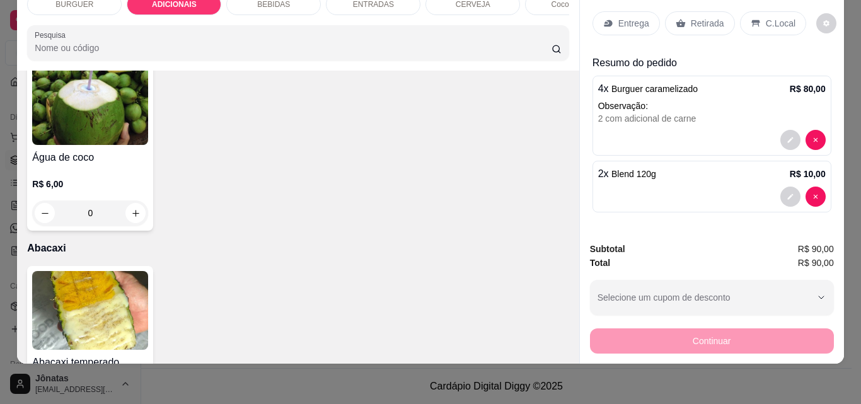
type input "2"
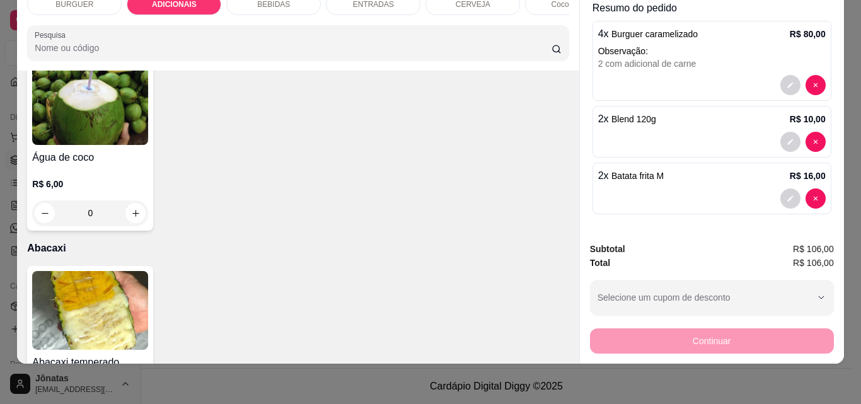
scroll to position [0, 0]
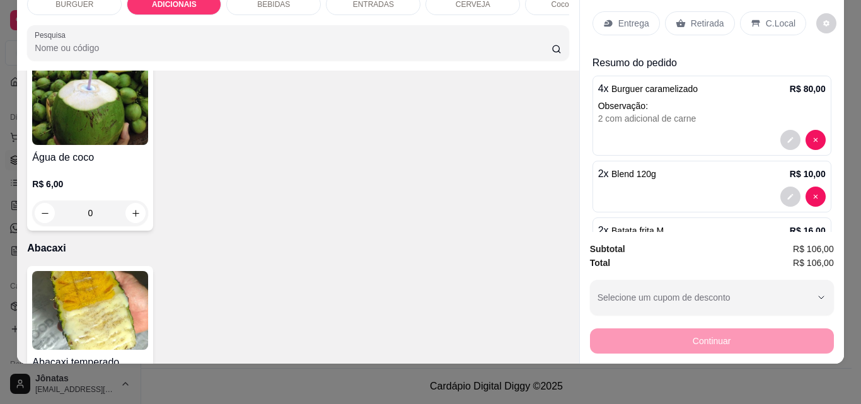
click at [694, 17] on p "Retirada" at bounding box center [707, 23] width 33 height 13
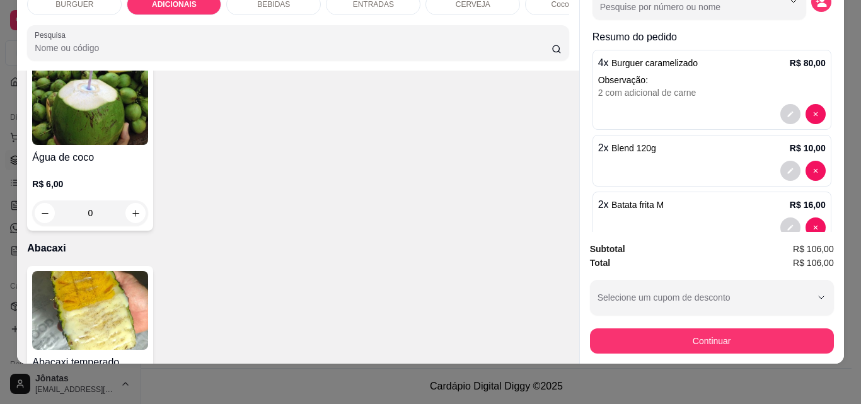
scroll to position [139, 0]
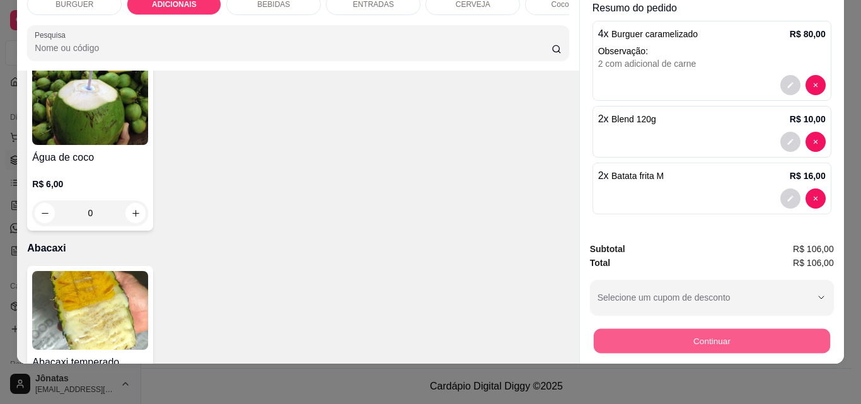
click at [648, 328] on button "Continuar" at bounding box center [711, 340] width 236 height 25
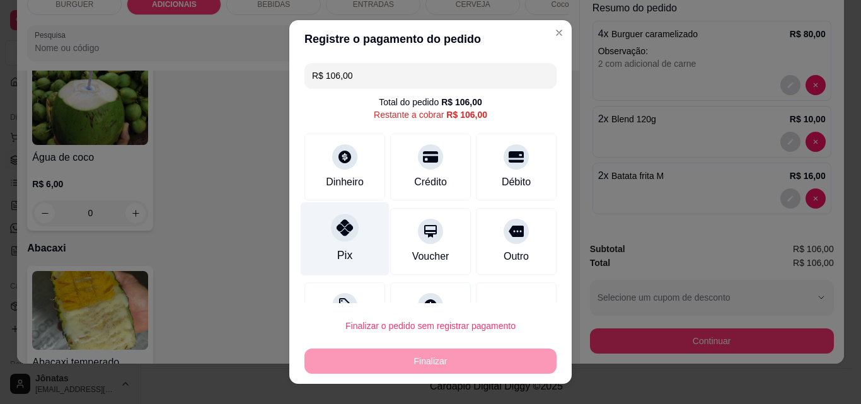
click at [314, 222] on div "Pix" at bounding box center [345, 239] width 89 height 74
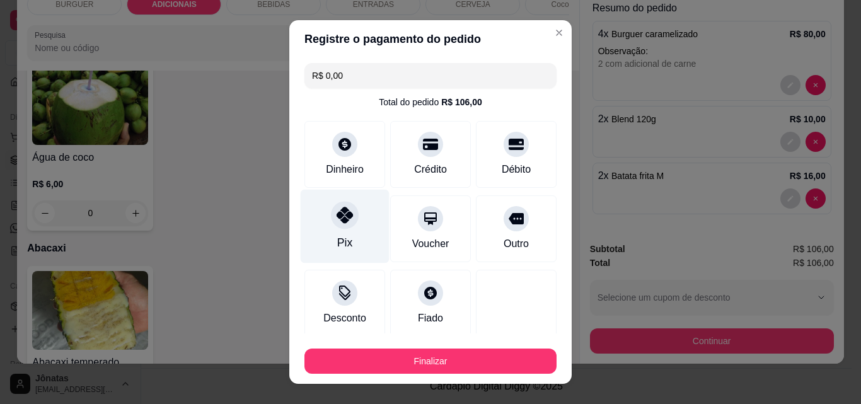
type input "R$ 0,00"
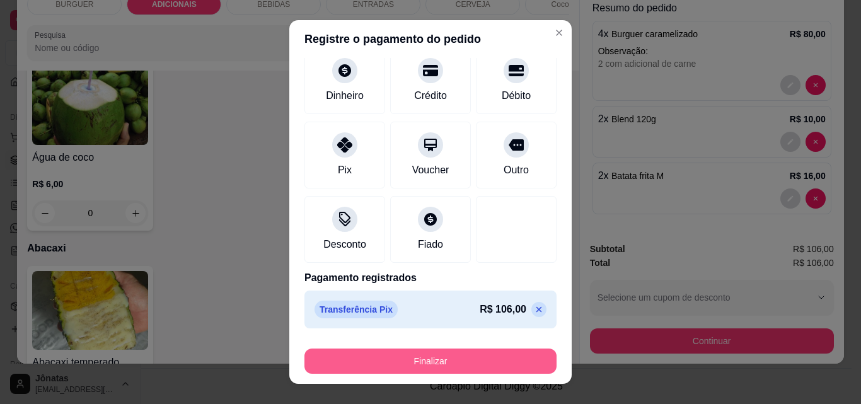
click at [430, 360] on button "Finalizar" at bounding box center [430, 360] width 252 height 25
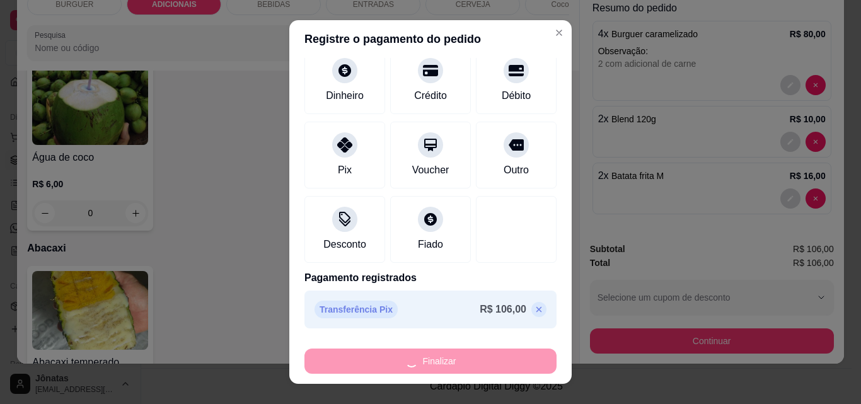
type input "0"
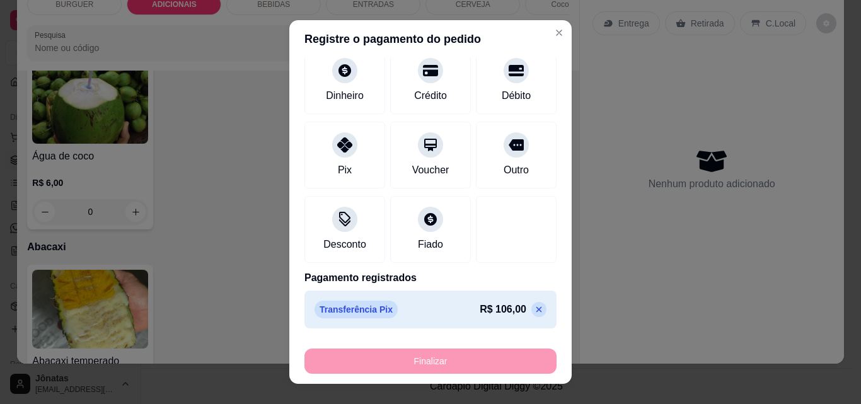
type input "-R$ 106,00"
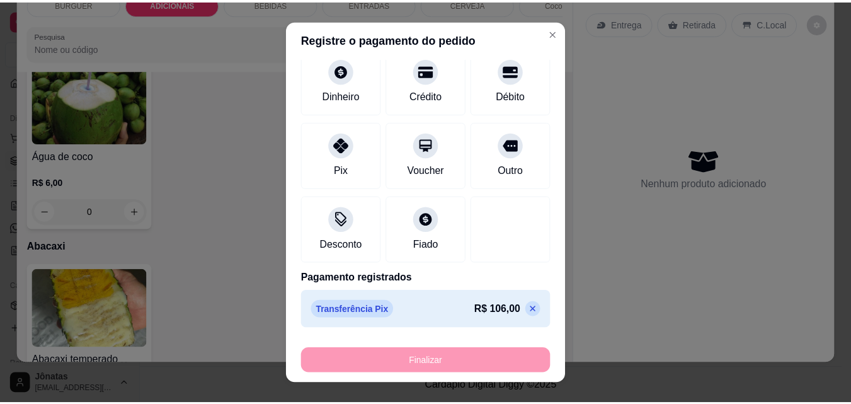
scroll to position [2418, 0]
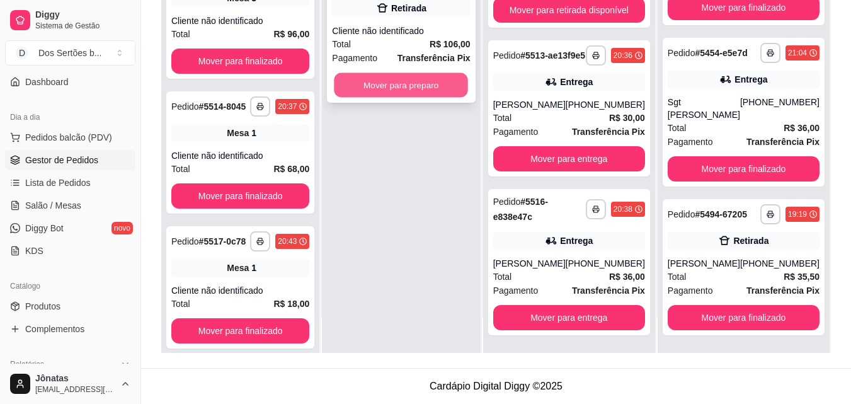
click at [407, 74] on button "Mover para preparo" at bounding box center [402, 85] width 134 height 25
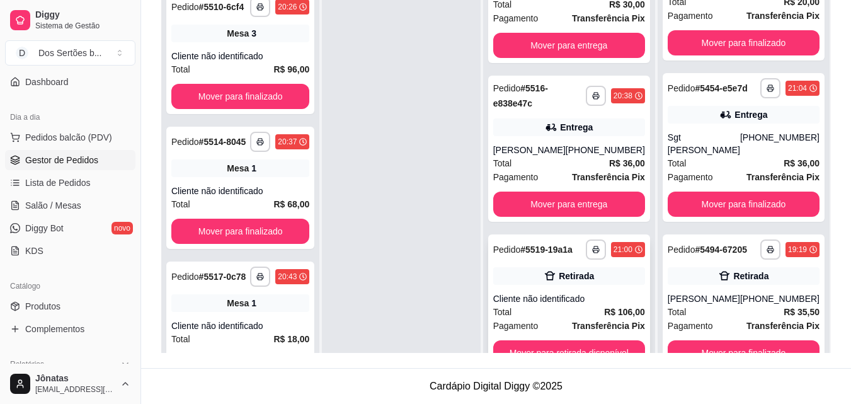
scroll to position [35, 0]
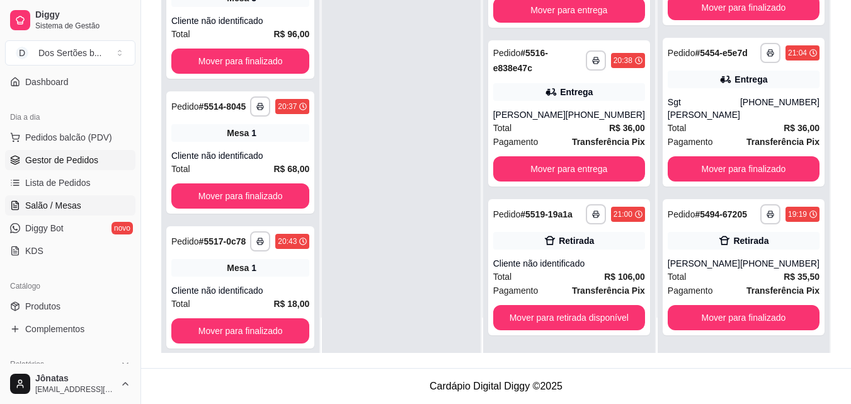
click at [54, 200] on span "Salão / Mesas" at bounding box center [53, 205] width 56 height 13
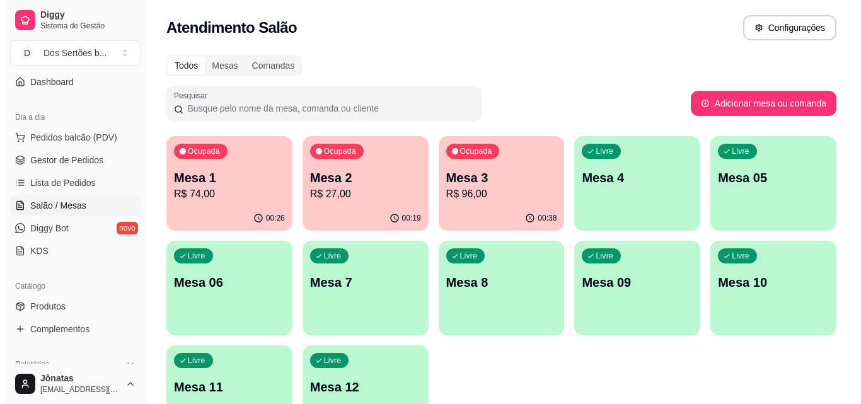
scroll to position [87, 0]
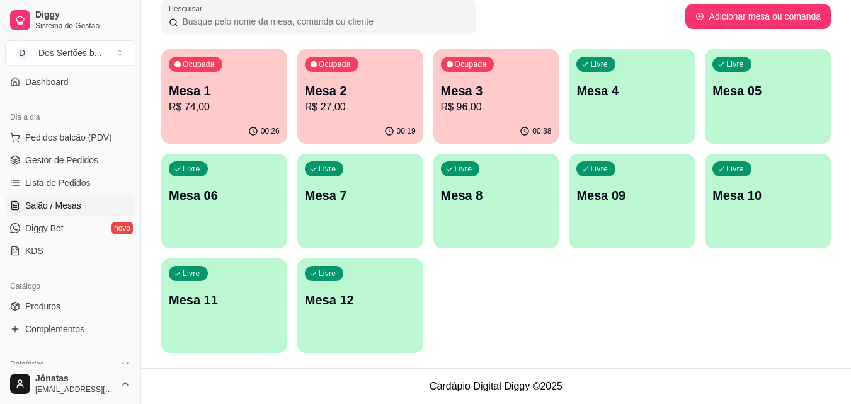
click at [246, 101] on p "R$ 74,00" at bounding box center [224, 107] width 111 height 15
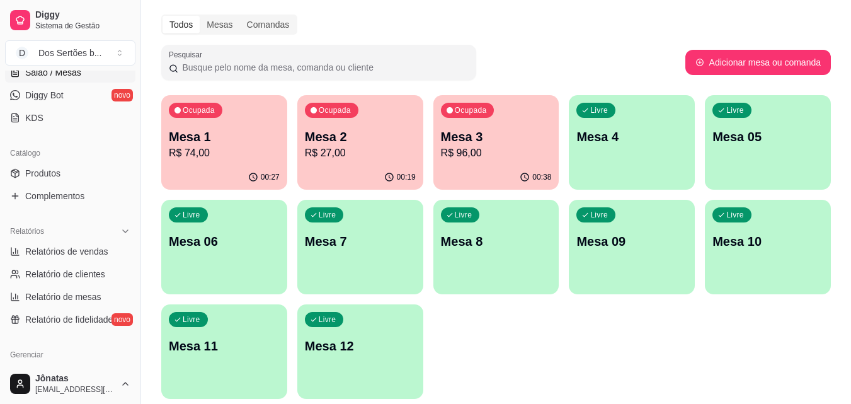
scroll to position [246, 0]
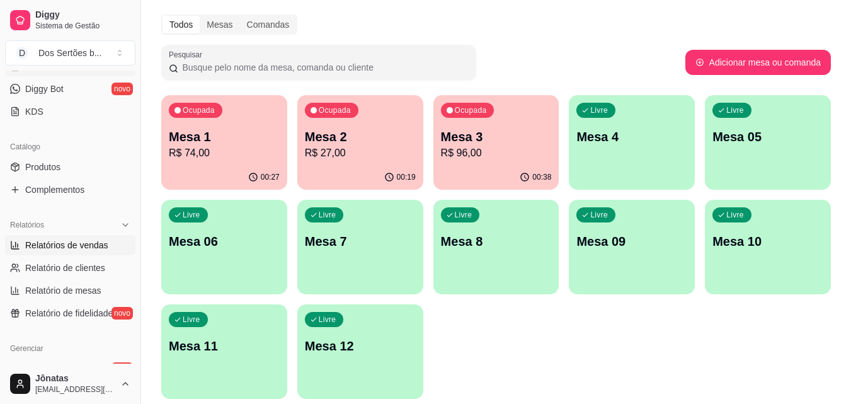
click at [29, 245] on span "Relatórios de vendas" at bounding box center [66, 245] width 83 height 13
select select "ALL"
select select "0"
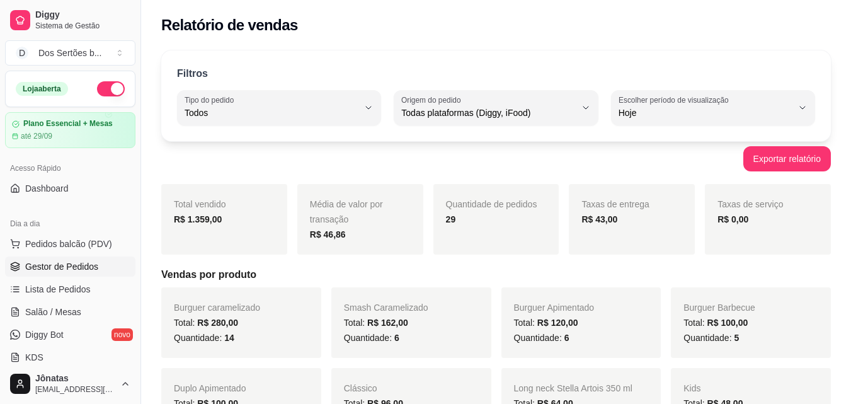
click at [77, 262] on span "Gestor de Pedidos" at bounding box center [61, 266] width 73 height 13
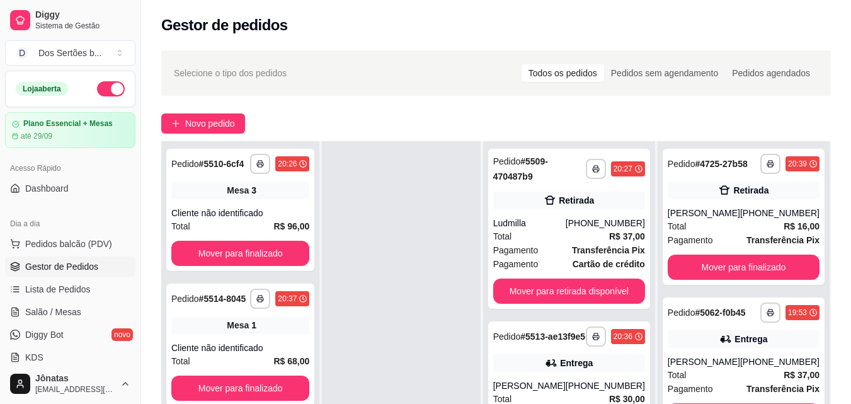
scroll to position [192, 0]
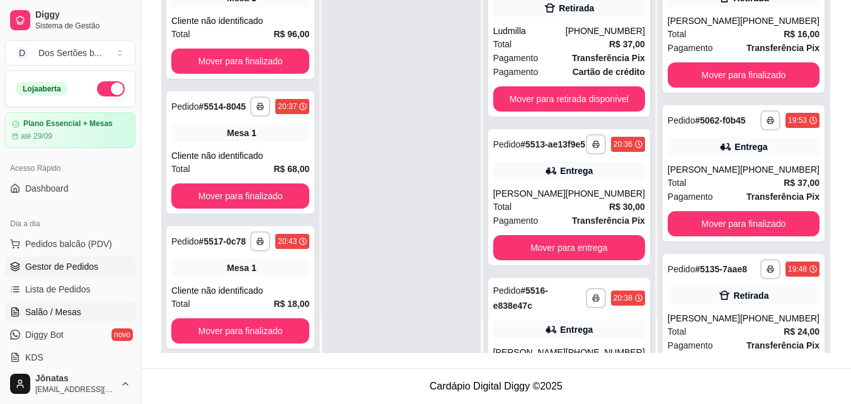
click at [29, 318] on span "Salão / Mesas" at bounding box center [53, 312] width 56 height 13
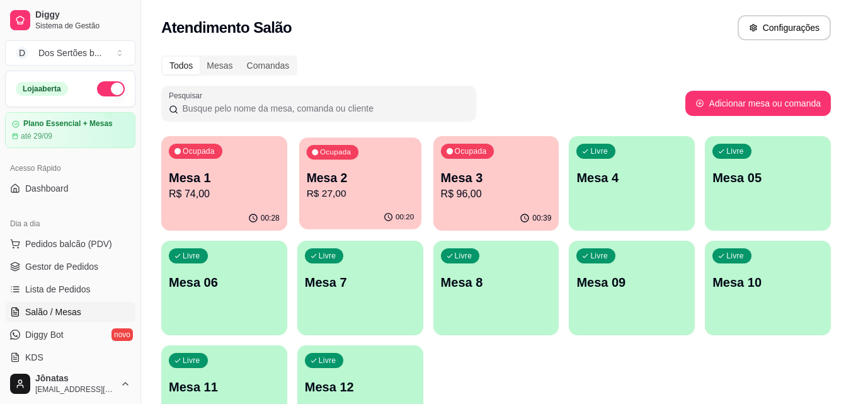
click at [355, 165] on div "Ocupada Mesa 2 R$ 27,00" at bounding box center [360, 171] width 122 height 68
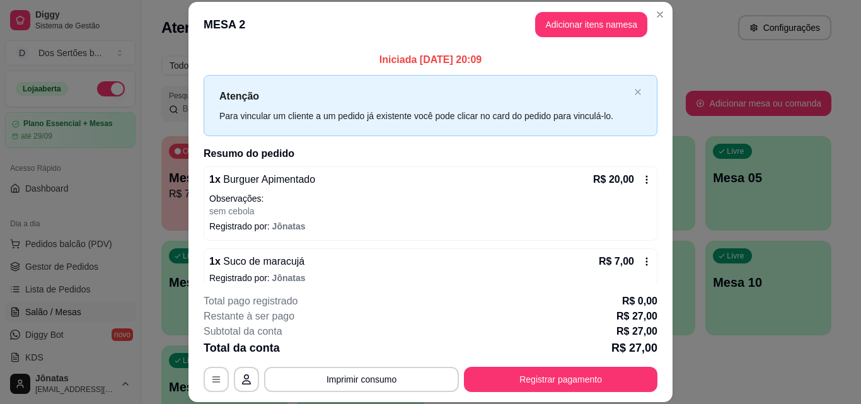
scroll to position [14, 0]
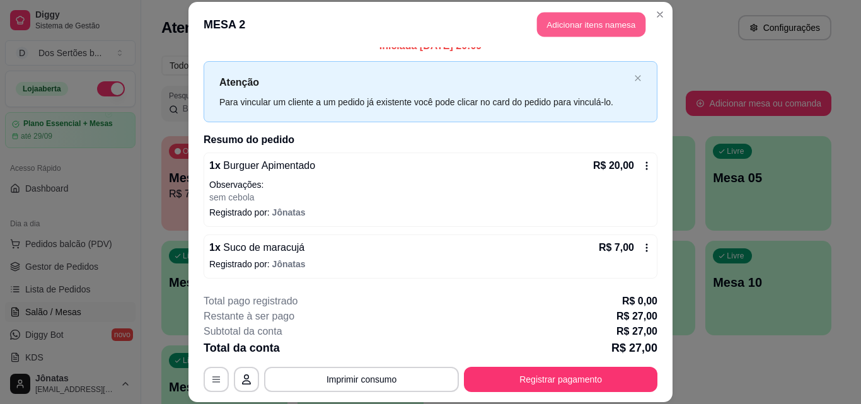
click at [552, 21] on button "Adicionar itens na mesa" at bounding box center [591, 25] width 108 height 25
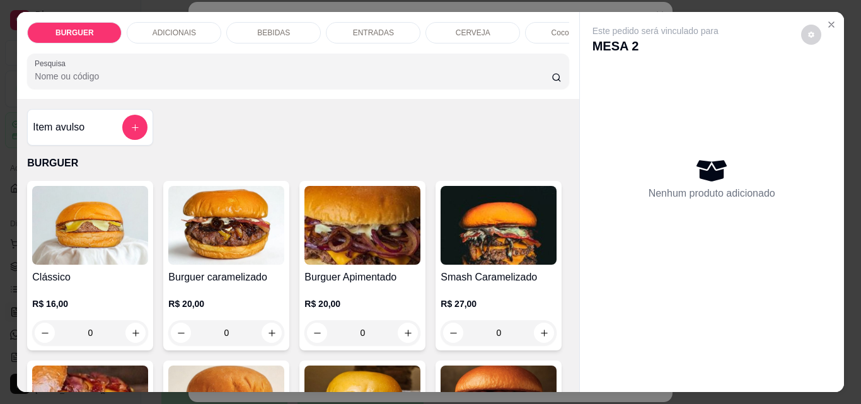
scroll to position [83, 0]
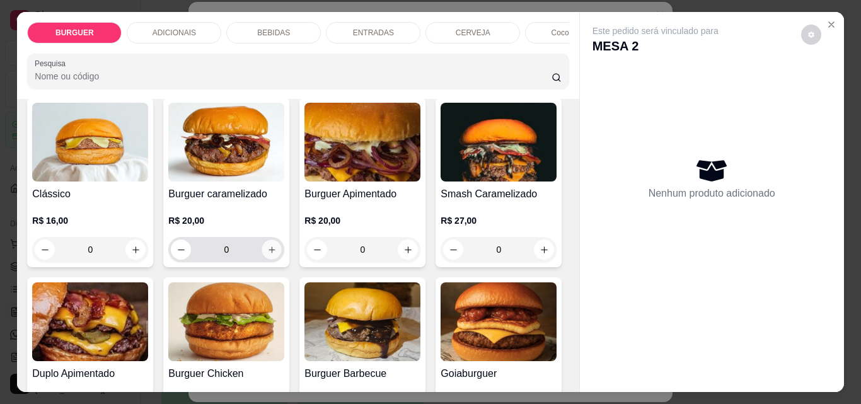
click at [262, 260] on button "increase-product-quantity" at bounding box center [272, 250] width 20 height 20
type input "1"
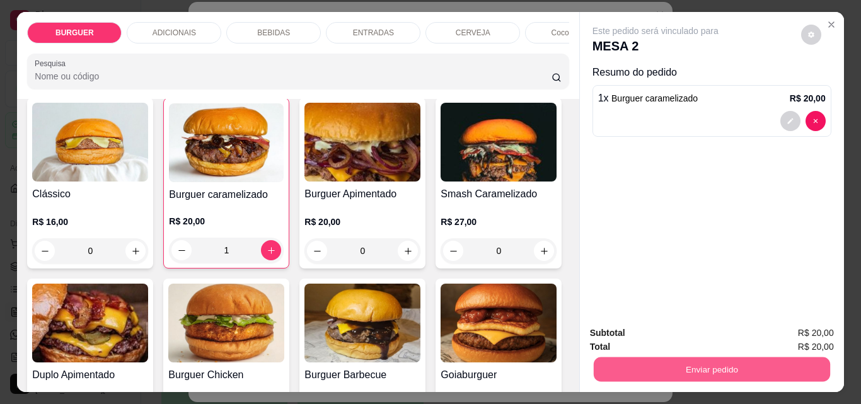
click at [626, 358] on button "Enviar pedido" at bounding box center [711, 369] width 236 height 25
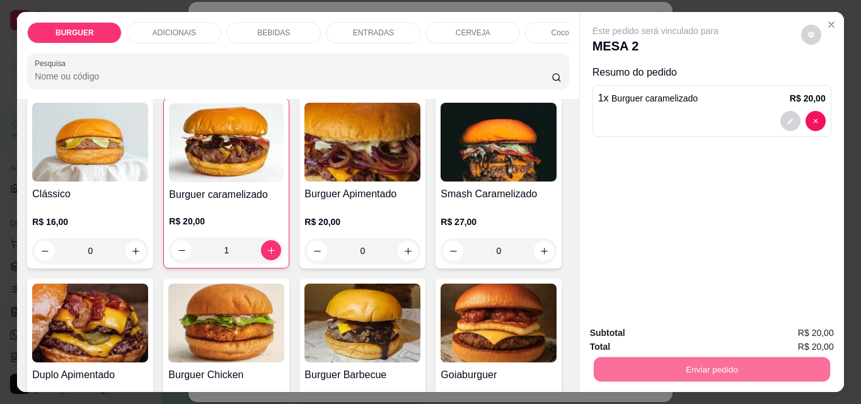
click at [648, 333] on button "Não registrar e enviar pedido" at bounding box center [669, 332] width 127 height 23
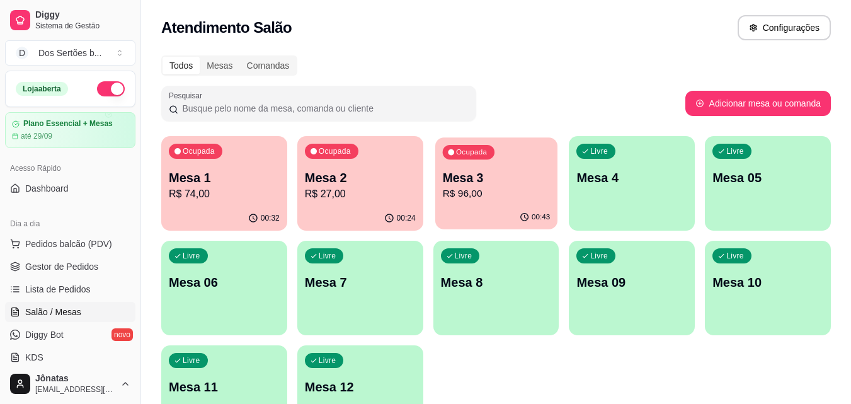
click at [460, 185] on p "Mesa 3" at bounding box center [496, 177] width 108 height 17
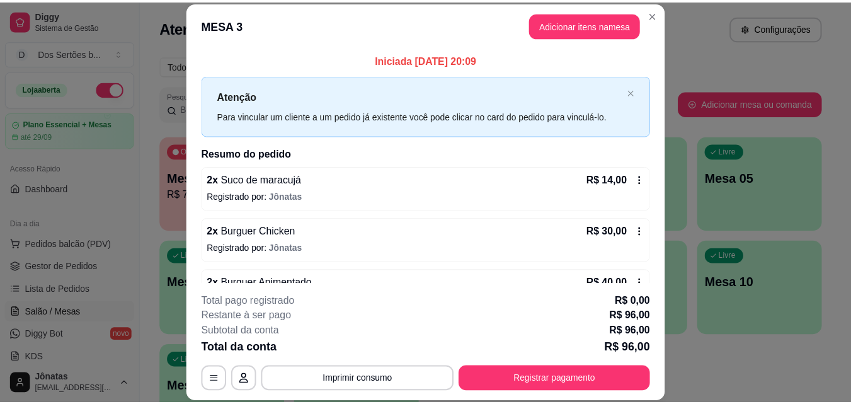
scroll to position [87, 0]
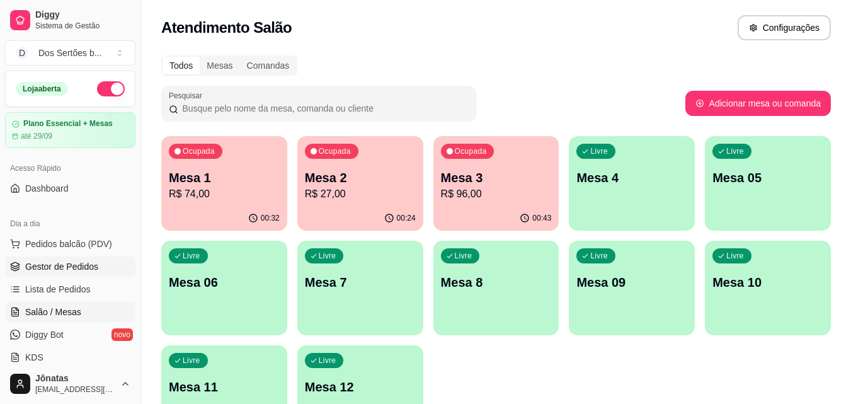
click at [53, 261] on span "Gestor de Pedidos" at bounding box center [61, 266] width 73 height 13
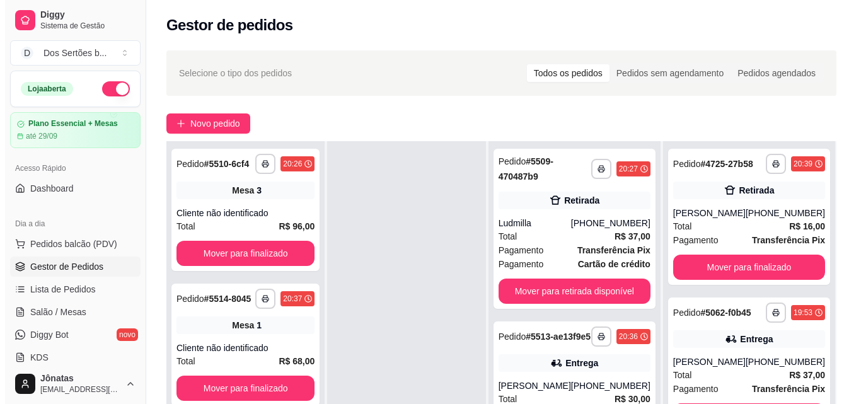
scroll to position [192, 0]
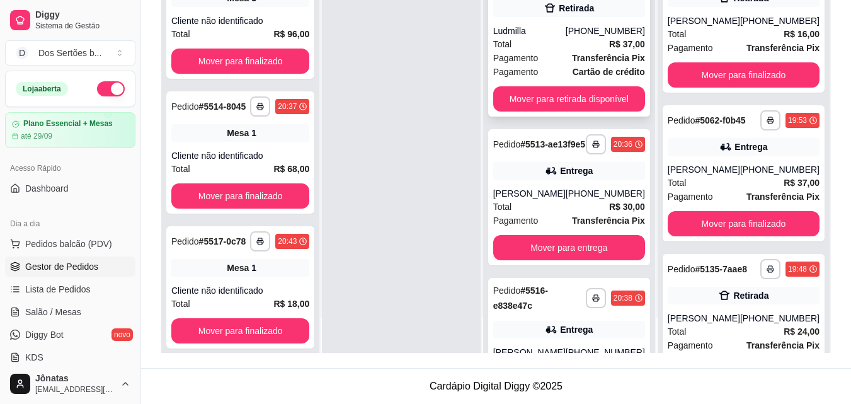
click at [597, 33] on div "[PHONE_NUMBER]" at bounding box center [605, 31] width 79 height 13
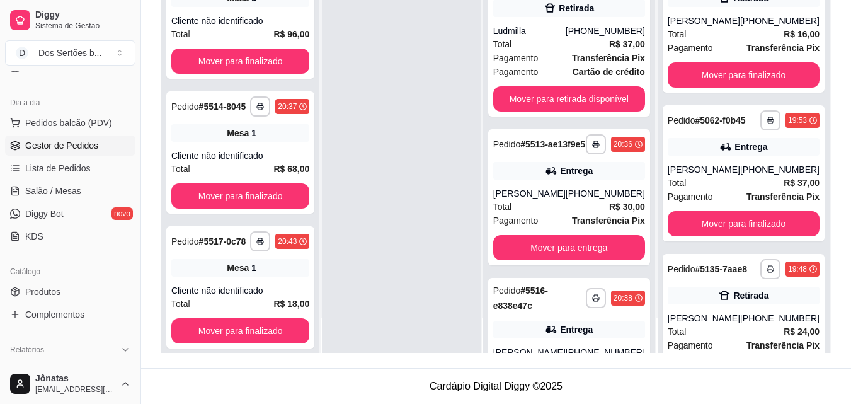
scroll to position [258, 0]
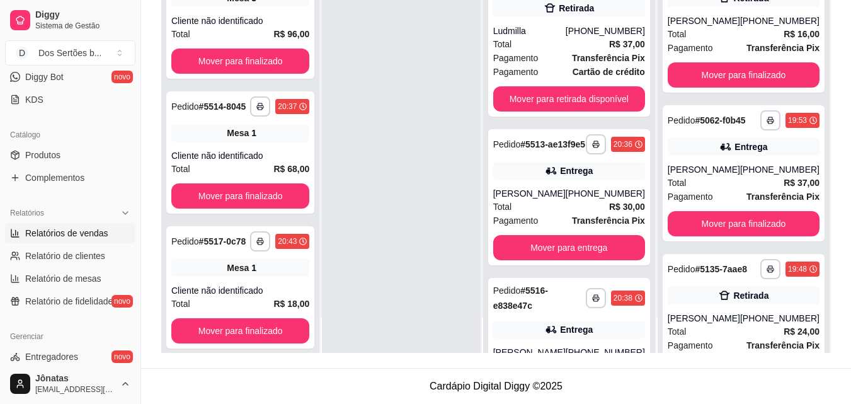
click at [64, 231] on span "Relatórios de vendas" at bounding box center [66, 233] width 83 height 13
select select "ALL"
select select "0"
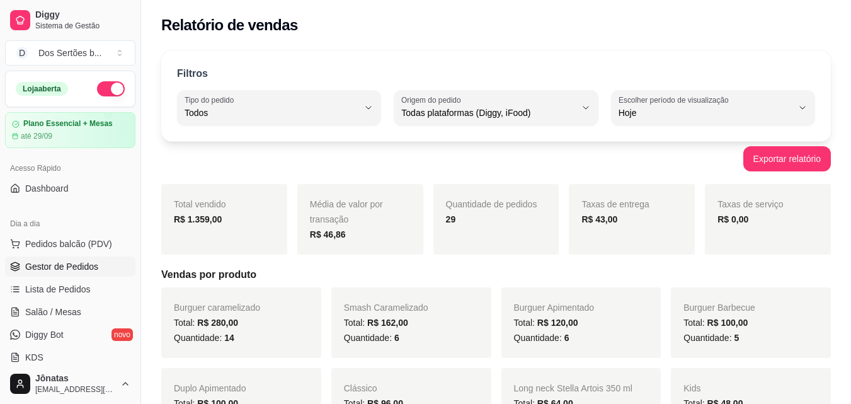
click at [56, 265] on span "Gestor de Pedidos" at bounding box center [61, 266] width 73 height 13
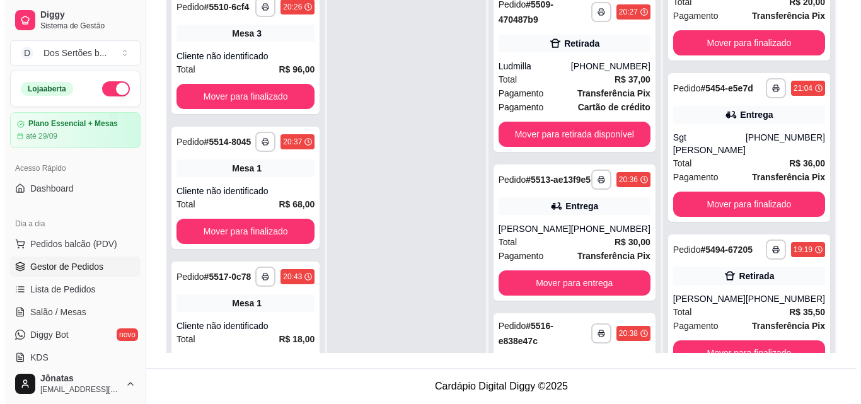
scroll to position [561, 0]
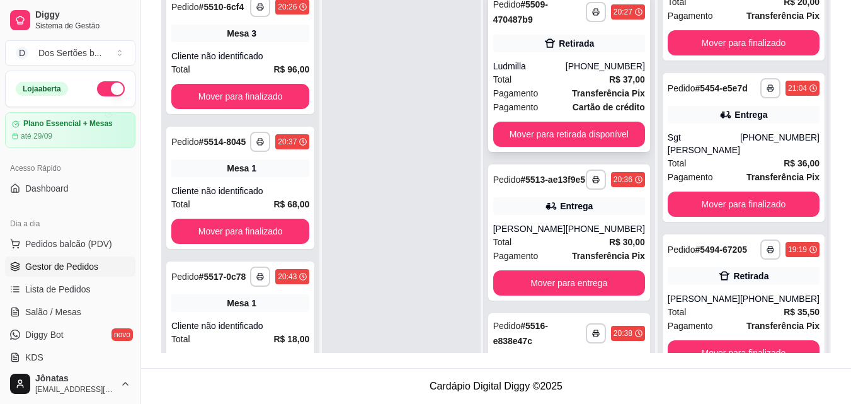
click at [582, 82] on div "Total R$ 37,00" at bounding box center [569, 79] width 152 height 14
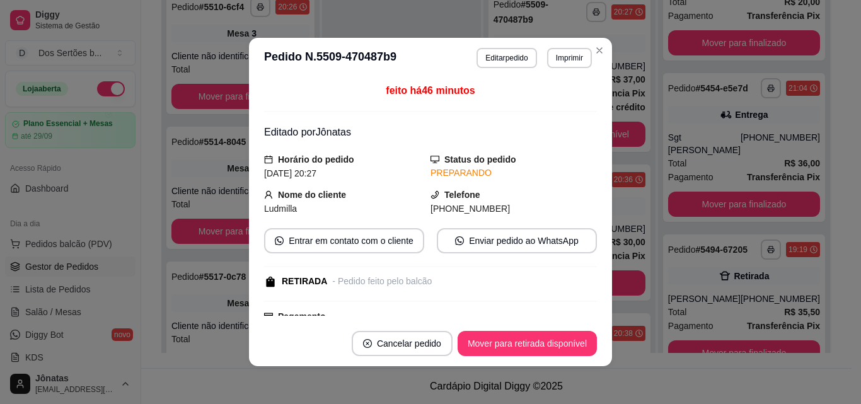
scroll to position [241, 0]
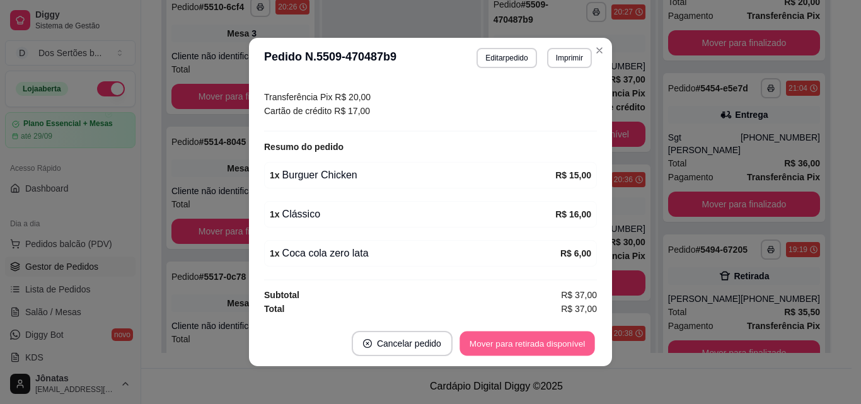
click at [503, 340] on button "Mover para retirada disponível" at bounding box center [526, 343] width 135 height 25
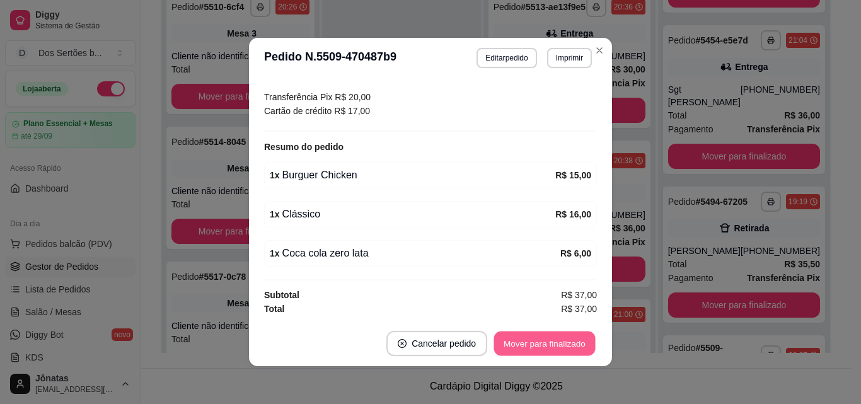
click at [563, 337] on button "Mover para finalizado" at bounding box center [544, 343] width 101 height 25
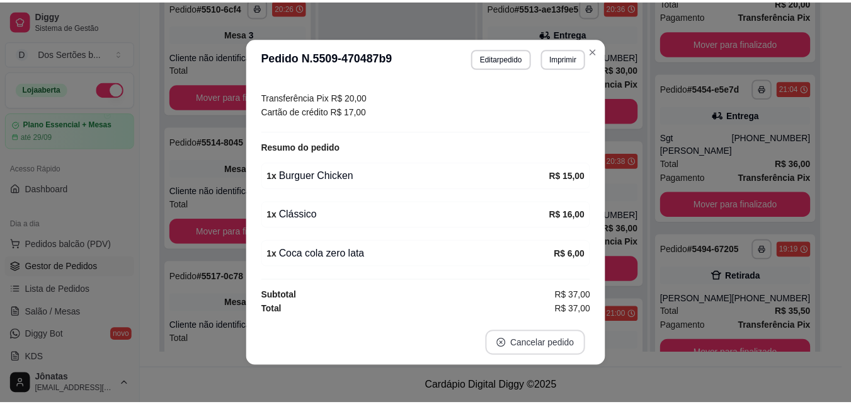
scroll to position [199, 0]
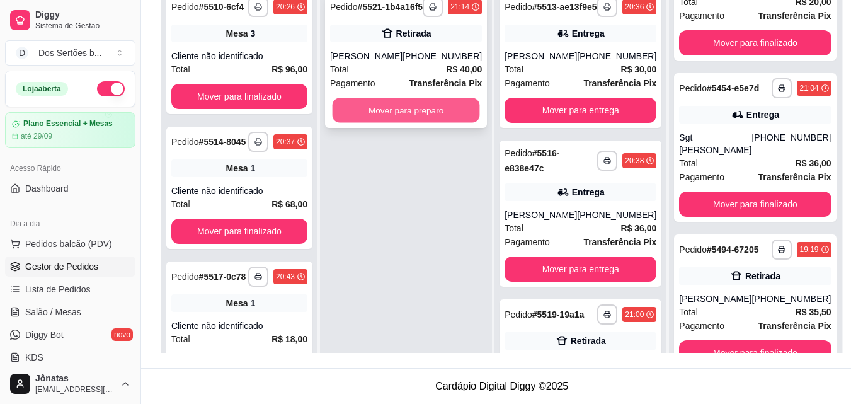
click at [368, 119] on button "Mover para preparo" at bounding box center [406, 110] width 147 height 25
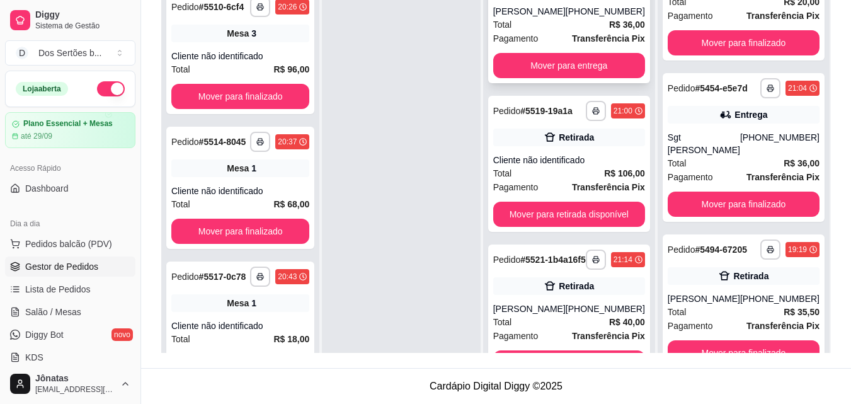
scroll to position [234, 0]
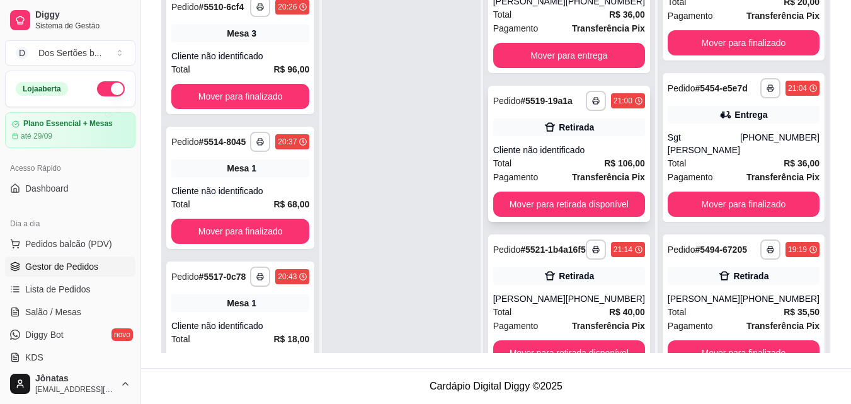
click at [568, 144] on div "Cliente não identificado" at bounding box center [569, 150] width 152 height 13
click at [40, 315] on span "Salão / Mesas" at bounding box center [53, 312] width 56 height 13
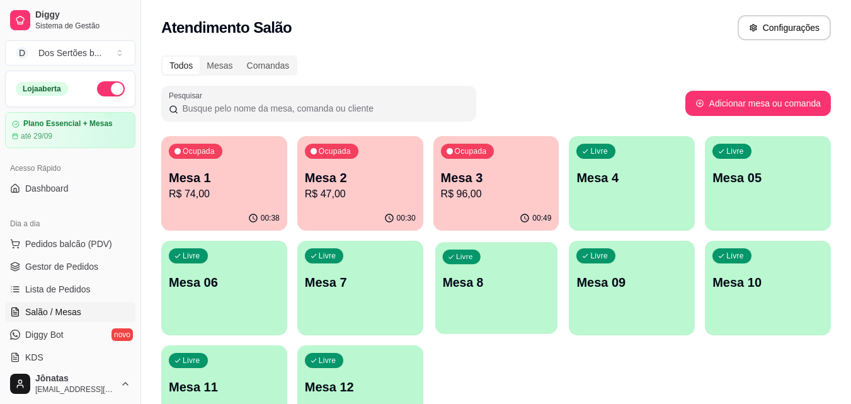
click at [484, 294] on div "Livre Mesa 8" at bounding box center [496, 280] width 122 height 77
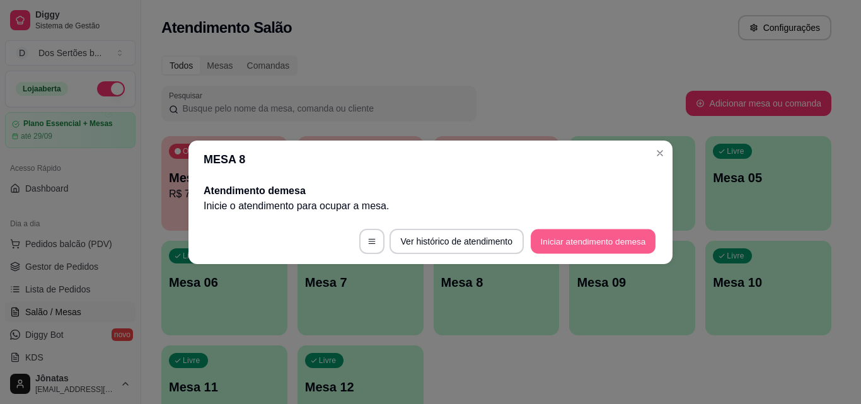
click at [595, 248] on button "Iniciar atendimento de mesa" at bounding box center [593, 241] width 125 height 25
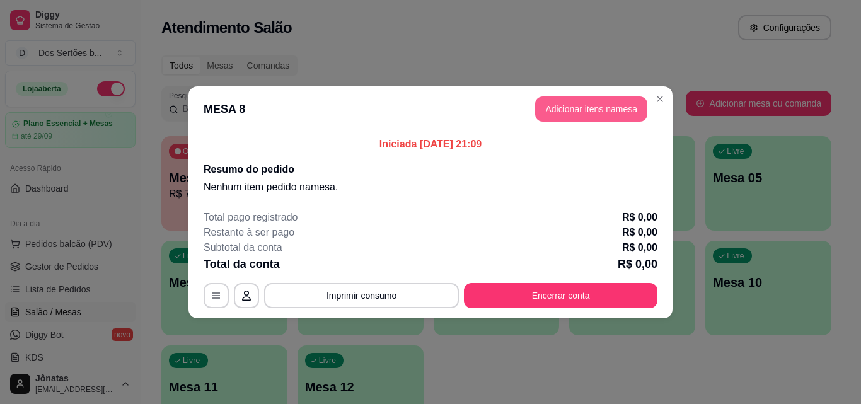
click at [557, 107] on button "Adicionar itens na mesa" at bounding box center [591, 108] width 112 height 25
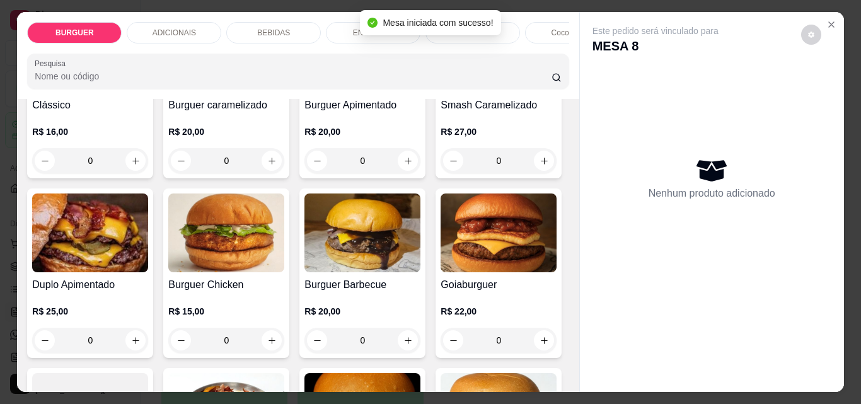
scroll to position [276, 0]
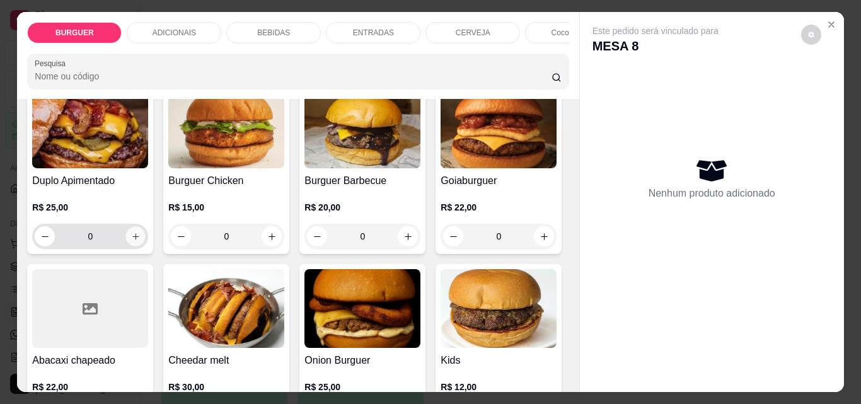
click at [141, 241] on icon "increase-product-quantity" at bounding box center [135, 236] width 9 height 9
type input "1"
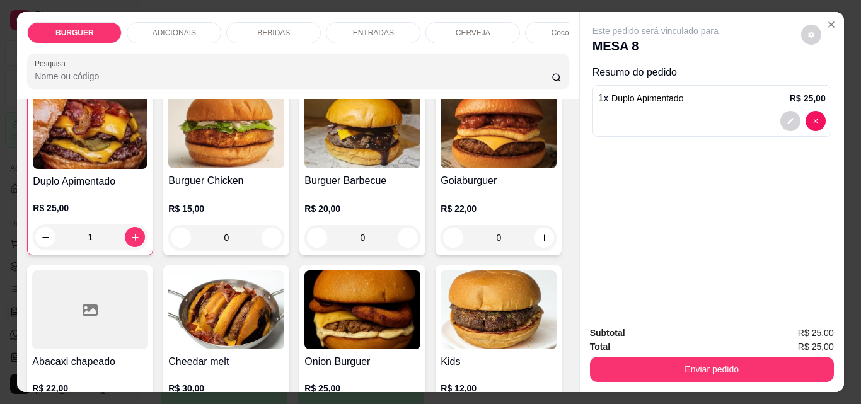
click at [275, 33] on p "BEBIDAS" at bounding box center [273, 33] width 33 height 10
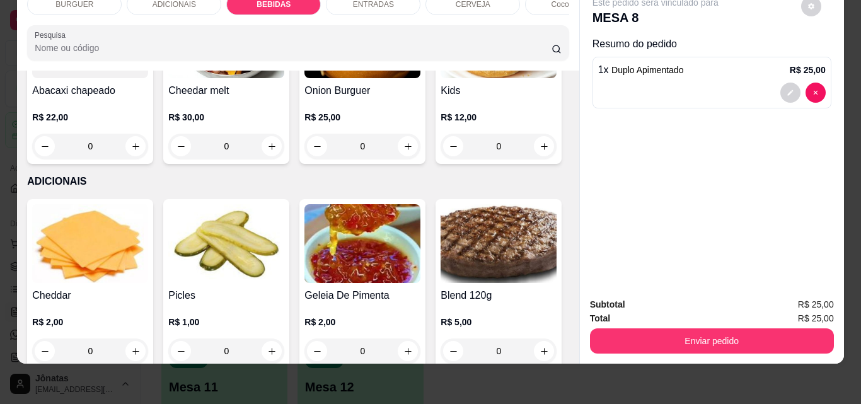
scroll to position [208, 0]
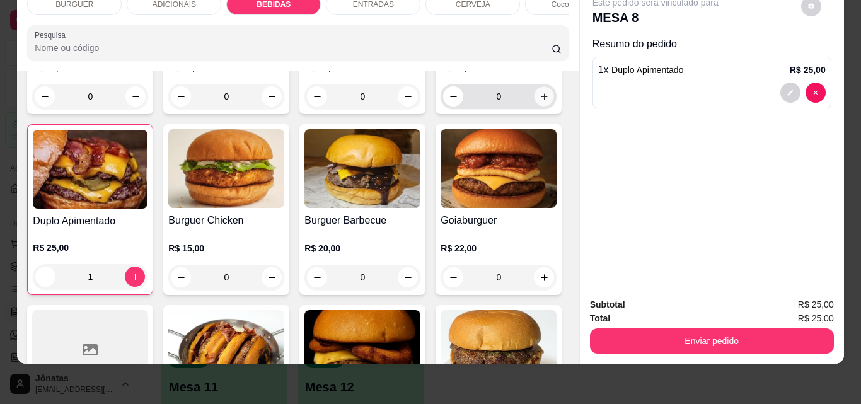
click at [539, 101] on icon "increase-product-quantity" at bounding box center [543, 96] width 9 height 9
type input "1"
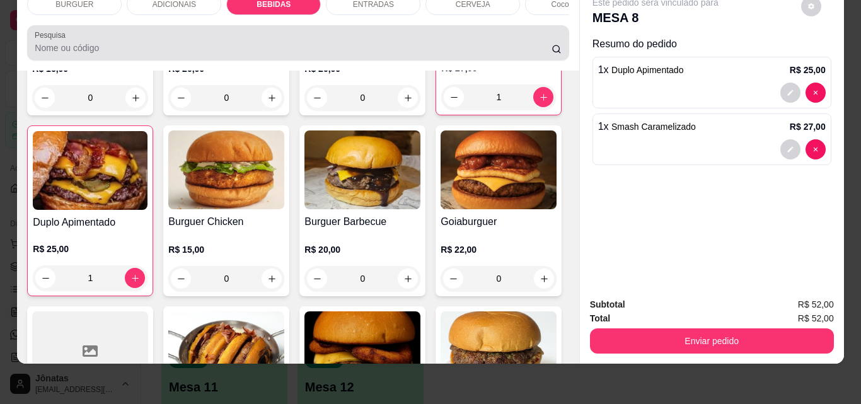
scroll to position [0, 0]
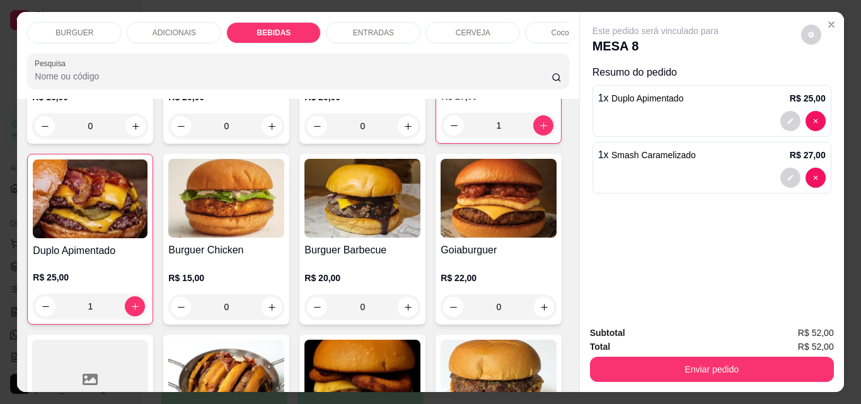
click at [340, 37] on div "ENTRADAS" at bounding box center [373, 32] width 95 height 21
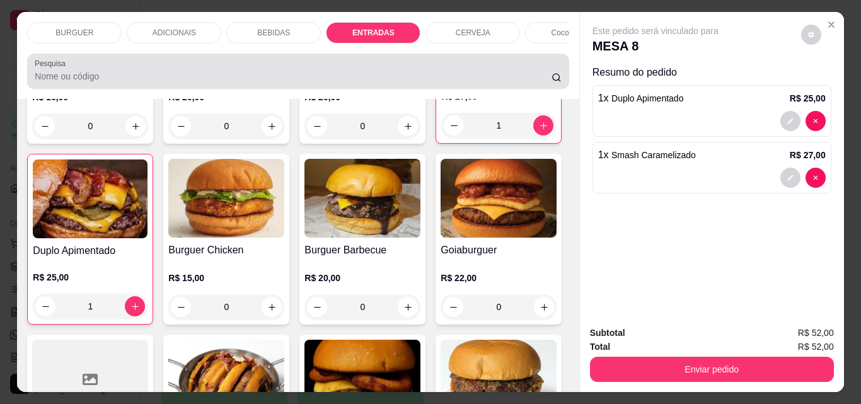
scroll to position [33, 0]
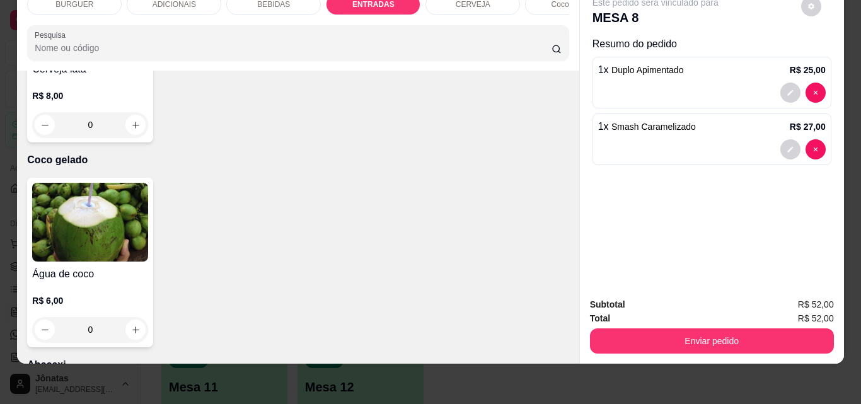
type input "1"
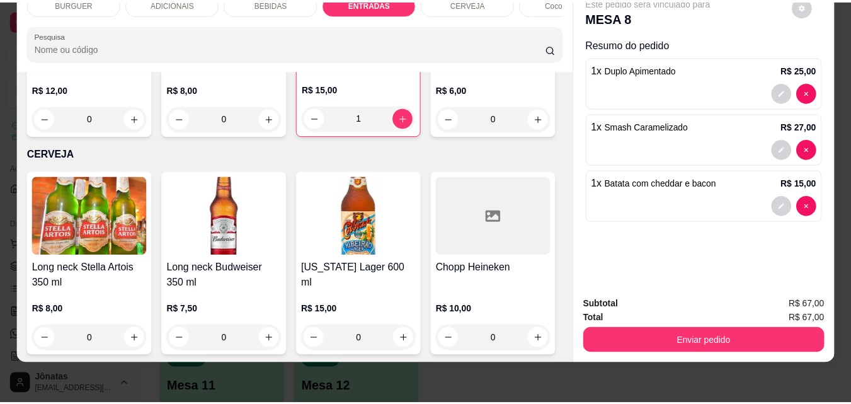
scroll to position [1537, 0]
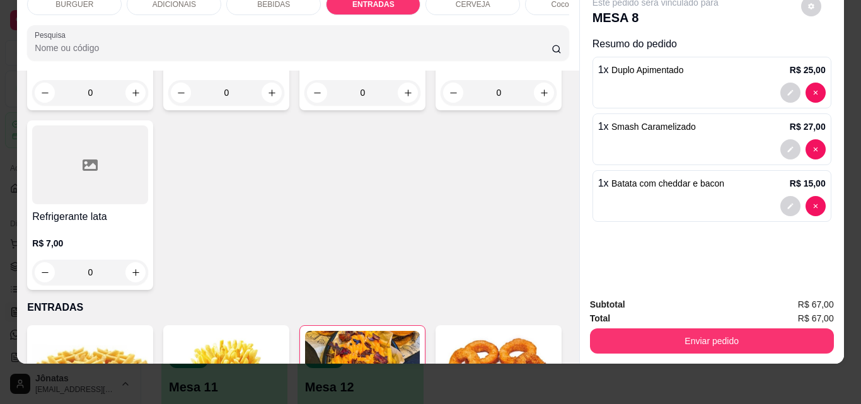
type input "1"
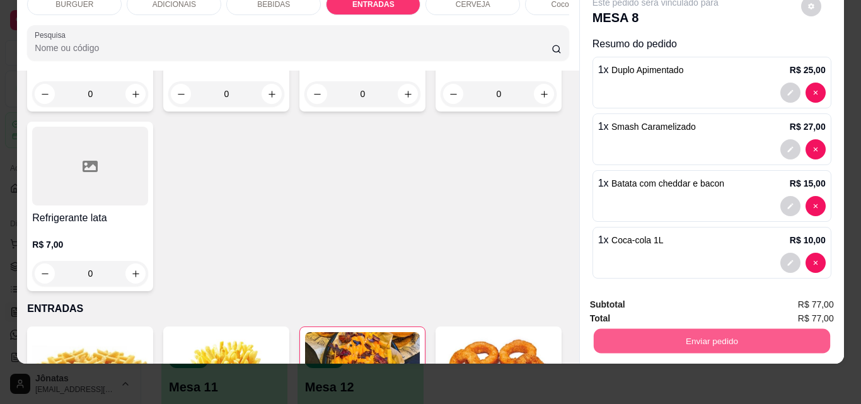
click at [689, 340] on button "Enviar pedido" at bounding box center [711, 340] width 236 height 25
click at [653, 296] on button "Não registrar e enviar pedido" at bounding box center [669, 300] width 127 height 23
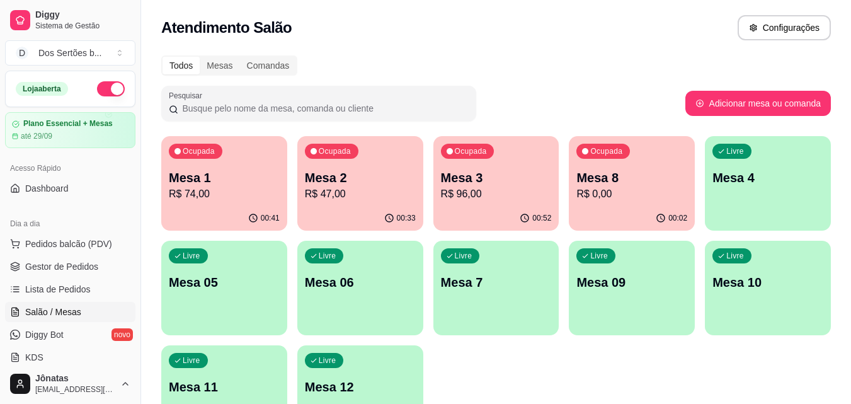
scroll to position [87, 0]
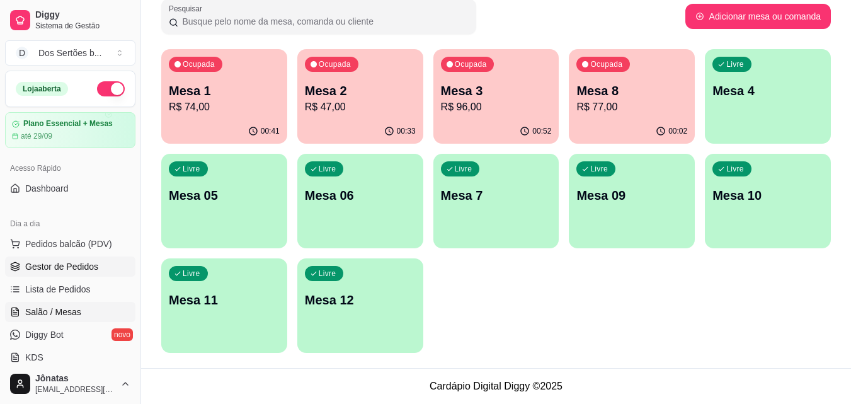
click at [47, 269] on span "Gestor de Pedidos" at bounding box center [61, 266] width 73 height 13
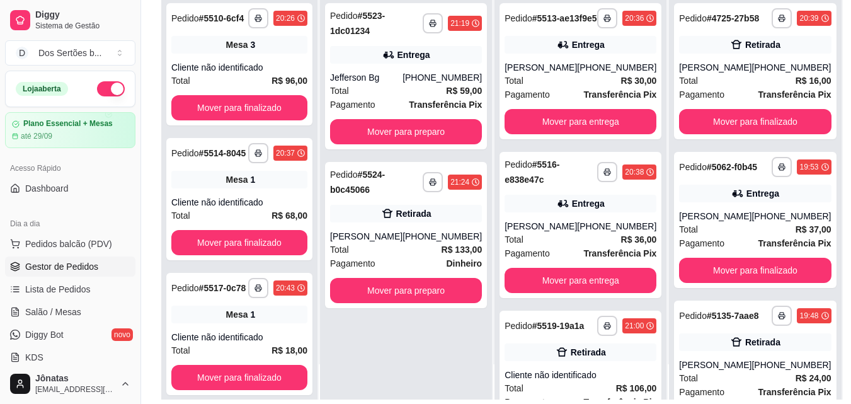
scroll to position [161, 0]
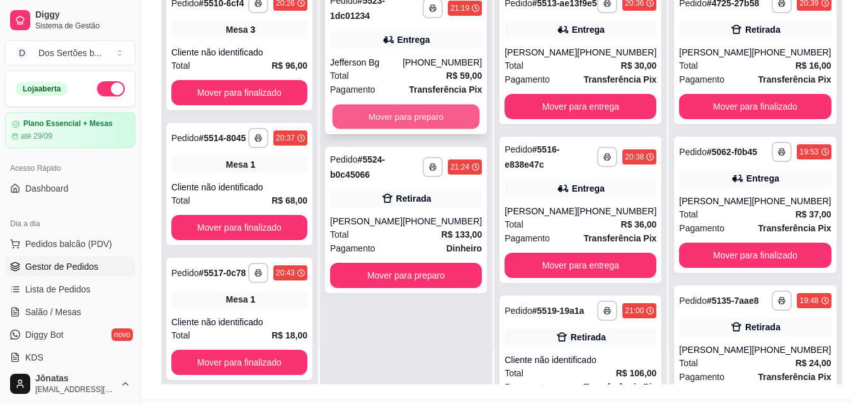
click at [374, 115] on button "Mover para preparo" at bounding box center [406, 117] width 147 height 25
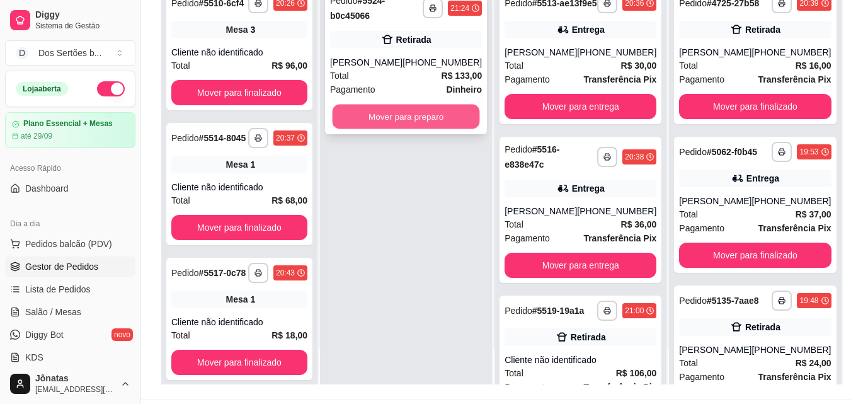
click at [399, 112] on button "Mover para preparo" at bounding box center [406, 117] width 147 height 25
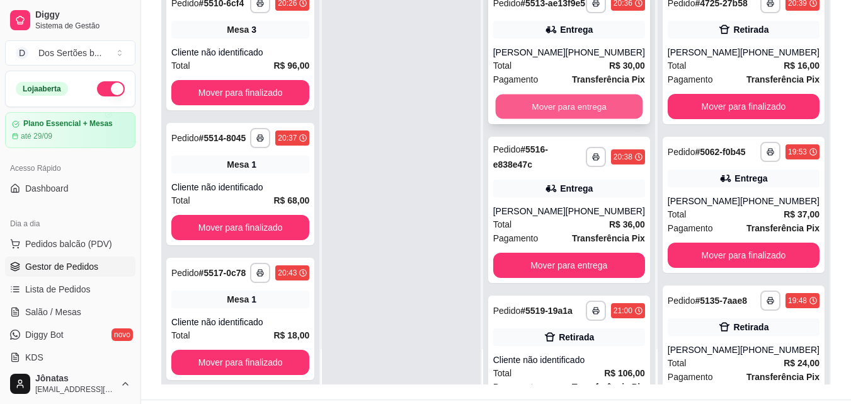
click at [549, 115] on button "Mover para entrega" at bounding box center [568, 107] width 147 height 25
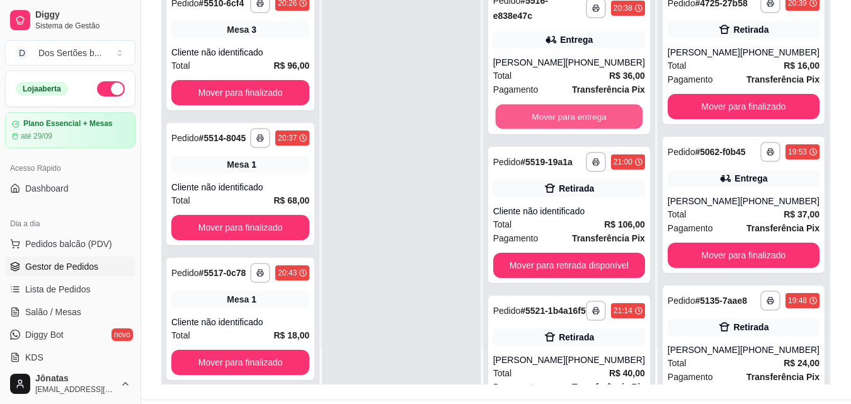
click at [549, 115] on button "Mover para entrega" at bounding box center [568, 117] width 147 height 25
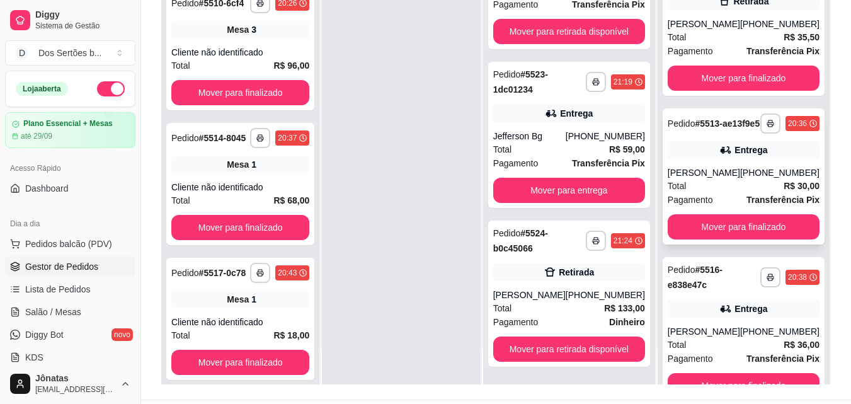
scroll to position [879, 0]
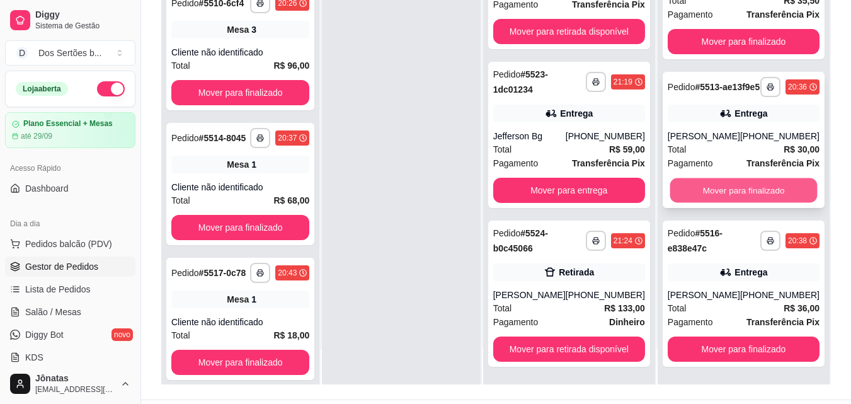
click at [767, 192] on button "Mover para finalizado" at bounding box center [743, 190] width 147 height 25
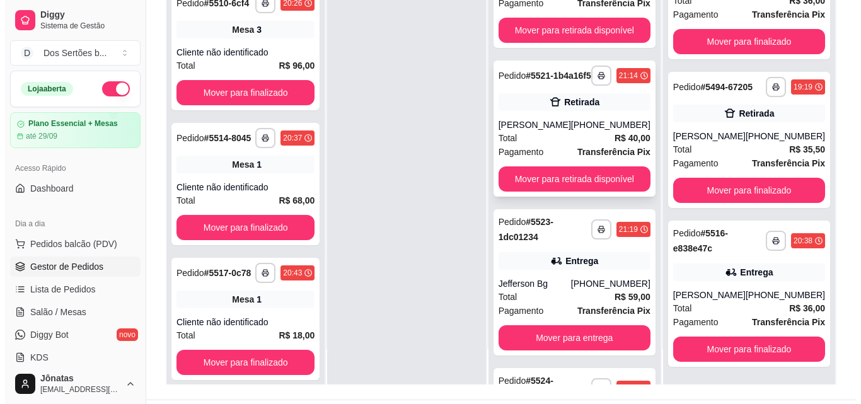
scroll to position [0, 0]
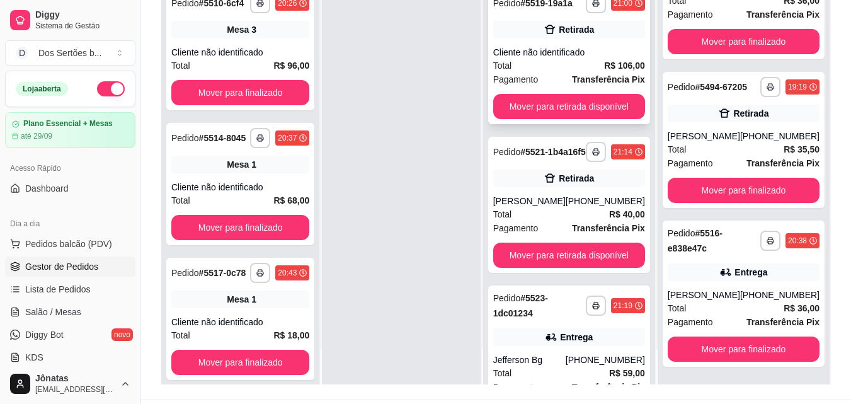
click at [585, 64] on div "Total R$ 106,00" at bounding box center [569, 66] width 152 height 14
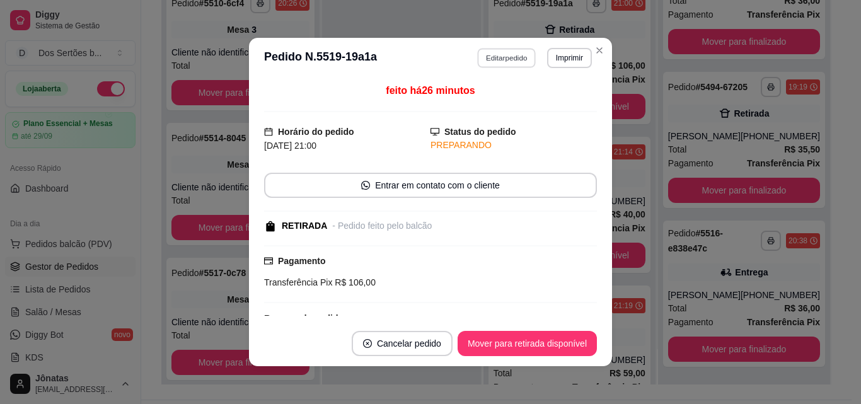
click at [485, 55] on button "Editar pedido" at bounding box center [507, 58] width 59 height 20
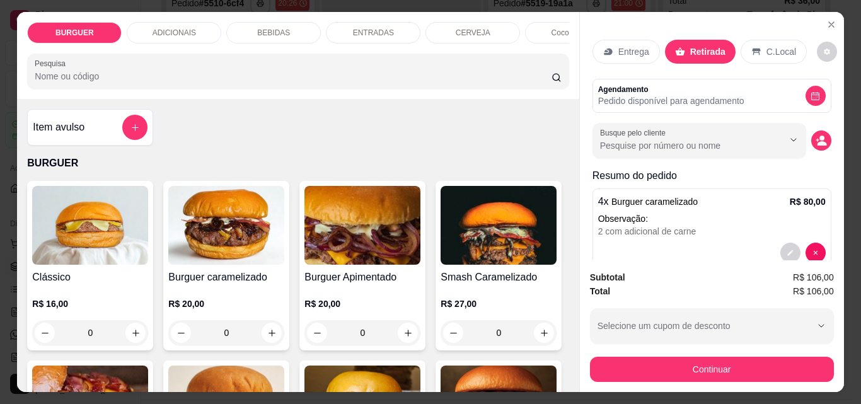
click at [203, 24] on div "ADICIONAIS" at bounding box center [174, 32] width 95 height 21
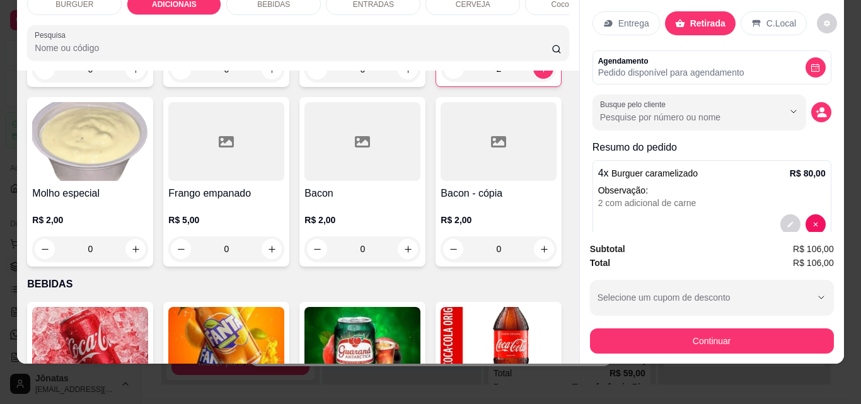
scroll to position [941, 0]
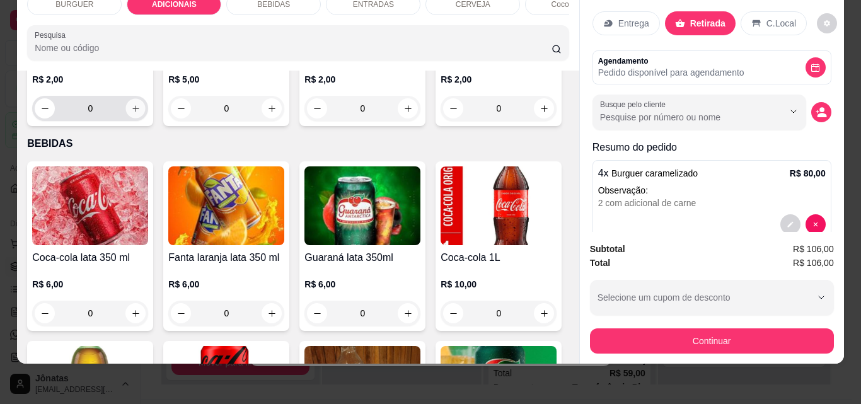
click at [146, 118] on button "increase-product-quantity" at bounding box center [136, 109] width 20 height 20
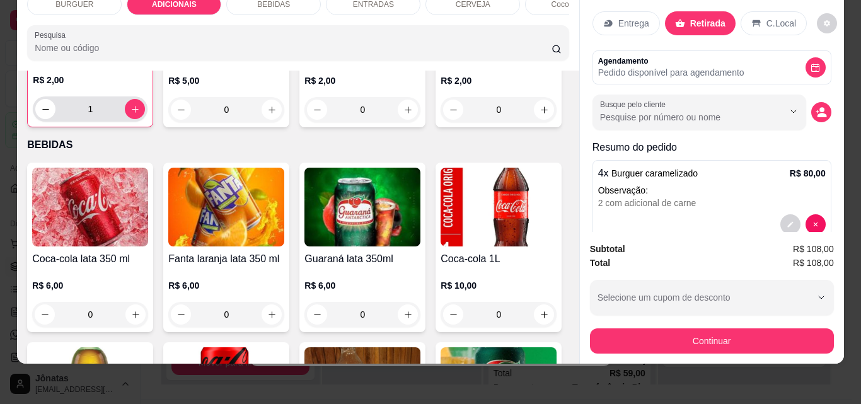
click at [147, 122] on div "1" at bounding box center [90, 108] width 115 height 25
click at [140, 114] on icon "increase-product-quantity" at bounding box center [134, 109] width 9 height 9
type input "2"
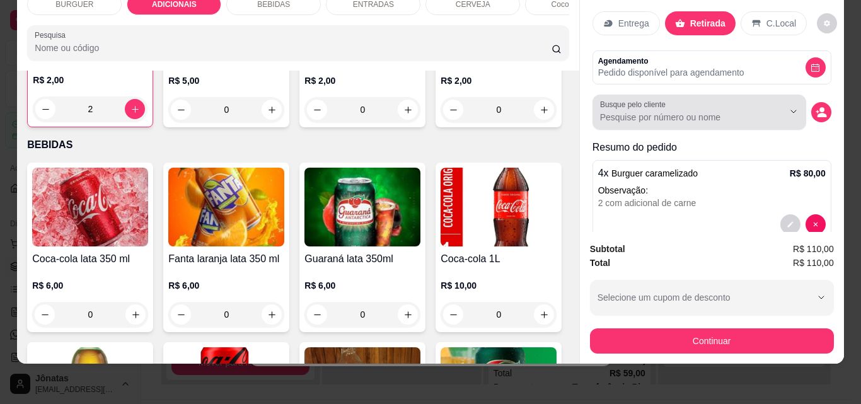
scroll to position [153, 0]
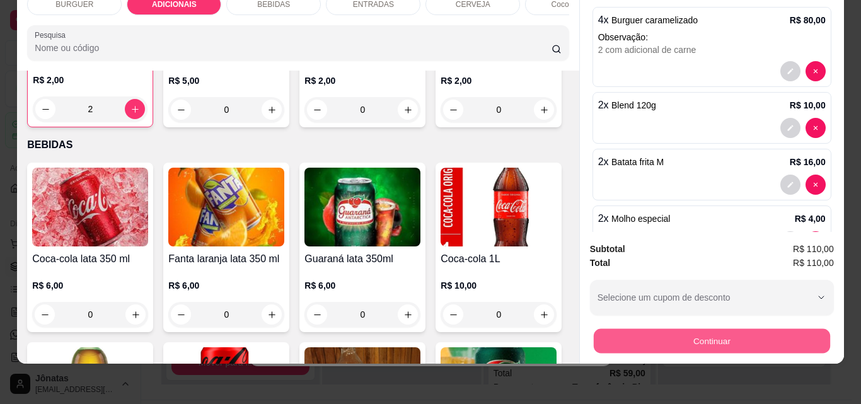
click at [695, 338] on button "Continuar" at bounding box center [711, 340] width 236 height 25
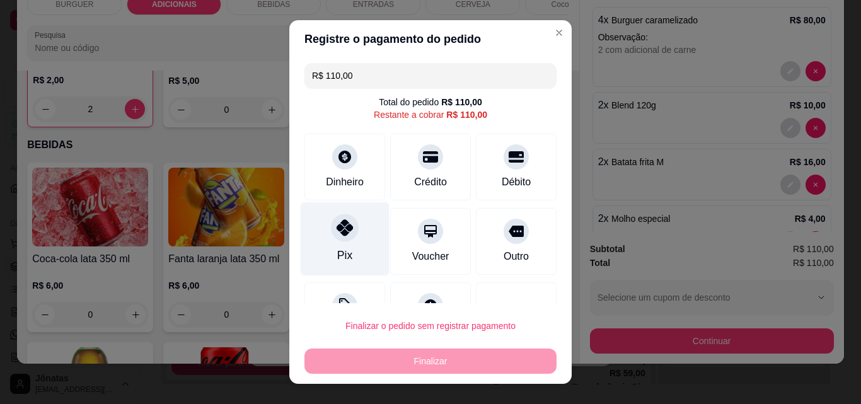
click at [354, 229] on div "Pix" at bounding box center [345, 239] width 89 height 74
type input "R$ 0,00"
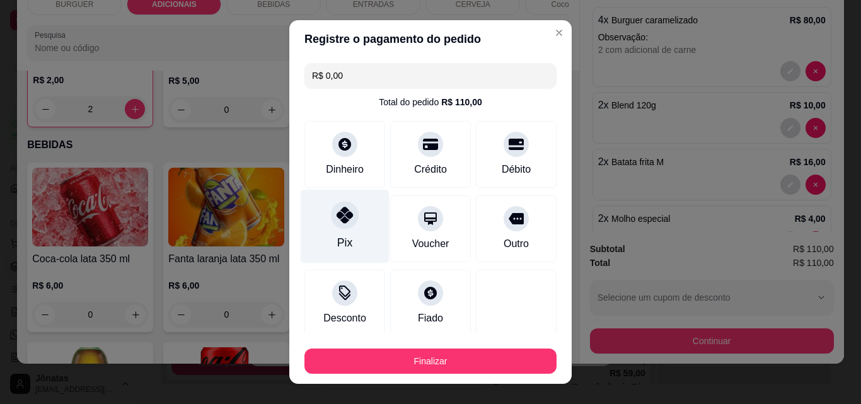
scroll to position [74, 0]
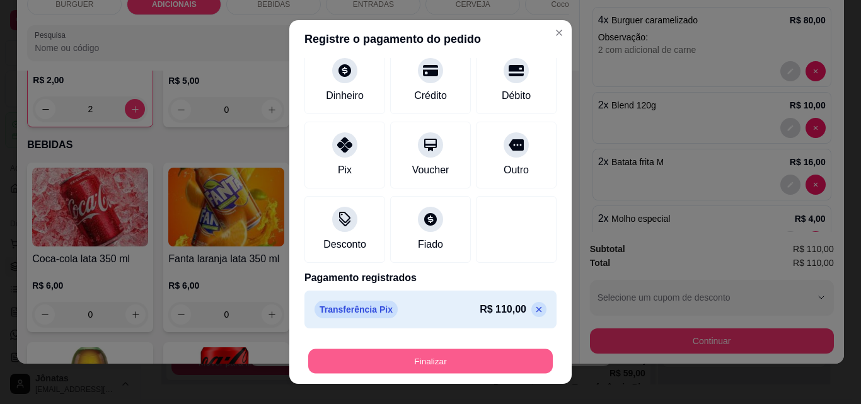
click at [441, 360] on button "Finalizar" at bounding box center [430, 361] width 244 height 25
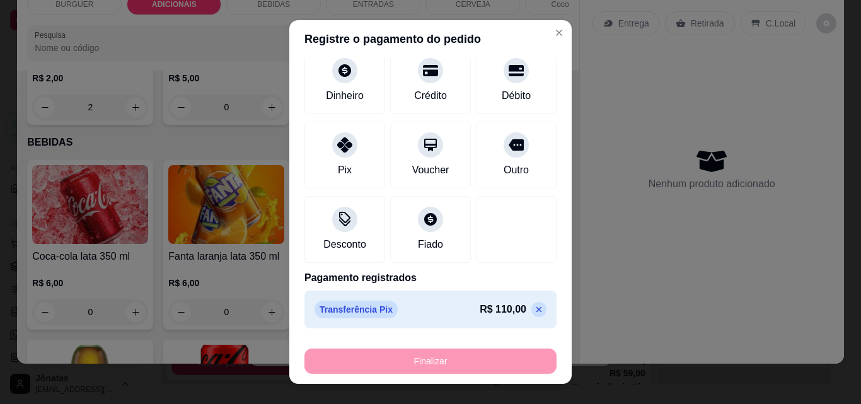
type input "0"
type input "-R$ 110,00"
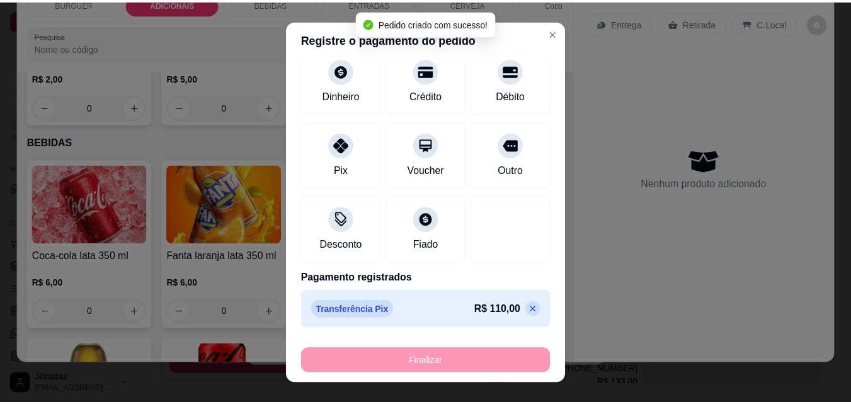
scroll to position [0, 0]
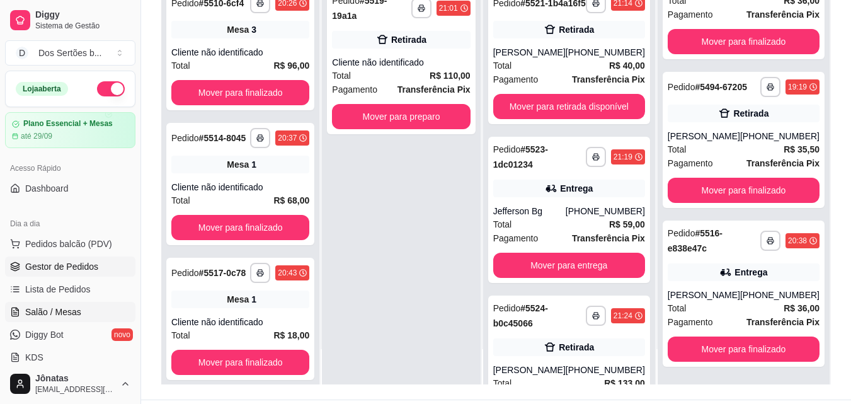
click at [71, 307] on span "Salão / Mesas" at bounding box center [53, 312] width 56 height 13
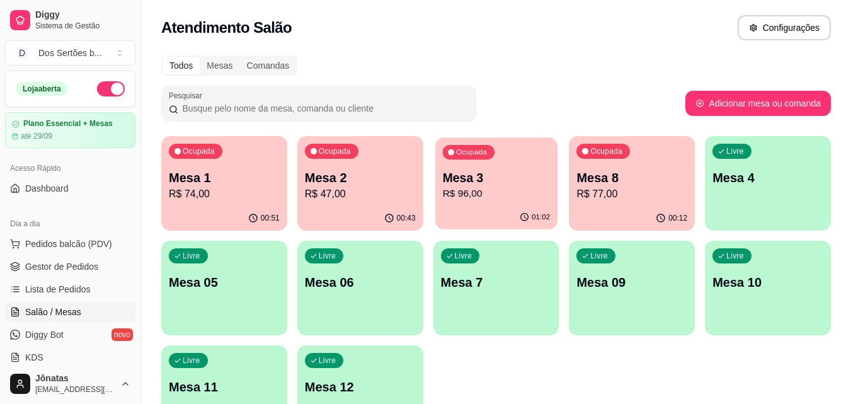
click at [531, 164] on div "Ocupada Mesa 3 R$ 96,00" at bounding box center [496, 171] width 122 height 68
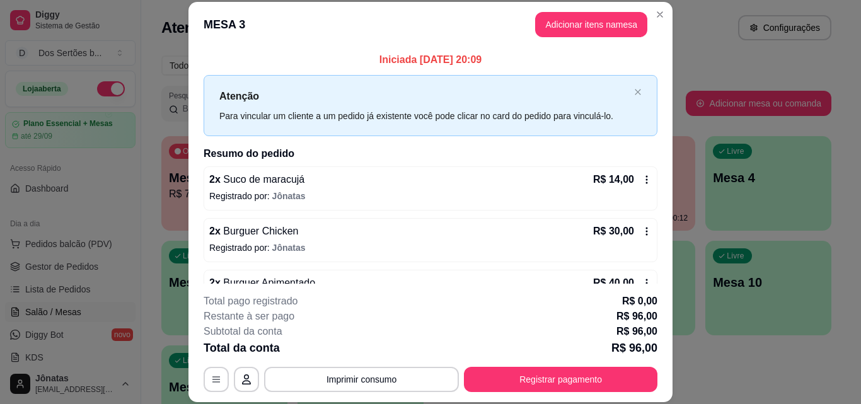
scroll to position [87, 0]
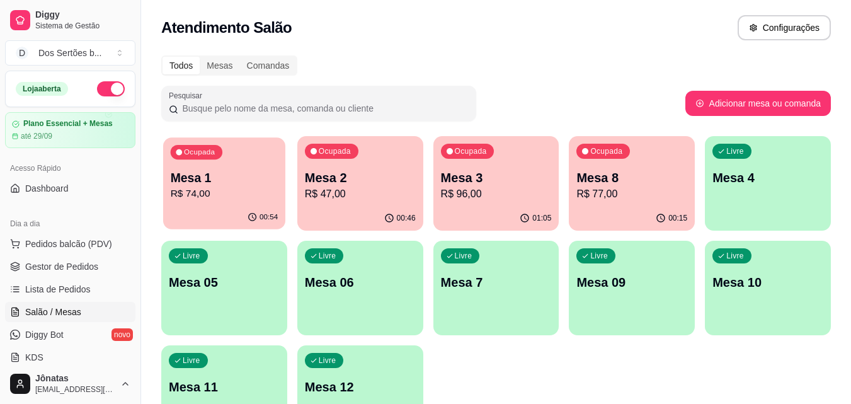
click at [227, 198] on p "R$ 74,00" at bounding box center [225, 194] width 108 height 14
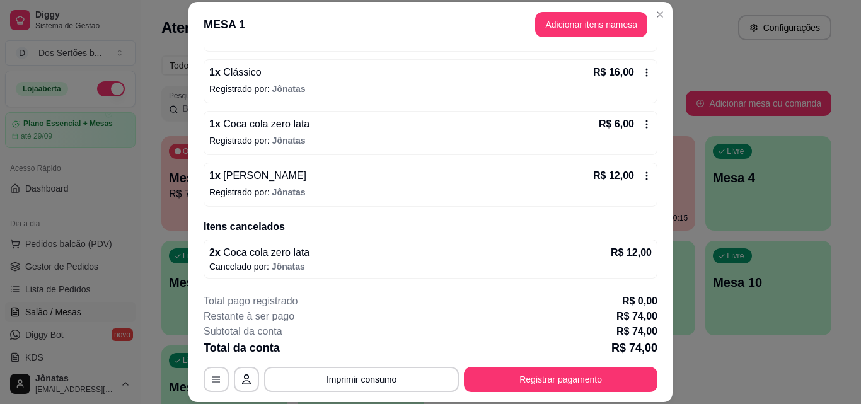
scroll to position [0, 0]
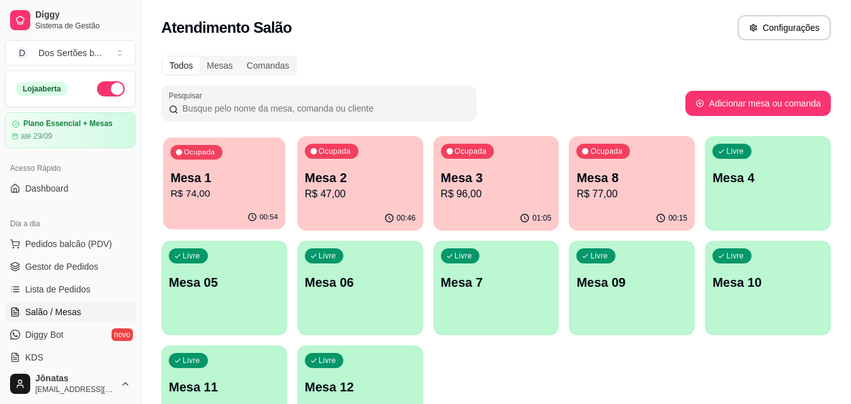
click at [197, 188] on p "R$ 74,00" at bounding box center [225, 194] width 108 height 14
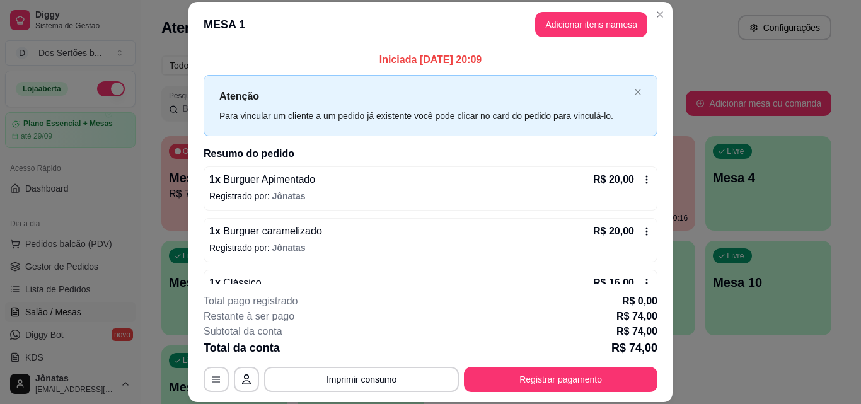
scroll to position [210, 0]
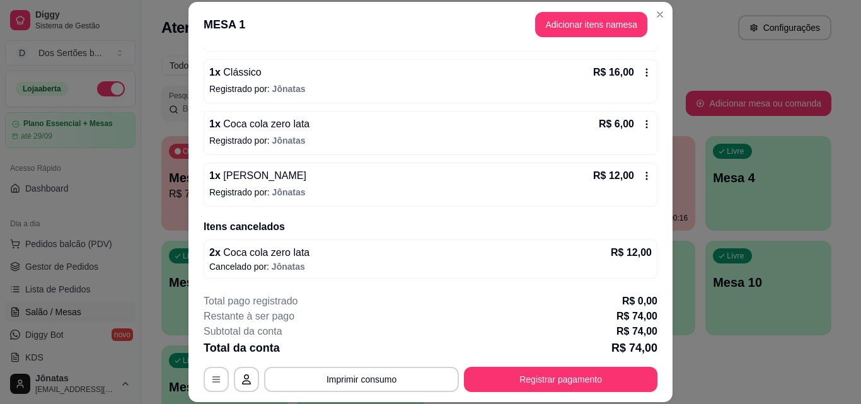
click at [641, 176] on icon at bounding box center [646, 176] width 10 height 10
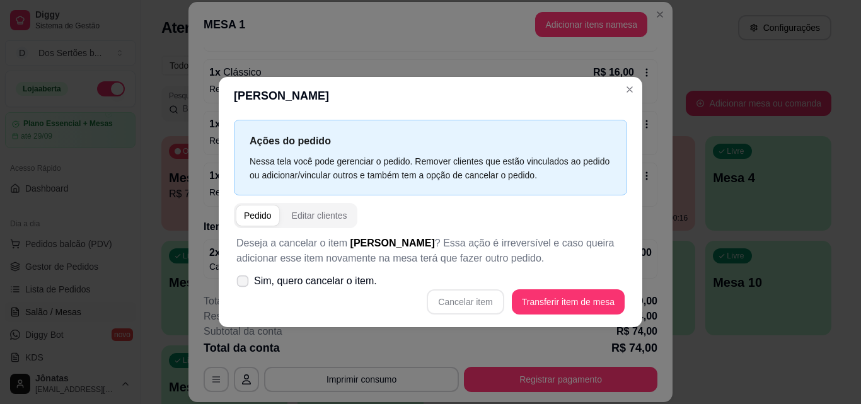
click at [243, 282] on icon at bounding box center [242, 280] width 9 height 7
click at [243, 283] on input "Sim, quero cancelar o item." at bounding box center [240, 287] width 8 height 8
checkbox input "true"
click at [451, 300] on button "Cancelar item" at bounding box center [465, 301] width 75 height 25
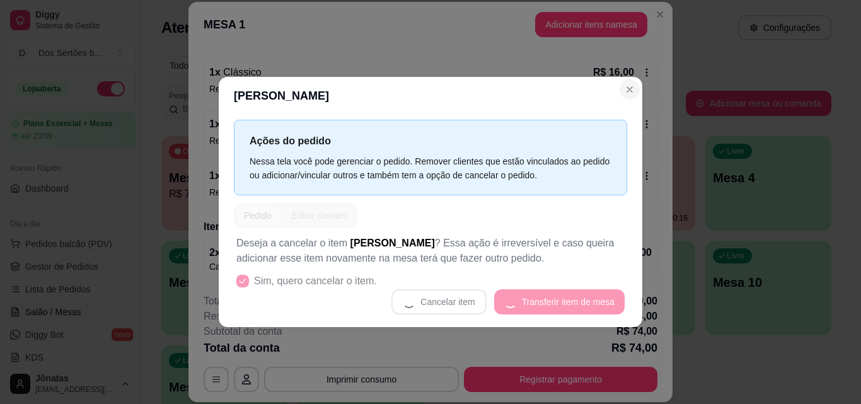
scroll to position [205, 0]
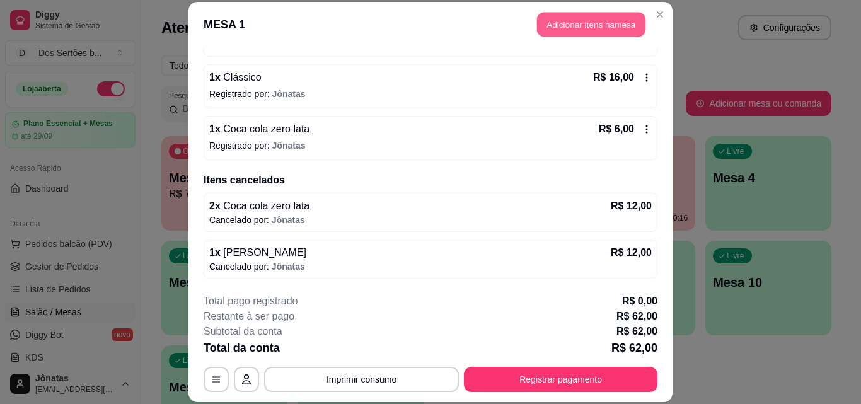
click at [577, 26] on button "Adicionar itens na mesa" at bounding box center [591, 25] width 108 height 25
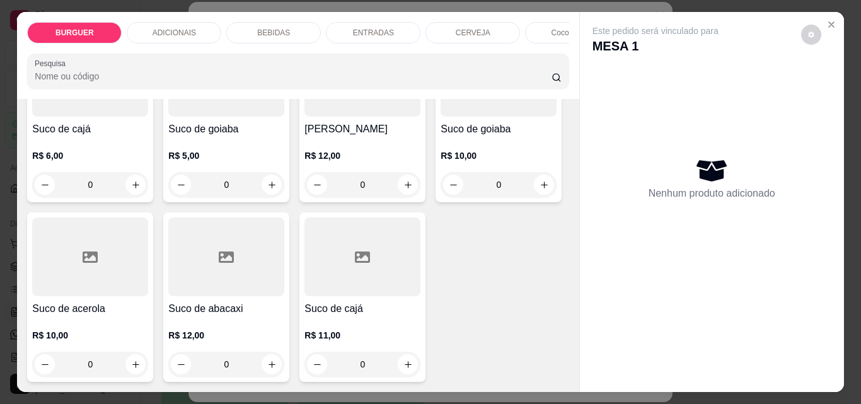
scroll to position [3986, 0]
click at [398, 175] on button "increase-product-quantity" at bounding box center [408, 185] width 20 height 20
type input "1"
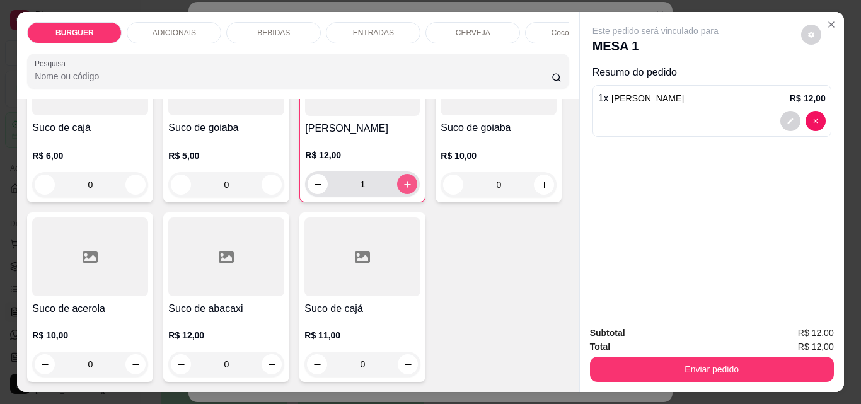
scroll to position [3987, 0]
click at [786, 117] on icon "decrease-product-quantity" at bounding box center [790, 121] width 8 height 8
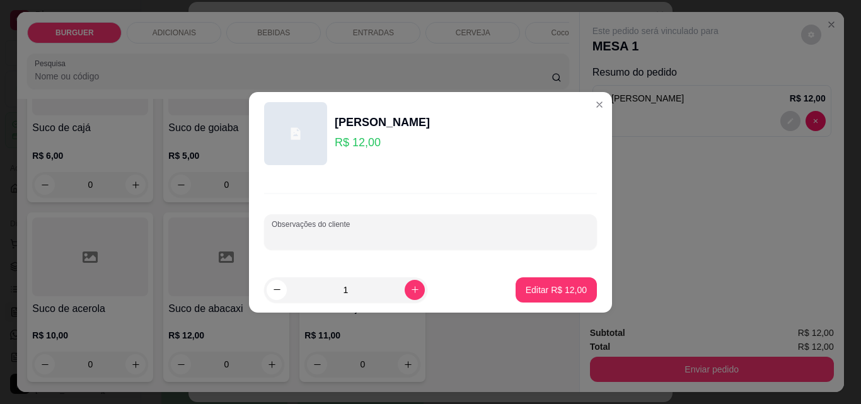
click at [291, 238] on input "Observações do cliente" at bounding box center [431, 237] width 318 height 13
type input "sem açucar"
click at [553, 282] on button "Editar R$ 12,00" at bounding box center [556, 289] width 79 height 25
type input "0"
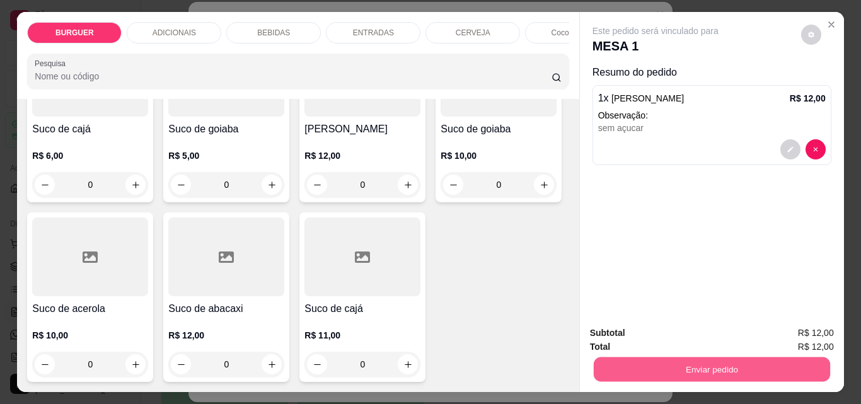
click at [660, 357] on button "Enviar pedido" at bounding box center [711, 369] width 236 height 25
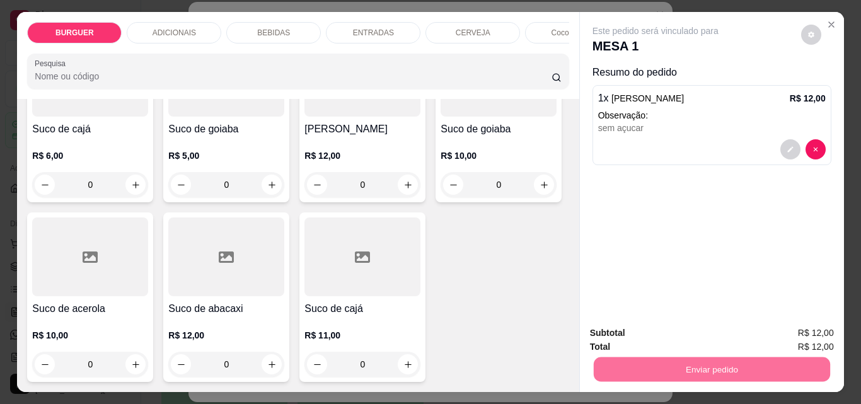
click at [635, 333] on button "Não registrar e enviar pedido" at bounding box center [669, 333] width 131 height 24
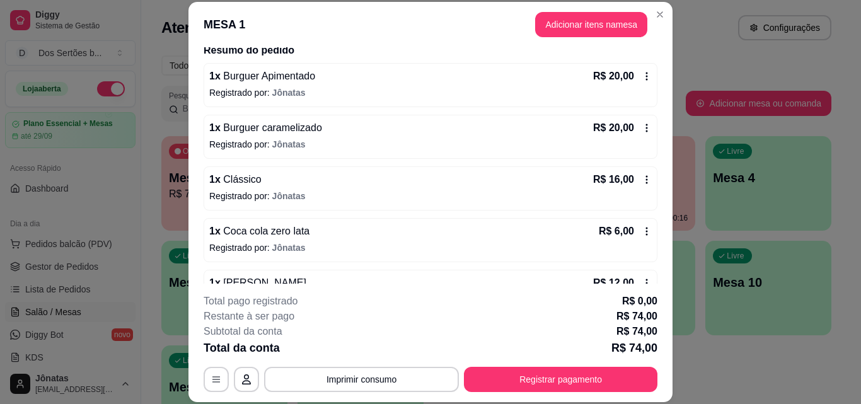
scroll to position [41, 0]
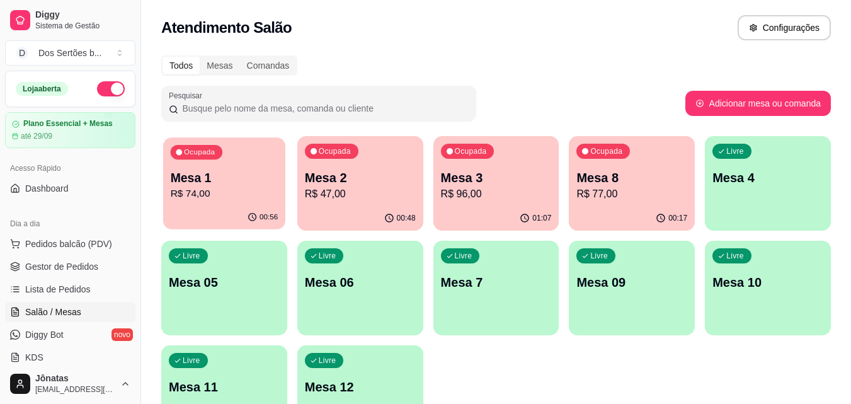
click at [238, 159] on div "Ocupada Mesa 1 R$ 74,00" at bounding box center [224, 171] width 122 height 68
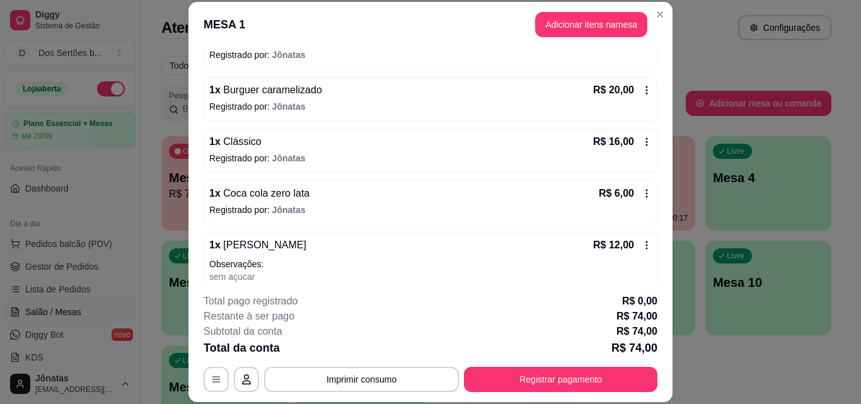
scroll to position [0, 0]
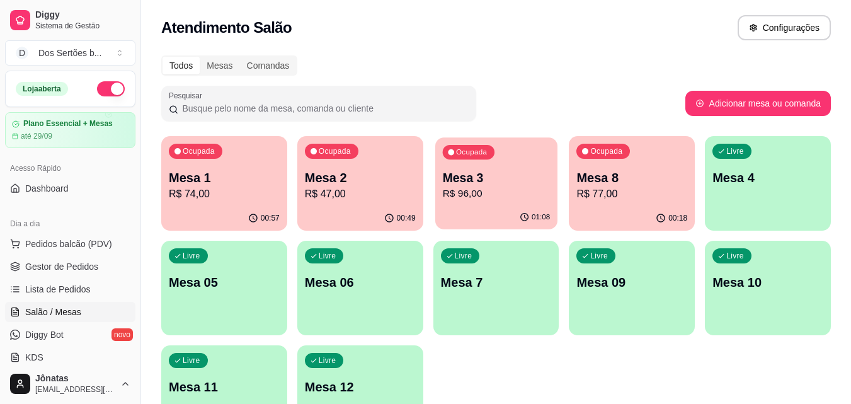
click at [527, 203] on div "Ocupada Mesa 3 R$ 96,00" at bounding box center [496, 171] width 122 height 68
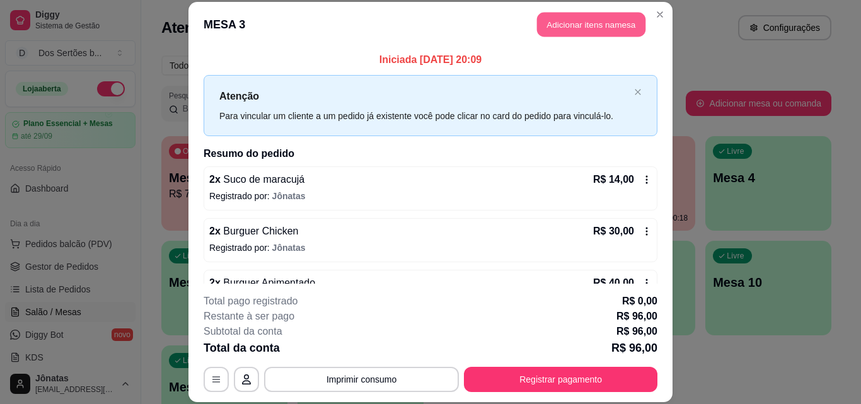
click at [570, 22] on button "Adicionar itens na mesa" at bounding box center [591, 25] width 108 height 25
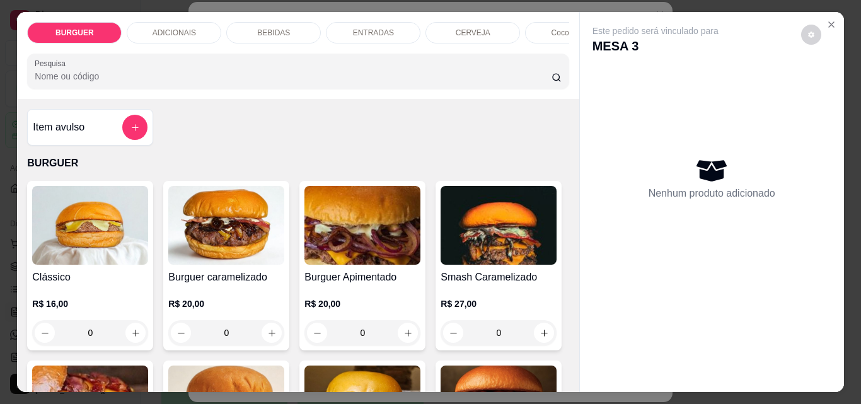
click at [353, 28] on p "ENTRADAS" at bounding box center [373, 33] width 41 height 10
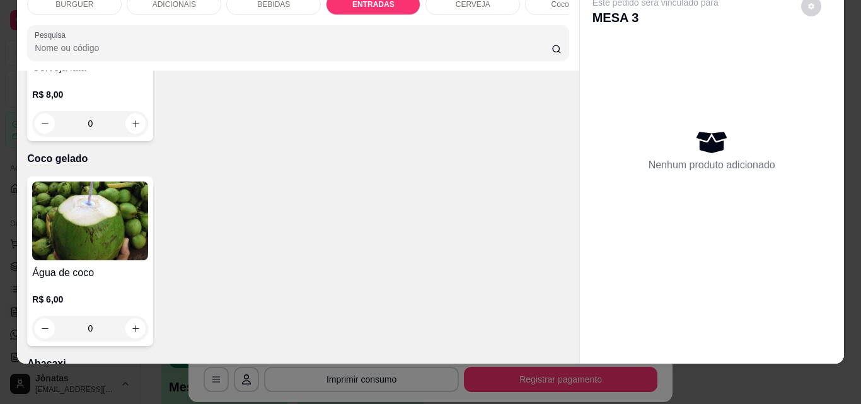
type input "1"
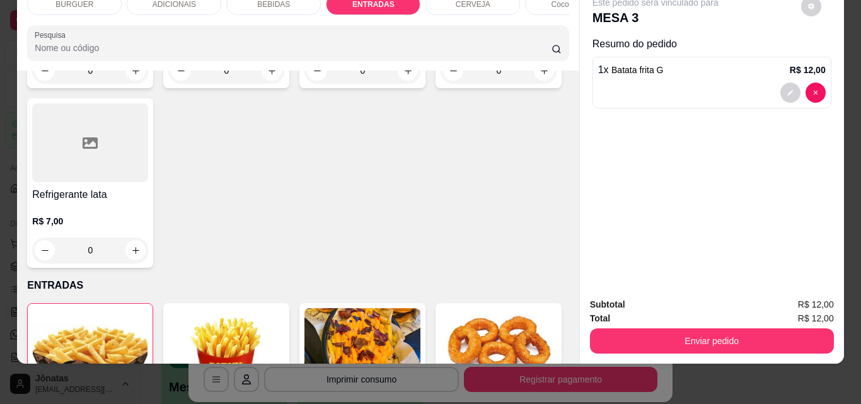
scroll to position [1504, 0]
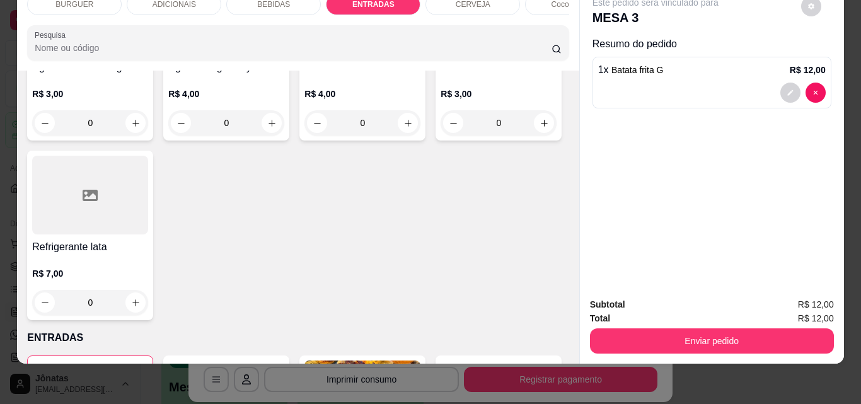
type input "1"
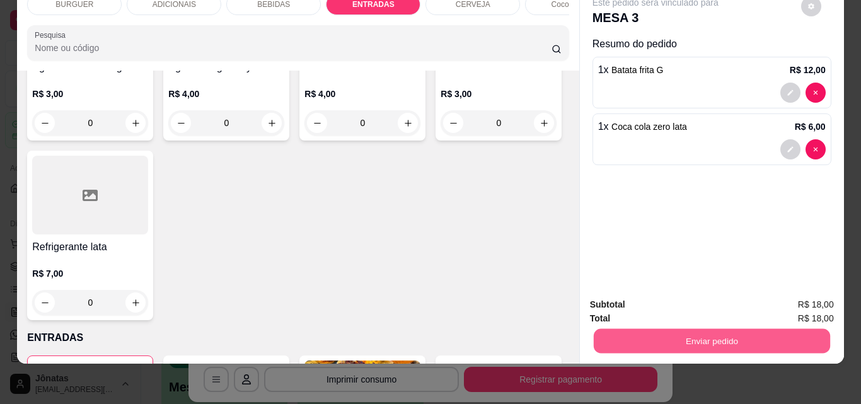
click at [713, 330] on button "Enviar pedido" at bounding box center [711, 340] width 236 height 25
click at [704, 295] on button "Não registrar e enviar pedido" at bounding box center [668, 299] width 137 height 25
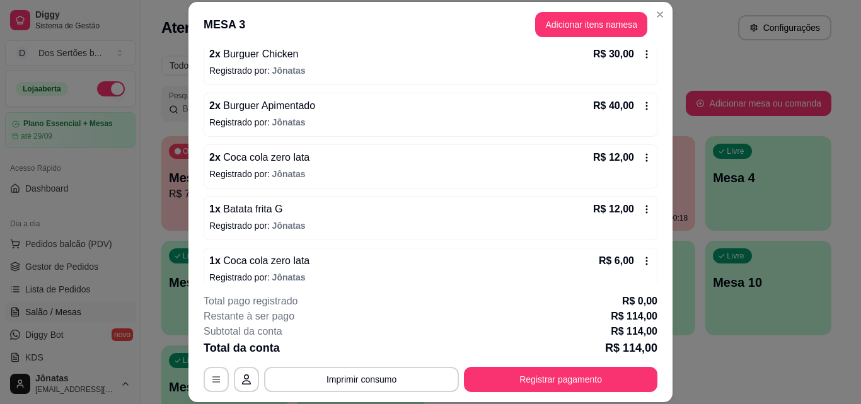
scroll to position [10, 0]
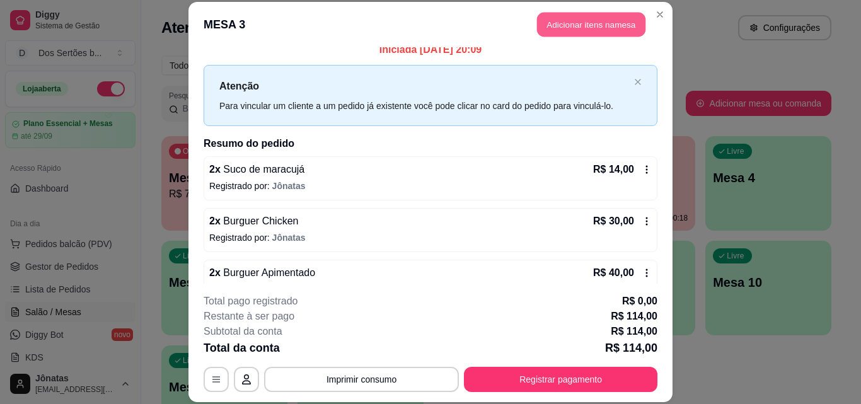
click at [561, 30] on button "Adicionar itens na mesa" at bounding box center [591, 25] width 108 height 25
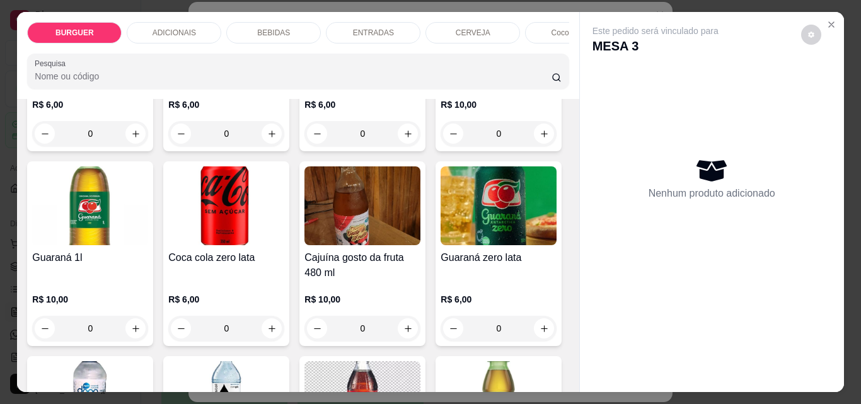
scroll to position [1479, 0]
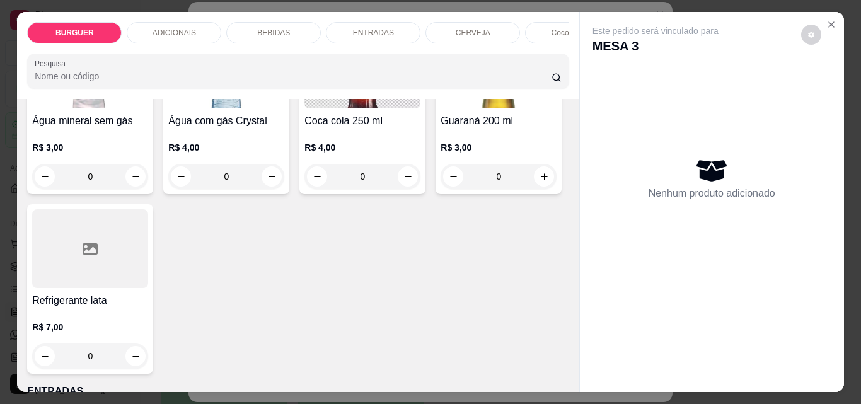
type input "1"
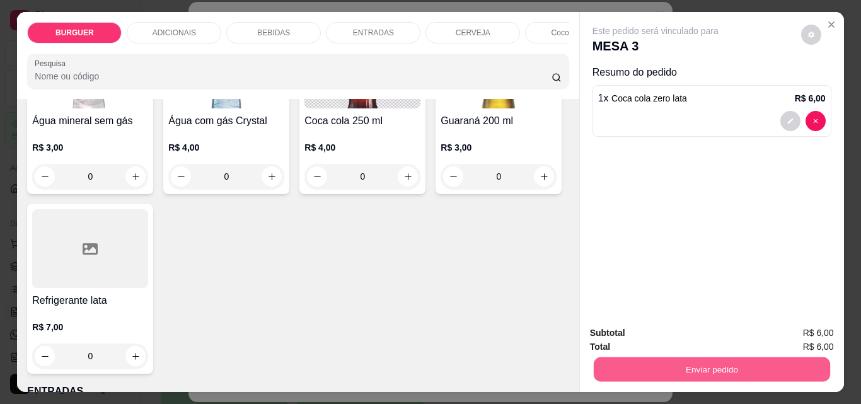
click at [709, 358] on button "Enviar pedido" at bounding box center [711, 369] width 236 height 25
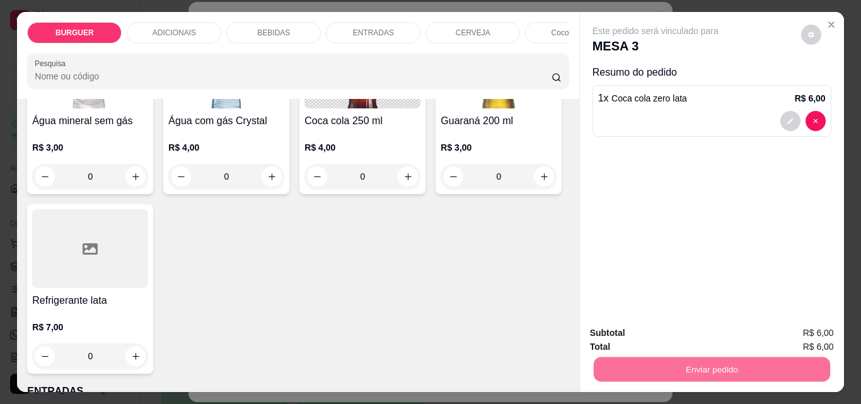
click at [695, 331] on button "Não registrar e enviar pedido" at bounding box center [669, 332] width 127 height 23
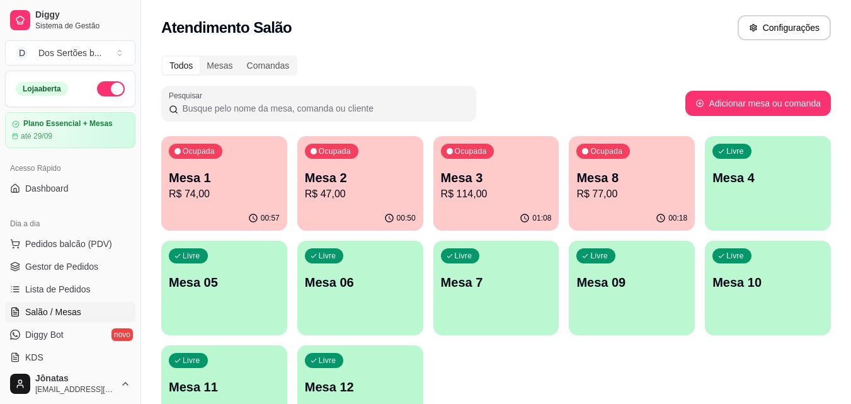
scroll to position [65, 0]
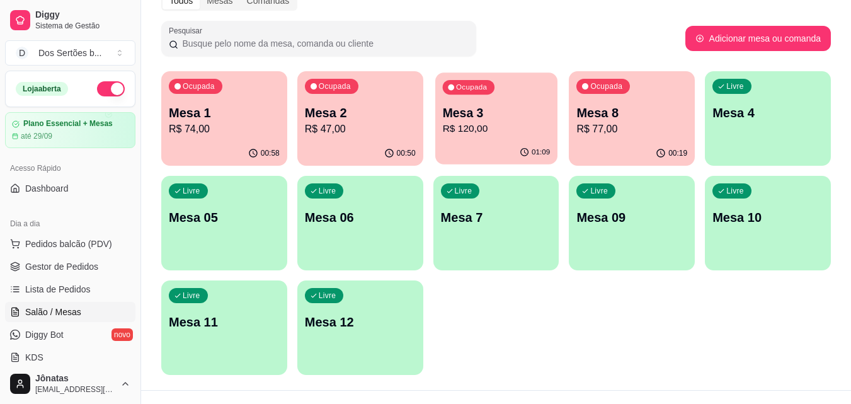
click at [535, 73] on div "Ocupada Mesa 3 R$ 120,00" at bounding box center [496, 106] width 122 height 68
click at [81, 265] on span "Gestor de Pedidos" at bounding box center [61, 266] width 73 height 13
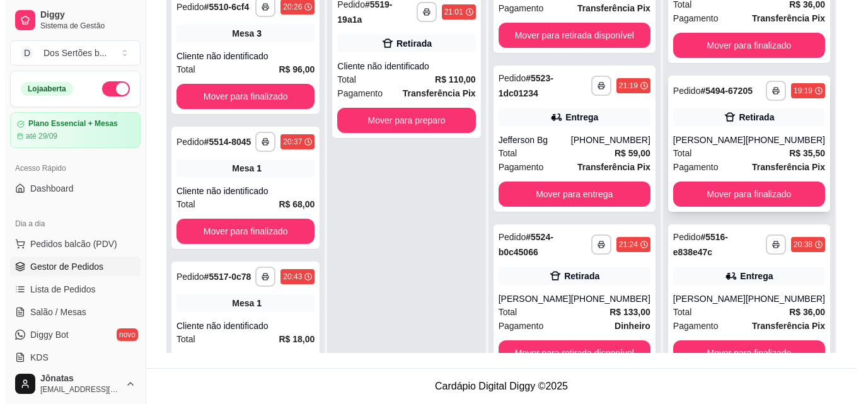
scroll to position [35, 0]
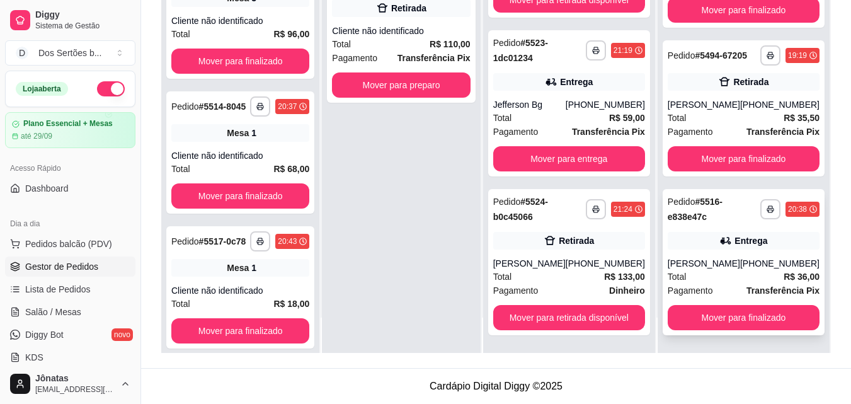
click at [702, 238] on div "Entrega" at bounding box center [744, 241] width 152 height 18
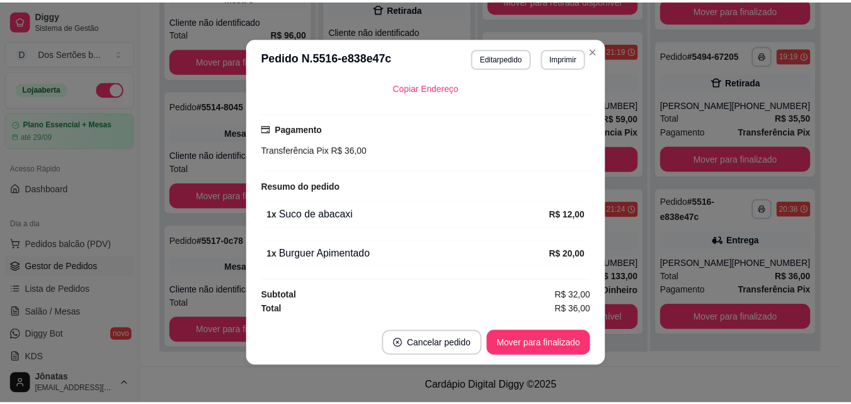
scroll to position [310, 0]
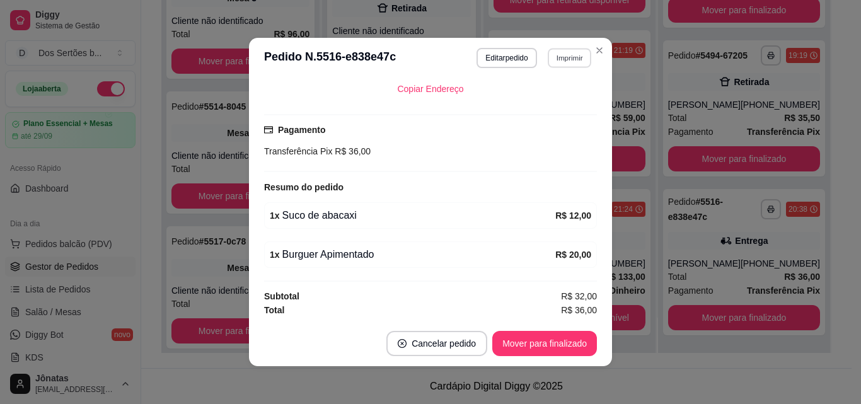
click at [563, 55] on button "Imprimir" at bounding box center [569, 58] width 43 height 20
click at [519, 101] on button "Impressora" at bounding box center [542, 102] width 88 height 20
click at [430, 340] on button "Cancelar pedido" at bounding box center [437, 343] width 98 height 25
click at [492, 55] on button "Editar pedido" at bounding box center [506, 58] width 60 height 20
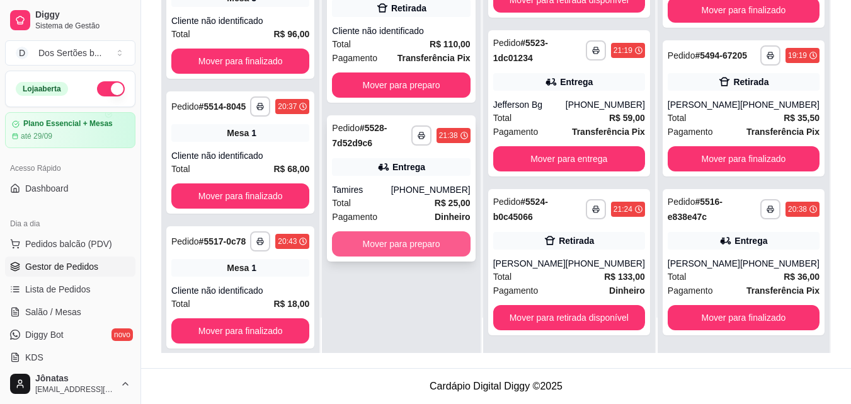
click at [422, 231] on button "Mover para preparo" at bounding box center [401, 243] width 138 height 25
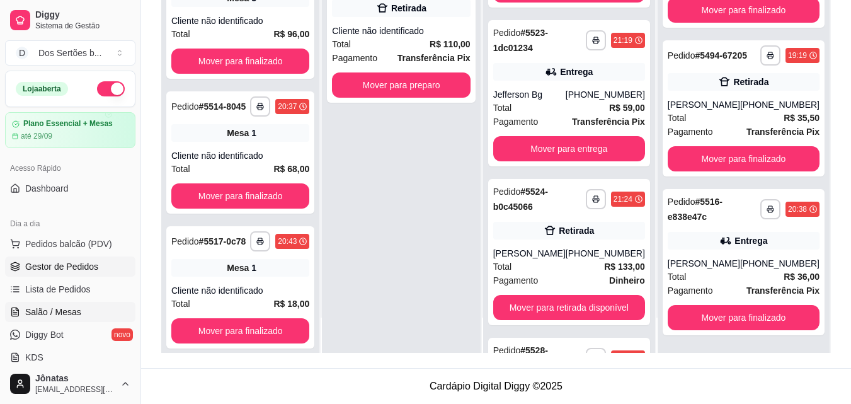
click at [81, 309] on link "Salão / Mesas" at bounding box center [70, 312] width 130 height 20
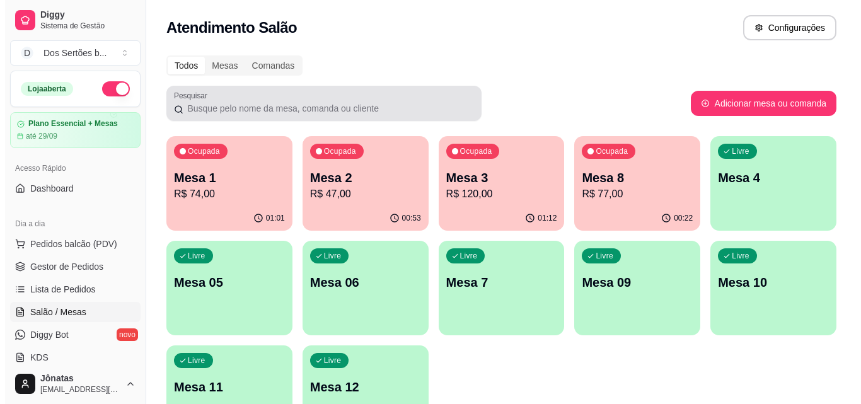
scroll to position [87, 0]
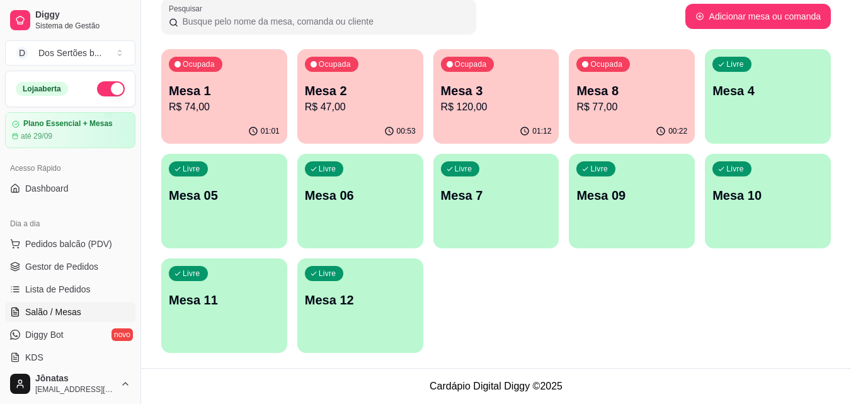
click at [372, 100] on p "R$ 47,00" at bounding box center [360, 107] width 111 height 15
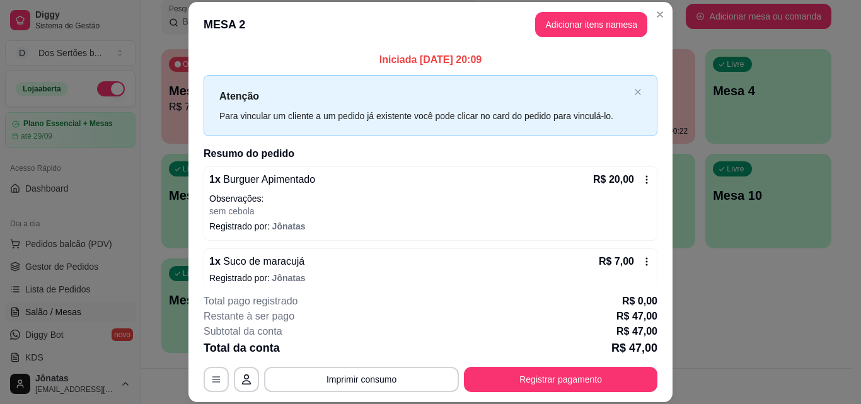
scroll to position [66, 0]
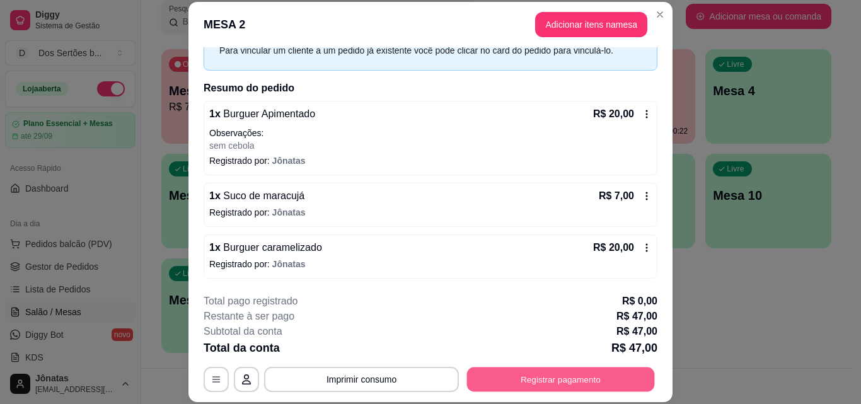
click at [524, 379] on button "Registrar pagamento" at bounding box center [561, 379] width 188 height 25
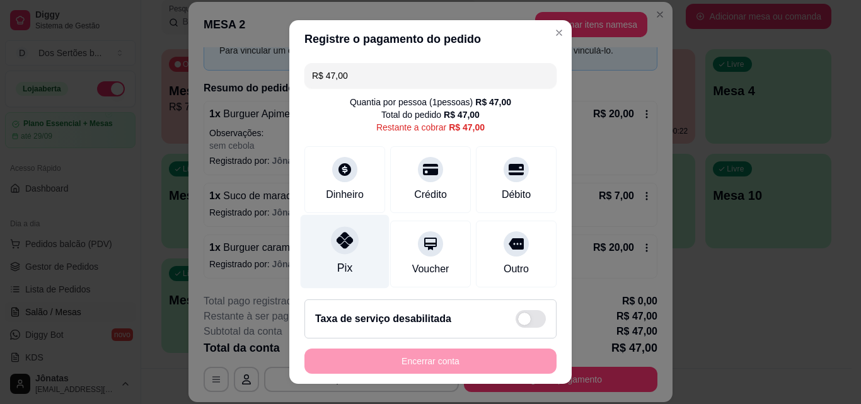
click at [340, 249] on div at bounding box center [345, 240] width 28 height 28
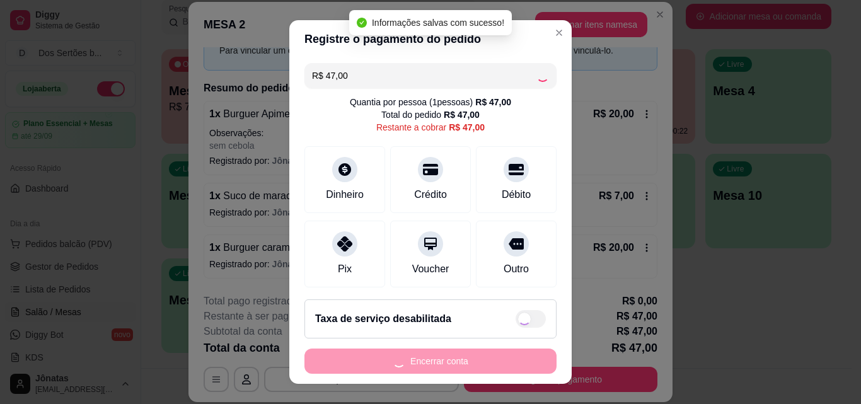
type input "R$ 0,00"
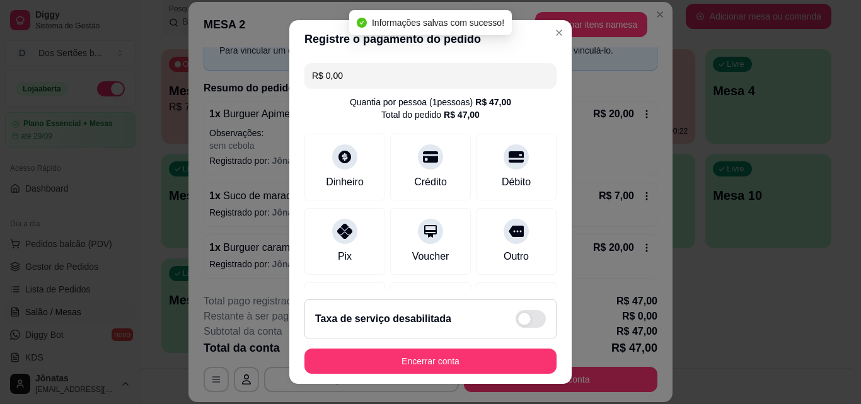
scroll to position [146, 0]
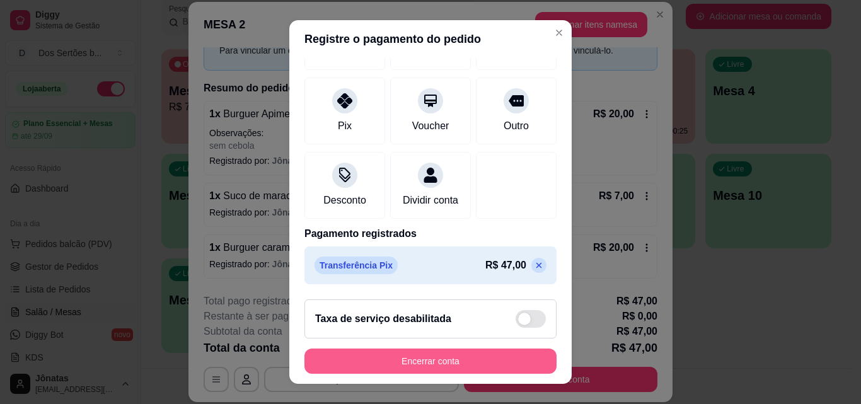
click at [417, 365] on button "Encerrar conta" at bounding box center [430, 360] width 252 height 25
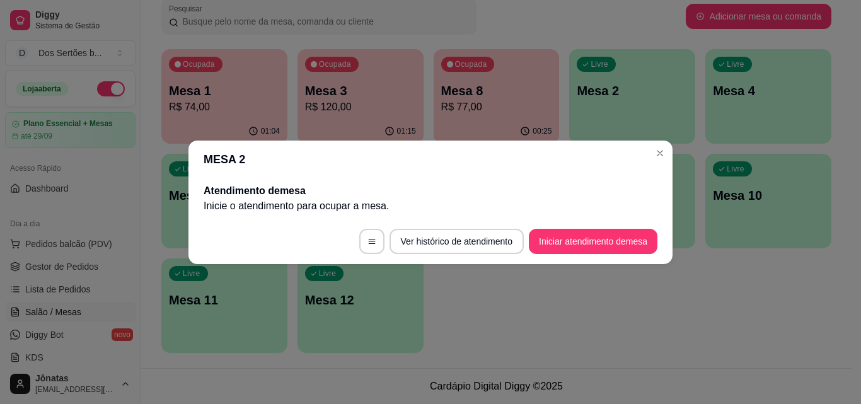
scroll to position [0, 0]
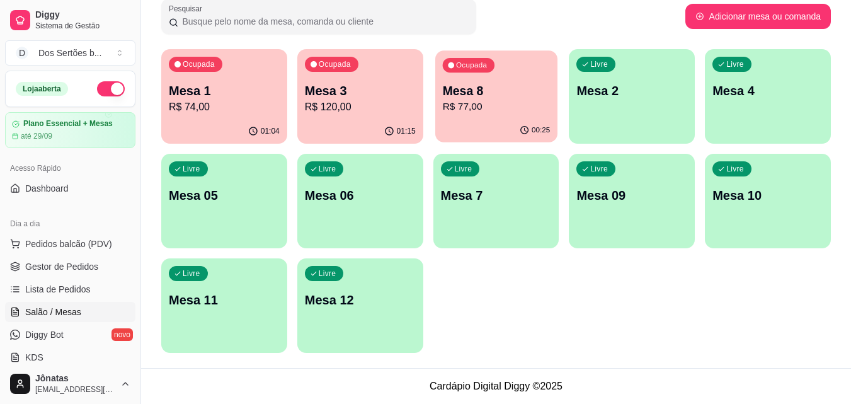
click at [439, 103] on div "Ocupada Mesa 8 R$ 77,00" at bounding box center [496, 84] width 122 height 68
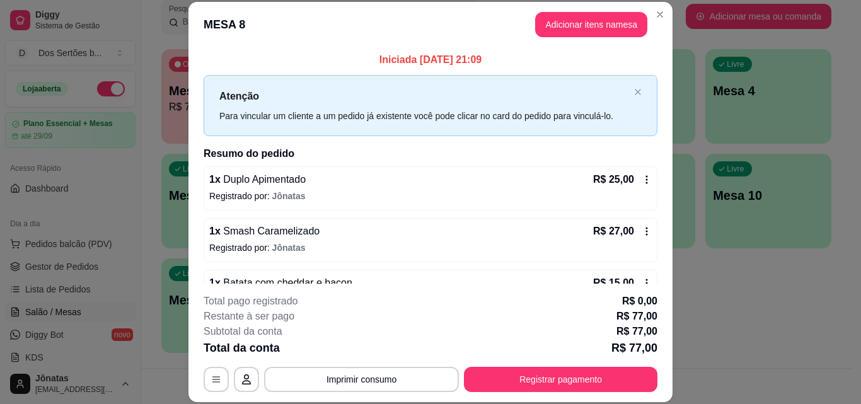
scroll to position [87, 0]
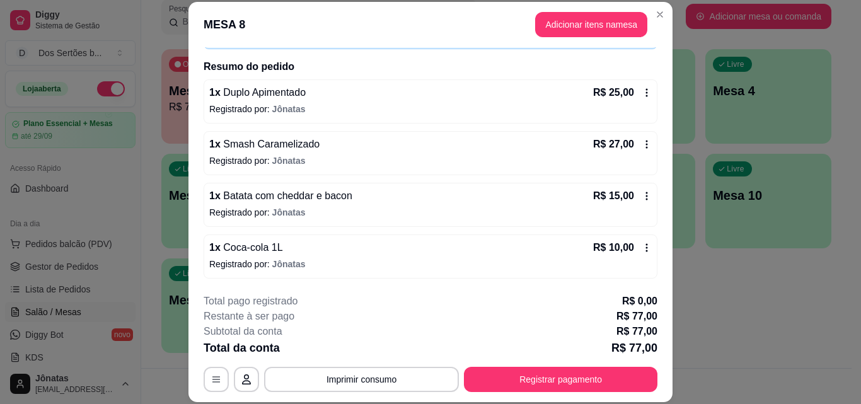
click at [641, 97] on icon at bounding box center [646, 93] width 10 height 10
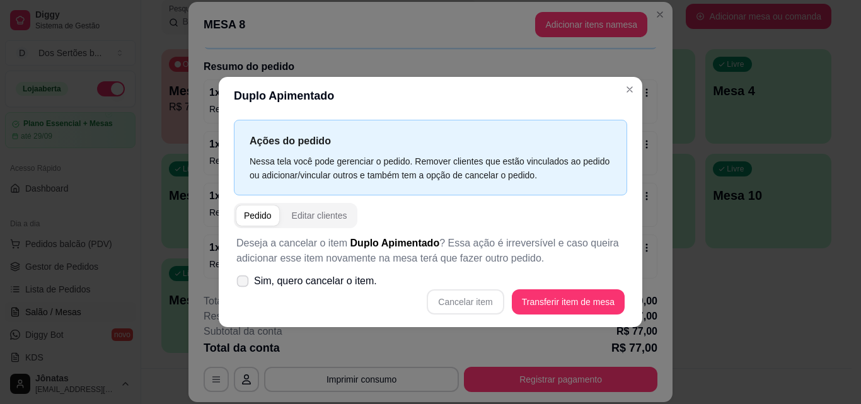
click at [241, 278] on icon at bounding box center [242, 280] width 9 height 7
click at [241, 283] on input "Sim, quero cancelar o item." at bounding box center [240, 287] width 8 height 8
checkbox input "true"
click at [457, 300] on button "Cancelar item" at bounding box center [465, 301] width 77 height 25
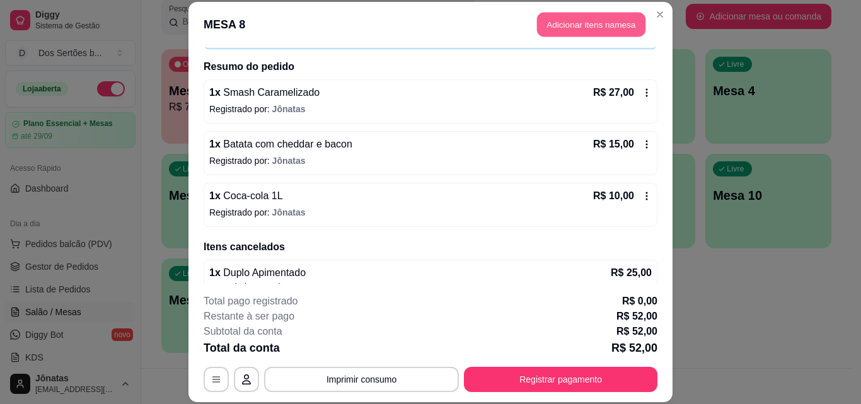
click at [551, 20] on button "Adicionar itens na mesa" at bounding box center [591, 25] width 108 height 25
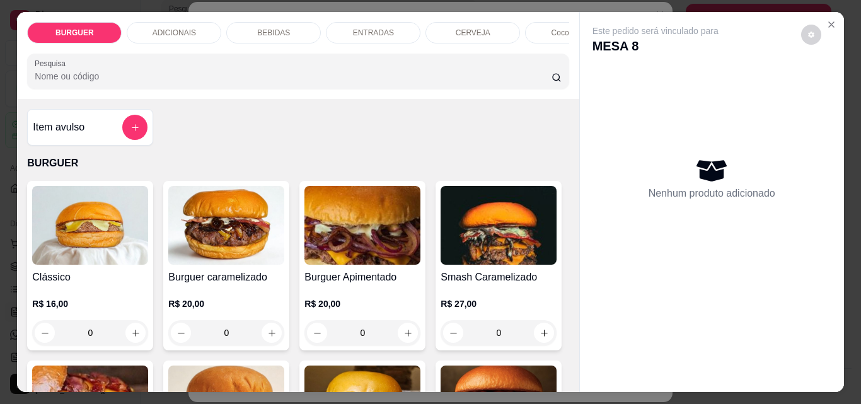
scroll to position [95, 0]
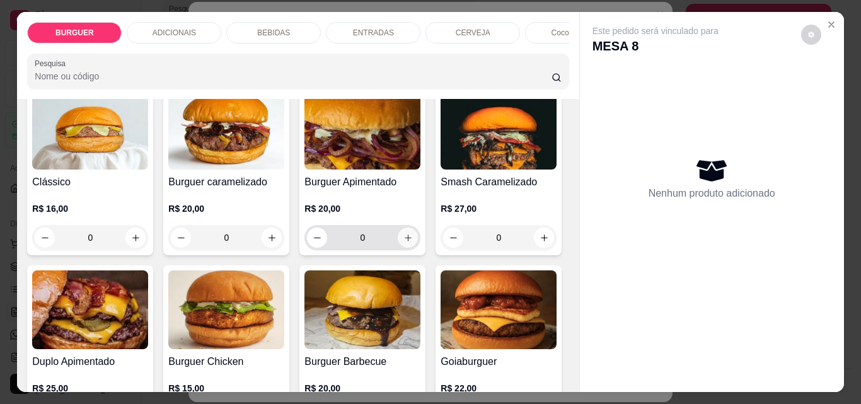
click at [405, 241] on icon "increase-product-quantity" at bounding box center [408, 237] width 7 height 7
type input "1"
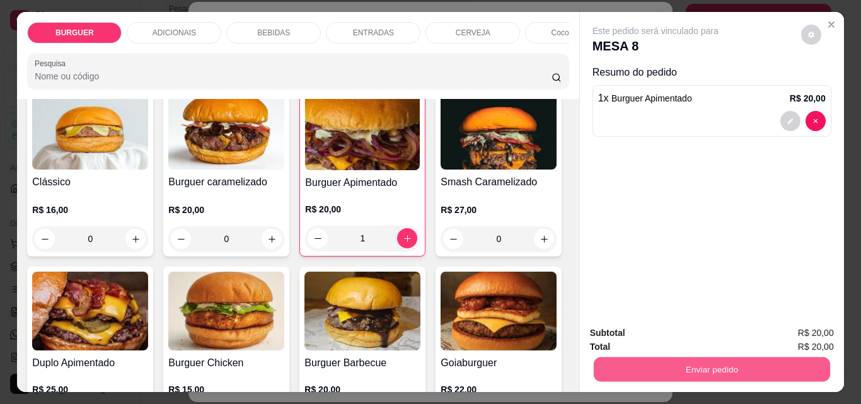
click at [665, 372] on button "Enviar pedido" at bounding box center [711, 369] width 236 height 25
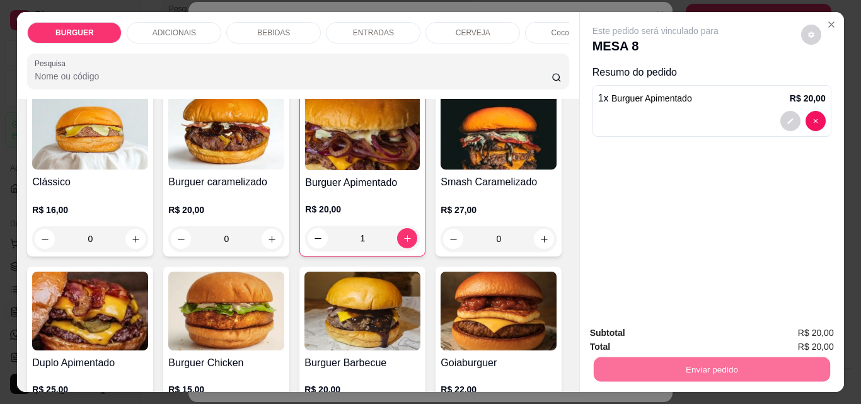
click at [656, 325] on button "Não registrar e enviar pedido" at bounding box center [669, 332] width 127 height 23
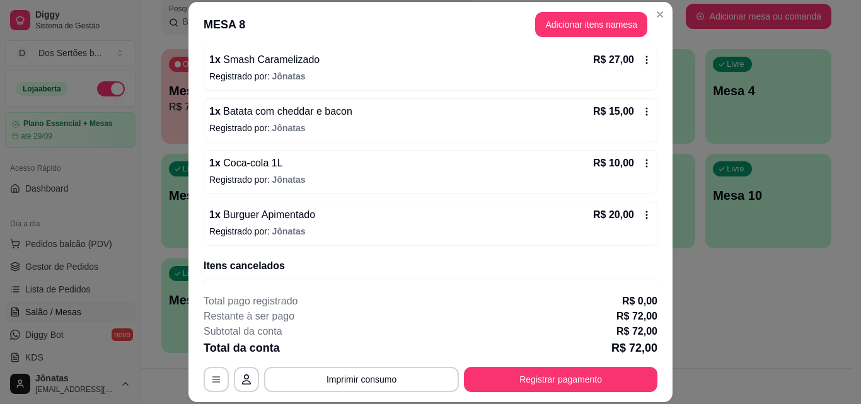
scroll to position [155, 0]
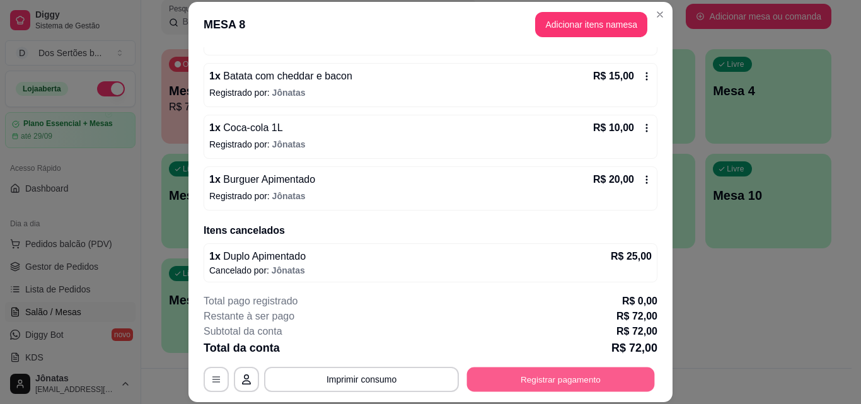
click at [532, 388] on button "Registrar pagamento" at bounding box center [561, 379] width 188 height 25
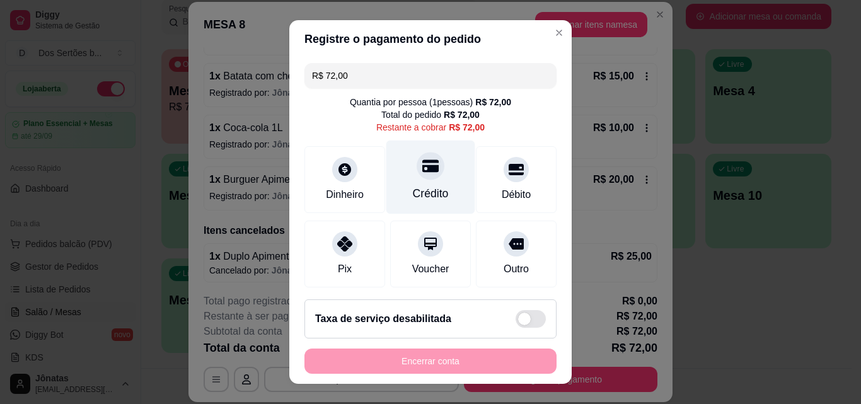
click at [420, 185] on div "Crédito" at bounding box center [431, 193] width 36 height 16
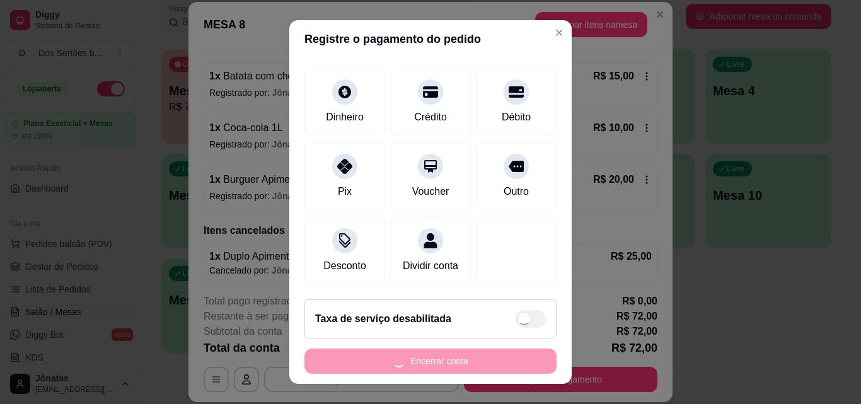
type input "R$ 0,00"
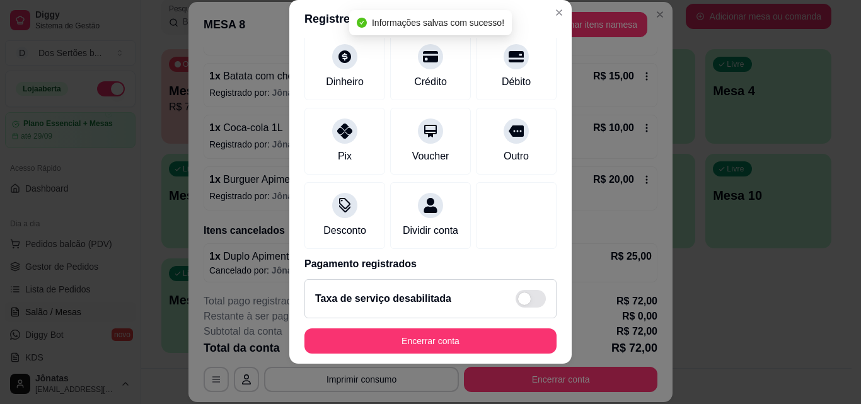
scroll to position [146, 0]
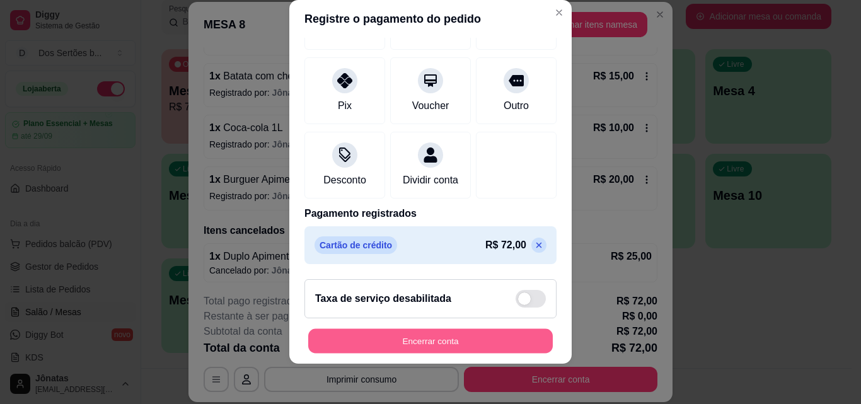
click at [492, 335] on button "Encerrar conta" at bounding box center [430, 341] width 244 height 25
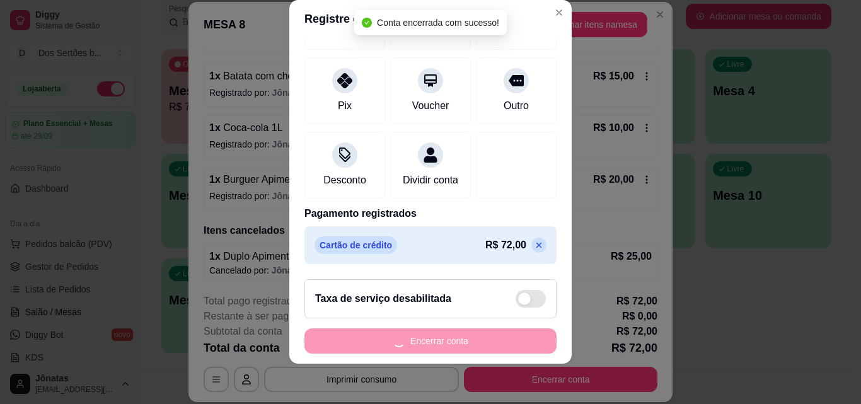
scroll to position [0, 0]
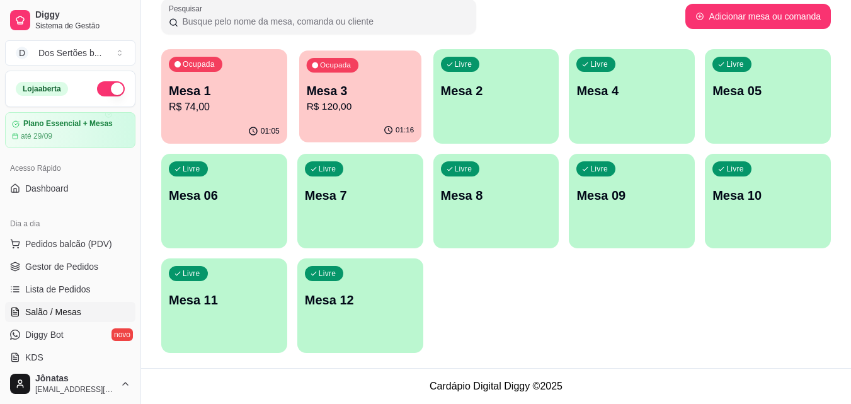
click at [361, 91] on p "Mesa 3" at bounding box center [360, 91] width 108 height 17
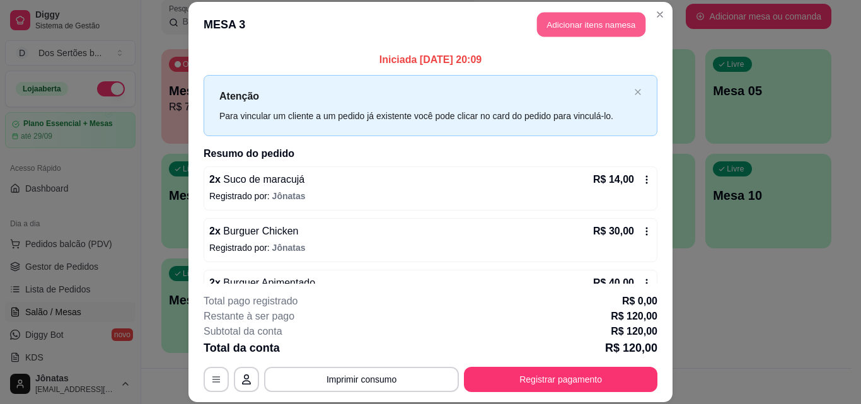
click at [551, 20] on button "Adicionar itens na mesa" at bounding box center [591, 25] width 108 height 25
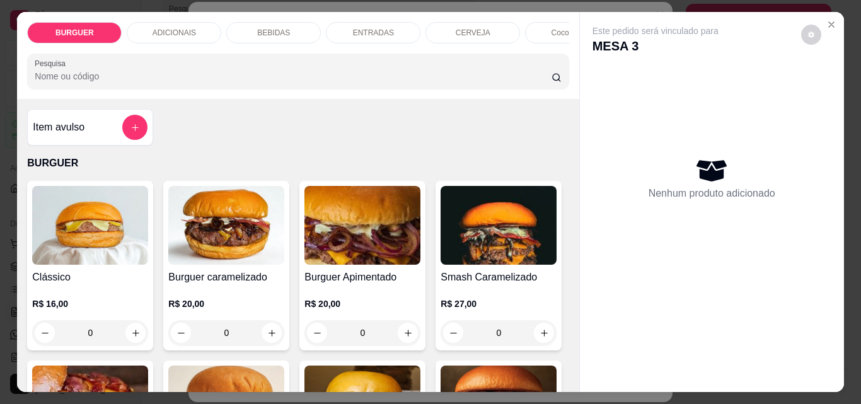
scroll to position [72, 0]
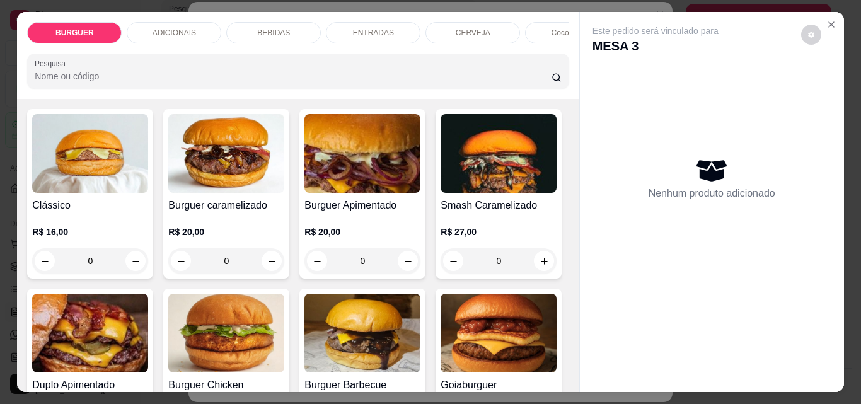
click at [246, 22] on div "BEBIDAS" at bounding box center [273, 32] width 95 height 21
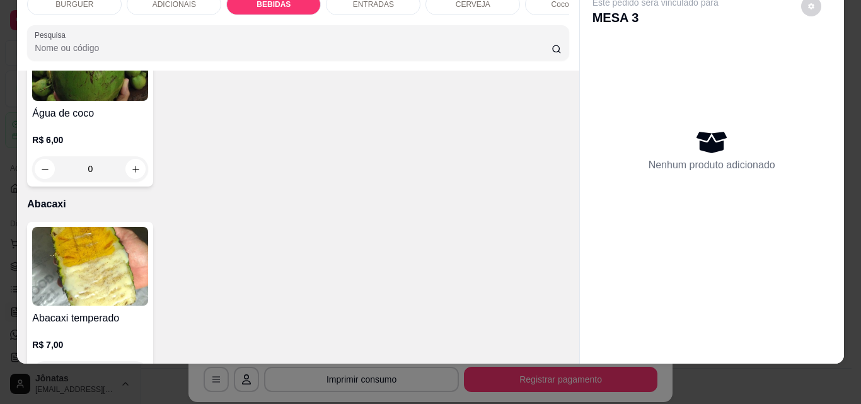
scroll to position [2690, 0]
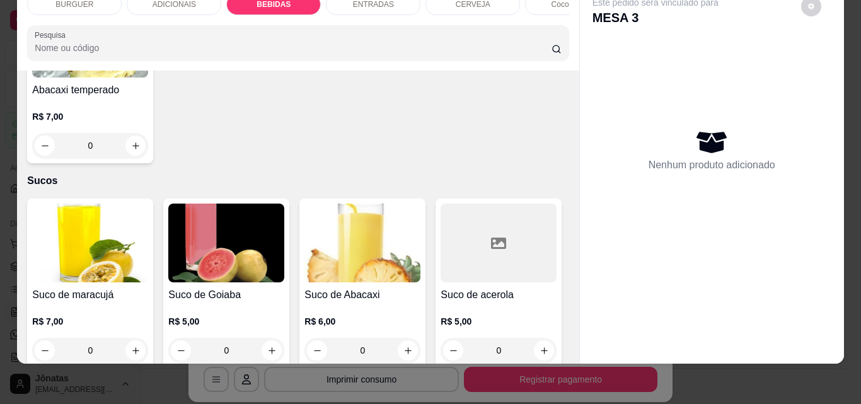
type input "1"
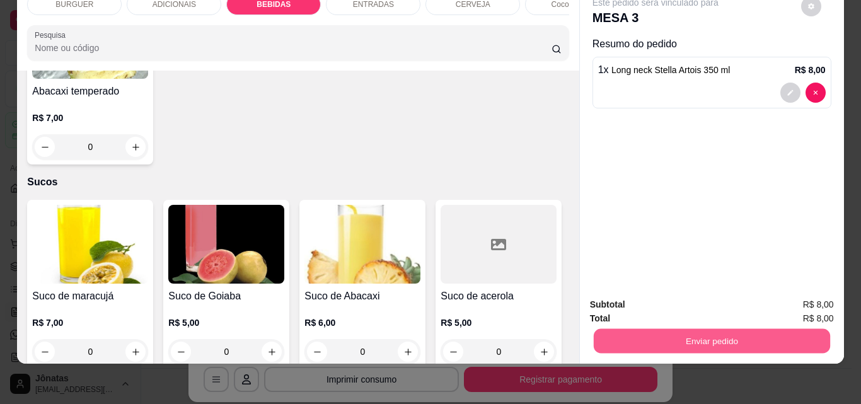
click at [619, 328] on button "Enviar pedido" at bounding box center [711, 340] width 236 height 25
click at [633, 299] on button "Não registrar e enviar pedido" at bounding box center [669, 300] width 127 height 23
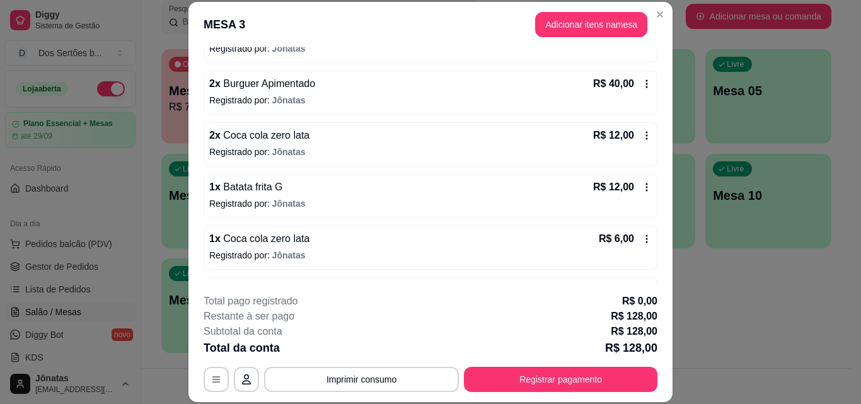
scroll to position [294, 0]
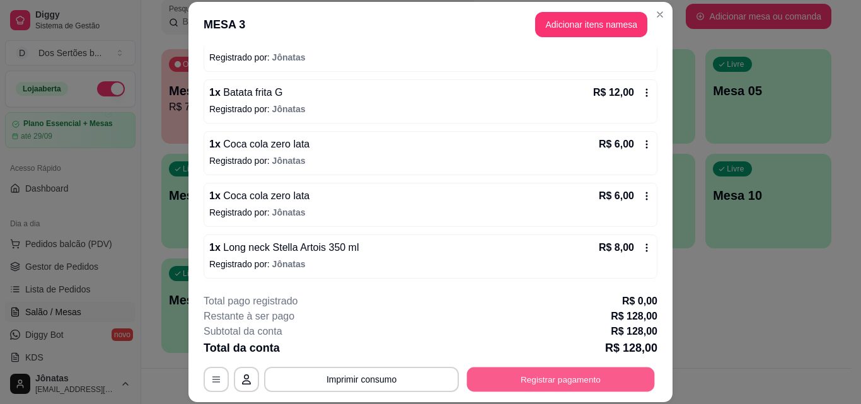
click at [526, 375] on button "Registrar pagamento" at bounding box center [561, 379] width 188 height 25
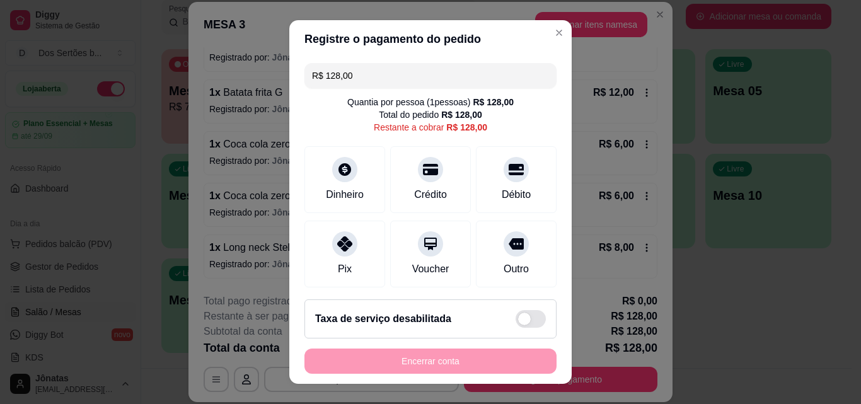
click at [367, 77] on input "R$ 128,00" at bounding box center [430, 75] width 237 height 25
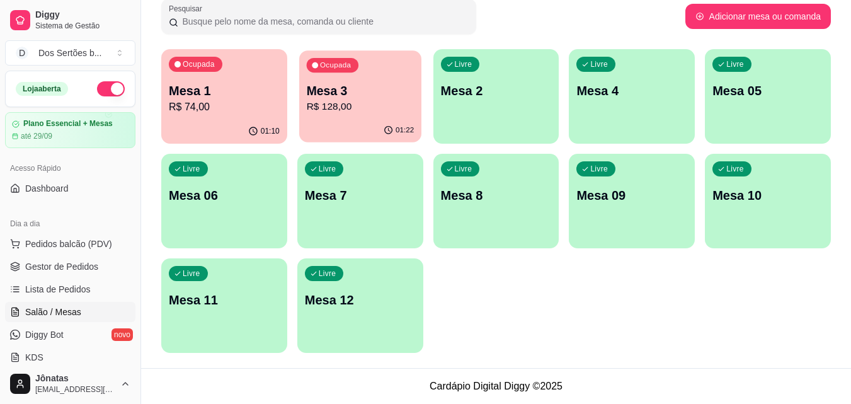
click at [332, 98] on p "Mesa 3" at bounding box center [360, 91] width 108 height 17
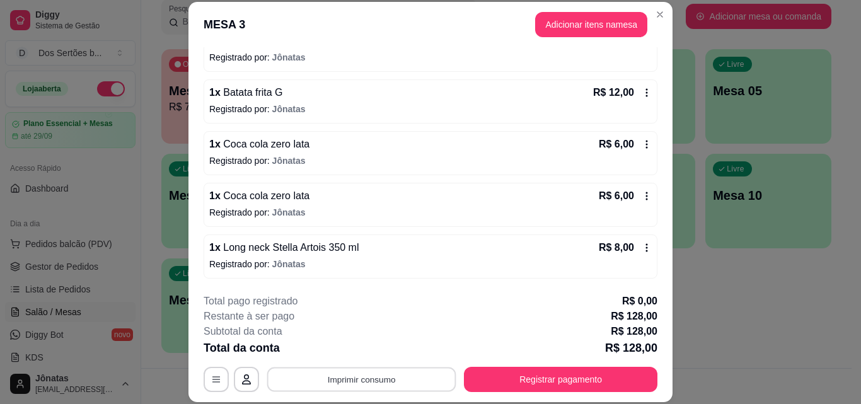
click at [392, 368] on button "Imprimir consumo" at bounding box center [361, 379] width 189 height 25
click at [369, 347] on button "Impressora" at bounding box center [360, 350] width 88 height 20
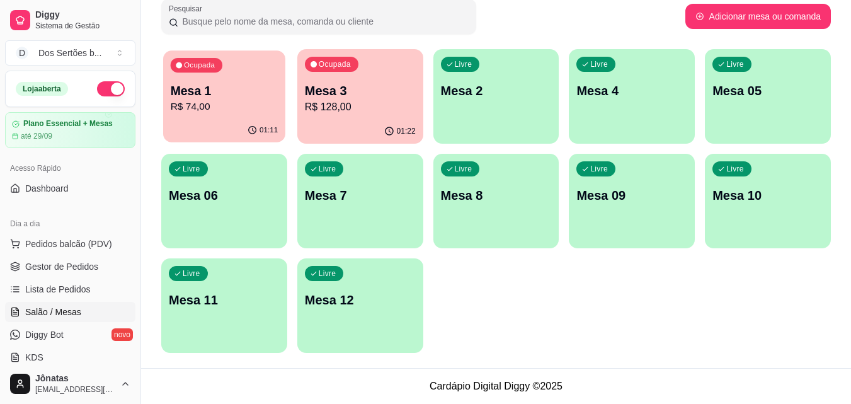
click at [238, 108] on p "R$ 74,00" at bounding box center [225, 107] width 108 height 14
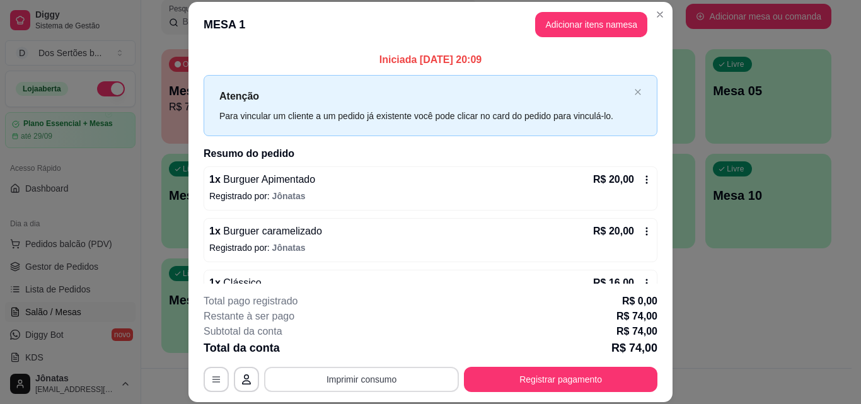
click at [336, 386] on button "Imprimir consumo" at bounding box center [361, 379] width 195 height 25
click at [360, 348] on button "Impressora" at bounding box center [360, 350] width 91 height 20
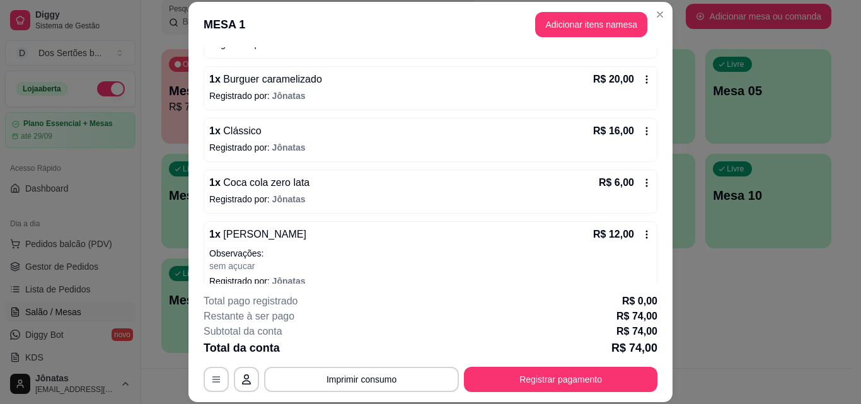
scroll to position [287, 0]
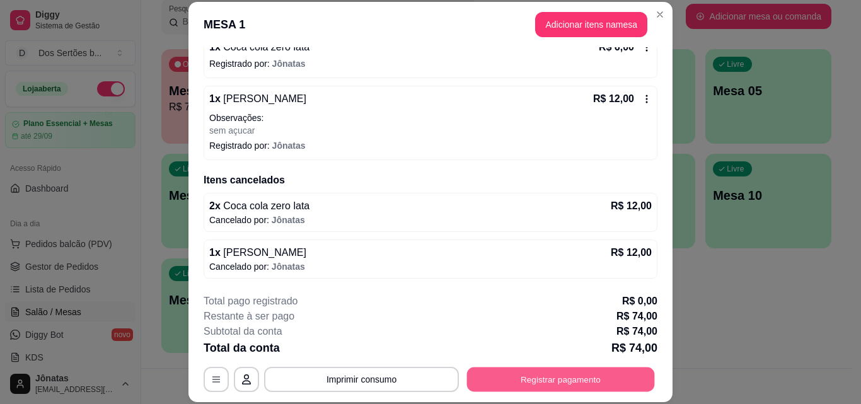
click at [536, 386] on button "Registrar pagamento" at bounding box center [561, 379] width 188 height 25
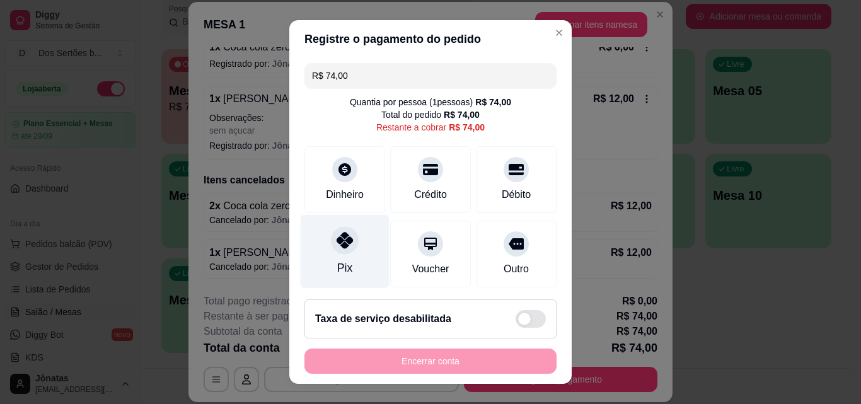
click at [337, 249] on div at bounding box center [345, 240] width 28 height 28
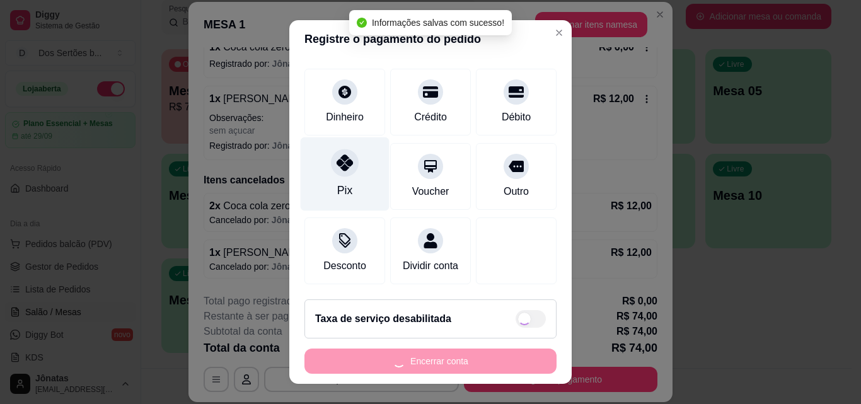
type input "R$ 0,00"
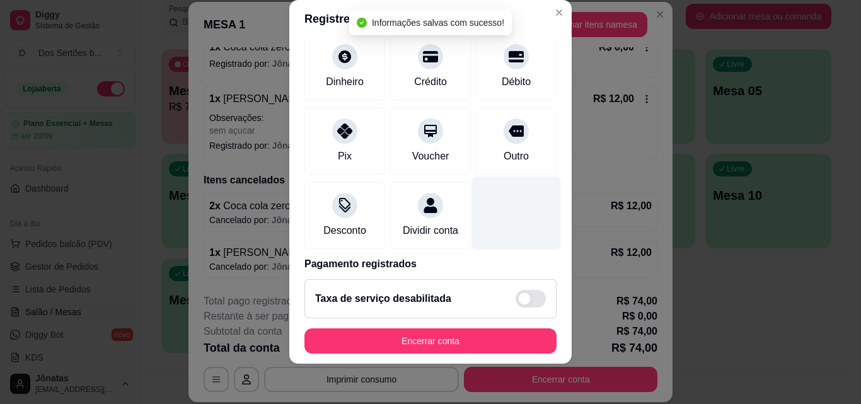
scroll to position [146, 0]
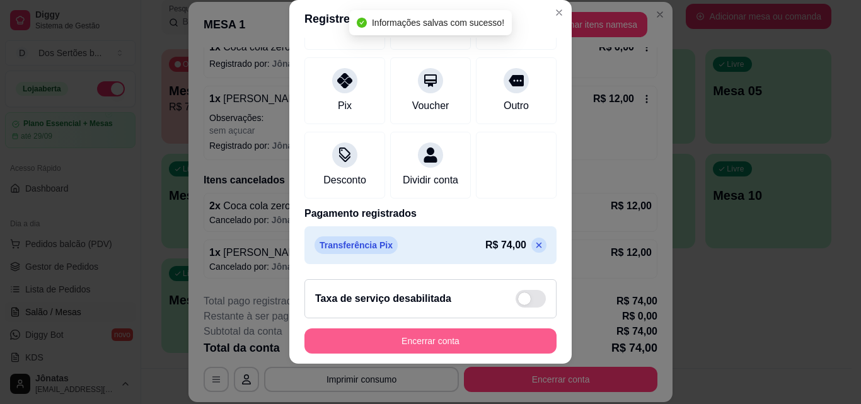
click at [464, 347] on button "Encerrar conta" at bounding box center [430, 340] width 252 height 25
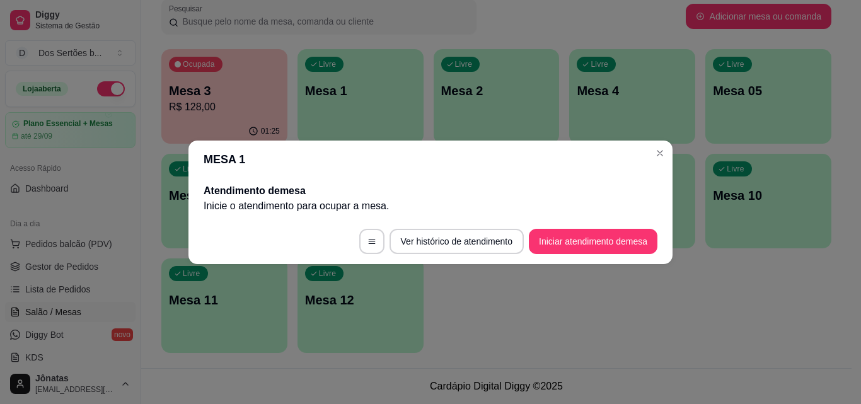
scroll to position [0, 0]
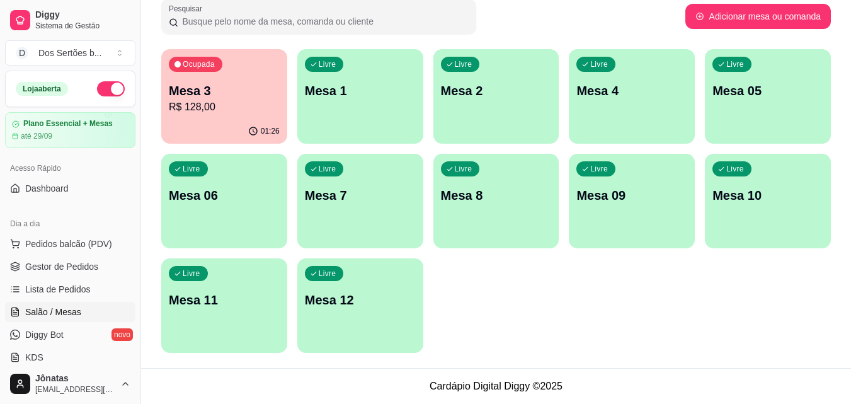
click at [240, 115] on div "Ocupada Mesa 3 R$ 128,00" at bounding box center [224, 84] width 126 height 70
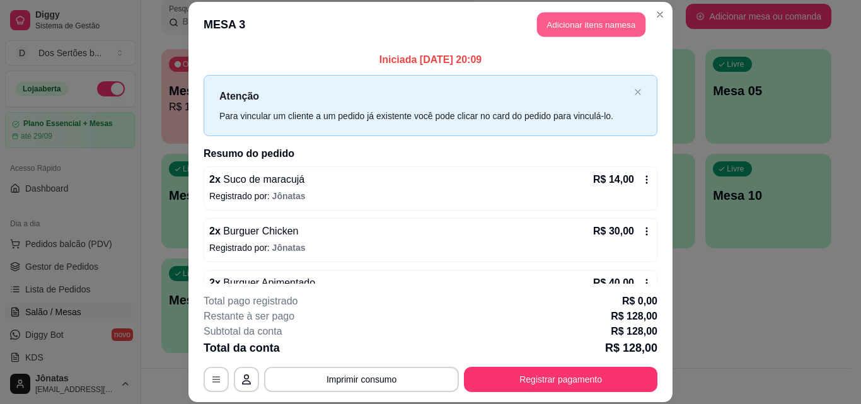
click at [577, 23] on button "Adicionar itens na mesa" at bounding box center [591, 25] width 108 height 25
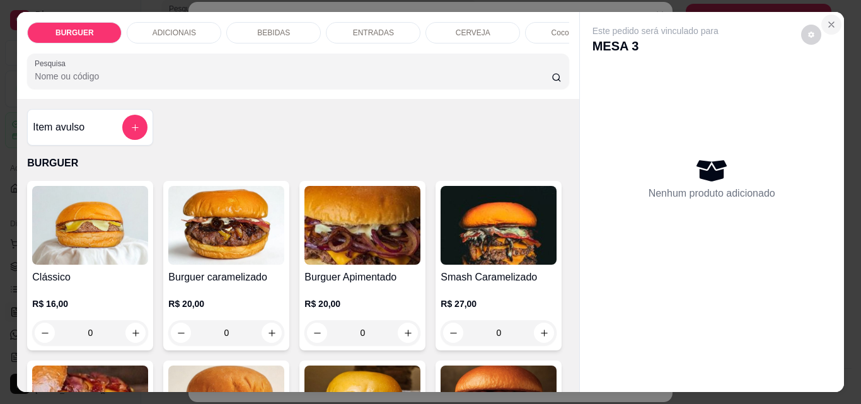
click at [826, 20] on icon "Close" at bounding box center [831, 25] width 10 height 10
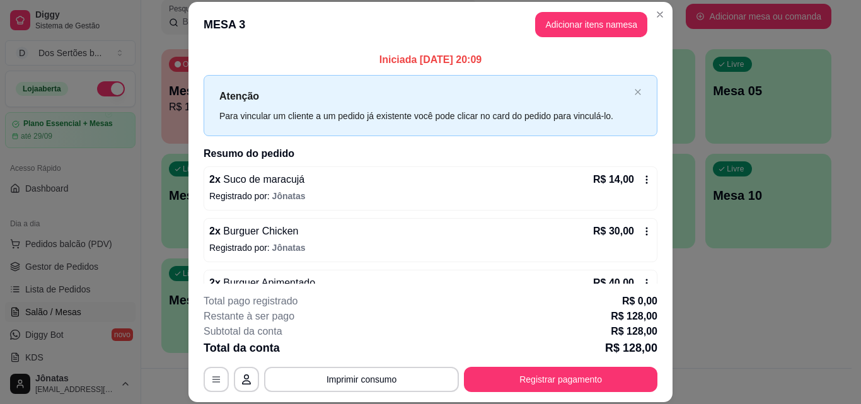
scroll to position [294, 0]
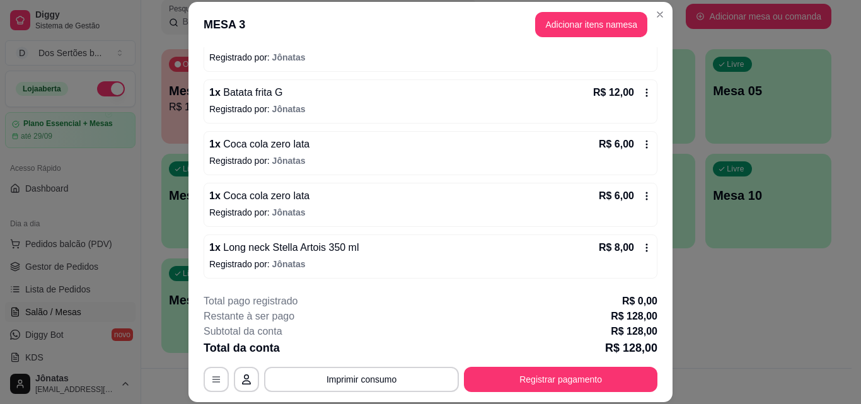
click at [641, 250] on icon at bounding box center [646, 248] width 10 height 10
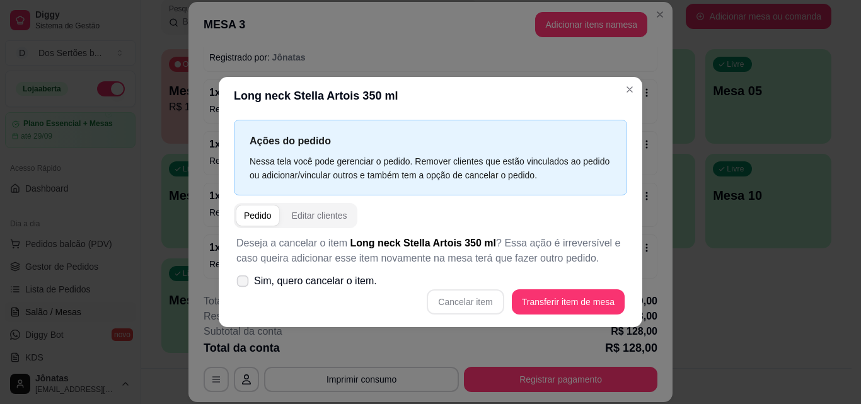
click at [241, 280] on icon at bounding box center [242, 280] width 9 height 7
click at [241, 283] on input "Sim, quero cancelar o item." at bounding box center [240, 287] width 8 height 8
checkbox input "true"
click at [459, 299] on button "Cancelar item" at bounding box center [465, 301] width 75 height 25
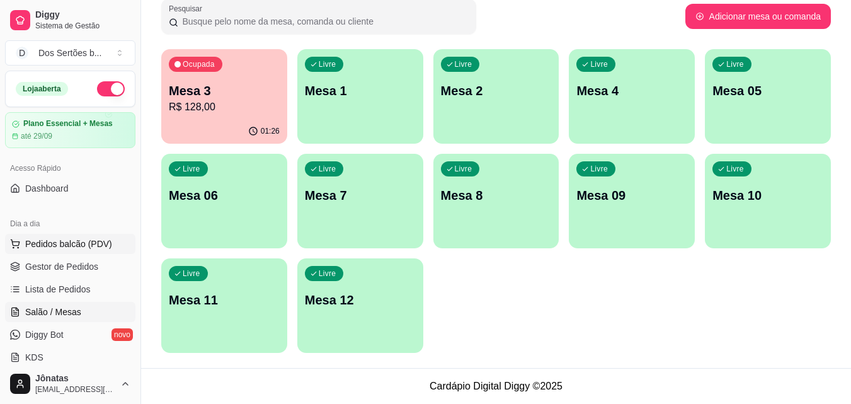
click at [75, 250] on button "Pedidos balcão (PDV)" at bounding box center [70, 244] width 130 height 20
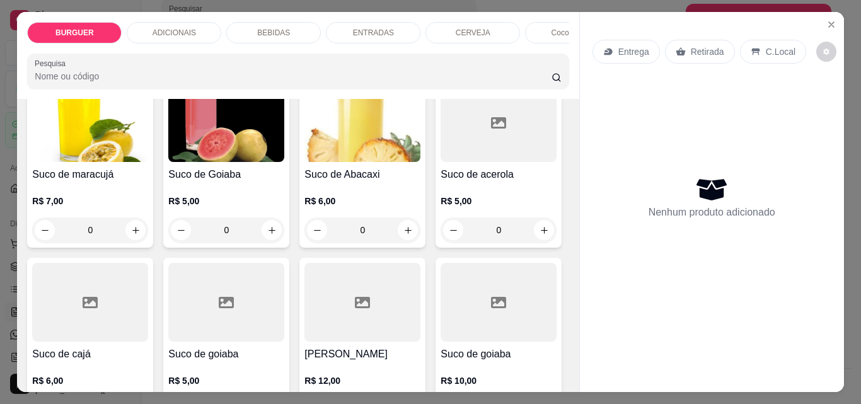
scroll to position [2892, 0]
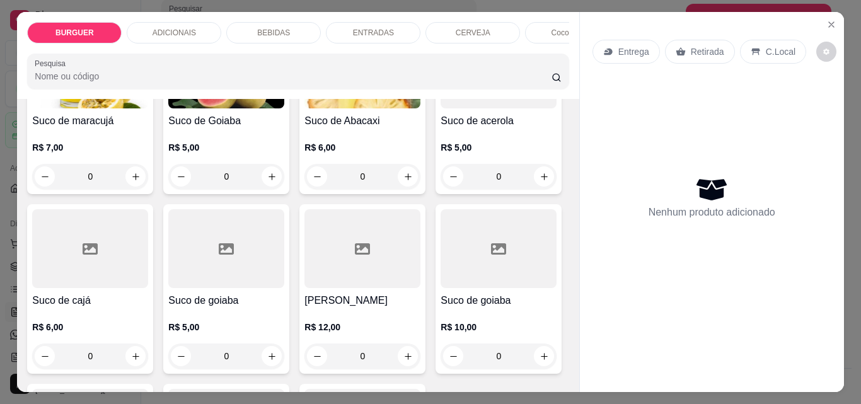
type input "1"
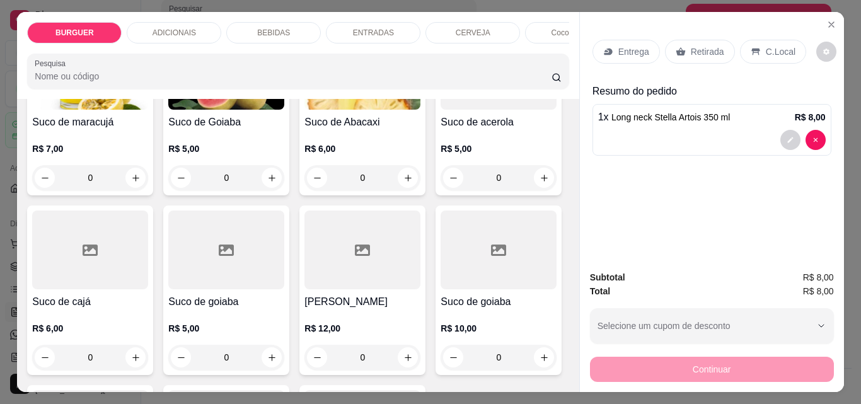
scroll to position [2893, 0]
click at [766, 45] on p "C.Local" at bounding box center [781, 51] width 30 height 13
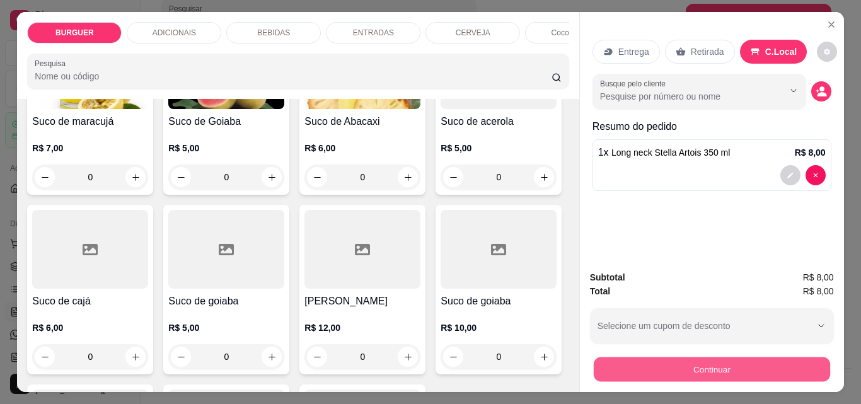
click at [682, 369] on button "Continuar" at bounding box center [711, 369] width 236 height 25
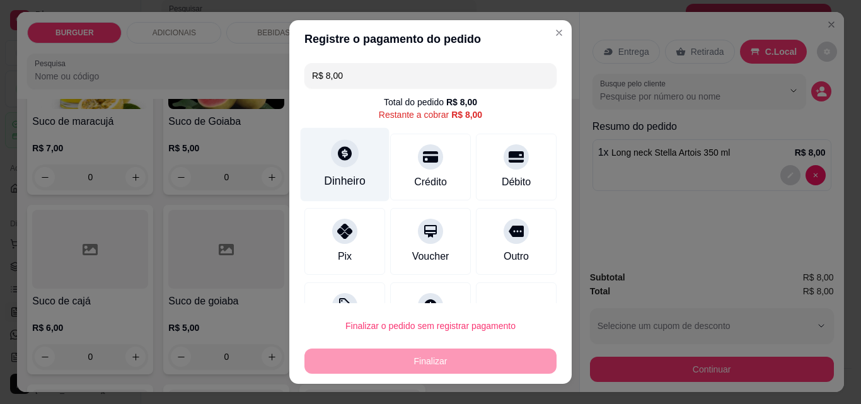
click at [334, 176] on div "Dinheiro" at bounding box center [345, 181] width 42 height 16
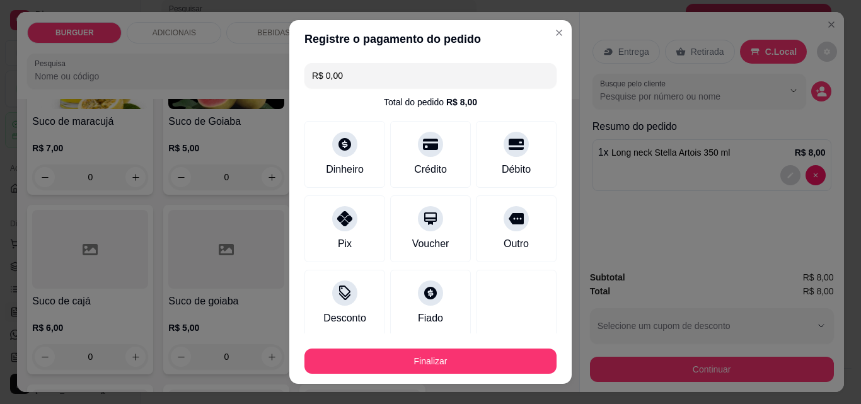
type input "R$ 0,00"
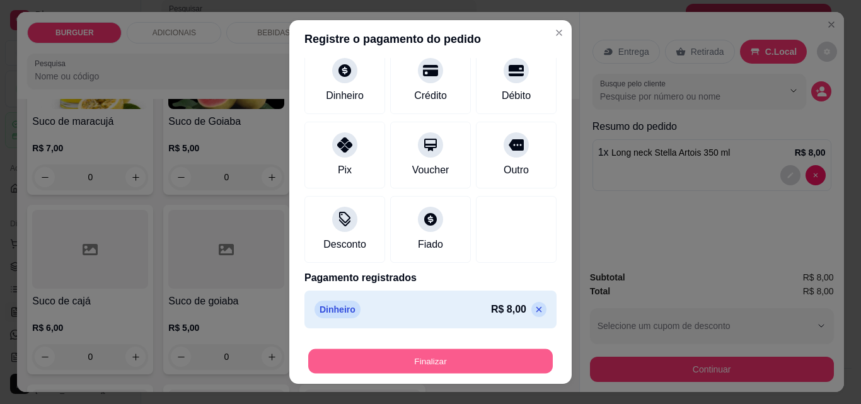
click at [466, 357] on button "Finalizar" at bounding box center [430, 361] width 244 height 25
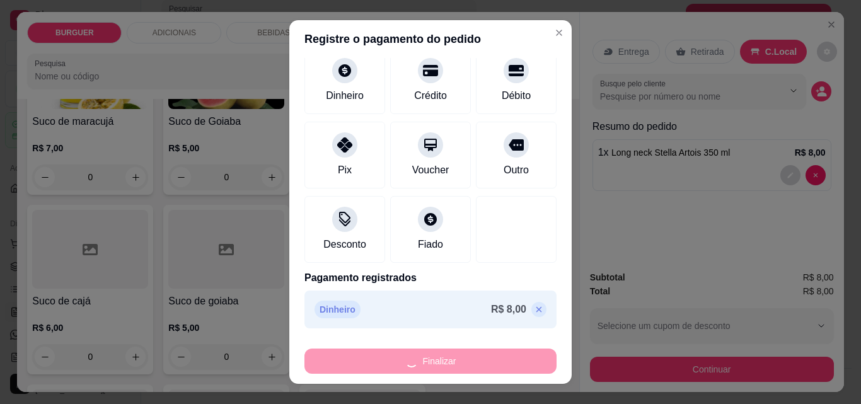
type input "0"
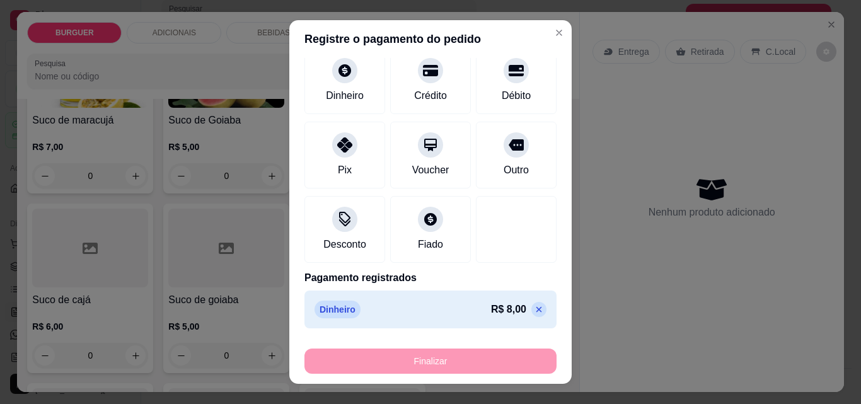
type input "-R$ 8,00"
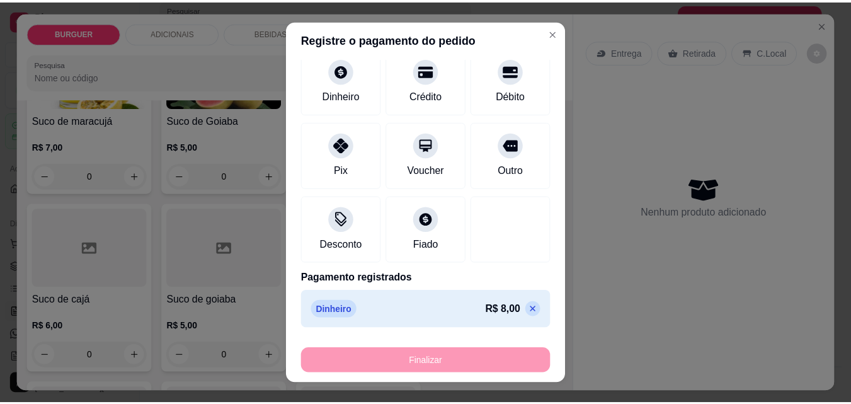
scroll to position [2892, 0]
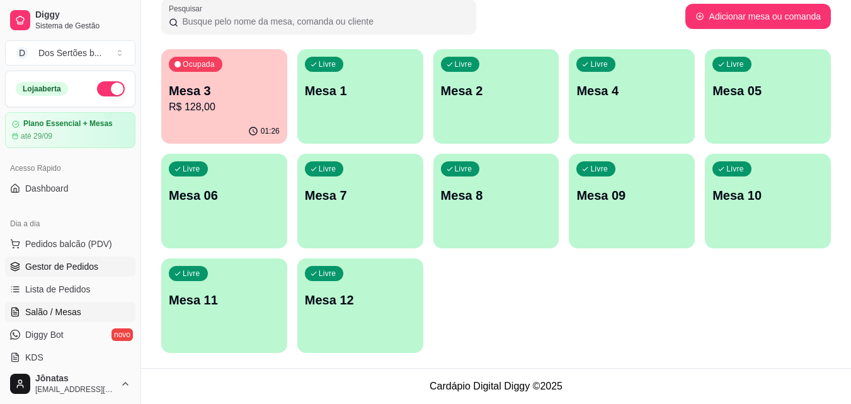
click at [87, 258] on link "Gestor de Pedidos" at bounding box center [70, 266] width 130 height 20
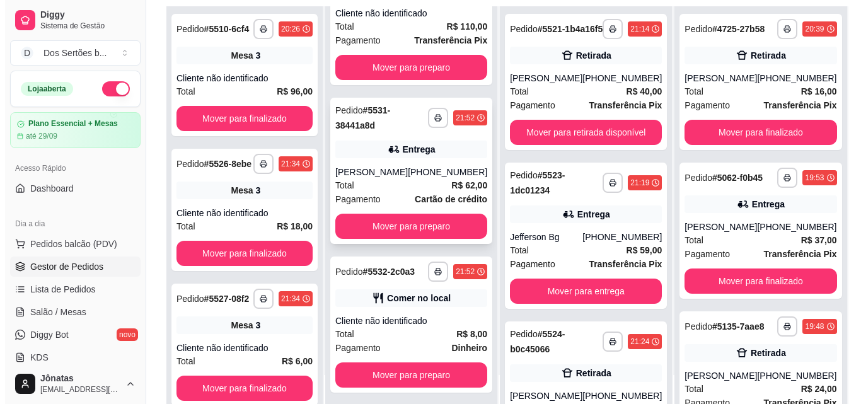
scroll to position [181, 0]
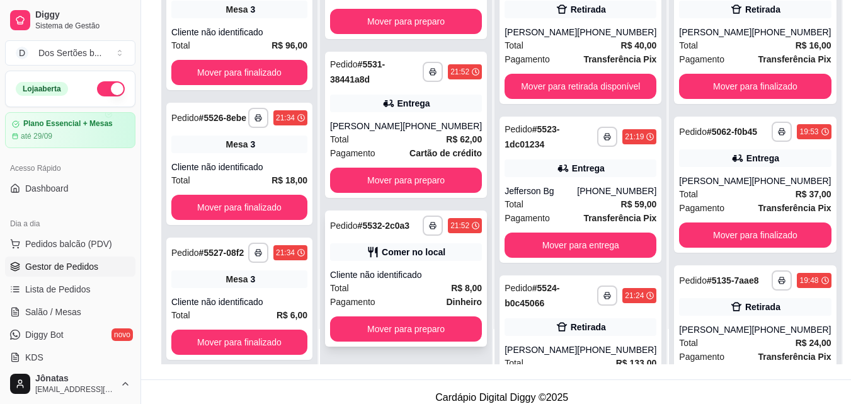
click at [421, 269] on div "Cliente não identificado" at bounding box center [406, 274] width 152 height 13
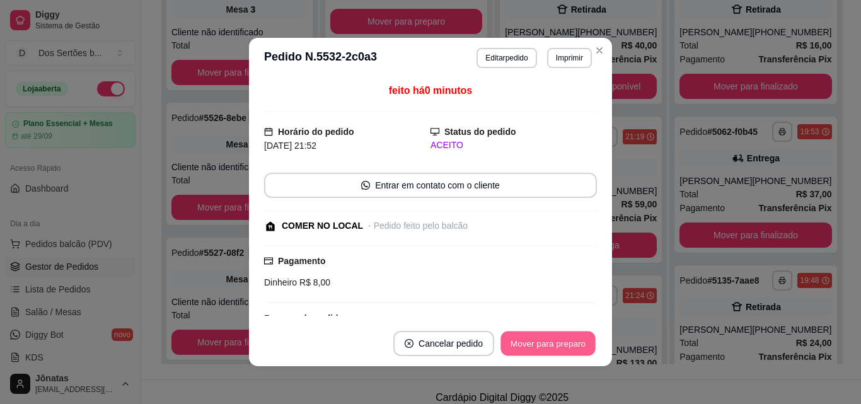
click at [535, 335] on button "Mover para preparo" at bounding box center [547, 343] width 95 height 25
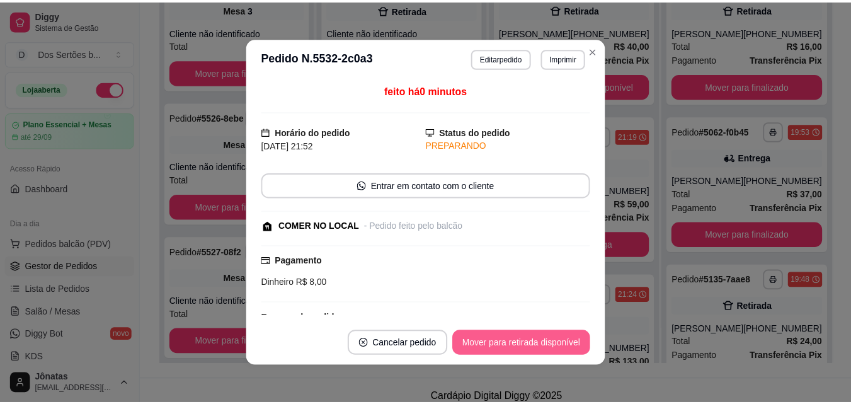
scroll to position [0, 0]
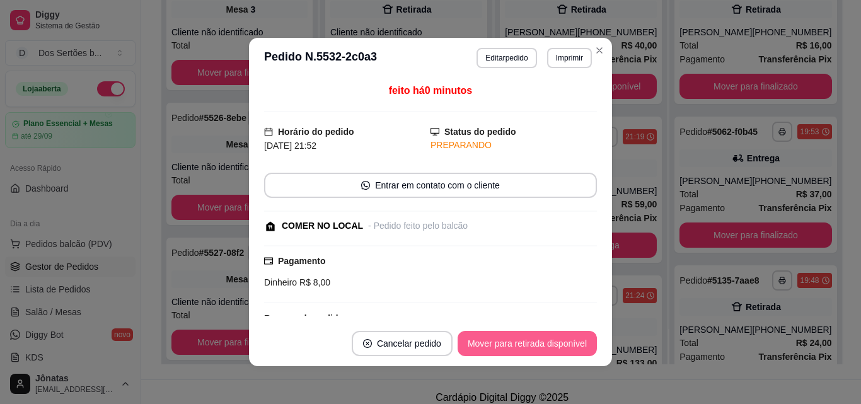
click at [535, 335] on button "Mover para retirada disponível" at bounding box center [526, 343] width 139 height 25
click at [535, 335] on button "Mover para finalizado" at bounding box center [544, 343] width 101 height 25
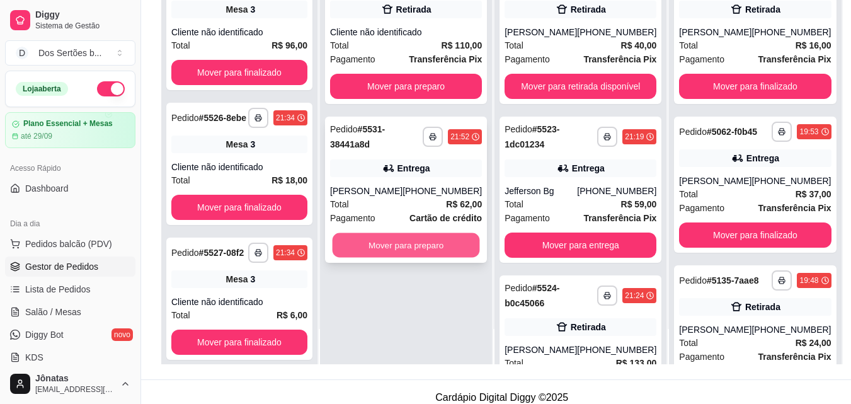
click at [372, 241] on button "Mover para preparo" at bounding box center [406, 245] width 147 height 25
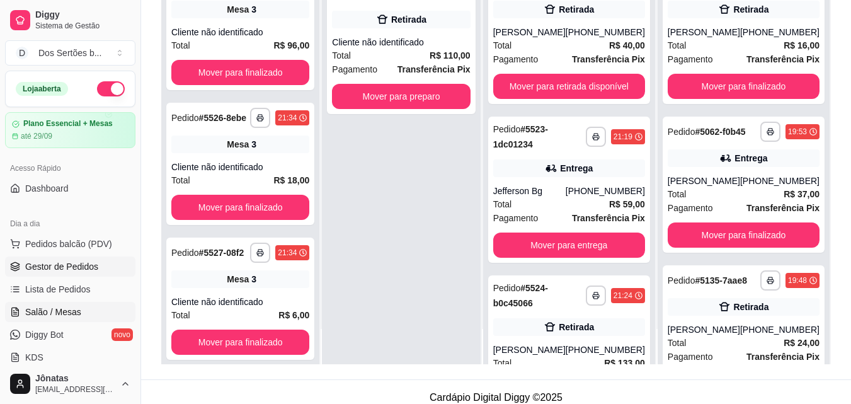
click at [79, 309] on span "Salão / Mesas" at bounding box center [53, 312] width 56 height 13
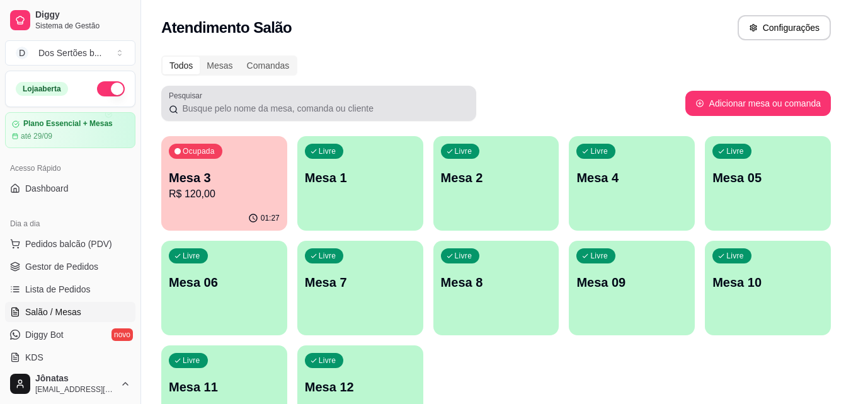
scroll to position [87, 0]
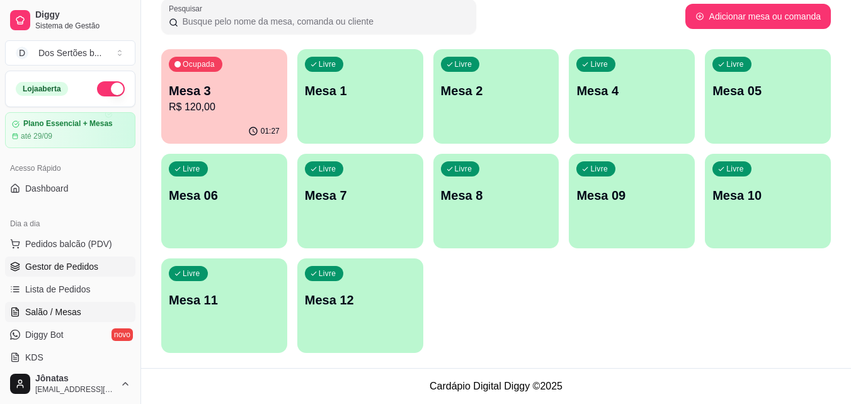
click at [49, 262] on span "Gestor de Pedidos" at bounding box center [61, 266] width 73 height 13
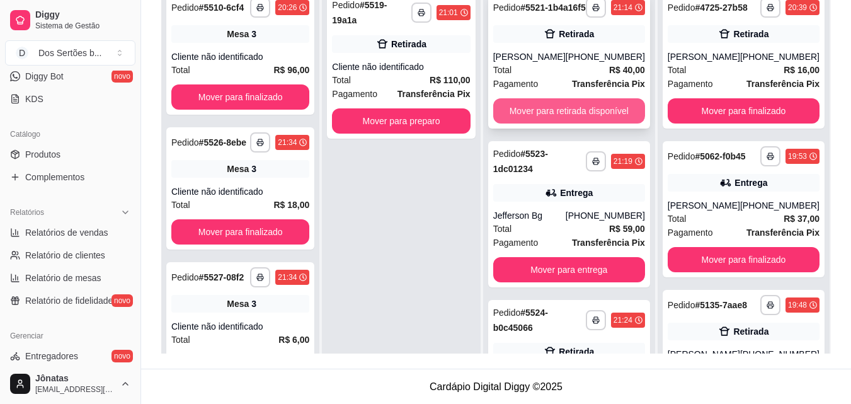
scroll to position [38, 0]
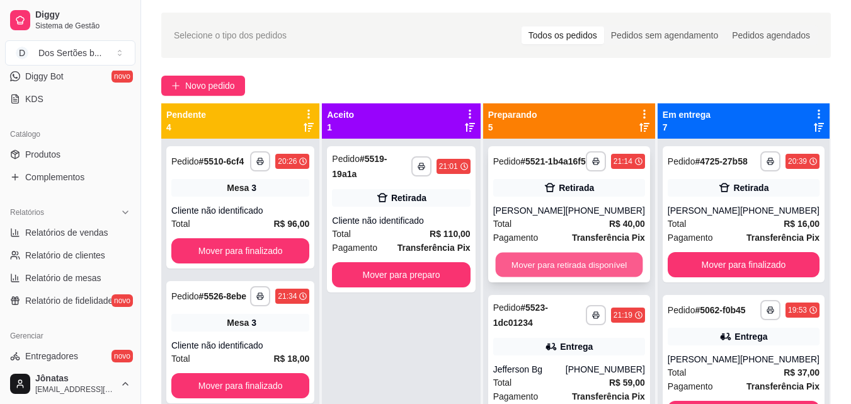
click at [573, 277] on button "Mover para retirada disponível" at bounding box center [568, 265] width 147 height 25
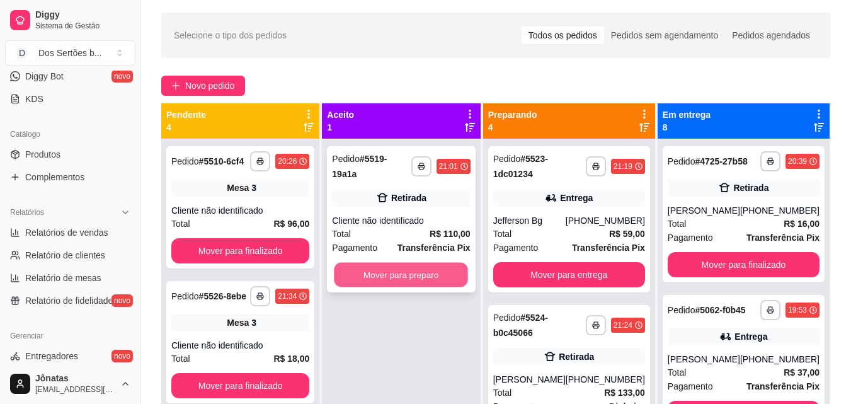
click at [411, 263] on button "Mover para preparo" at bounding box center [402, 275] width 134 height 25
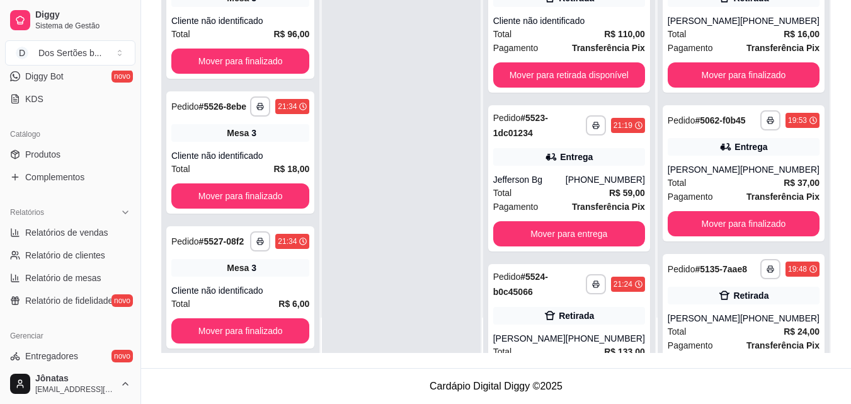
scroll to position [1, 0]
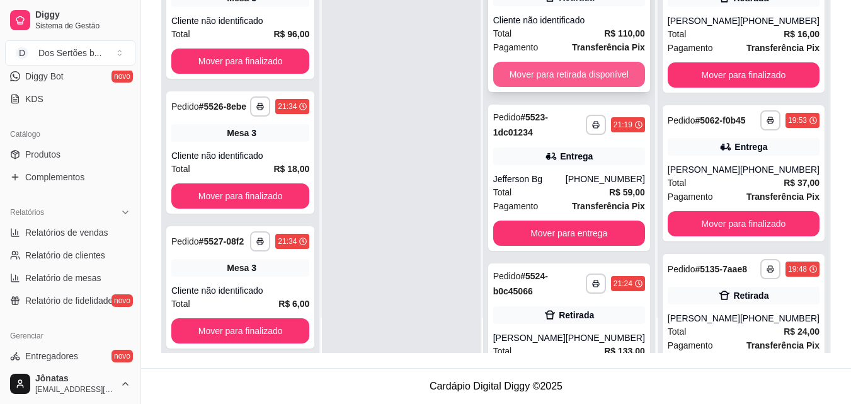
click at [545, 65] on button "Mover para retirada disponível" at bounding box center [569, 74] width 152 height 25
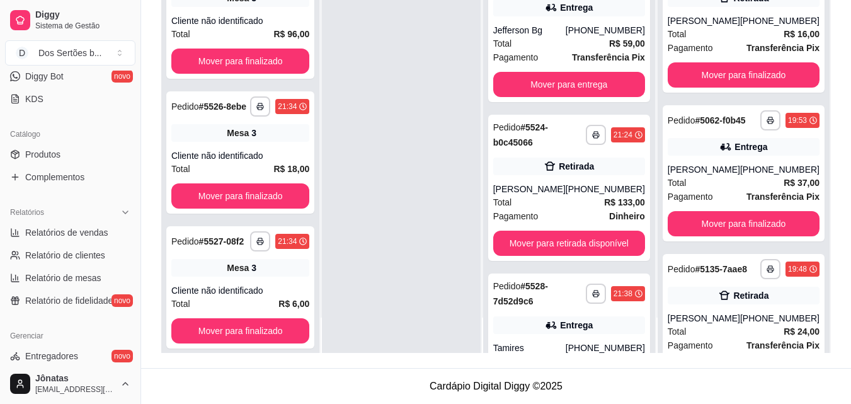
scroll to position [0, 0]
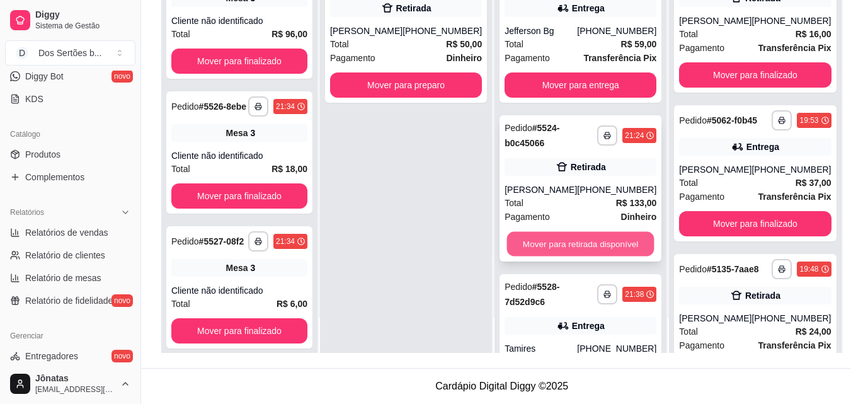
click at [574, 238] on button "Mover para retirada disponível" at bounding box center [580, 244] width 147 height 25
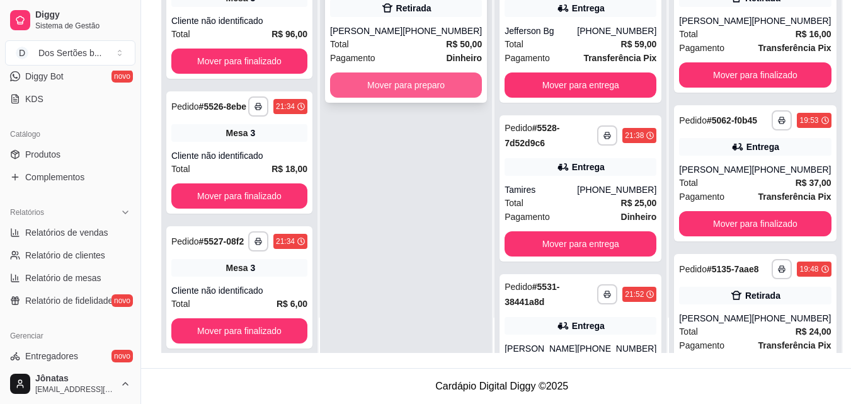
click at [370, 80] on button "Mover para preparo" at bounding box center [406, 84] width 152 height 25
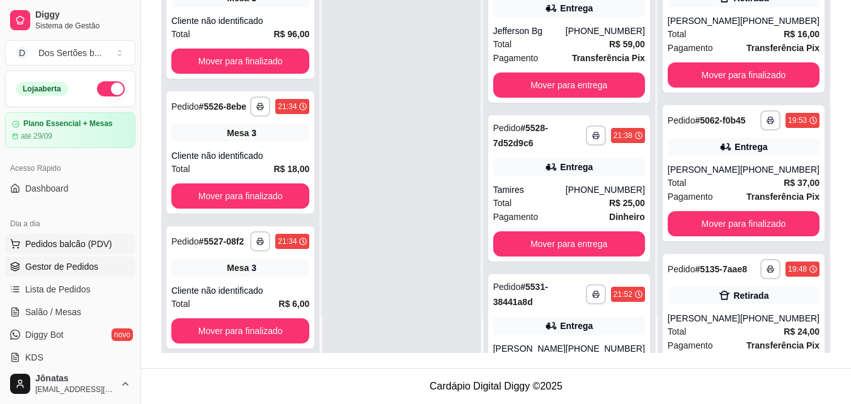
click at [64, 247] on span "Pedidos balcão (PDV)" at bounding box center [68, 244] width 87 height 13
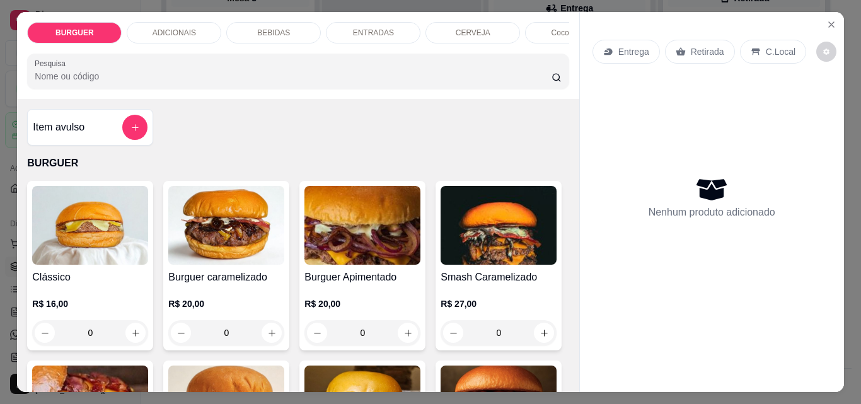
scroll to position [83, 0]
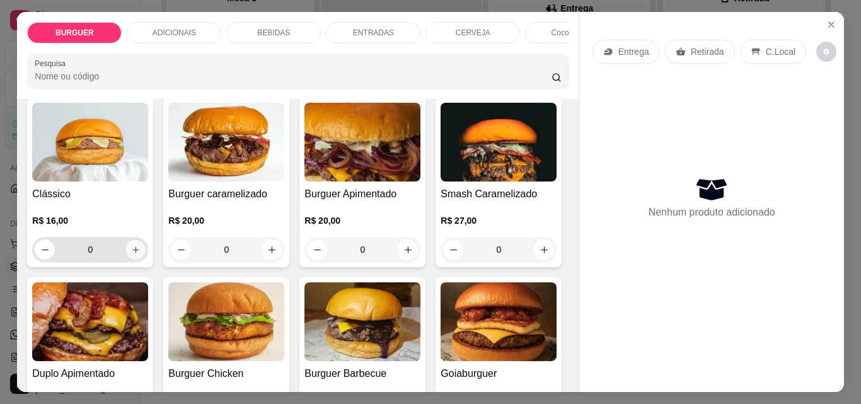
click at [132, 255] on icon "increase-product-quantity" at bounding box center [135, 249] width 9 height 9
type input "1"
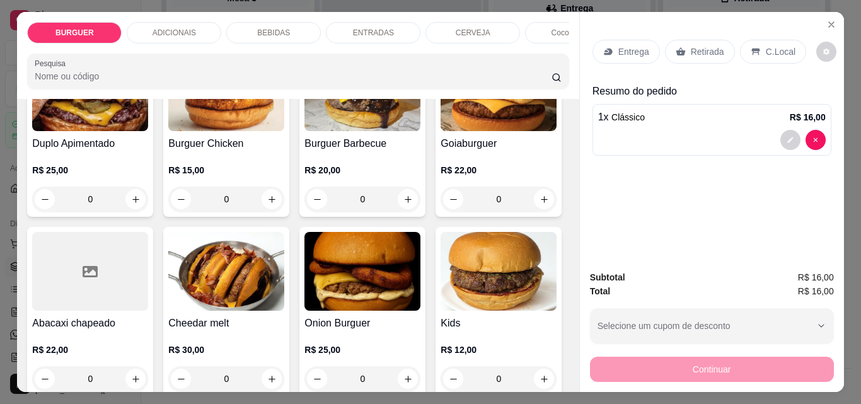
scroll to position [381, 0]
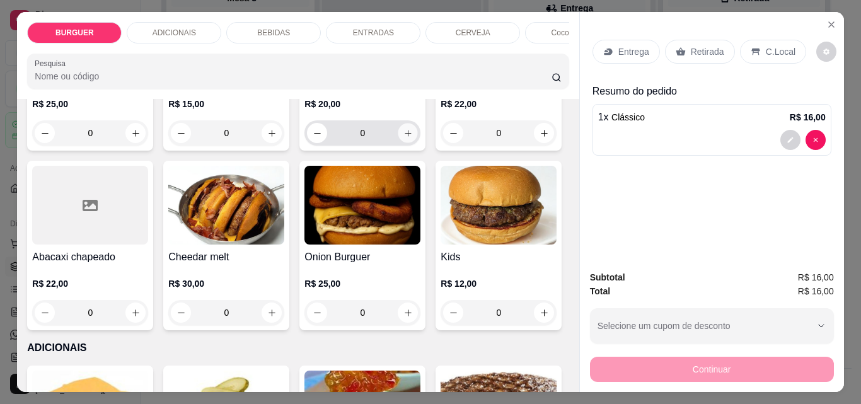
click at [403, 138] on icon "increase-product-quantity" at bounding box center [407, 133] width 9 height 9
type input "1"
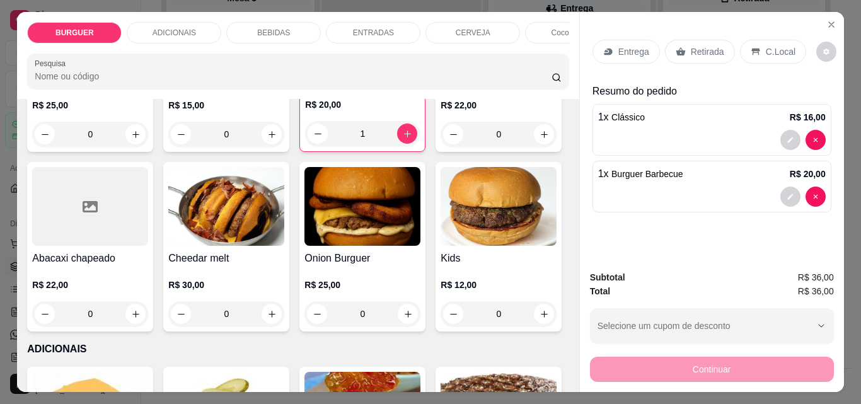
click at [695, 50] on p "Retirada" at bounding box center [707, 51] width 33 height 13
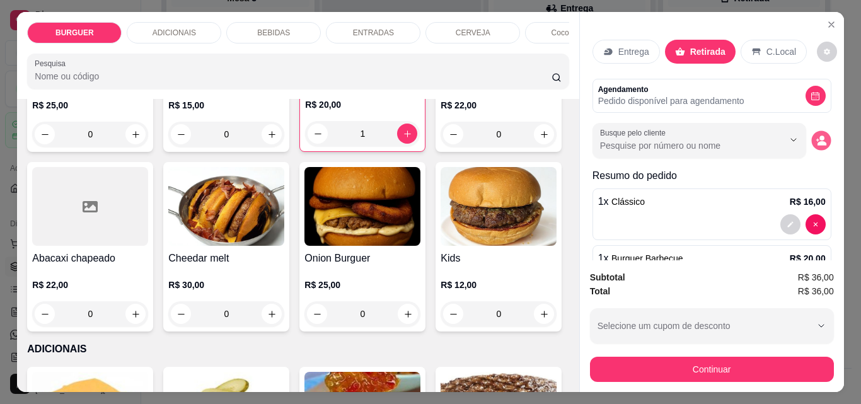
click at [817, 141] on icon "decrease-product-quantity" at bounding box center [821, 143] width 9 height 4
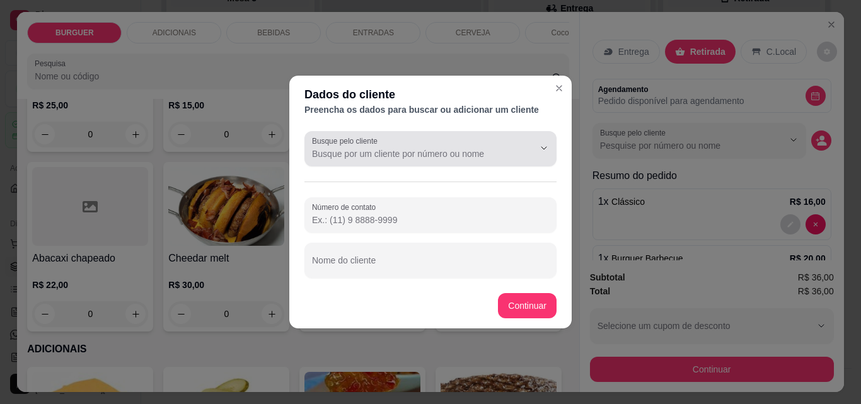
click at [334, 144] on label "Busque pelo cliente" at bounding box center [347, 140] width 70 height 11
click at [334, 147] on input "Busque pelo cliente" at bounding box center [413, 153] width 202 height 13
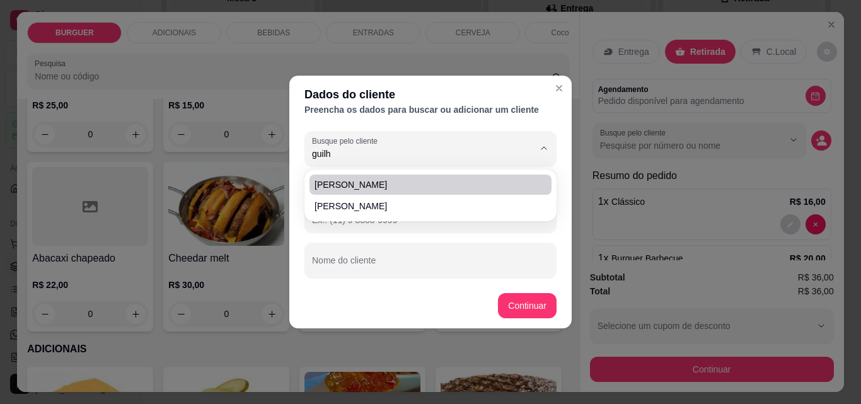
click at [340, 180] on span "[PERSON_NAME]" at bounding box center [423, 184] width 219 height 13
type input "[PERSON_NAME]"
type input "[PHONE_NUMBER]"
type input "[PERSON_NAME]"
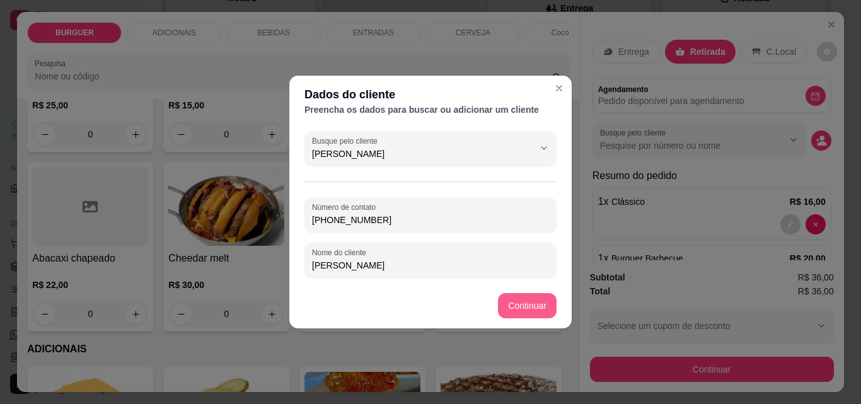
type input "[PERSON_NAME]"
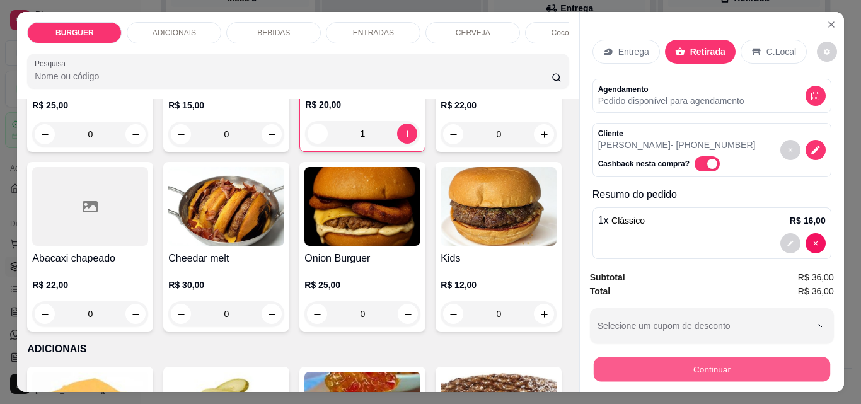
click at [721, 362] on button "Continuar" at bounding box center [711, 369] width 236 height 25
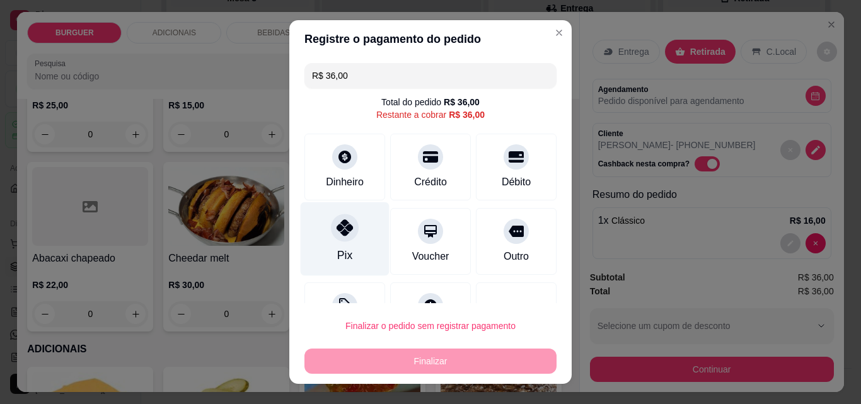
click at [331, 225] on div at bounding box center [345, 228] width 28 height 28
type input "R$ 0,00"
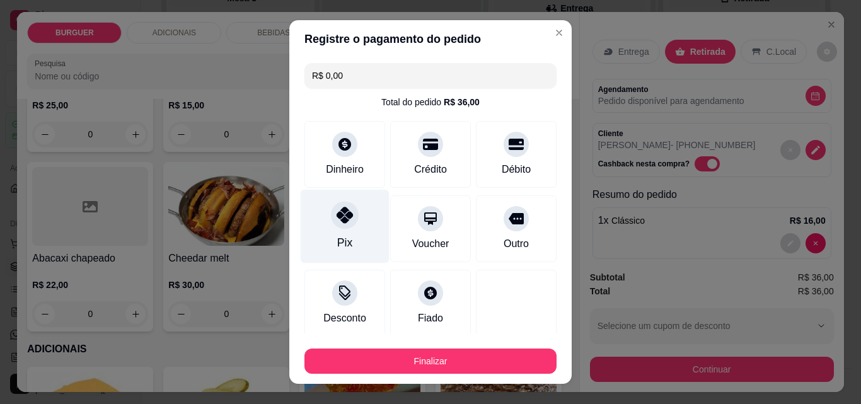
scroll to position [74, 0]
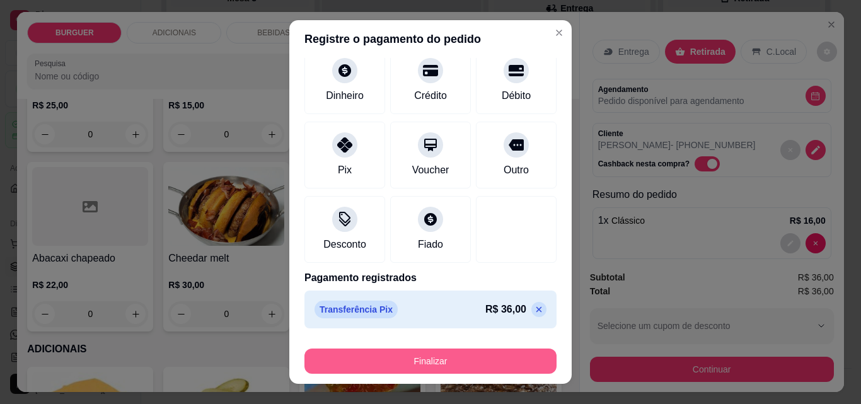
click at [405, 351] on button "Finalizar" at bounding box center [430, 360] width 252 height 25
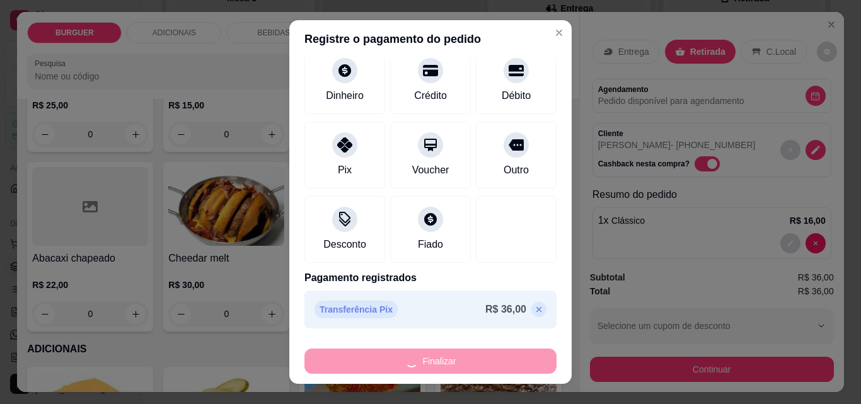
type input "0"
type input "-R$ 36,00"
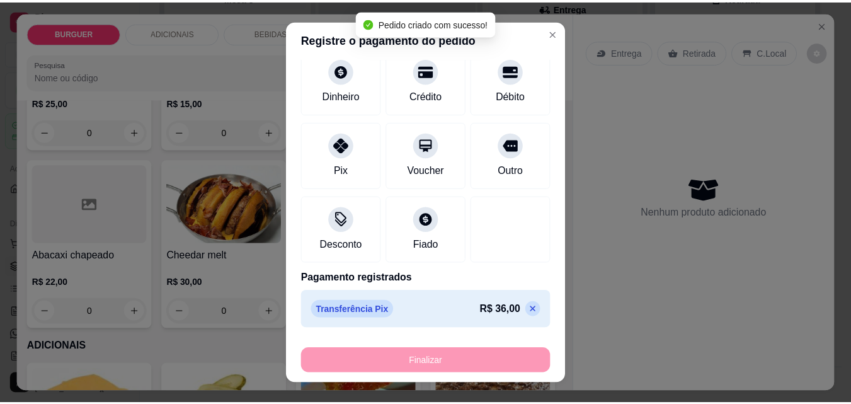
scroll to position [379, 0]
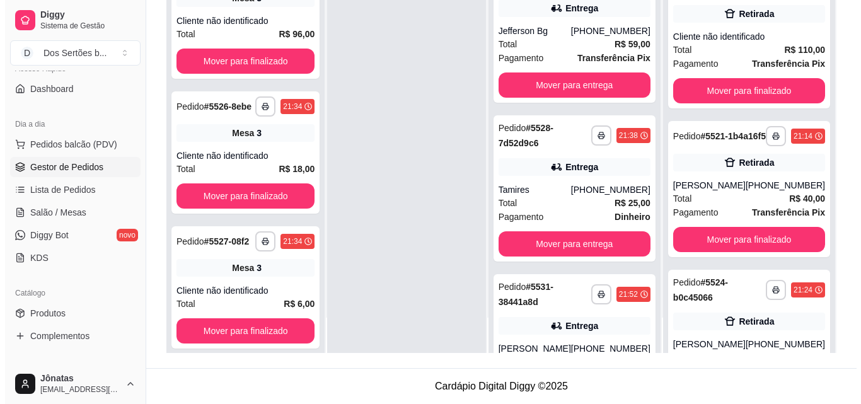
scroll to position [1197, 0]
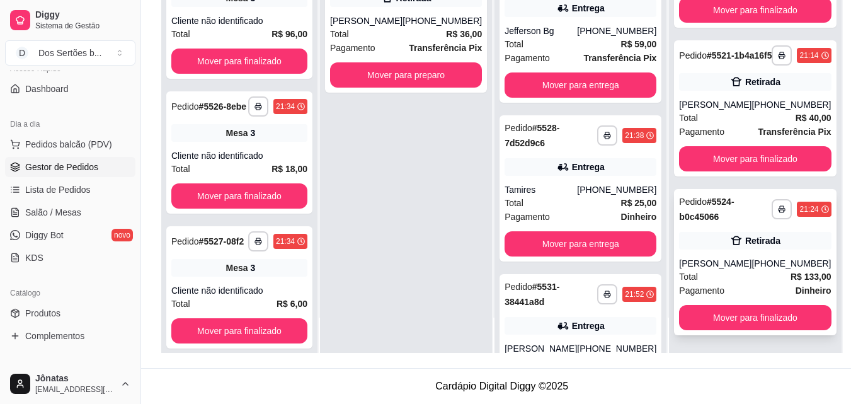
click at [752, 264] on div "[PHONE_NUMBER]" at bounding box center [791, 263] width 79 height 13
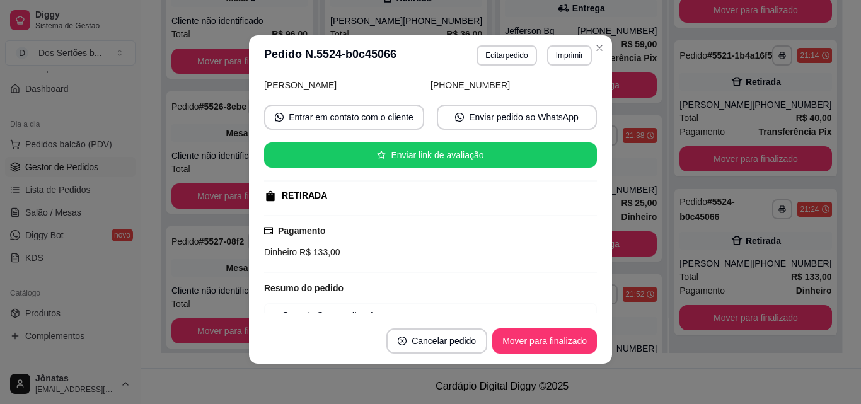
scroll to position [315, 0]
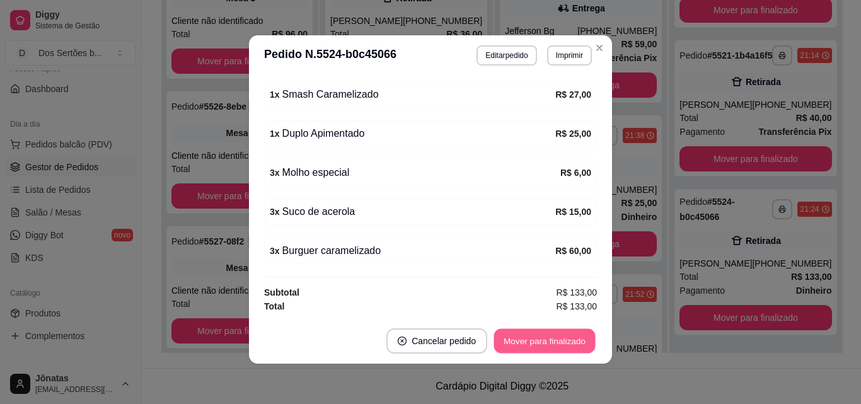
click at [553, 340] on button "Mover para finalizado" at bounding box center [544, 341] width 101 height 25
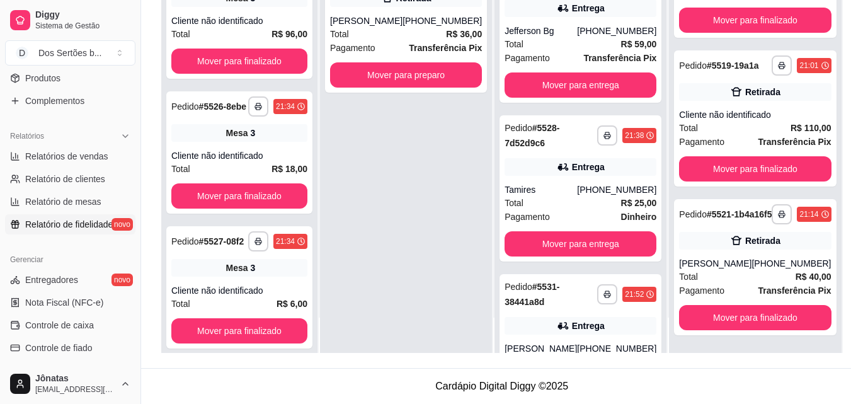
scroll to position [434, 0]
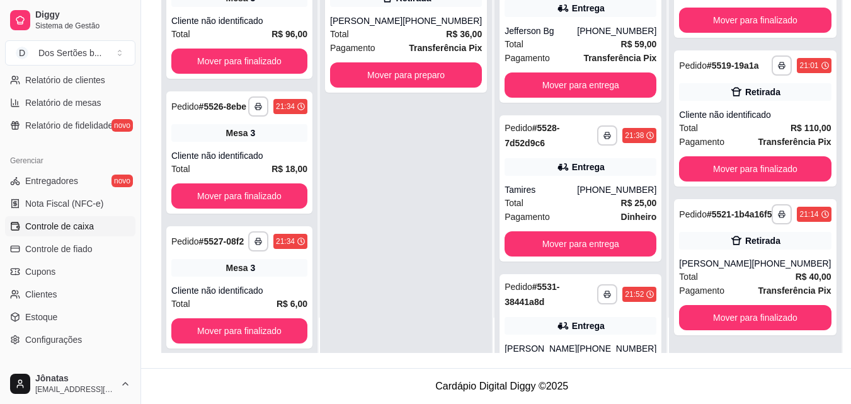
click at [35, 227] on span "Controle de caixa" at bounding box center [59, 226] width 69 height 13
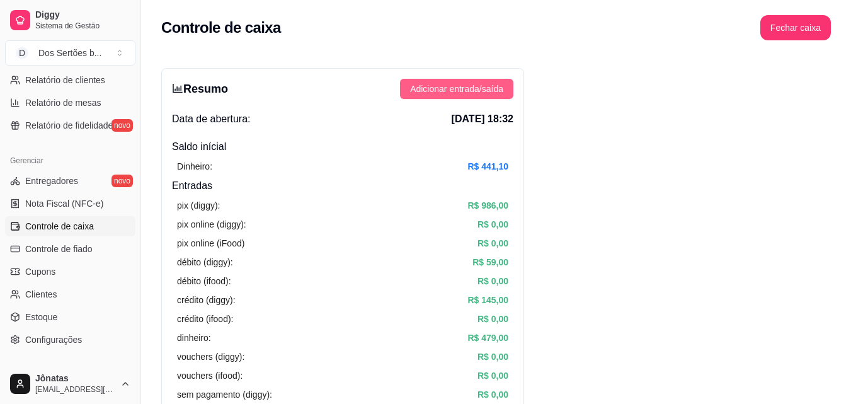
click at [465, 91] on span "Adicionar entrada/saída" at bounding box center [456, 89] width 93 height 14
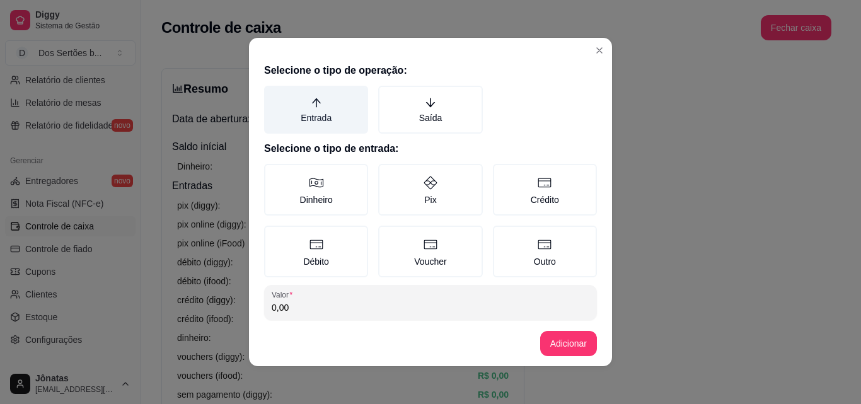
click at [287, 94] on label "Entrada" at bounding box center [316, 110] width 104 height 48
click at [273, 94] on button "Entrada" at bounding box center [268, 90] width 10 height 10
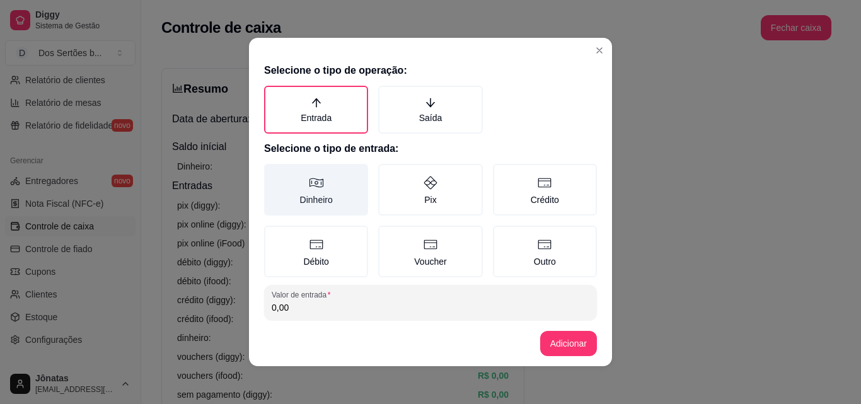
click at [295, 184] on label "Dinheiro" at bounding box center [316, 190] width 104 height 52
click at [273, 173] on button "Dinheiro" at bounding box center [268, 168] width 10 height 10
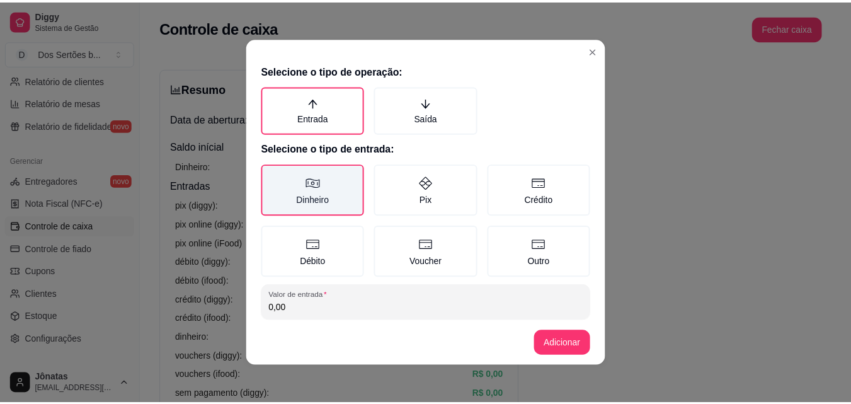
scroll to position [67, 0]
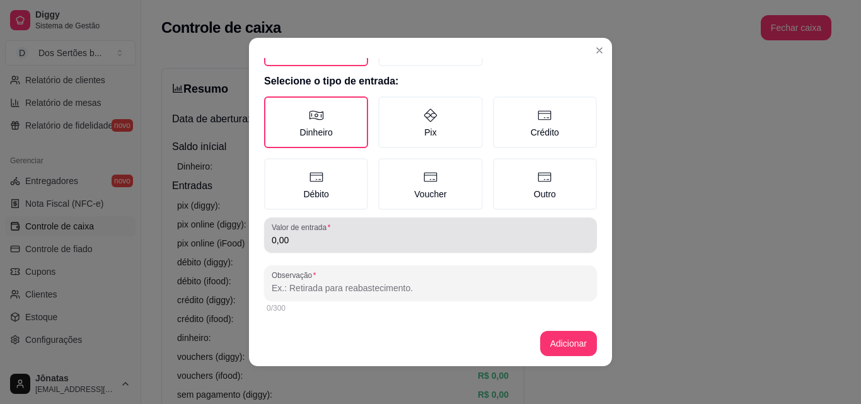
click at [287, 239] on input "0,00" at bounding box center [431, 240] width 318 height 13
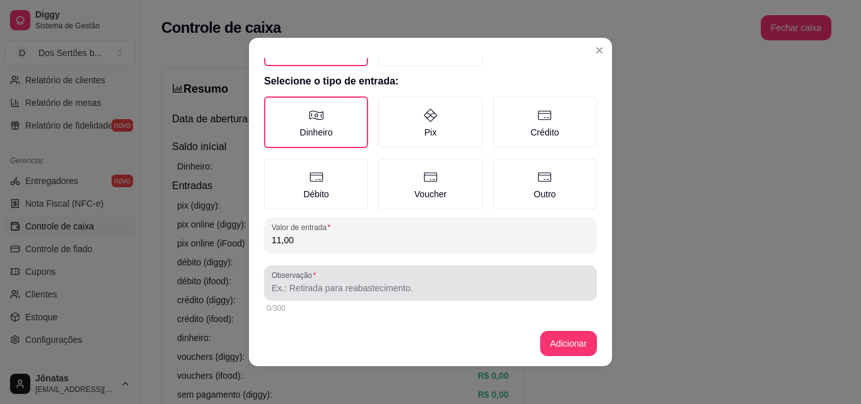
type input "11,00"
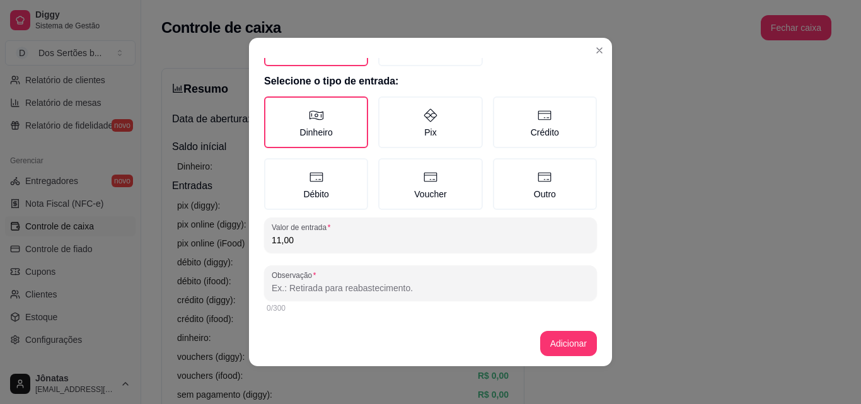
click at [278, 291] on input "Observação" at bounding box center [431, 288] width 318 height 13
type input "c"
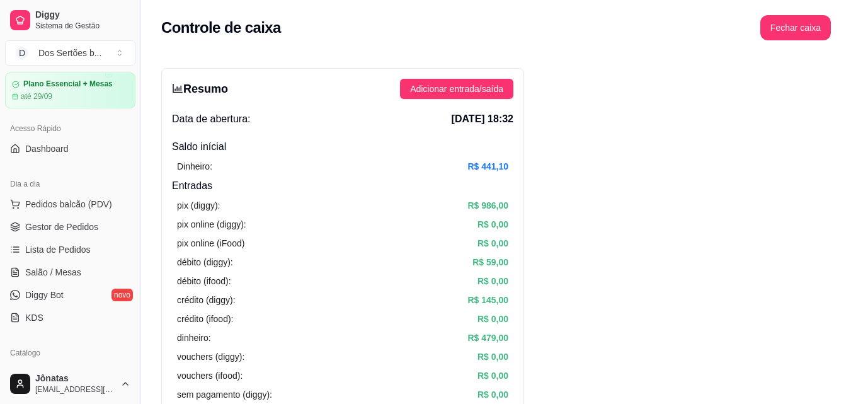
scroll to position [0, 0]
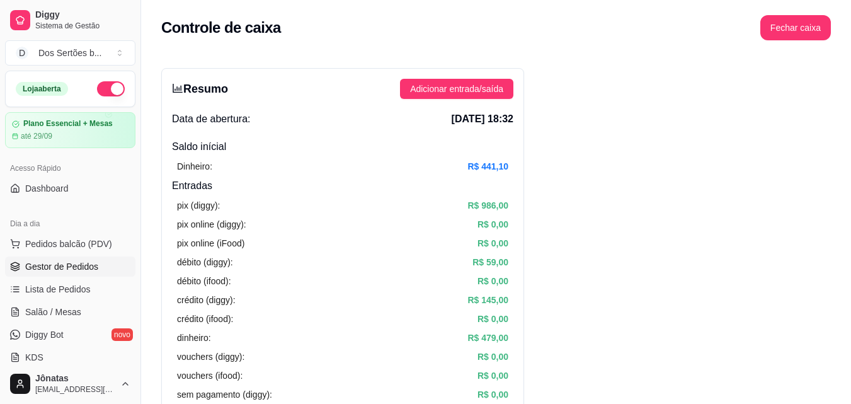
click at [52, 266] on span "Gestor de Pedidos" at bounding box center [61, 266] width 73 height 13
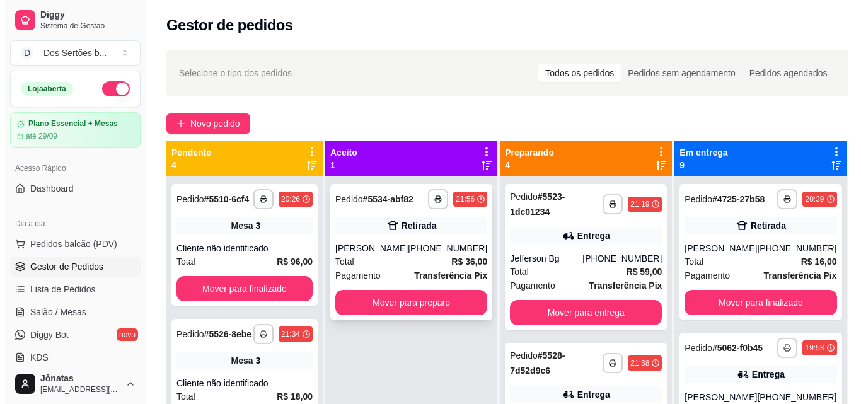
scroll to position [35, 0]
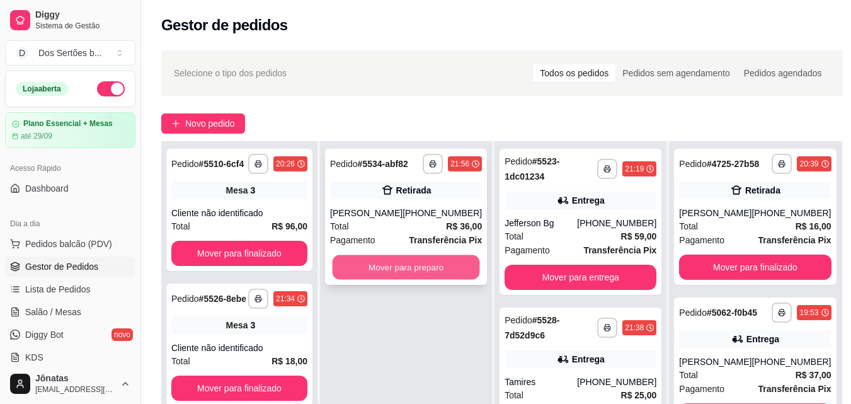
click at [382, 263] on button "Mover para preparo" at bounding box center [406, 267] width 147 height 25
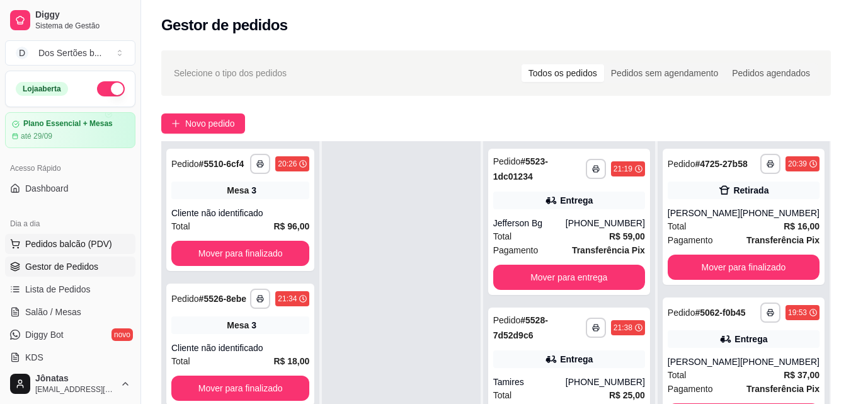
click at [38, 238] on span "Pedidos balcão (PDV)" at bounding box center [68, 244] width 87 height 13
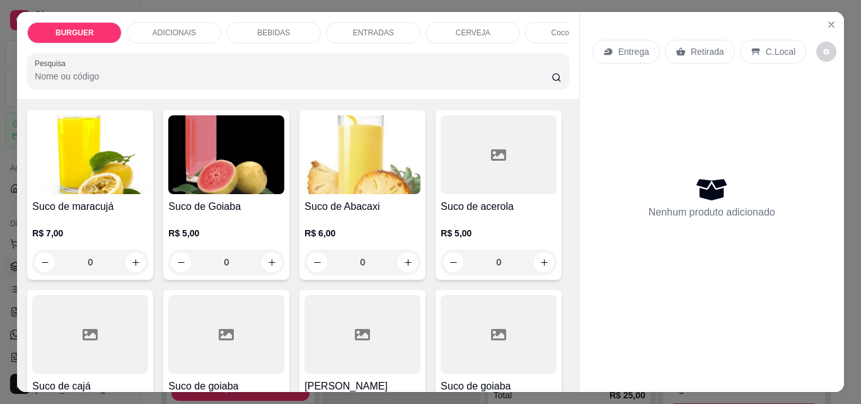
scroll to position [2529, 0]
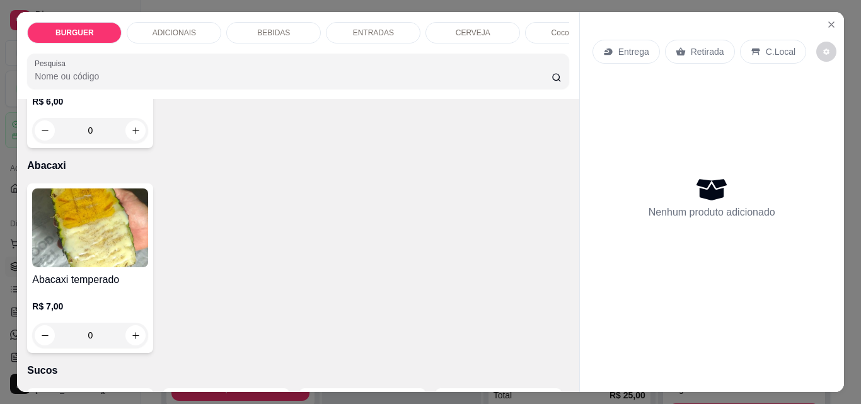
type input "1"
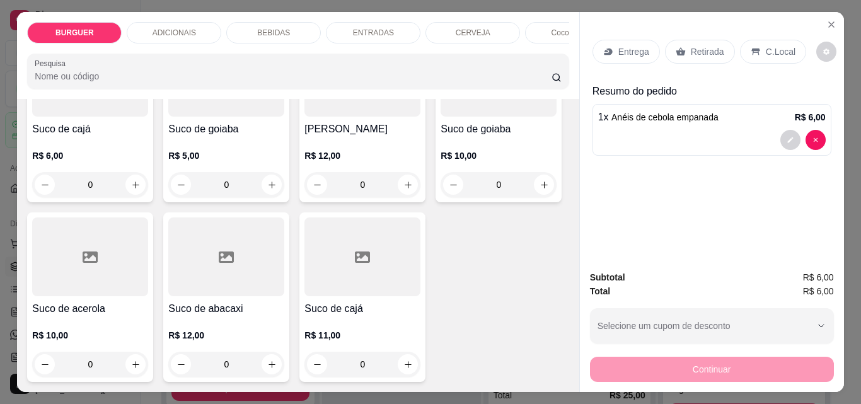
scroll to position [3705, 0]
click at [534, 15] on button "increase-product-quantity" at bounding box center [544, 6] width 20 height 20
type input "1"
click at [701, 45] on p "Retirada" at bounding box center [707, 51] width 33 height 13
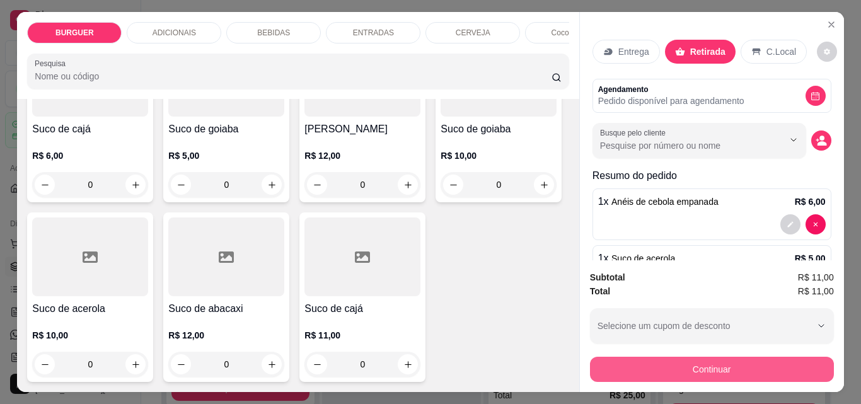
click at [777, 364] on button "Continuar" at bounding box center [712, 369] width 244 height 25
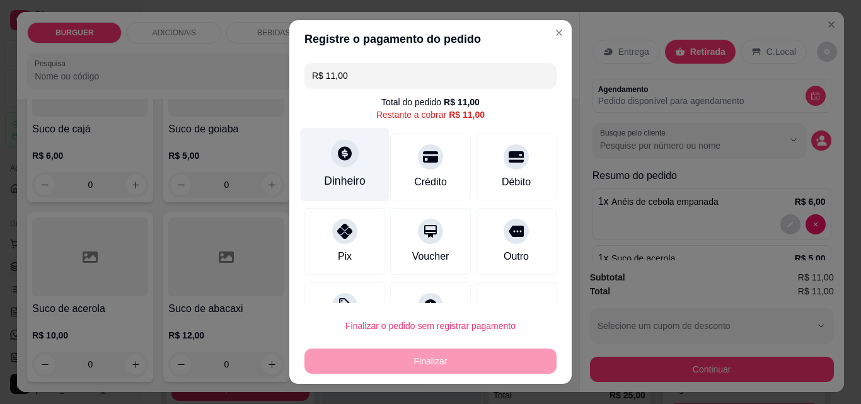
click at [342, 166] on div "Dinheiro" at bounding box center [345, 165] width 89 height 74
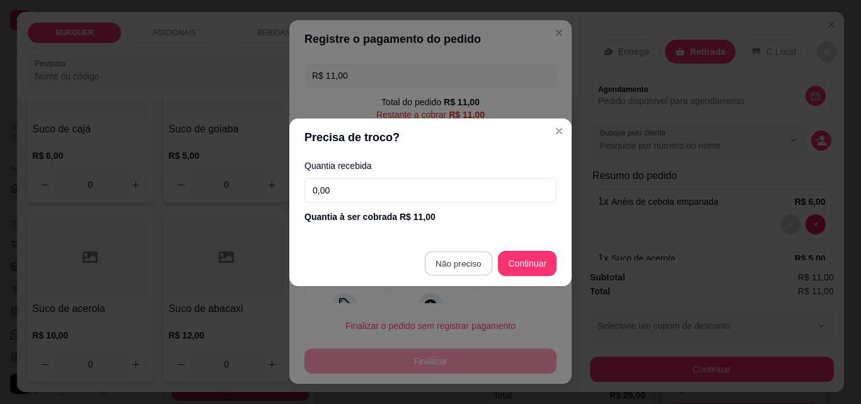
type input "R$ 0,00"
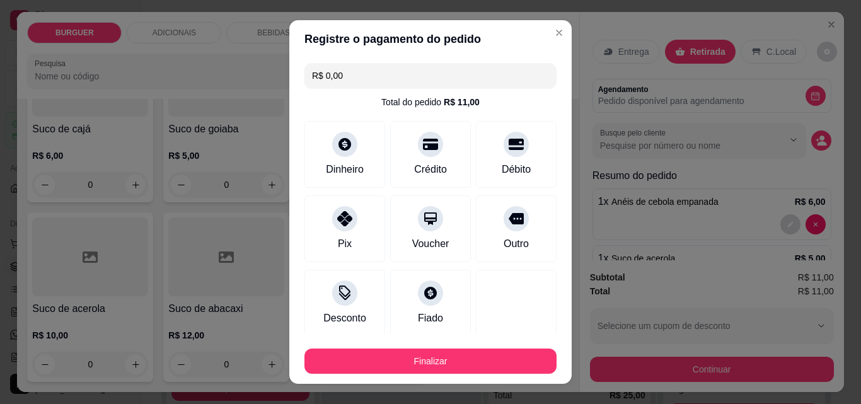
scroll to position [74, 0]
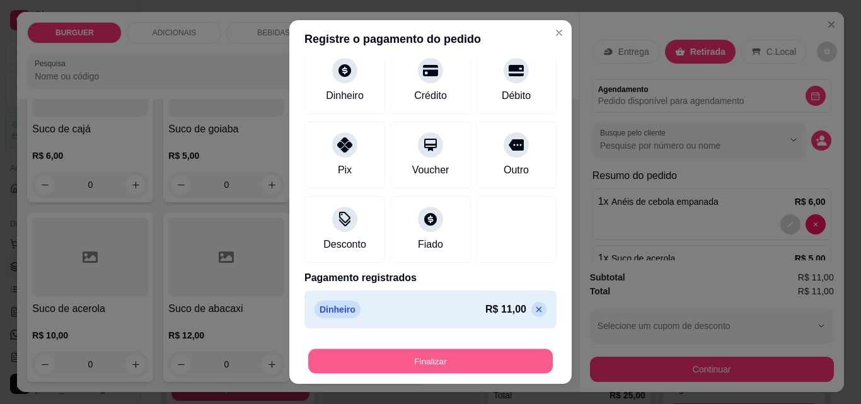
click at [505, 351] on button "Finalizar" at bounding box center [430, 361] width 244 height 25
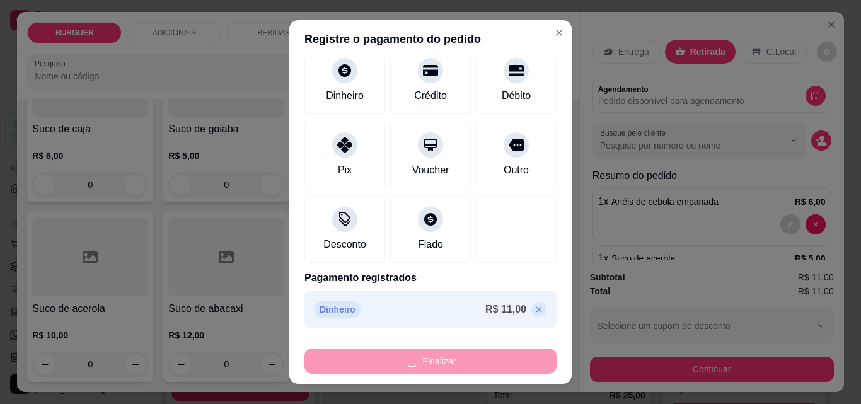
type input "0"
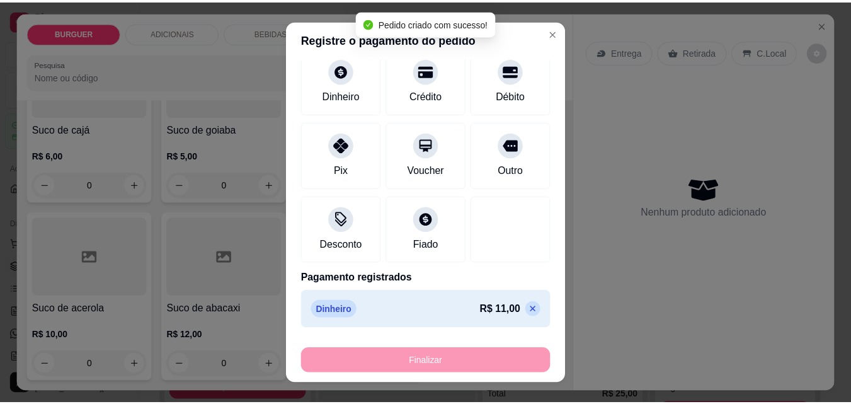
scroll to position [3704, 0]
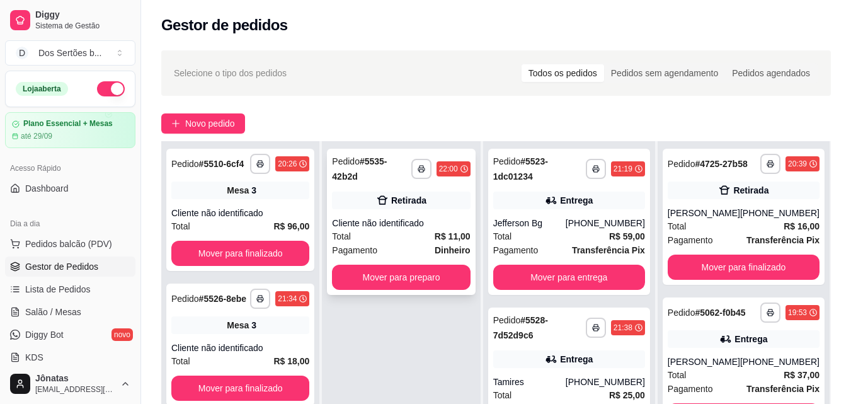
click at [369, 190] on div "**********" at bounding box center [401, 222] width 148 height 146
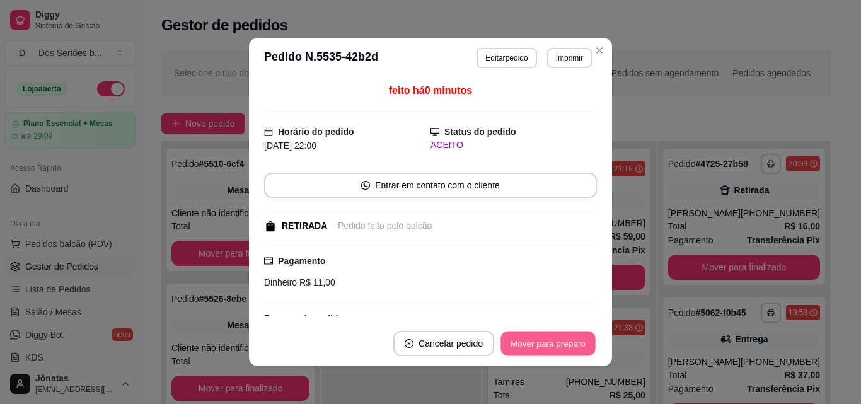
click at [532, 339] on button "Mover para preparo" at bounding box center [547, 343] width 95 height 25
click at [531, 339] on button "Mover para retirada disponível" at bounding box center [526, 343] width 135 height 25
click at [531, 340] on button "Mover para finalizado" at bounding box center [544, 343] width 101 height 25
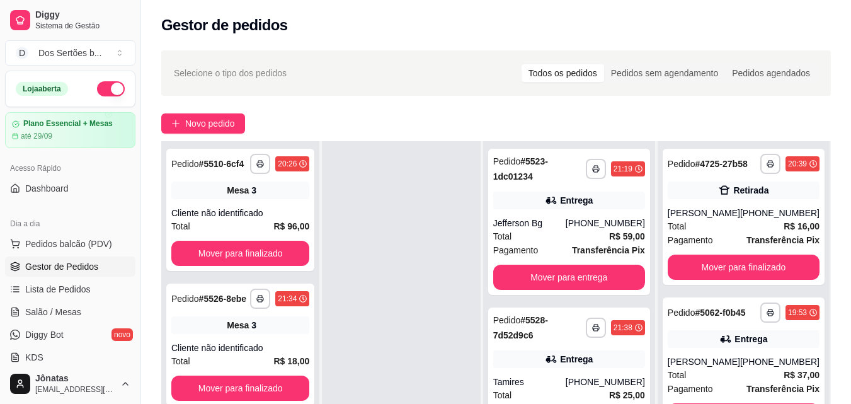
scroll to position [192, 0]
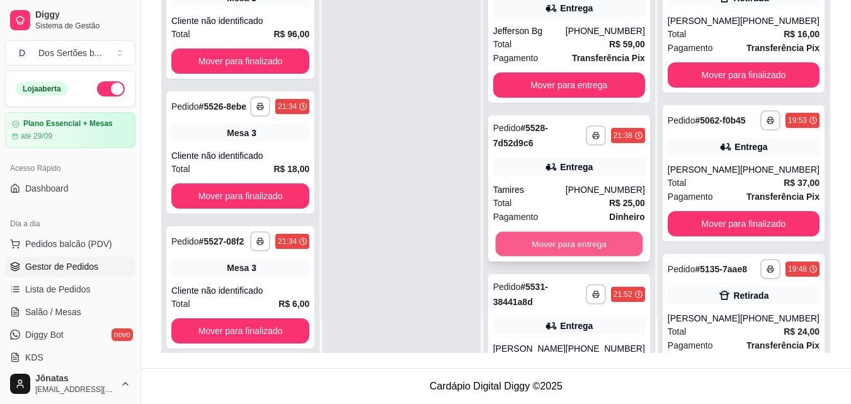
click at [597, 236] on button "Mover para entrega" at bounding box center [568, 244] width 147 height 25
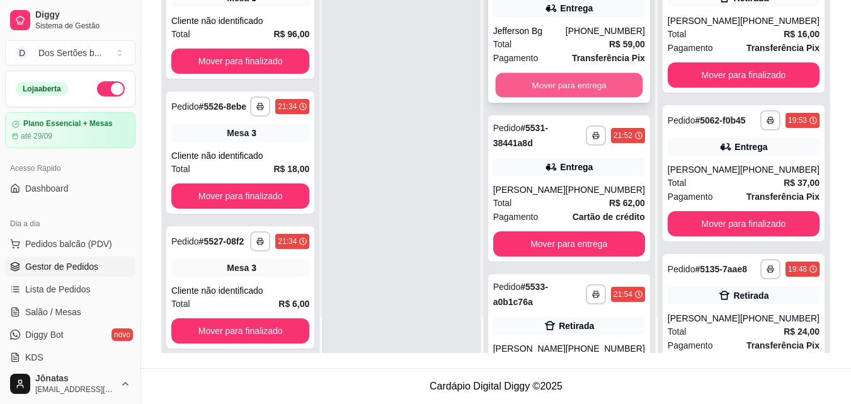
click at [528, 90] on button "Mover para entrega" at bounding box center [568, 85] width 147 height 25
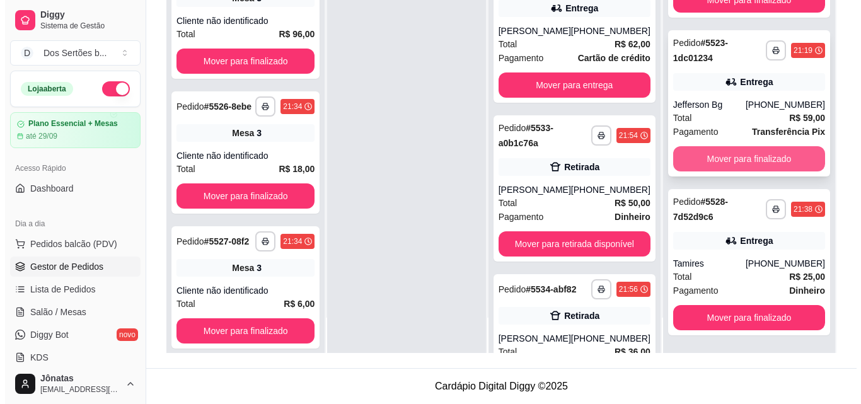
scroll to position [1355, 0]
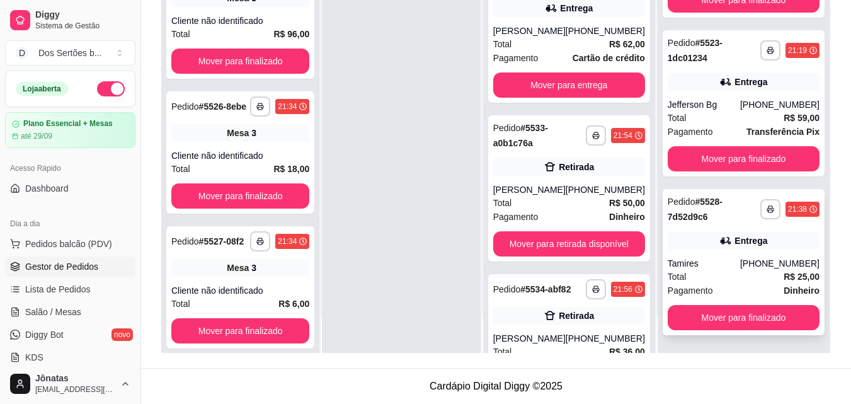
click at [716, 189] on div "**********" at bounding box center [744, 262] width 162 height 146
click at [735, 246] on div "Entrega" at bounding box center [751, 240] width 33 height 13
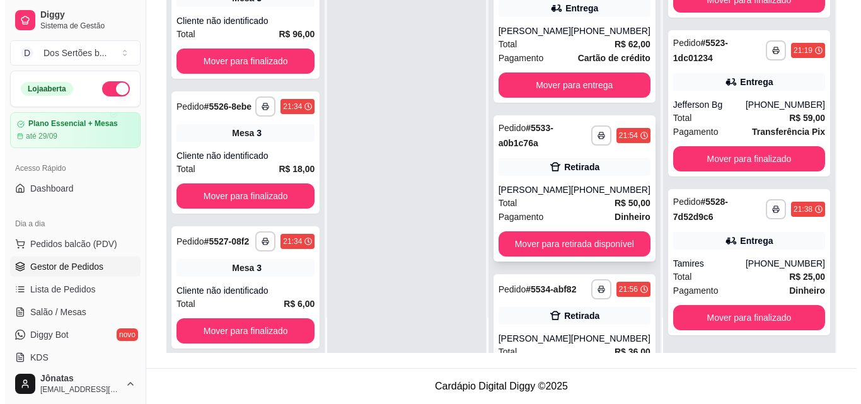
scroll to position [75, 0]
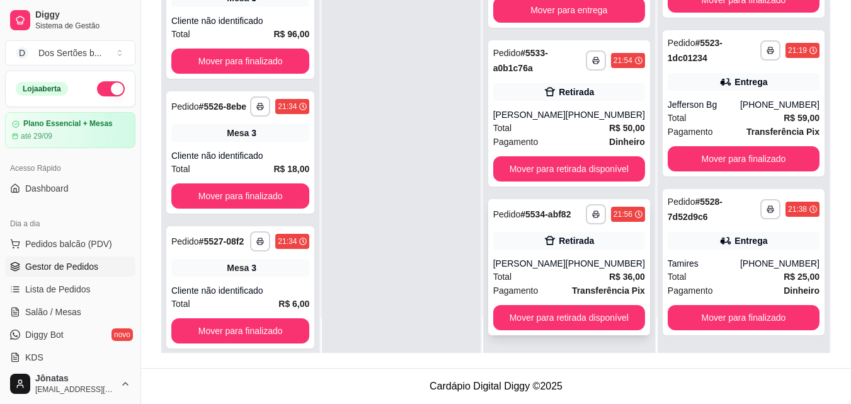
click at [544, 254] on div "**********" at bounding box center [569, 267] width 162 height 136
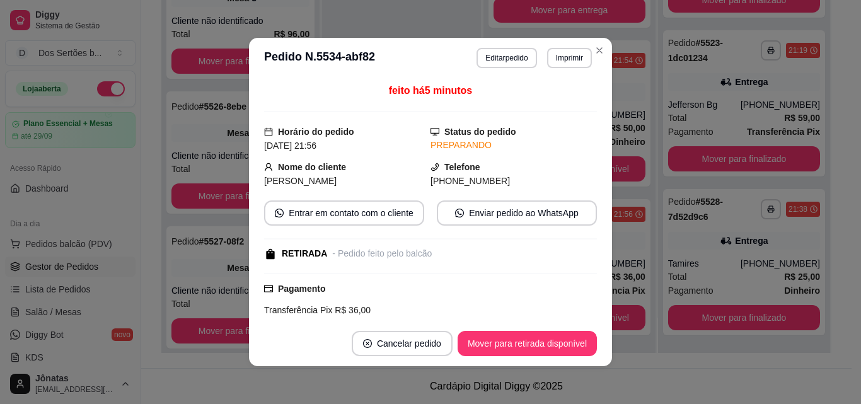
scroll to position [160, 0]
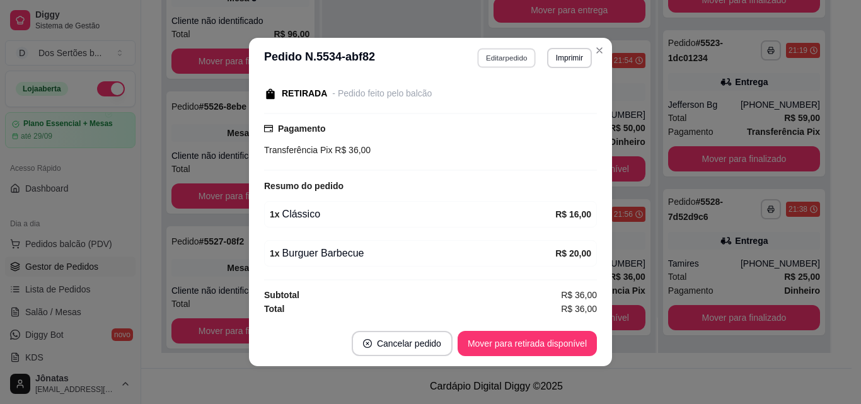
click at [491, 49] on button "Editar pedido" at bounding box center [507, 58] width 59 height 20
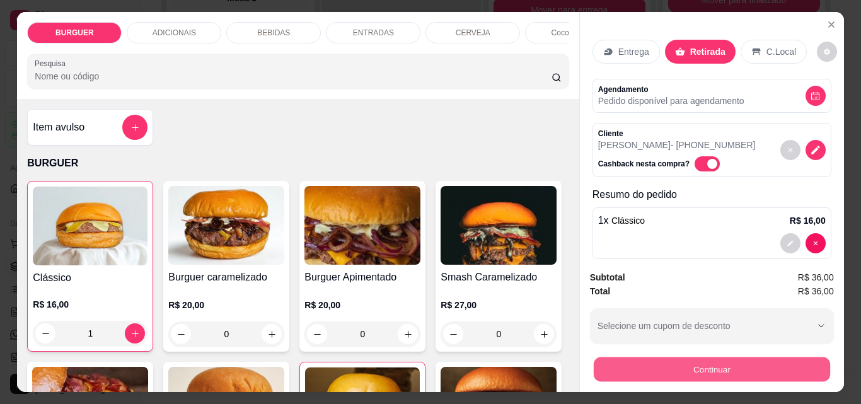
click at [698, 357] on button "Continuar" at bounding box center [711, 369] width 236 height 25
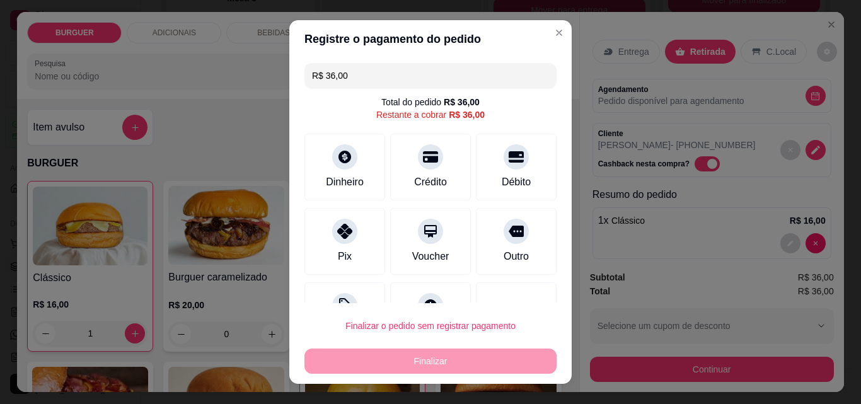
click at [355, 79] on input "R$ 36,00" at bounding box center [430, 75] width 237 height 25
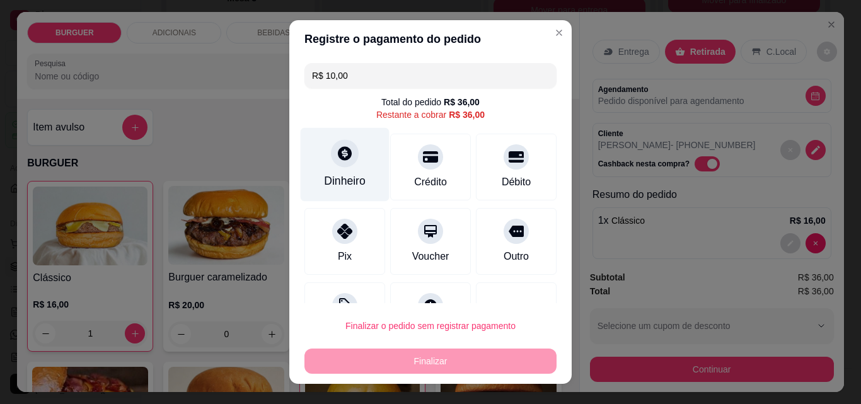
click at [324, 161] on div "Dinheiro" at bounding box center [345, 165] width 89 height 74
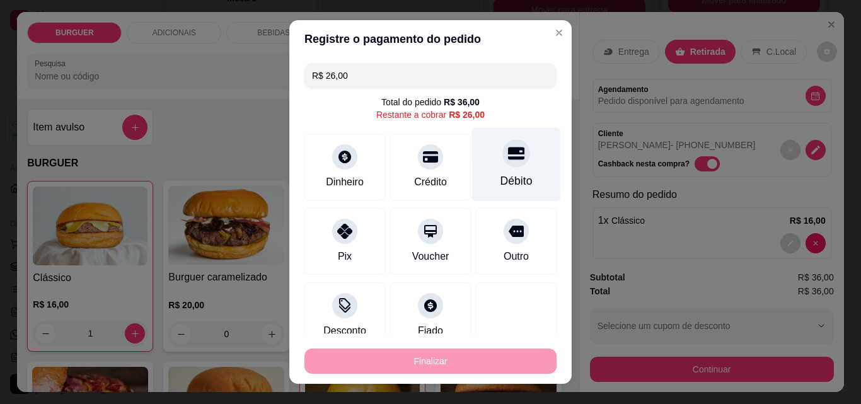
click at [522, 169] on div "Débito" at bounding box center [516, 165] width 89 height 74
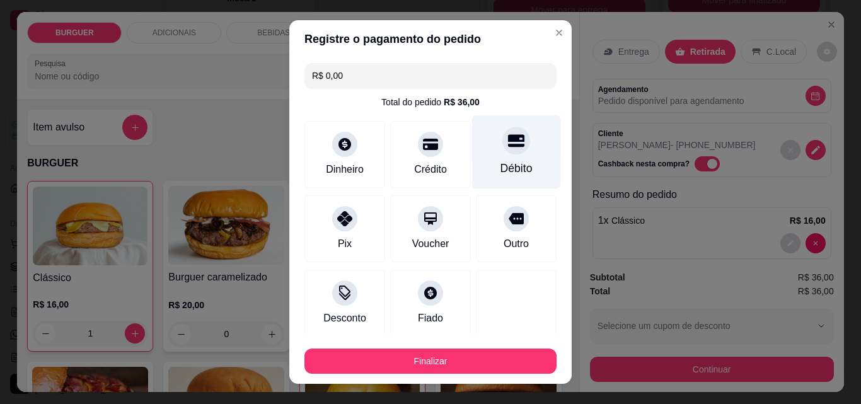
scroll to position [122, 0]
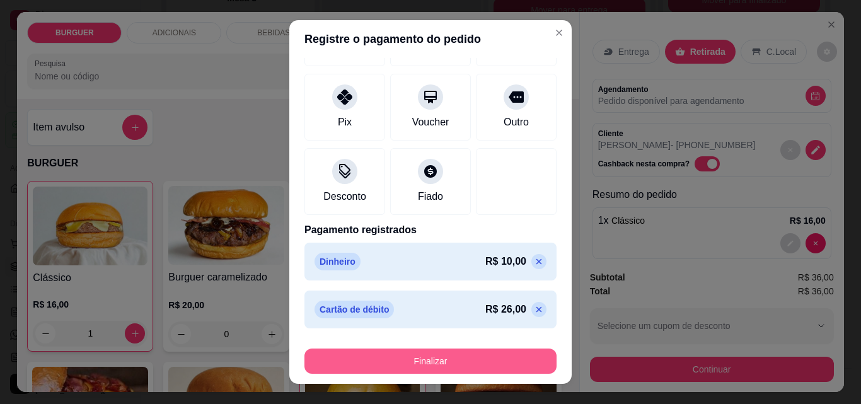
click at [435, 361] on button "Finalizar" at bounding box center [430, 360] width 252 height 25
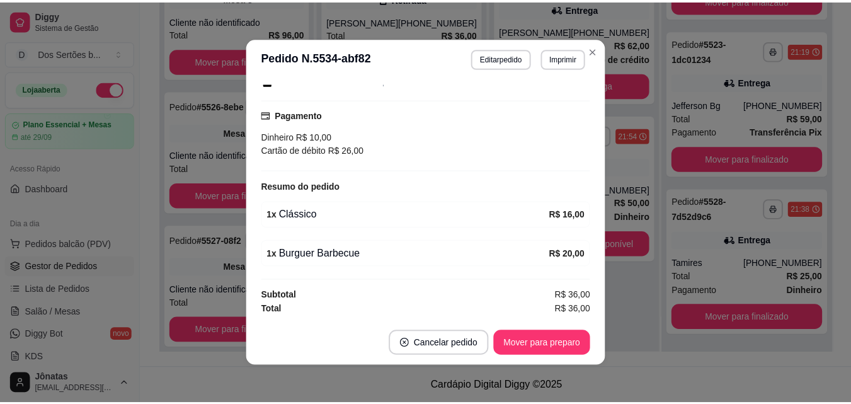
scroll to position [3, 0]
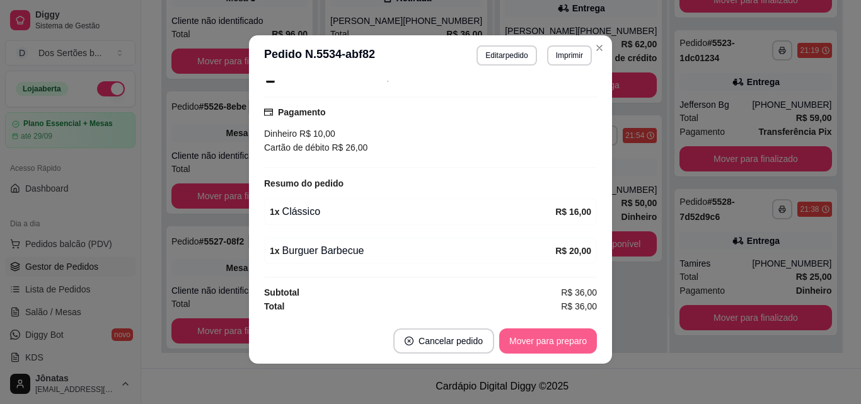
click at [568, 343] on button "Mover para preparo" at bounding box center [548, 340] width 98 height 25
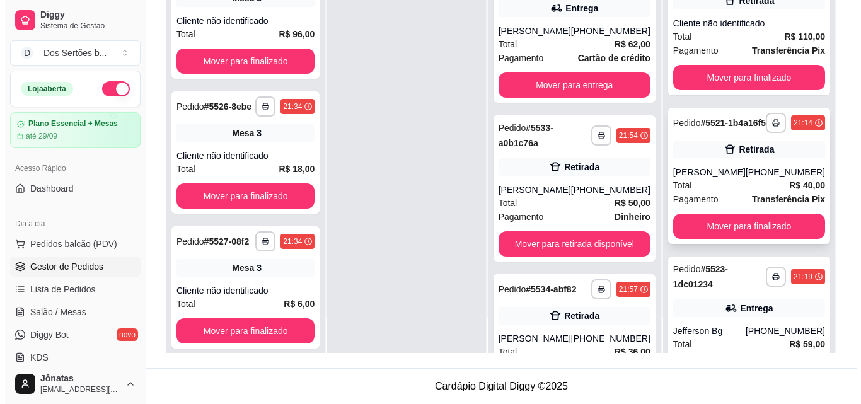
scroll to position [912, 0]
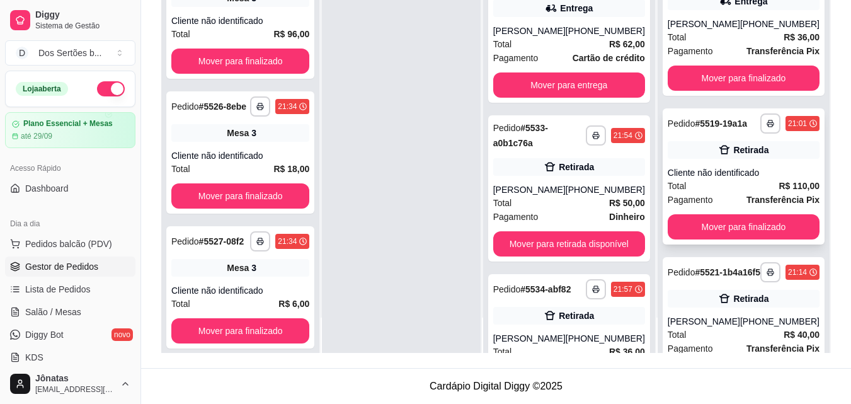
click at [715, 159] on div "Retirada" at bounding box center [744, 150] width 152 height 18
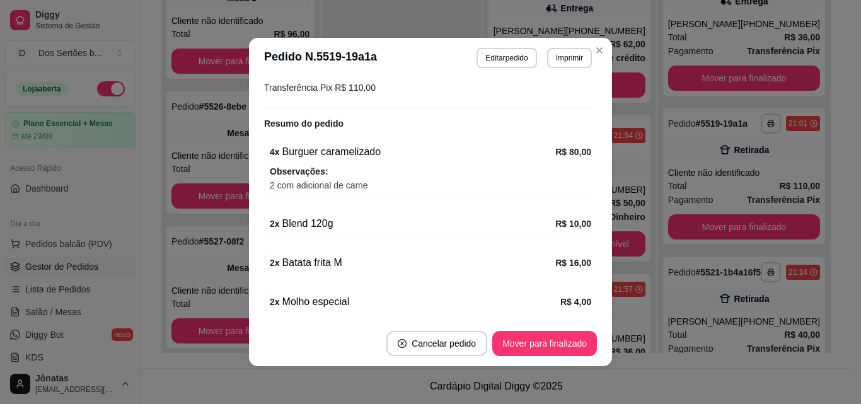
scroll to position [271, 0]
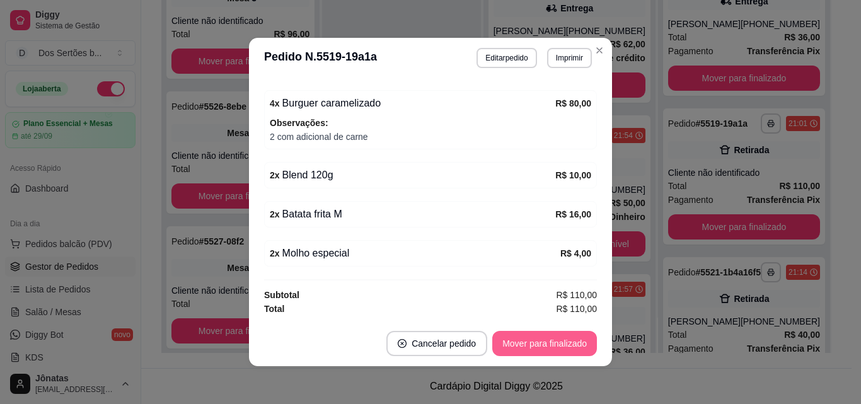
click at [527, 343] on button "Mover para finalizado" at bounding box center [544, 343] width 105 height 25
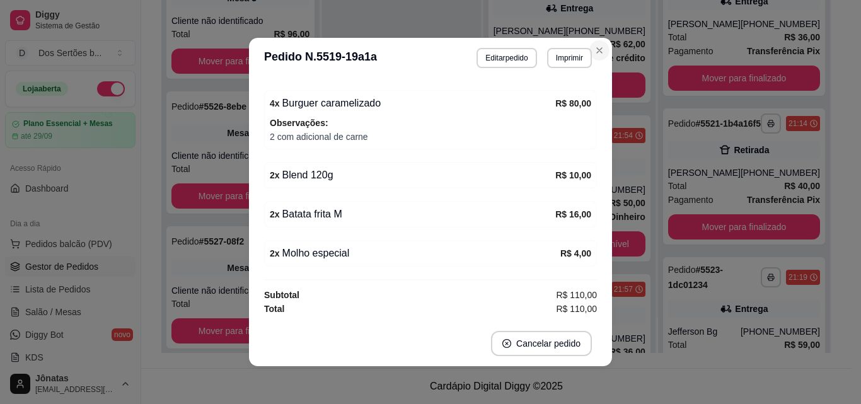
scroll to position [204, 0]
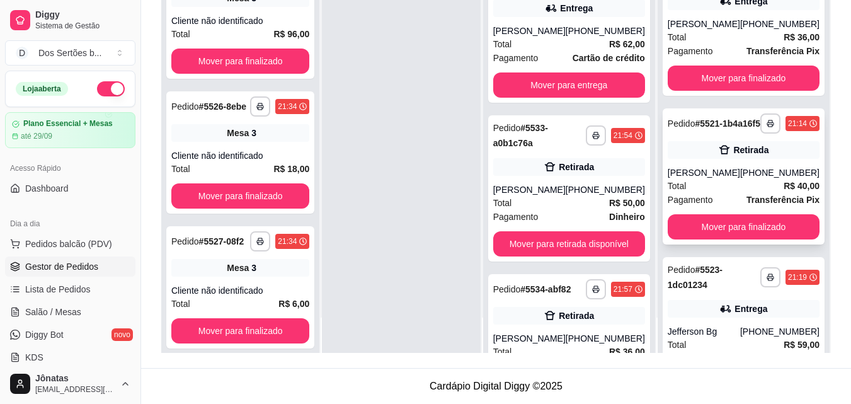
click at [716, 179] on div "[PERSON_NAME]" at bounding box center [704, 172] width 72 height 13
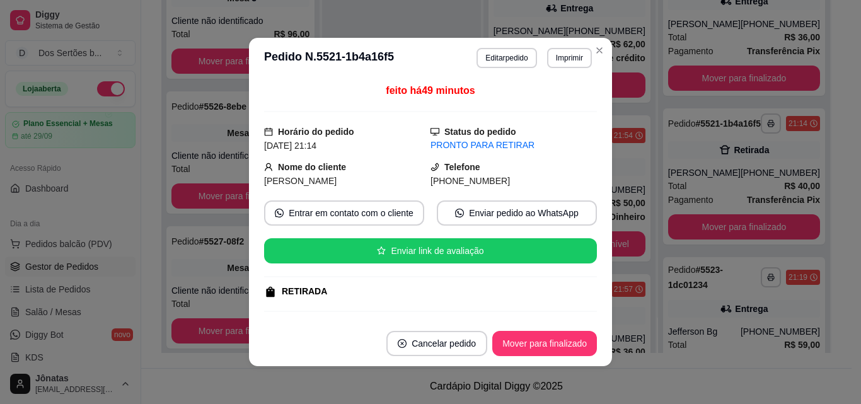
scroll to position [159, 0]
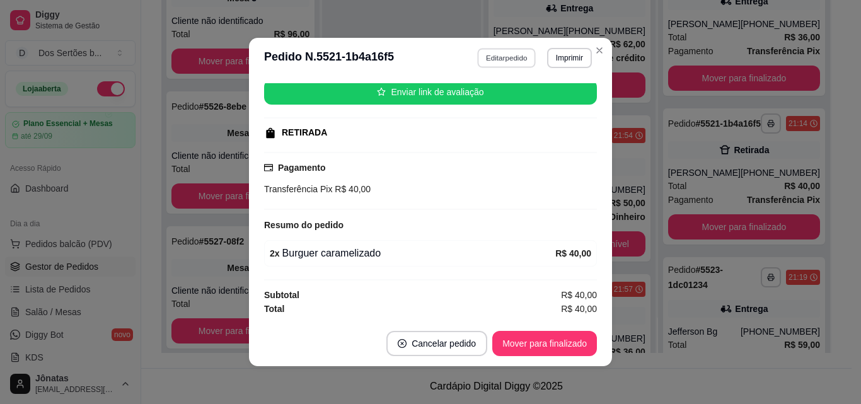
click at [488, 54] on button "Editar pedido" at bounding box center [507, 58] width 59 height 20
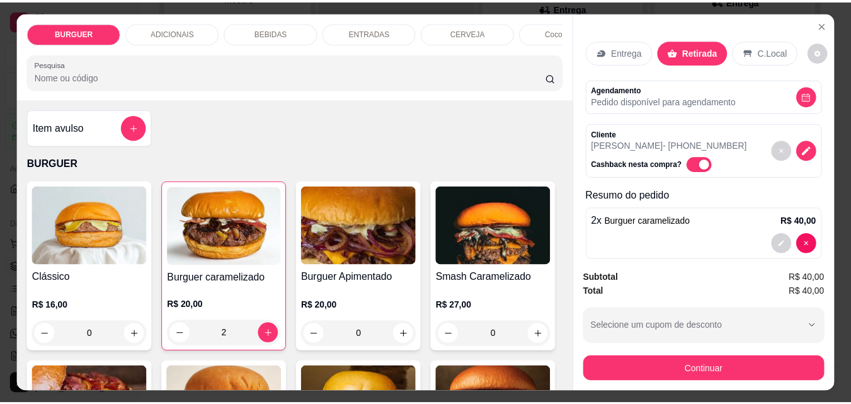
scroll to position [16, 0]
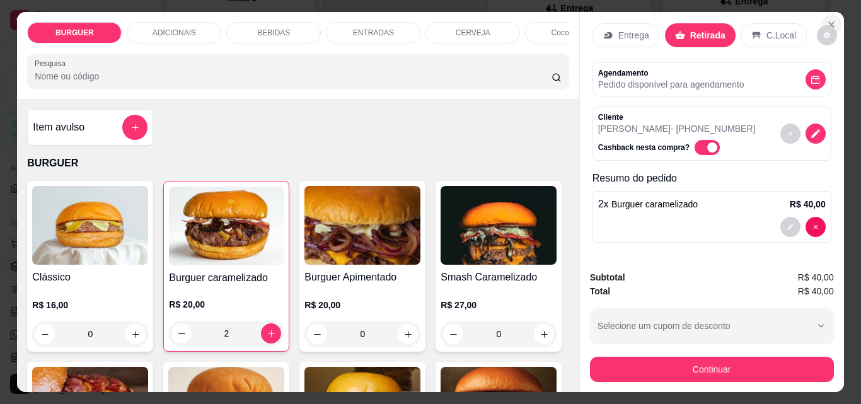
click at [826, 20] on icon "Close" at bounding box center [831, 25] width 10 height 10
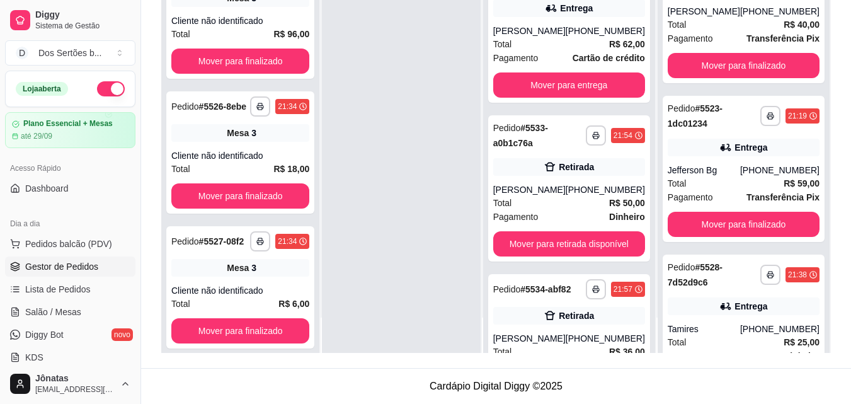
scroll to position [1075, 0]
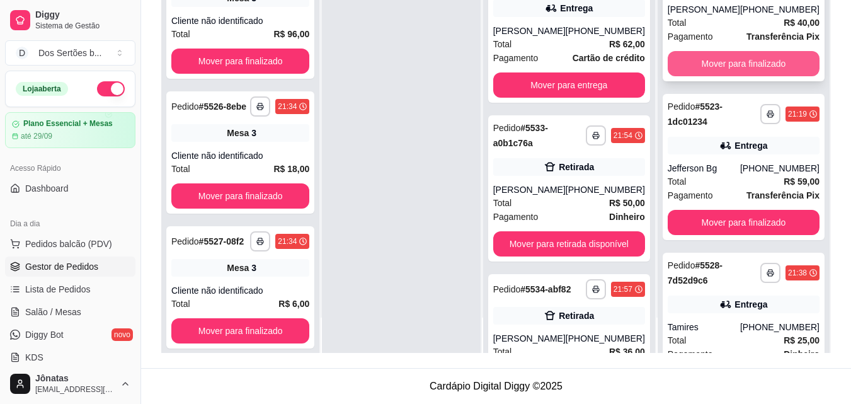
click at [731, 76] on button "Mover para finalizado" at bounding box center [744, 63] width 152 height 25
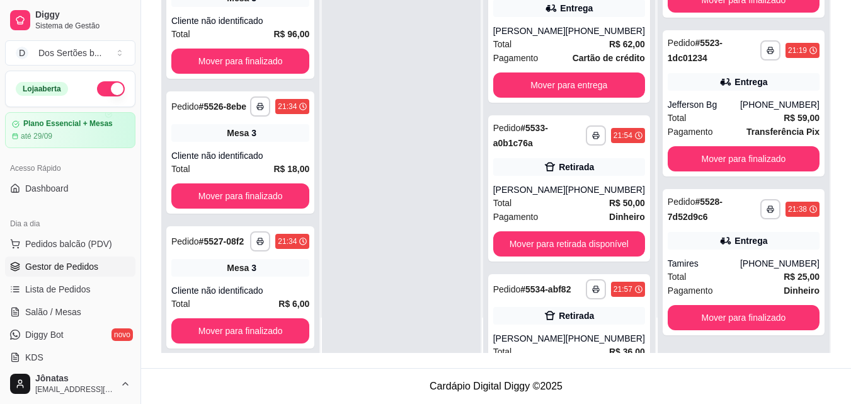
scroll to position [1038, 0]
click at [87, 307] on link "Salão / Mesas" at bounding box center [70, 312] width 130 height 20
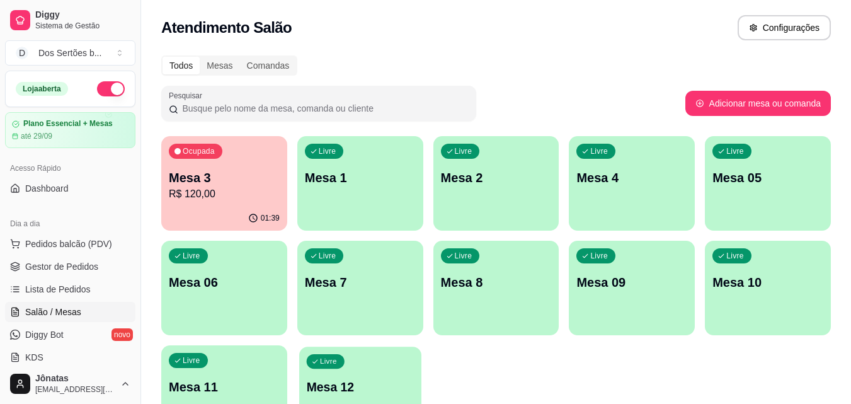
click at [365, 360] on div "Livre Mesa 12" at bounding box center [360, 385] width 122 height 77
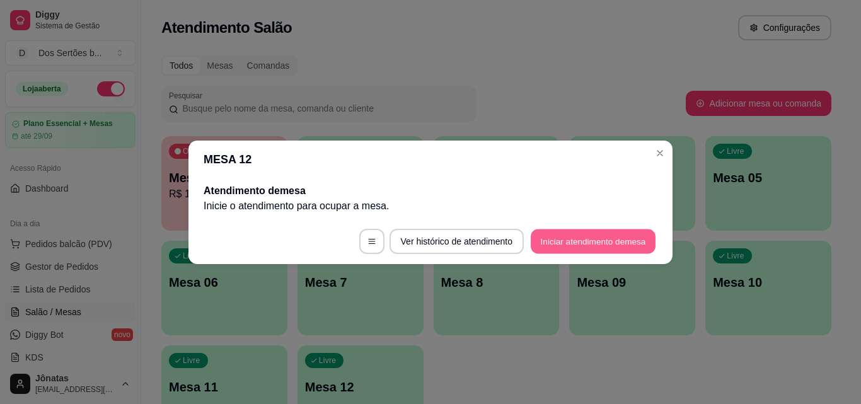
click at [567, 249] on button "Iniciar atendimento de mesa" at bounding box center [593, 241] width 125 height 25
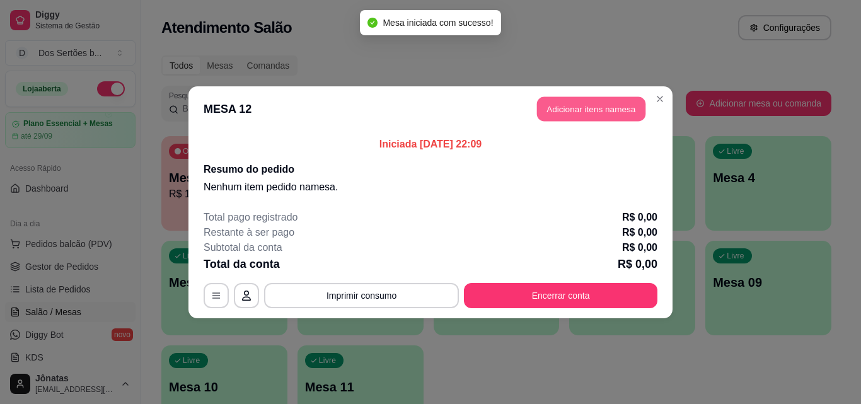
click at [606, 106] on button "Adicionar itens na mesa" at bounding box center [591, 108] width 108 height 25
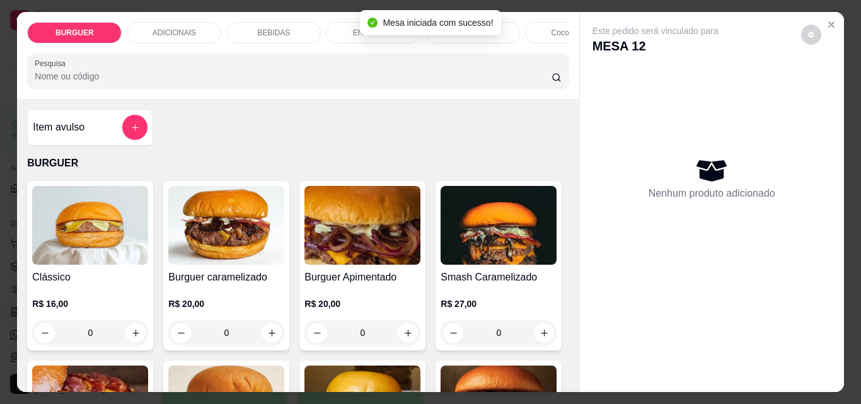
scroll to position [78, 0]
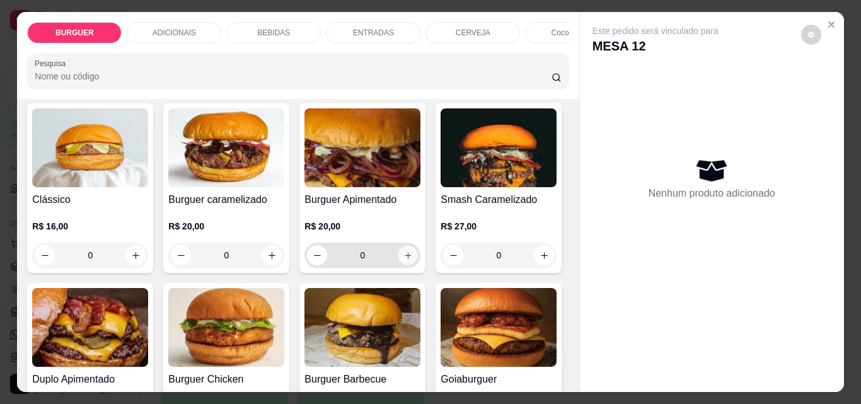
click at [404, 253] on button "increase-product-quantity" at bounding box center [408, 256] width 20 height 20
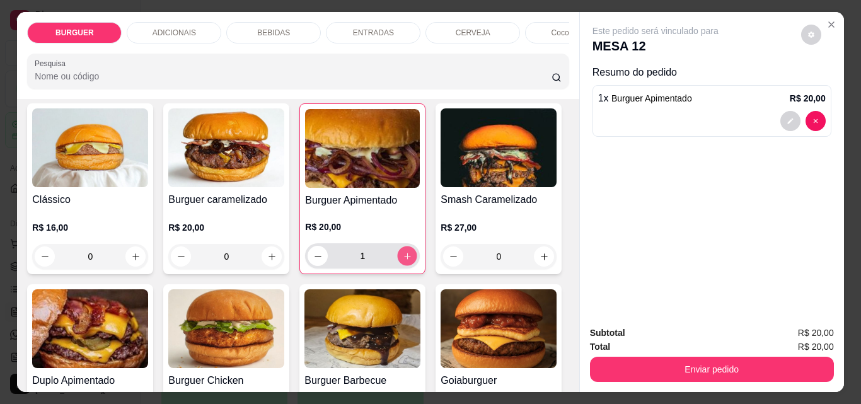
click at [404, 254] on button "increase-product-quantity" at bounding box center [408, 256] width 20 height 20
click at [403, 254] on button "increase-product-quantity" at bounding box center [408, 256] width 20 height 20
click at [348, 27] on div "ENTRADAS" at bounding box center [373, 32] width 95 height 21
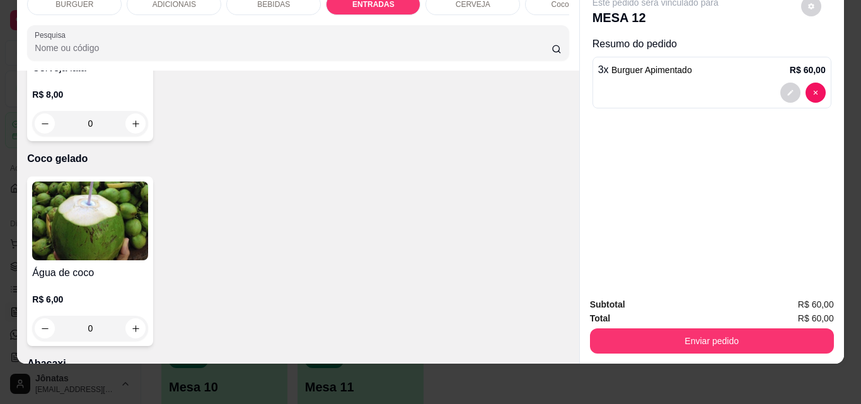
click at [260, 0] on p "BEBIDAS" at bounding box center [273, 4] width 33 height 10
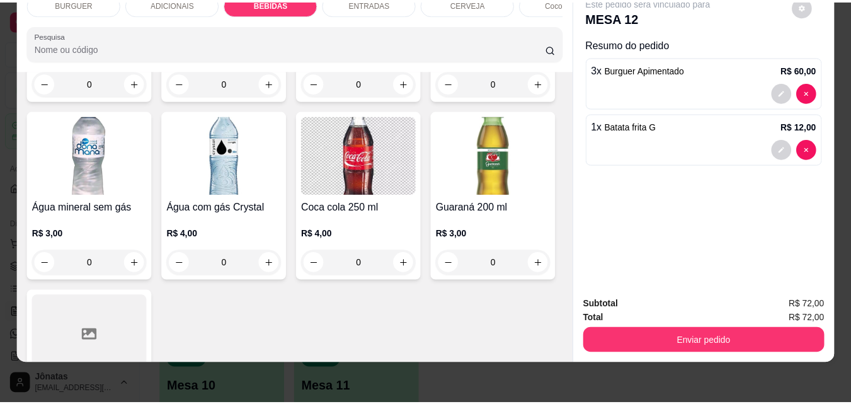
scroll to position [1580, 0]
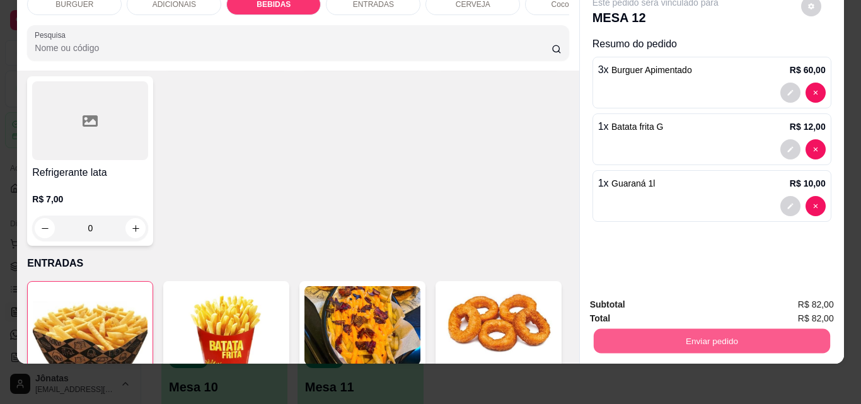
click at [701, 328] on button "Enviar pedido" at bounding box center [711, 340] width 236 height 25
click at [689, 298] on button "Não registrar e enviar pedido" at bounding box center [669, 301] width 131 height 24
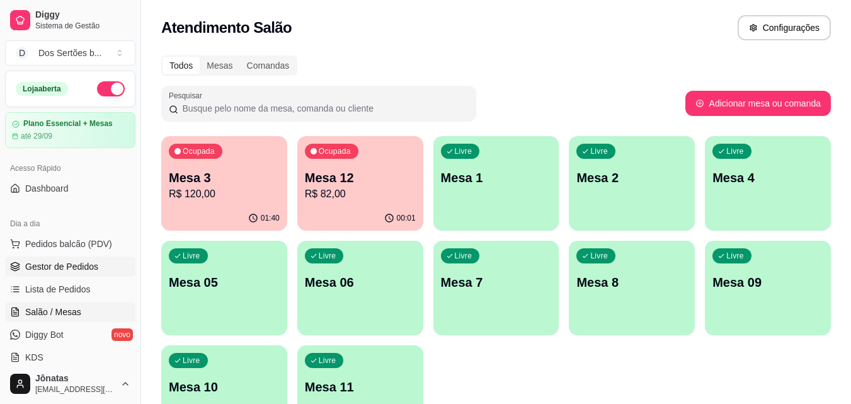
click at [28, 262] on span "Gestor de Pedidos" at bounding box center [61, 266] width 73 height 13
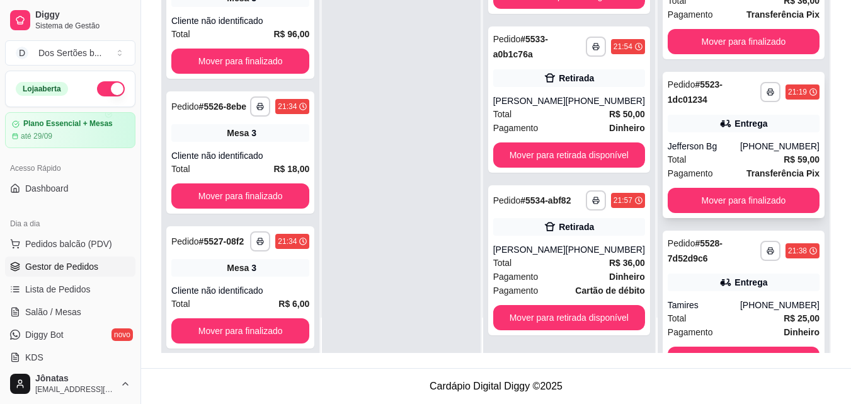
scroll to position [962, 0]
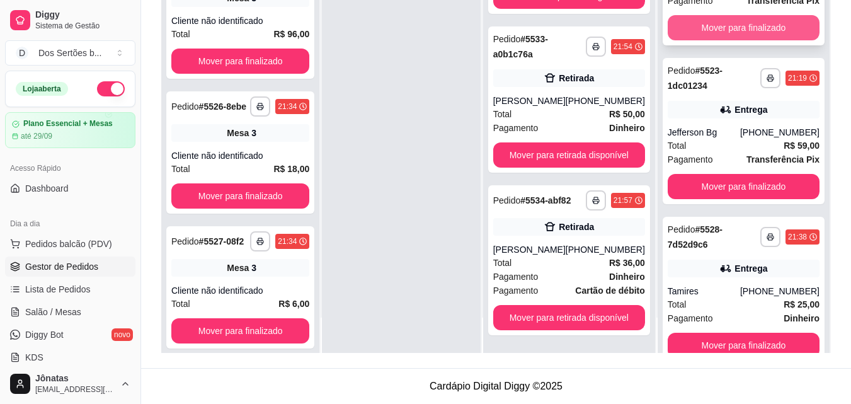
click at [732, 40] on button "Mover para finalizado" at bounding box center [744, 27] width 152 height 25
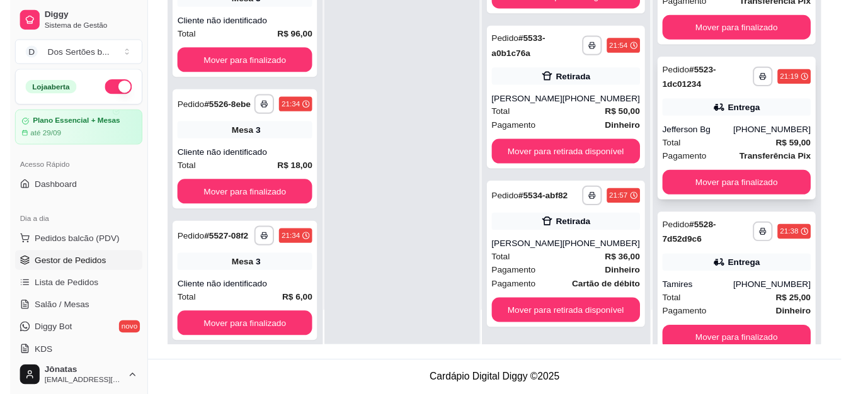
scroll to position [879, 0]
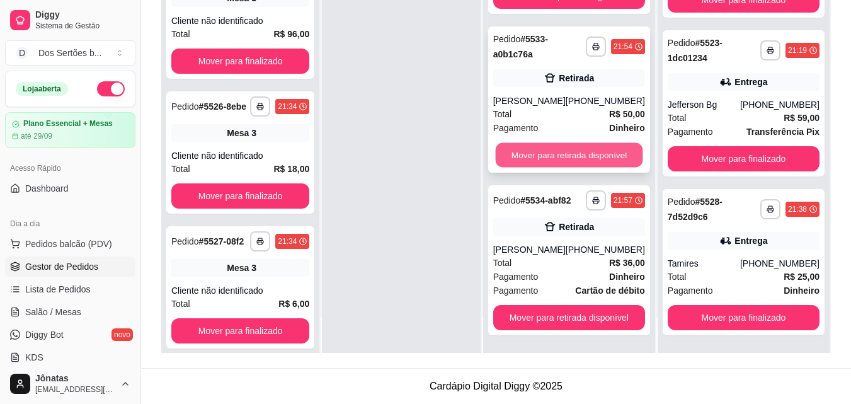
click at [527, 143] on button "Mover para retirada disponível" at bounding box center [568, 155] width 147 height 25
click at [567, 153] on button "Mover para retirada disponível" at bounding box center [568, 155] width 147 height 25
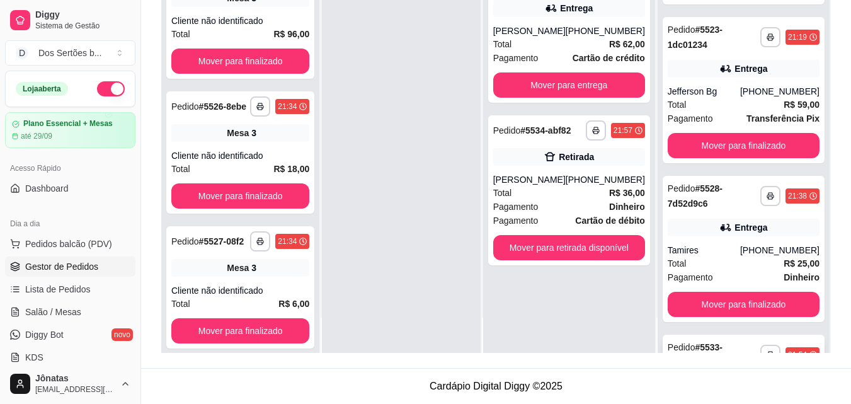
scroll to position [826, 0]
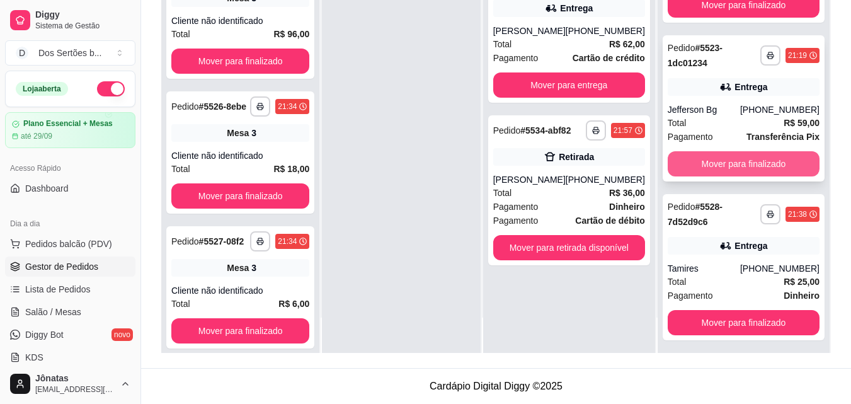
click at [733, 176] on button "Mover para finalizado" at bounding box center [744, 163] width 152 height 25
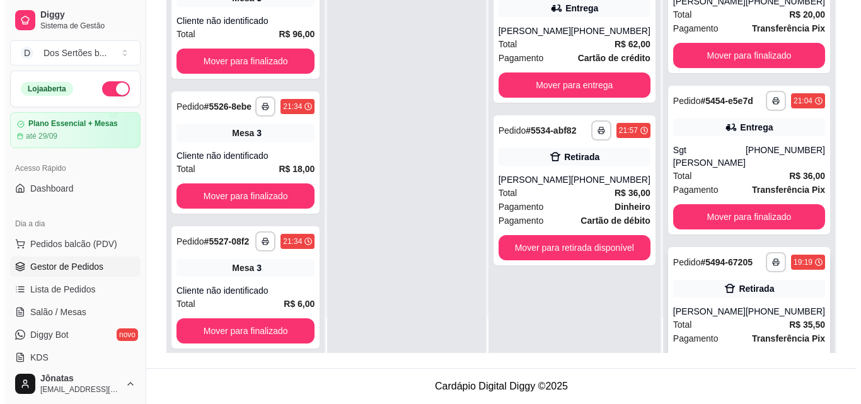
scroll to position [464, 0]
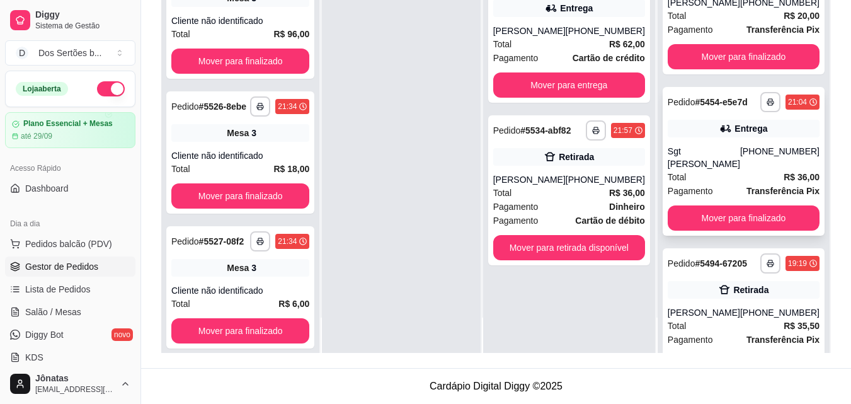
click at [728, 184] on div "Total R$ 36,00" at bounding box center [744, 177] width 152 height 14
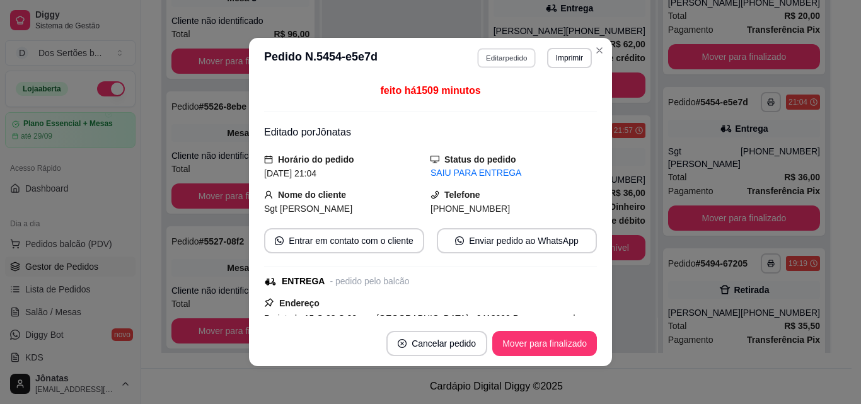
click at [503, 52] on button "Editar pedido" at bounding box center [507, 58] width 59 height 20
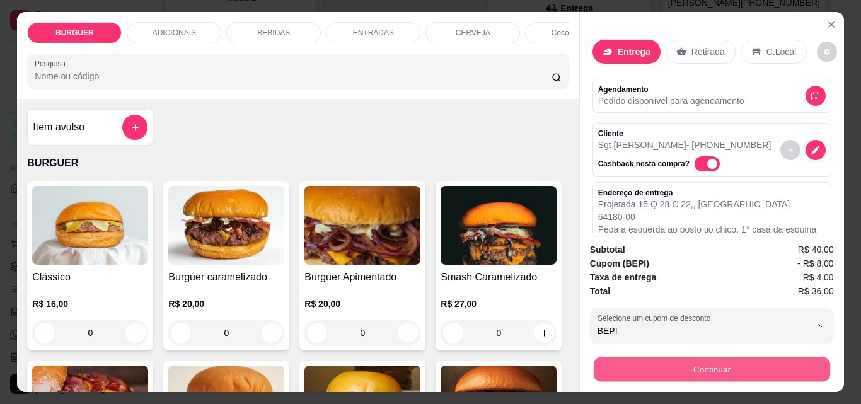
click at [652, 357] on button "Continuar" at bounding box center [711, 369] width 236 height 25
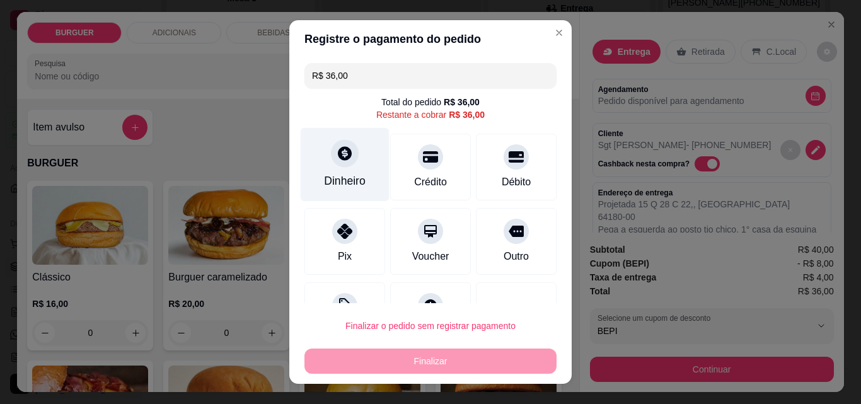
click at [348, 175] on div "Dinheiro" at bounding box center [345, 181] width 42 height 16
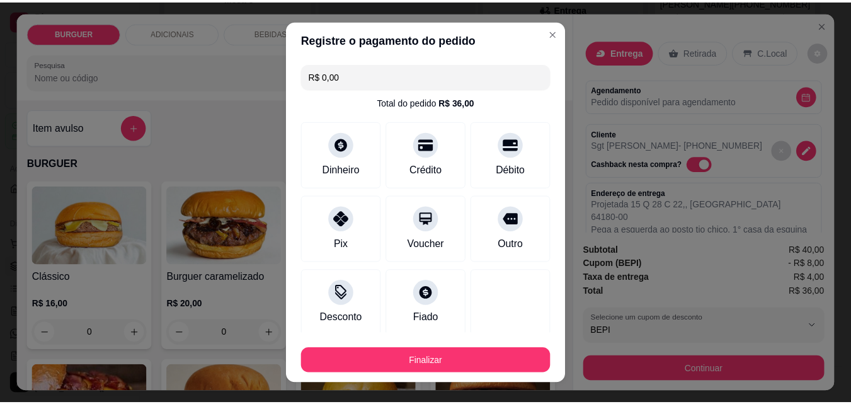
scroll to position [74, 0]
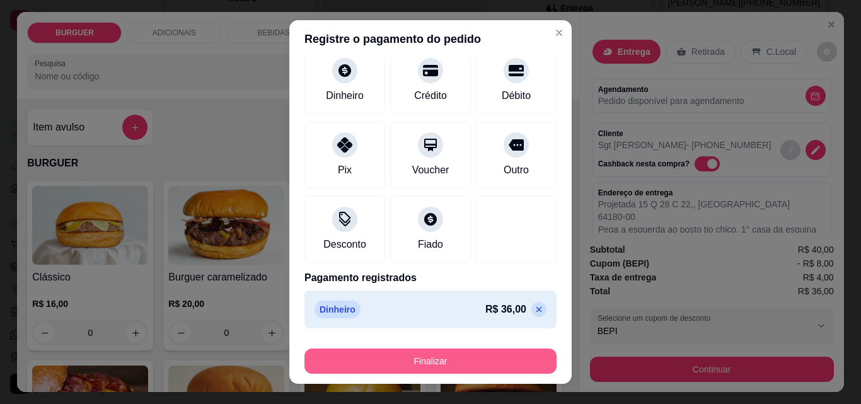
click at [482, 355] on button "Finalizar" at bounding box center [430, 360] width 252 height 25
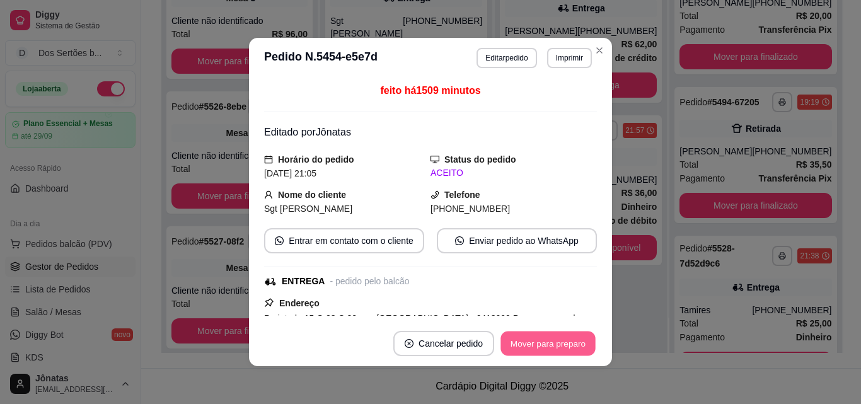
click at [532, 339] on button "Mover para preparo" at bounding box center [547, 343] width 95 height 25
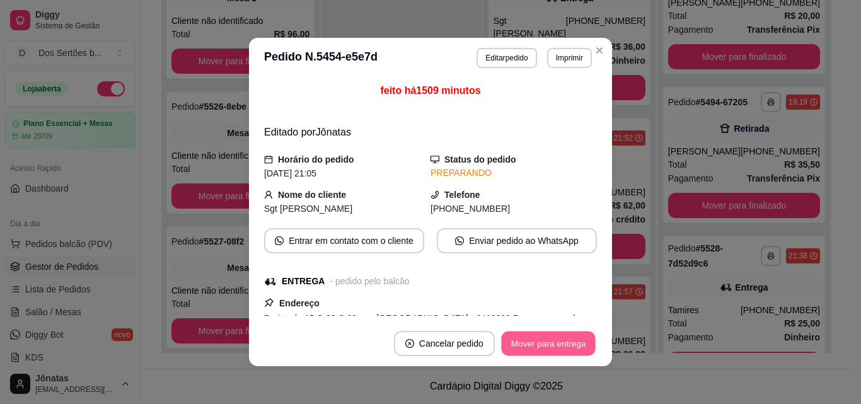
click at [532, 339] on button "Mover para entrega" at bounding box center [548, 343] width 95 height 25
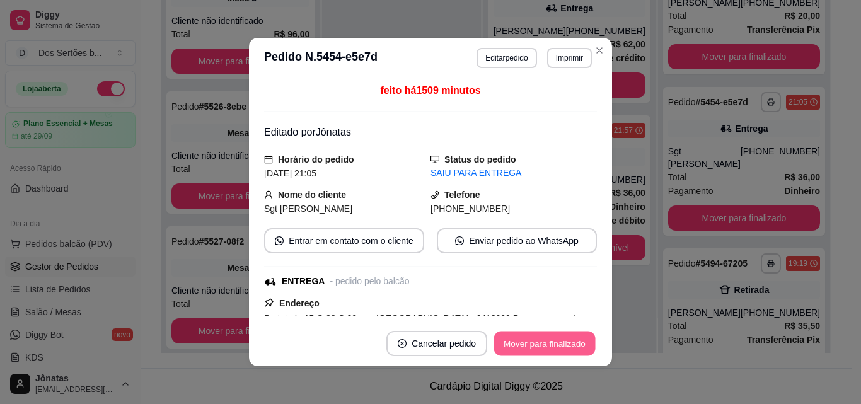
click at [556, 338] on button "Mover para finalizado" at bounding box center [544, 343] width 101 height 25
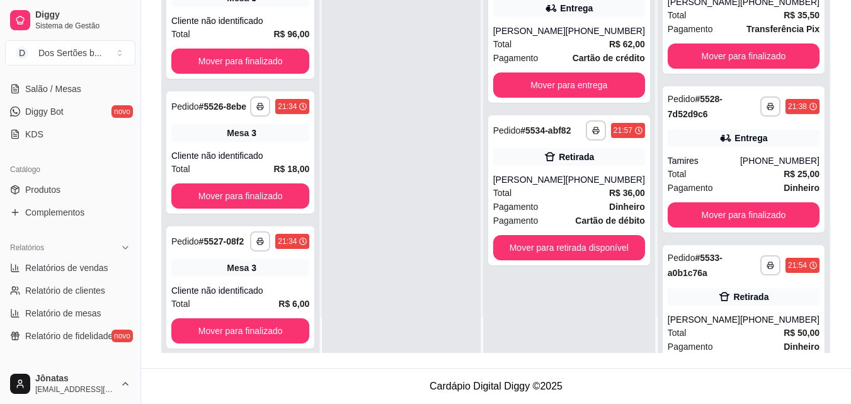
scroll to position [720, 0]
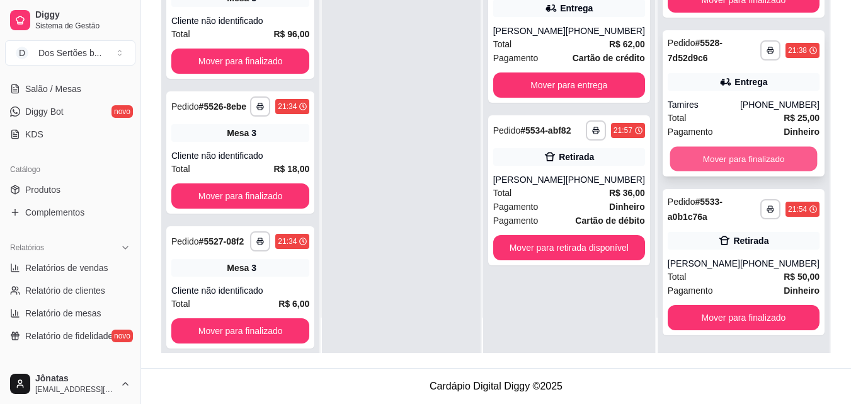
click at [715, 164] on button "Mover para finalizado" at bounding box center [743, 159] width 147 height 25
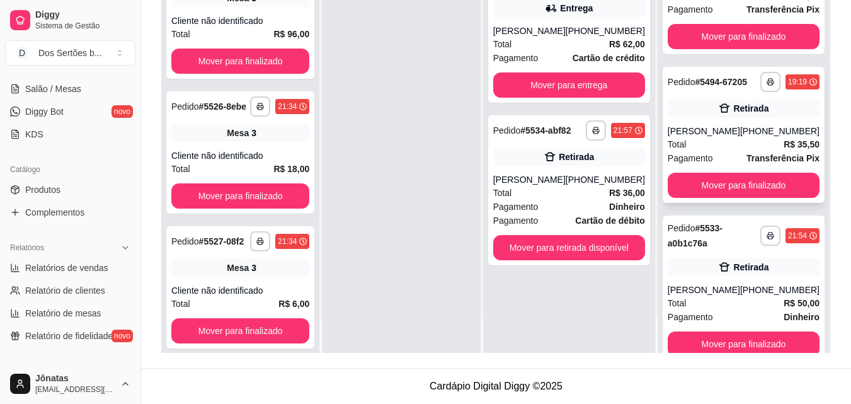
scroll to position [561, 0]
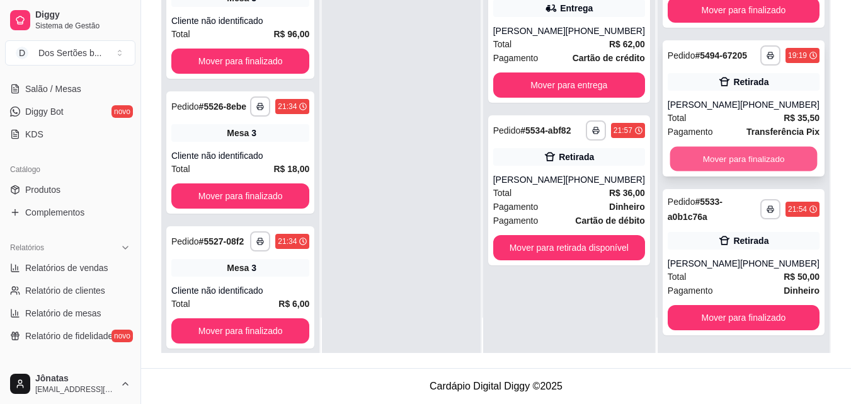
click at [745, 156] on button "Mover para finalizado" at bounding box center [743, 159] width 147 height 25
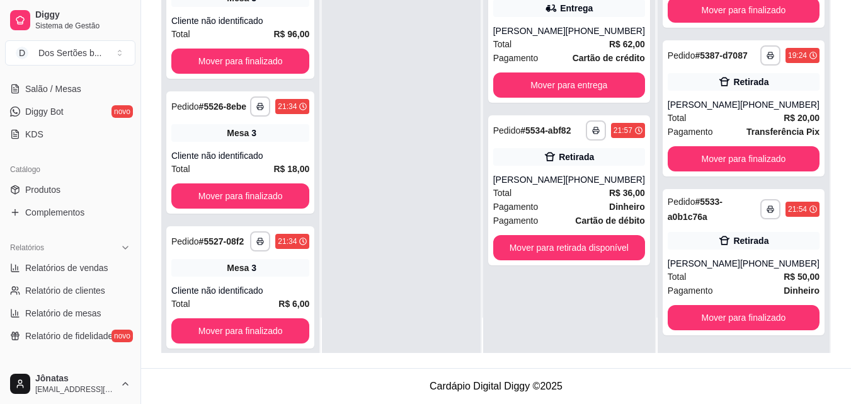
scroll to position [403, 0]
click at [546, 82] on button "Mover para entrega" at bounding box center [568, 85] width 147 height 25
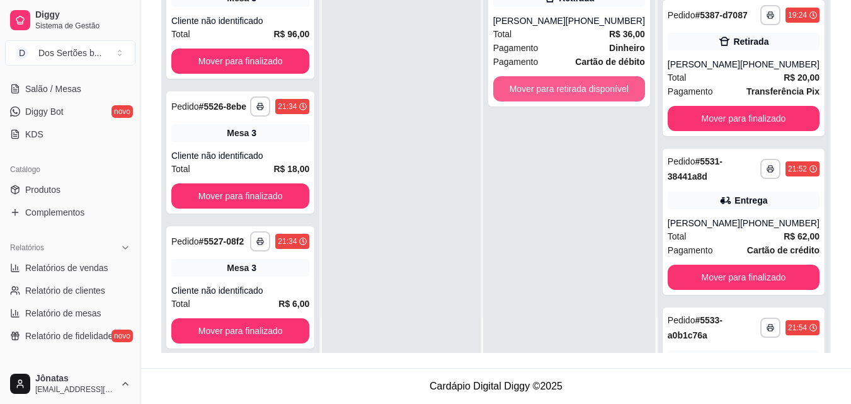
scroll to position [561, 0]
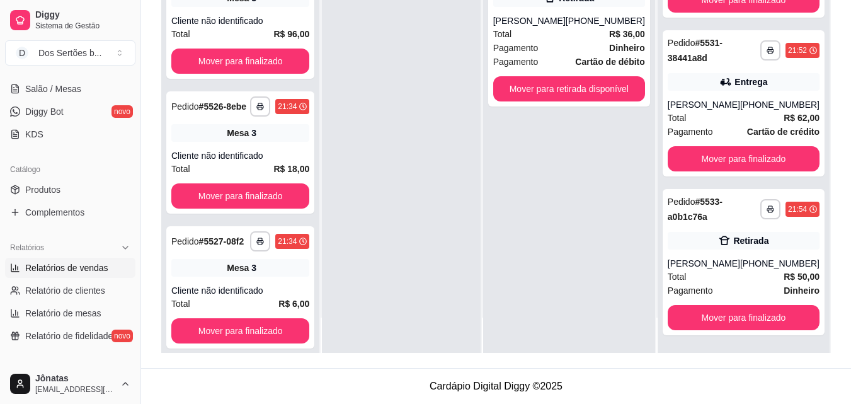
click at [62, 261] on span "Relatórios de vendas" at bounding box center [66, 267] width 83 height 13
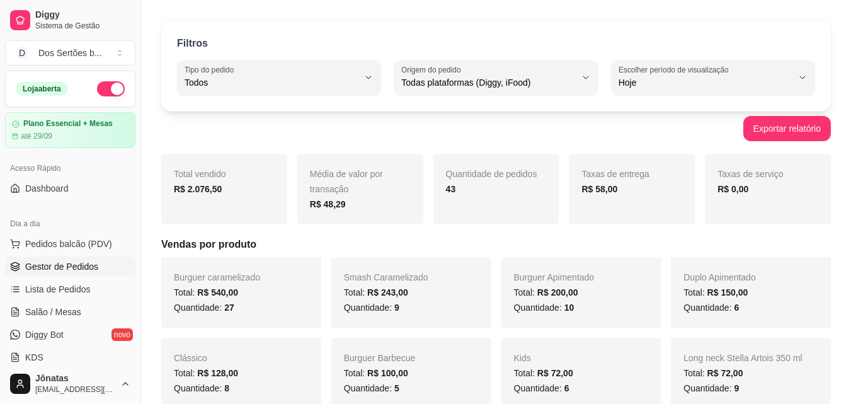
click at [72, 263] on span "Gestor de Pedidos" at bounding box center [61, 266] width 73 height 13
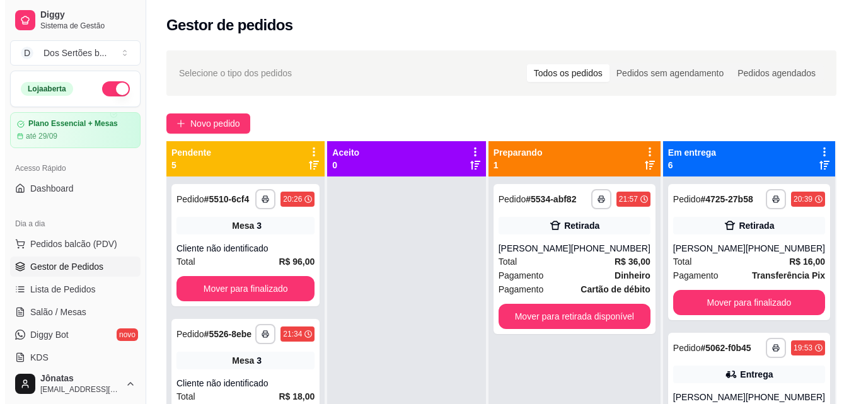
scroll to position [35, 0]
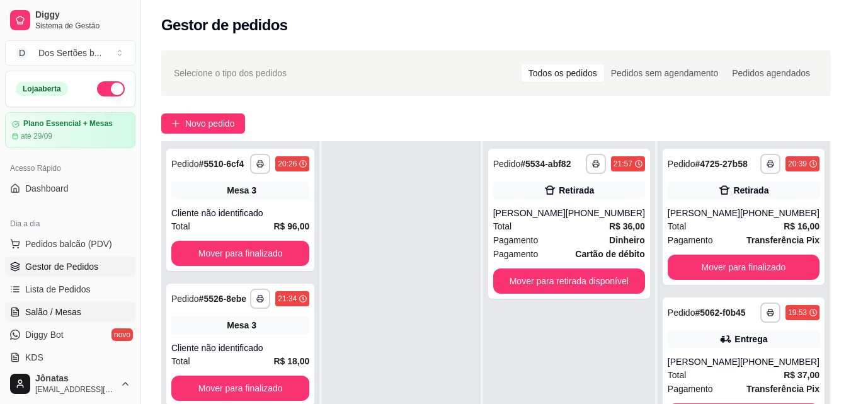
click at [84, 305] on link "Salão / Mesas" at bounding box center [70, 312] width 130 height 20
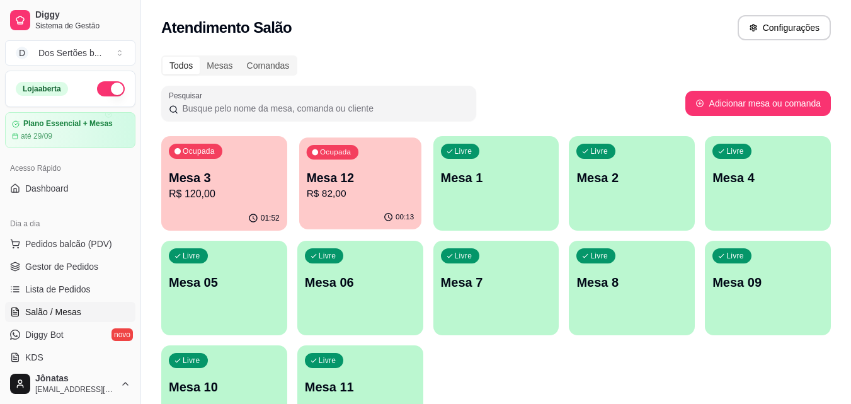
click at [353, 185] on p "Mesa 12" at bounding box center [360, 177] width 108 height 17
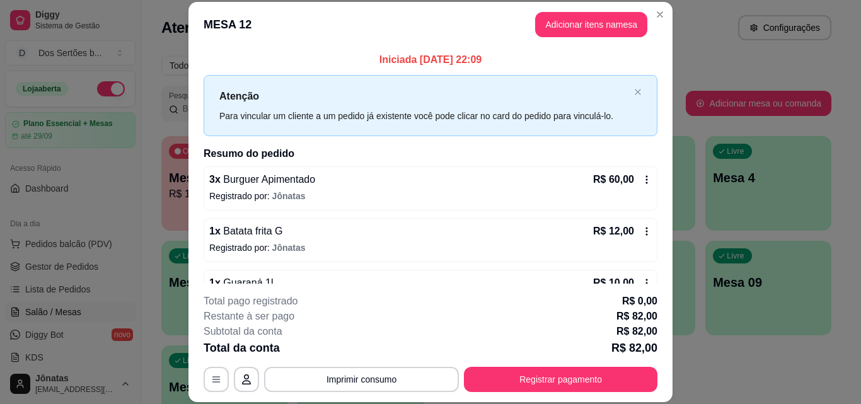
scroll to position [35, 0]
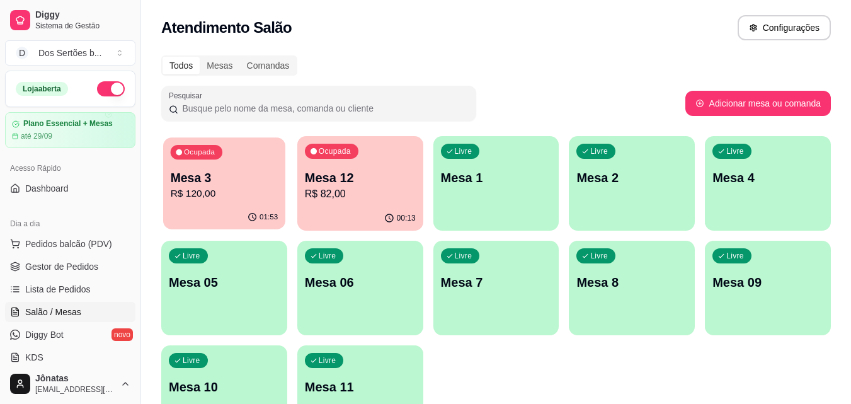
click at [248, 199] on p "R$ 120,00" at bounding box center [225, 194] width 108 height 14
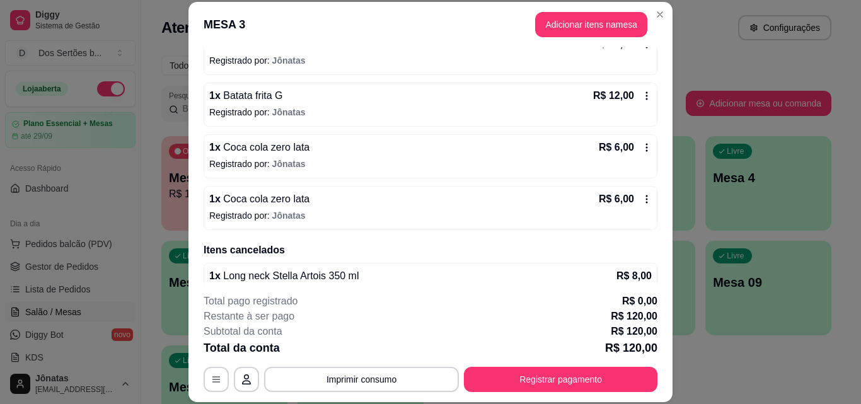
scroll to position [314, 0]
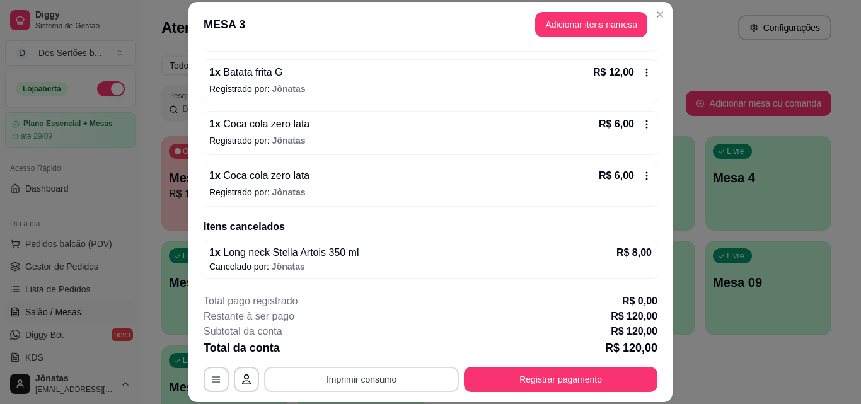
click at [370, 377] on button "Imprimir consumo" at bounding box center [361, 379] width 195 height 25
click at [344, 346] on button "Impressora" at bounding box center [360, 350] width 88 height 20
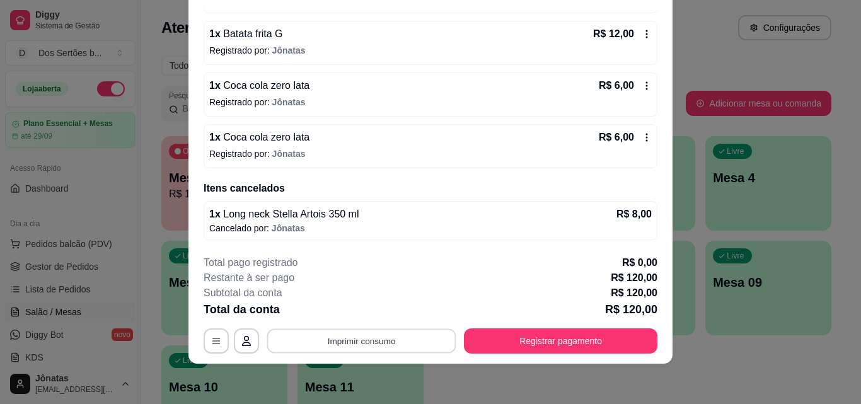
click at [326, 336] on button "Imprimir consumo" at bounding box center [361, 340] width 189 height 25
click at [345, 313] on button "Impressora" at bounding box center [360, 312] width 88 height 20
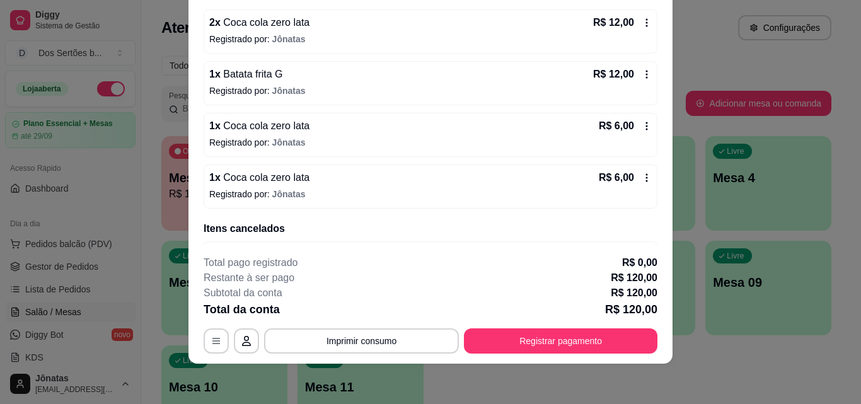
scroll to position [314, 0]
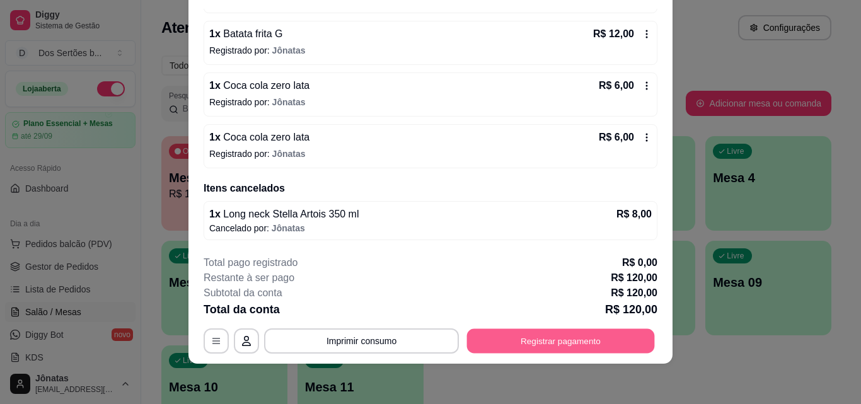
click at [543, 348] on button "Registrar pagamento" at bounding box center [561, 340] width 188 height 25
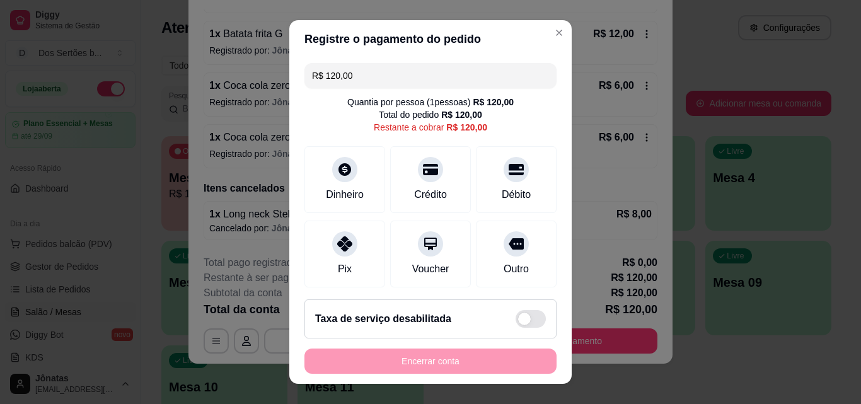
scroll to position [93, 0]
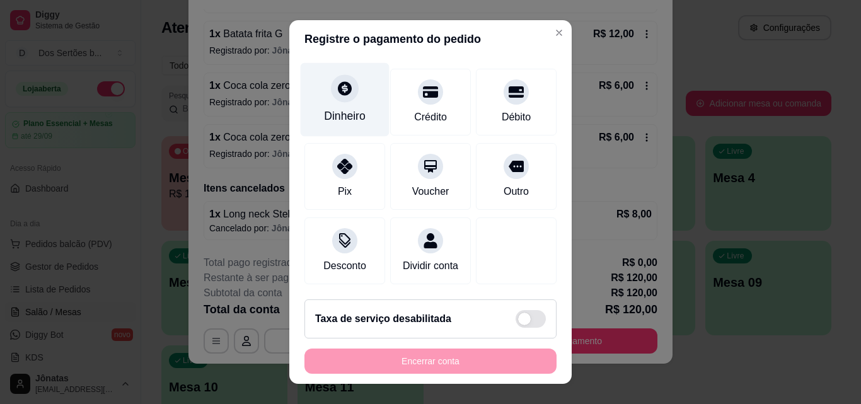
click at [347, 108] on div "Dinheiro" at bounding box center [345, 116] width 42 height 16
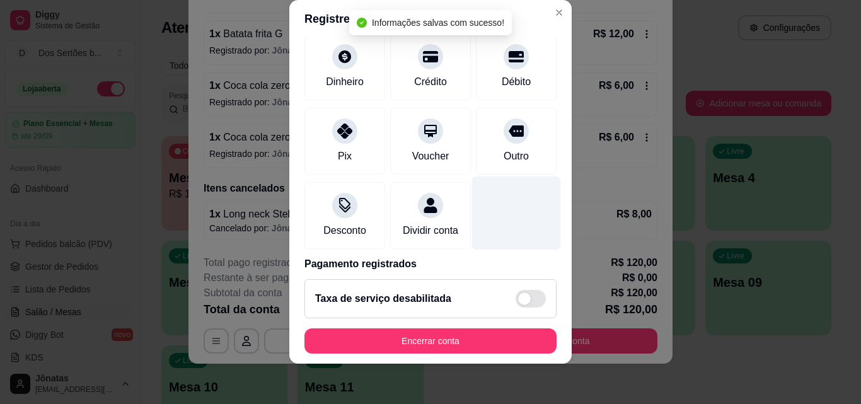
scroll to position [146, 0]
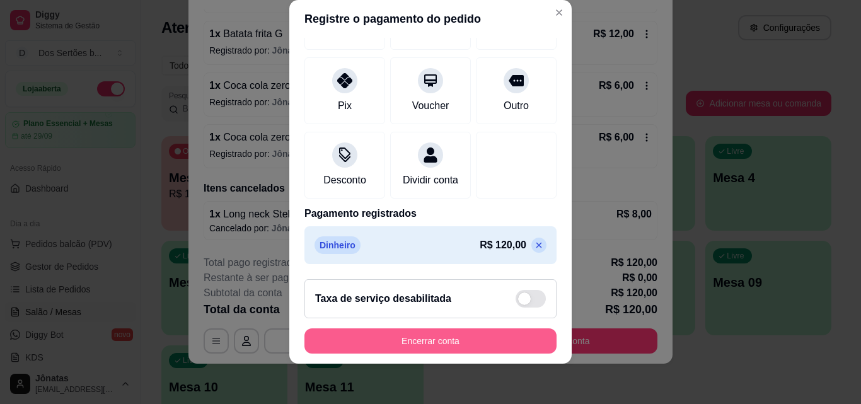
click at [475, 340] on button "Encerrar conta" at bounding box center [430, 340] width 252 height 25
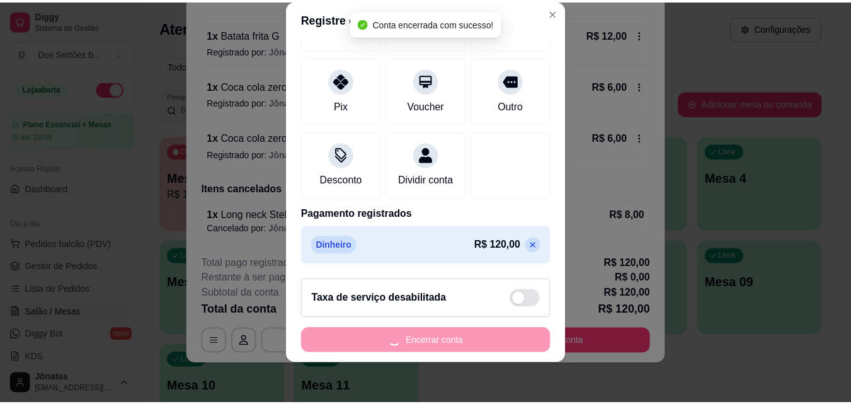
scroll to position [0, 0]
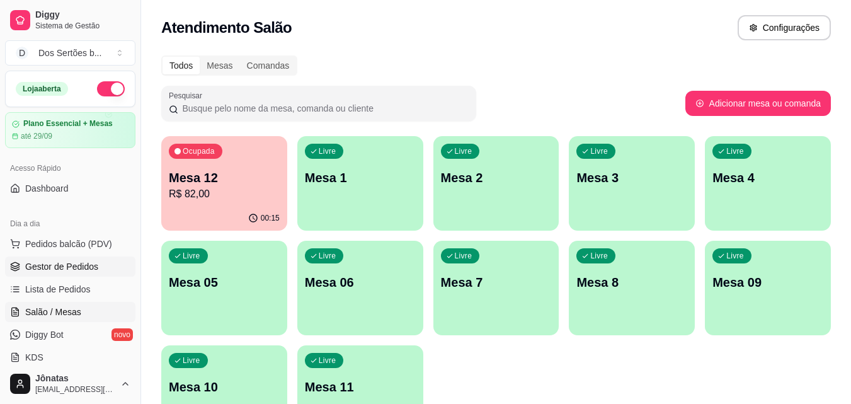
click at [95, 258] on link "Gestor de Pedidos" at bounding box center [70, 266] width 130 height 20
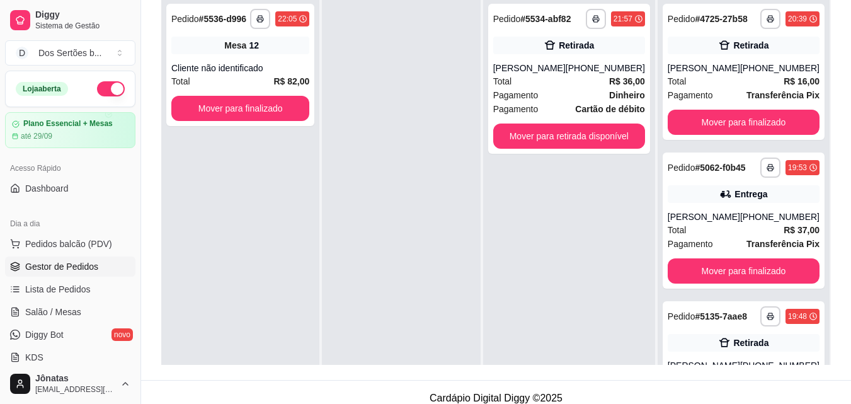
scroll to position [192, 0]
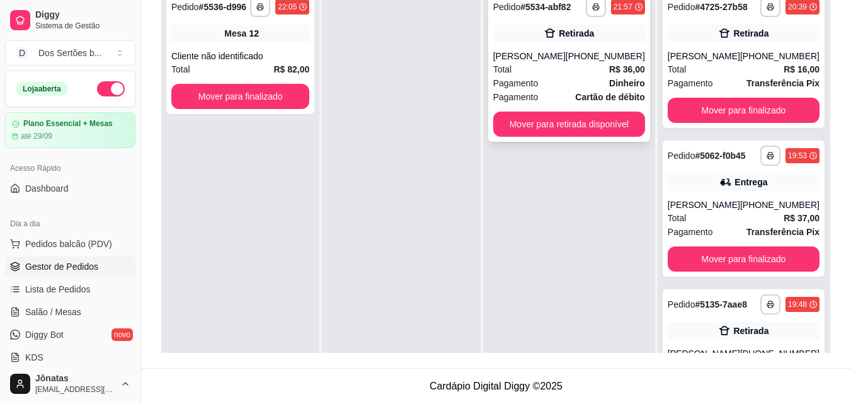
click at [600, 63] on div "Total R$ 36,00" at bounding box center [569, 69] width 152 height 14
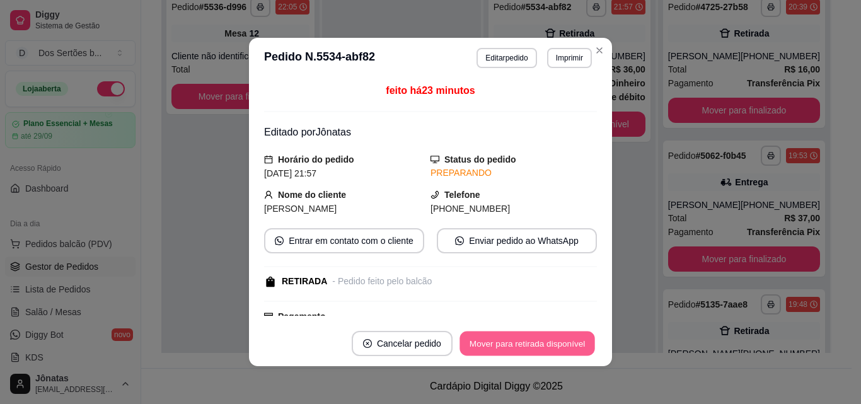
click at [530, 344] on button "Mover para retirada disponível" at bounding box center [526, 343] width 135 height 25
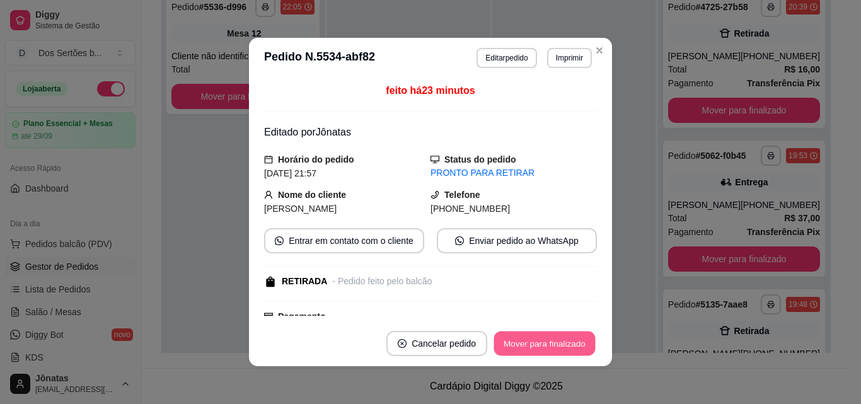
click at [553, 340] on button "Mover para finalizado" at bounding box center [544, 343] width 101 height 25
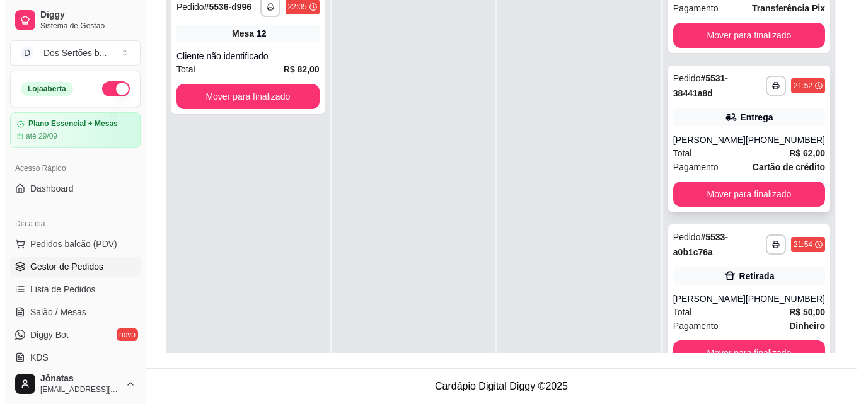
scroll to position [35, 0]
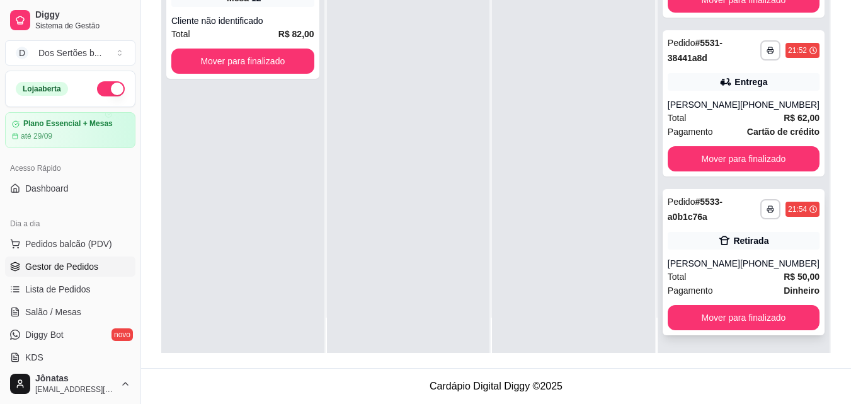
click at [739, 244] on div "Retirada" at bounding box center [750, 240] width 35 height 13
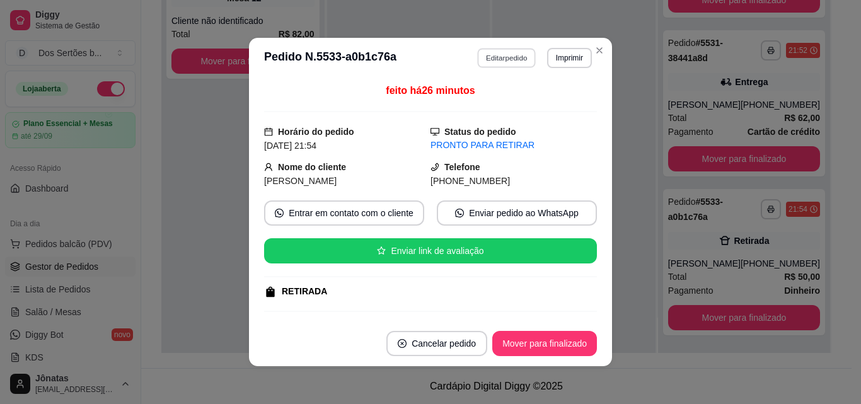
click at [503, 58] on button "Editar pedido" at bounding box center [507, 58] width 59 height 20
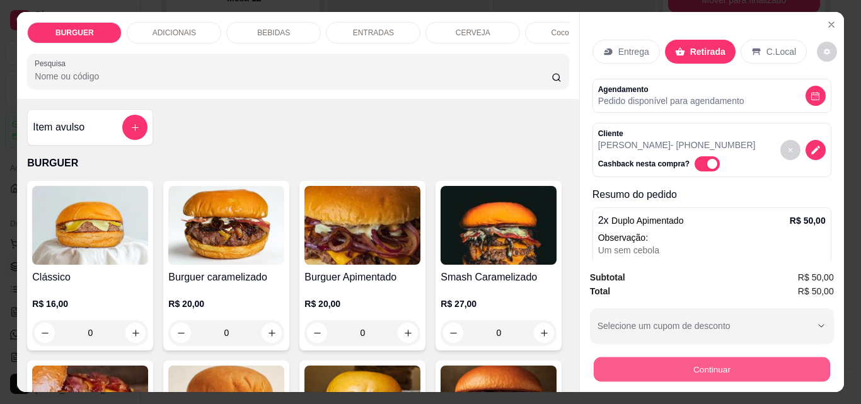
click at [693, 359] on button "Continuar" at bounding box center [711, 369] width 236 height 25
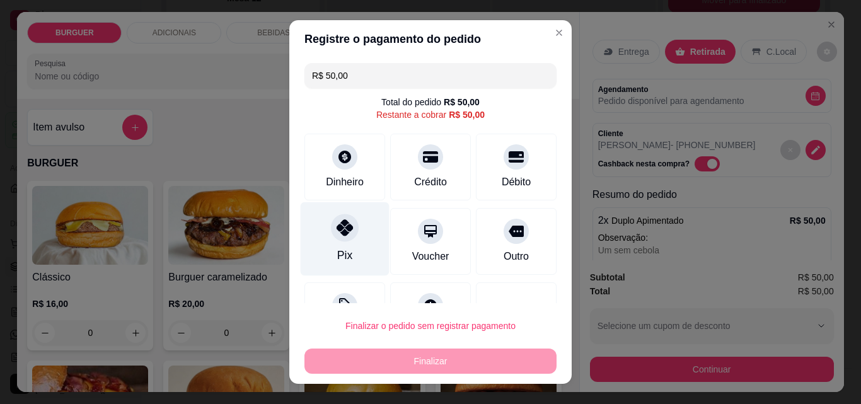
click at [350, 220] on div "Pix" at bounding box center [345, 239] width 89 height 74
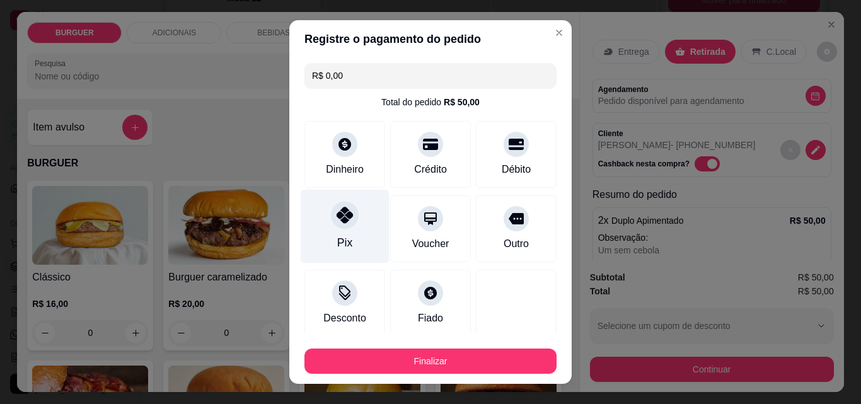
scroll to position [74, 0]
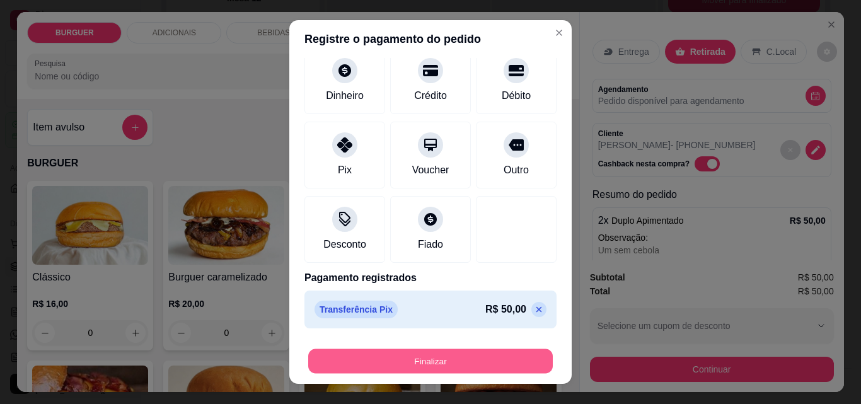
click at [496, 353] on button "Finalizar" at bounding box center [430, 361] width 244 height 25
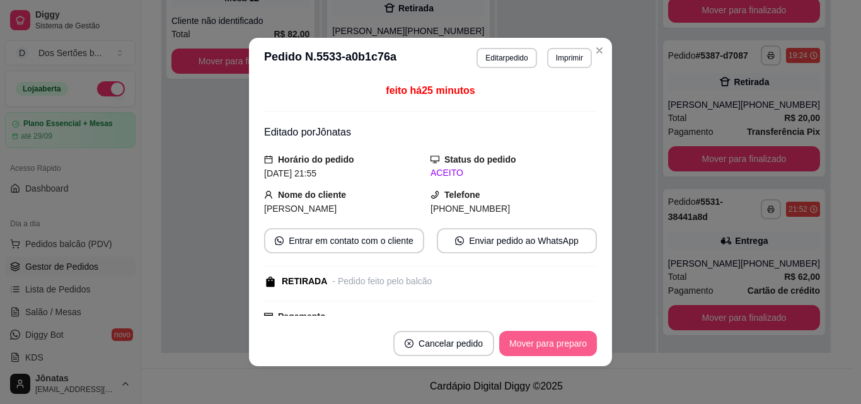
scroll to position [403, 0]
click at [531, 343] on button "Mover para preparo" at bounding box center [547, 343] width 95 height 25
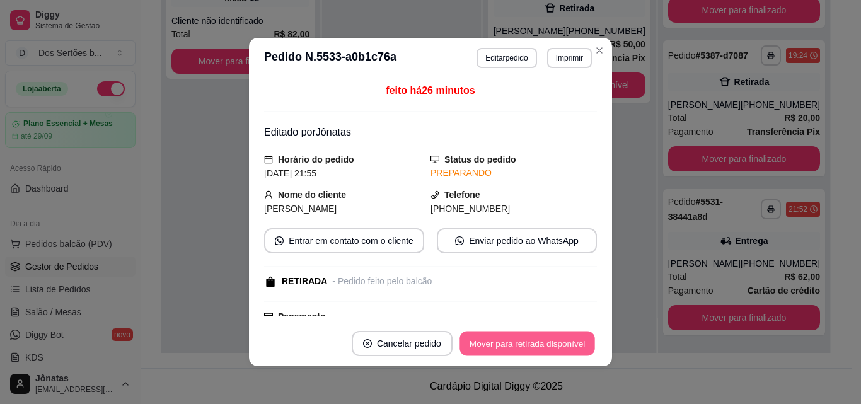
click at [531, 343] on button "Mover para retirada disponível" at bounding box center [526, 343] width 135 height 25
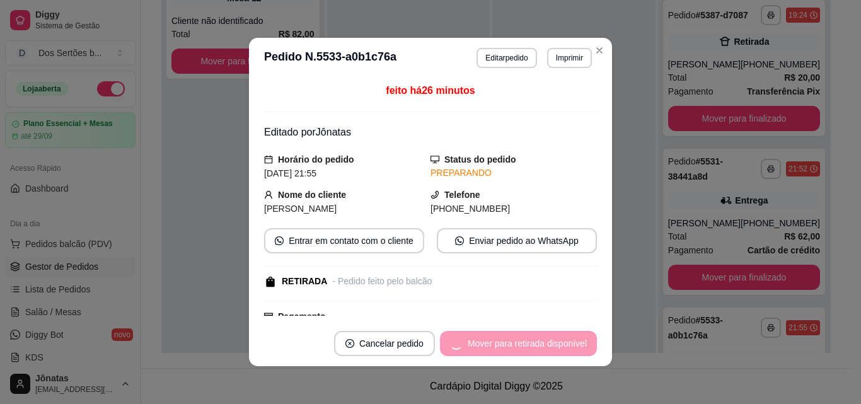
scroll to position [561, 0]
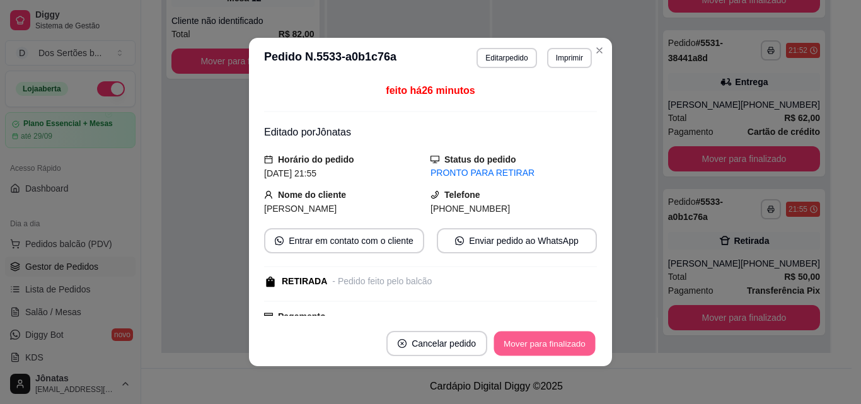
click at [531, 343] on button "Mover para finalizado" at bounding box center [544, 343] width 101 height 25
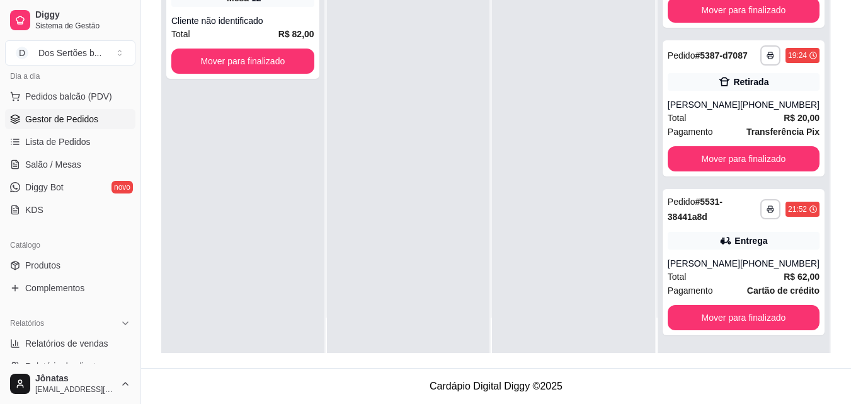
scroll to position [306, 0]
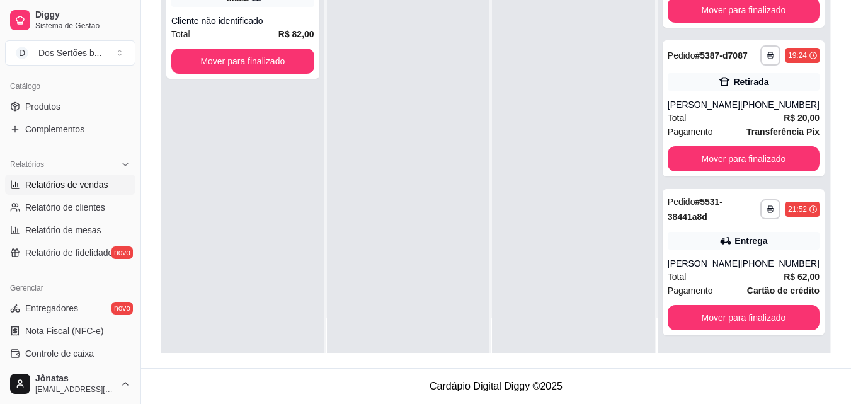
click at [44, 181] on span "Relatórios de vendas" at bounding box center [66, 184] width 83 height 13
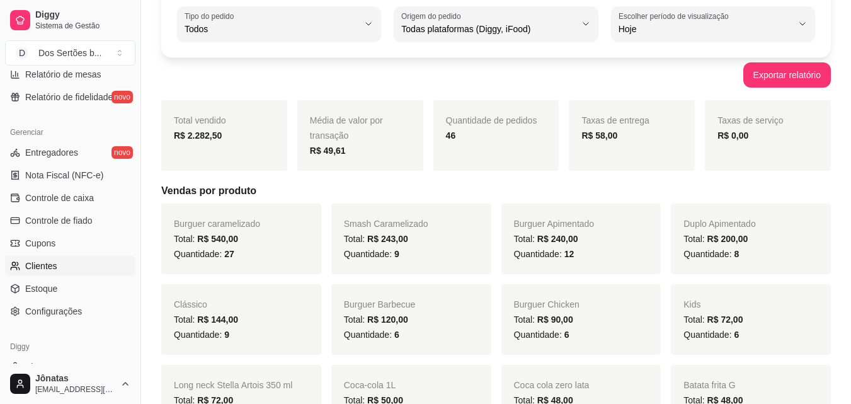
scroll to position [503, 0]
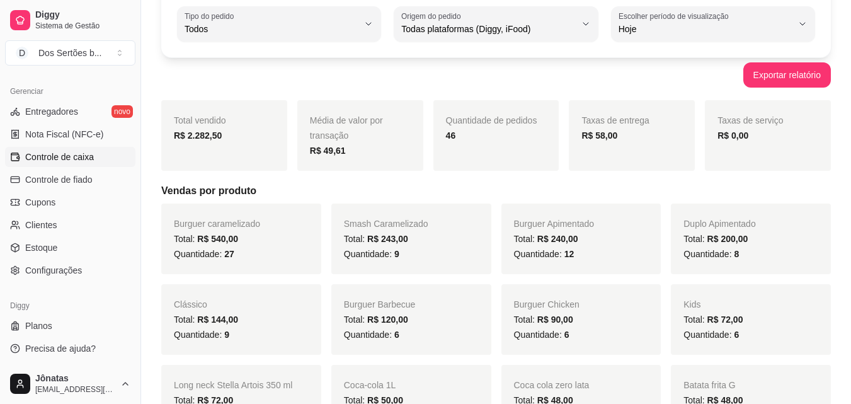
click at [76, 157] on span "Controle de caixa" at bounding box center [59, 157] width 69 height 13
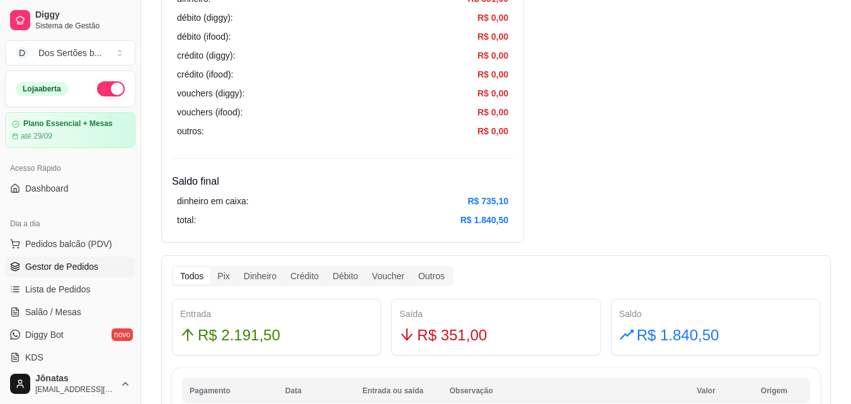
click at [53, 265] on span "Gestor de Pedidos" at bounding box center [61, 266] width 73 height 13
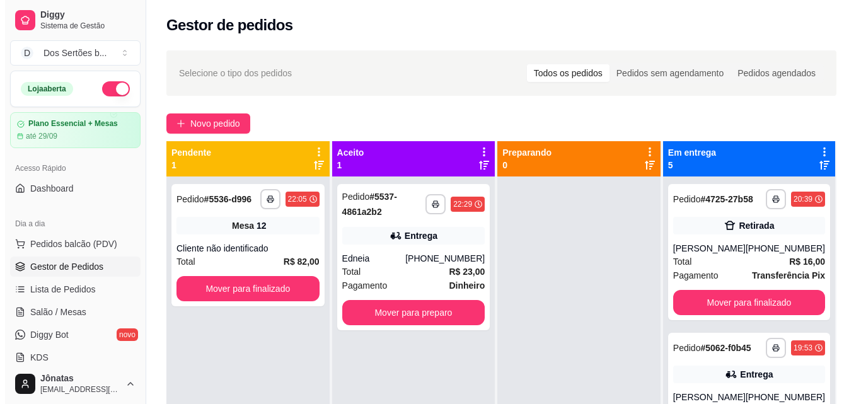
scroll to position [35, 0]
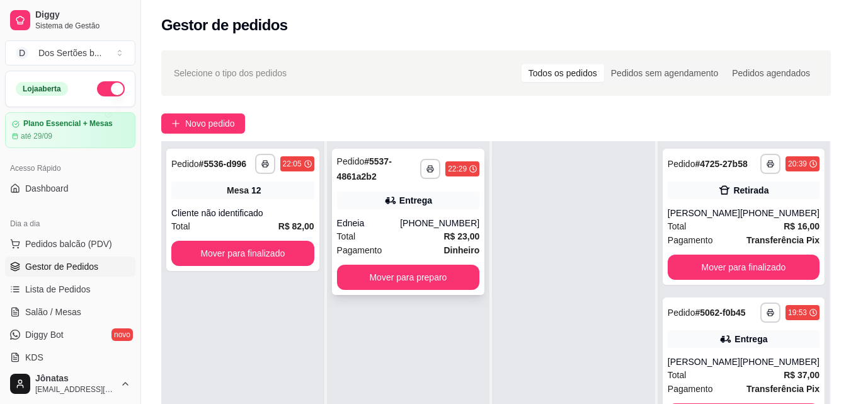
click at [390, 221] on div "Edneia" at bounding box center [369, 223] width 64 height 13
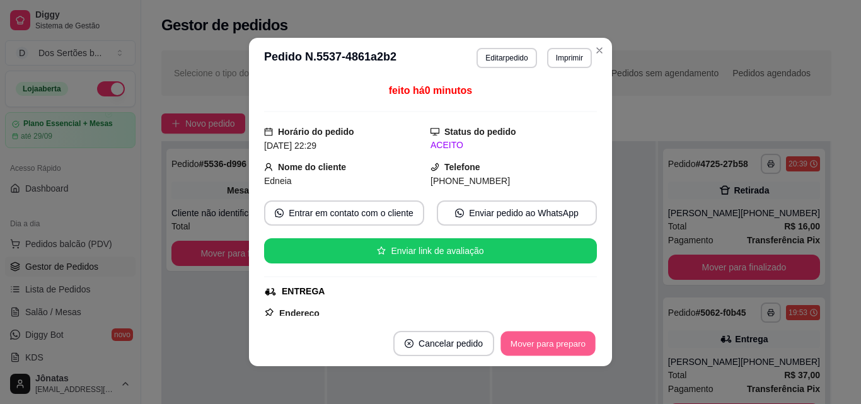
click at [534, 341] on button "Mover para preparo" at bounding box center [547, 343] width 95 height 25
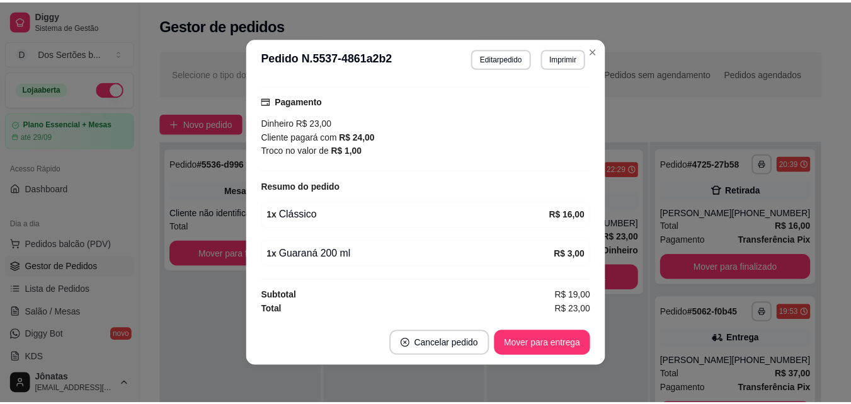
scroll to position [3, 0]
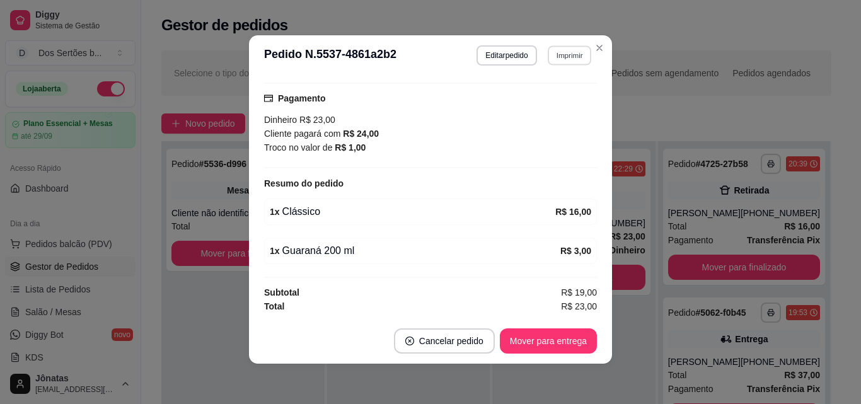
click at [560, 54] on button "Imprimir" at bounding box center [569, 55] width 43 height 20
click at [523, 96] on button "Impressora" at bounding box center [542, 99] width 88 height 20
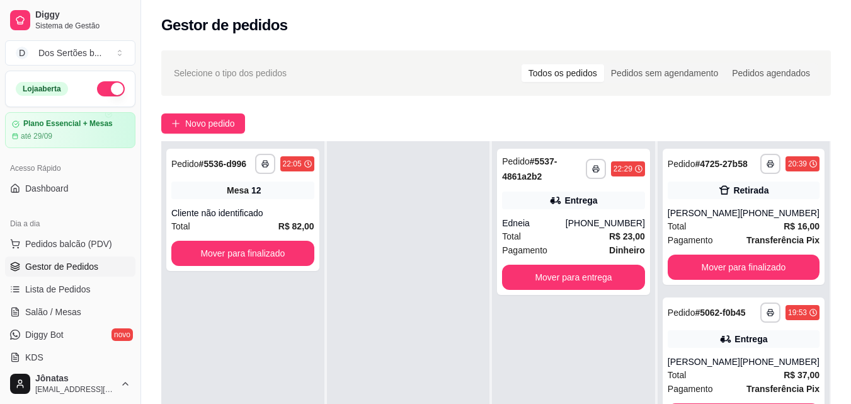
click at [97, 92] on button "button" at bounding box center [111, 88] width 28 height 15
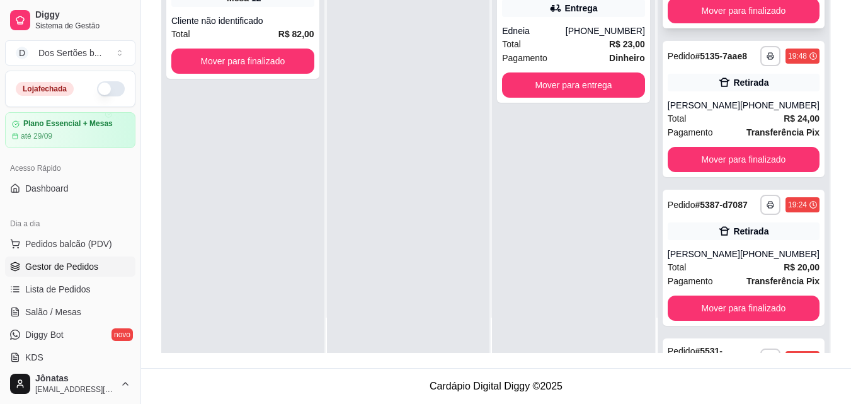
scroll to position [403, 0]
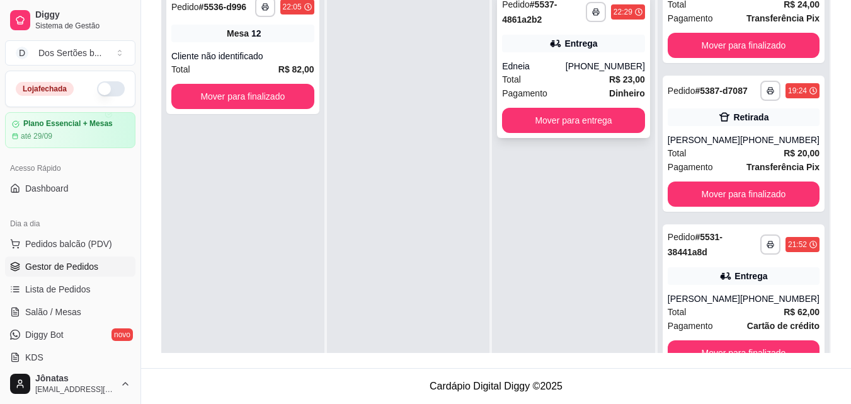
click at [557, 89] on div "Pagamento Dinheiro" at bounding box center [573, 93] width 143 height 14
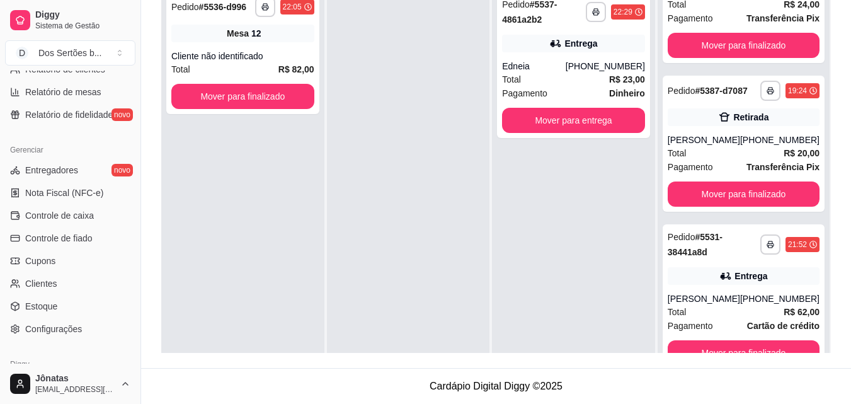
scroll to position [503, 0]
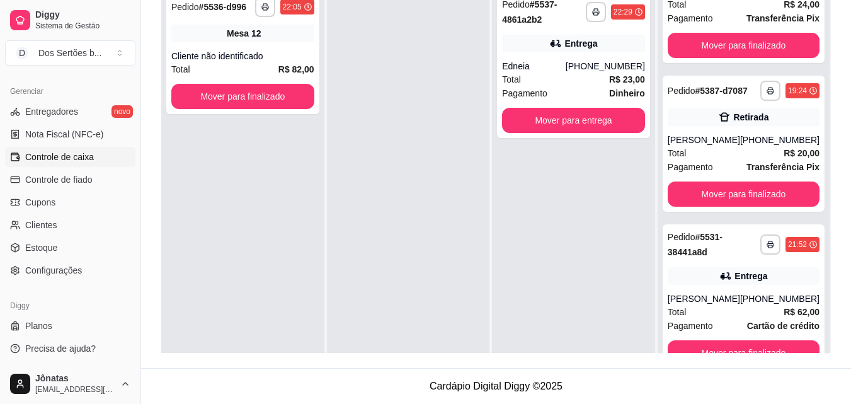
click at [60, 152] on span "Controle de caixa" at bounding box center [59, 157] width 69 height 13
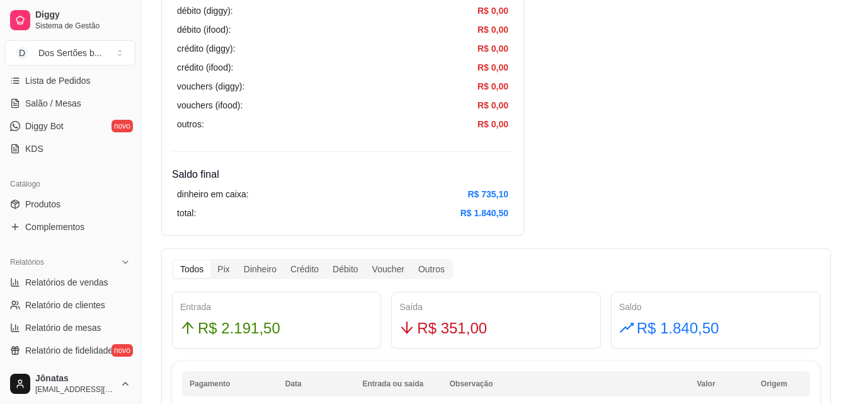
scroll to position [208, 0]
click at [14, 275] on link "Relatórios de vendas" at bounding box center [70, 283] width 130 height 20
select select "ALL"
select select "0"
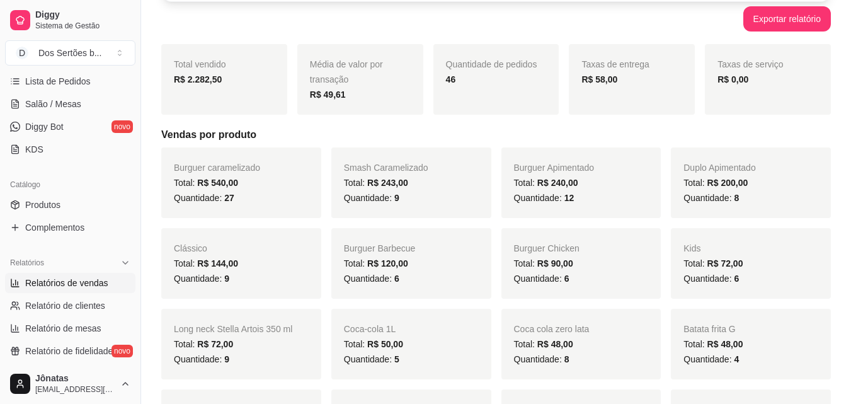
scroll to position [34, 0]
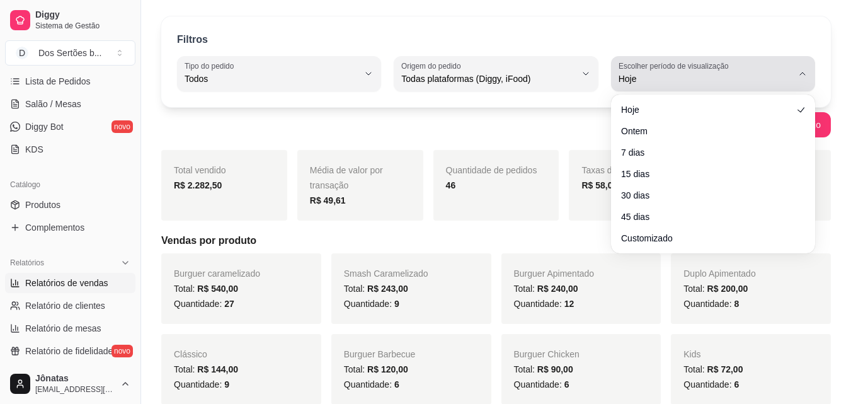
click at [769, 74] on span "Hoje" at bounding box center [706, 78] width 174 height 13
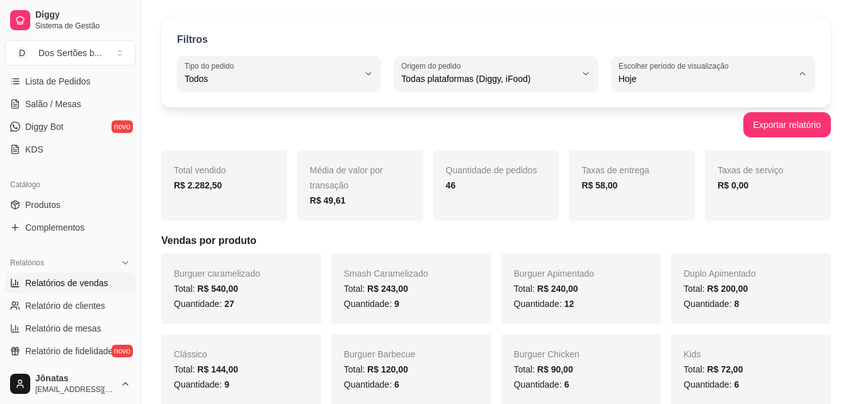
click at [652, 233] on span "Customizado" at bounding box center [706, 232] width 164 height 12
type input "-1"
select select "-1"
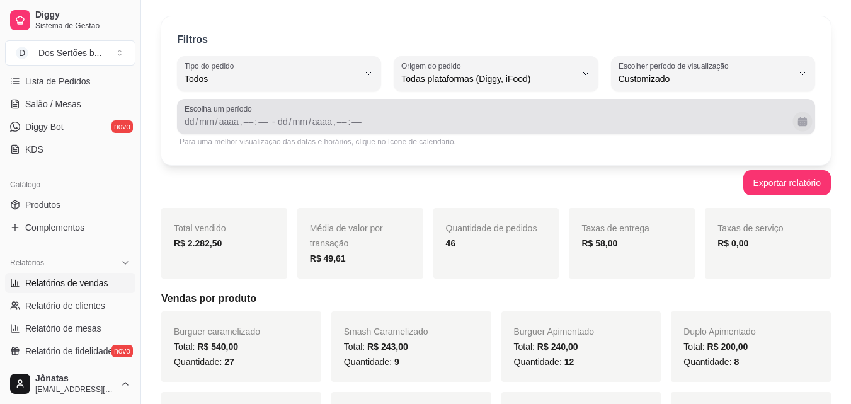
click at [797, 118] on button "Calendário" at bounding box center [803, 122] width 20 height 20
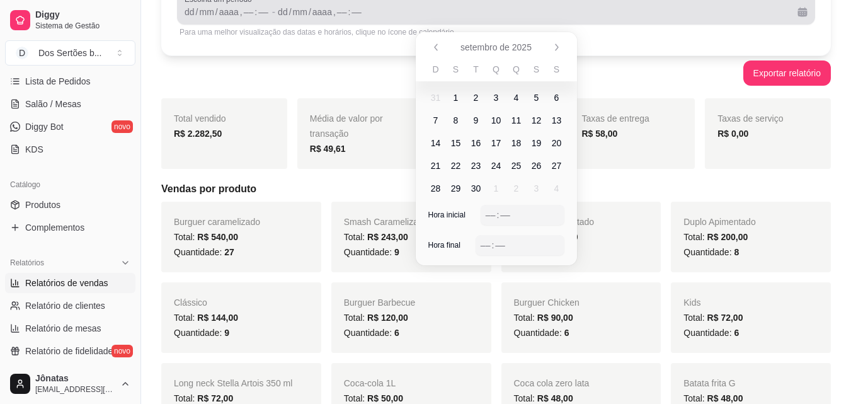
scroll to position [151, 0]
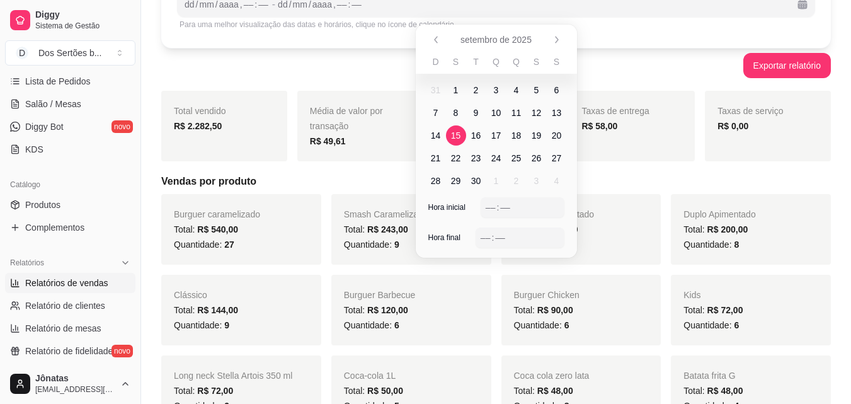
click at [455, 134] on span "15" at bounding box center [456, 135] width 10 height 13
click at [435, 154] on span "21" at bounding box center [436, 158] width 10 height 13
click at [520, 212] on div "–– : ––" at bounding box center [523, 207] width 74 height 15
click at [478, 229] on div "–– : ––" at bounding box center [520, 237] width 89 height 20
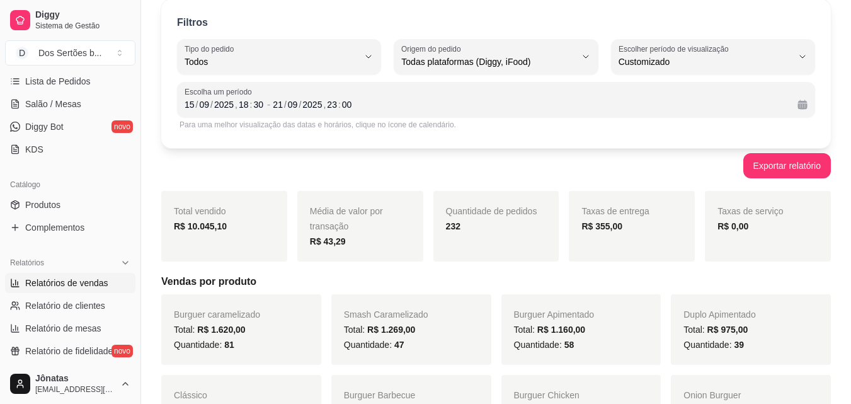
scroll to position [37, 0]
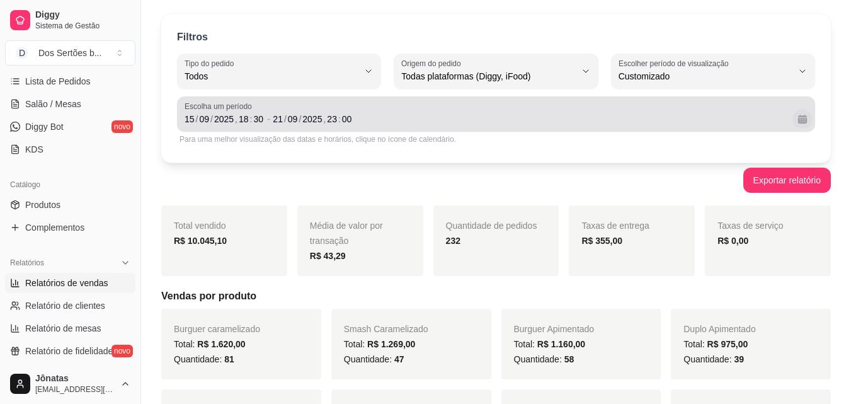
click at [803, 123] on button "Calendário" at bounding box center [803, 119] width 20 height 20
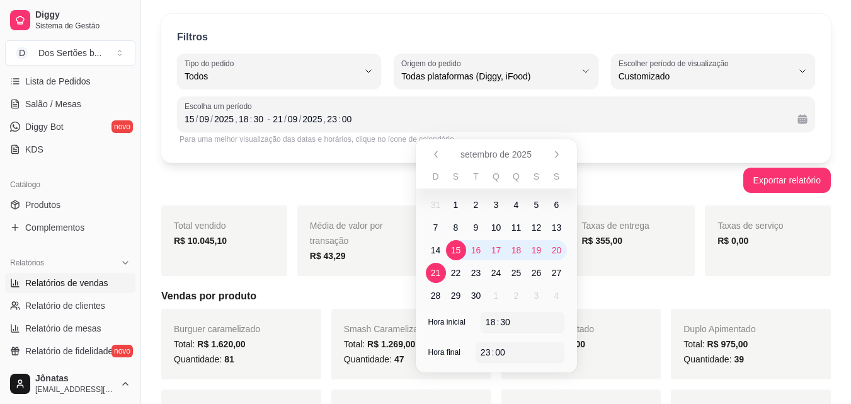
scroll to position [76, 0]
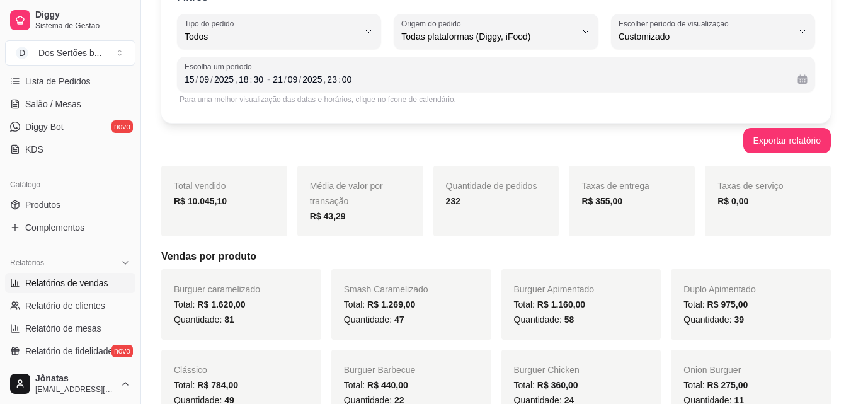
click at [600, 132] on div "Exportar relatório" at bounding box center [496, 140] width 670 height 25
click at [532, 139] on div "Exportar relatório" at bounding box center [496, 140] width 670 height 25
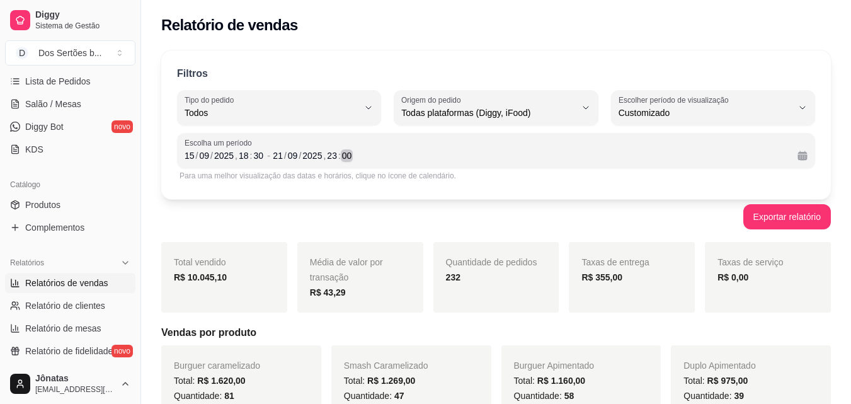
click at [723, 159] on div "21 / 09 / 2025 , 23 : 00" at bounding box center [530, 155] width 515 height 15
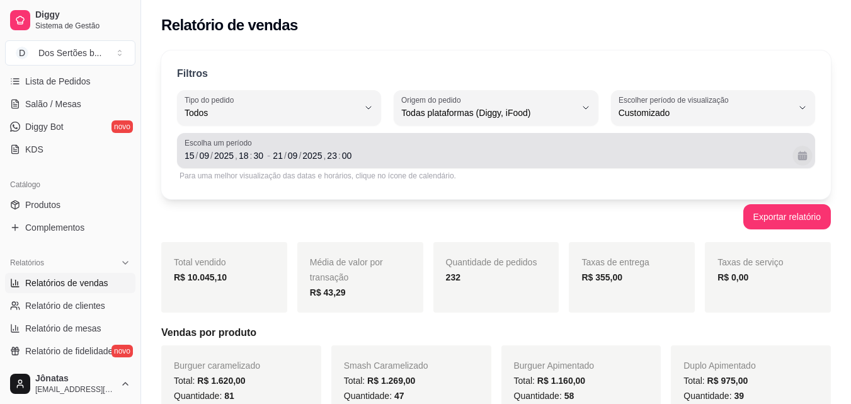
click at [804, 156] on button "Calendário" at bounding box center [803, 156] width 20 height 20
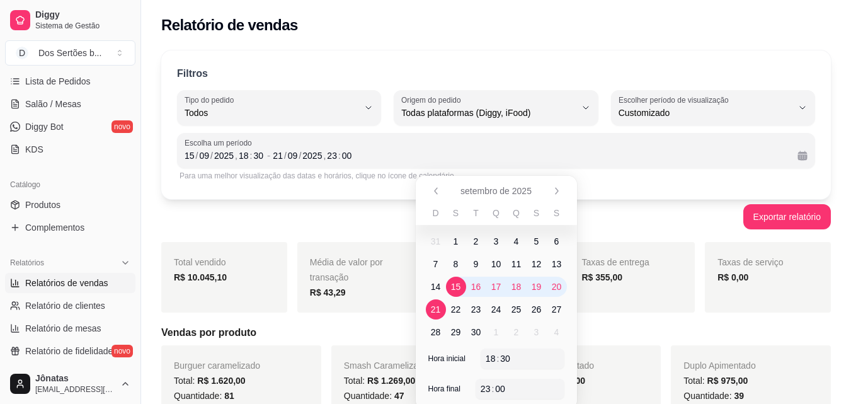
scroll to position [140, 0]
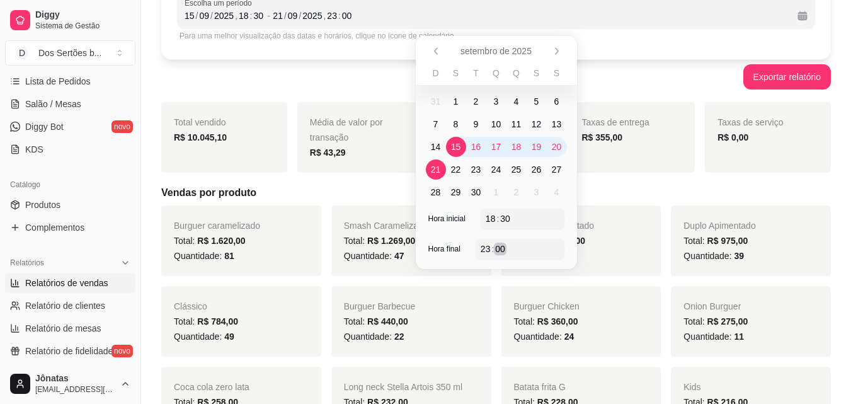
click at [525, 250] on div "23 : 00" at bounding box center [520, 248] width 79 height 15
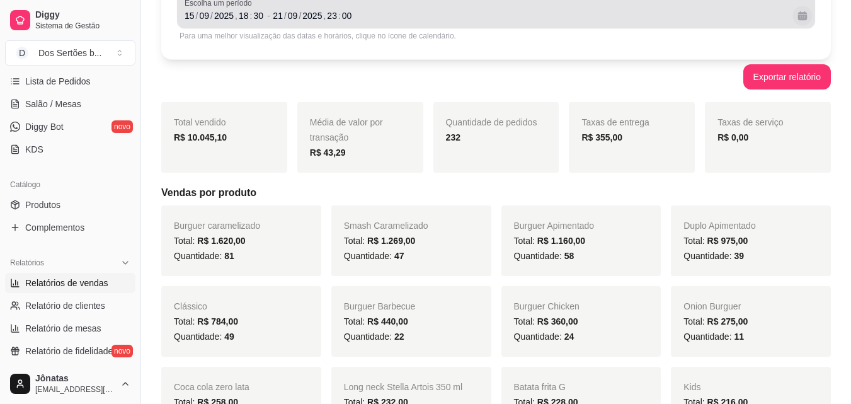
click at [801, 19] on button "Calendário" at bounding box center [803, 16] width 20 height 20
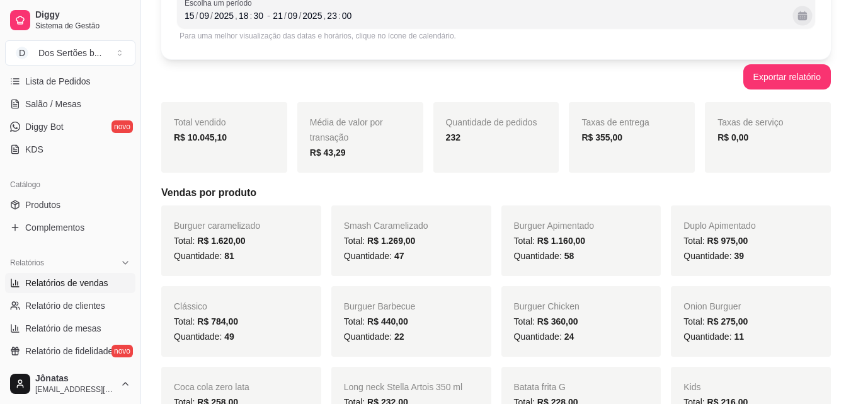
click at [801, 19] on button "Calendário" at bounding box center [803, 16] width 20 height 20
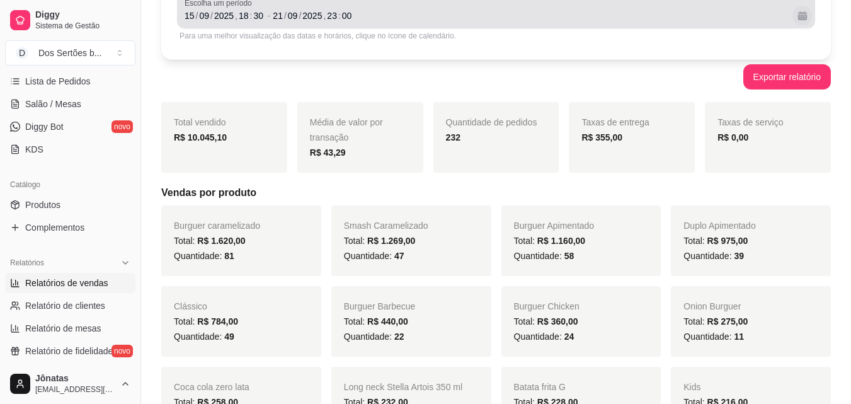
click at [804, 16] on button "Calendário" at bounding box center [803, 16] width 20 height 20
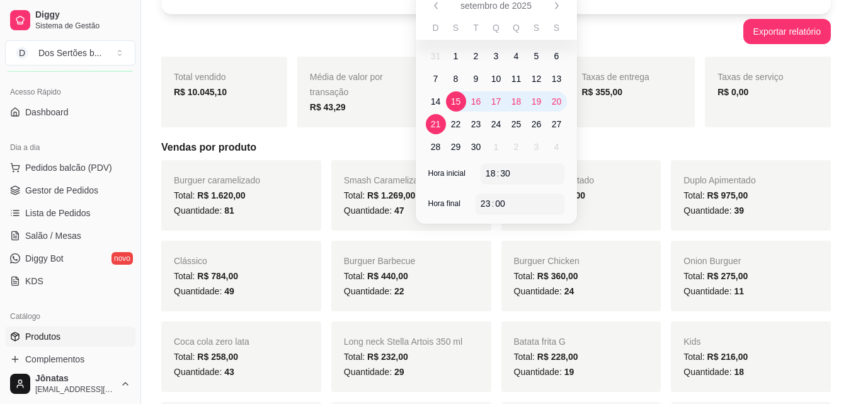
scroll to position [0, 0]
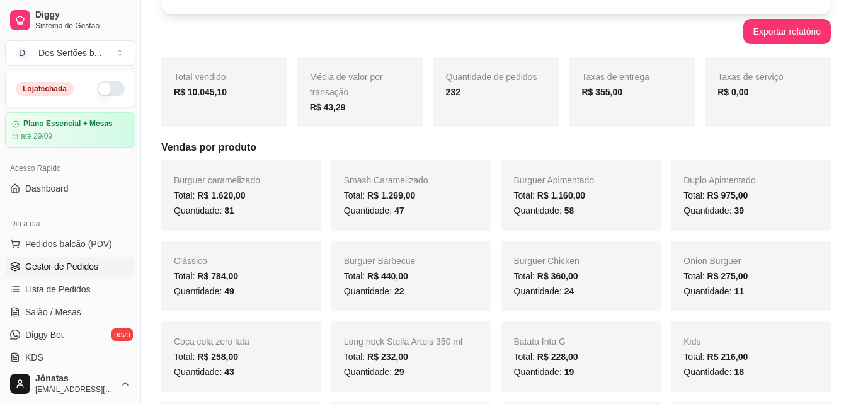
drag, startPoint x: 50, startPoint y: 253, endPoint x: 44, endPoint y: 258, distance: 8.5
click at [47, 254] on ul "Pedidos balcão (PDV) Gestor de Pedidos Lista de Pedidos Salão / Mesas Diggy Bot…" at bounding box center [70, 301] width 130 height 134
click at [39, 264] on span "Gestor de Pedidos" at bounding box center [61, 266] width 73 height 13
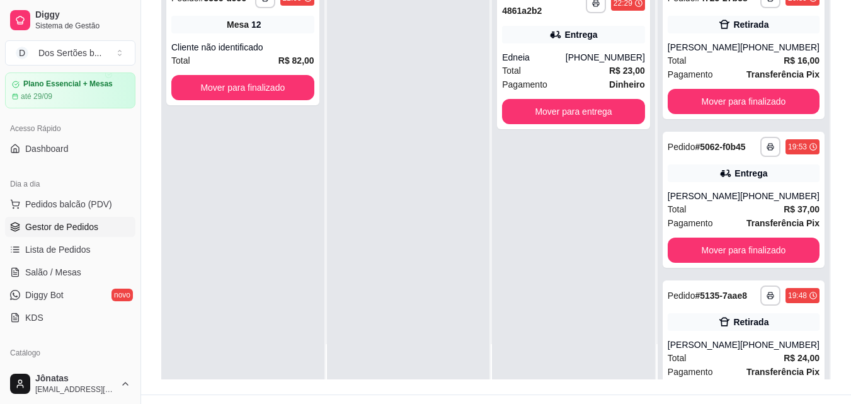
scroll to position [55, 0]
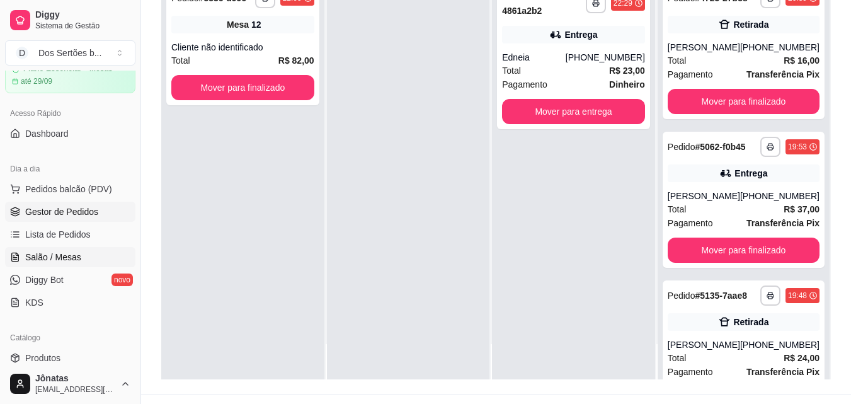
click at [32, 253] on span "Salão / Mesas" at bounding box center [53, 257] width 56 height 13
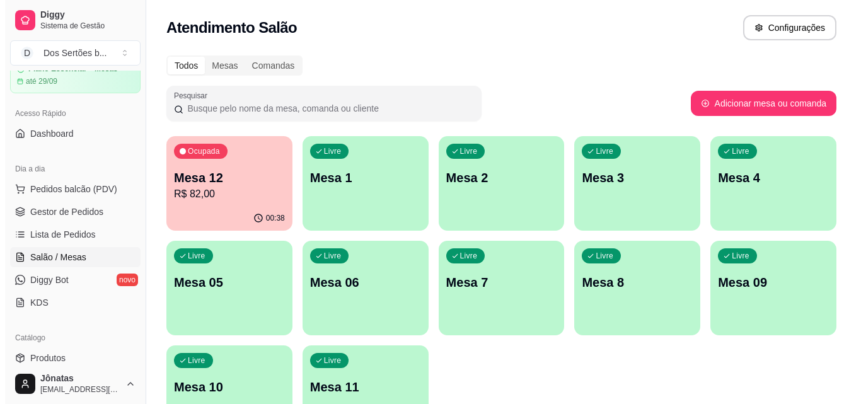
scroll to position [87, 0]
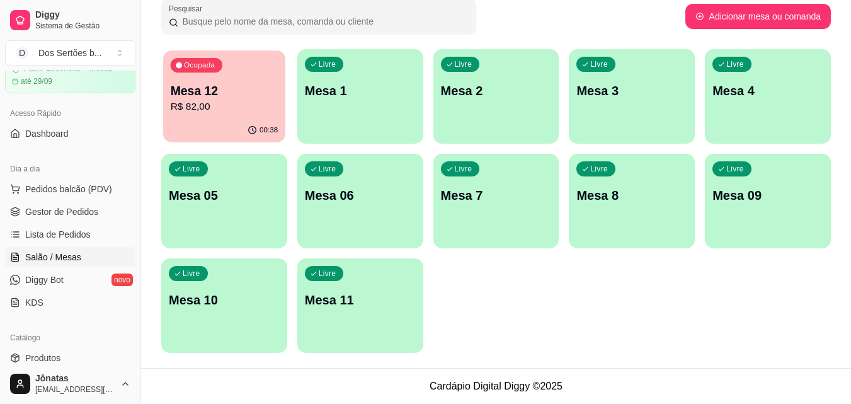
click at [194, 95] on p "Mesa 12" at bounding box center [225, 91] width 108 height 17
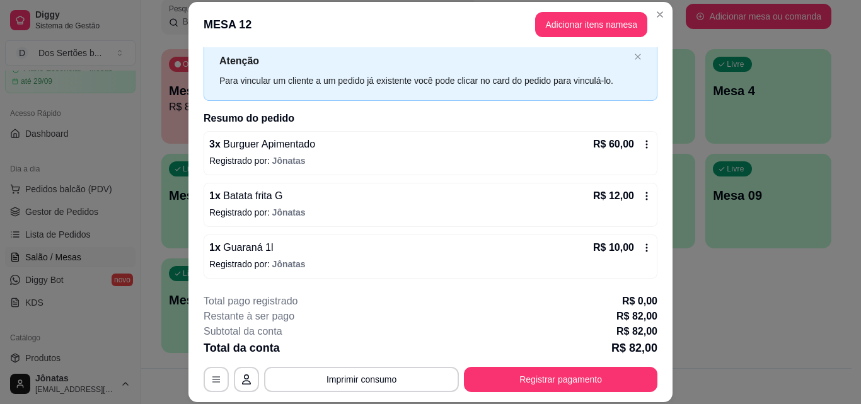
scroll to position [38, 0]
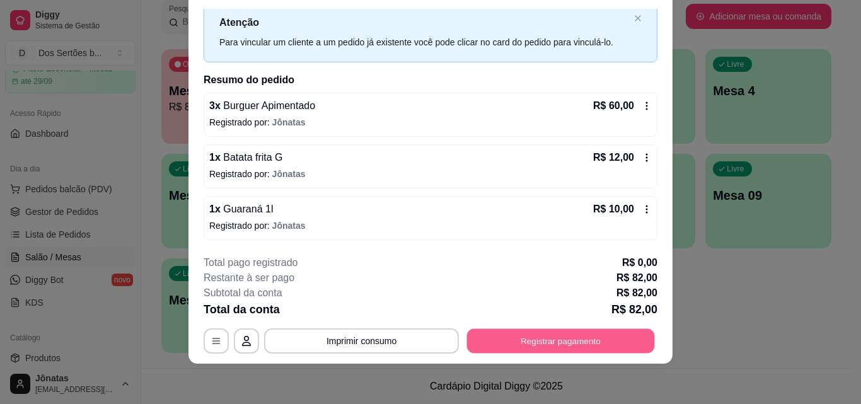
click at [563, 340] on button "Registrar pagamento" at bounding box center [561, 340] width 188 height 25
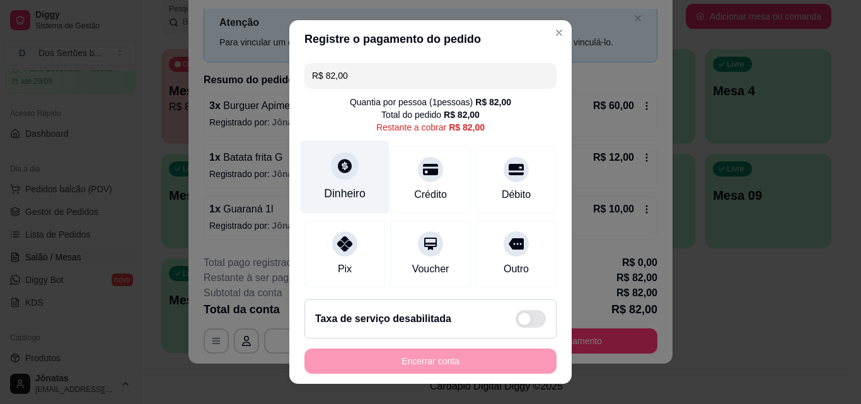
click at [322, 173] on div "Dinheiro" at bounding box center [345, 178] width 89 height 74
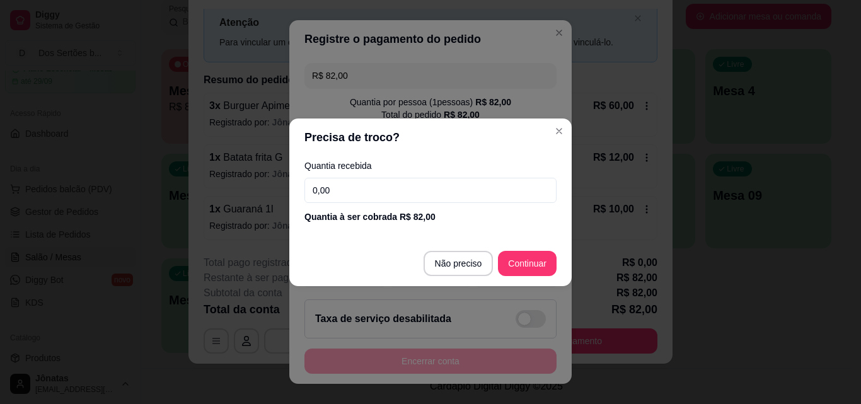
click at [337, 185] on input "0,00" at bounding box center [430, 190] width 252 height 25
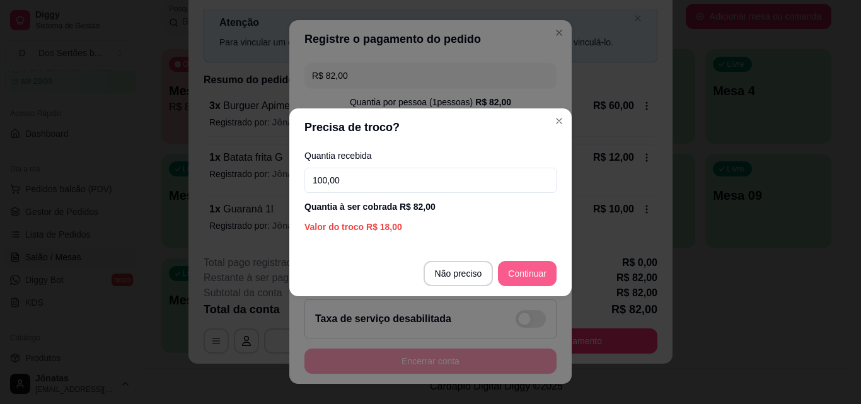
type input "100,00"
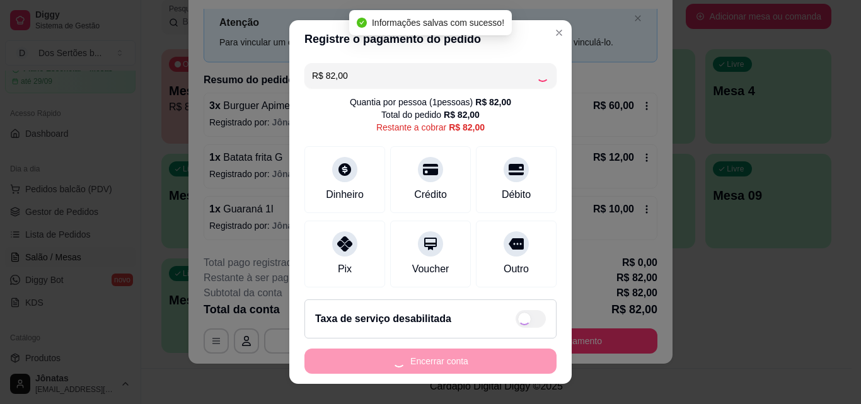
type input "R$ 0,00"
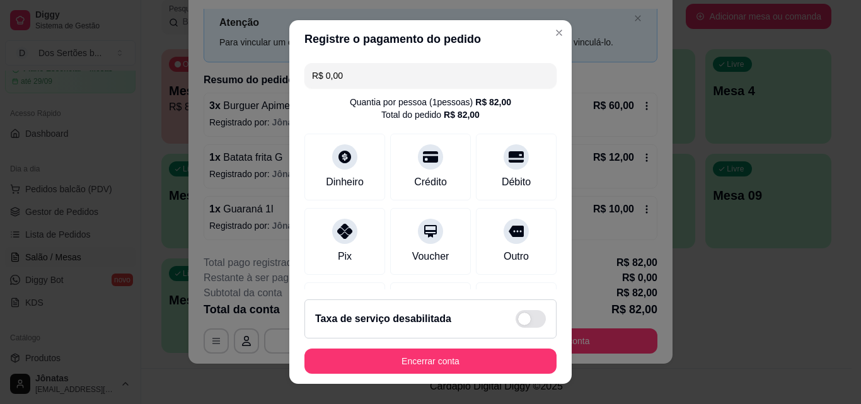
scroll to position [146, 0]
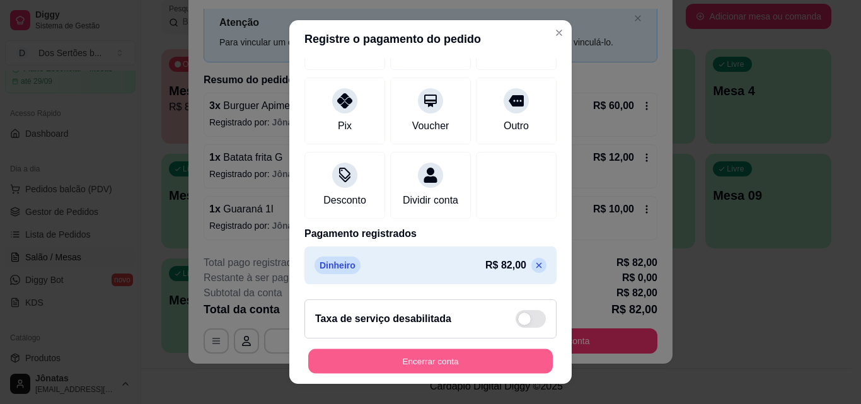
click at [447, 361] on button "Encerrar conta" at bounding box center [430, 361] width 244 height 25
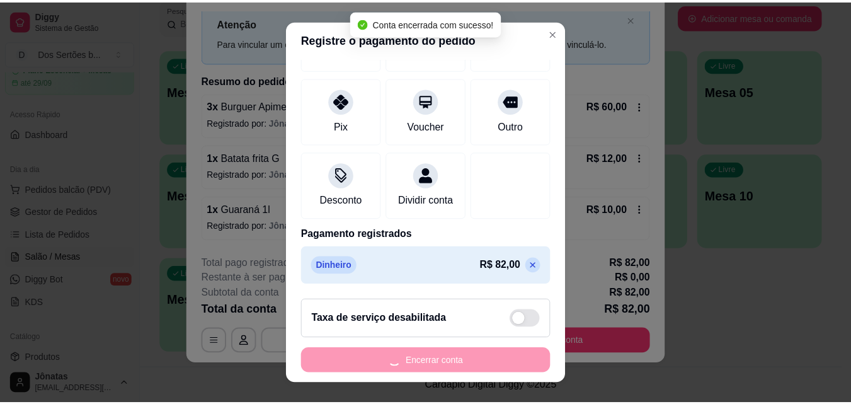
scroll to position [0, 0]
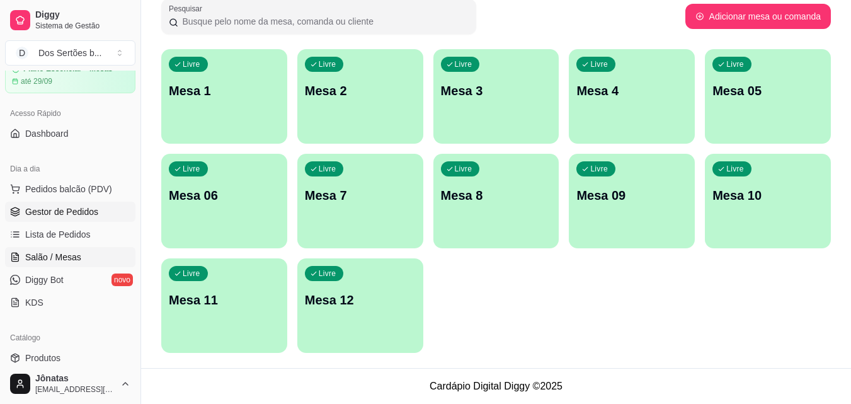
click at [50, 212] on span "Gestor de Pedidos" at bounding box center [61, 211] width 73 height 13
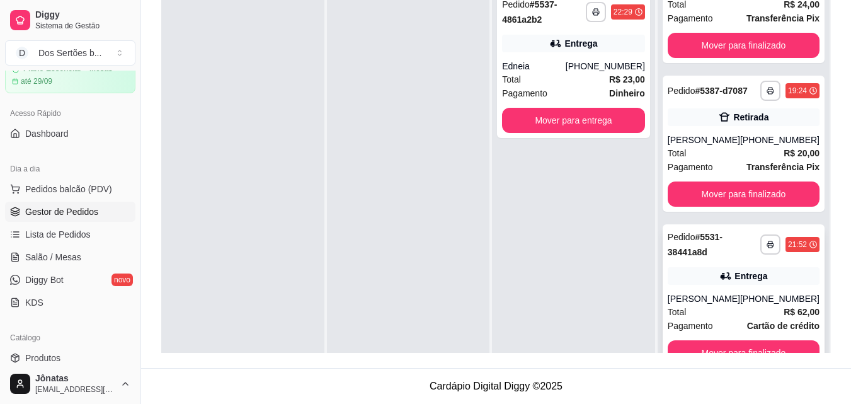
scroll to position [35, 0]
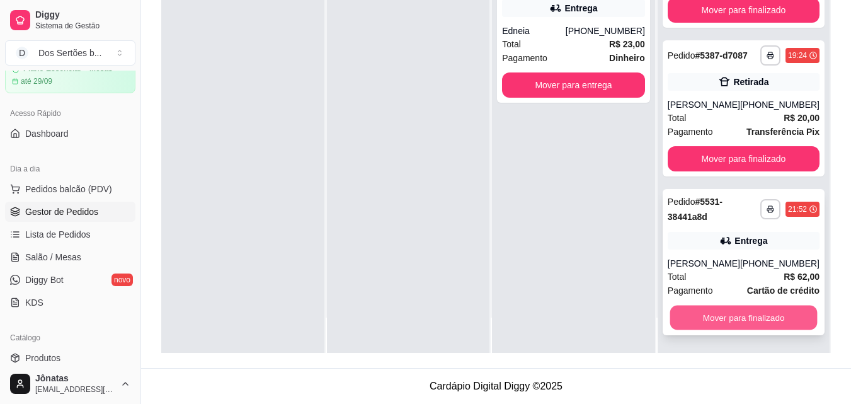
click at [717, 316] on button "Mover para finalizado" at bounding box center [743, 318] width 147 height 25
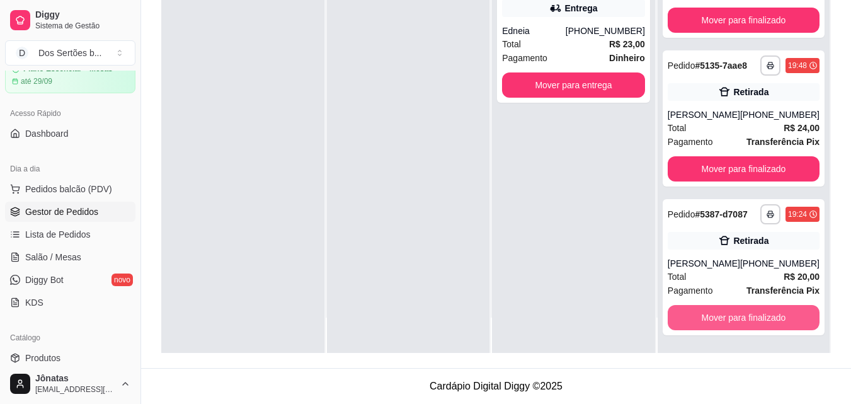
scroll to position [244, 0]
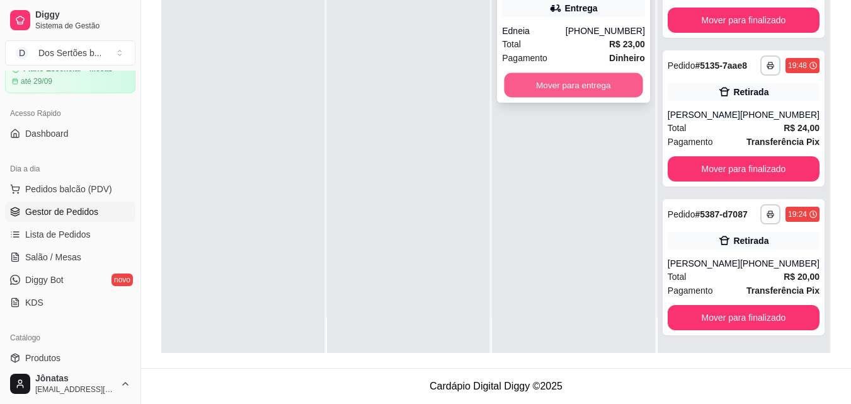
click at [560, 89] on button "Mover para entrega" at bounding box center [574, 85] width 139 height 25
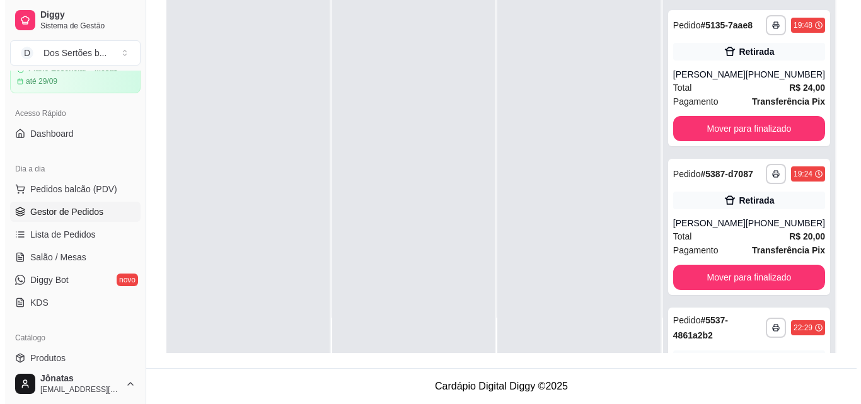
scroll to position [403, 0]
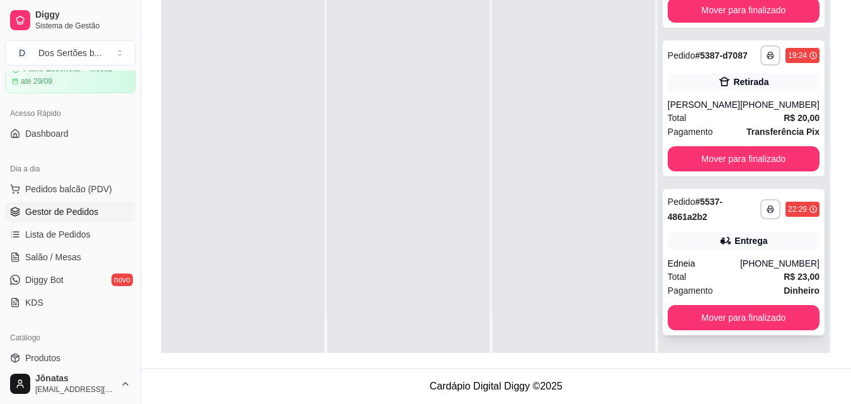
click at [755, 242] on div "Entrega" at bounding box center [751, 240] width 33 height 13
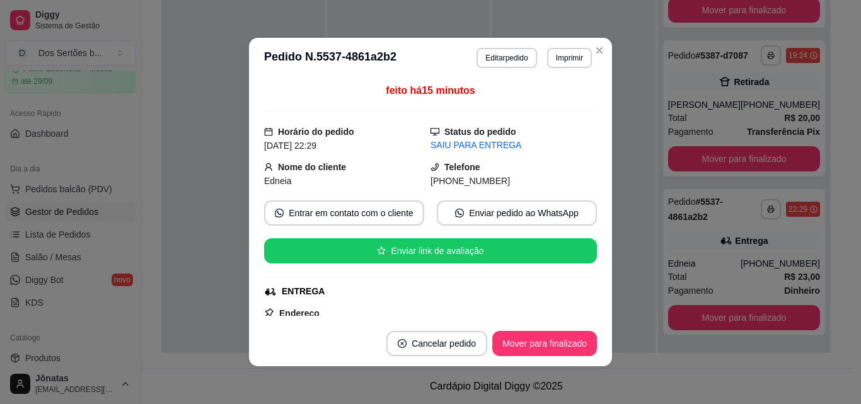
scroll to position [319, 0]
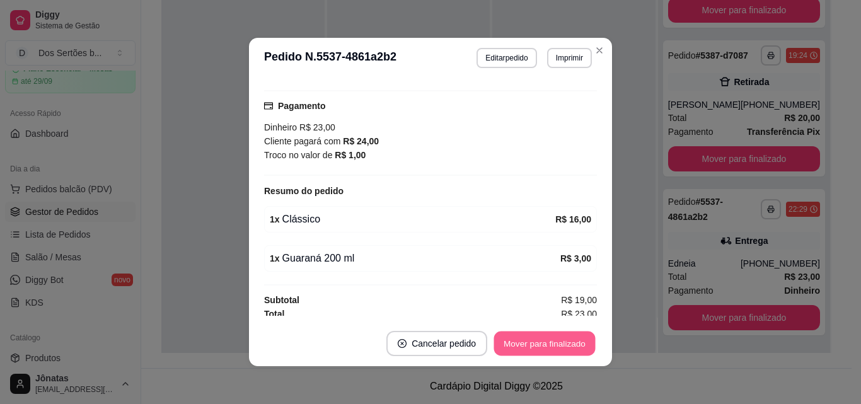
click at [531, 341] on button "Mover para finalizado" at bounding box center [544, 343] width 101 height 25
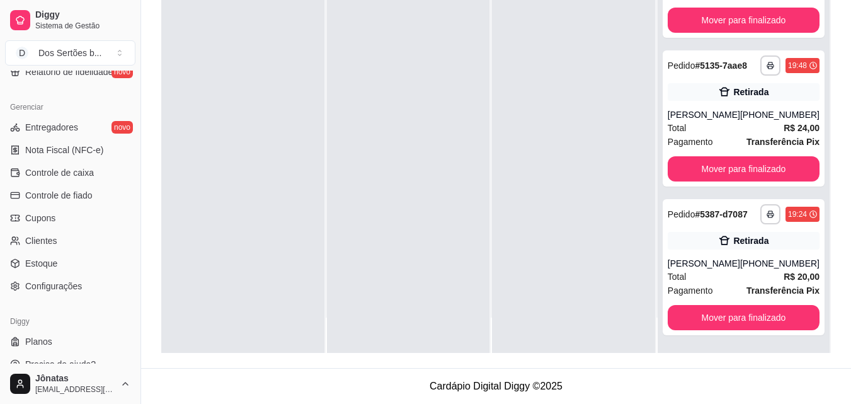
scroll to position [503, 0]
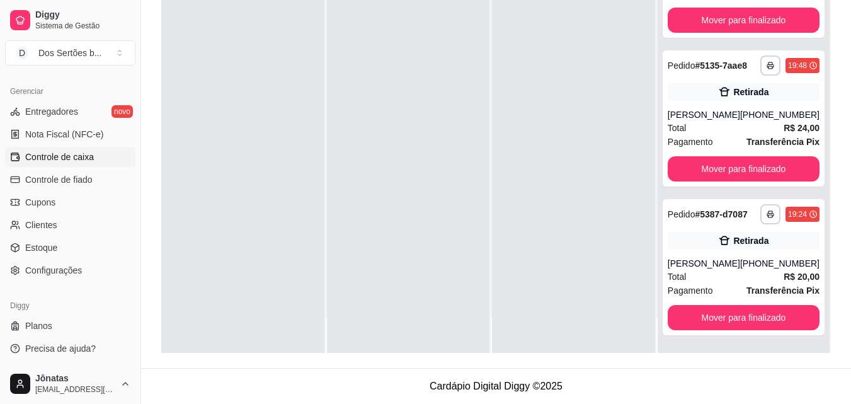
click at [55, 154] on span "Controle de caixa" at bounding box center [59, 157] width 69 height 13
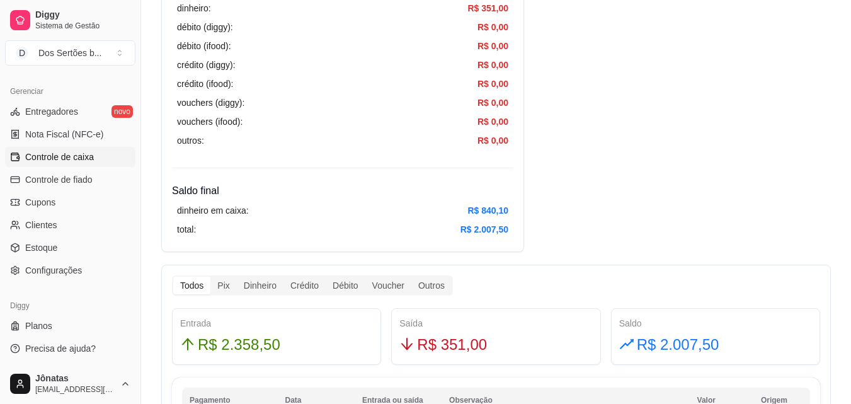
scroll to position [509, 0]
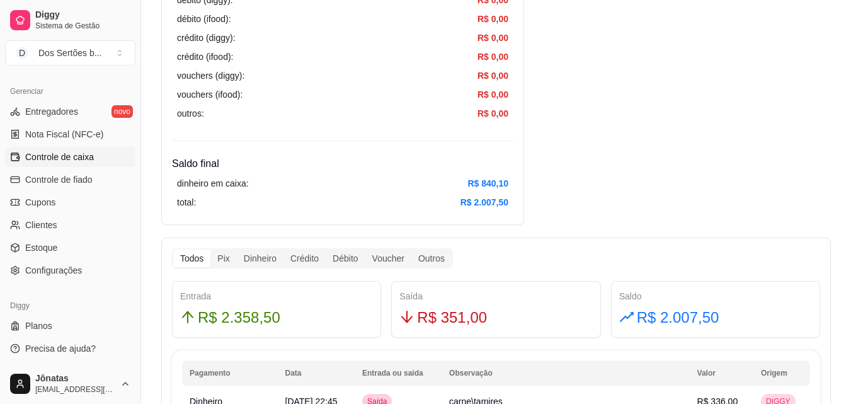
drag, startPoint x: 365, startPoint y: 139, endPoint x: 376, endPoint y: 139, distance: 10.1
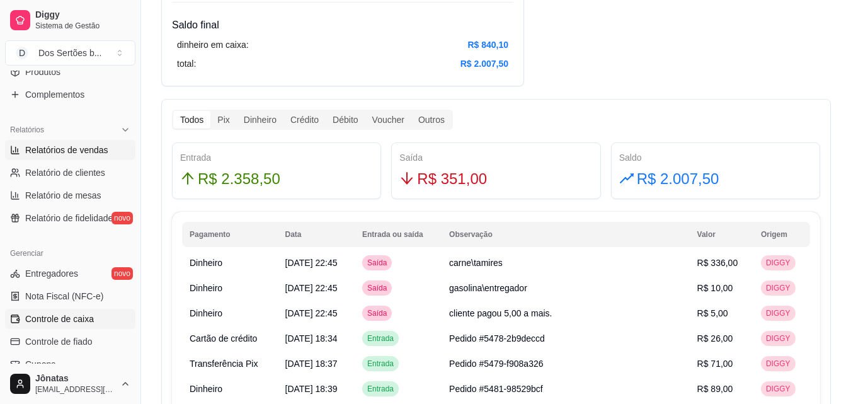
scroll to position [159, 0]
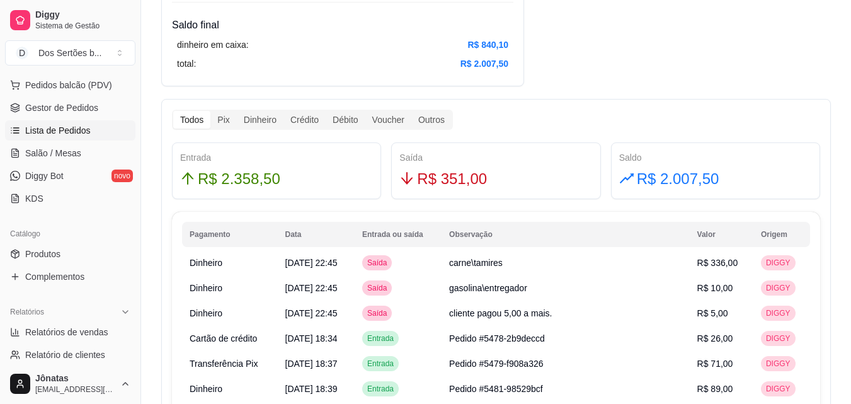
click at [60, 125] on span "Lista de Pedidos" at bounding box center [58, 130] width 66 height 13
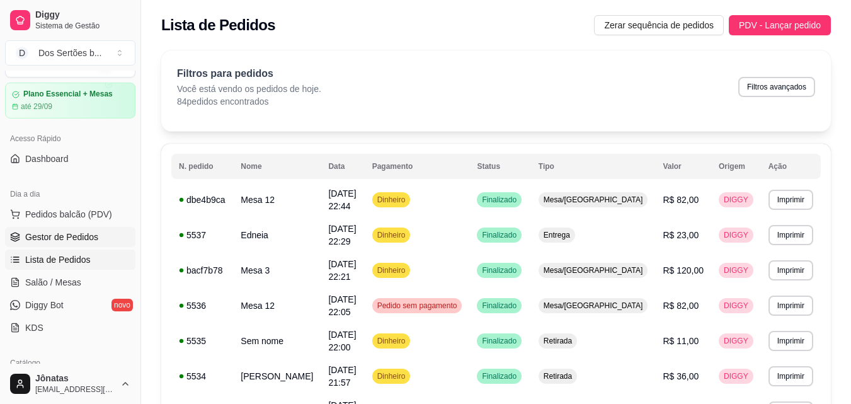
scroll to position [268, 0]
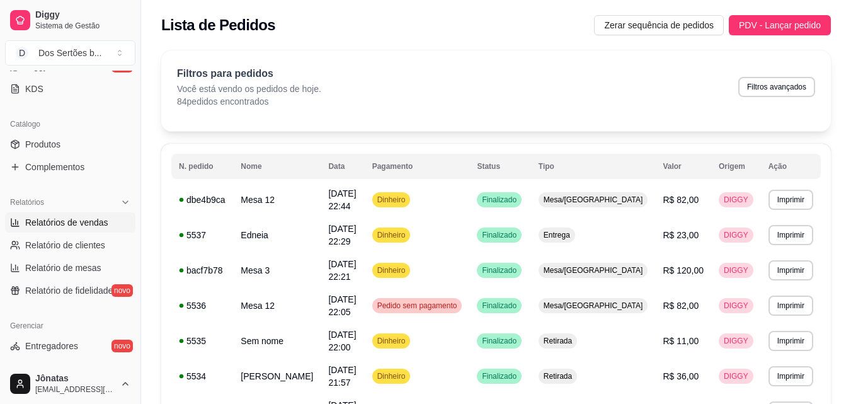
click at [50, 219] on span "Relatórios de vendas" at bounding box center [66, 222] width 83 height 13
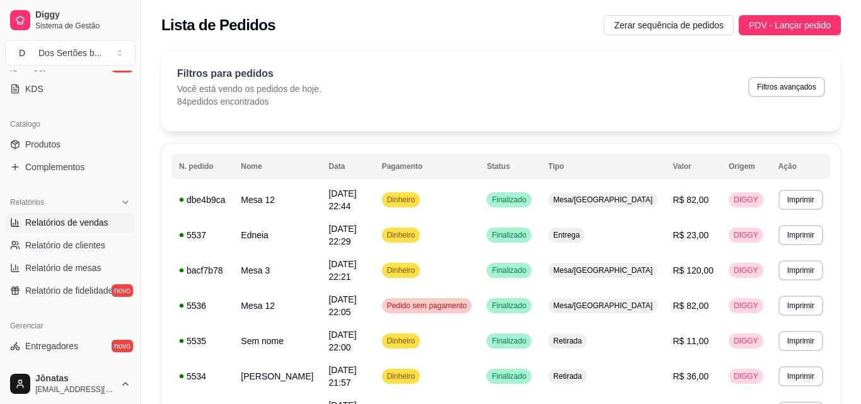
select select "ALL"
select select "0"
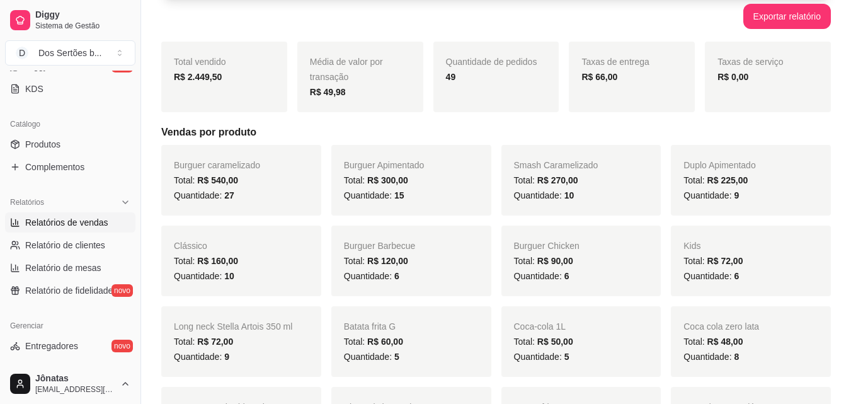
scroll to position [49, 0]
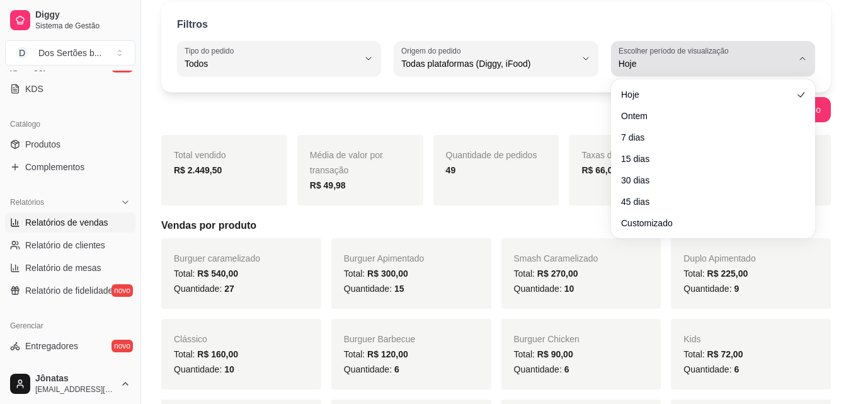
click at [736, 64] on span "Hoje" at bounding box center [706, 63] width 174 height 13
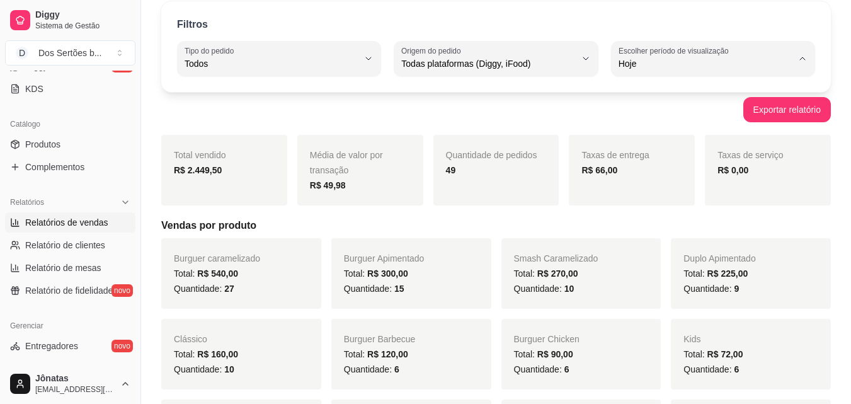
click at [626, 218] on span "Customizado" at bounding box center [706, 217] width 164 height 12
type input "-1"
select select "-1"
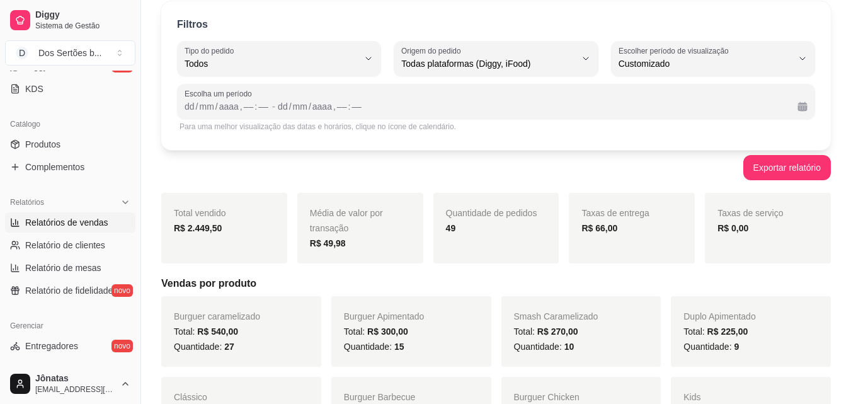
scroll to position [144, 0]
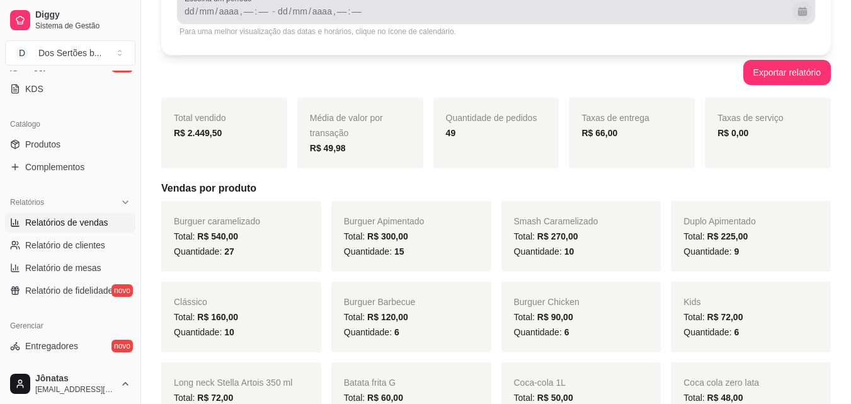
click at [795, 12] on button "Calendário" at bounding box center [803, 11] width 20 height 20
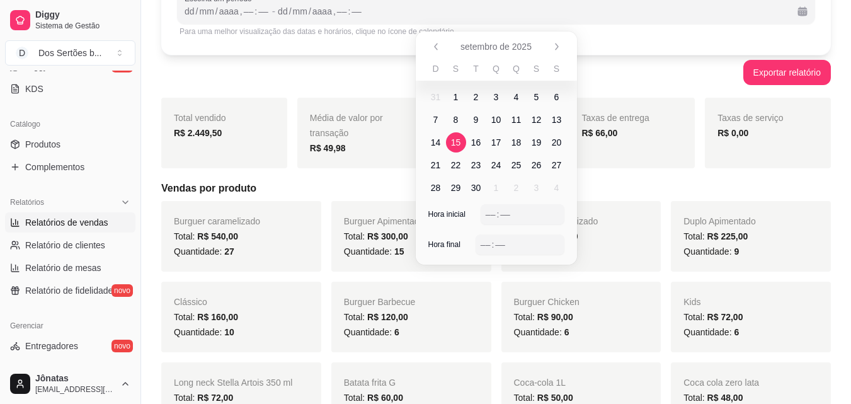
click at [457, 137] on span "15" at bounding box center [456, 142] width 10 height 13
click at [428, 162] on span "21" at bounding box center [436, 165] width 20 height 20
click at [490, 210] on div "––" at bounding box center [491, 214] width 13 height 13
click at [485, 241] on div "––" at bounding box center [485, 244] width 13 height 13
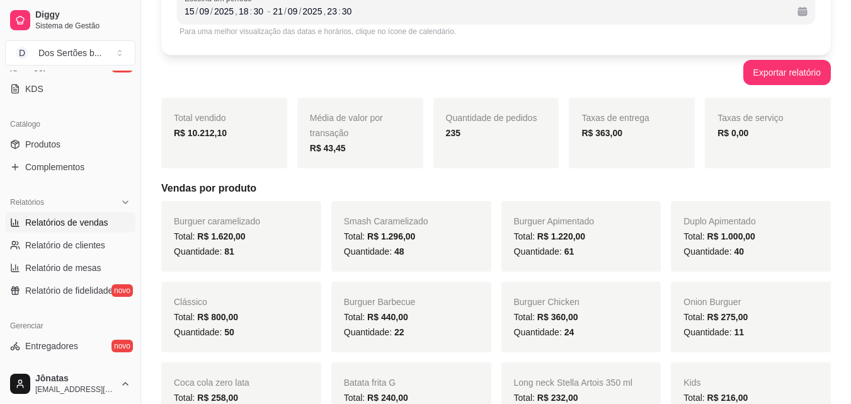
click at [635, 158] on div "Taxas de entrega R$ 363,00" at bounding box center [632, 133] width 126 height 71
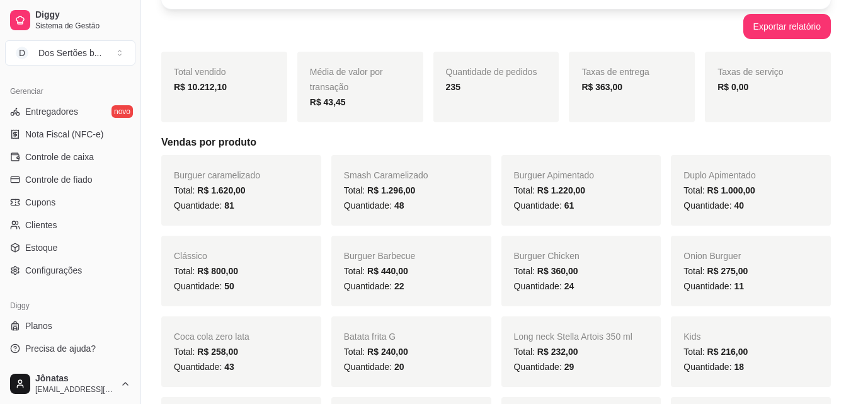
scroll to position [197, 0]
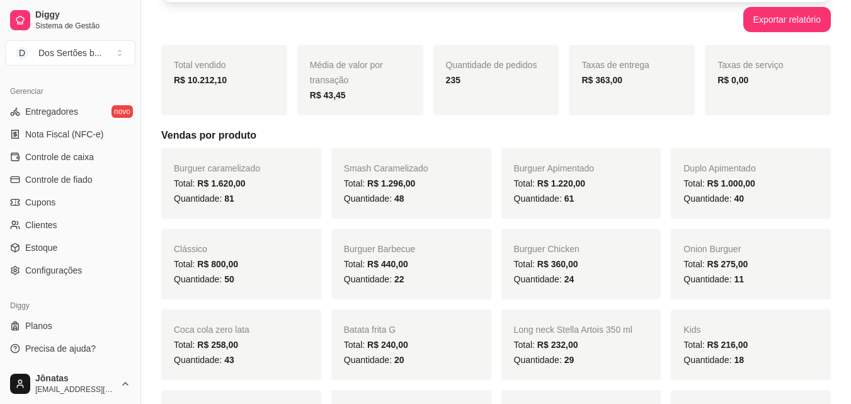
drag, startPoint x: 547, startPoint y: 118, endPoint x: 537, endPoint y: 119, distance: 10.1
click at [440, 130] on h5 "Vendas por produto" at bounding box center [496, 135] width 670 height 15
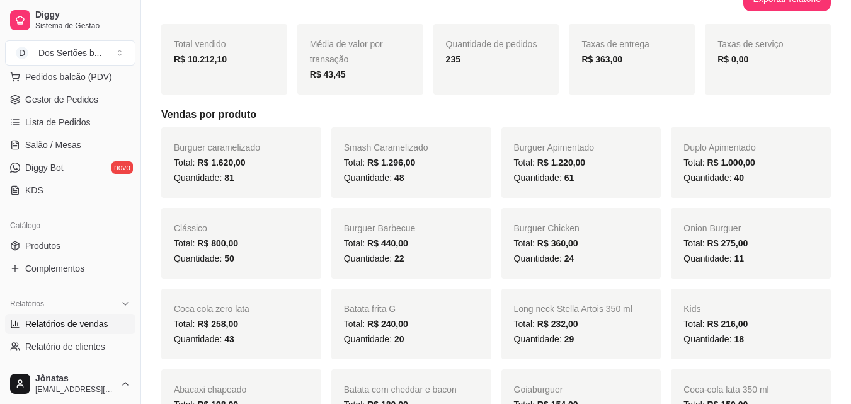
scroll to position [0, 0]
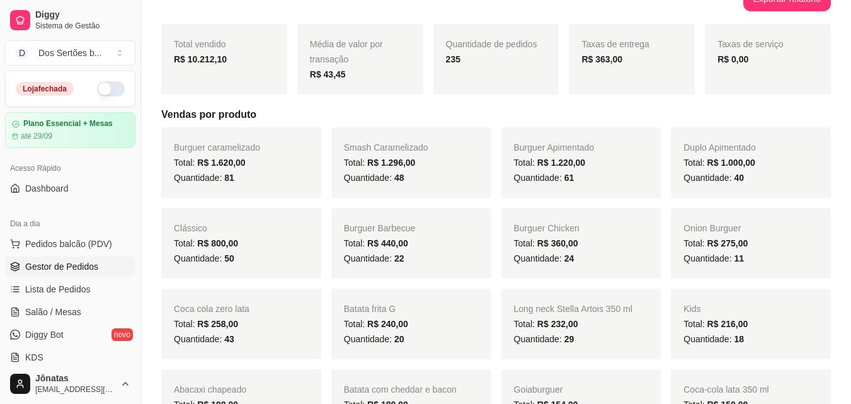
click at [93, 261] on span "Gestor de Pedidos" at bounding box center [61, 266] width 73 height 13
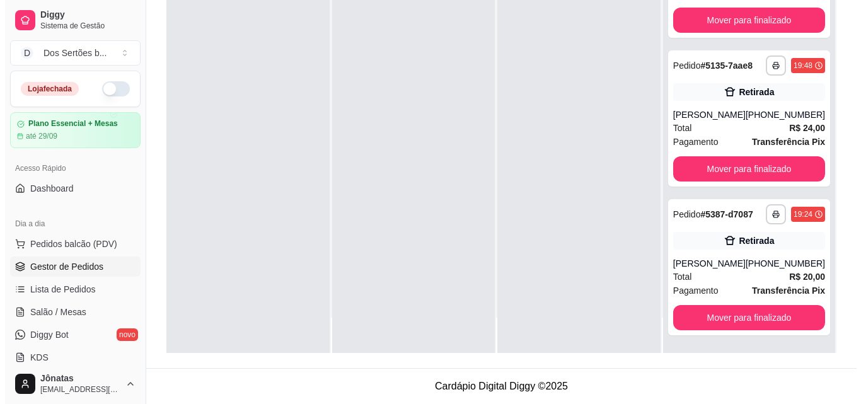
scroll to position [123, 0]
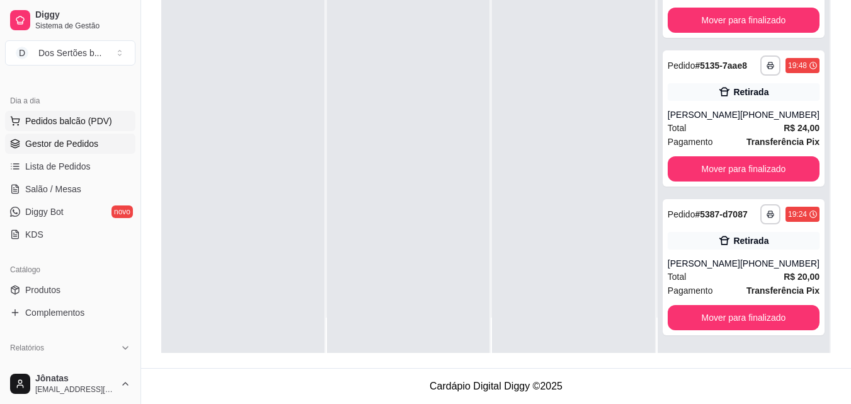
click at [63, 127] on span "Pedidos balcão (PDV)" at bounding box center [68, 121] width 87 height 13
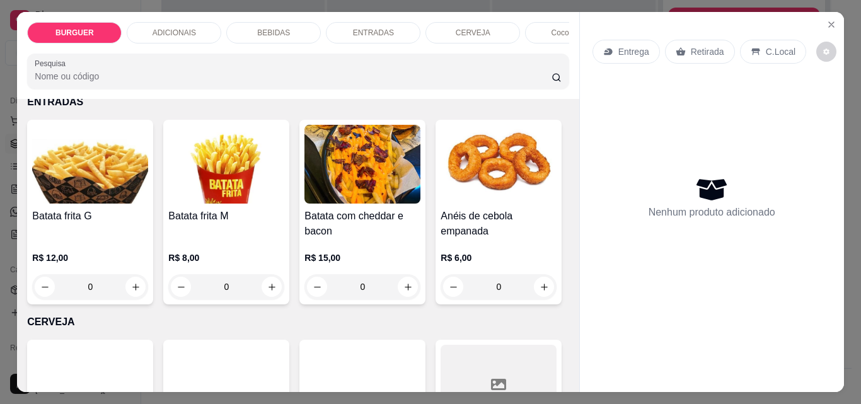
scroll to position [1933, 0]
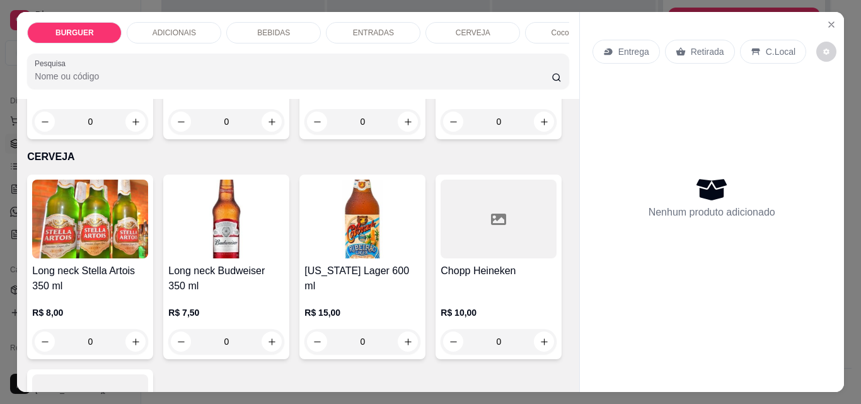
type input "1"
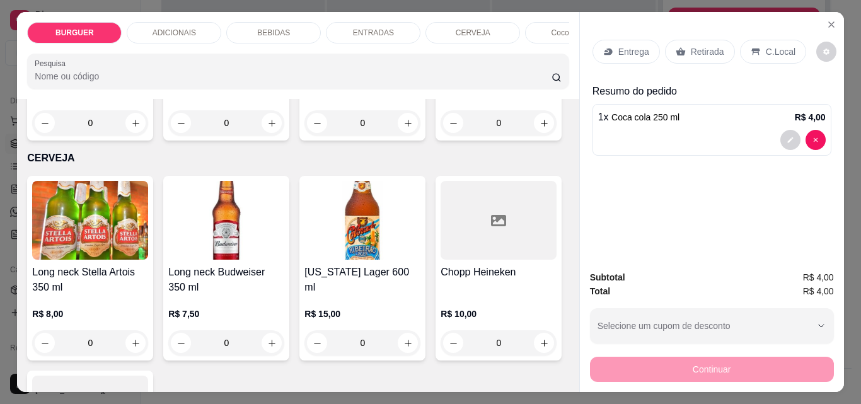
click at [691, 45] on p "Retirada" at bounding box center [707, 51] width 33 height 13
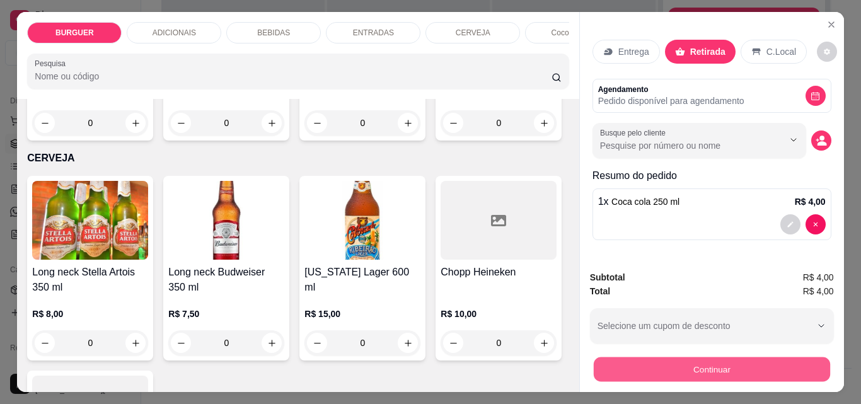
click at [723, 363] on button "Continuar" at bounding box center [711, 369] width 236 height 25
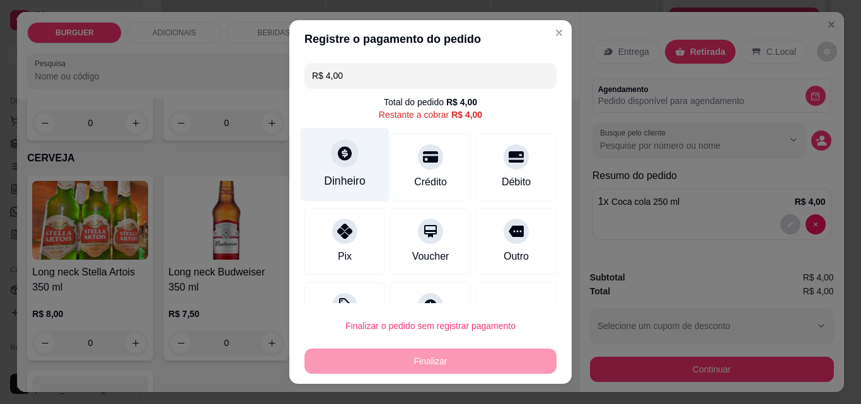
click at [338, 154] on icon at bounding box center [345, 153] width 14 height 14
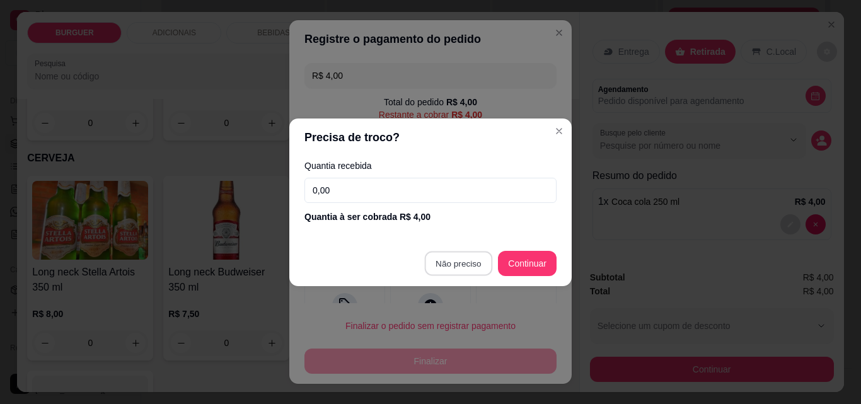
type input "R$ 0,00"
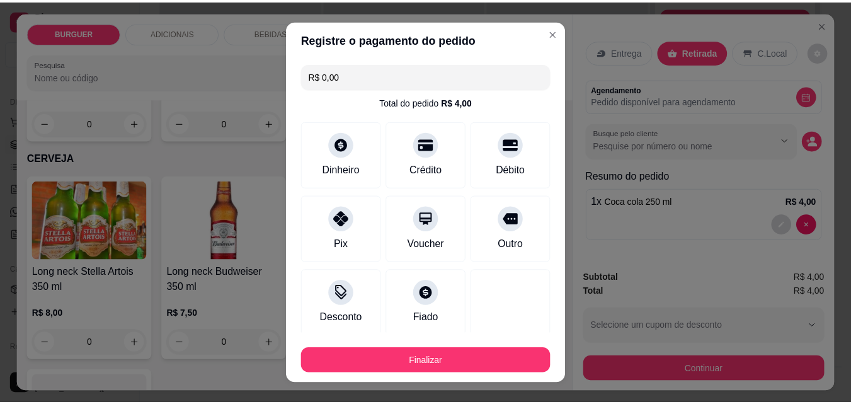
scroll to position [74, 0]
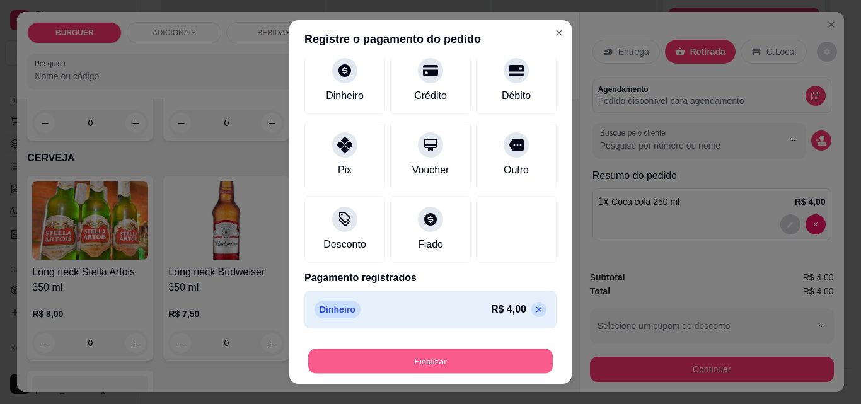
click at [490, 352] on button "Finalizar" at bounding box center [430, 361] width 244 height 25
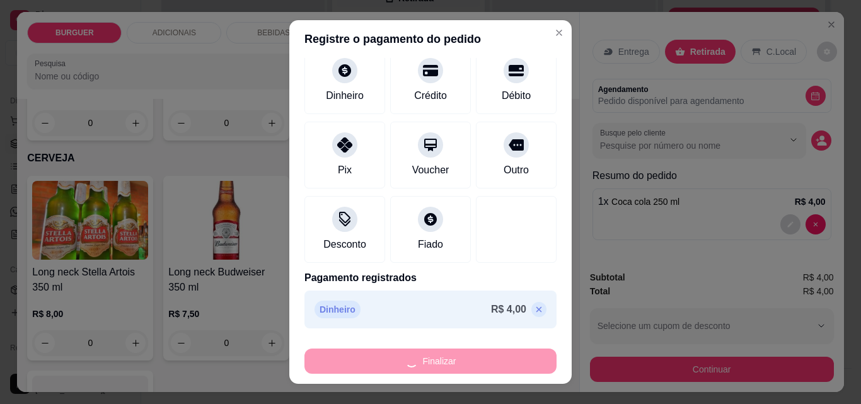
type input "0"
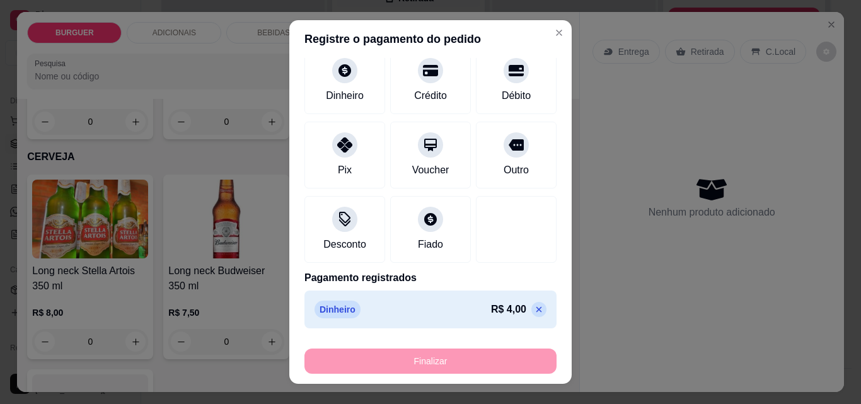
type input "-R$ 4,00"
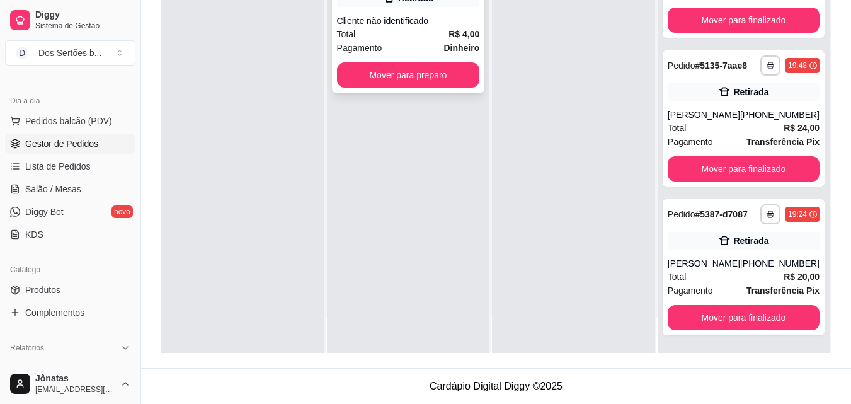
click at [379, 50] on span "Pagamento" at bounding box center [359, 48] width 45 height 14
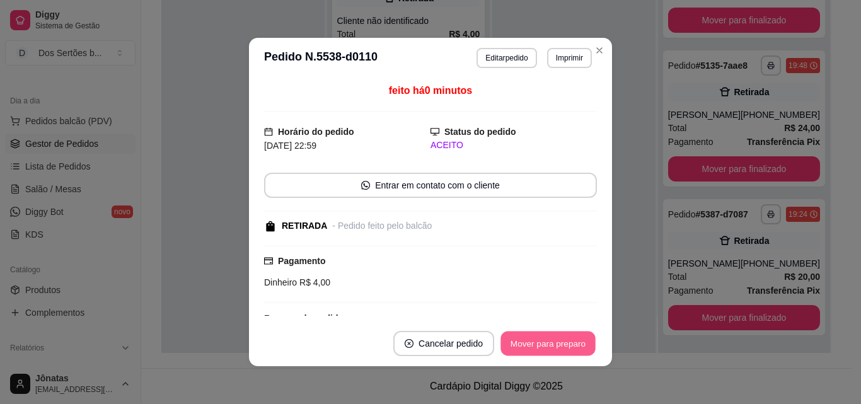
click at [556, 346] on button "Mover para preparo" at bounding box center [547, 343] width 95 height 25
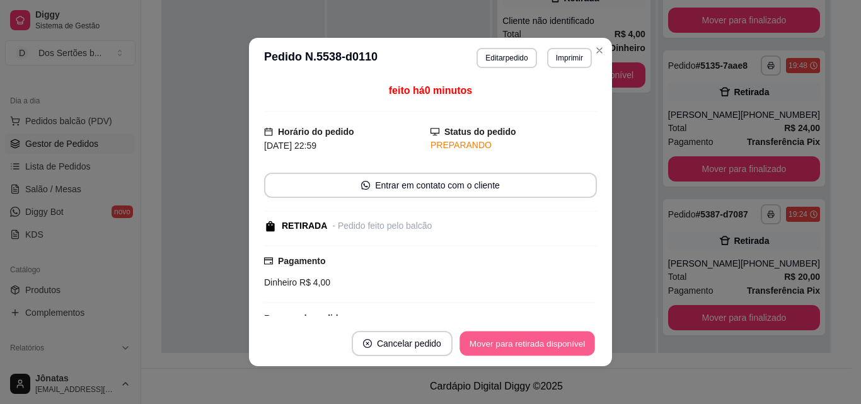
click at [556, 346] on button "Mover para retirada disponível" at bounding box center [526, 343] width 135 height 25
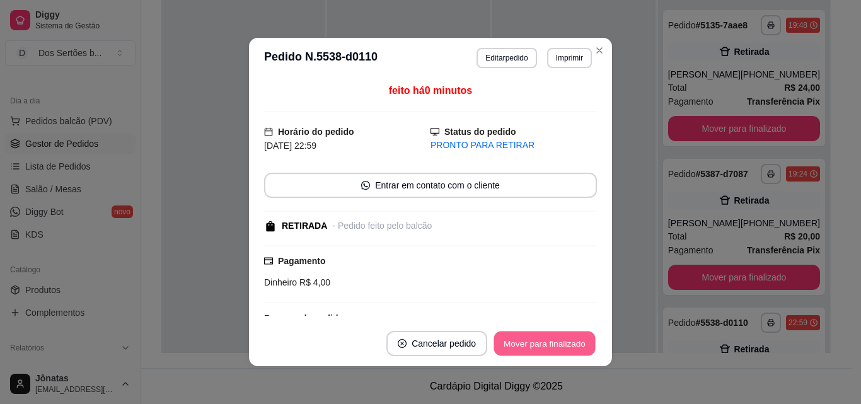
click at [556, 346] on button "Mover para finalizado" at bounding box center [544, 343] width 101 height 25
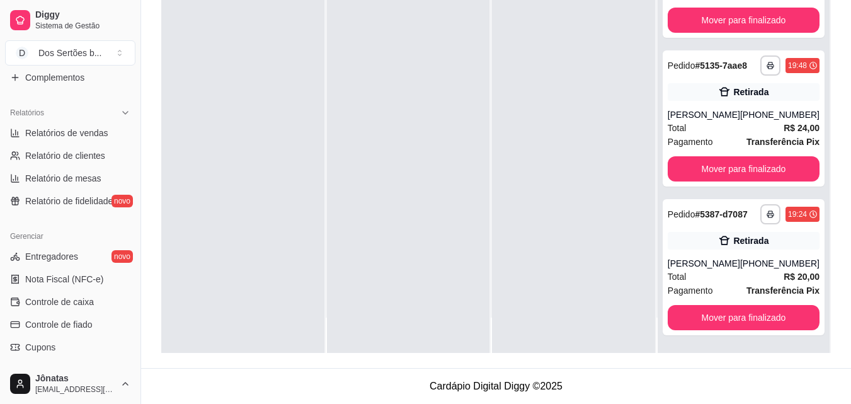
scroll to position [503, 0]
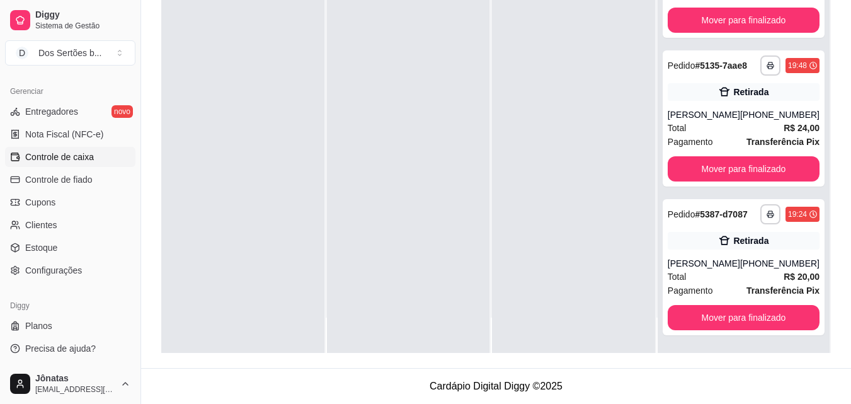
click at [69, 151] on span "Controle de caixa" at bounding box center [59, 157] width 69 height 13
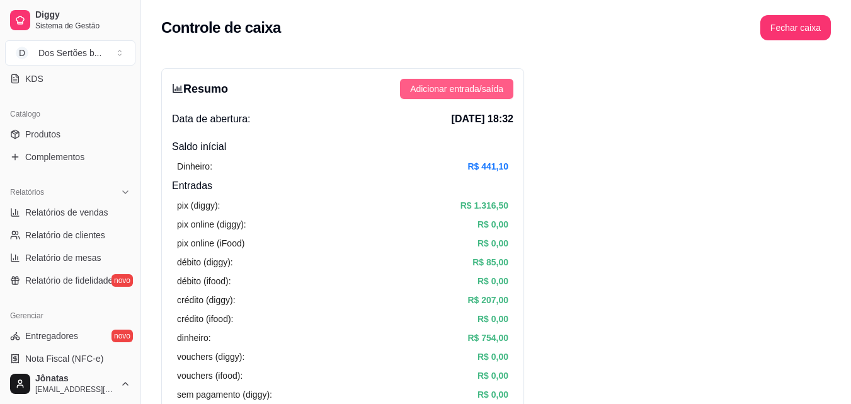
click at [466, 89] on span "Adicionar entrada/saída" at bounding box center [456, 89] width 93 height 14
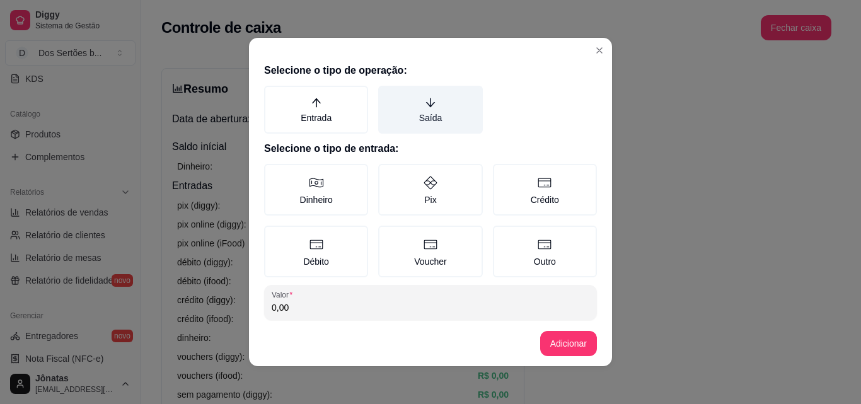
click at [410, 107] on label "Saída" at bounding box center [430, 110] width 104 height 48
click at [388, 95] on button "Saída" at bounding box center [382, 90] width 10 height 10
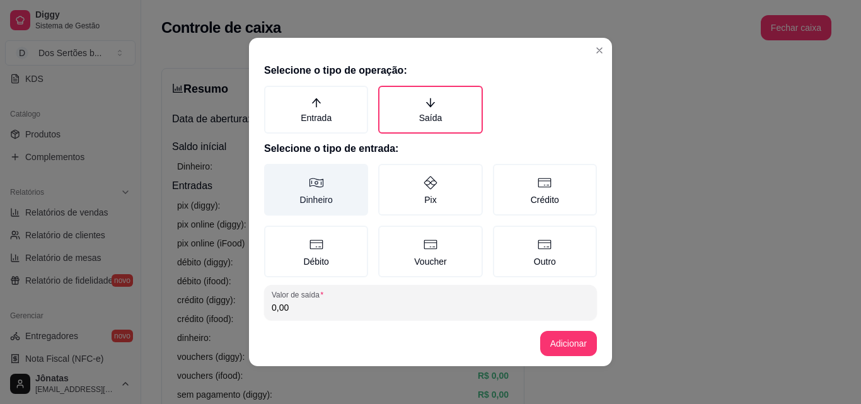
click at [319, 194] on label "Dinheiro" at bounding box center [316, 190] width 104 height 52
click at [273, 173] on button "Dinheiro" at bounding box center [268, 168] width 10 height 10
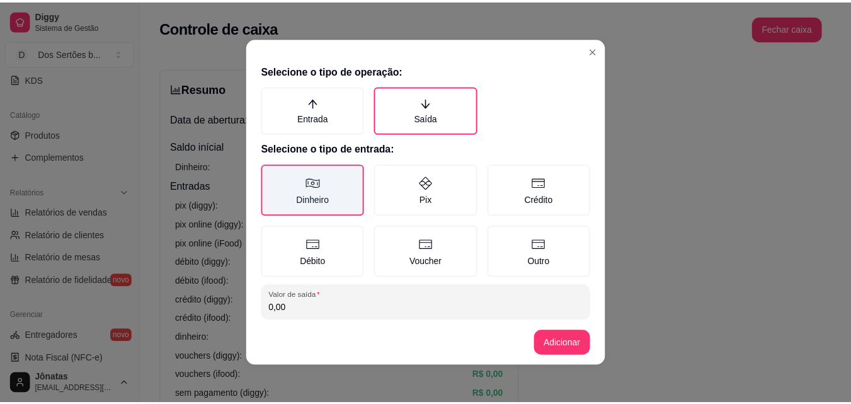
scroll to position [67, 0]
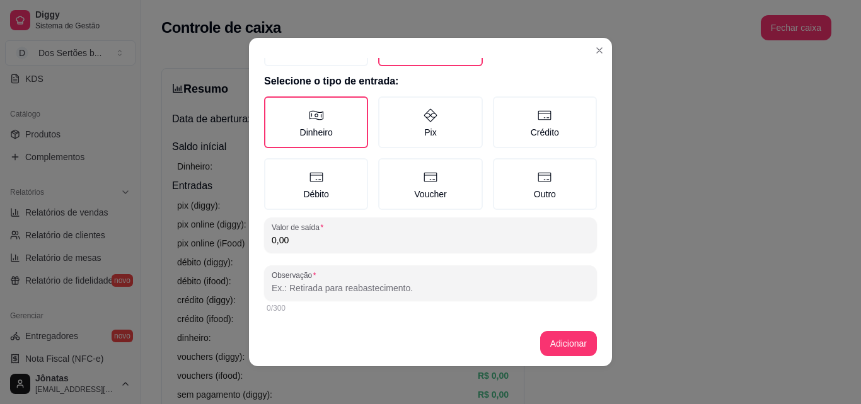
click at [306, 244] on input "0,00" at bounding box center [431, 240] width 318 height 13
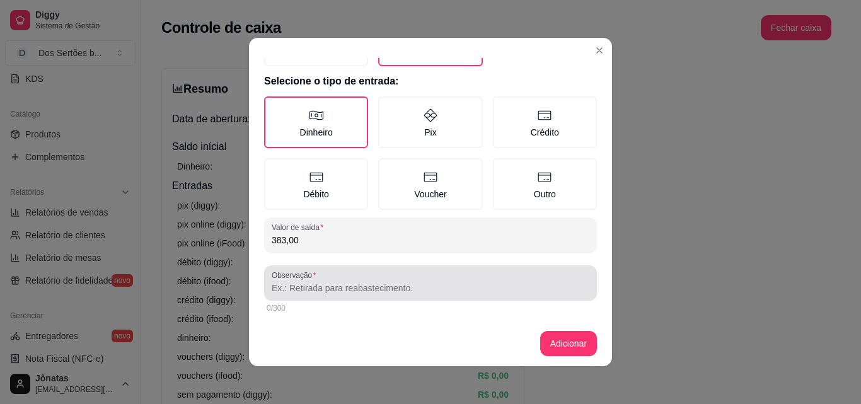
type input "383,00"
click at [285, 283] on input "Observação" at bounding box center [431, 288] width 318 height 13
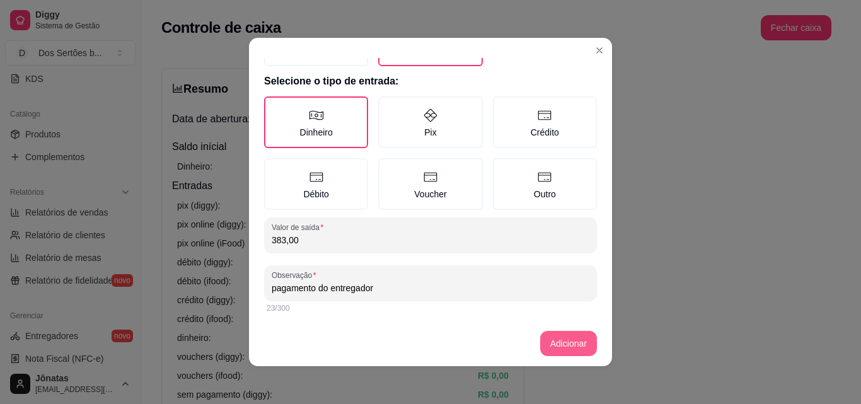
type input "pagamento do entregador"
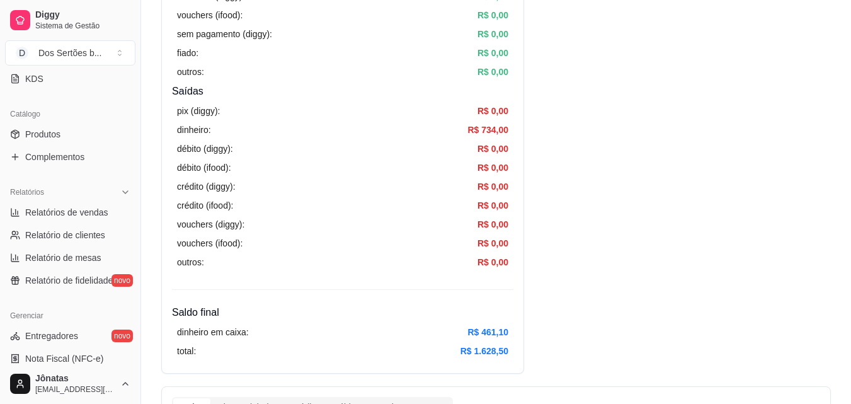
scroll to position [0, 0]
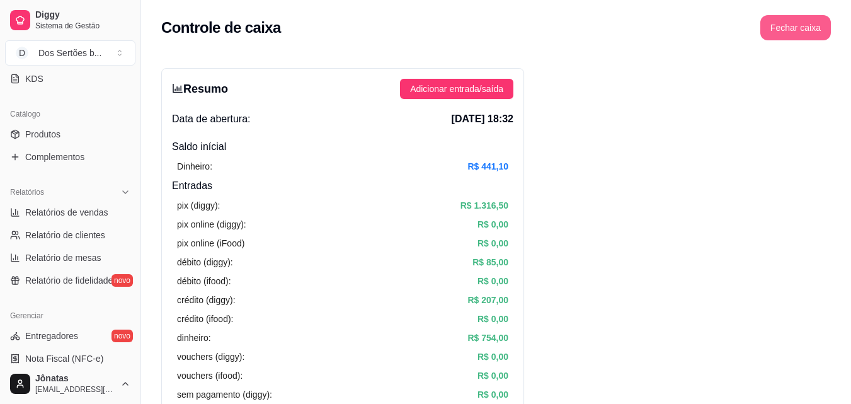
click at [810, 25] on button "Fechar caixa" at bounding box center [796, 27] width 71 height 25
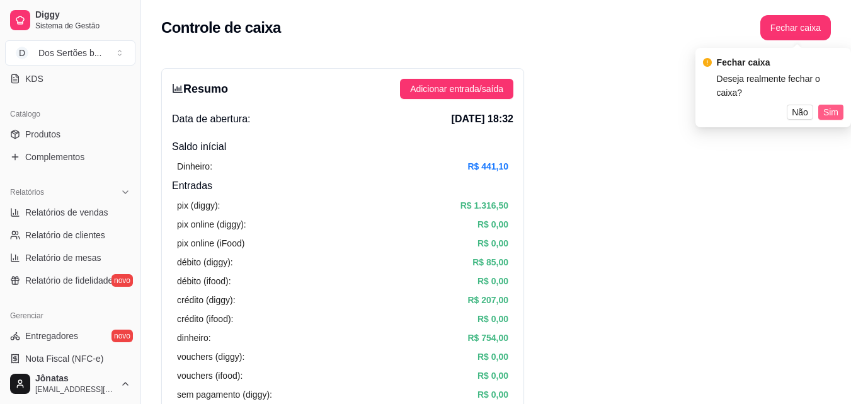
click at [831, 105] on span "Sim" at bounding box center [831, 112] width 15 height 14
